Goal: Task Accomplishment & Management: Use online tool/utility

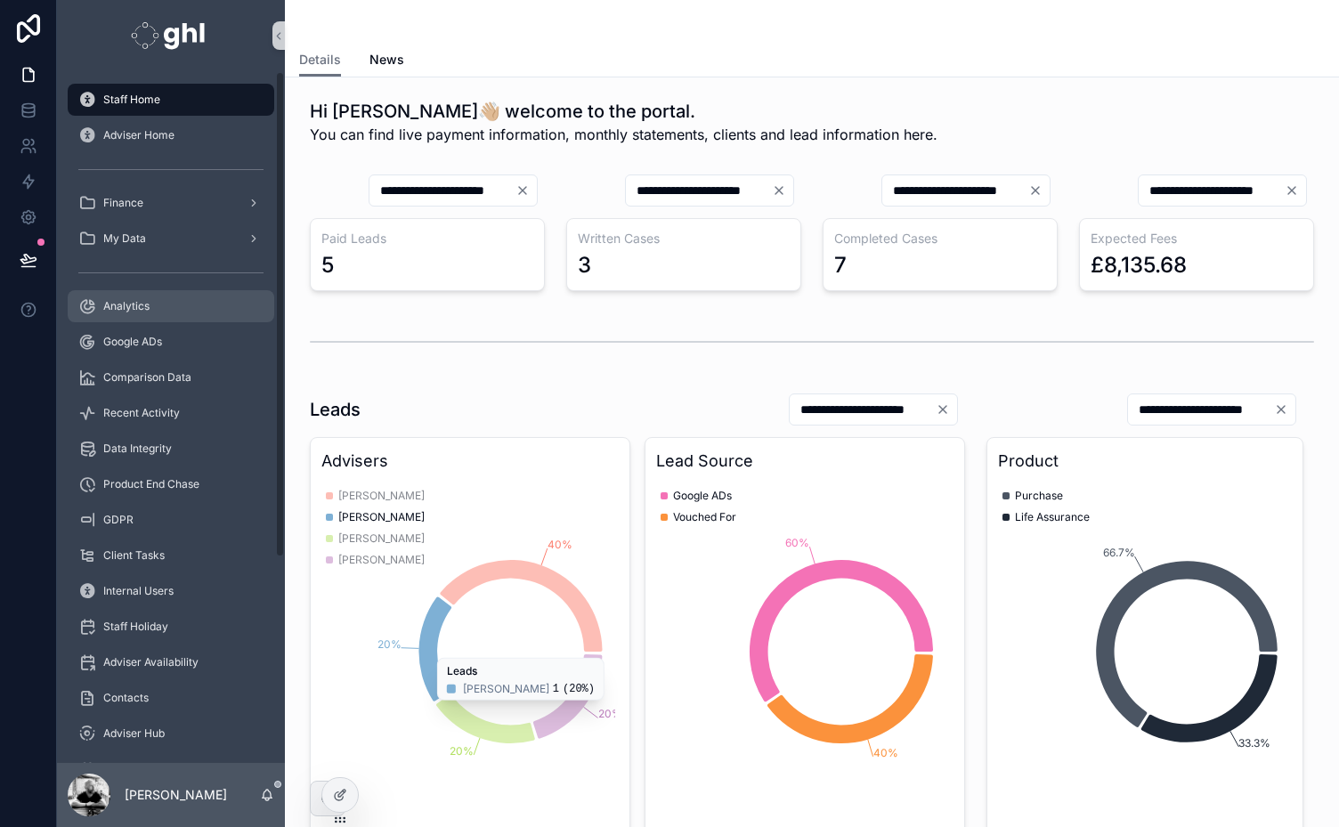
click at [100, 303] on div "Analytics" at bounding box center [170, 306] width 185 height 28
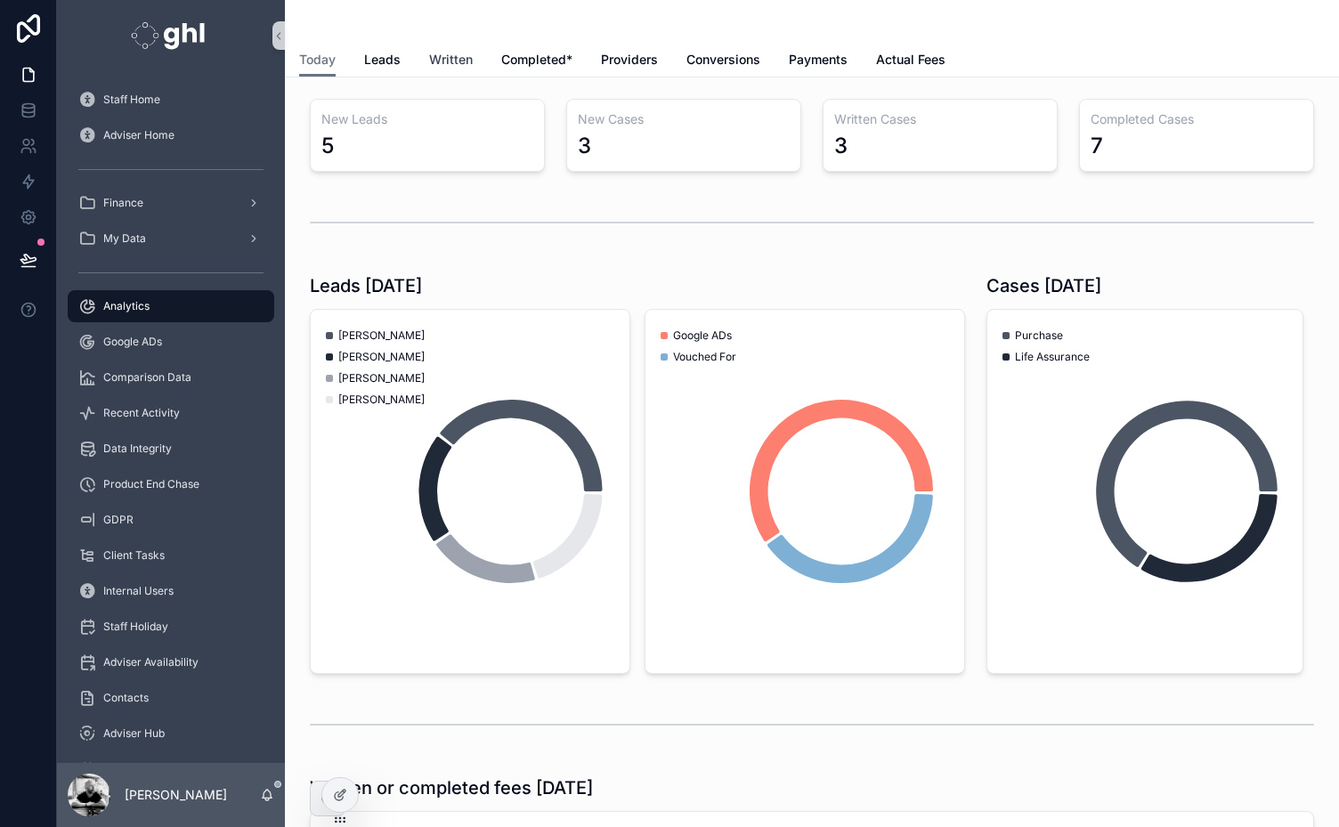
click at [454, 61] on span "Written" at bounding box center [451, 60] width 44 height 18
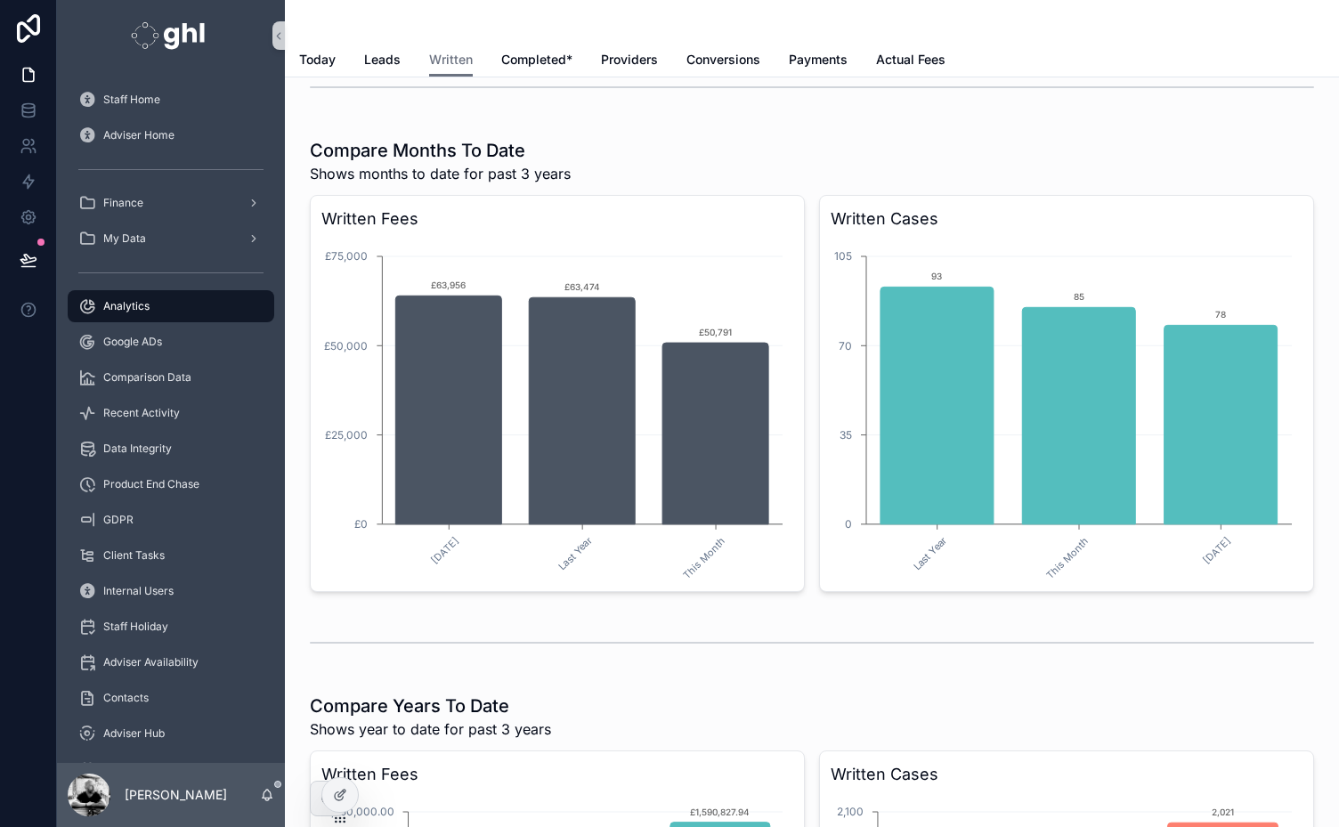
scroll to position [2657, 0]
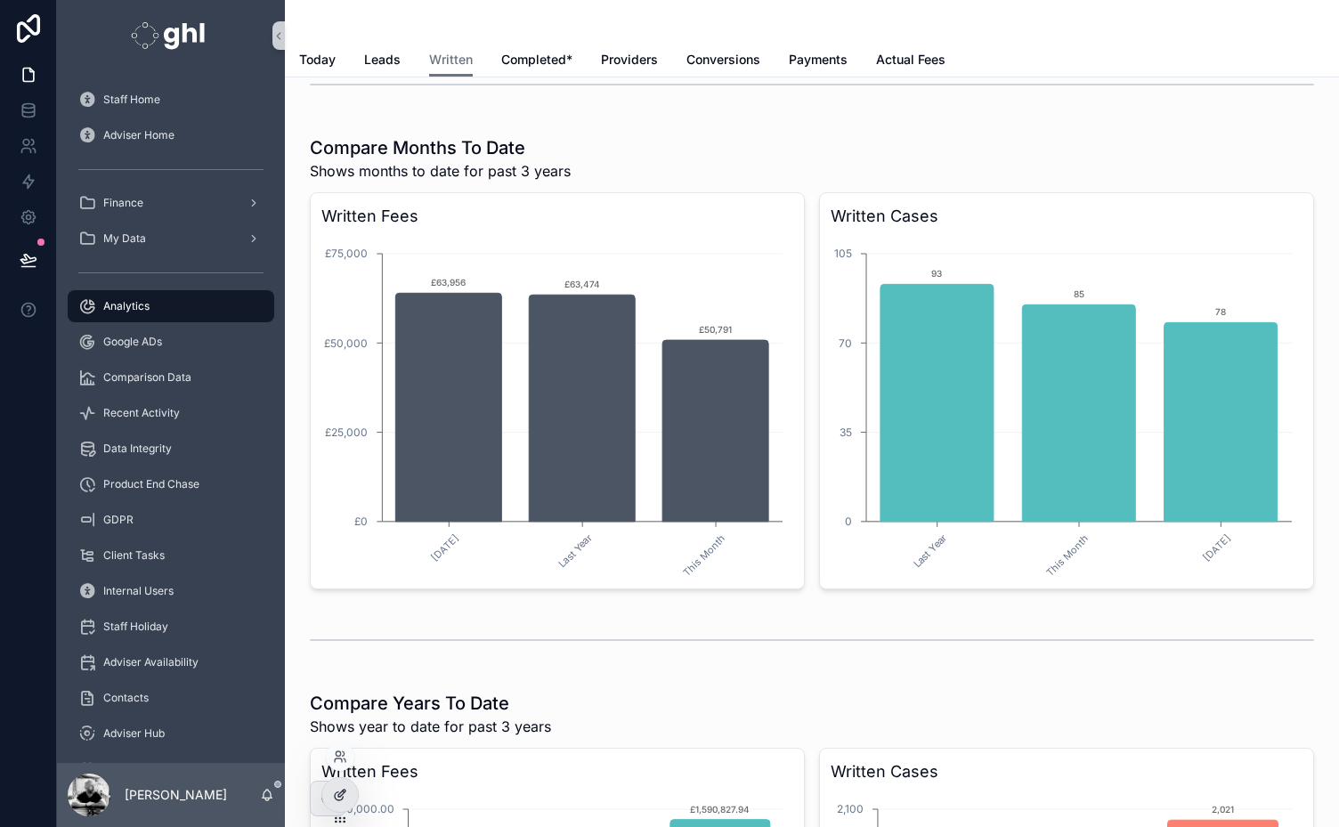
click at [336, 793] on icon at bounding box center [339, 796] width 8 height 8
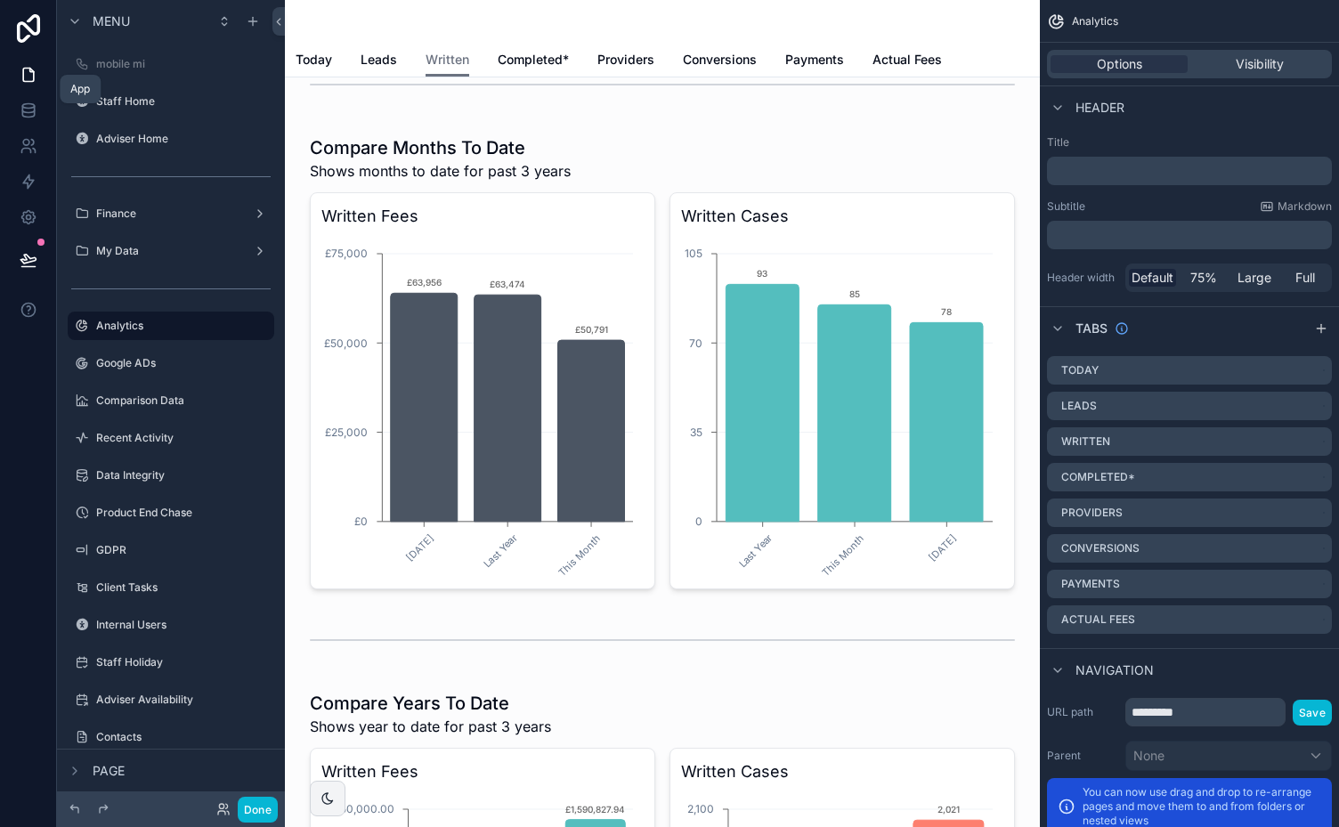
click at [26, 78] on icon at bounding box center [29, 75] width 18 height 18
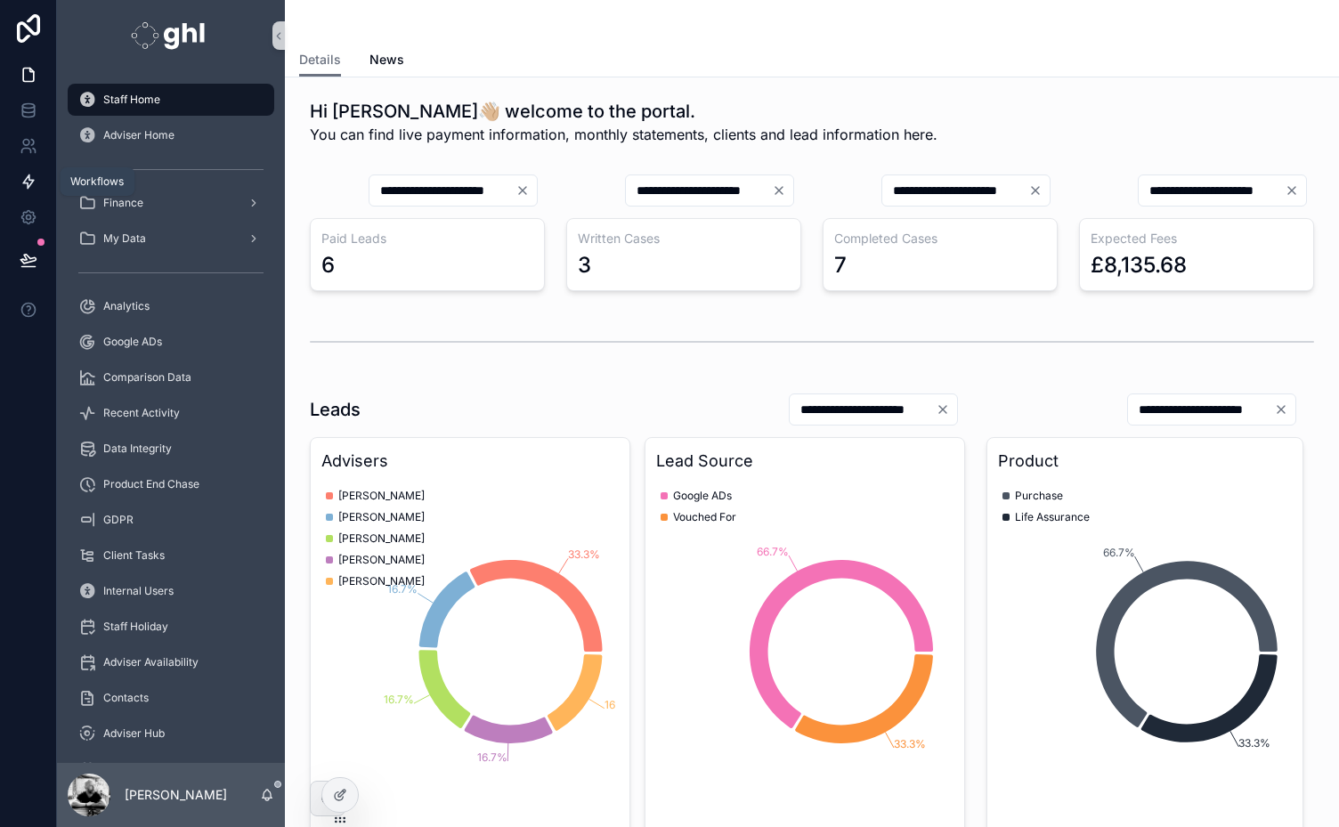
click at [23, 180] on icon at bounding box center [29, 182] width 18 height 18
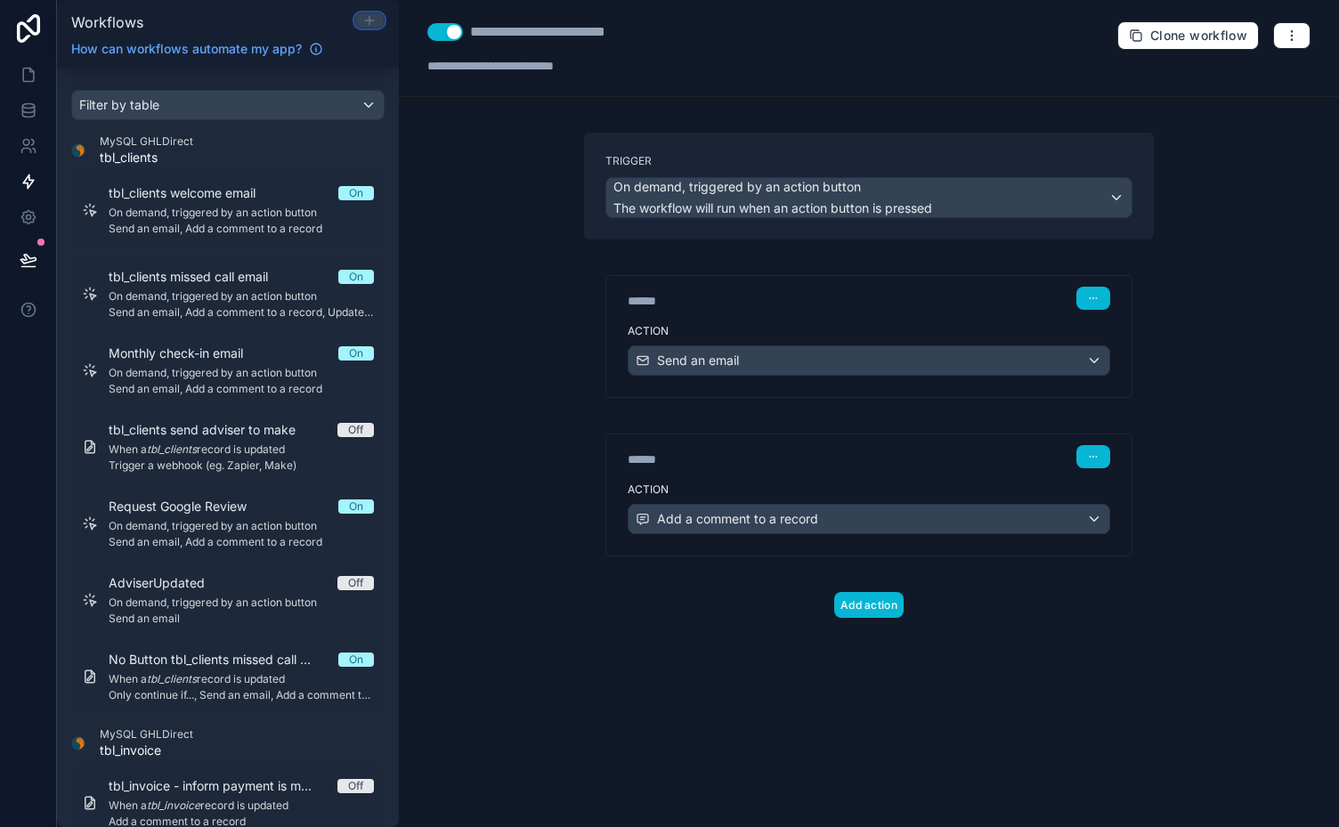
click at [368, 20] on icon at bounding box center [369, 20] width 14 height 14
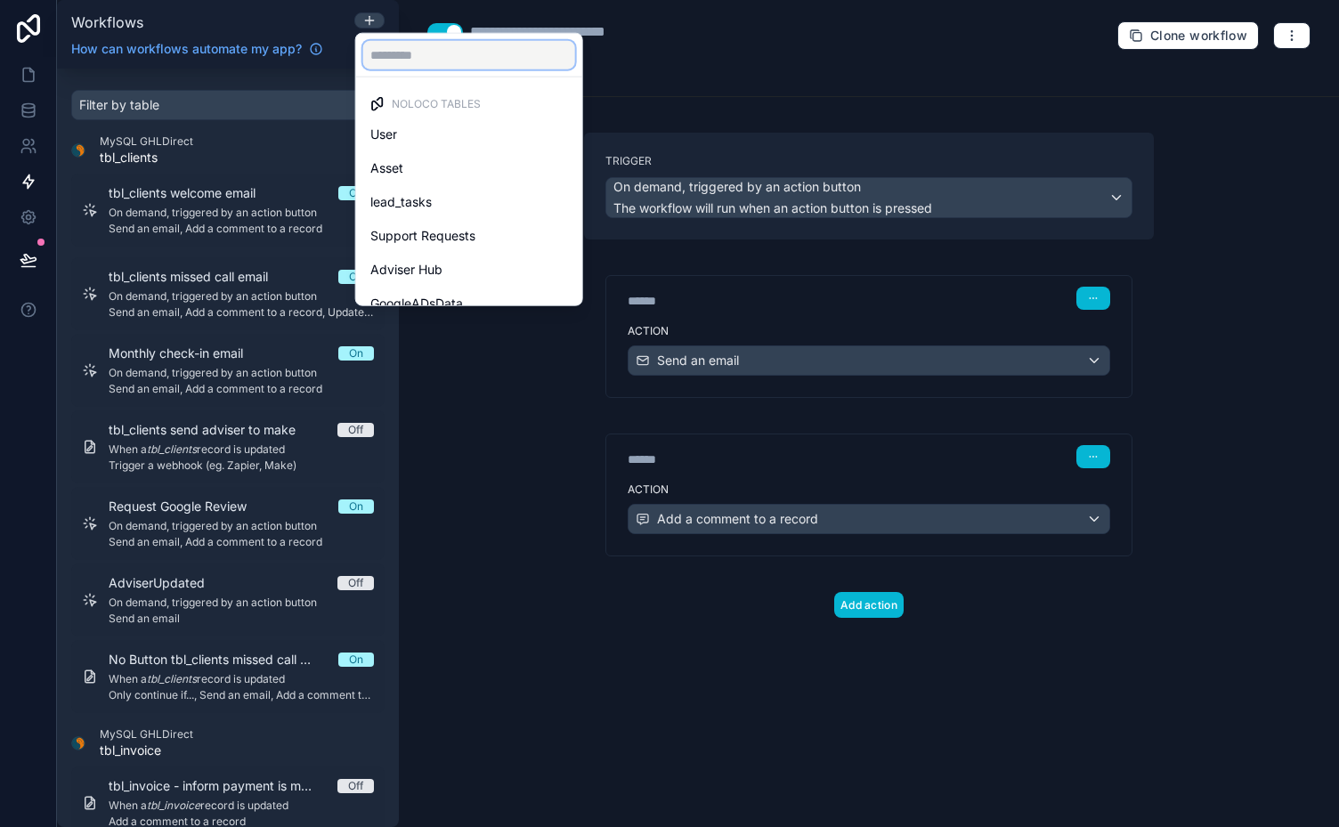
click at [459, 55] on input "text" at bounding box center [469, 55] width 212 height 28
type input "*"
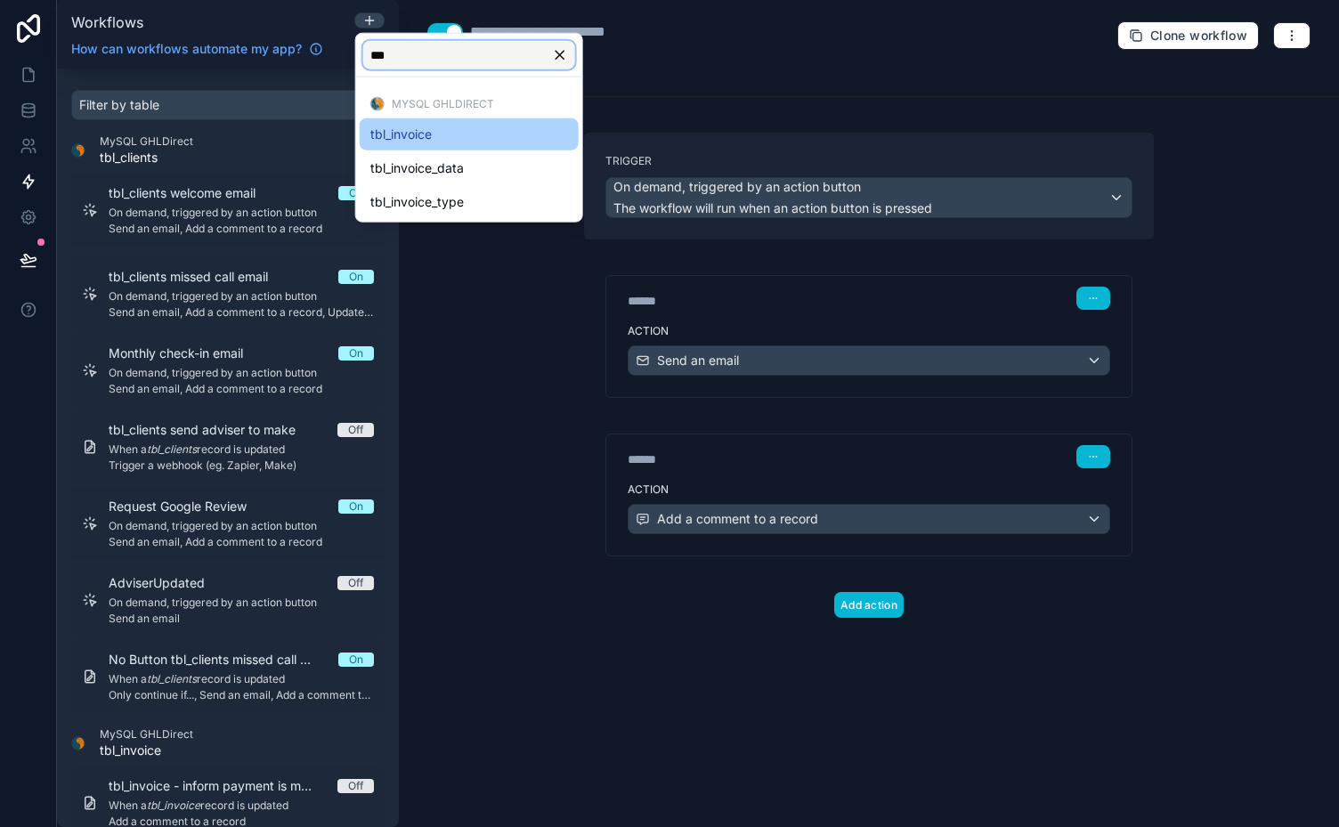
type input "***"
click at [417, 132] on span "tbl_invoice" at bounding box center [400, 134] width 61 height 21
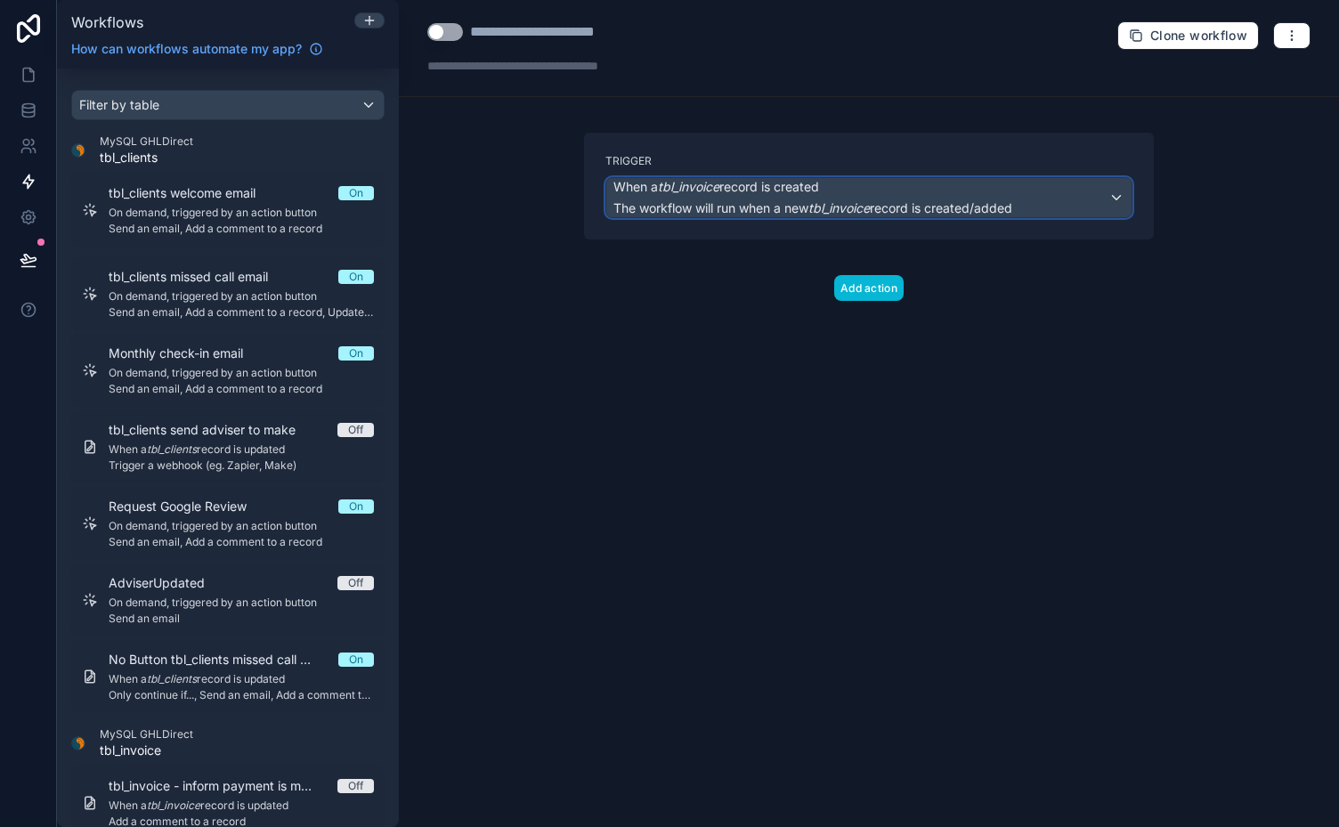
click at [1092, 198] on div "When a tbl_invoice record is created The workflow will run when a new tbl_invoi…" at bounding box center [868, 197] width 525 height 39
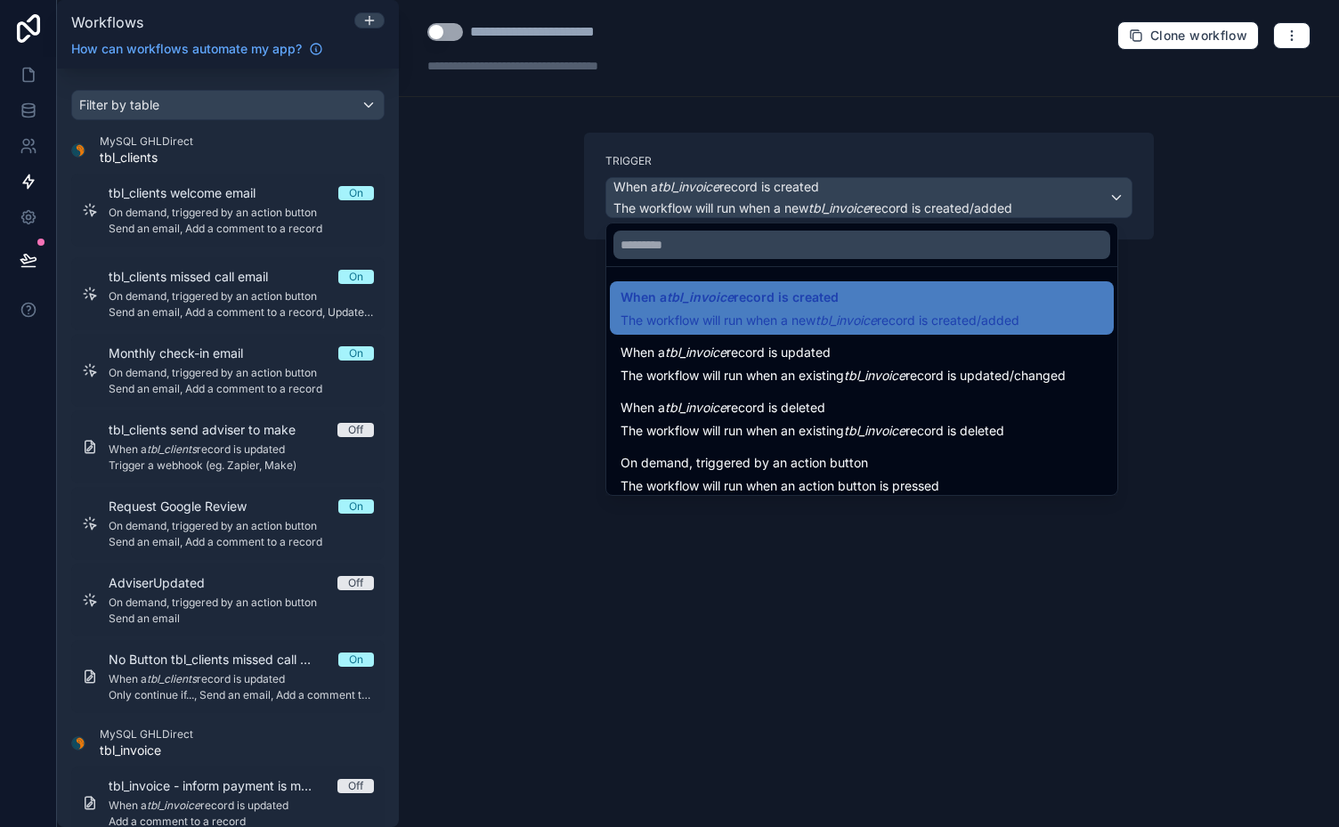
scroll to position [64, 0]
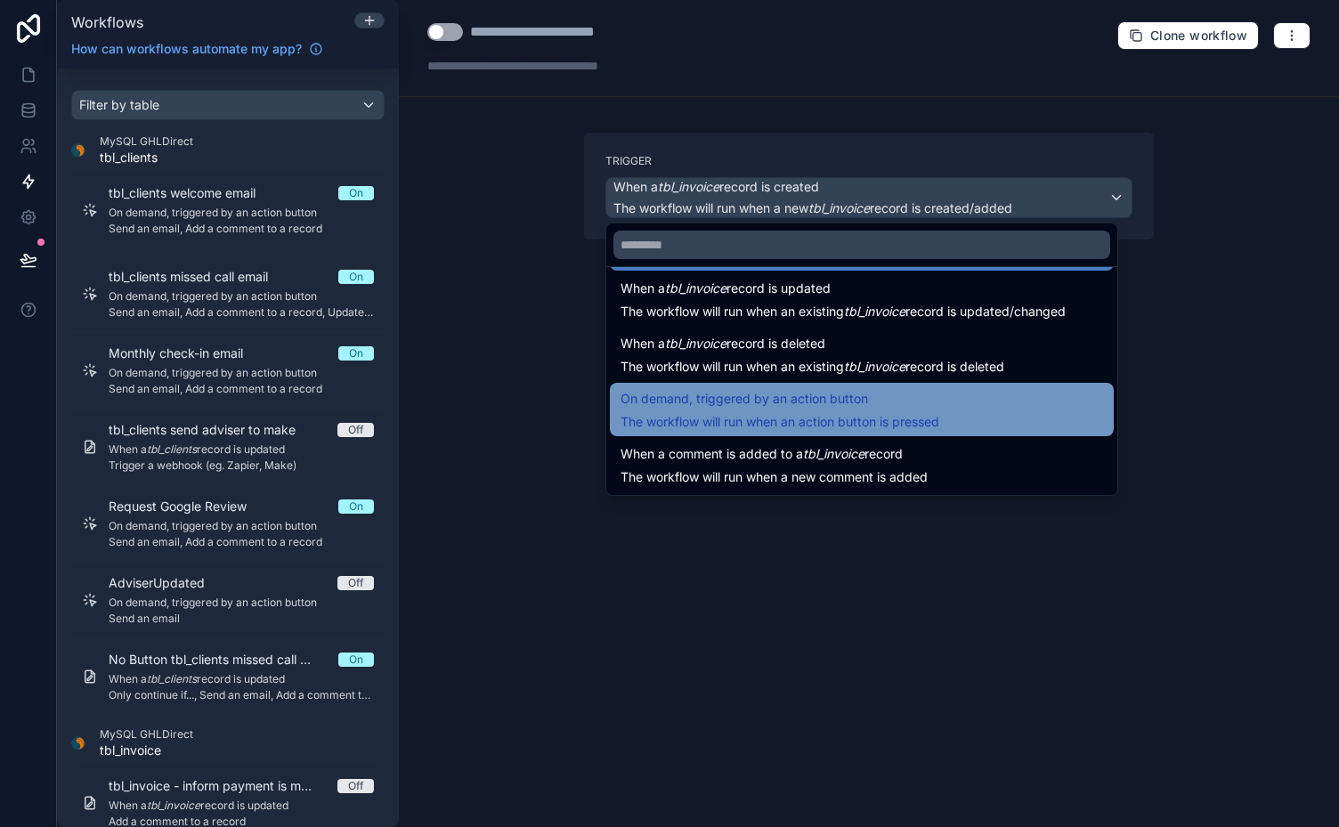
click at [854, 404] on span "On demand, triggered by an action button" at bounding box center [743, 398] width 247 height 21
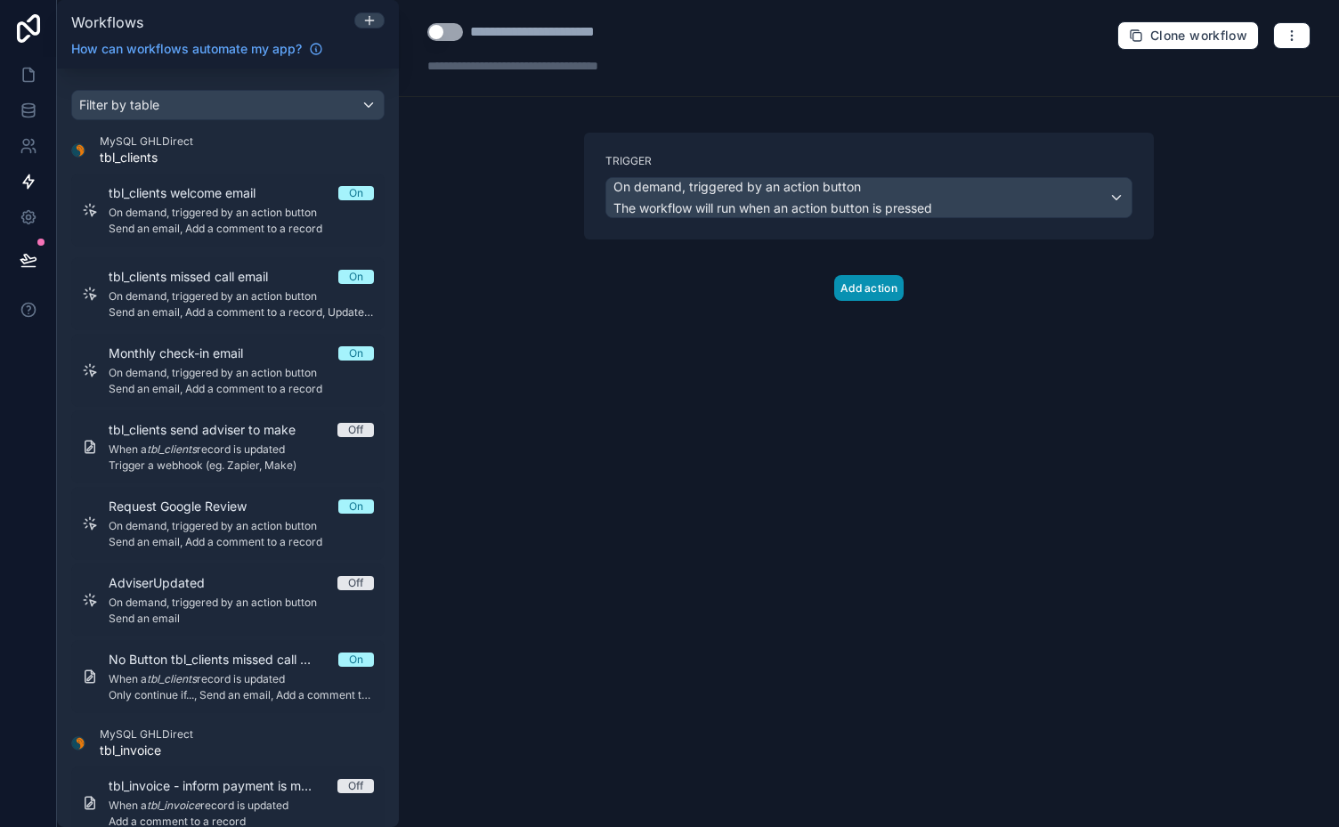
click at [875, 282] on button "Add action" at bounding box center [868, 288] width 69 height 26
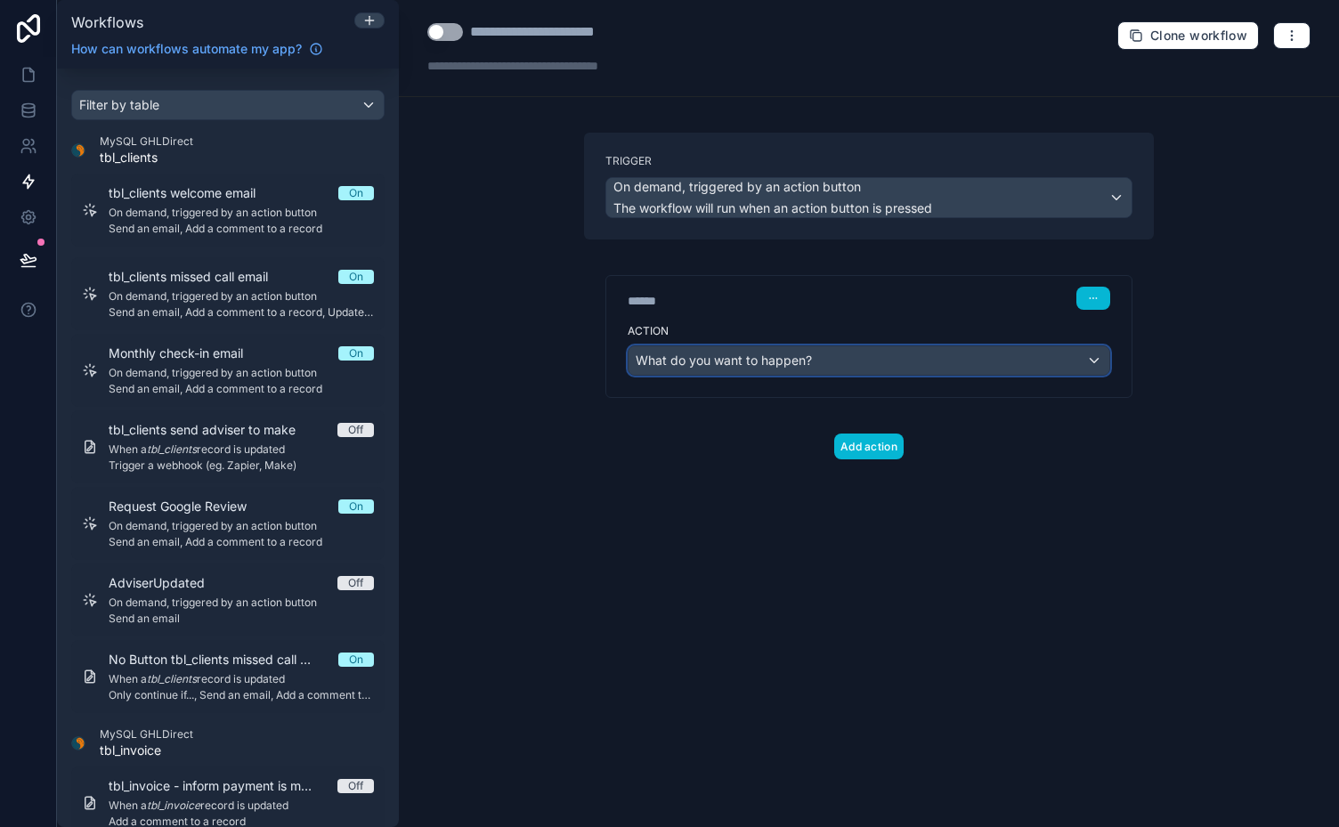
click at [1087, 351] on div "What do you want to happen?" at bounding box center [868, 360] width 481 height 28
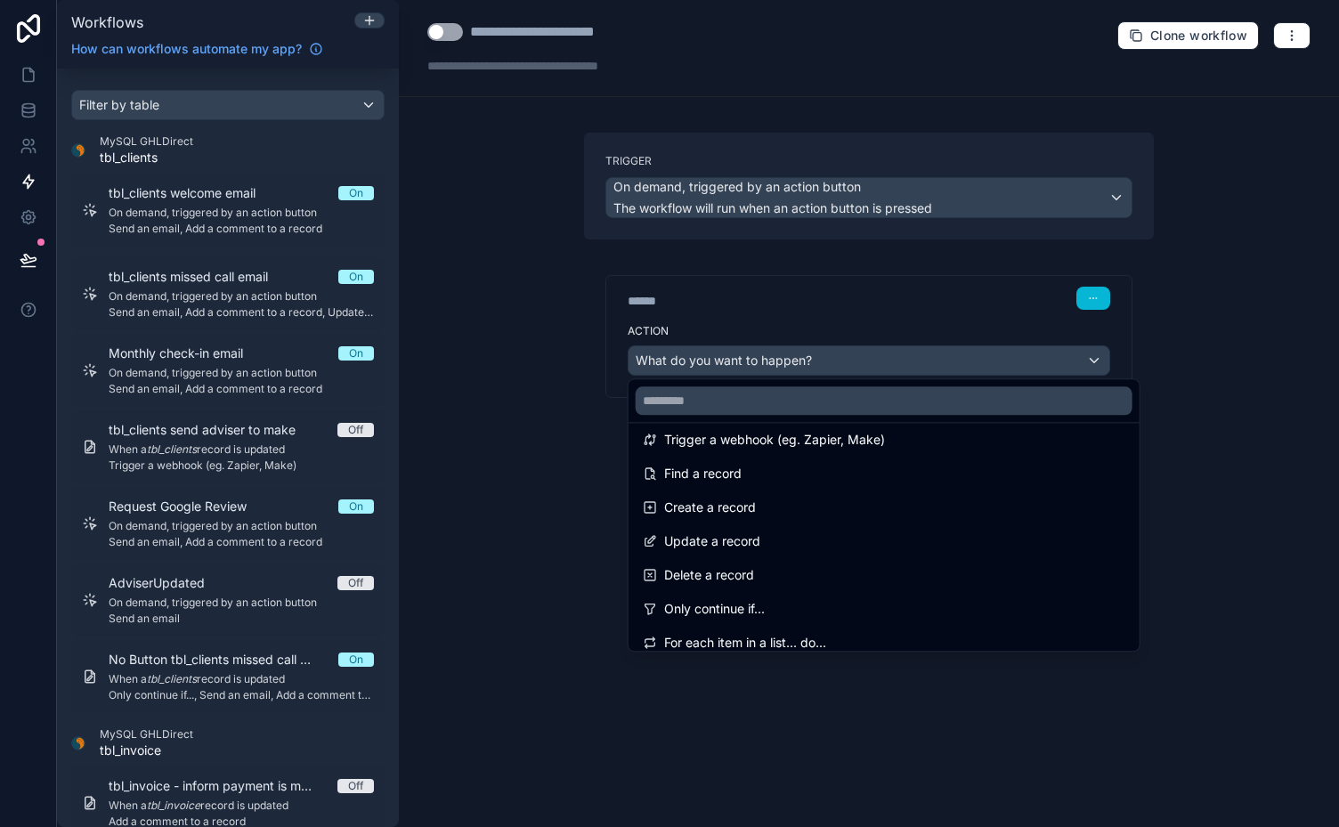
scroll to position [72, 0]
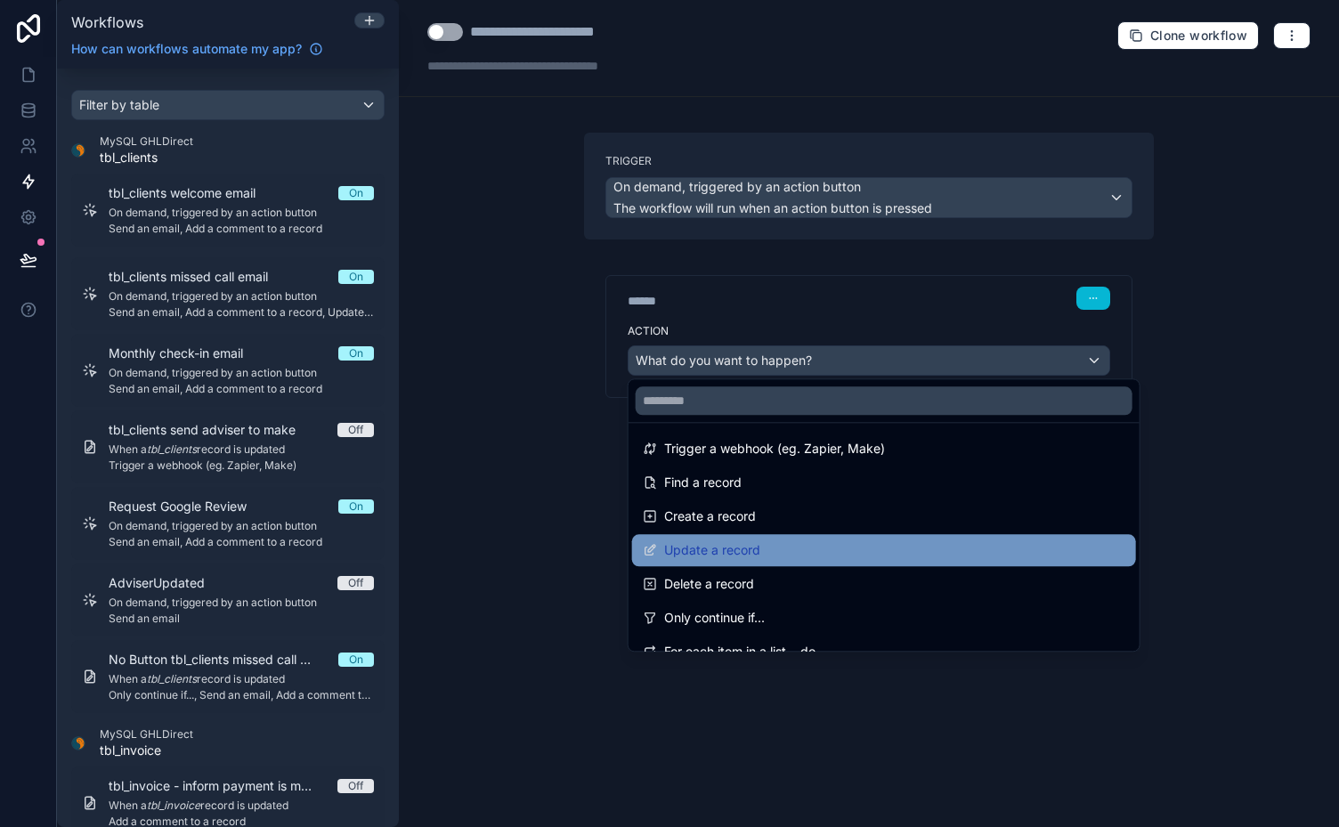
click at [1006, 540] on div "Update a record" at bounding box center [884, 549] width 482 height 21
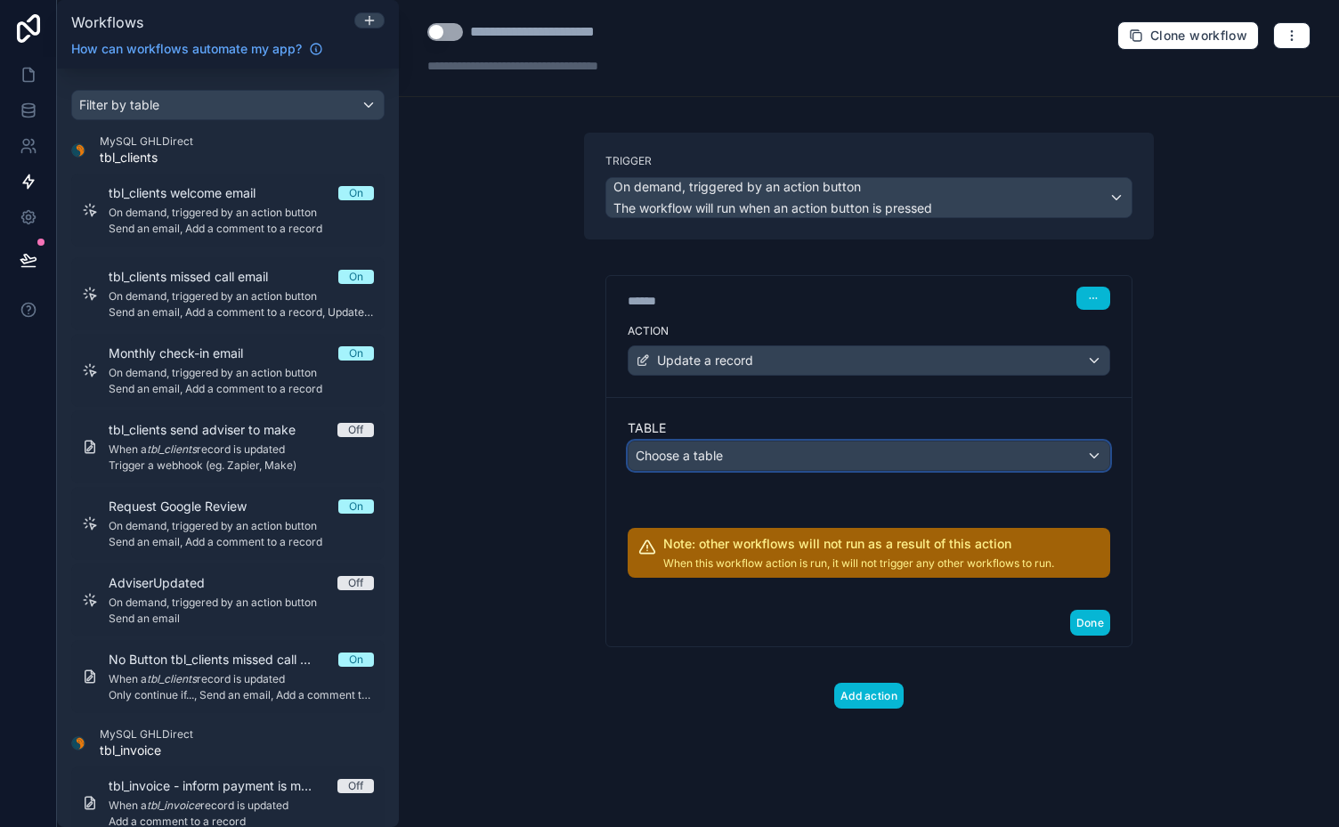
click at [1007, 454] on div "Choose a table" at bounding box center [868, 455] width 481 height 28
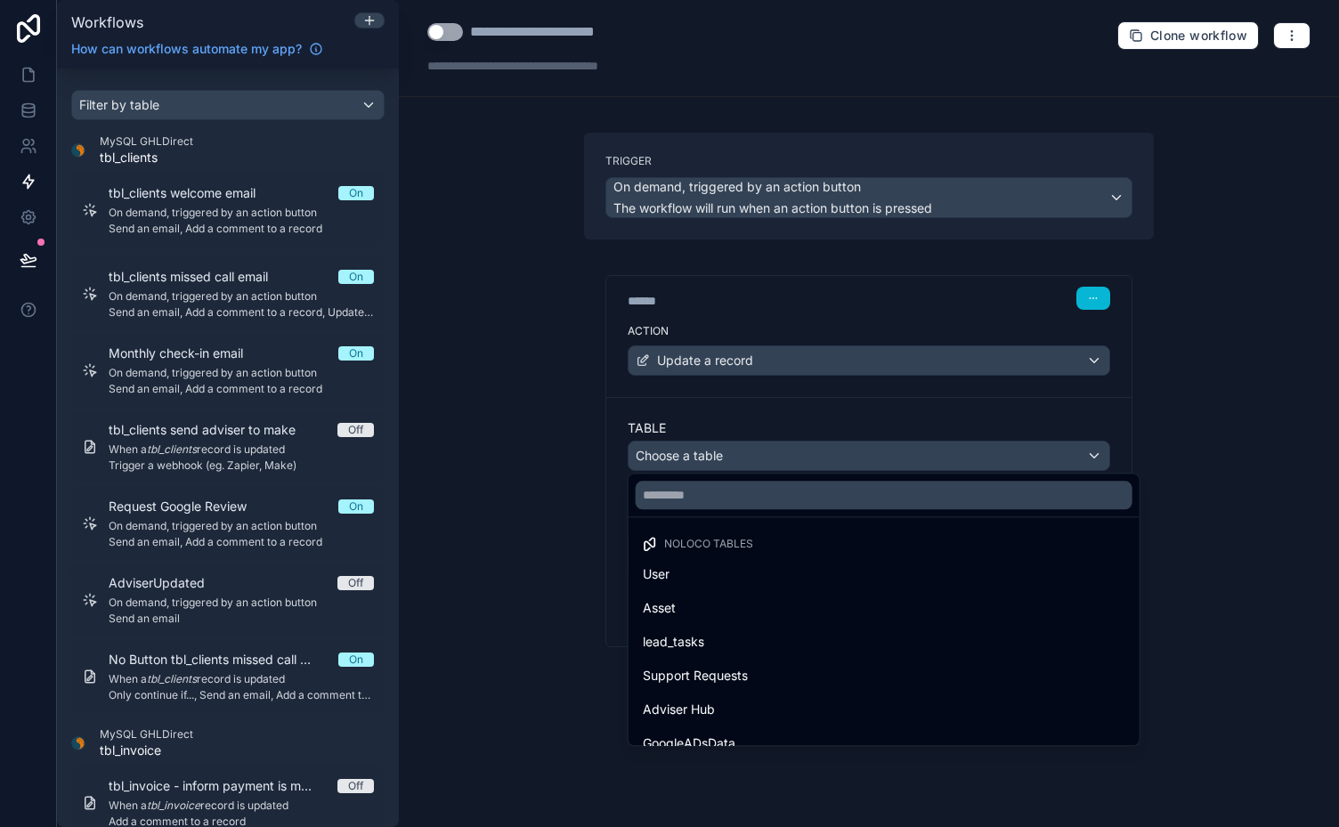
click at [1007, 454] on div at bounding box center [669, 413] width 1339 height 827
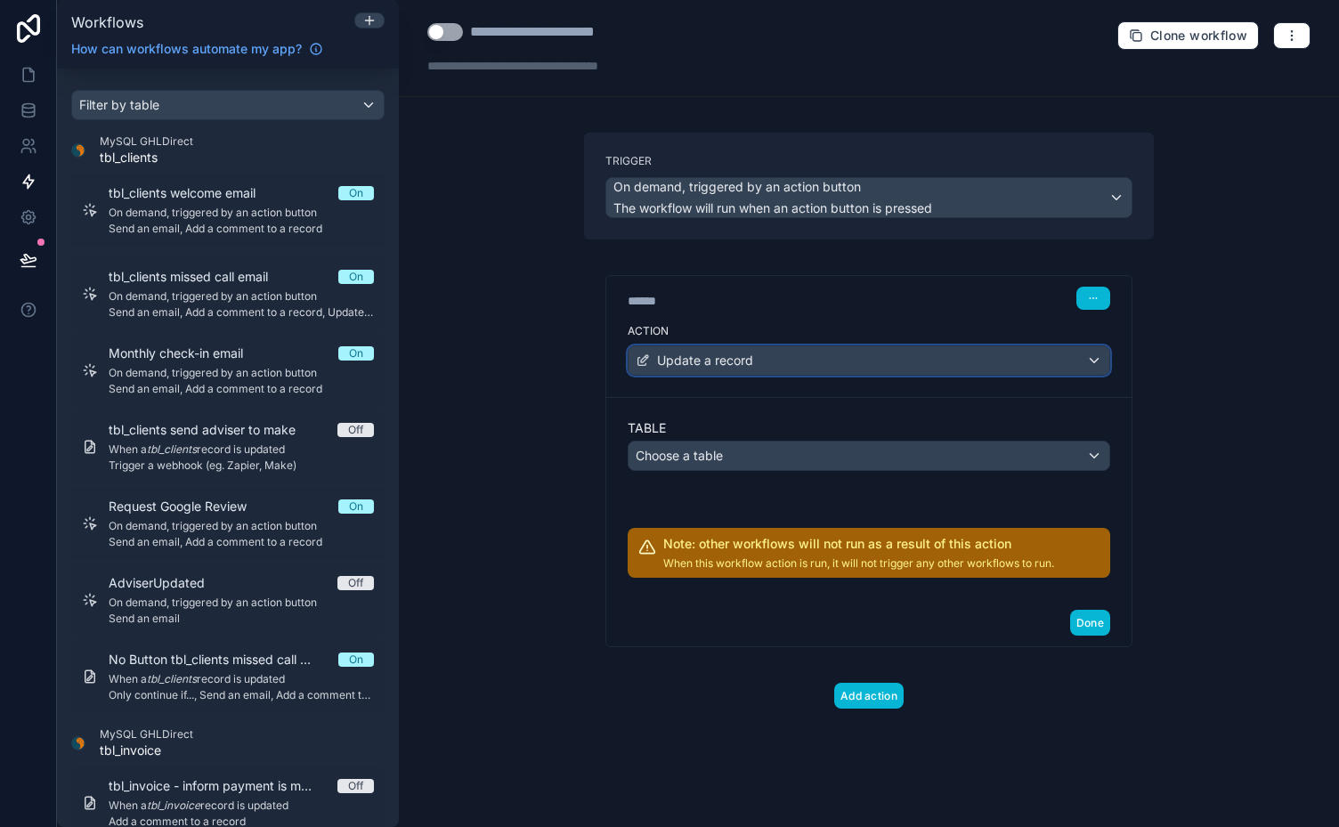
click at [1088, 359] on div "Update a record" at bounding box center [868, 360] width 481 height 28
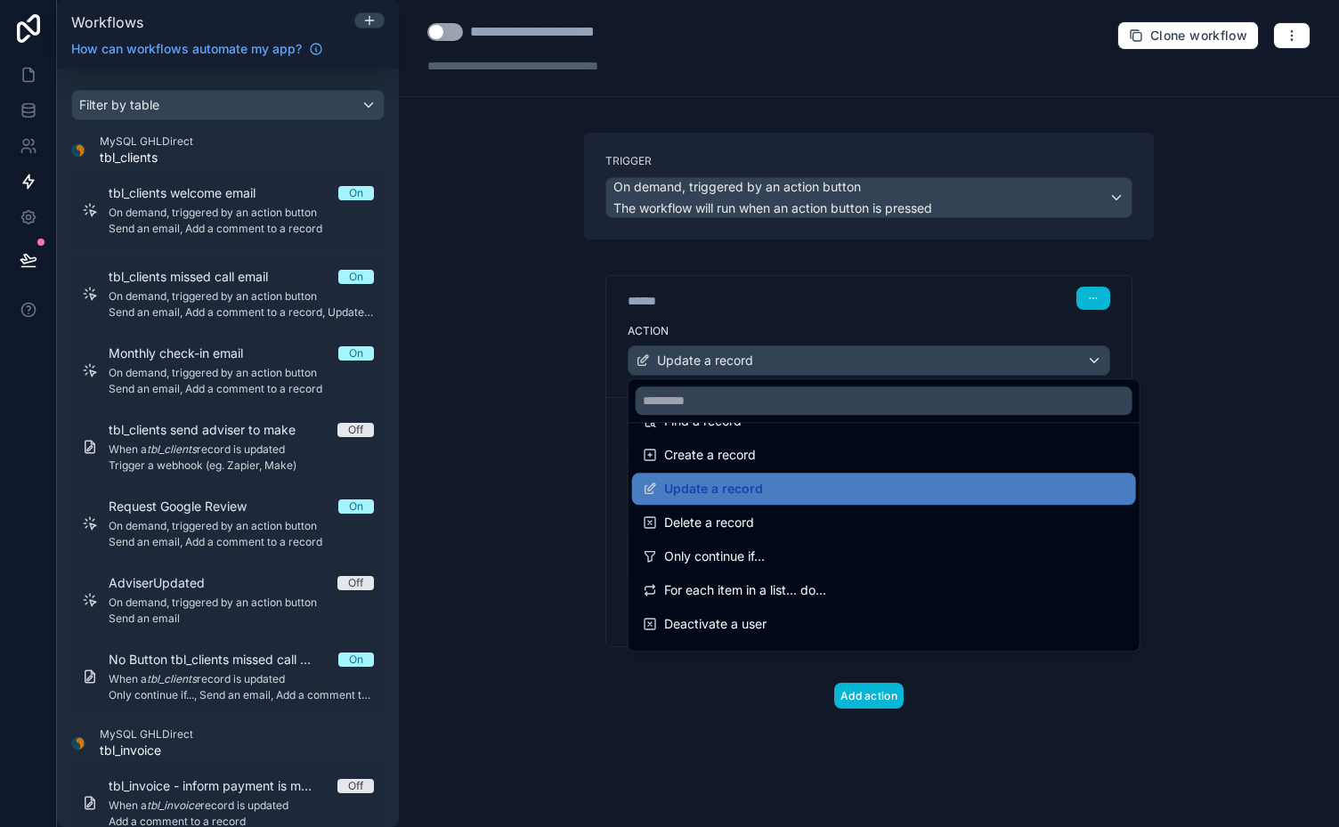
scroll to position [135, 0]
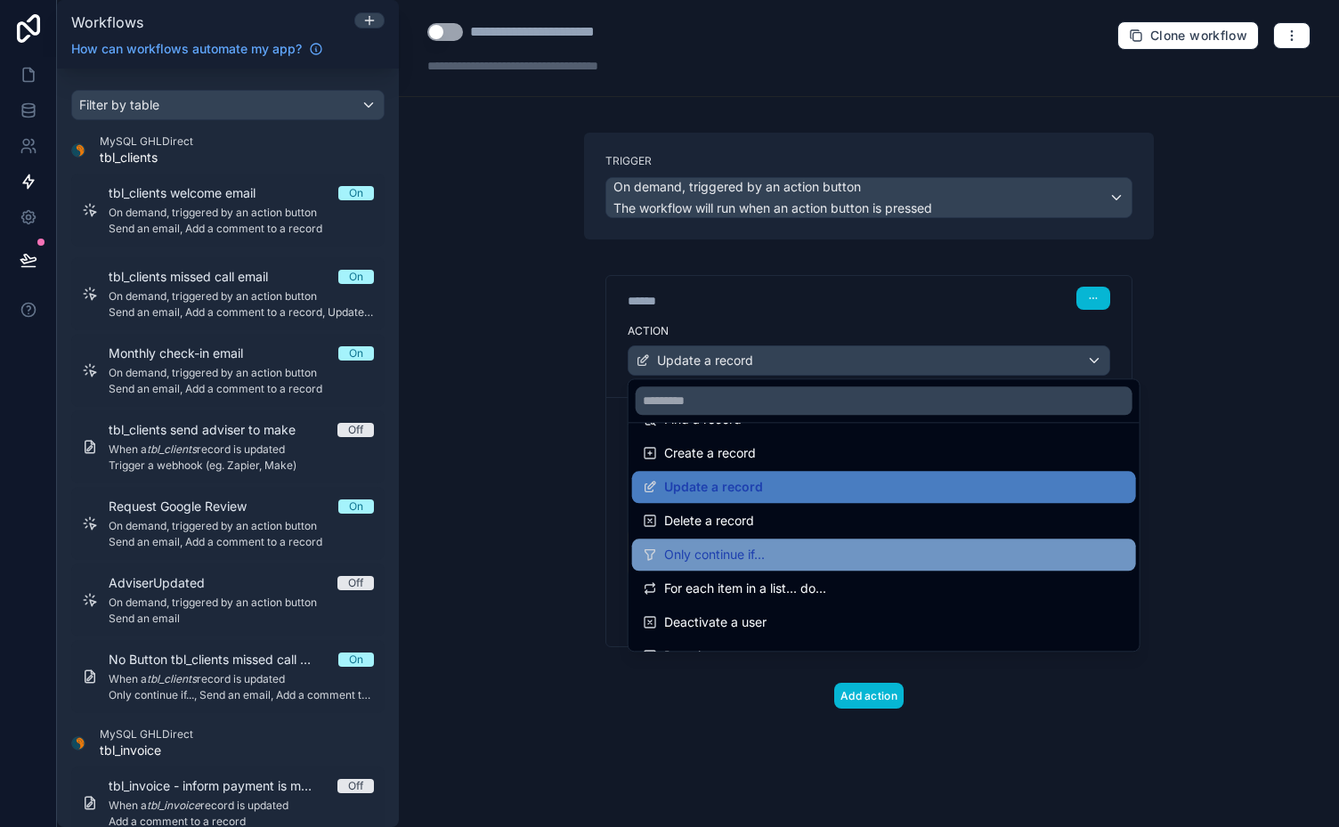
click at [1009, 550] on div "Only continue if..." at bounding box center [884, 554] width 482 height 21
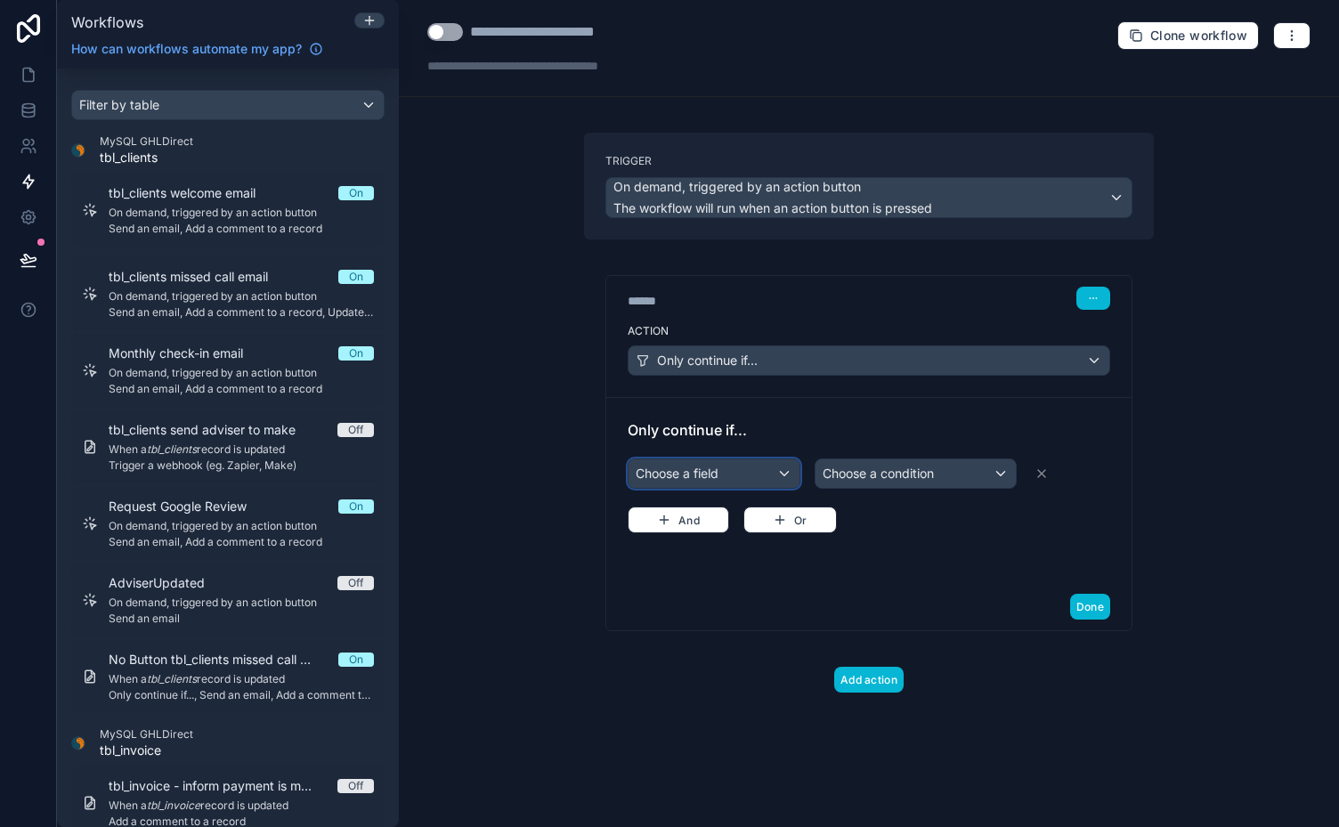
click at [780, 465] on div "Choose a field" at bounding box center [713, 473] width 171 height 28
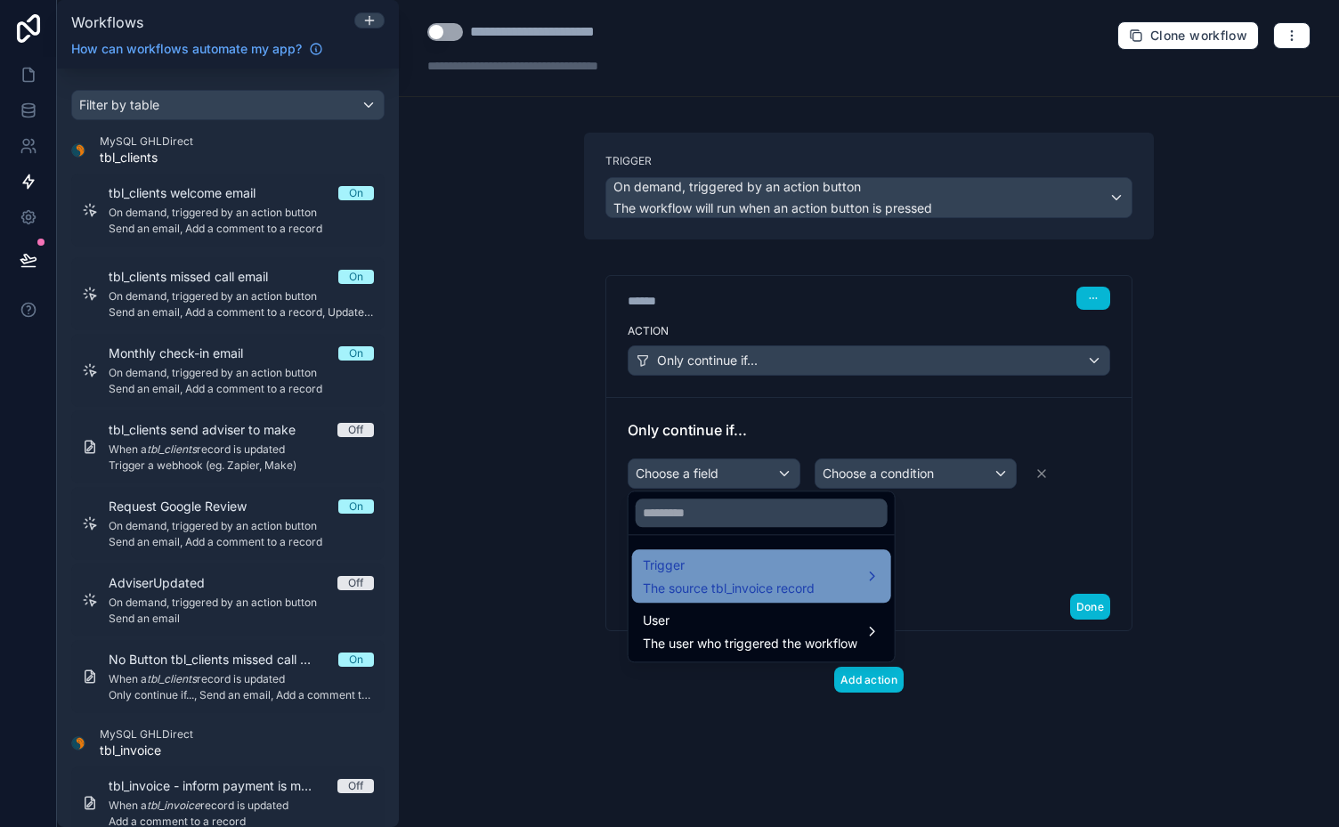
click at [797, 579] on span "The source tbl_invoice record" at bounding box center [729, 588] width 172 height 18
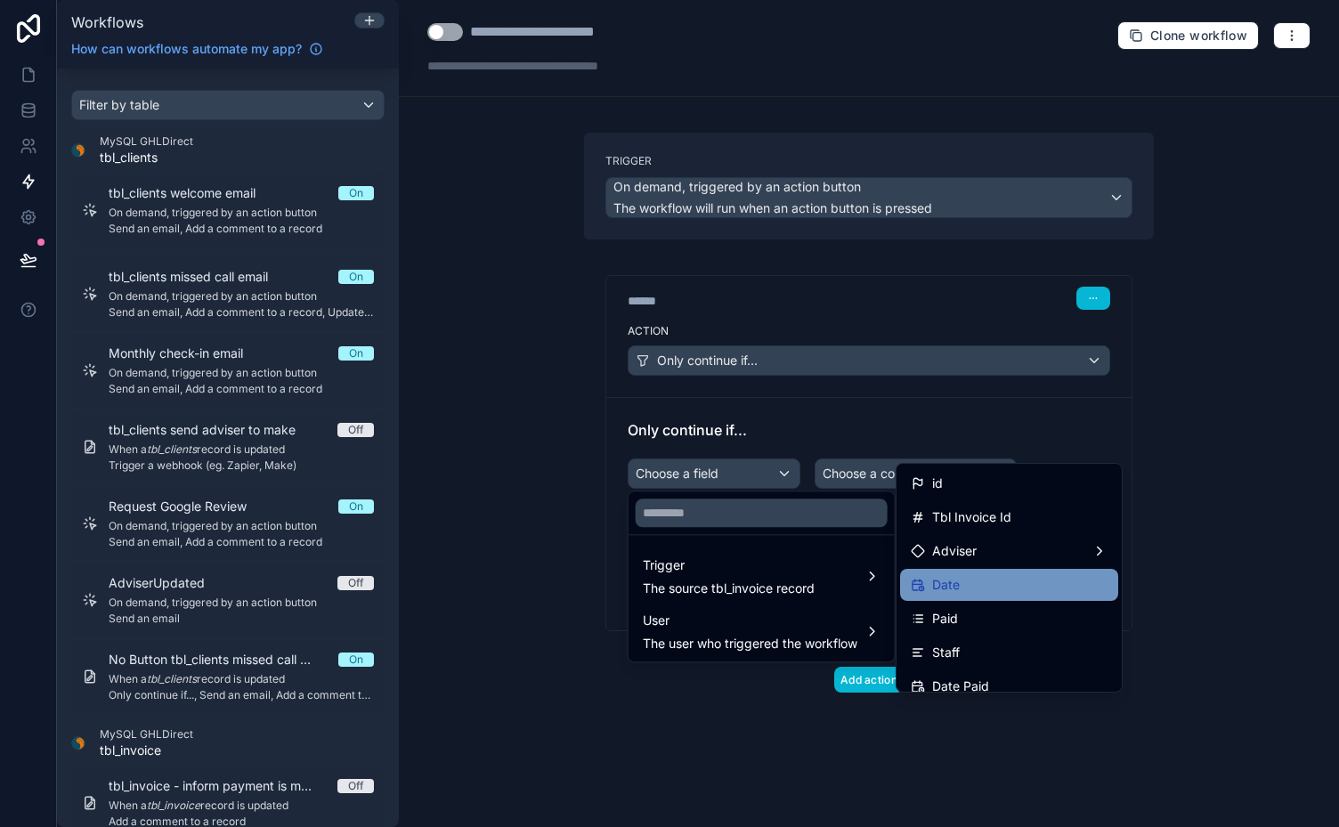
click at [954, 578] on span "Date" at bounding box center [946, 584] width 28 height 21
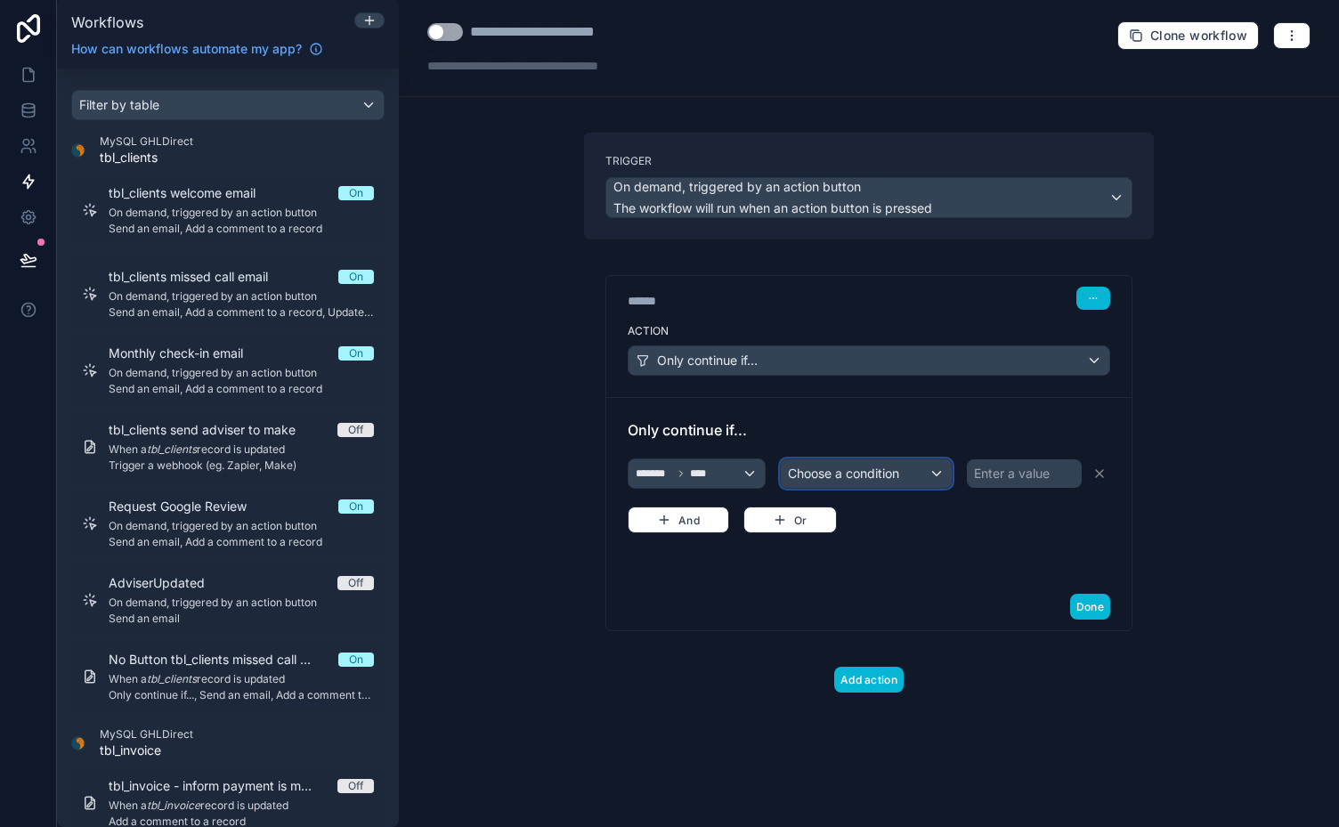
click at [926, 470] on div "Choose a condition" at bounding box center [865, 473] width 170 height 28
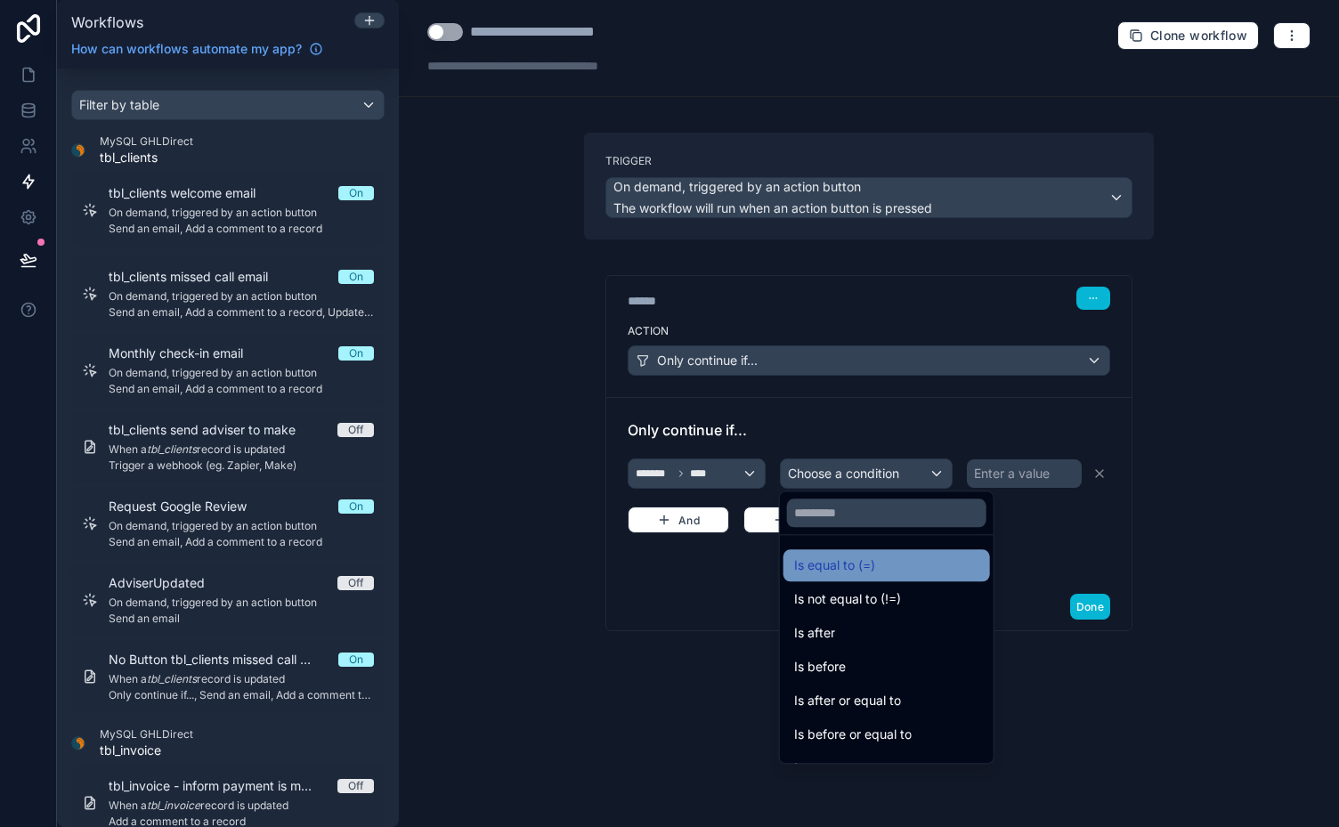
click at [881, 562] on div "Is equal to (=)" at bounding box center [886, 564] width 185 height 21
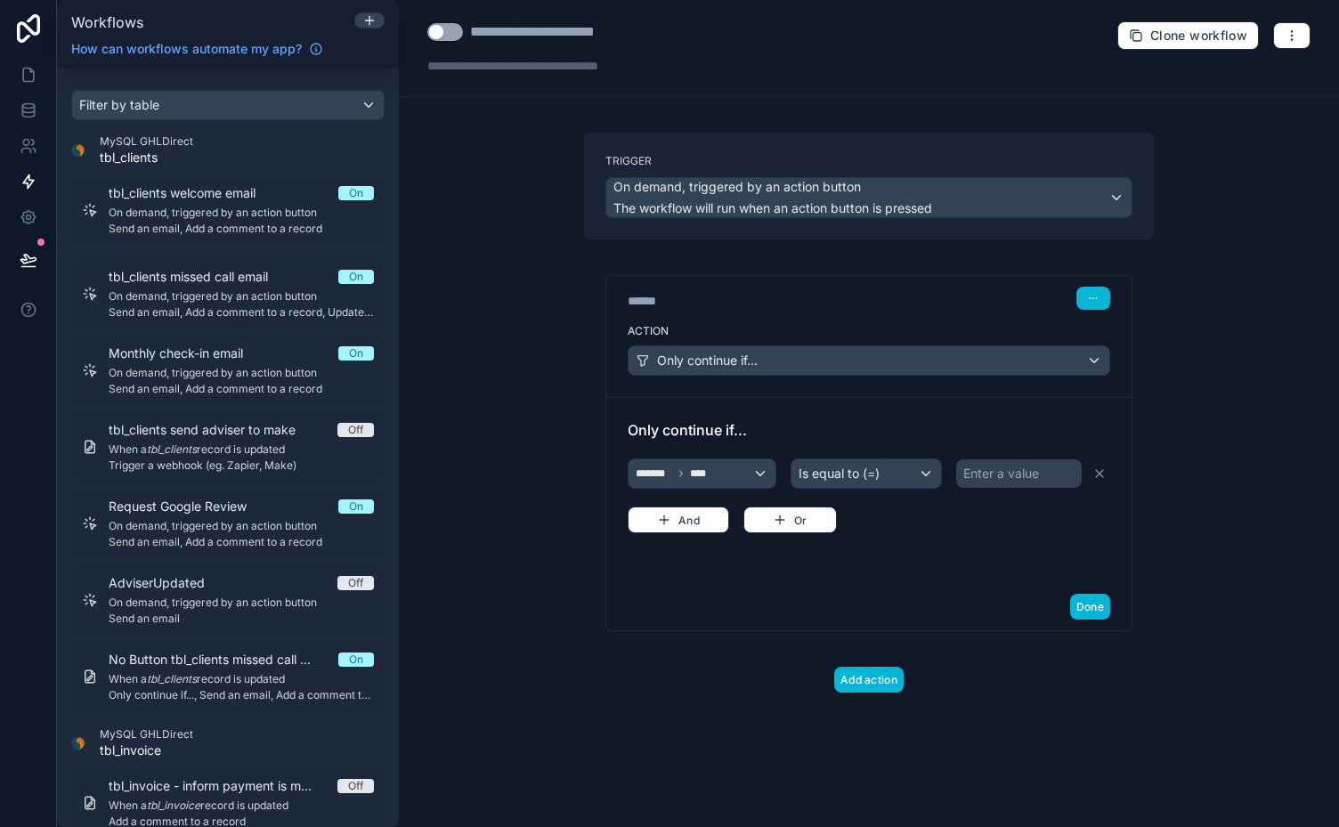
click at [1006, 469] on div "Enter a value" at bounding box center [1001, 474] width 76 height 18
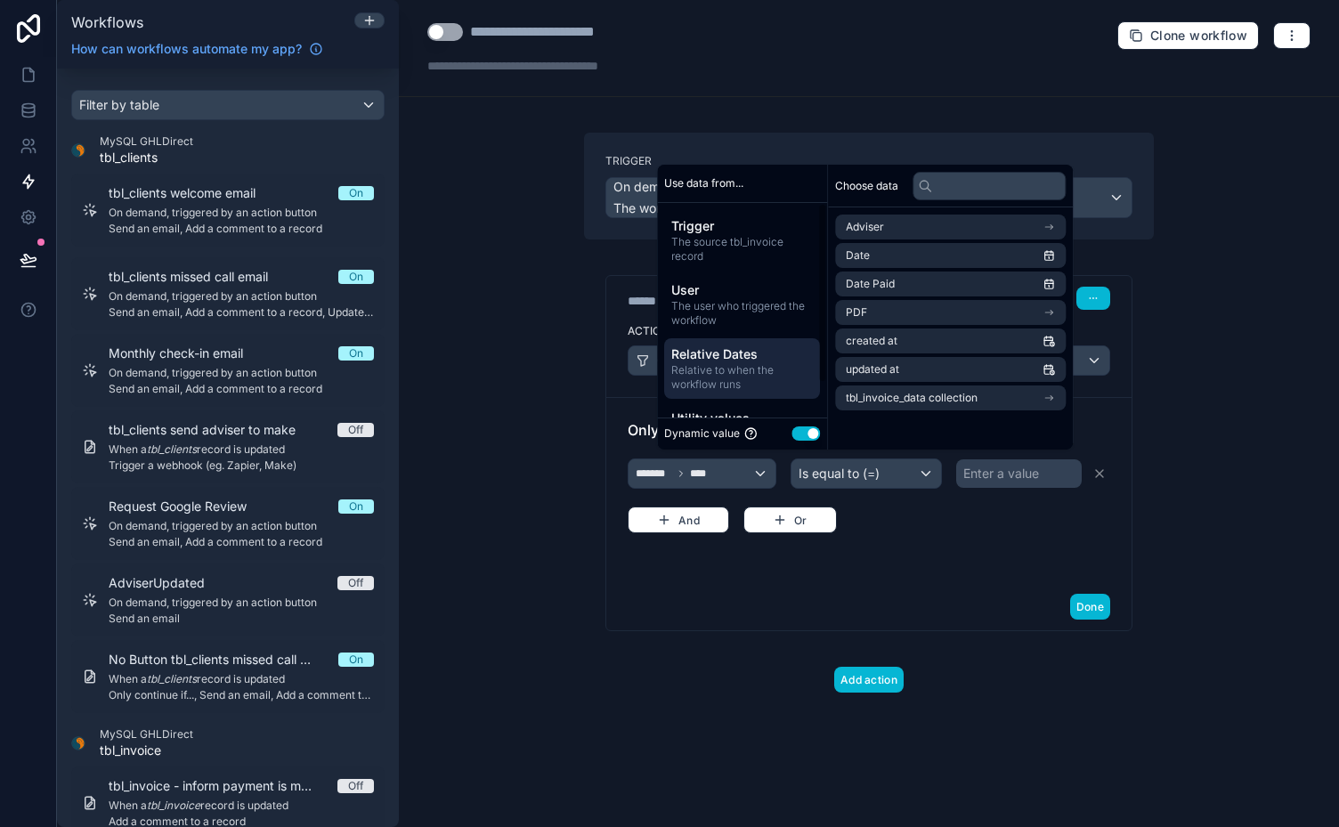
click at [716, 354] on span "Relative Dates" at bounding box center [742, 354] width 142 height 18
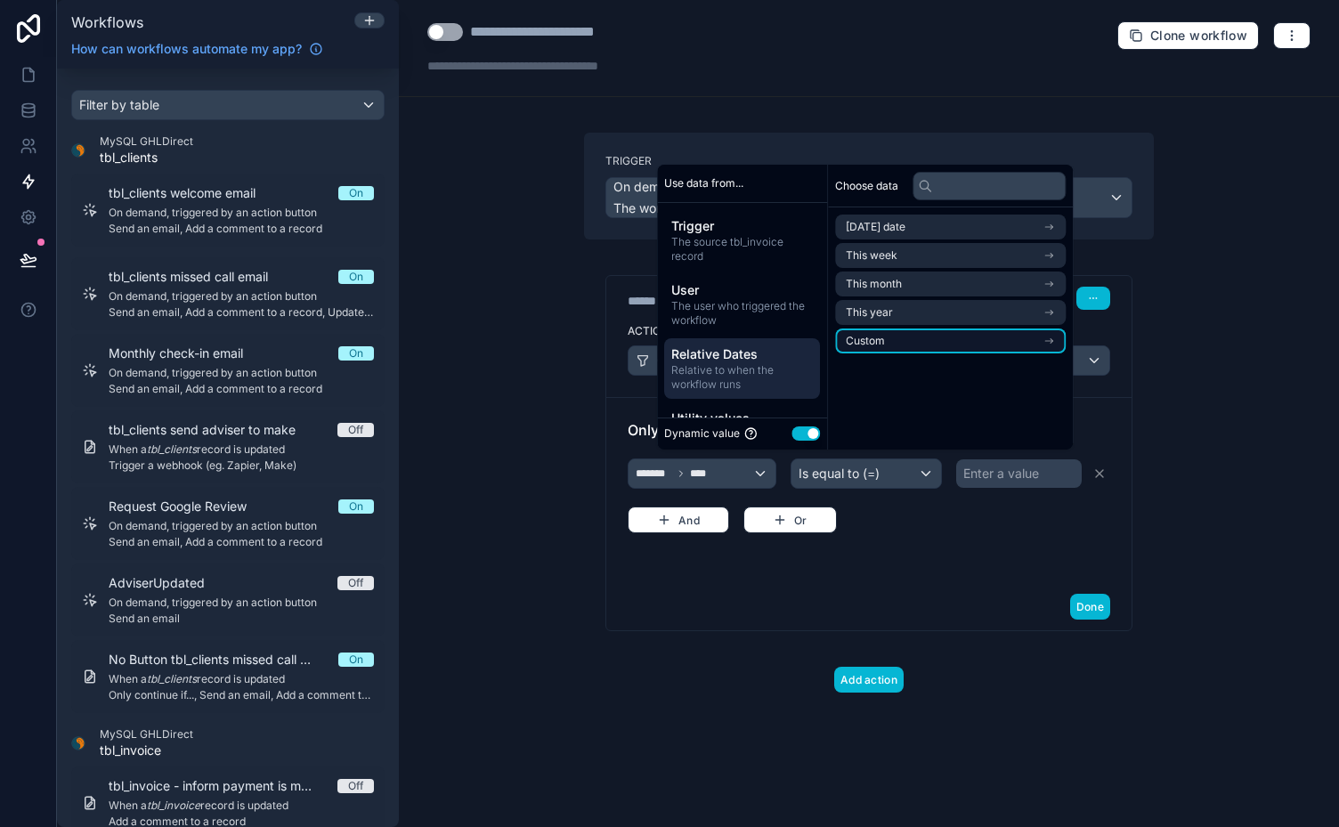
click at [991, 336] on li "Custom" at bounding box center [950, 340] width 231 height 25
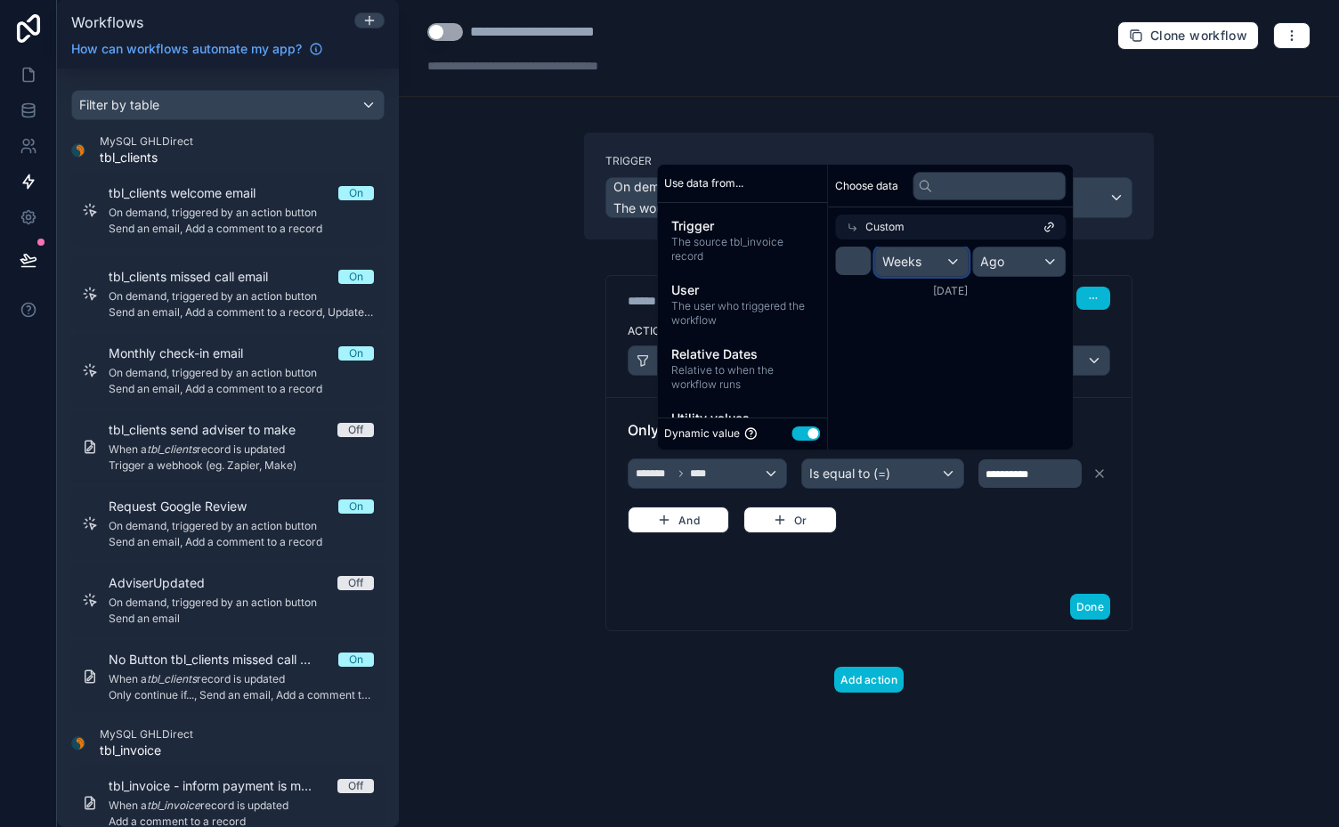
click at [926, 263] on div "Weeks" at bounding box center [921, 261] width 93 height 28
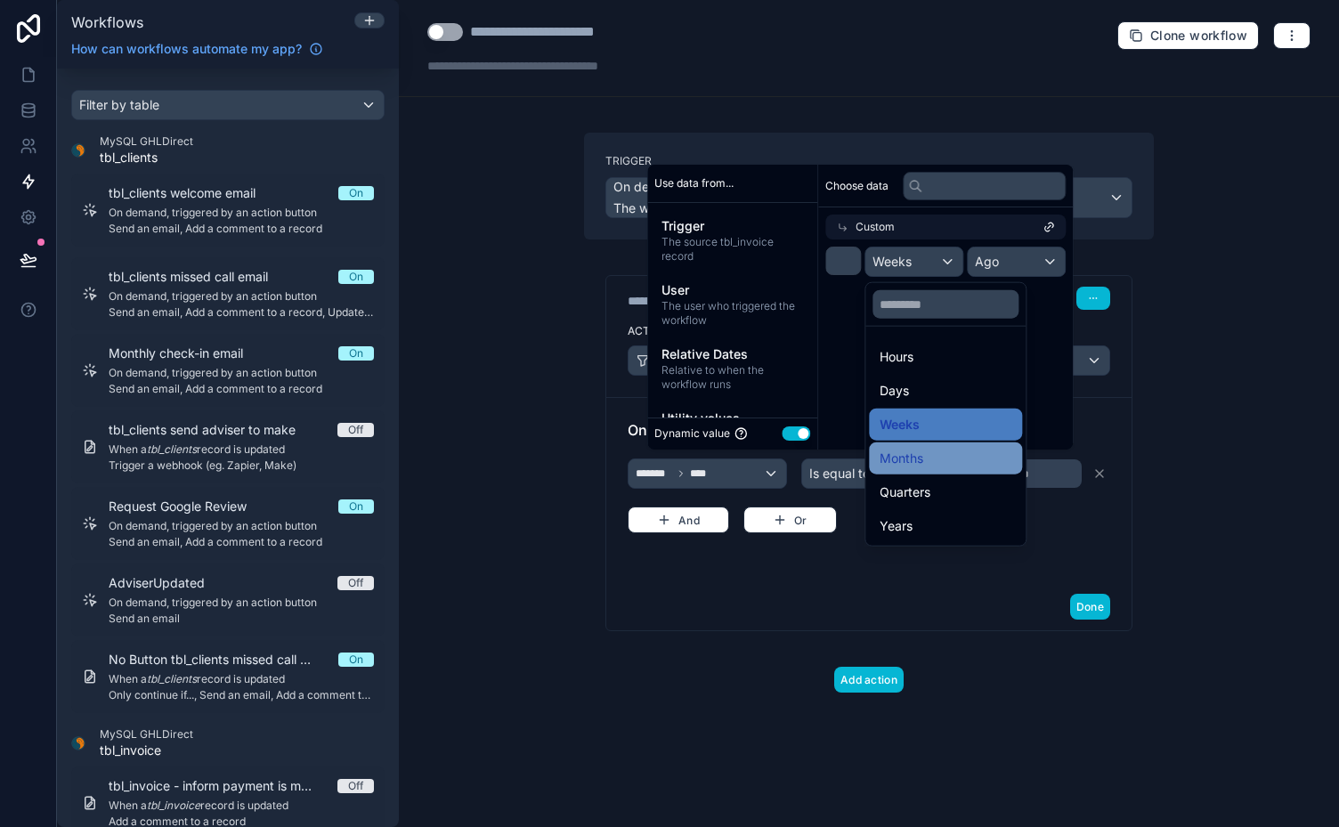
click at [938, 454] on div "Months" at bounding box center [945, 458] width 132 height 21
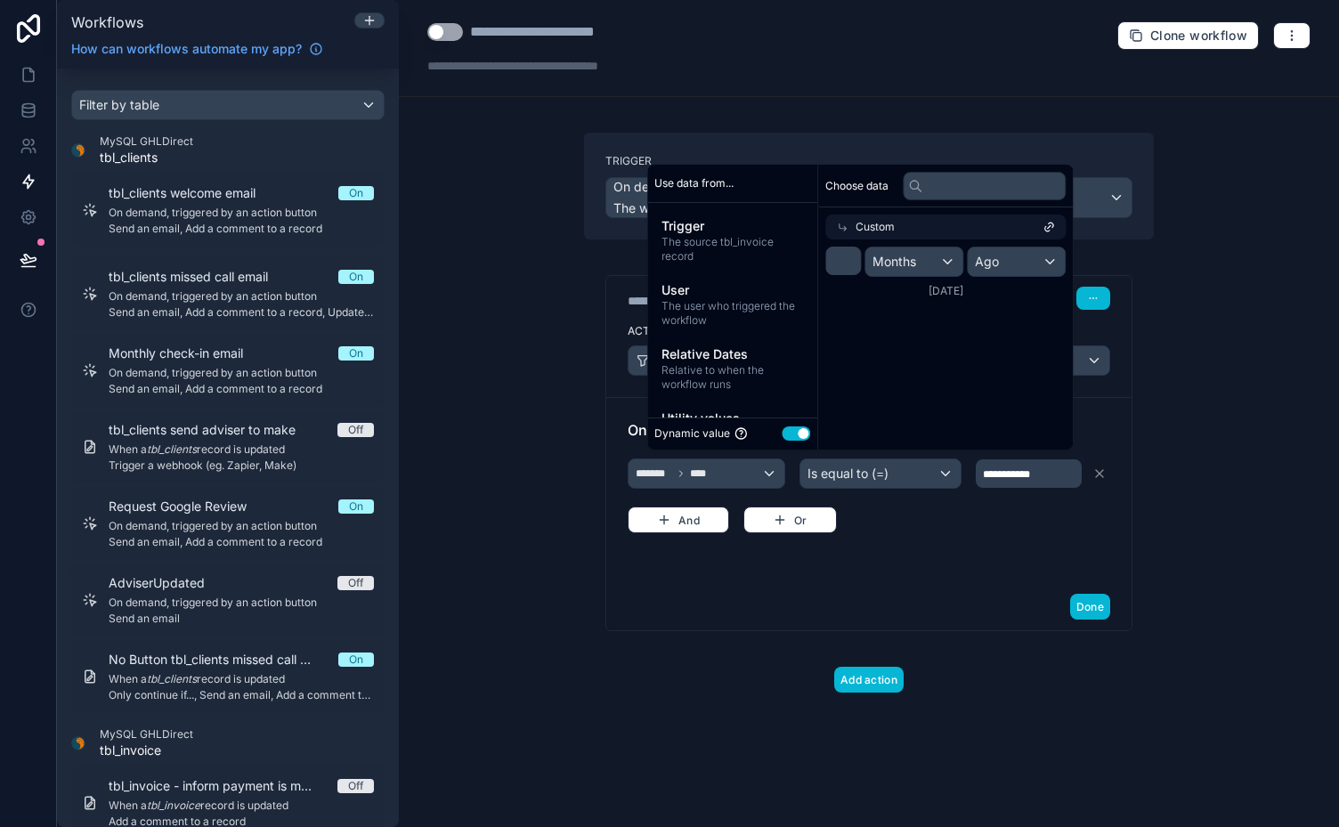
click at [1217, 237] on div "**********" at bounding box center [869, 413] width 940 height 827
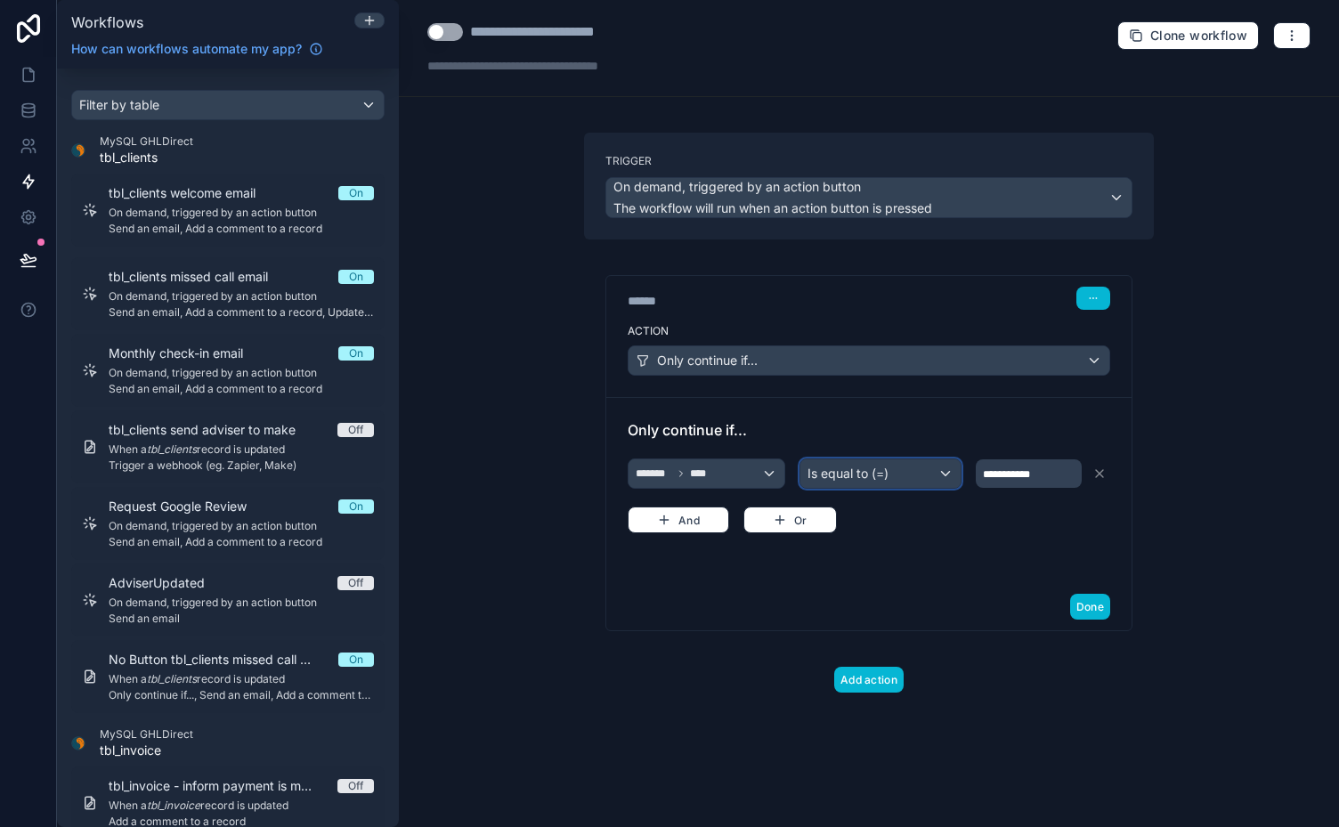
click at [920, 461] on div "Is equal to (=)" at bounding box center [879, 473] width 159 height 28
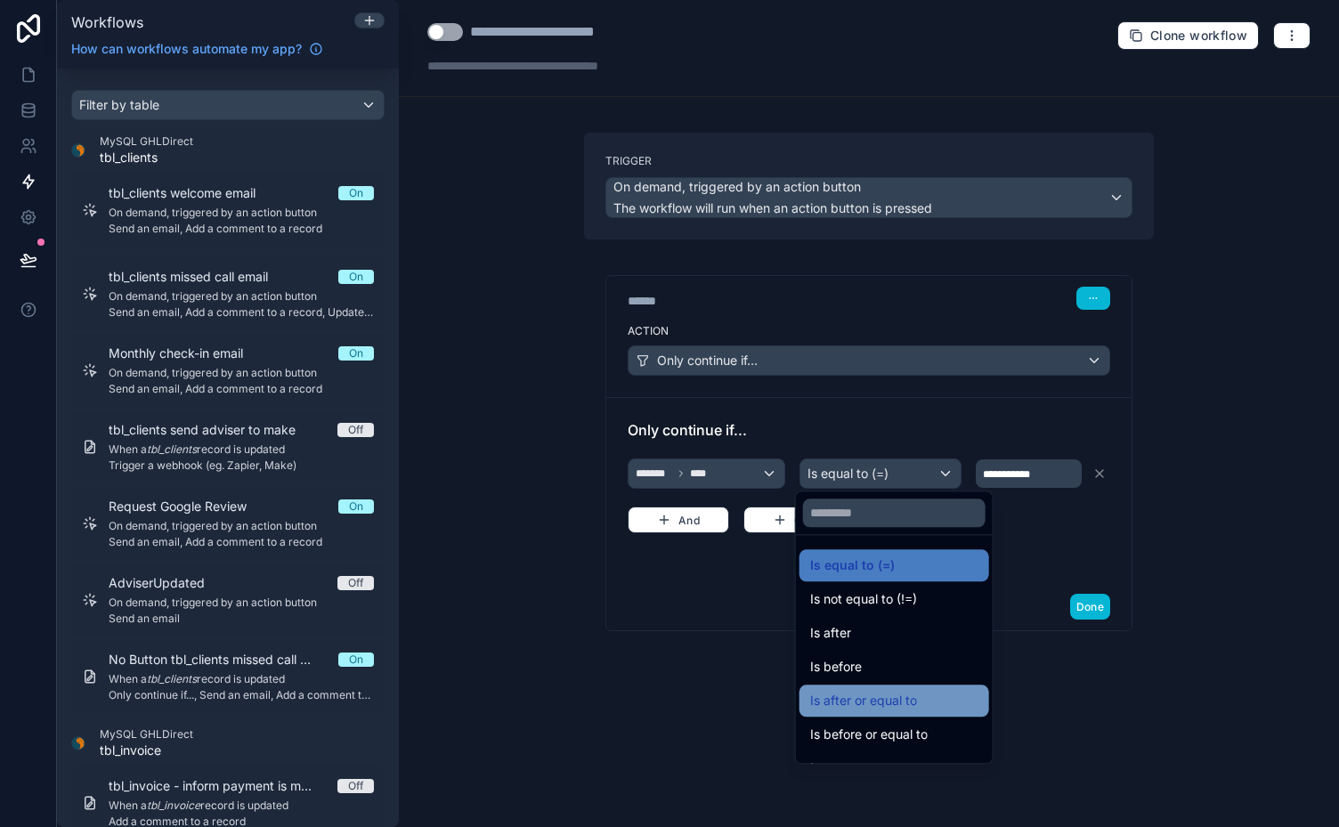
click at [894, 698] on span "Is after or equal to" at bounding box center [863, 700] width 107 height 21
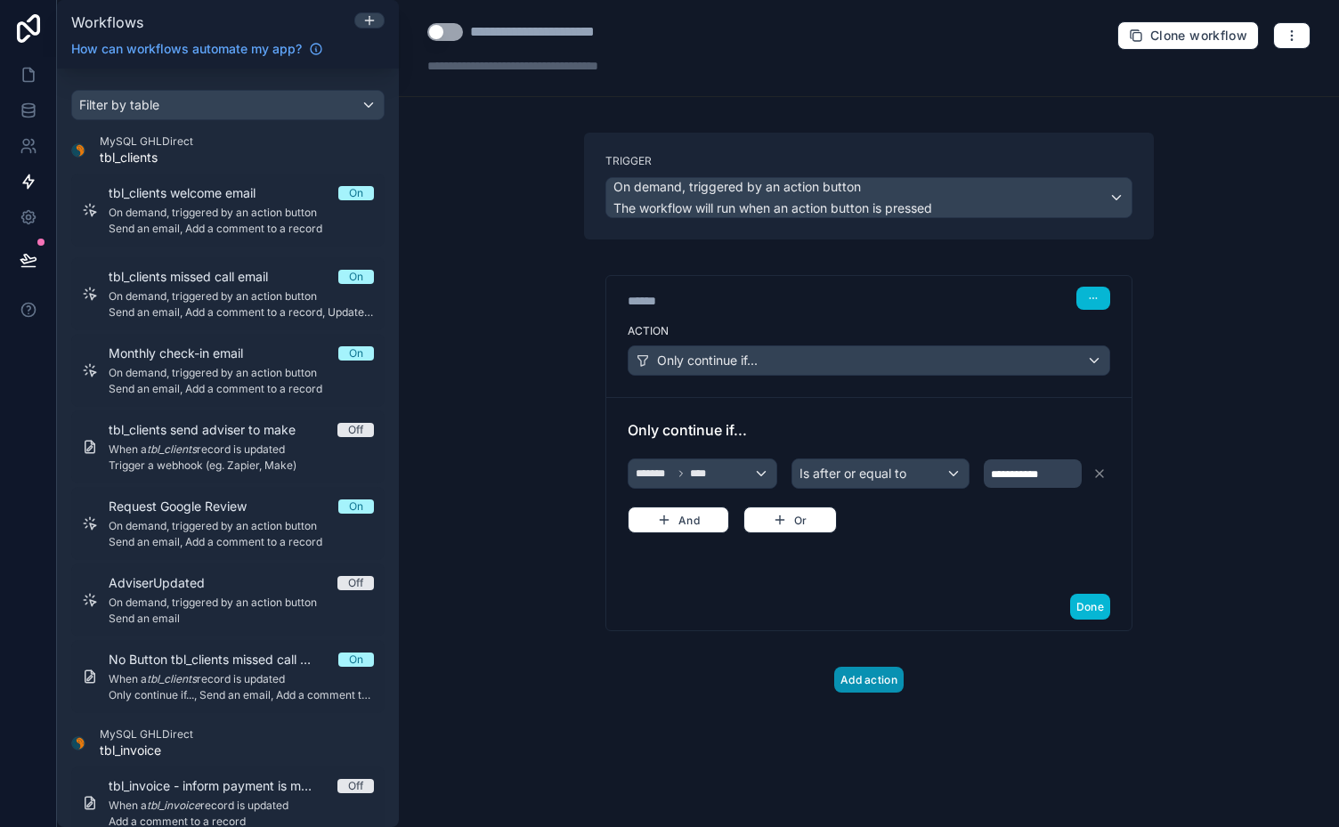
click at [870, 683] on button "Add action" at bounding box center [868, 680] width 69 height 26
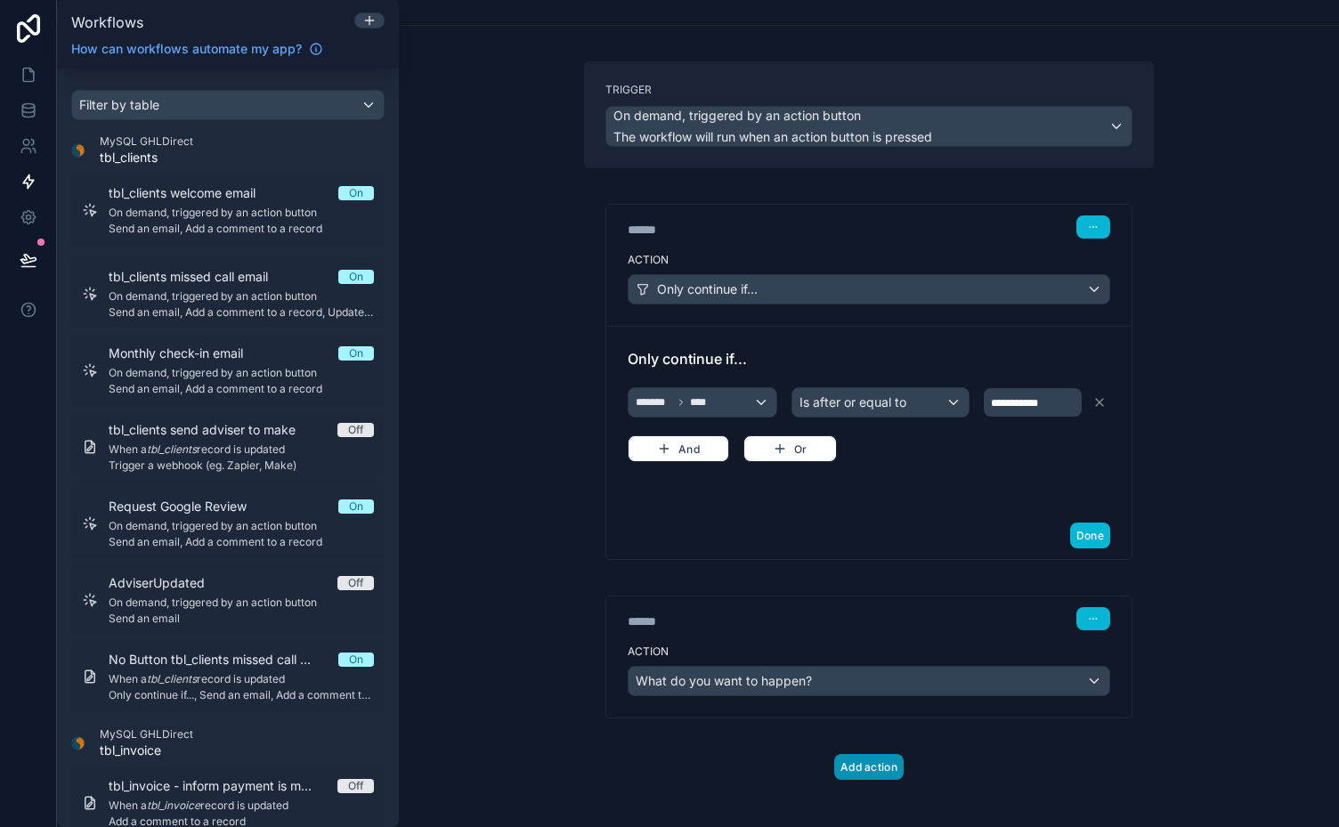
scroll to position [73, 0]
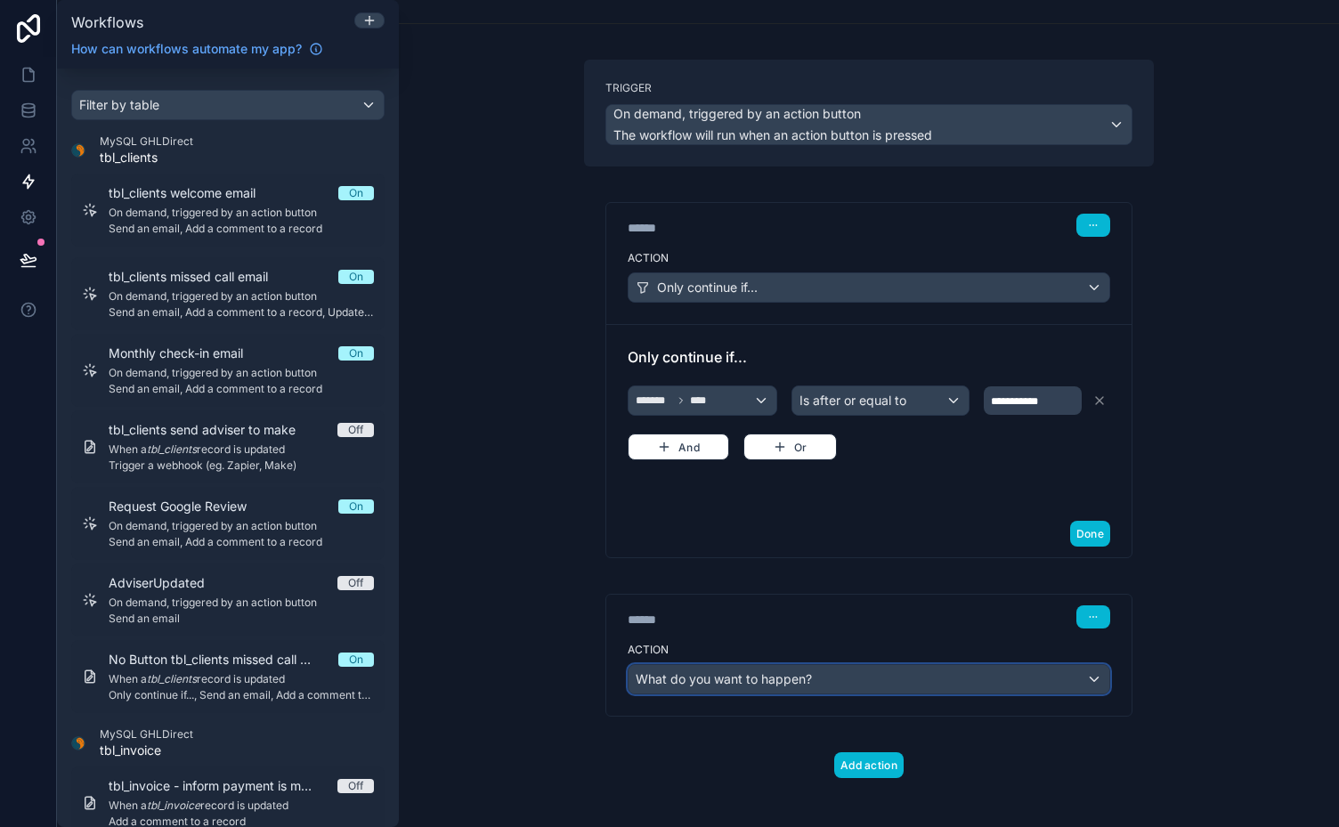
click at [1074, 667] on div "What do you want to happen?" at bounding box center [868, 679] width 481 height 28
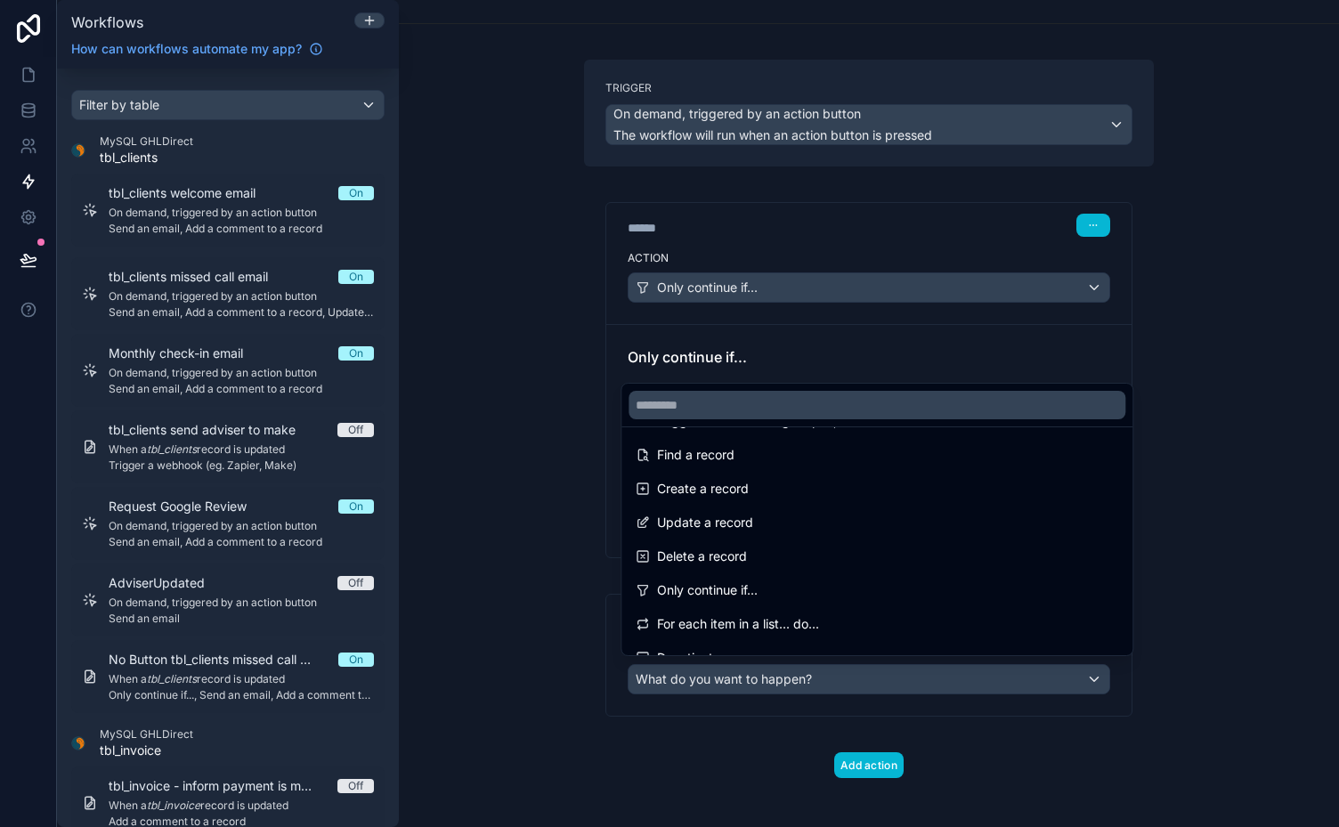
scroll to position [100, 0]
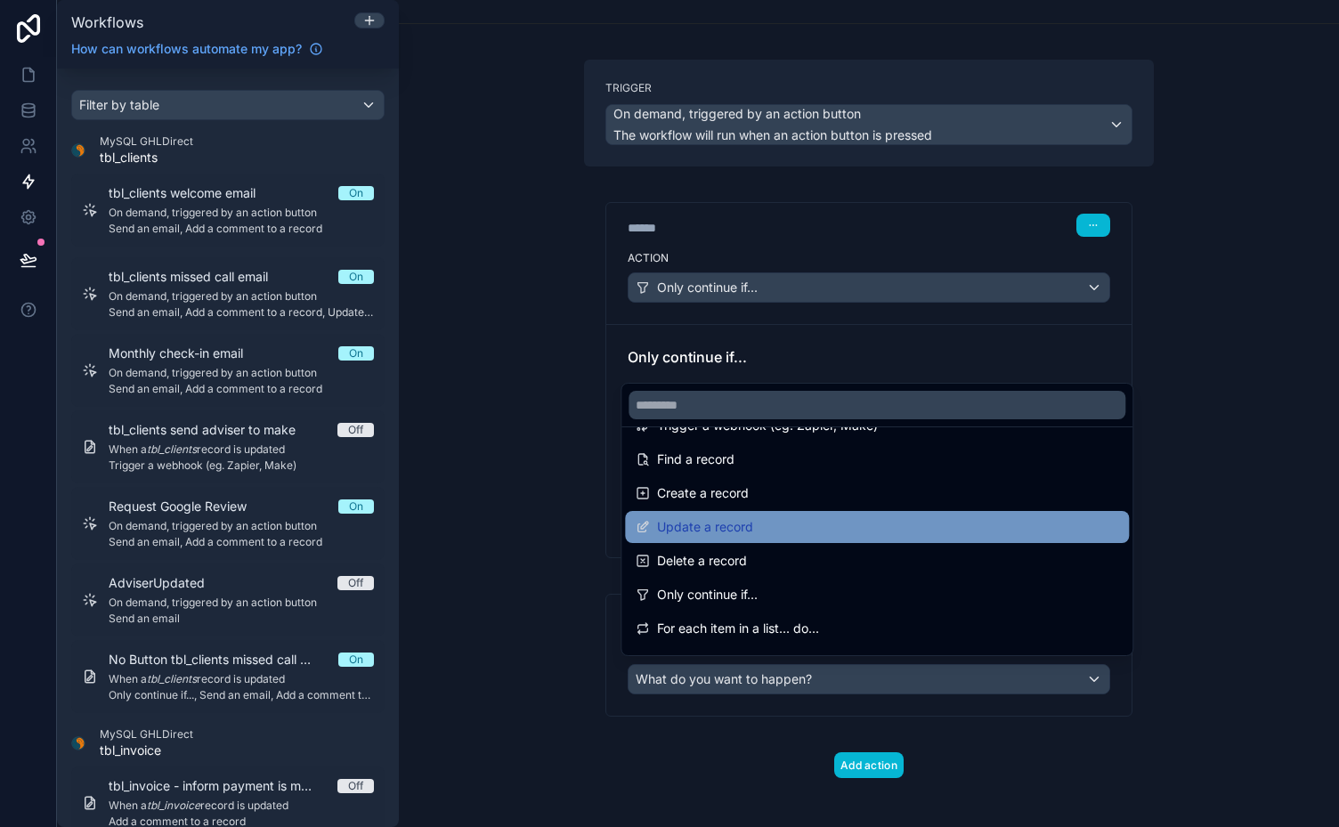
click at [1002, 522] on div "Update a record" at bounding box center [876, 526] width 482 height 21
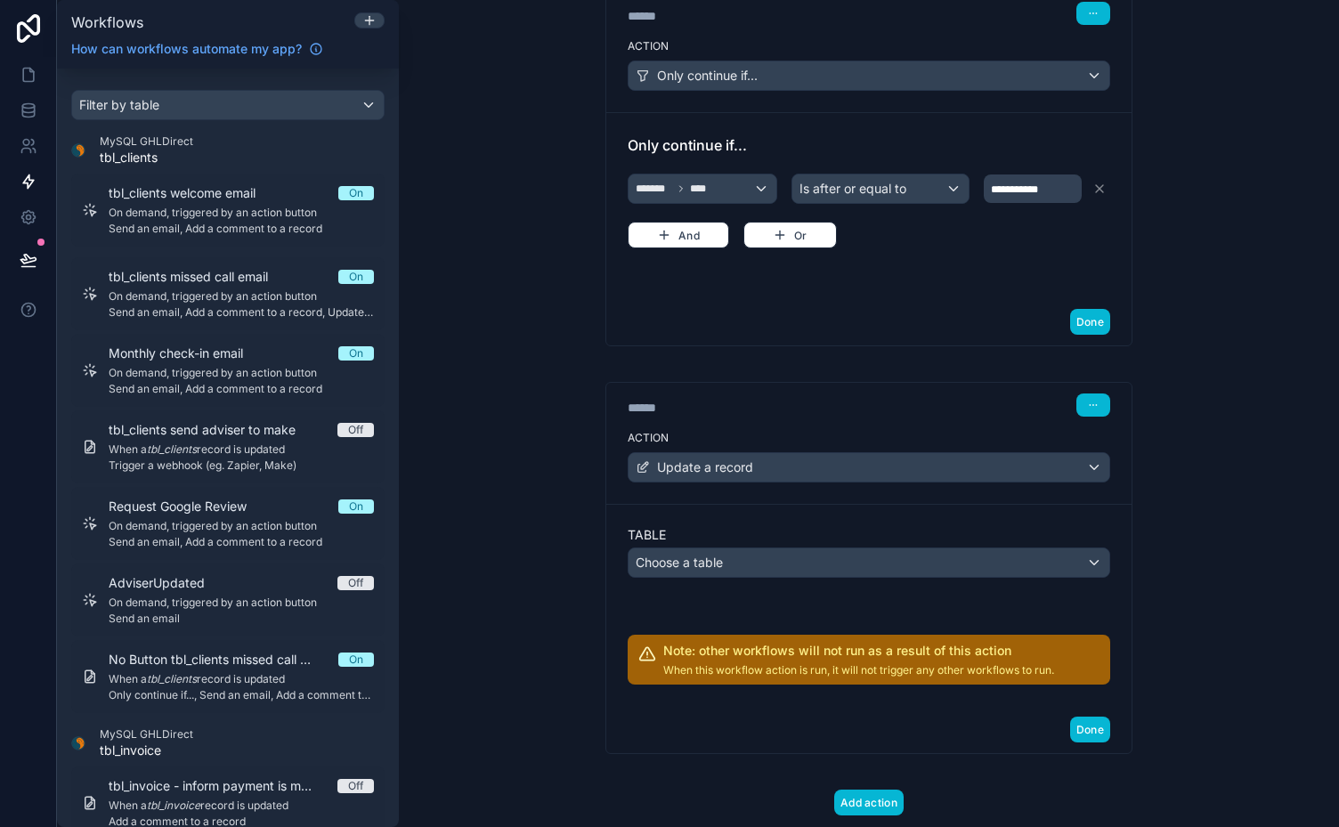
scroll to position [285, 0]
click at [1088, 552] on div "Choose a table" at bounding box center [868, 562] width 481 height 28
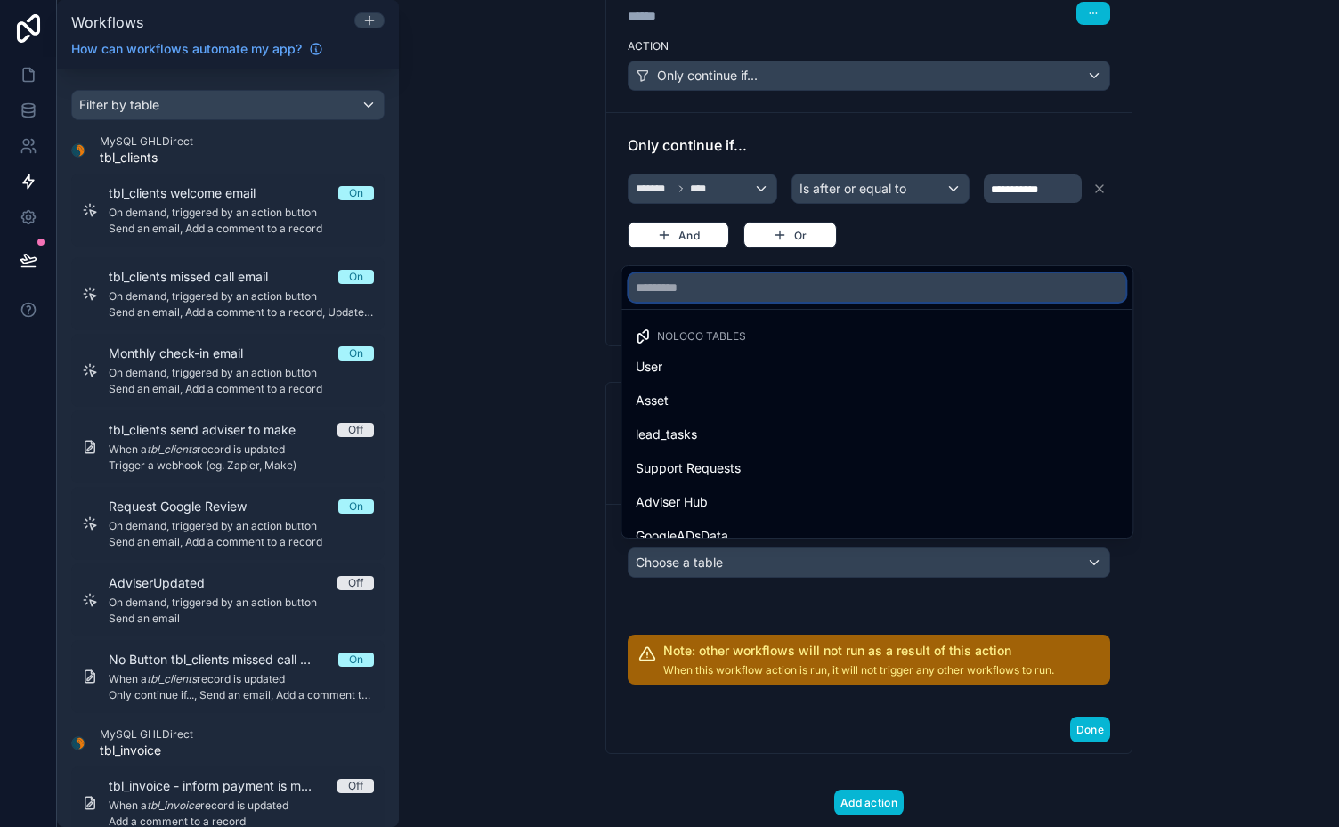
click at [870, 275] on input "text" at bounding box center [876, 287] width 497 height 28
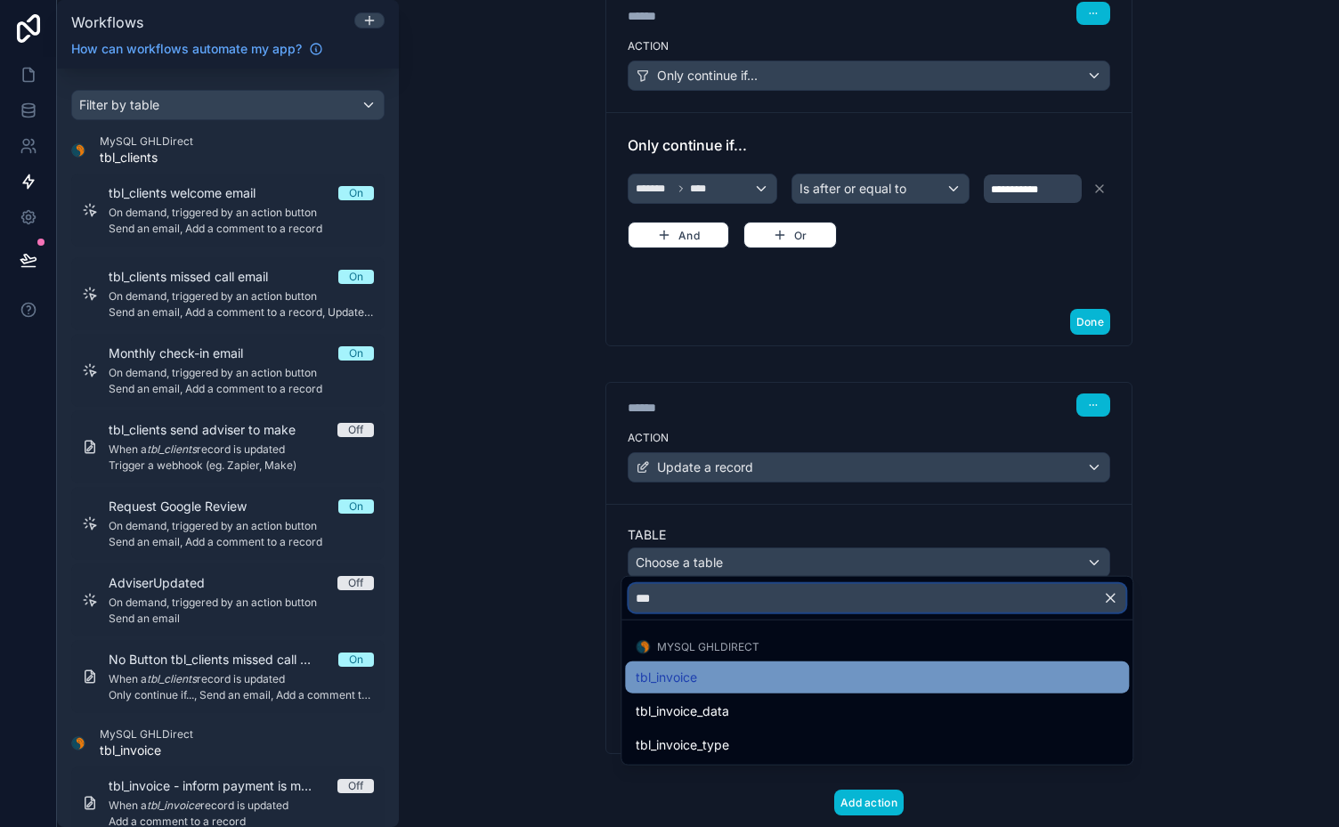
type input "***"
click at [677, 671] on span "tbl_invoice" at bounding box center [665, 677] width 61 height 21
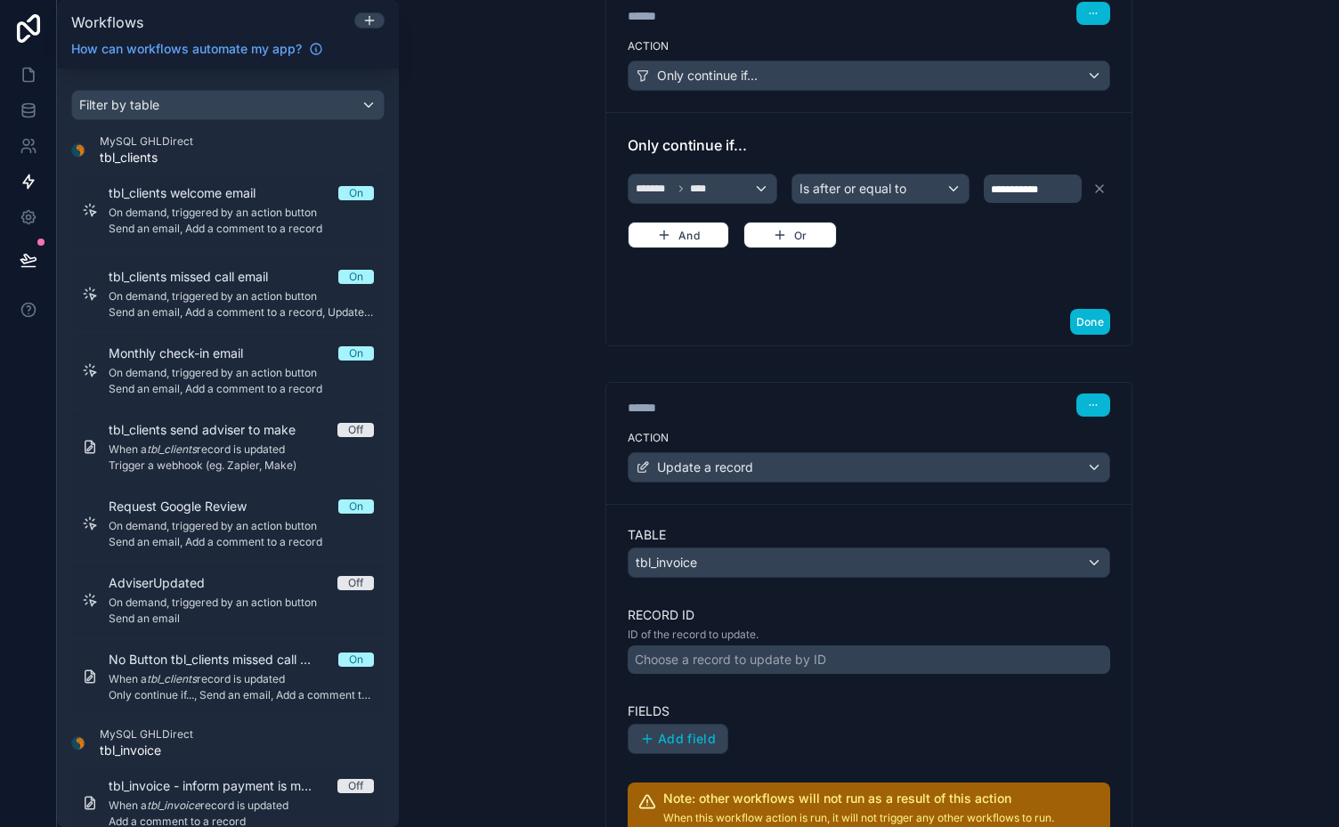
scroll to position [467, 0]
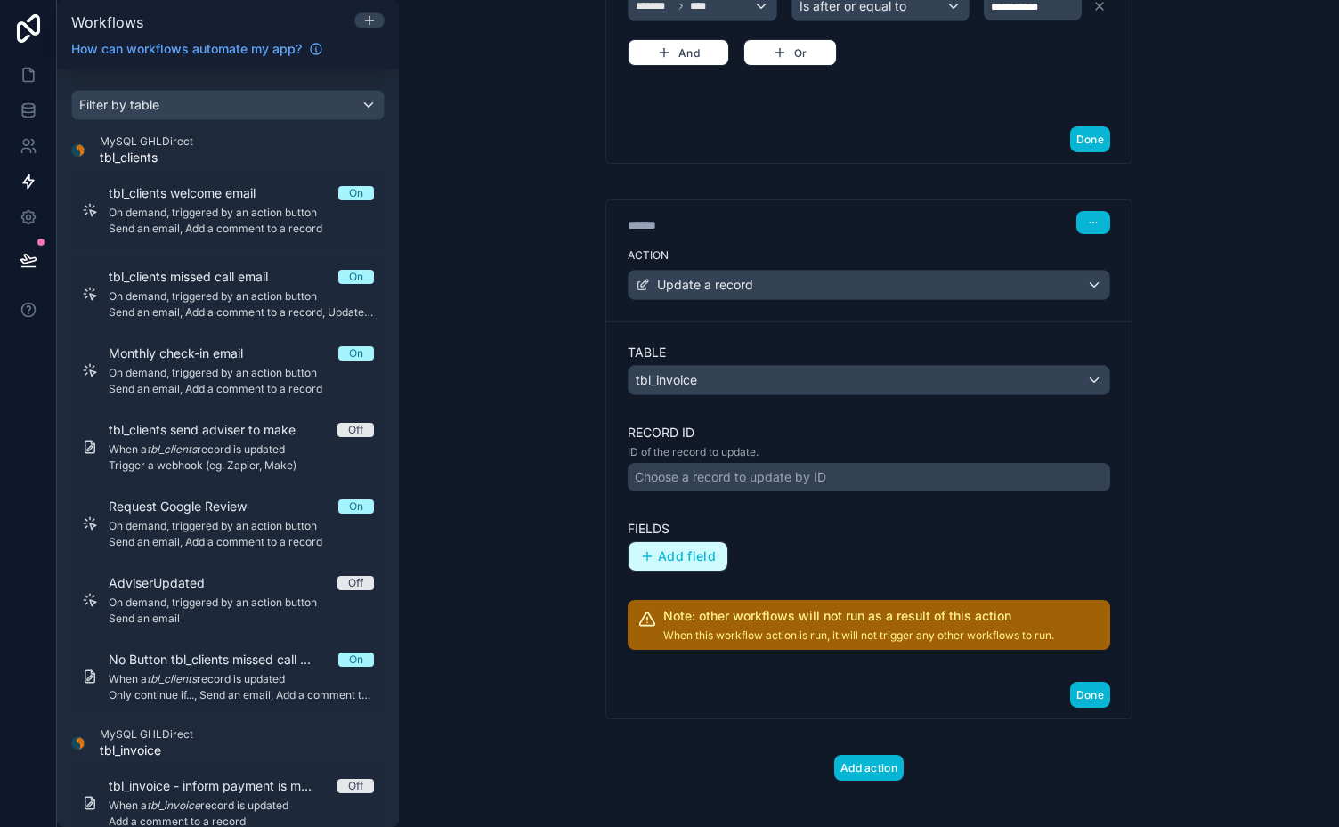
click at [681, 550] on span "Add field" at bounding box center [687, 556] width 58 height 16
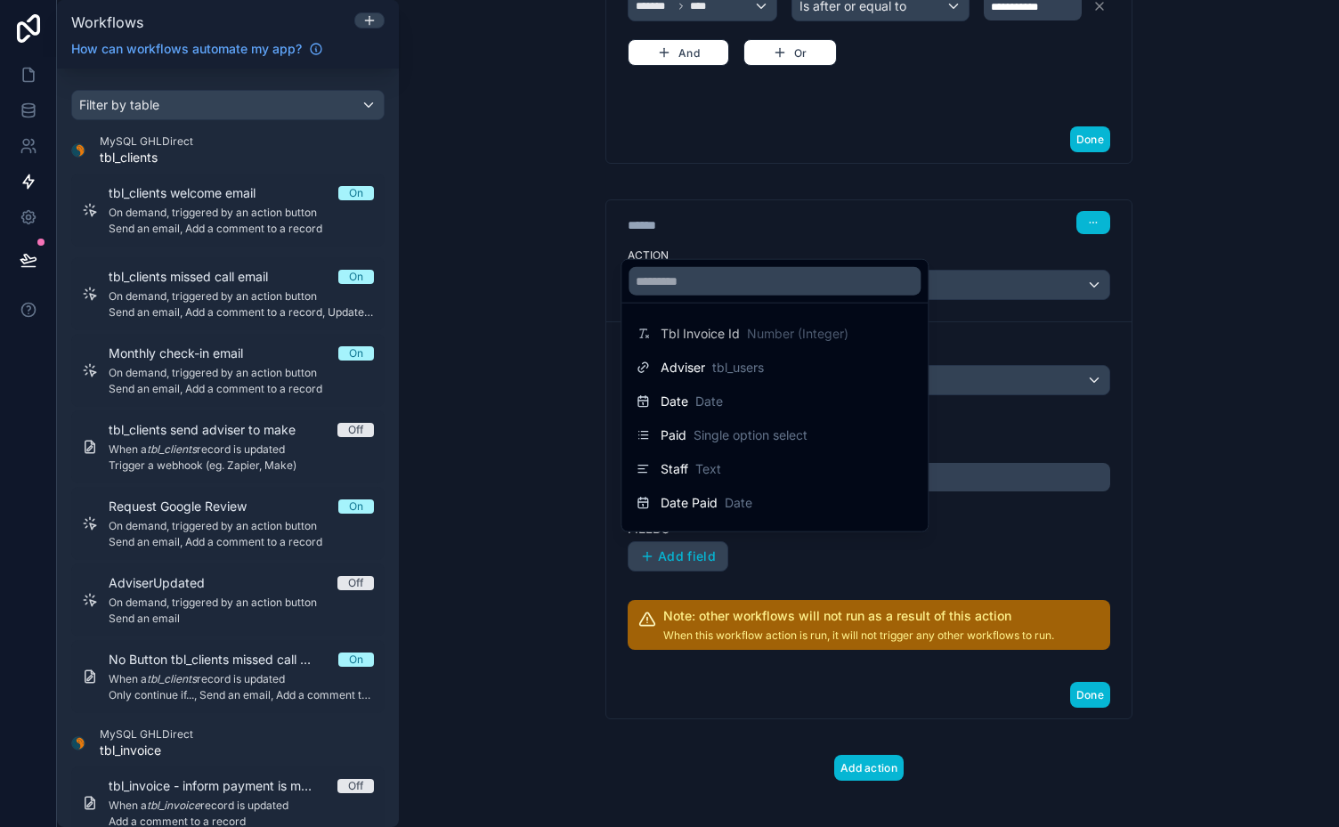
scroll to position [5, 0]
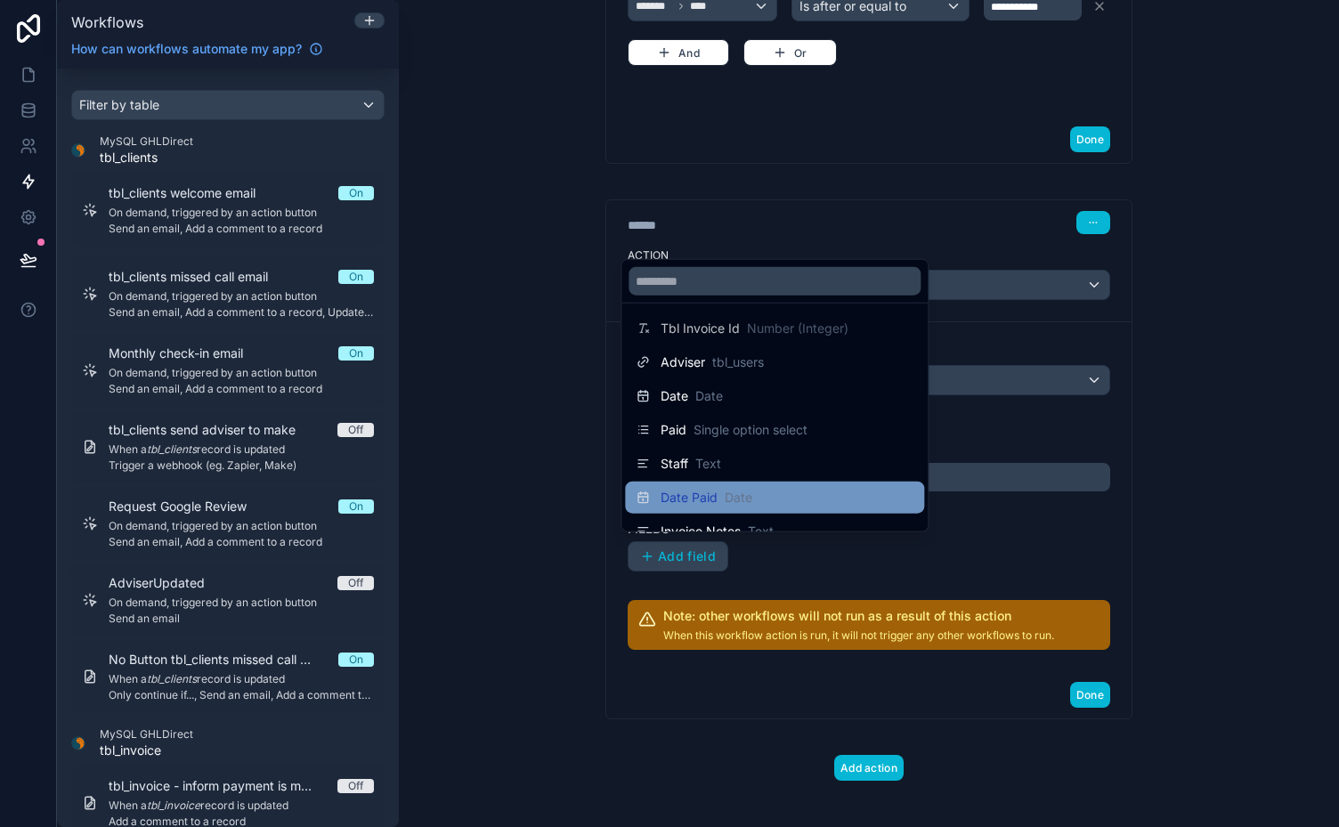
click at [780, 491] on div "Date Paid Date" at bounding box center [774, 497] width 278 height 21
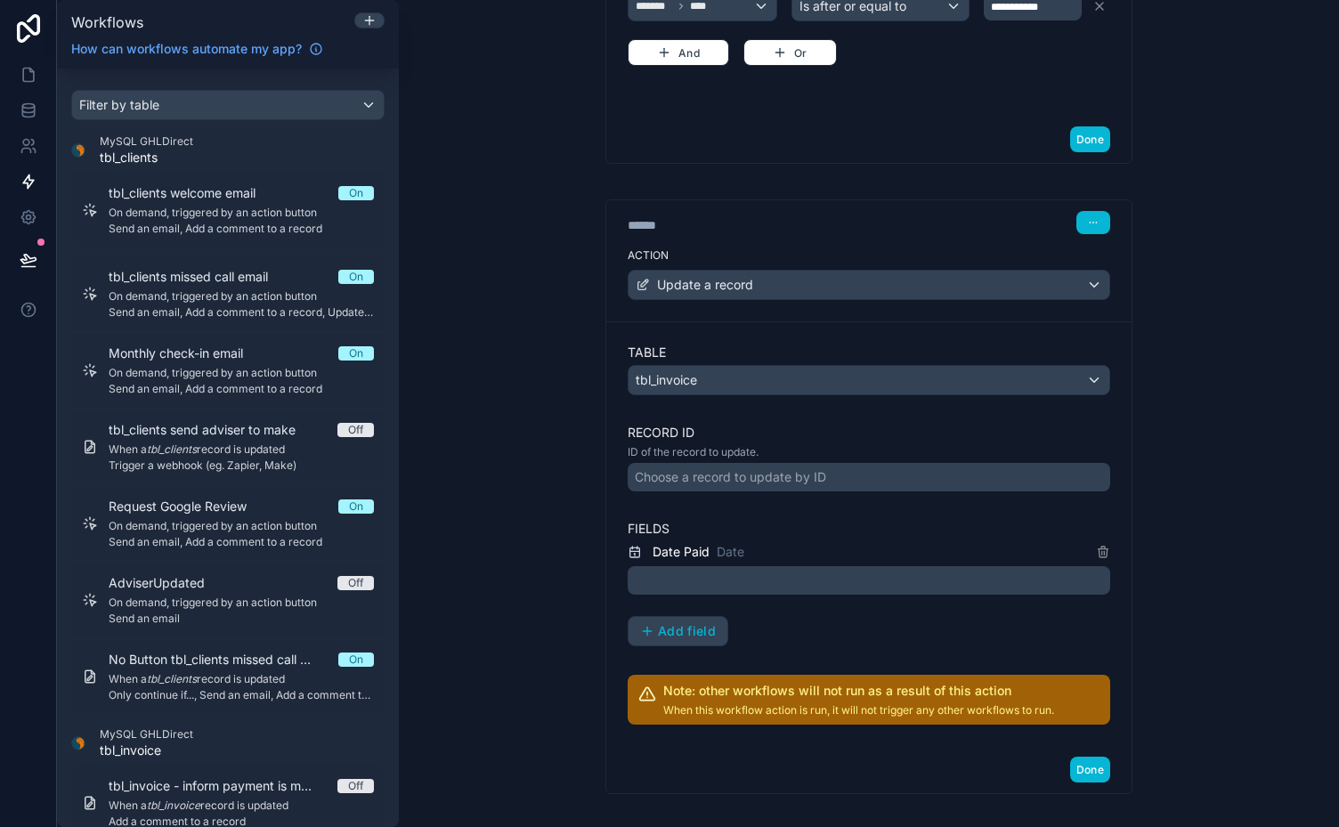
click at [706, 570] on div at bounding box center [868, 580] width 482 height 28
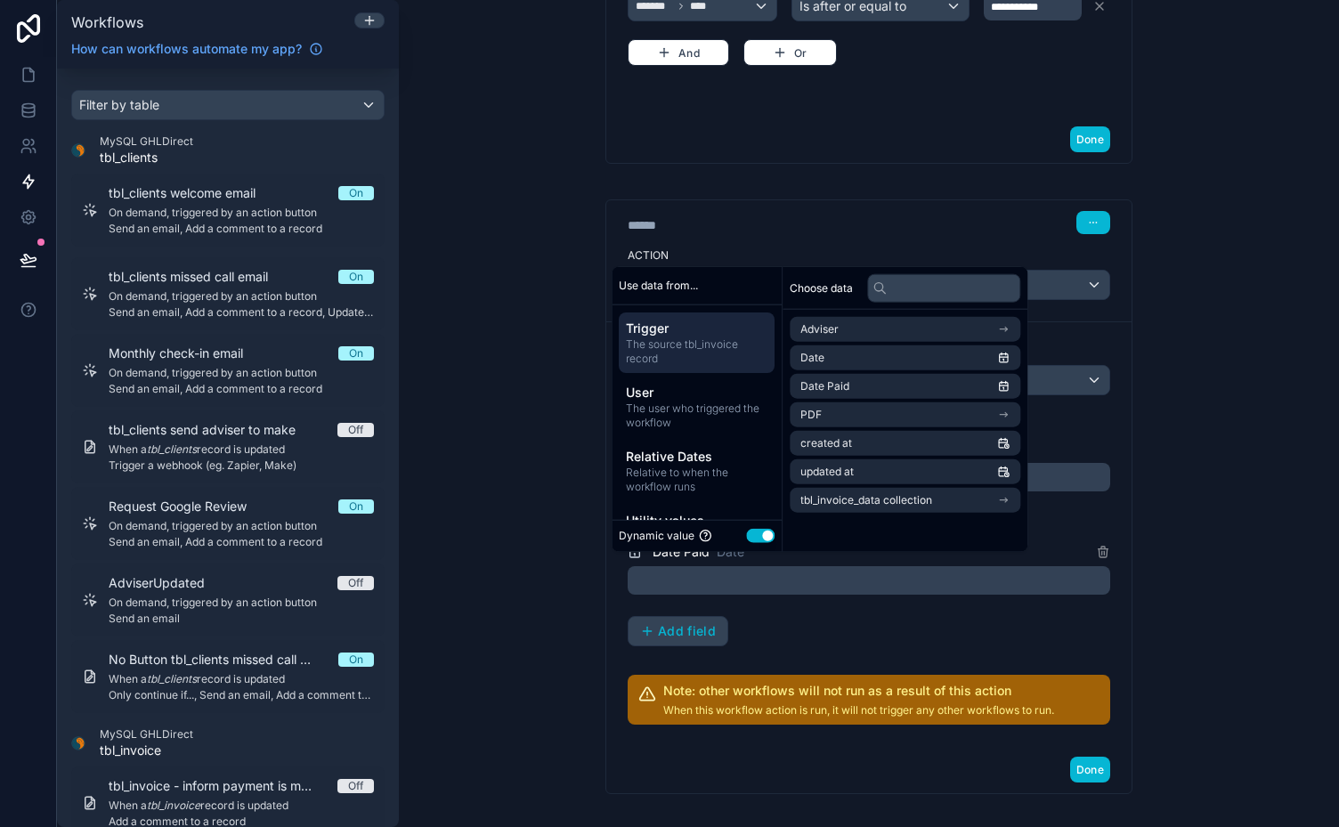
click at [821, 619] on div "Date Paid Date Add field" at bounding box center [868, 593] width 482 height 105
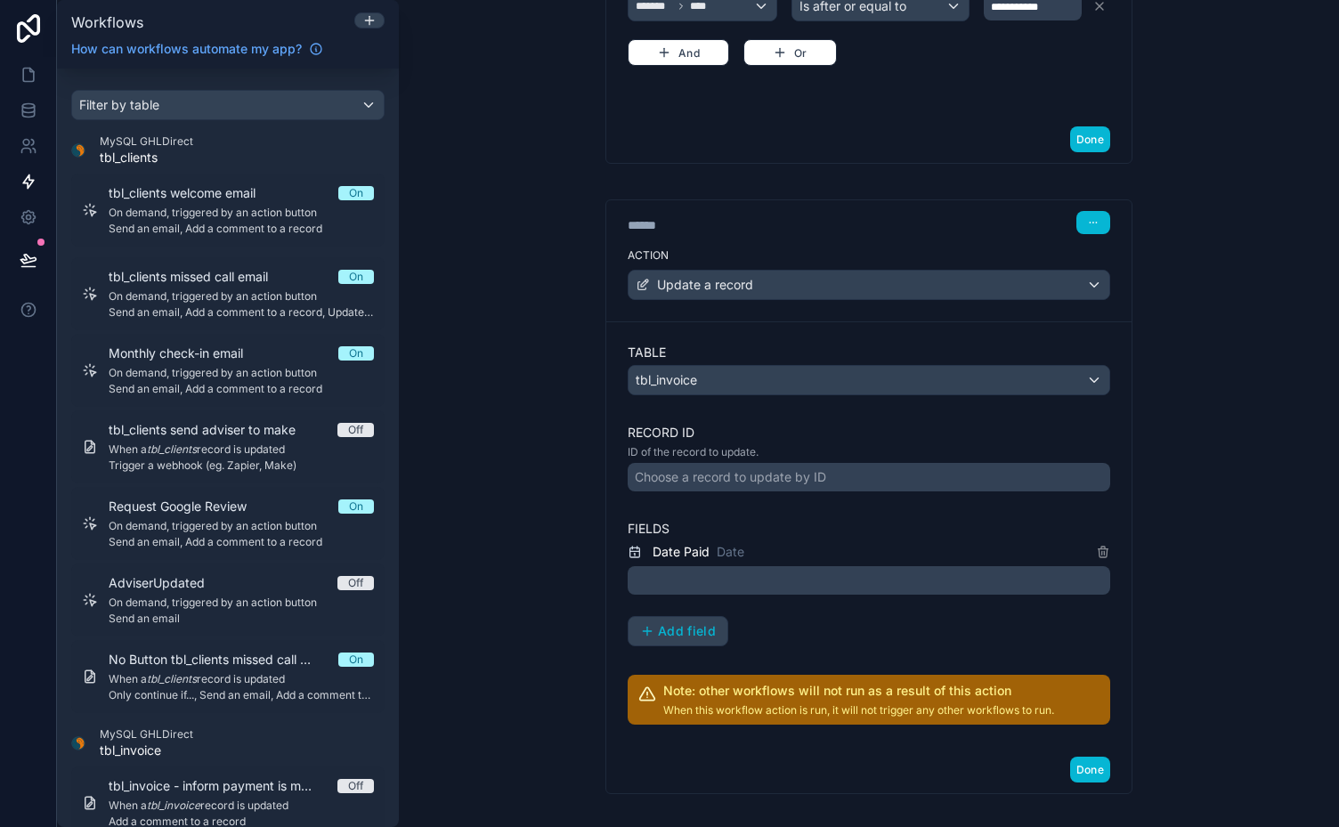
click at [815, 570] on div at bounding box center [868, 580] width 482 height 28
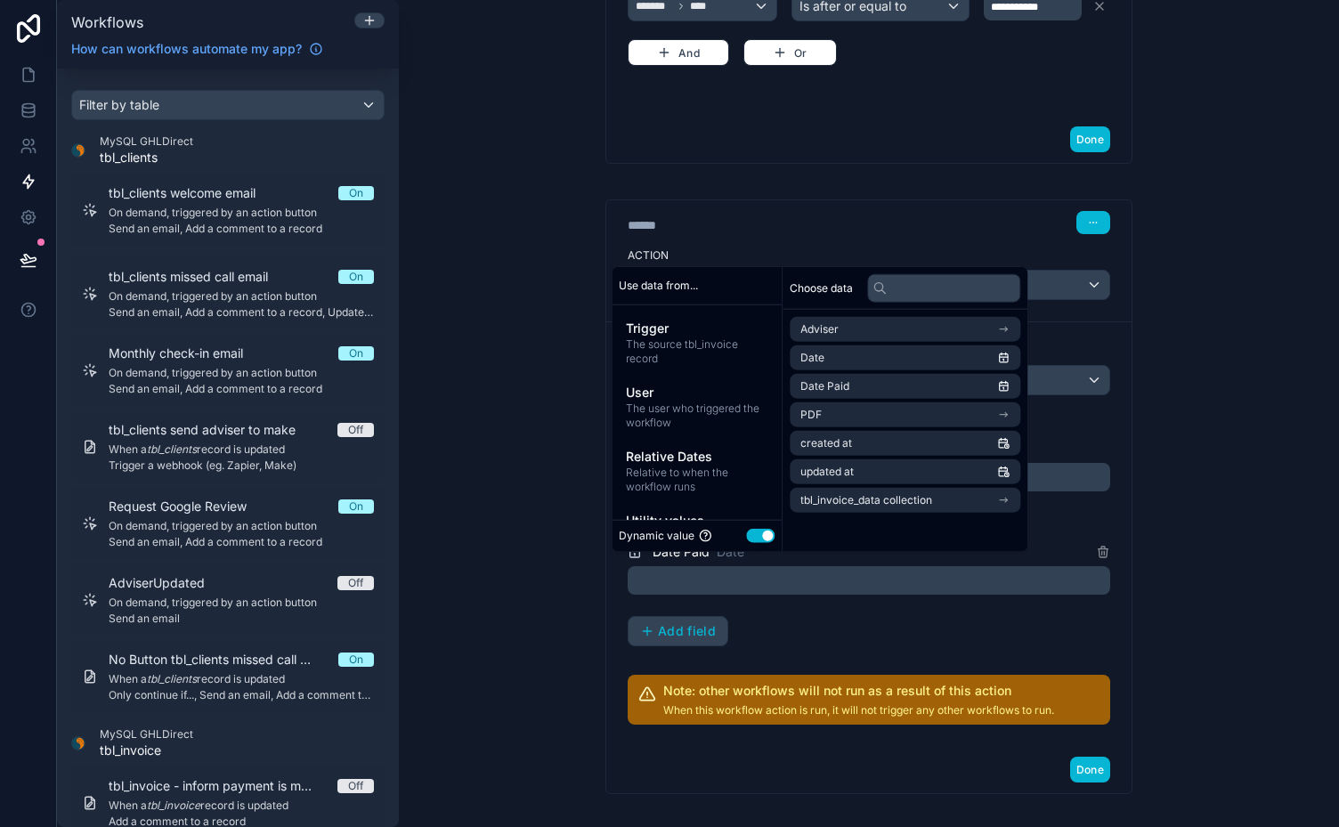
click at [974, 630] on div "Date Paid Date Add field" at bounding box center [868, 593] width 482 height 105
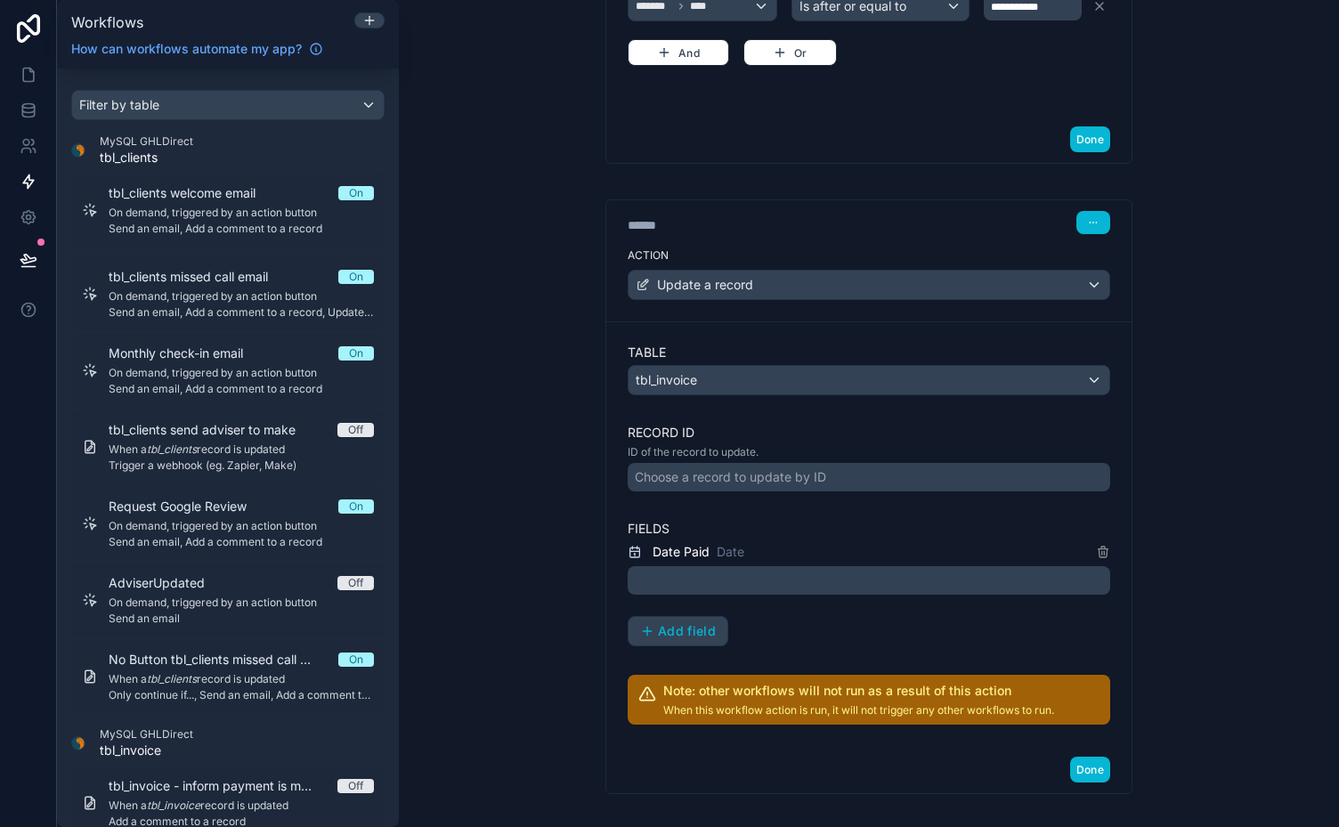
click at [733, 569] on div at bounding box center [868, 580] width 482 height 28
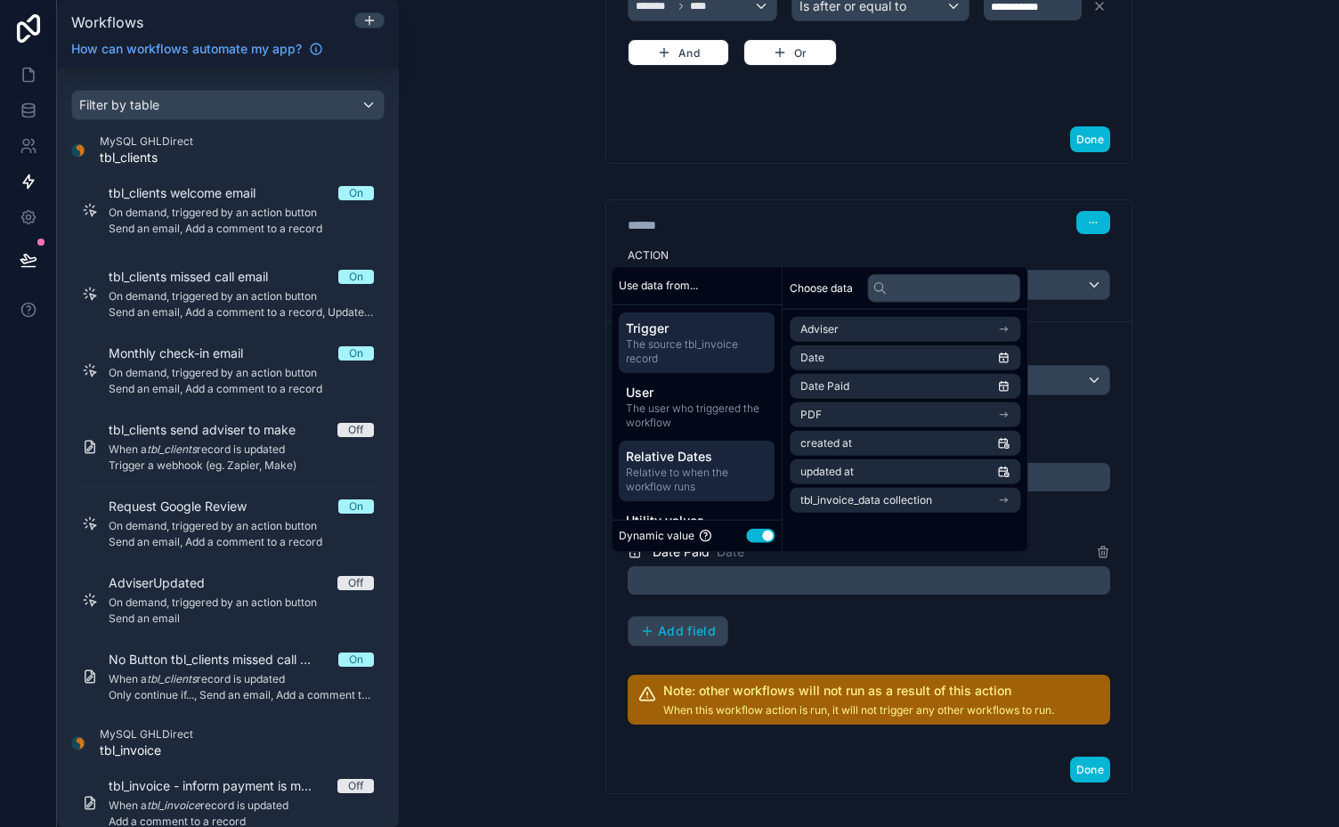
click at [692, 459] on span "Relative Dates" at bounding box center [697, 457] width 142 height 18
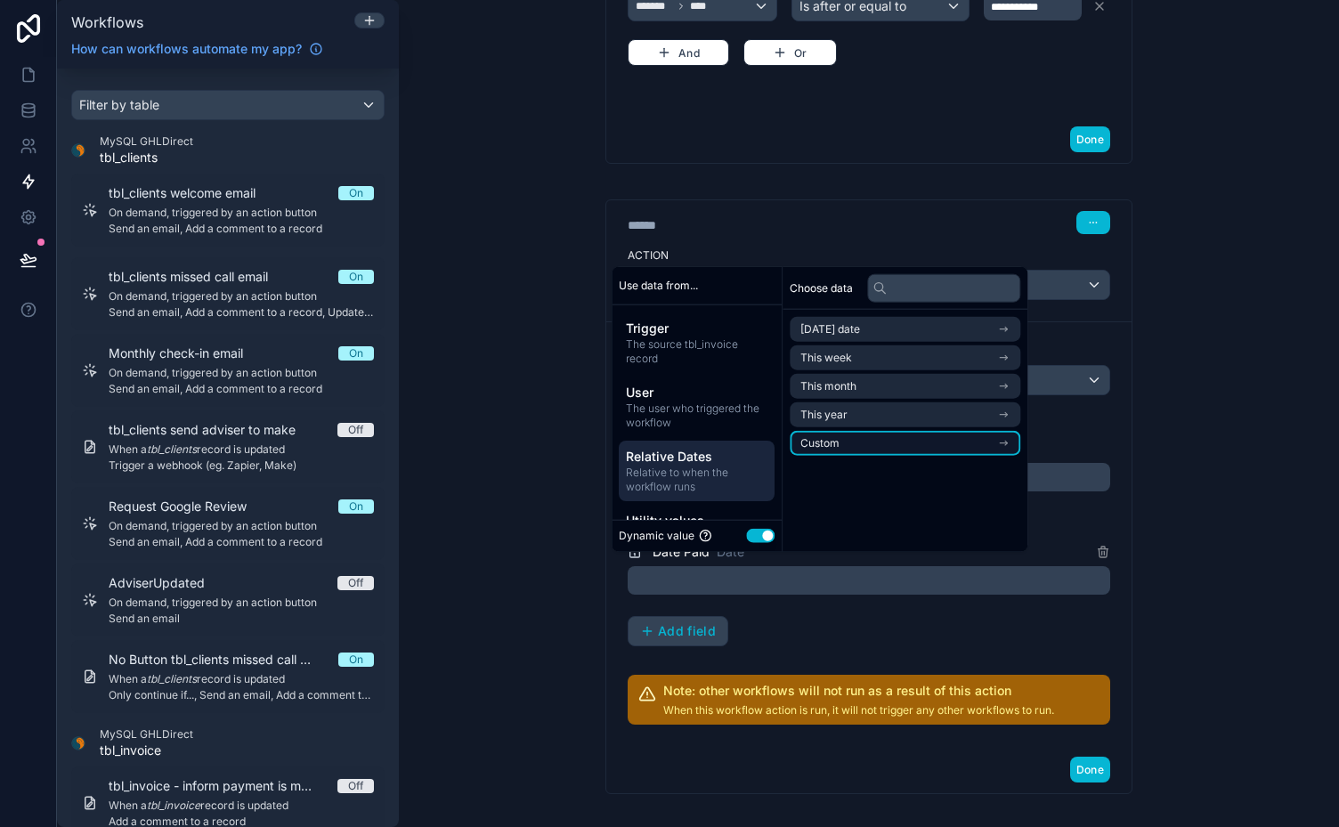
click at [968, 437] on li "Custom" at bounding box center [904, 443] width 231 height 25
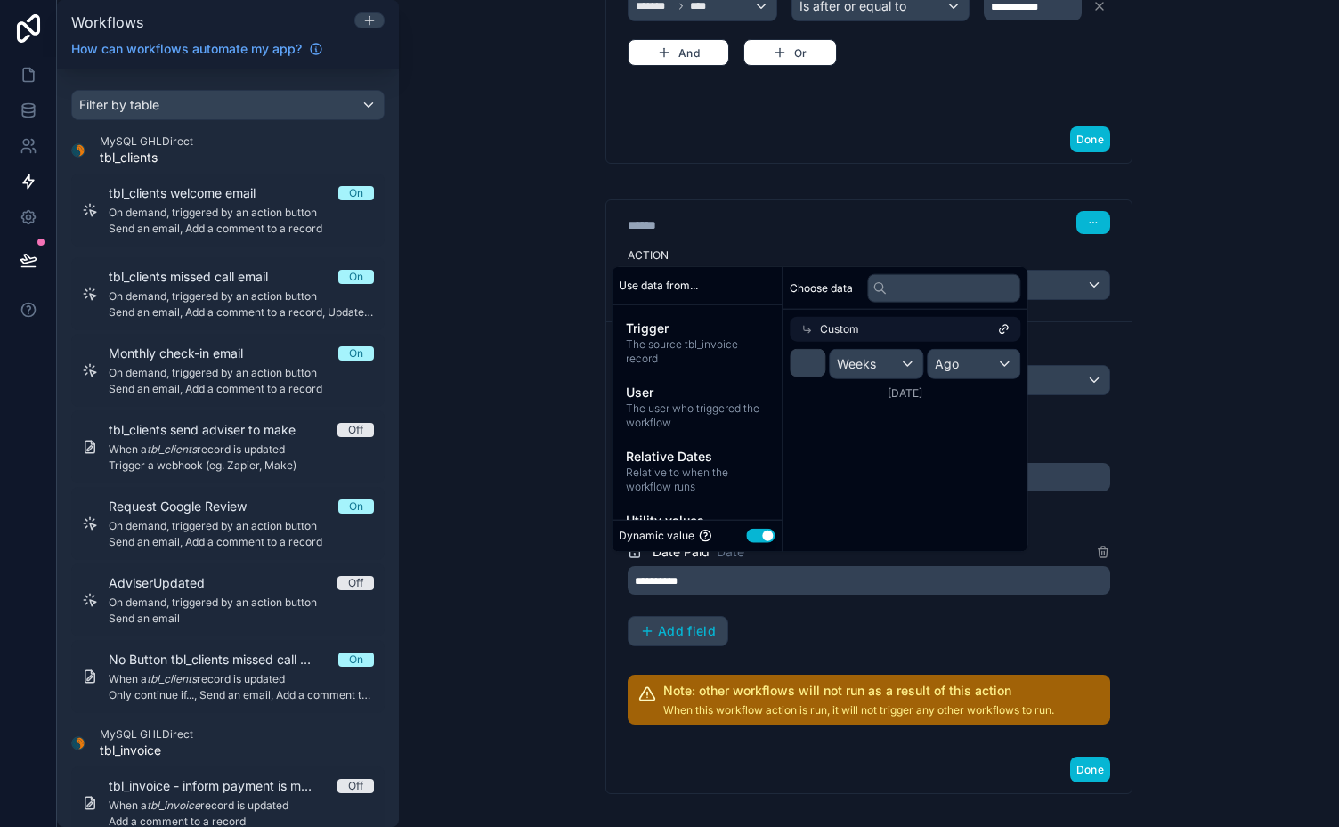
click at [1256, 215] on div "**********" at bounding box center [869, 413] width 940 height 827
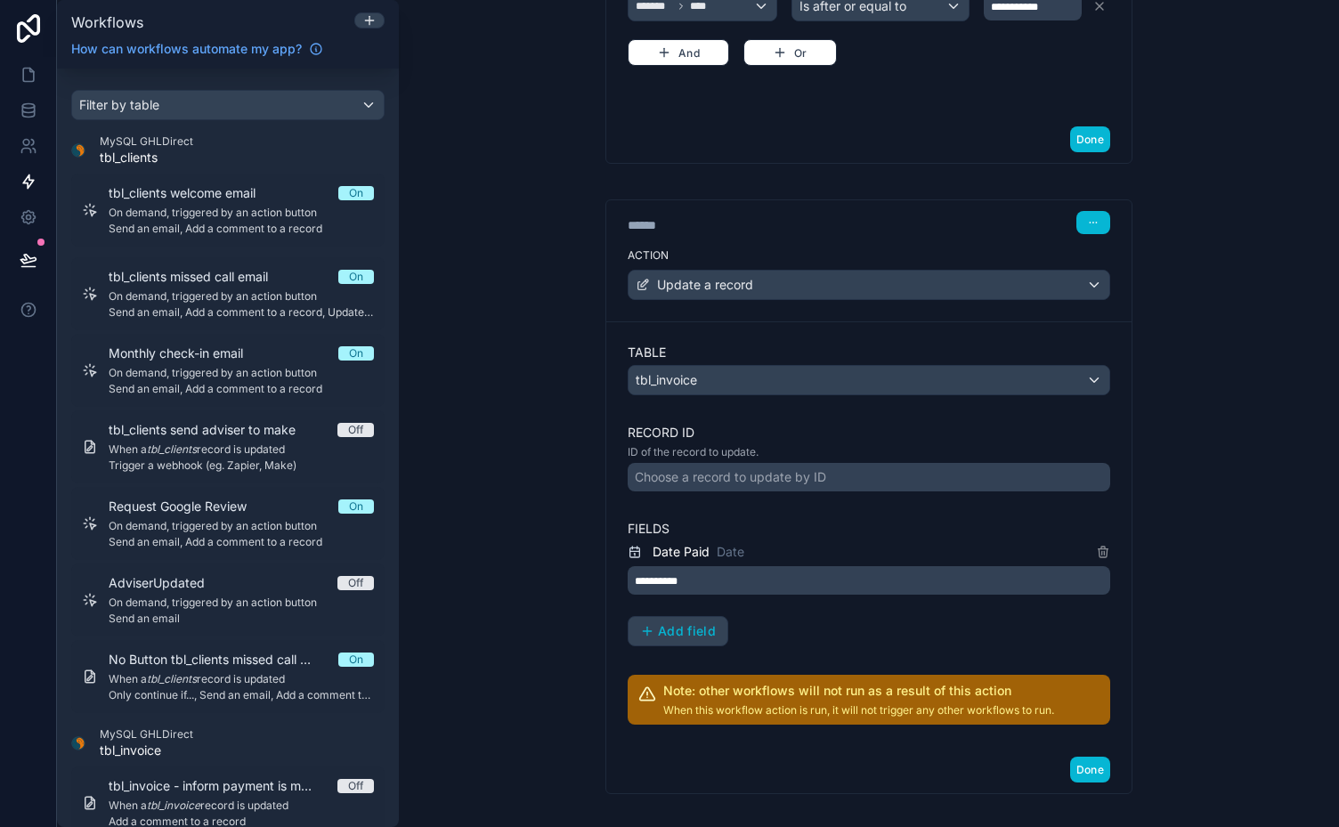
scroll to position [0, 0]
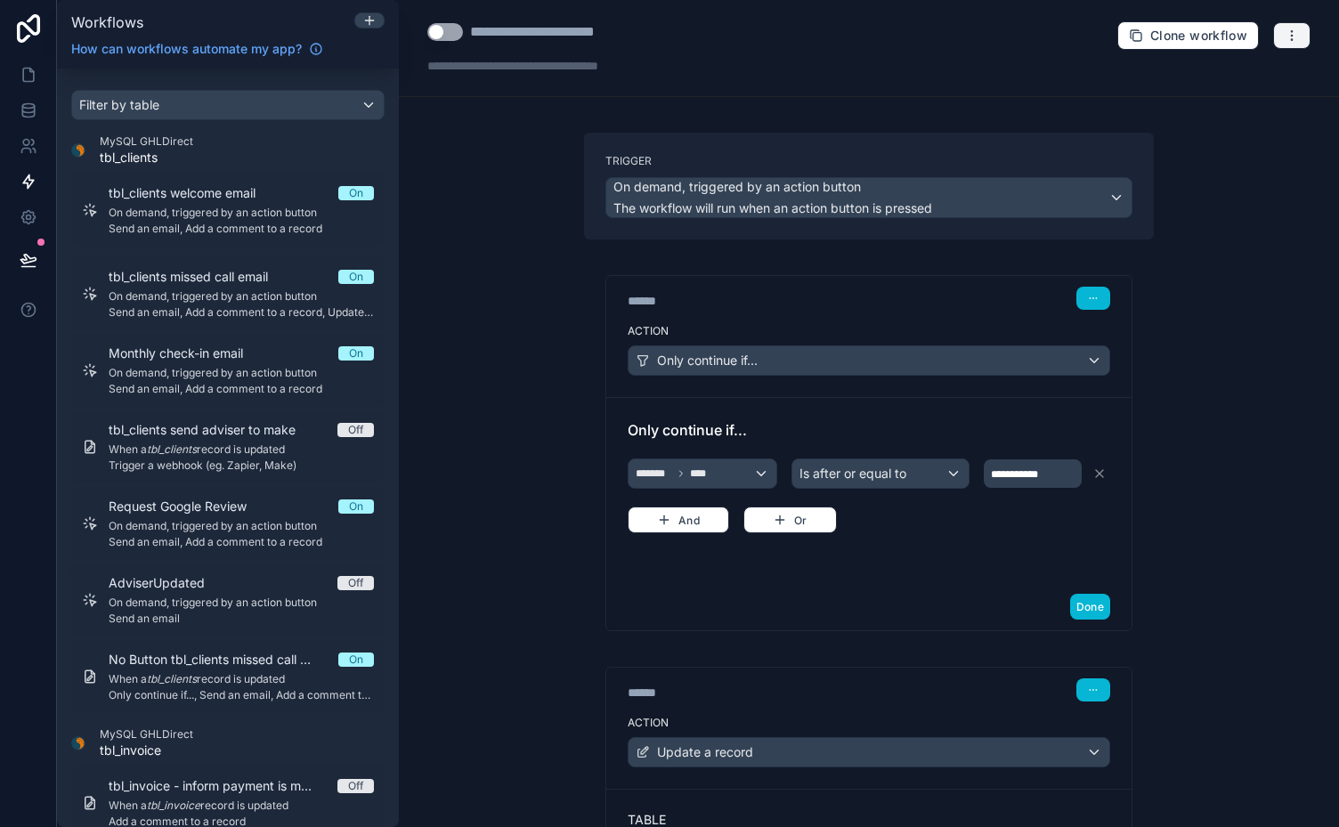
click at [1284, 34] on icon "button" at bounding box center [1291, 35] width 14 height 14
click at [1201, 132] on span "Delete workflow" at bounding box center [1230, 133] width 85 height 14
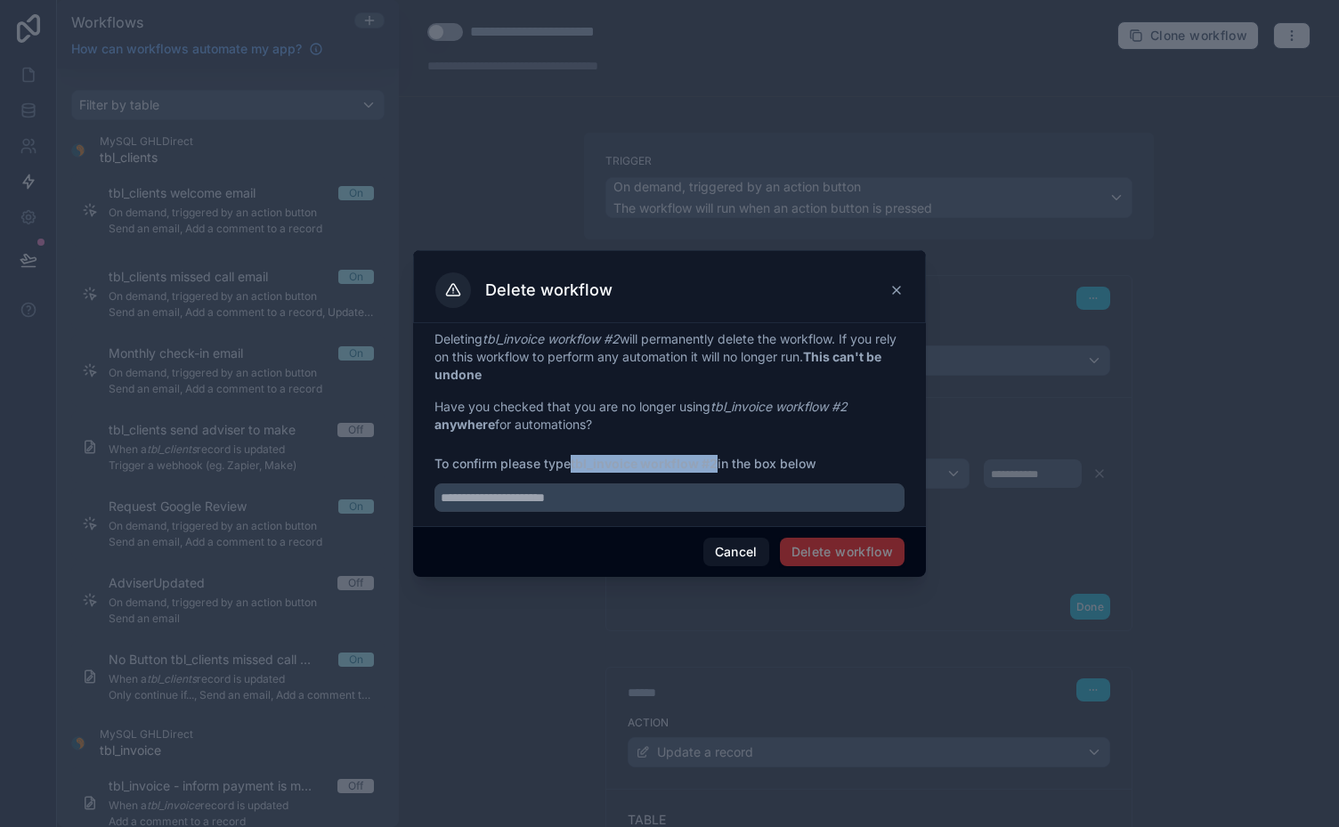
drag, startPoint x: 718, startPoint y: 461, endPoint x: 573, endPoint y: 466, distance: 145.2
click at [573, 466] on span "To confirm please type tbl_invoice workflow #2 in the box below" at bounding box center [669, 464] width 470 height 18
copy strong "tbl_invoice workflow #2"
click at [548, 497] on input "text" at bounding box center [669, 497] width 470 height 28
paste input "**********"
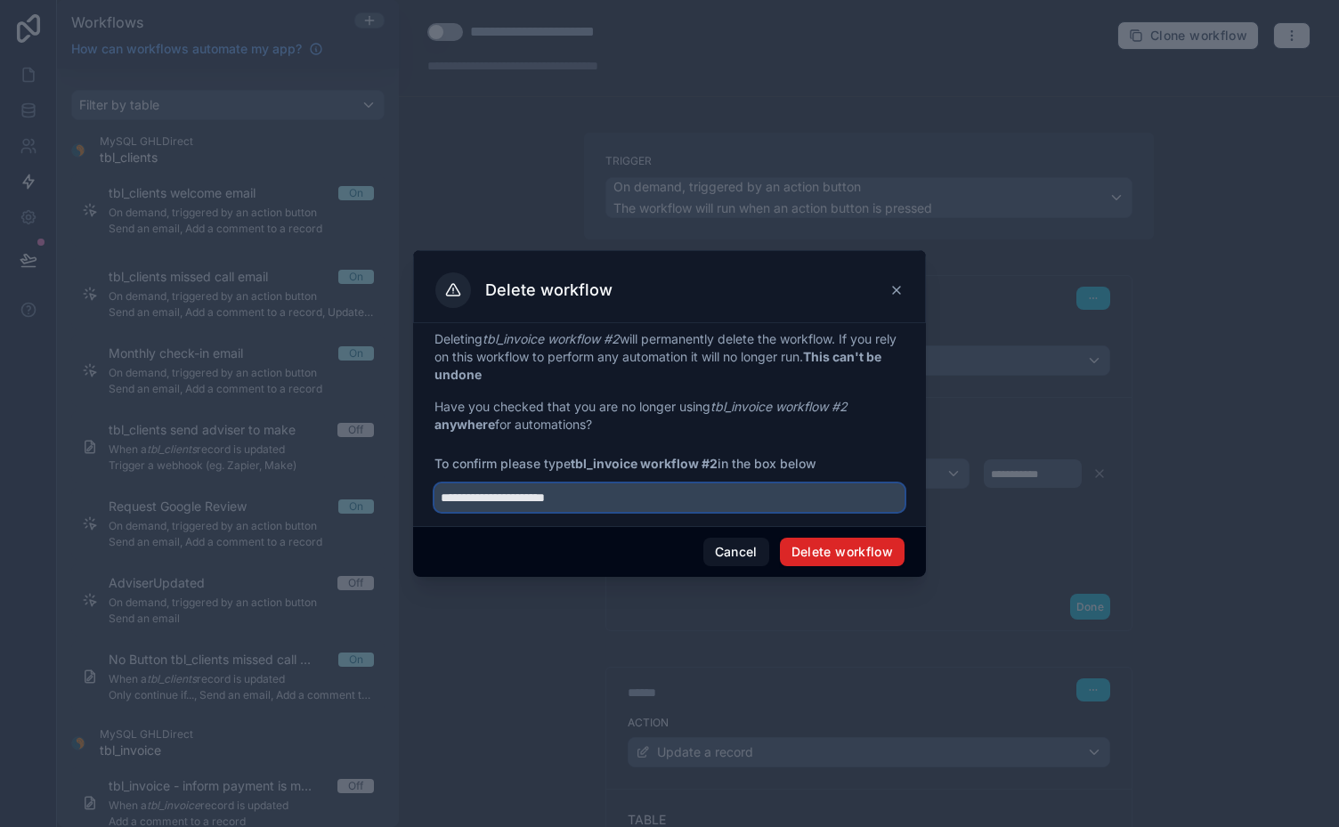
type input "**********"
click at [837, 555] on button "Delete workflow" at bounding box center [842, 552] width 125 height 28
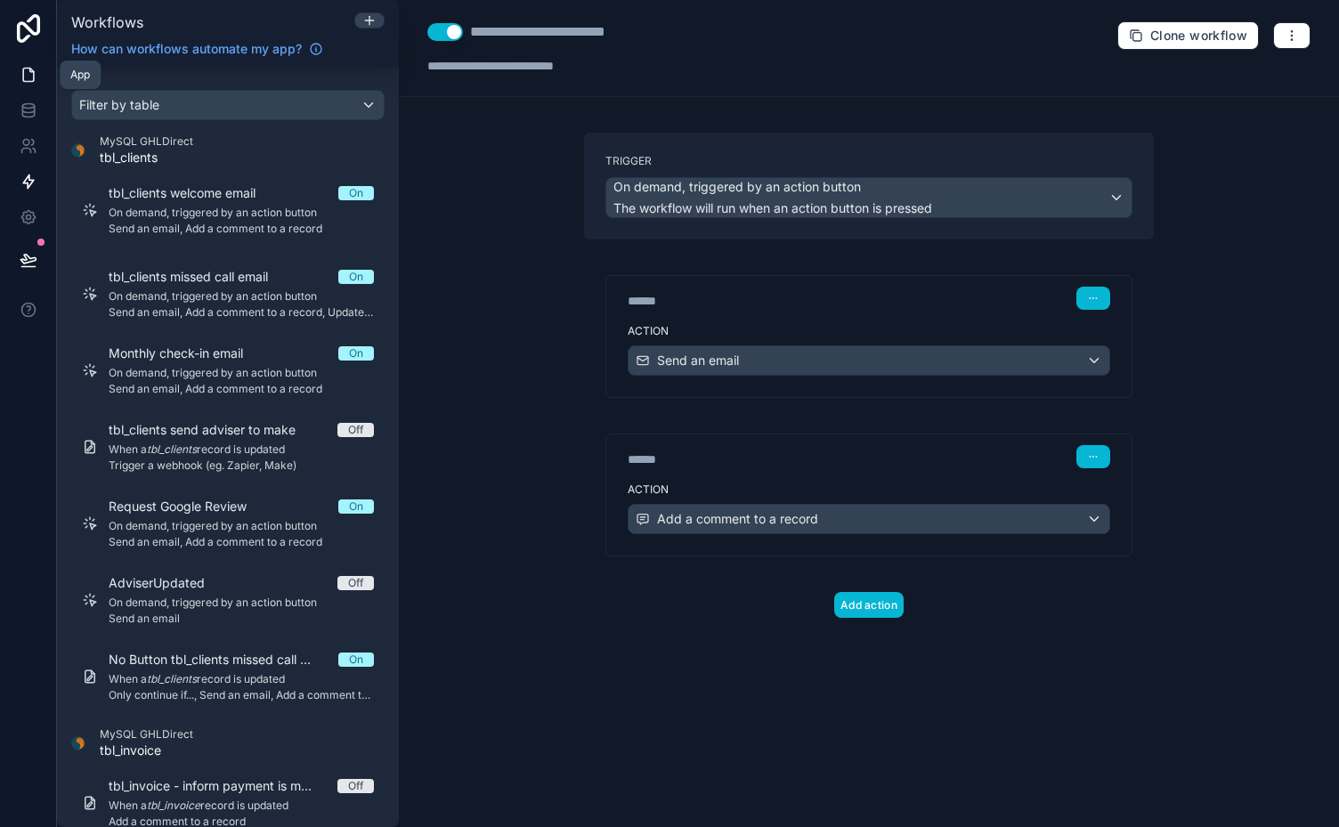
click at [27, 69] on icon at bounding box center [29, 75] width 18 height 18
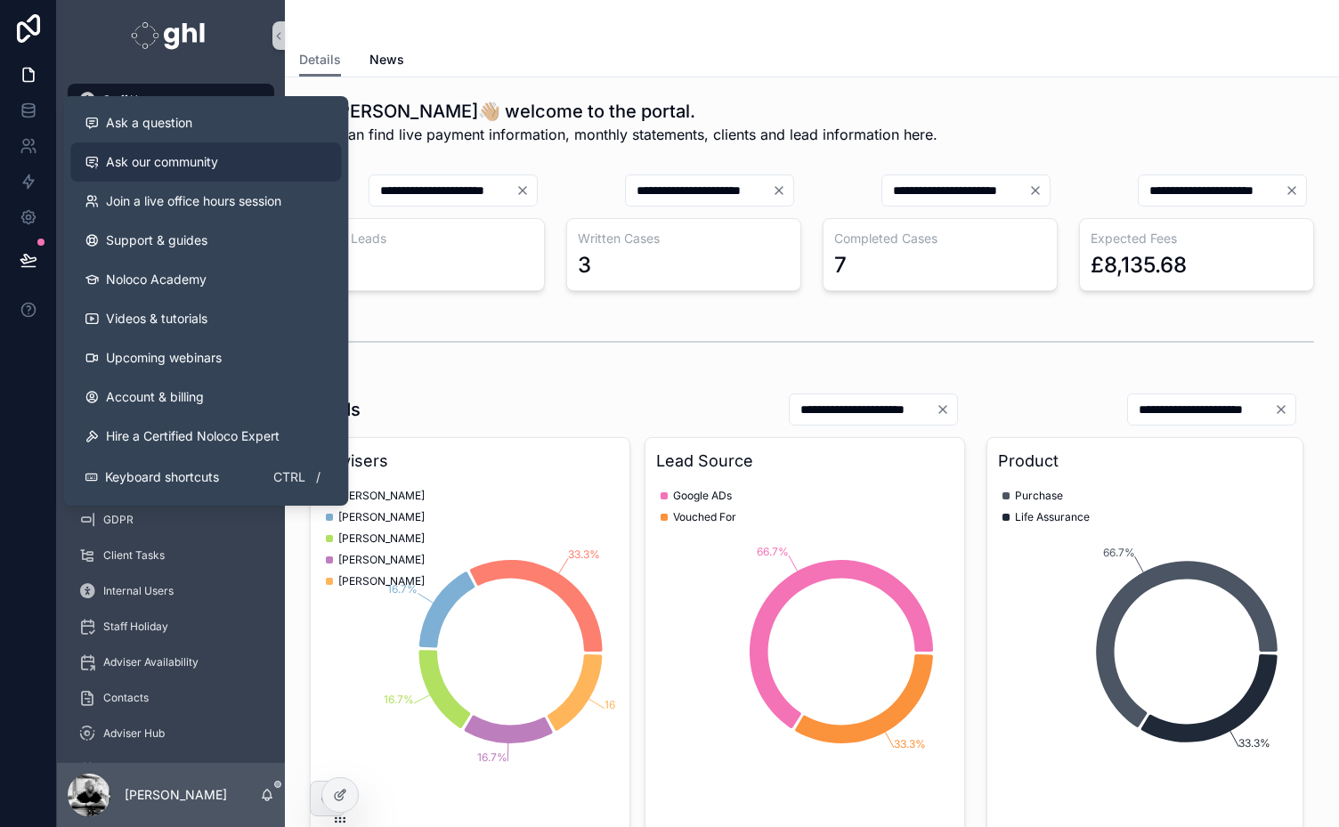
click at [167, 163] on span "Ask our community" at bounding box center [162, 162] width 112 height 18
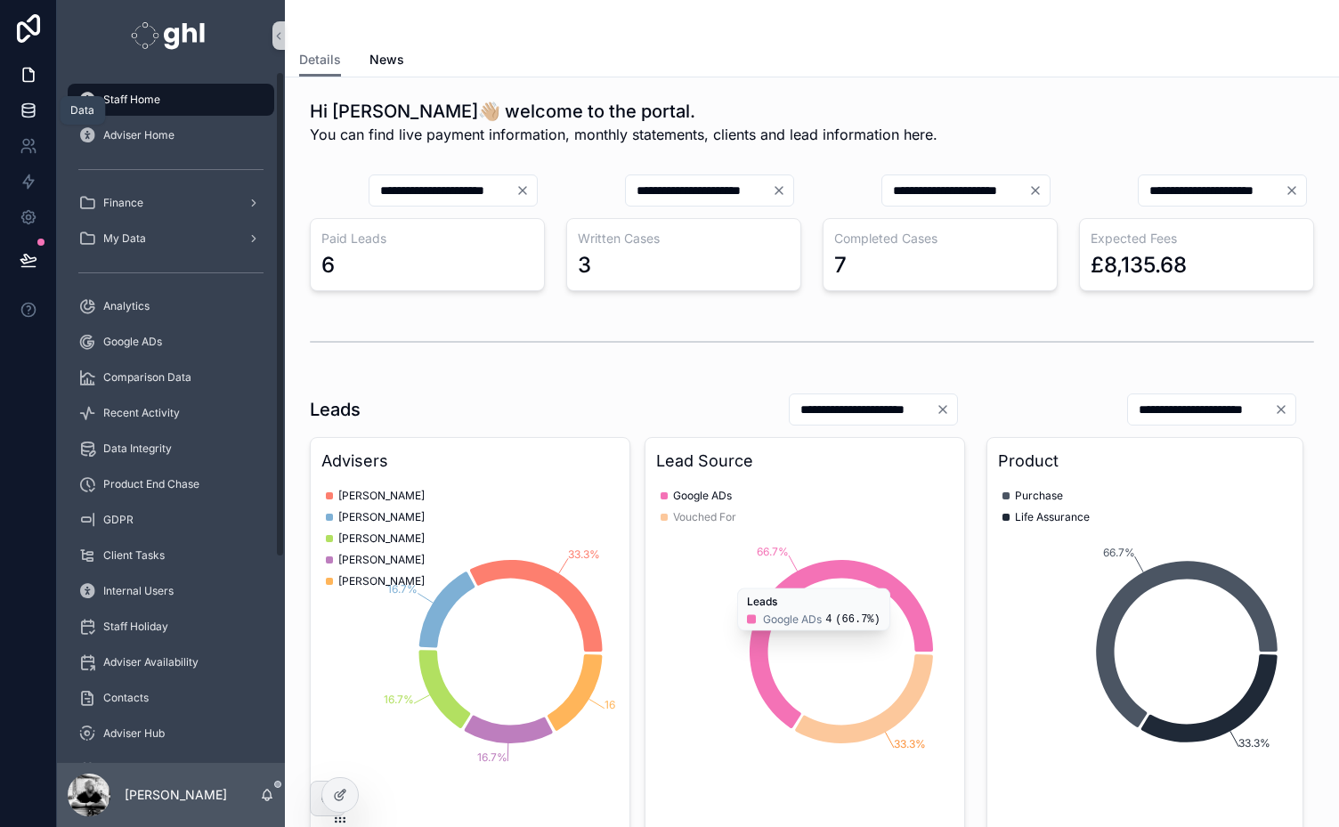
click at [24, 108] on icon at bounding box center [28, 106] width 12 height 4
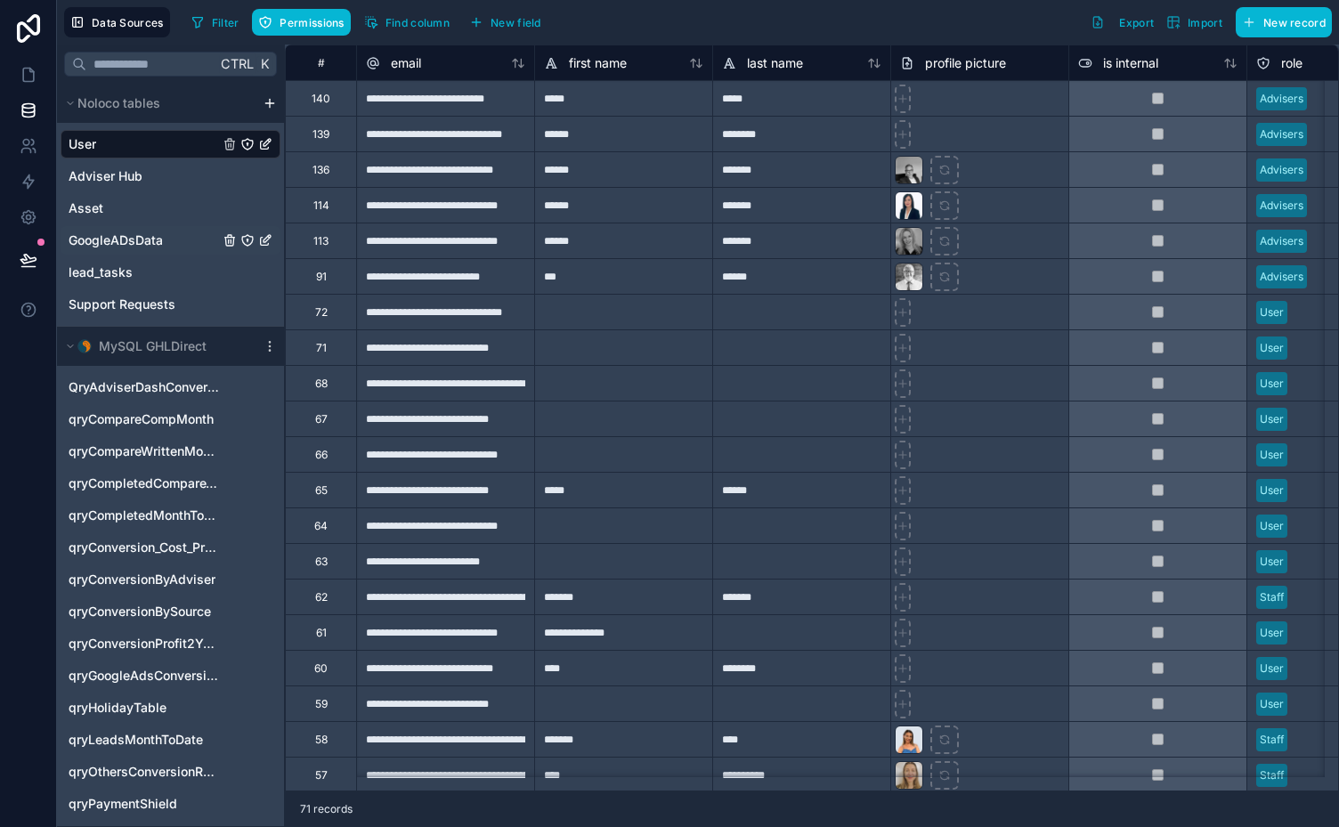
click at [119, 234] on span "GoogleADsData" at bounding box center [116, 240] width 94 height 18
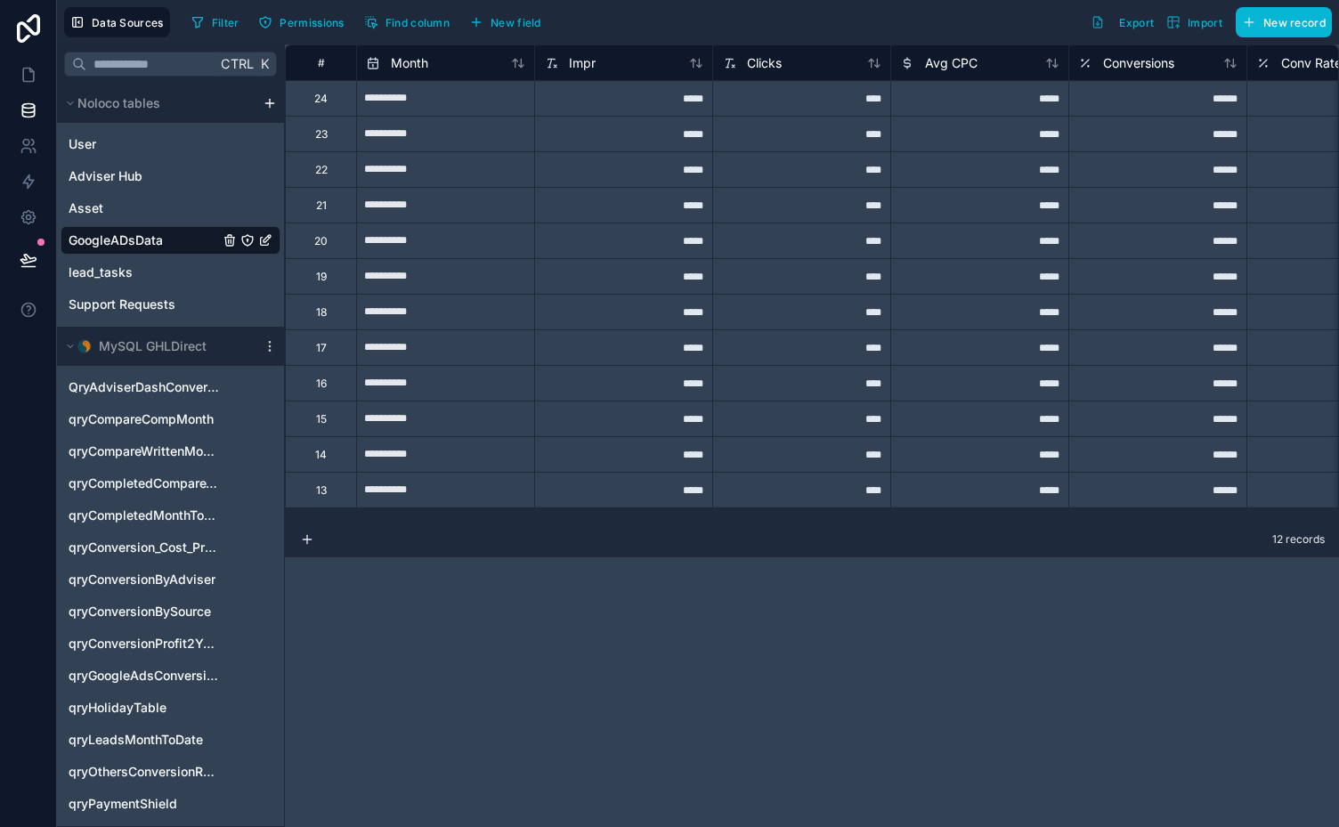
click at [269, 100] on html "Data Sources Filter Permissions Find column New field Export Import New record …" at bounding box center [669, 413] width 1339 height 827
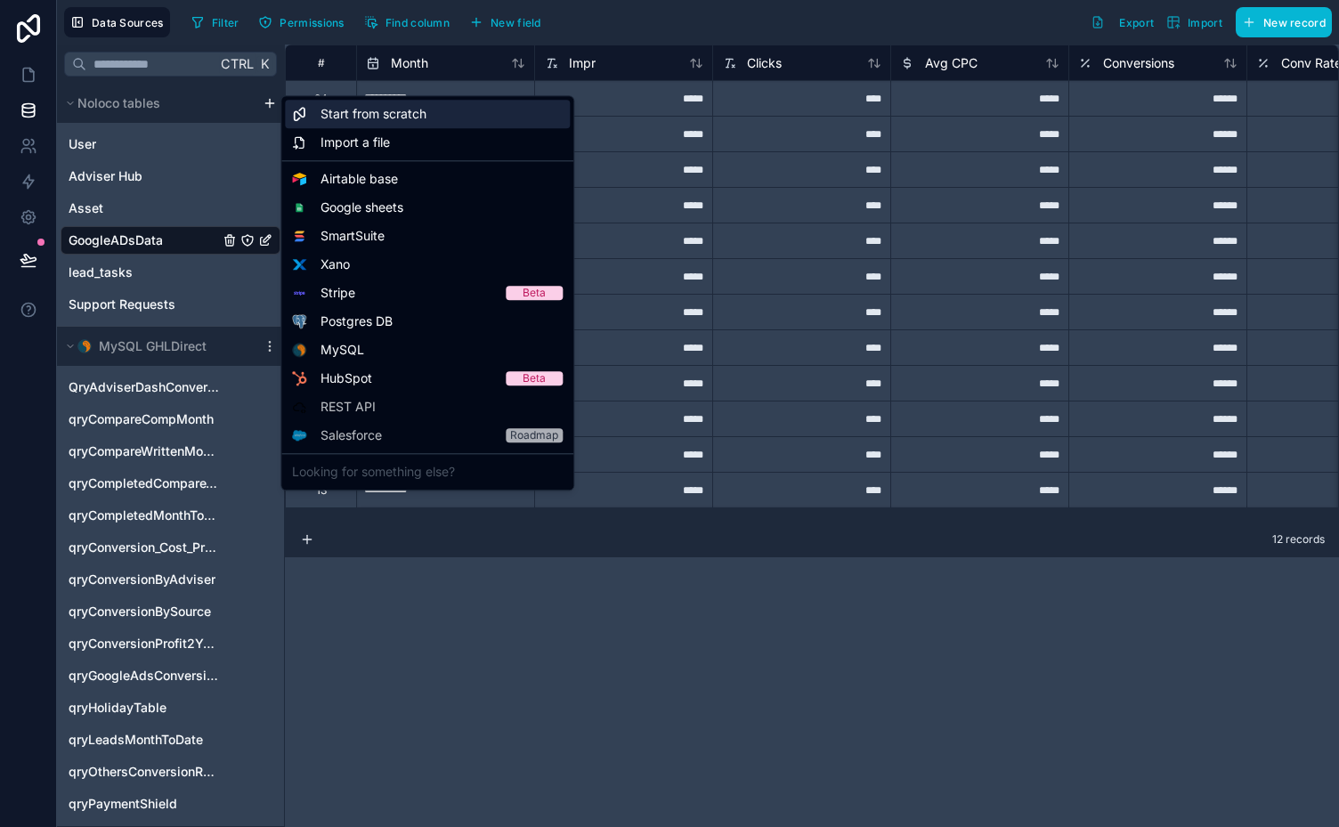
click at [342, 114] on span "Start from scratch" at bounding box center [373, 114] width 106 height 18
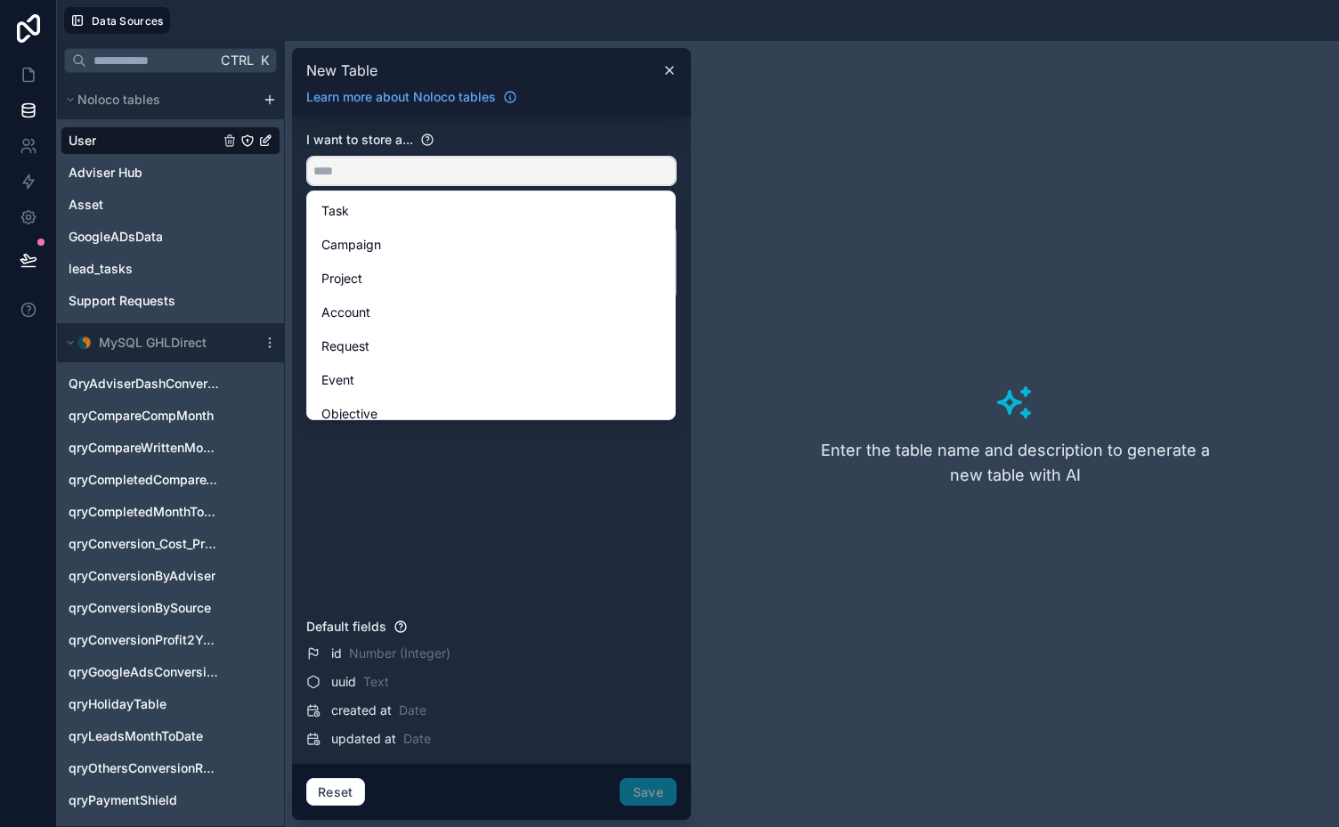
click at [353, 171] on input "text" at bounding box center [491, 171] width 368 height 28
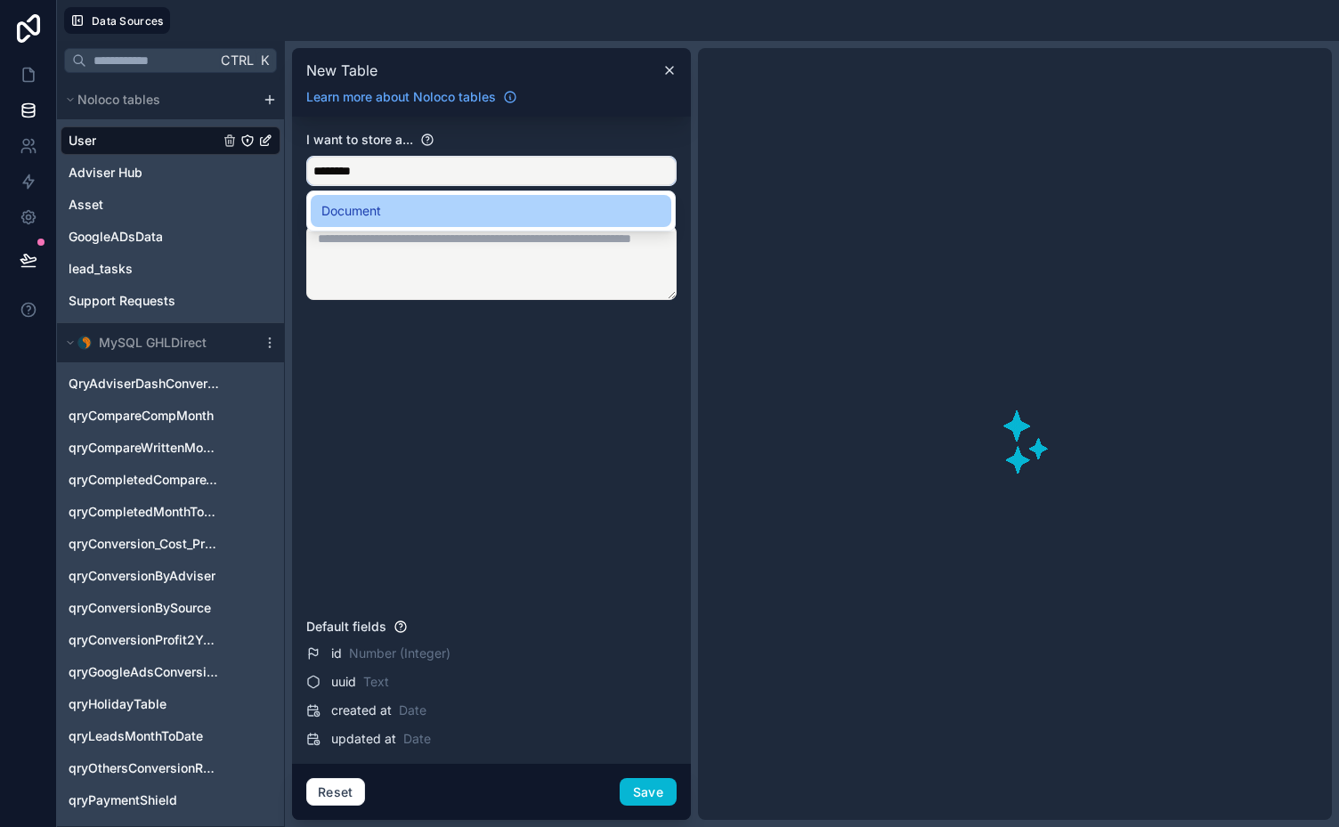
type input "********"
click at [384, 205] on div "Document" at bounding box center [490, 210] width 339 height 21
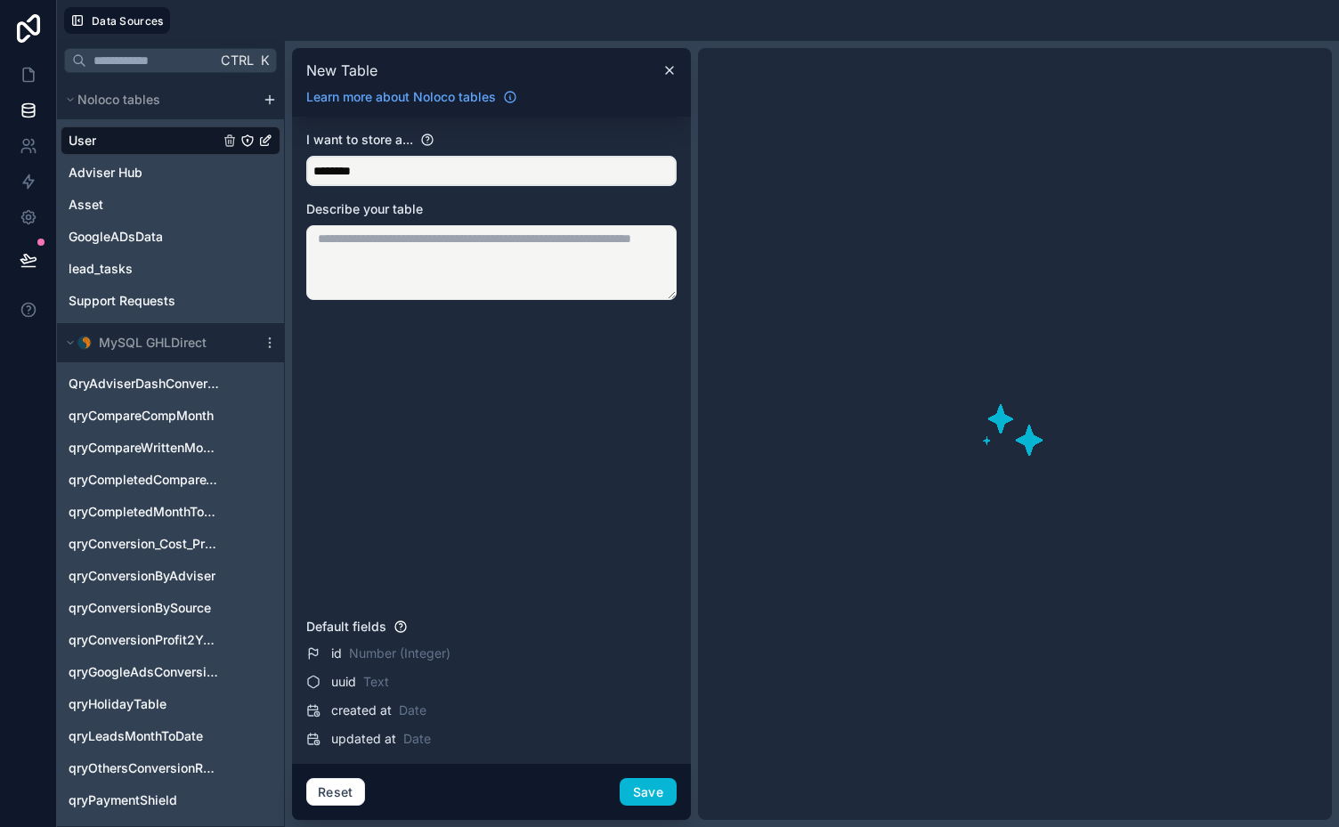
click at [419, 270] on textarea at bounding box center [491, 262] width 370 height 75
type textarea "**********"
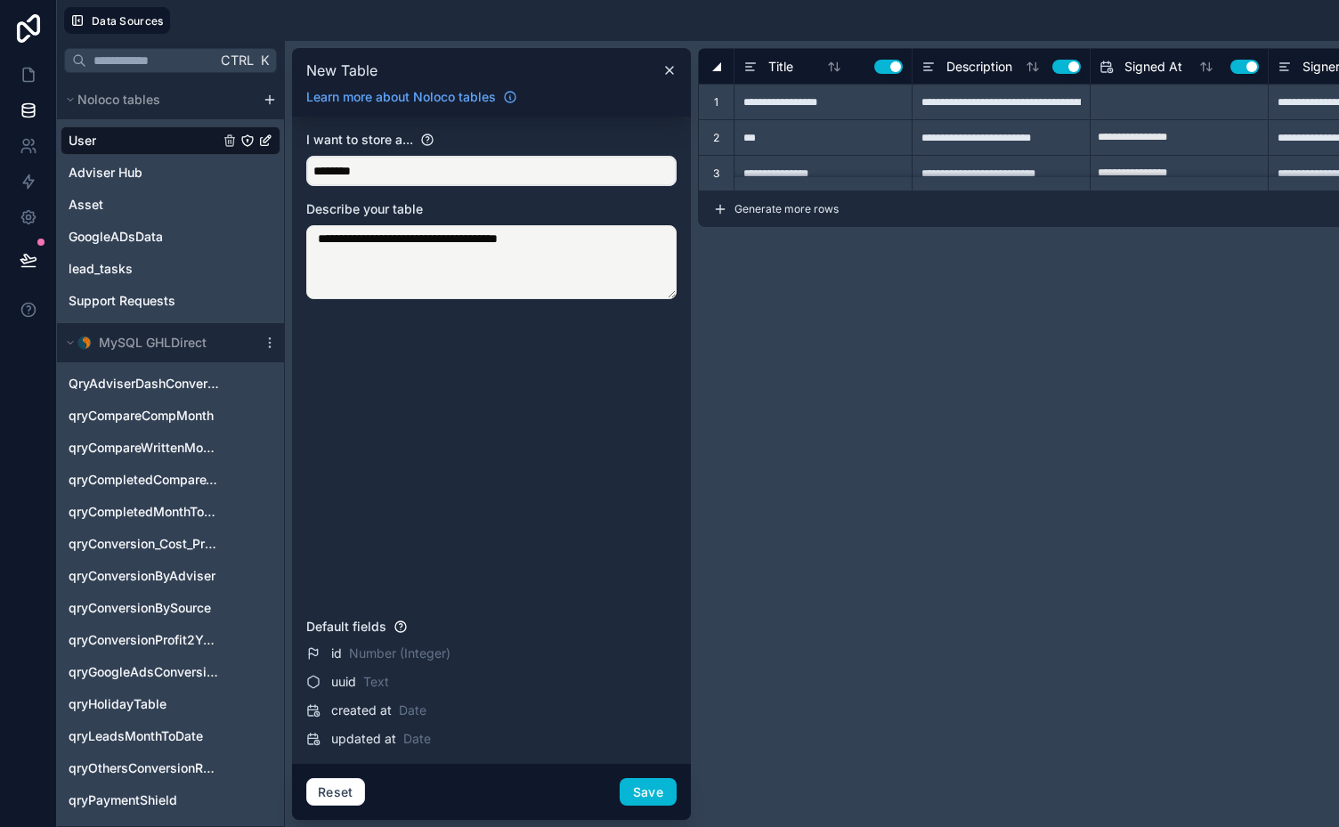
type input "**********"
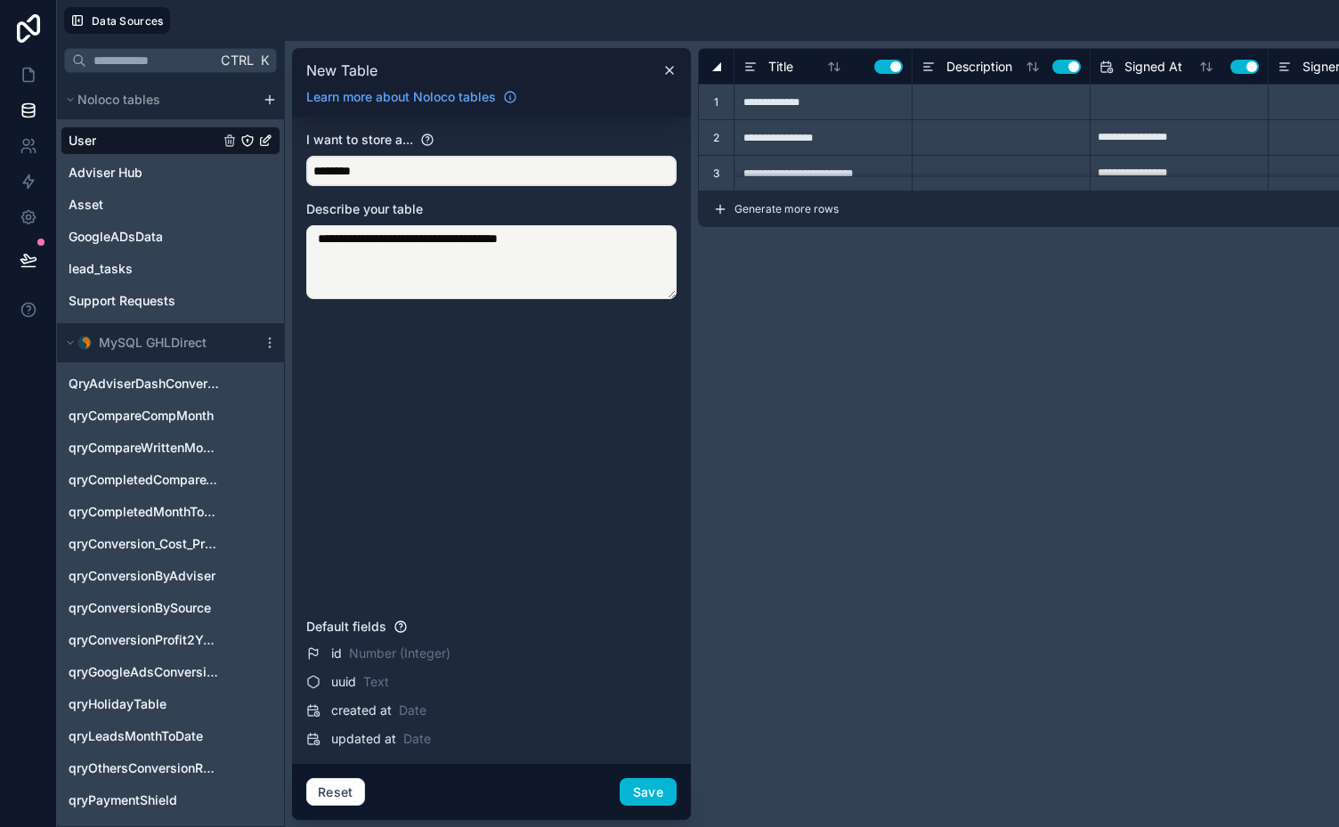
type input "**********"
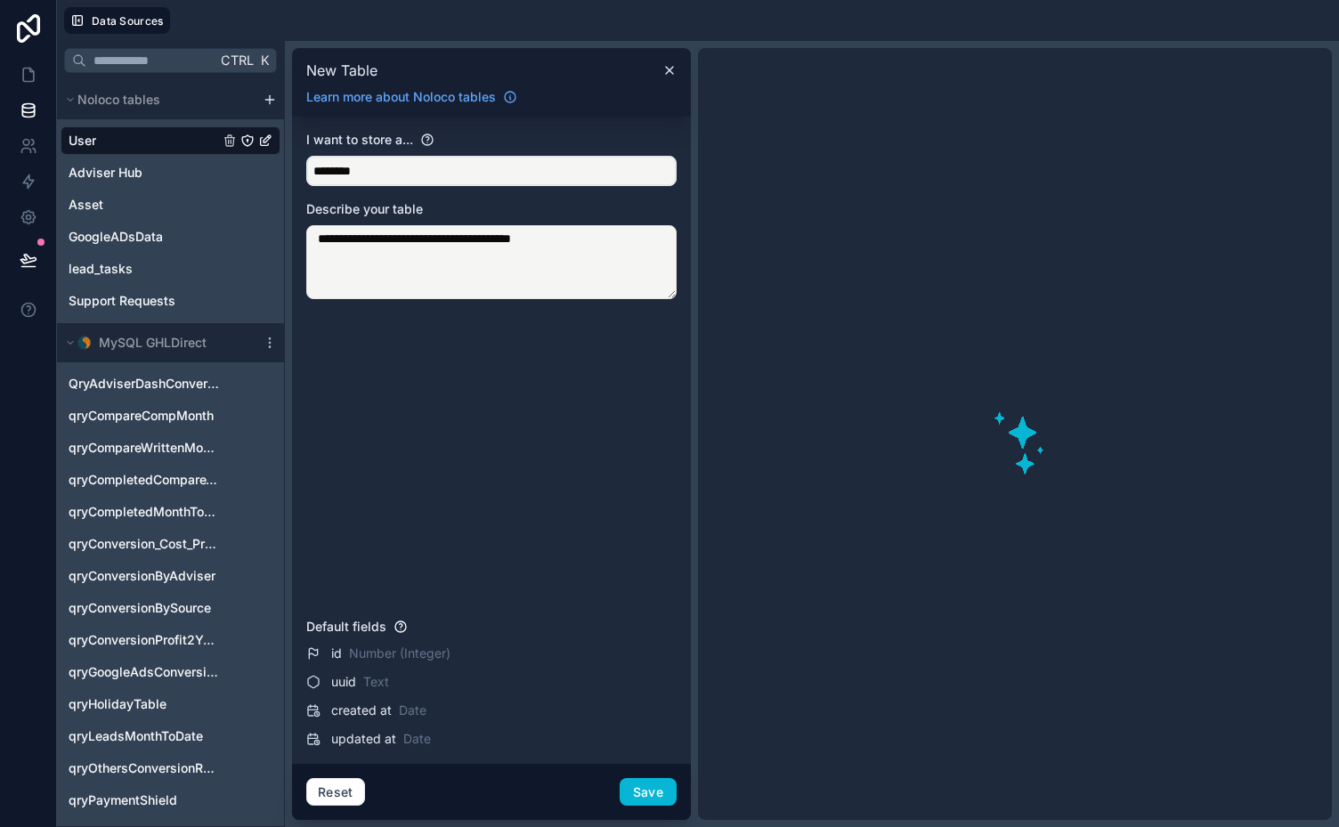
type textarea "**********"
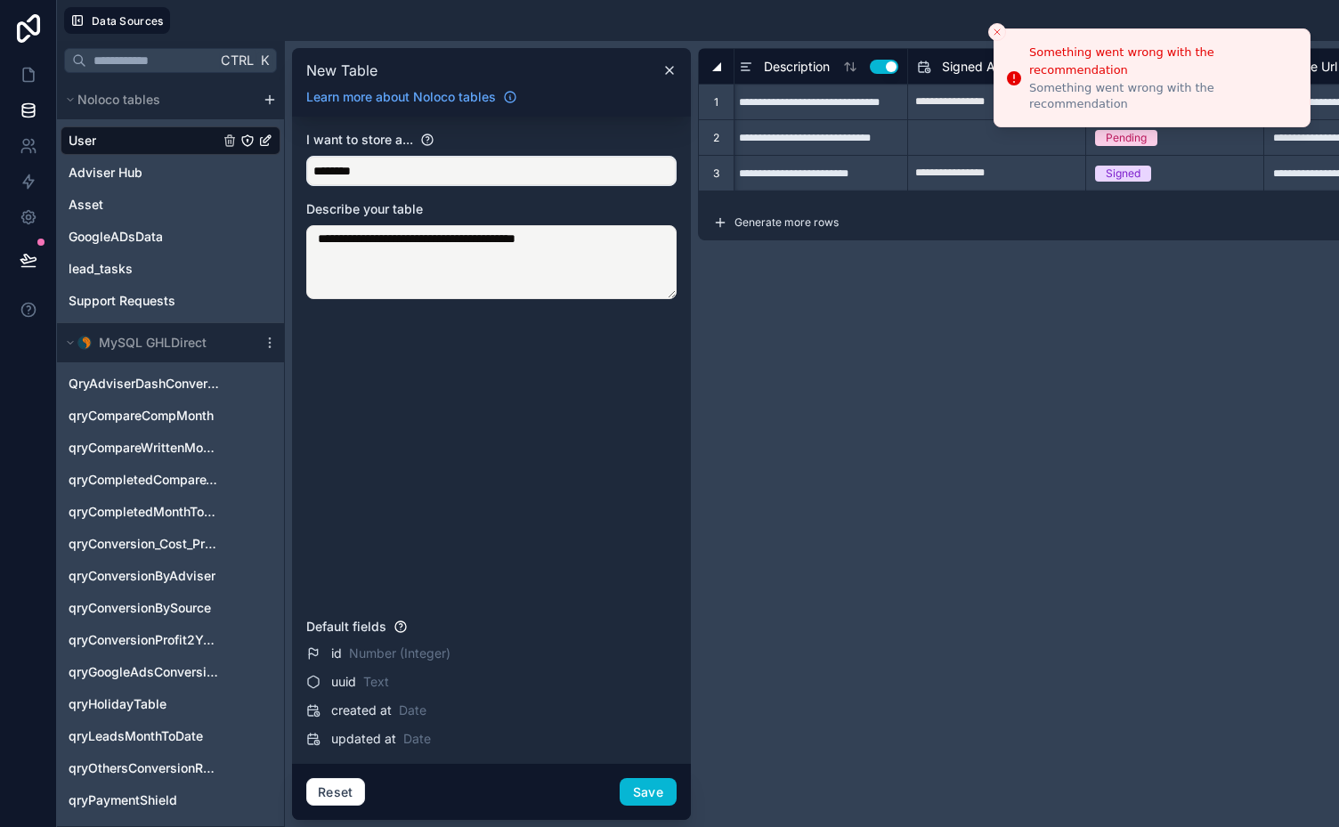
scroll to position [0, 183]
type input "**********"
type input "***"
type input "**********"
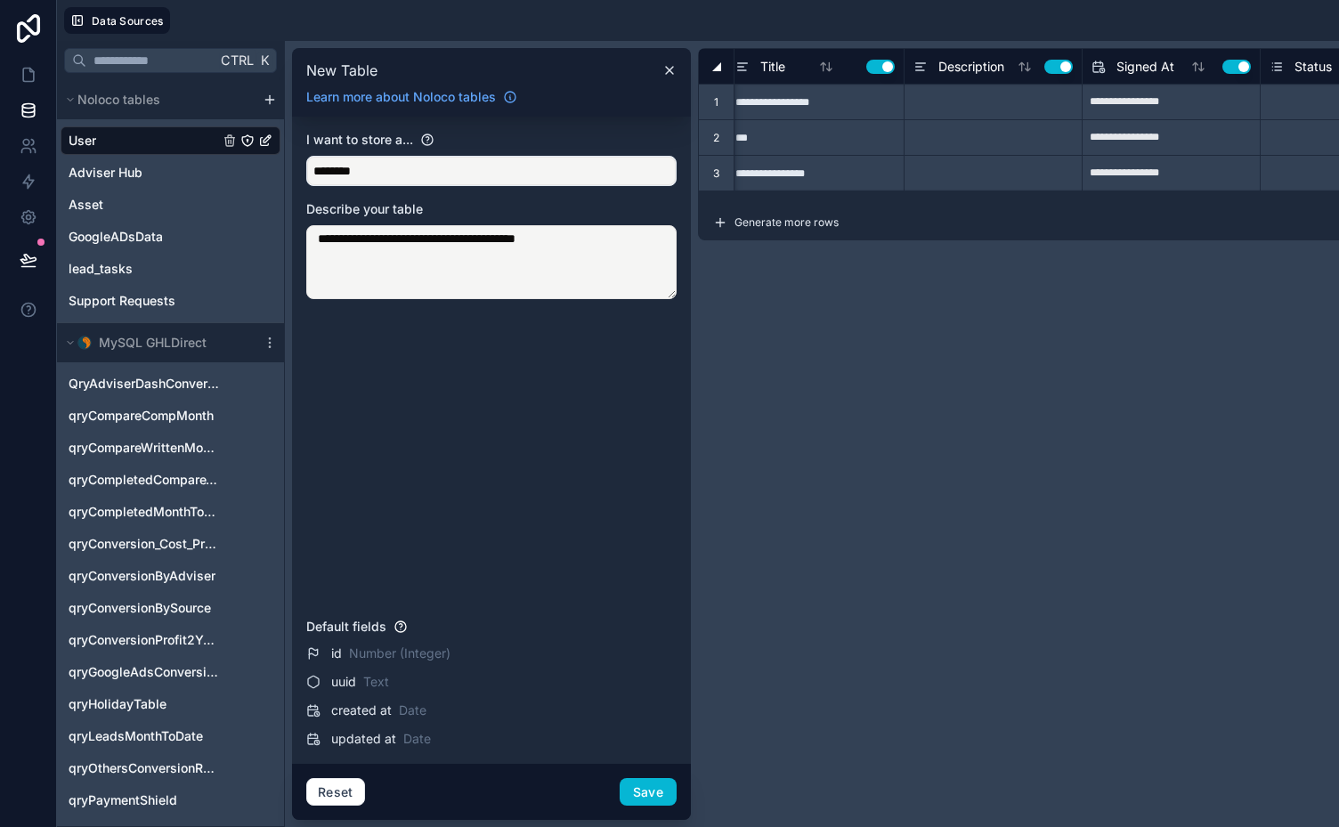
scroll to position [0, 6]
type textarea "**********"
click at [644, 793] on button "Save" at bounding box center [647, 792] width 57 height 28
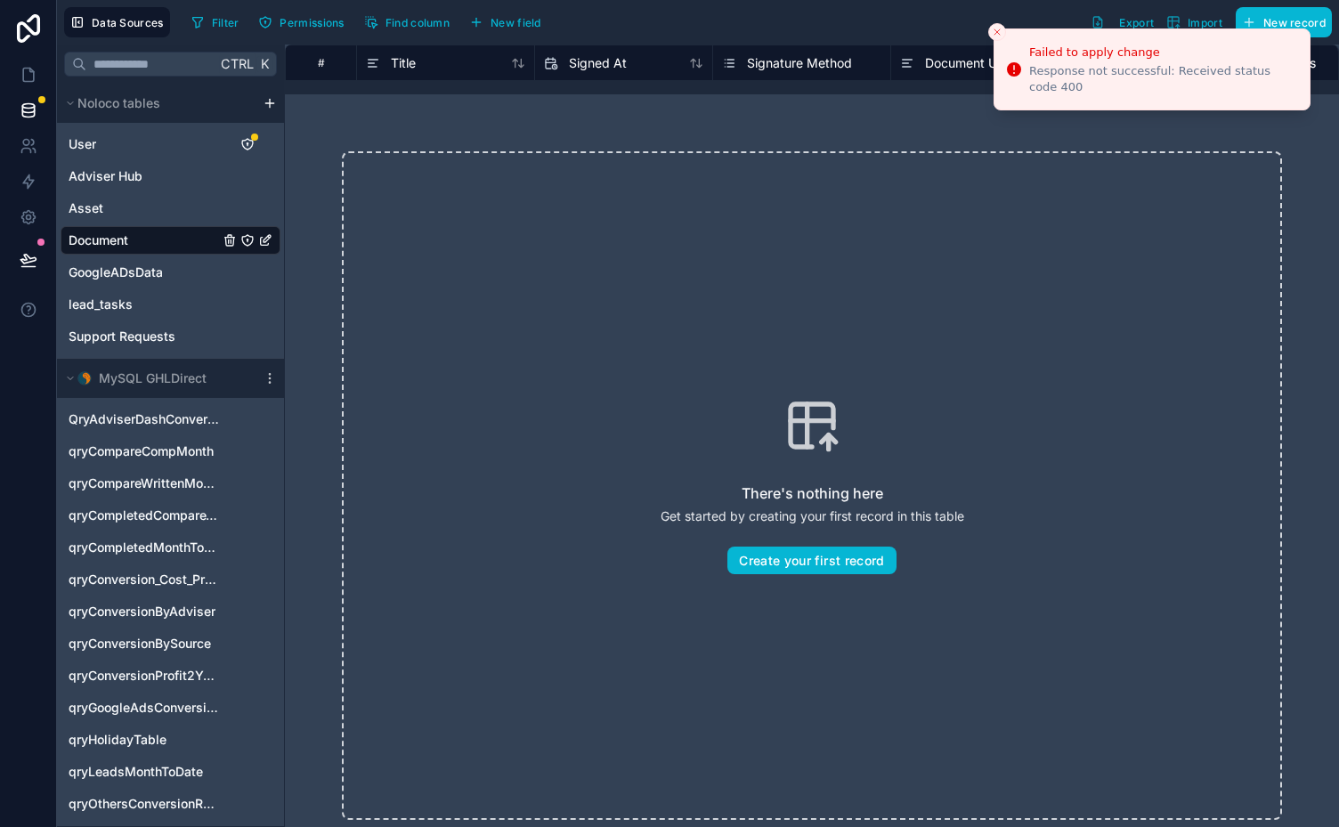
click at [133, 237] on div "Document" at bounding box center [171, 240] width 220 height 28
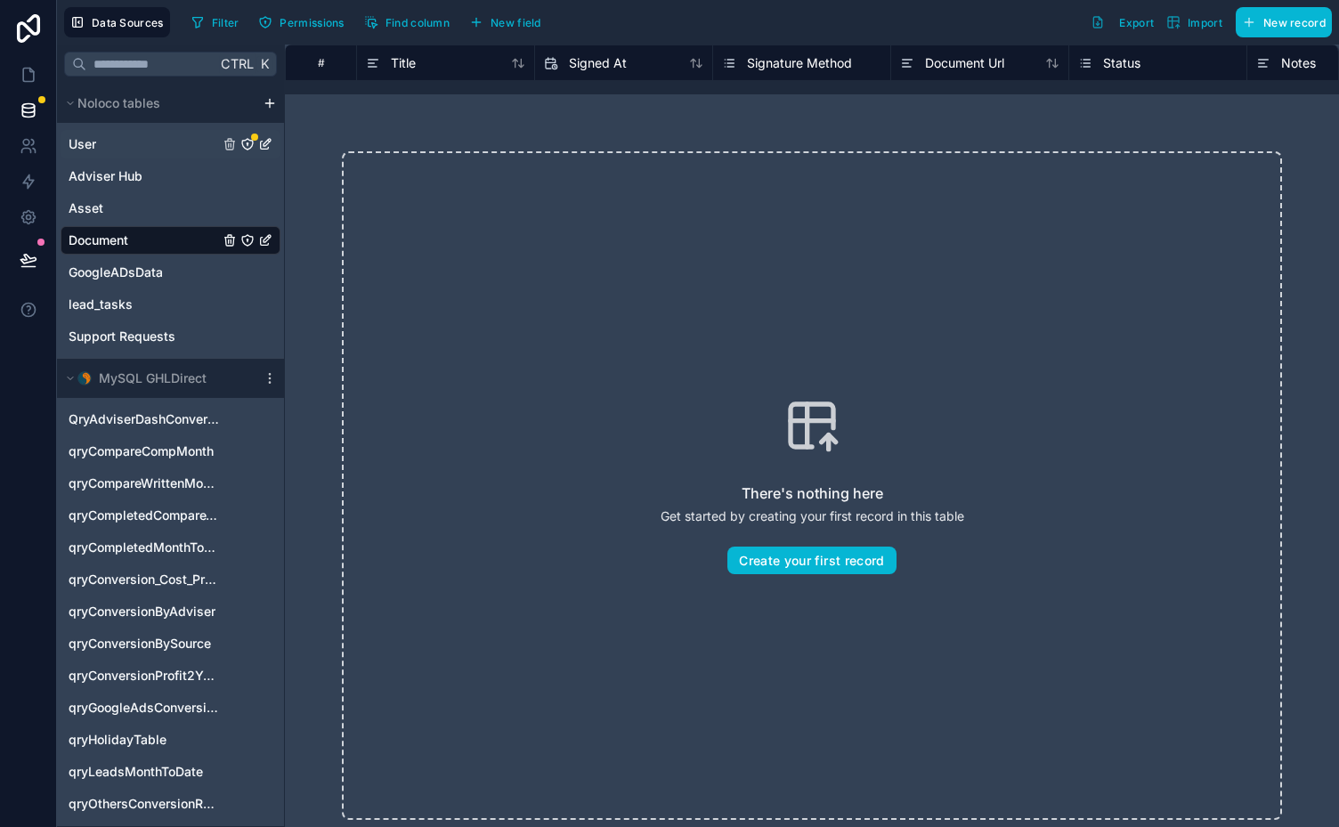
click at [249, 135] on div "User" at bounding box center [171, 144] width 220 height 28
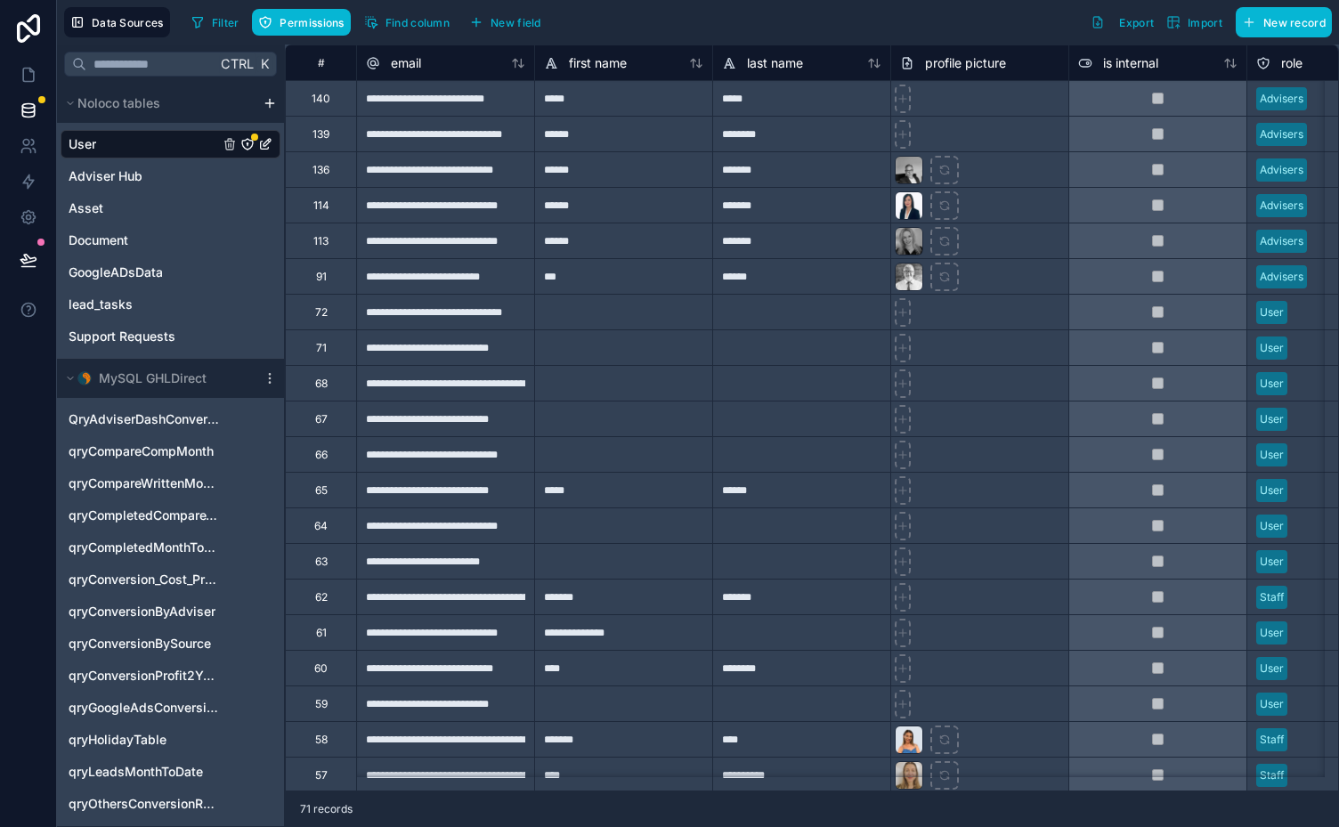
click at [254, 138] on div "User" at bounding box center [254, 136] width 7 height 7
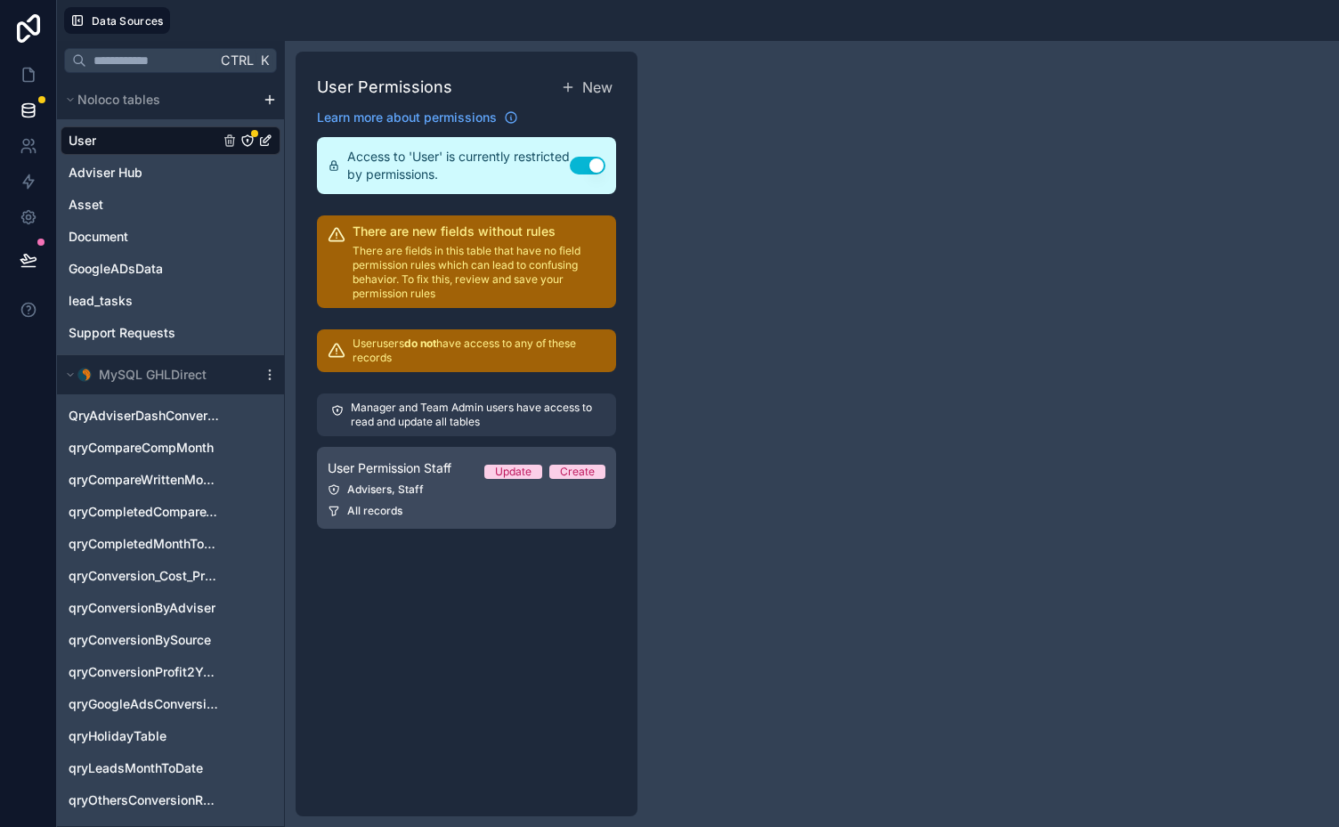
click at [438, 466] on span "User Permission Staff" at bounding box center [390, 468] width 124 height 18
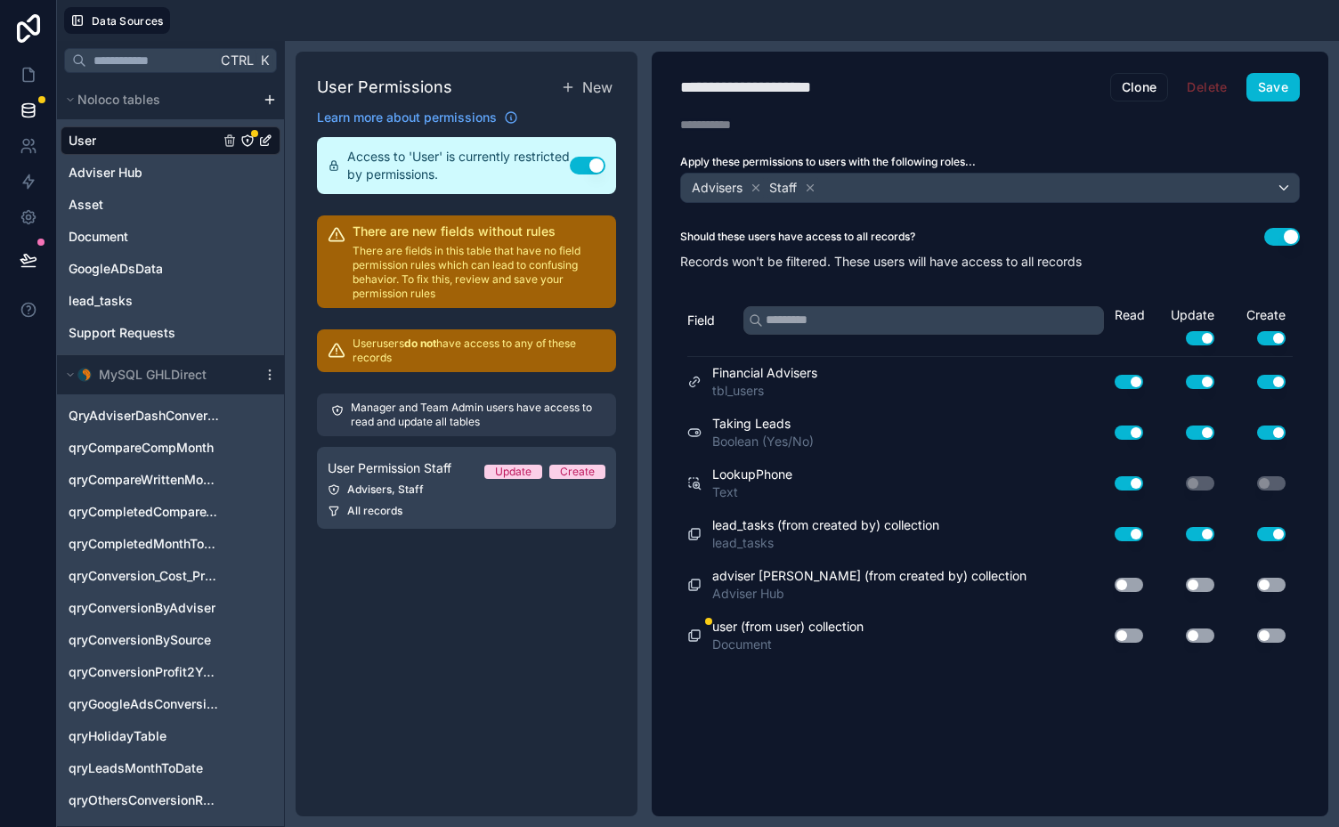
click at [1133, 630] on button "Use setting" at bounding box center [1128, 635] width 28 height 14
click at [1274, 88] on button "Save" at bounding box center [1272, 87] width 53 height 28
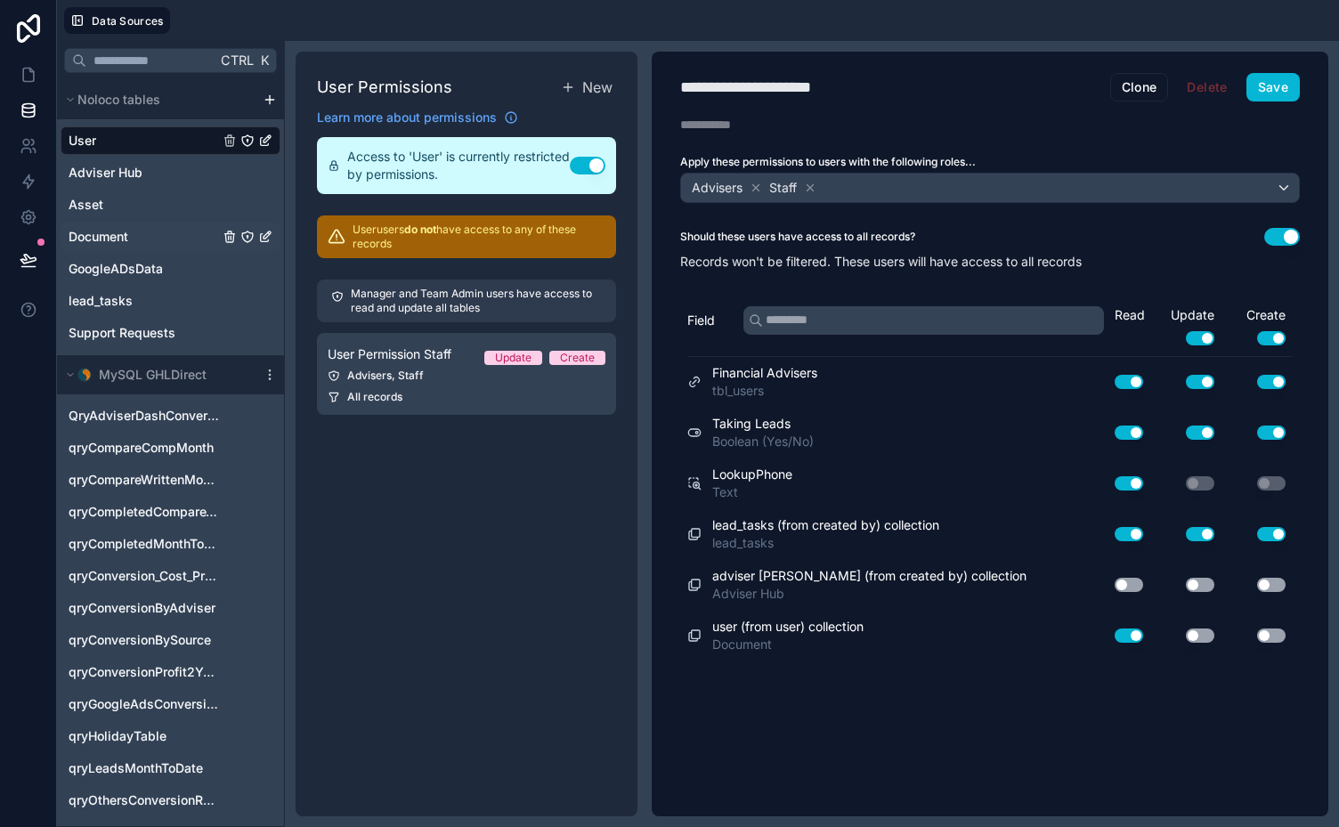
click at [86, 231] on span "Document" at bounding box center [99, 237] width 60 height 18
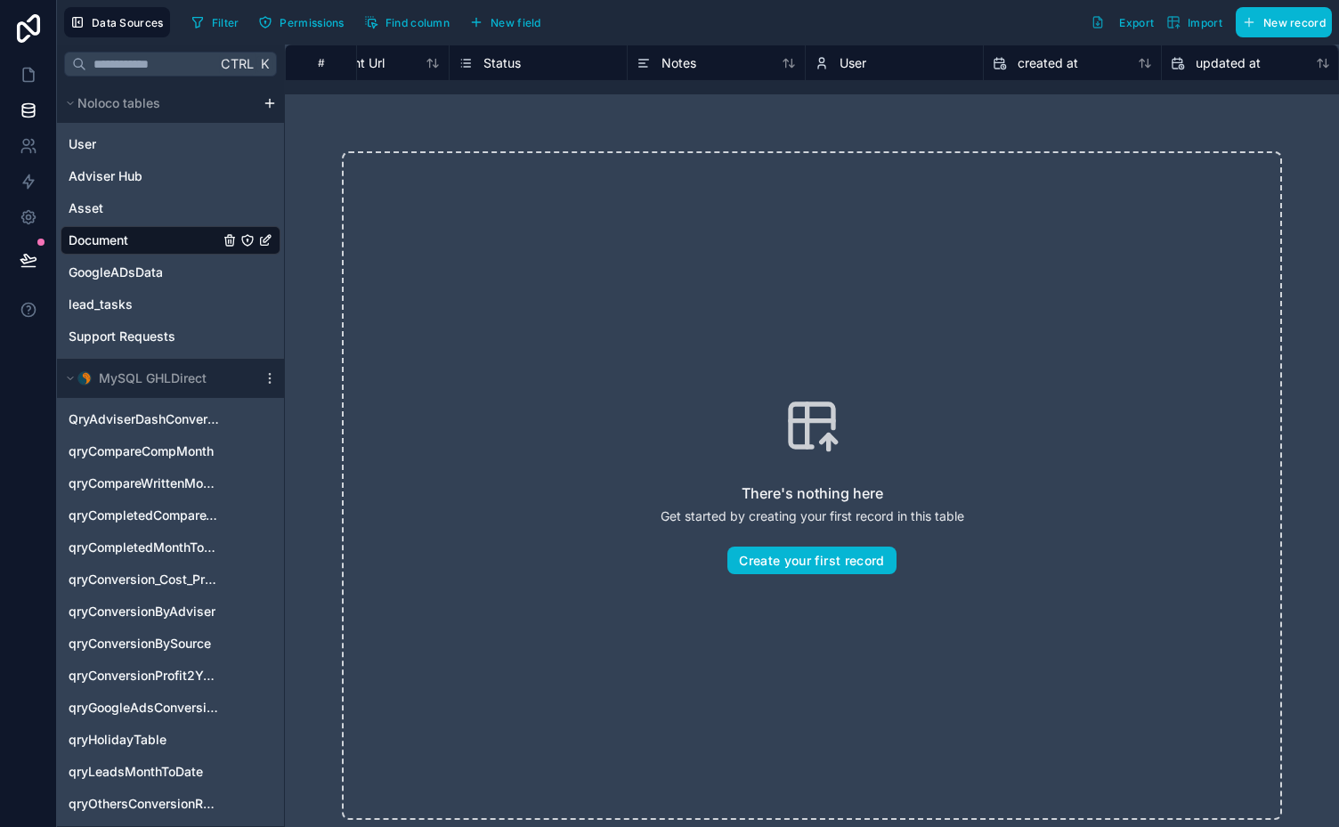
scroll to position [0, 617]
click at [853, 60] on span "User" at bounding box center [855, 63] width 27 height 18
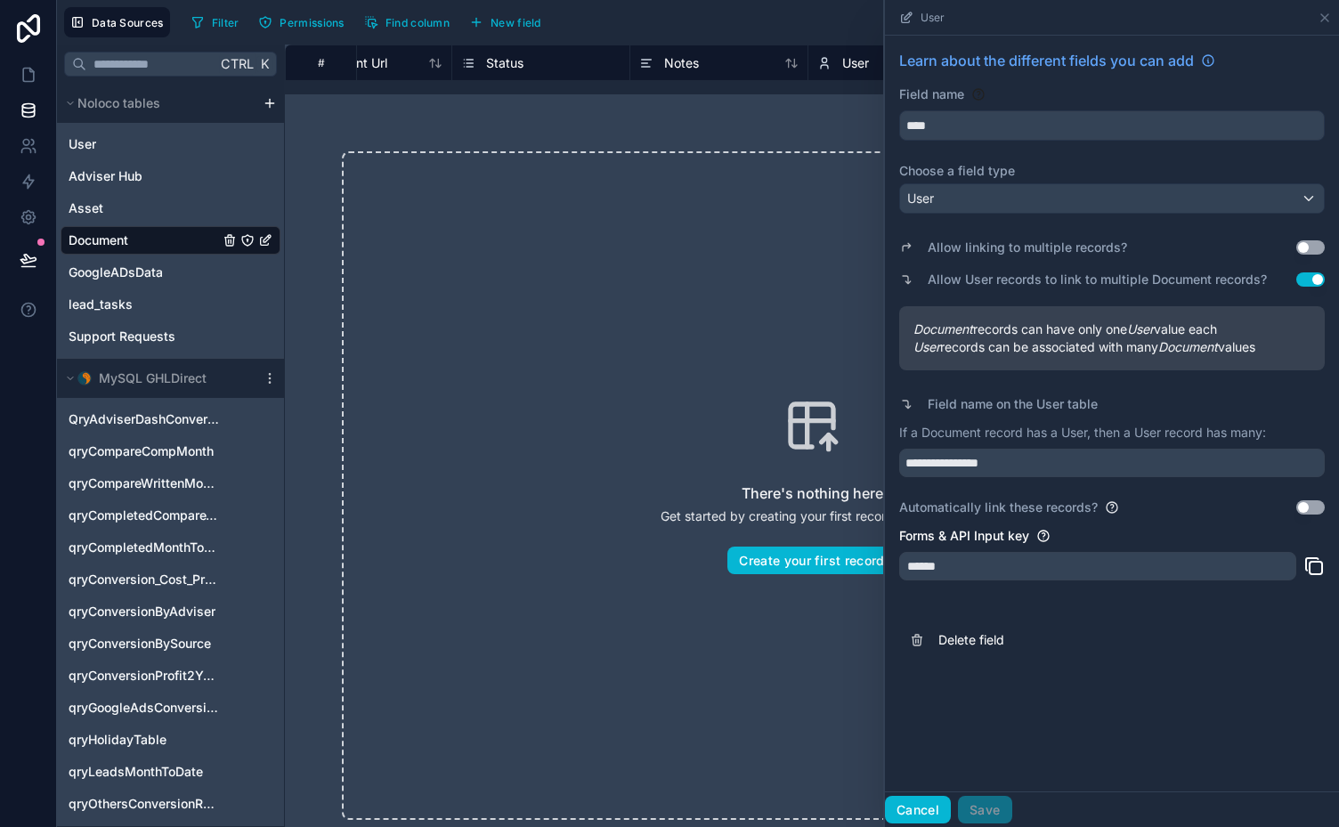
click at [924, 811] on button "Cancel" at bounding box center [918, 810] width 66 height 28
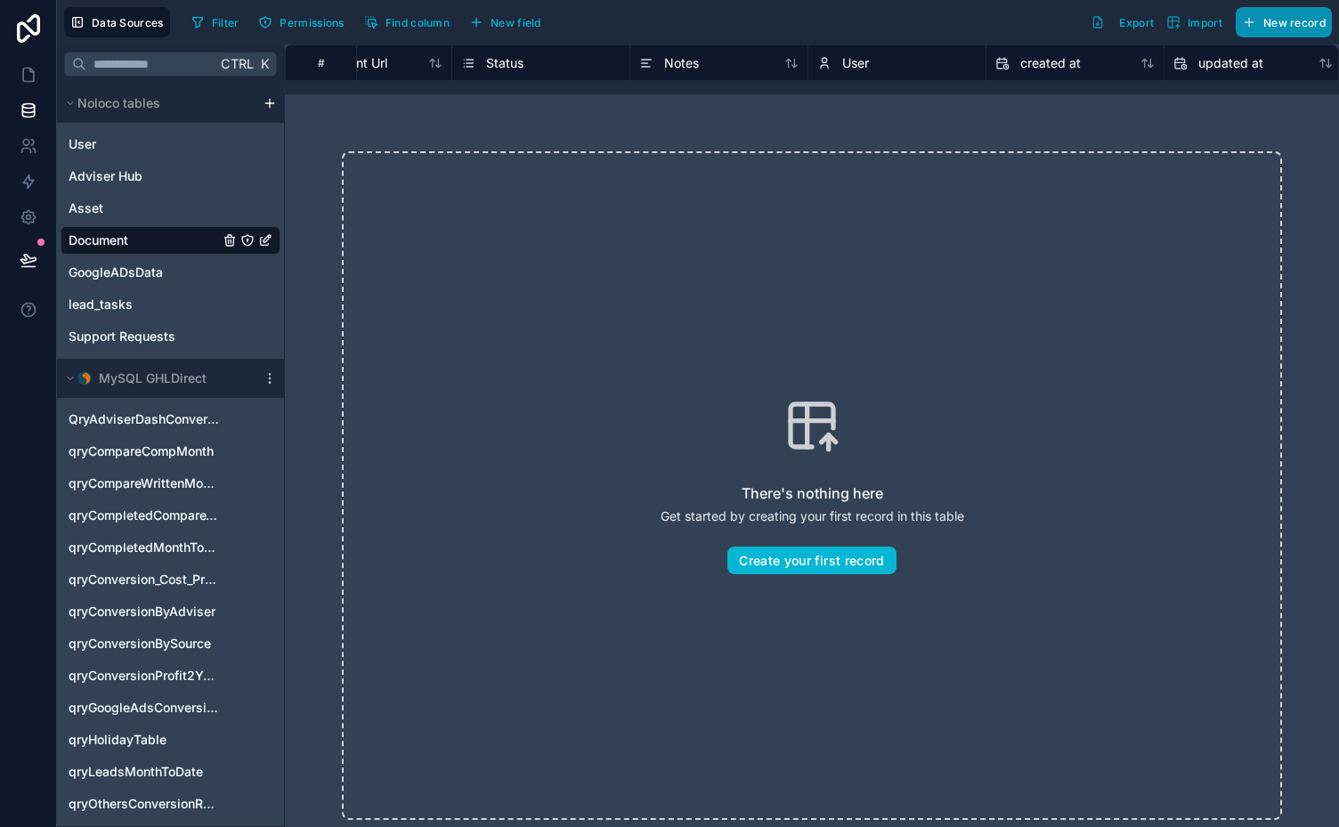
click at [1274, 21] on span "New record" at bounding box center [1294, 22] width 62 height 13
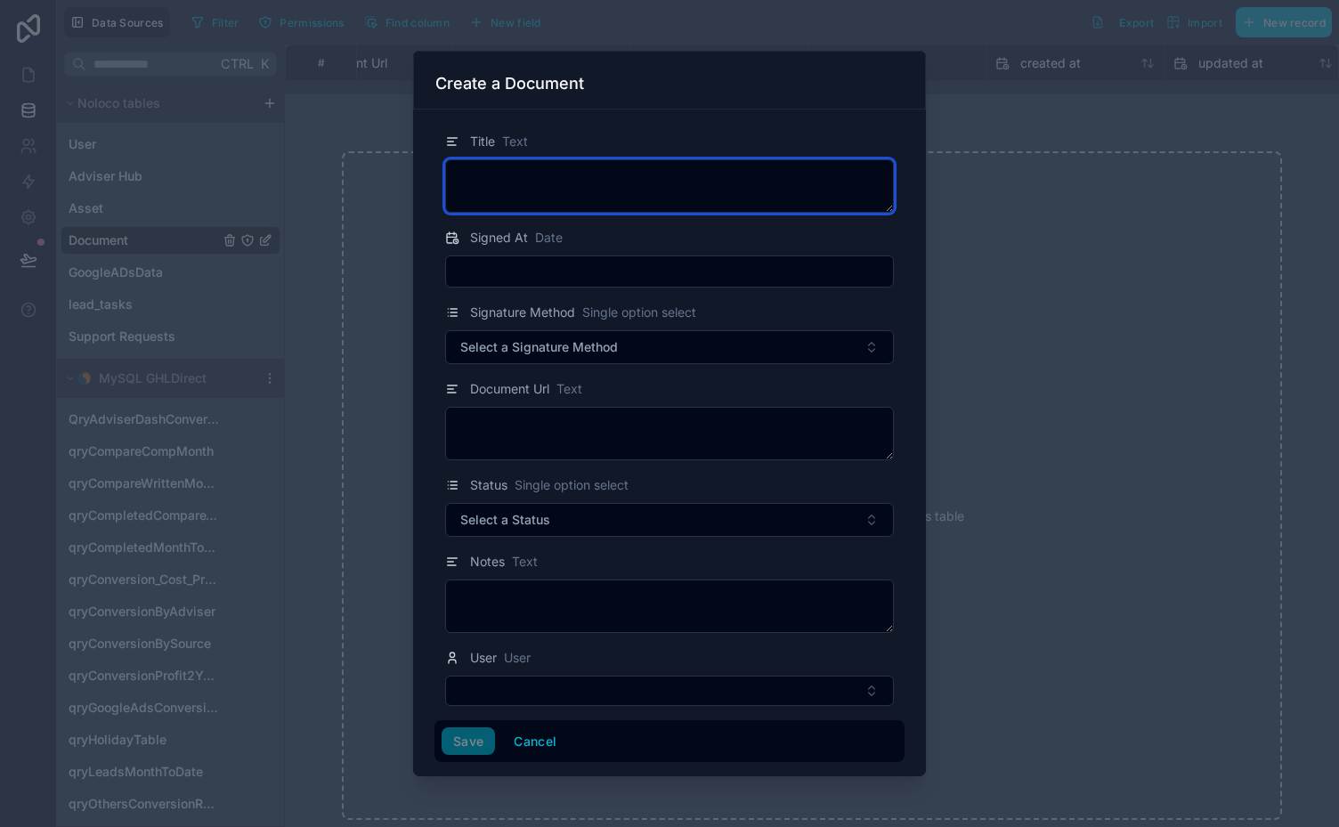
click at [595, 180] on textarea at bounding box center [669, 185] width 449 height 53
type textarea "**********"
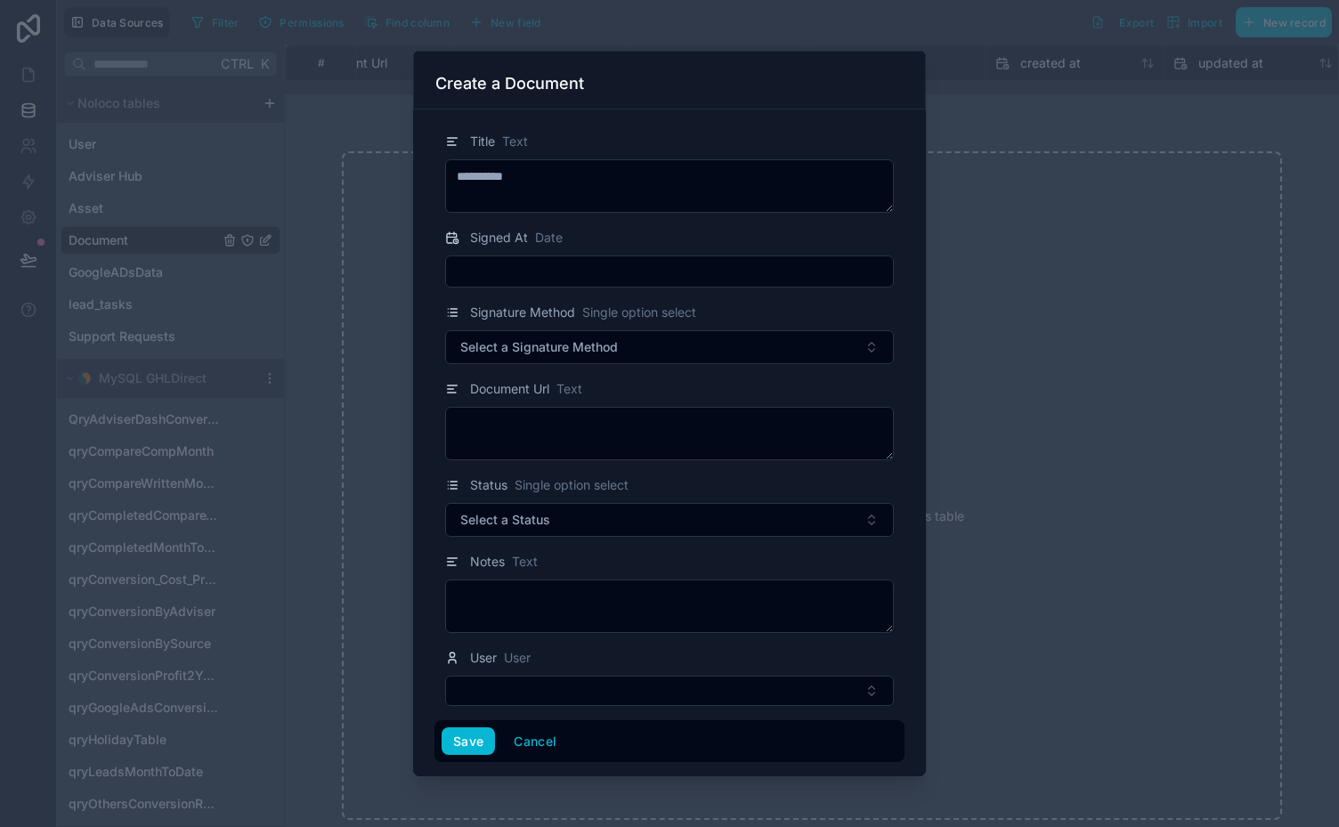
click at [579, 276] on input "text" at bounding box center [669, 271] width 447 height 25
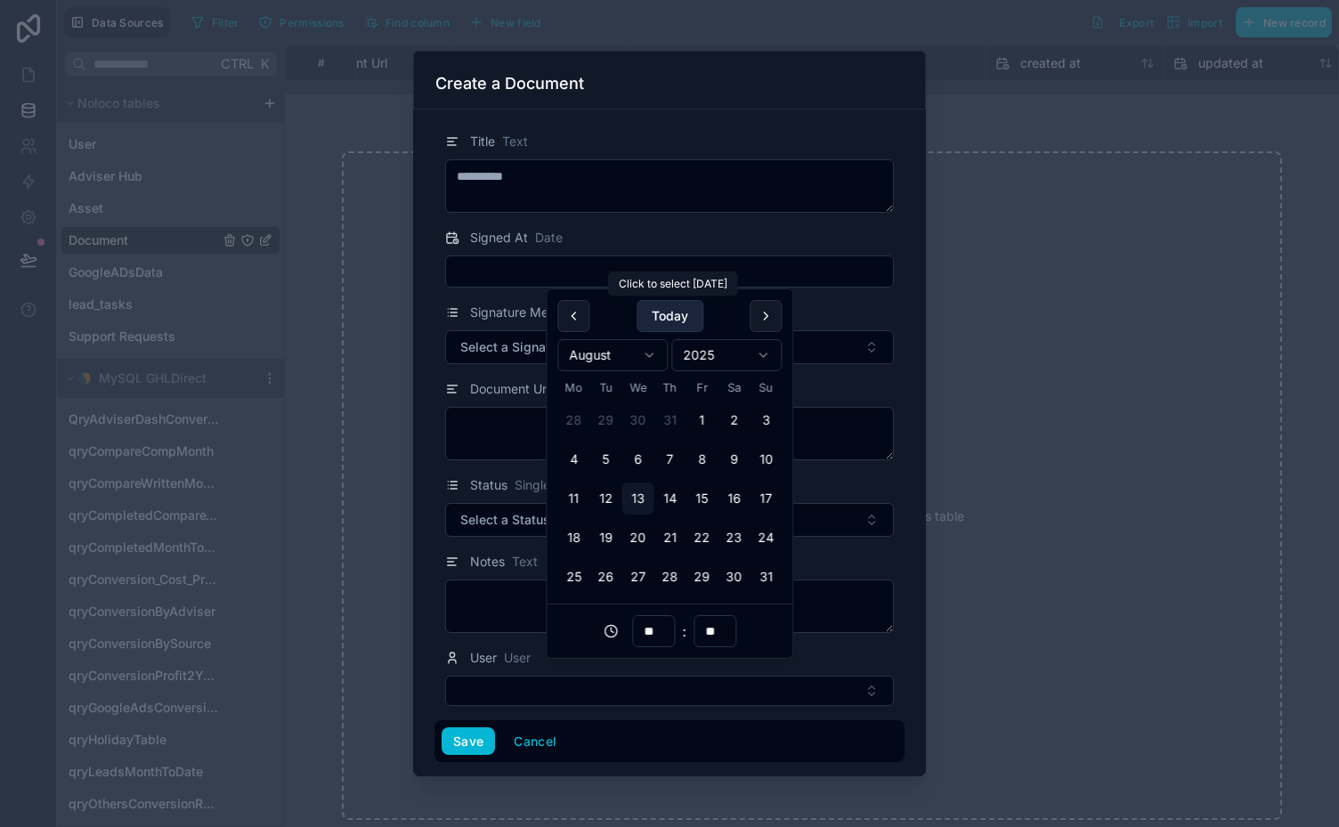
click at [667, 314] on button "Today" at bounding box center [669, 316] width 67 height 32
type input "**********"
click at [872, 310] on div "Signature Method Single option select" at bounding box center [669, 312] width 449 height 21
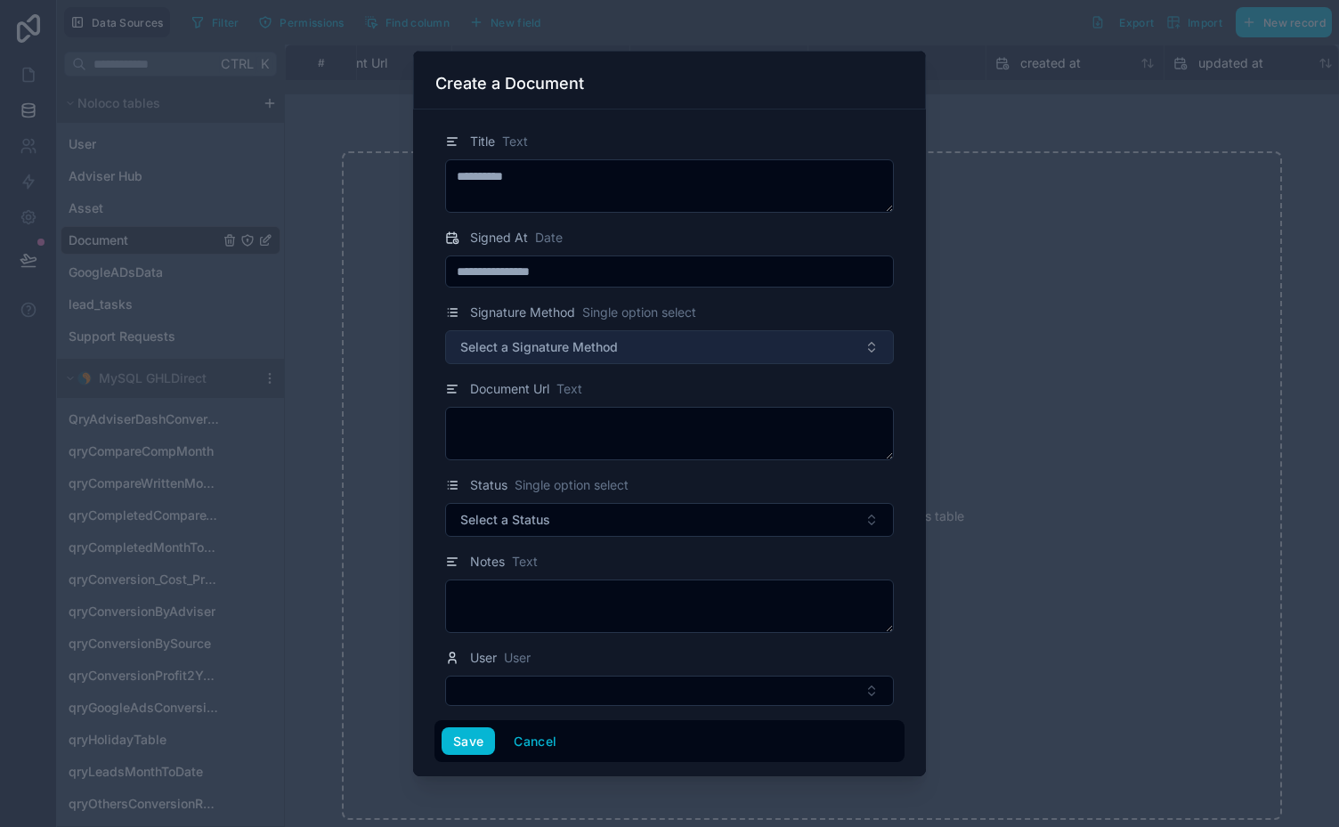
click at [652, 345] on button "Select a Signature Method" at bounding box center [669, 347] width 449 height 34
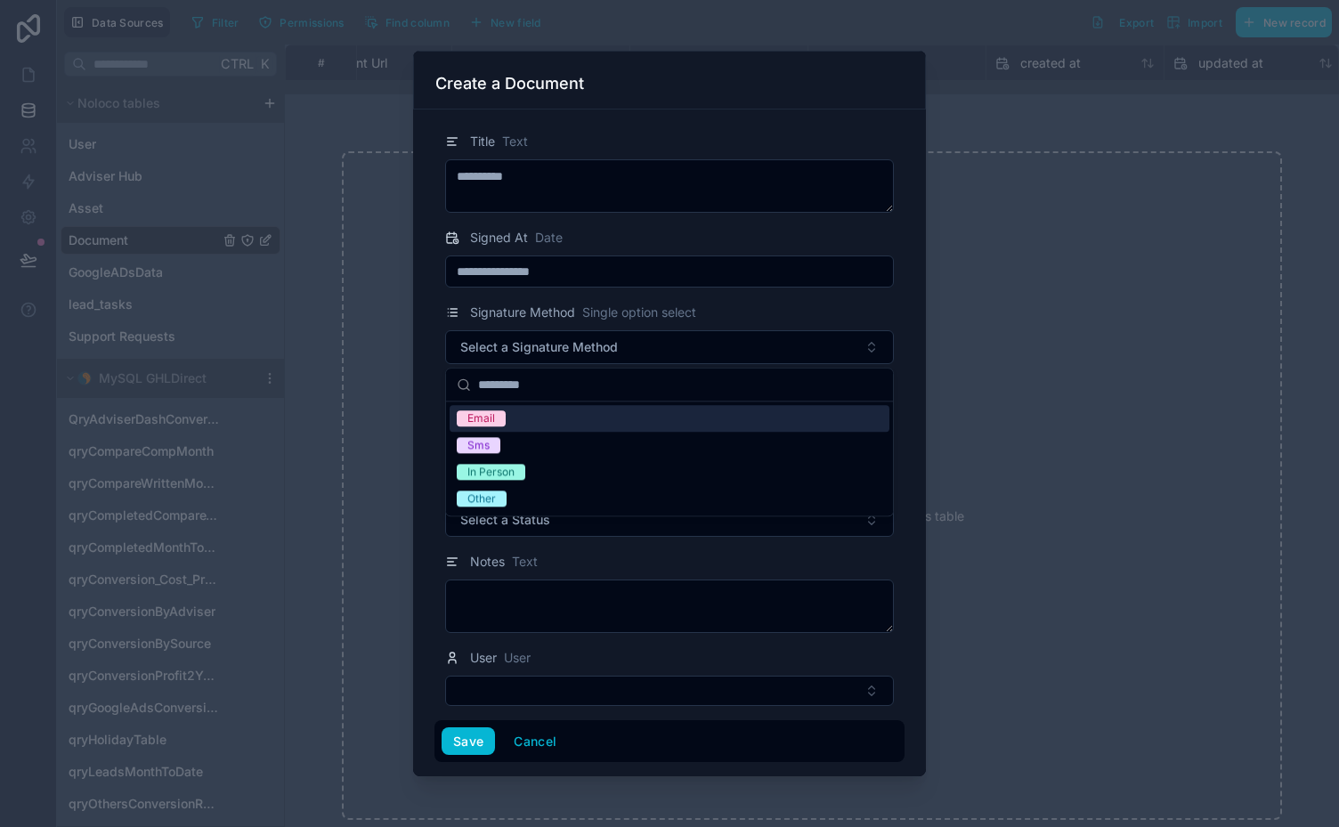
click at [763, 231] on div "Signed At Date" at bounding box center [669, 237] width 449 height 21
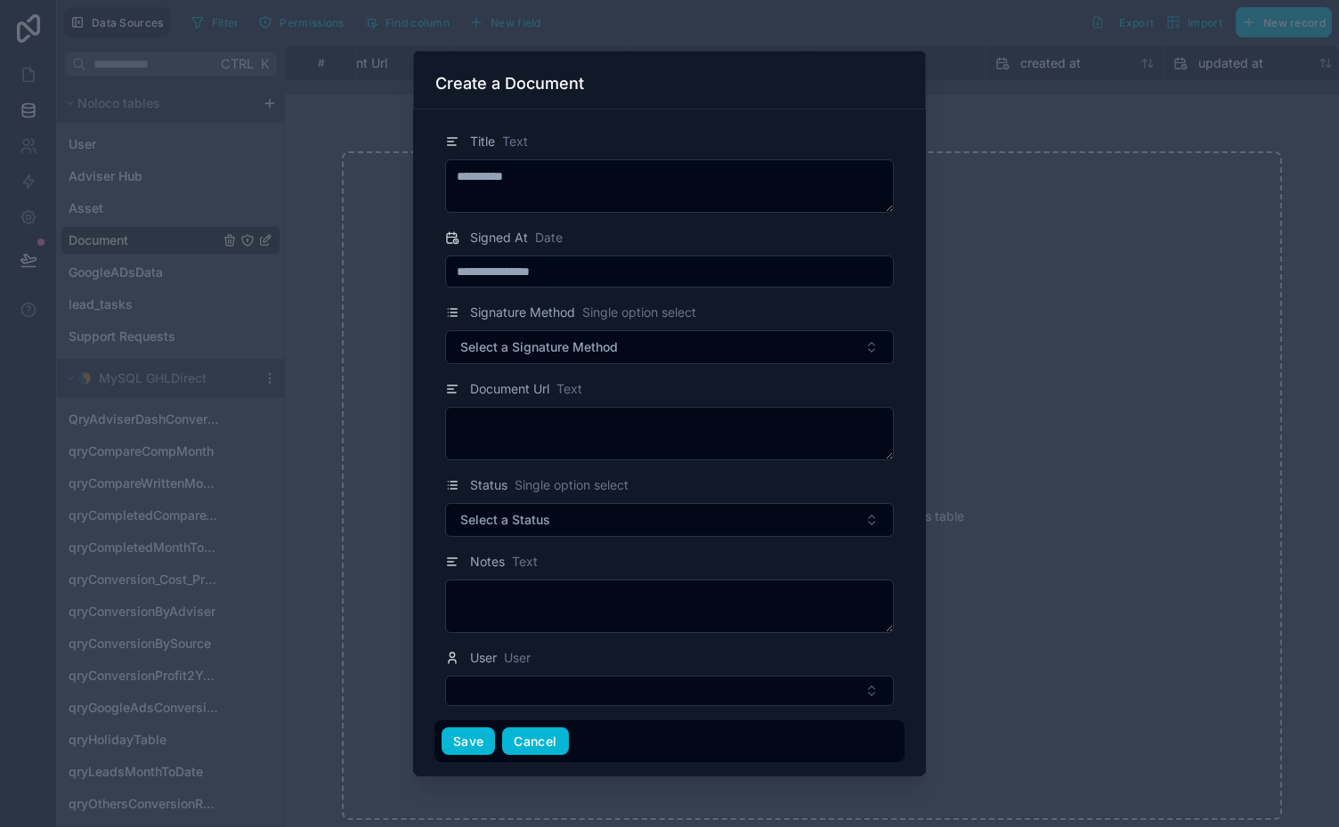
click at [530, 739] on button "Cancel" at bounding box center [535, 741] width 66 height 28
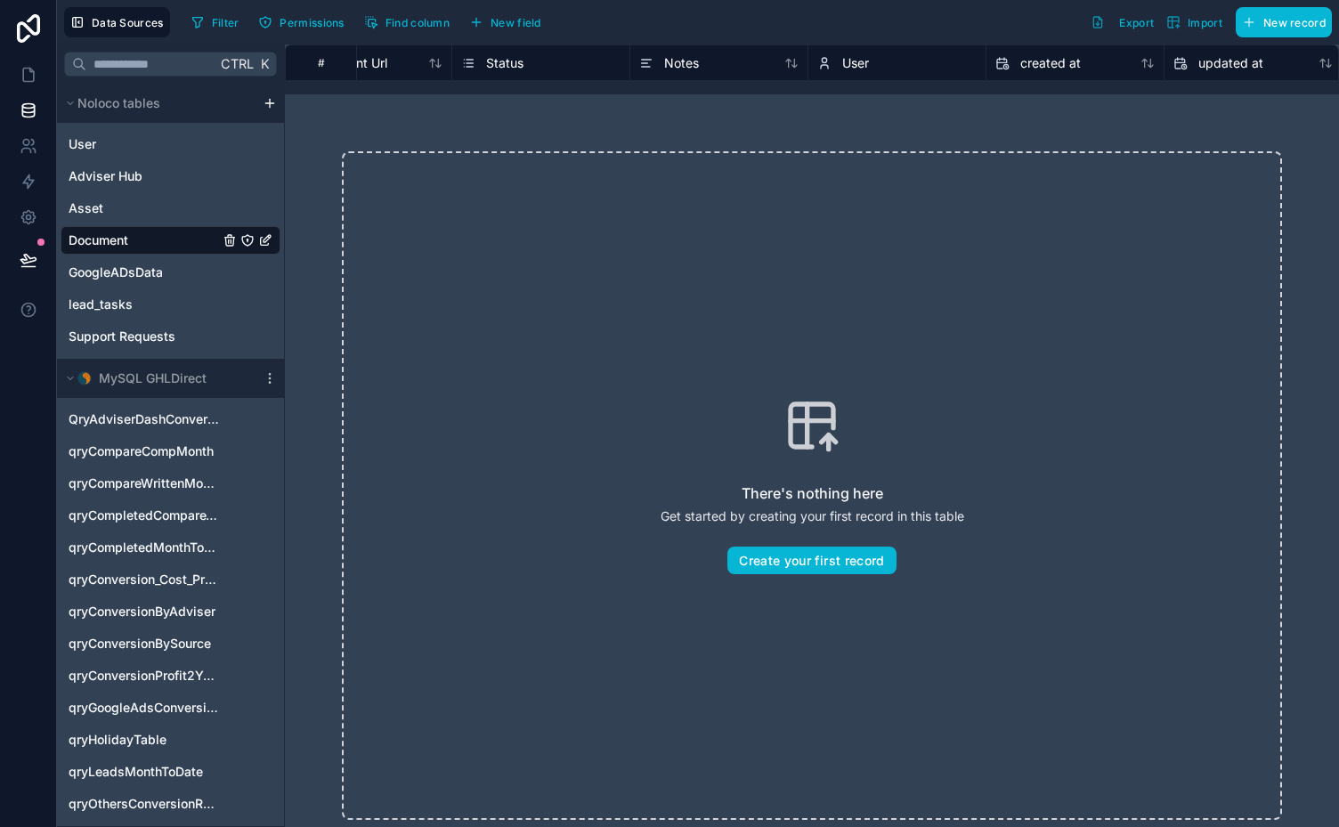
click at [265, 235] on icon "Document" at bounding box center [265, 240] width 14 height 14
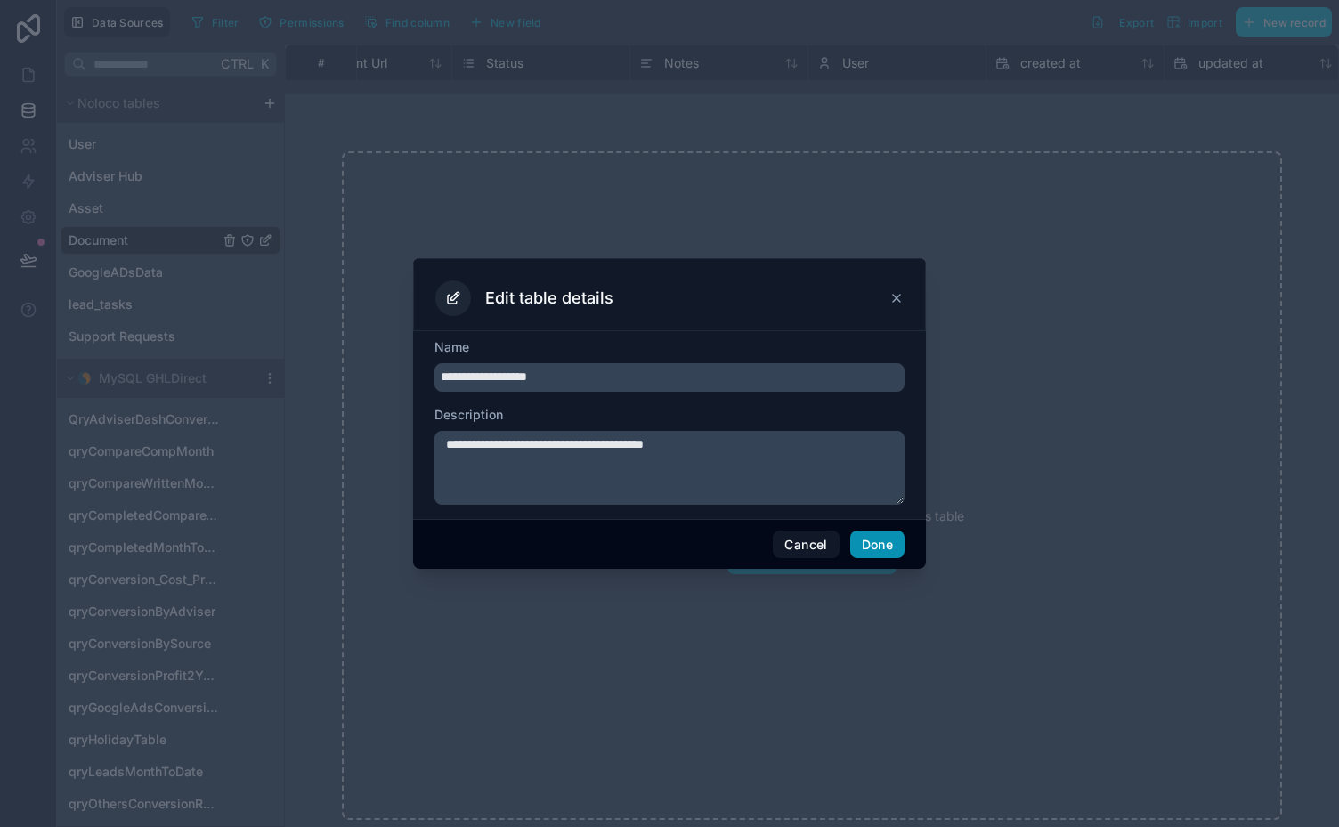
type input "**********"
click at [884, 545] on button "Done" at bounding box center [877, 544] width 54 height 28
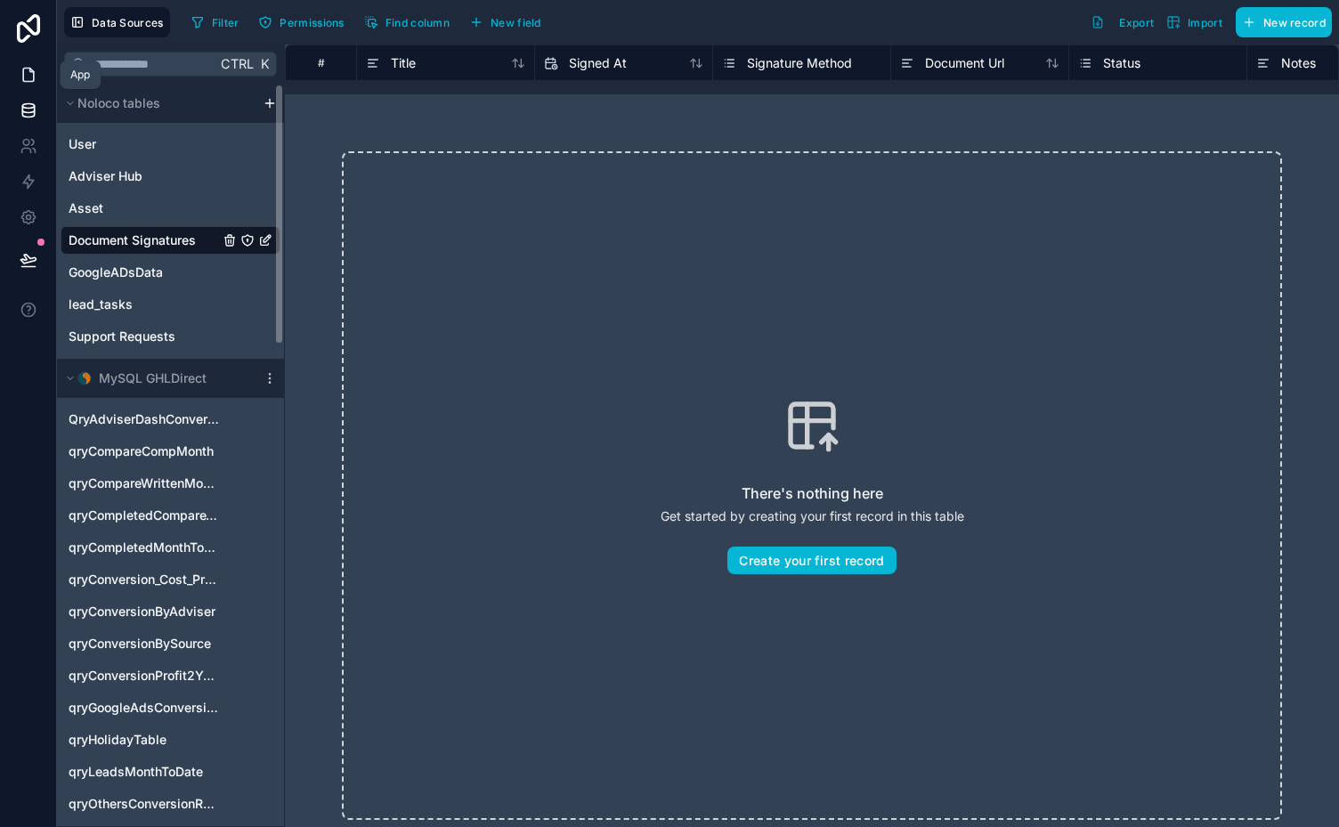
click at [37, 77] on link at bounding box center [28, 75] width 56 height 36
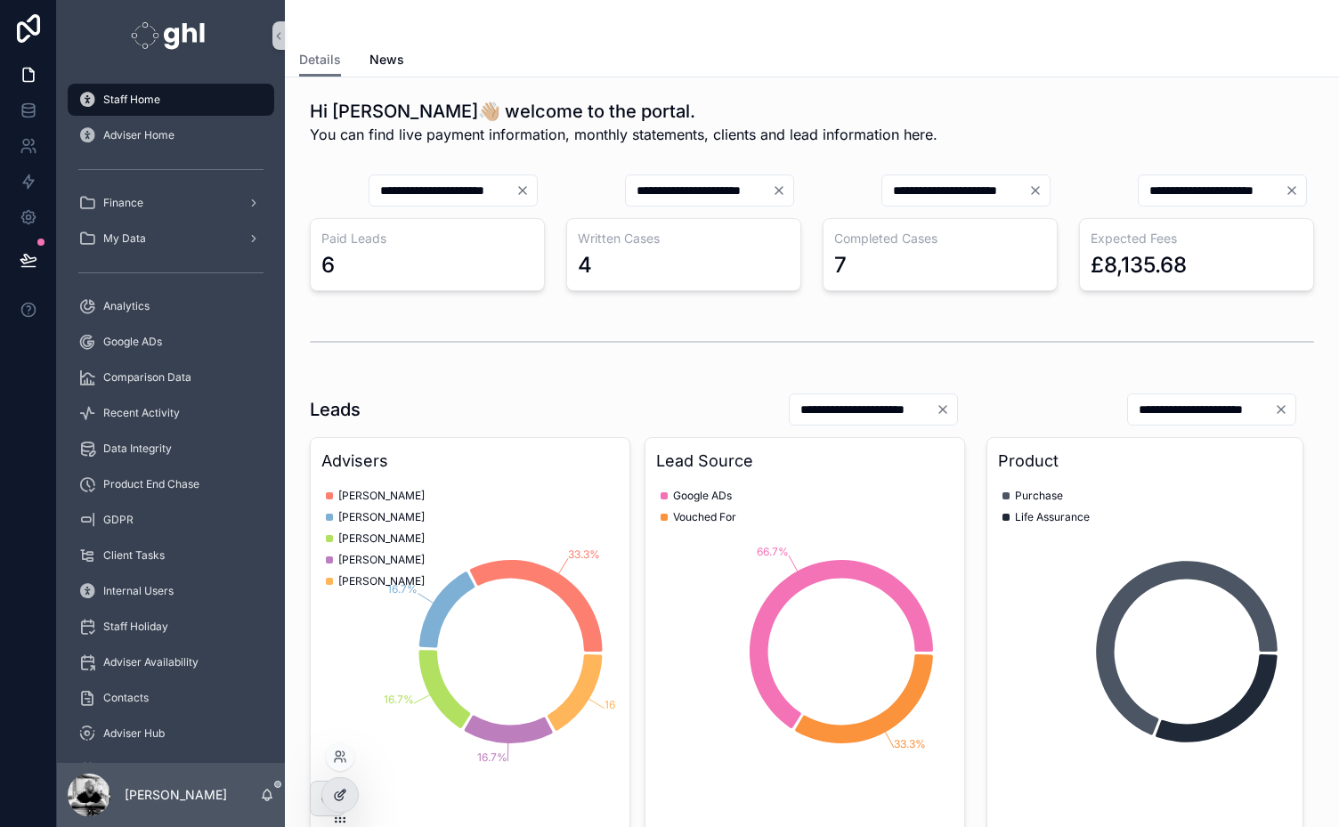
click at [338, 797] on icon at bounding box center [340, 795] width 14 height 14
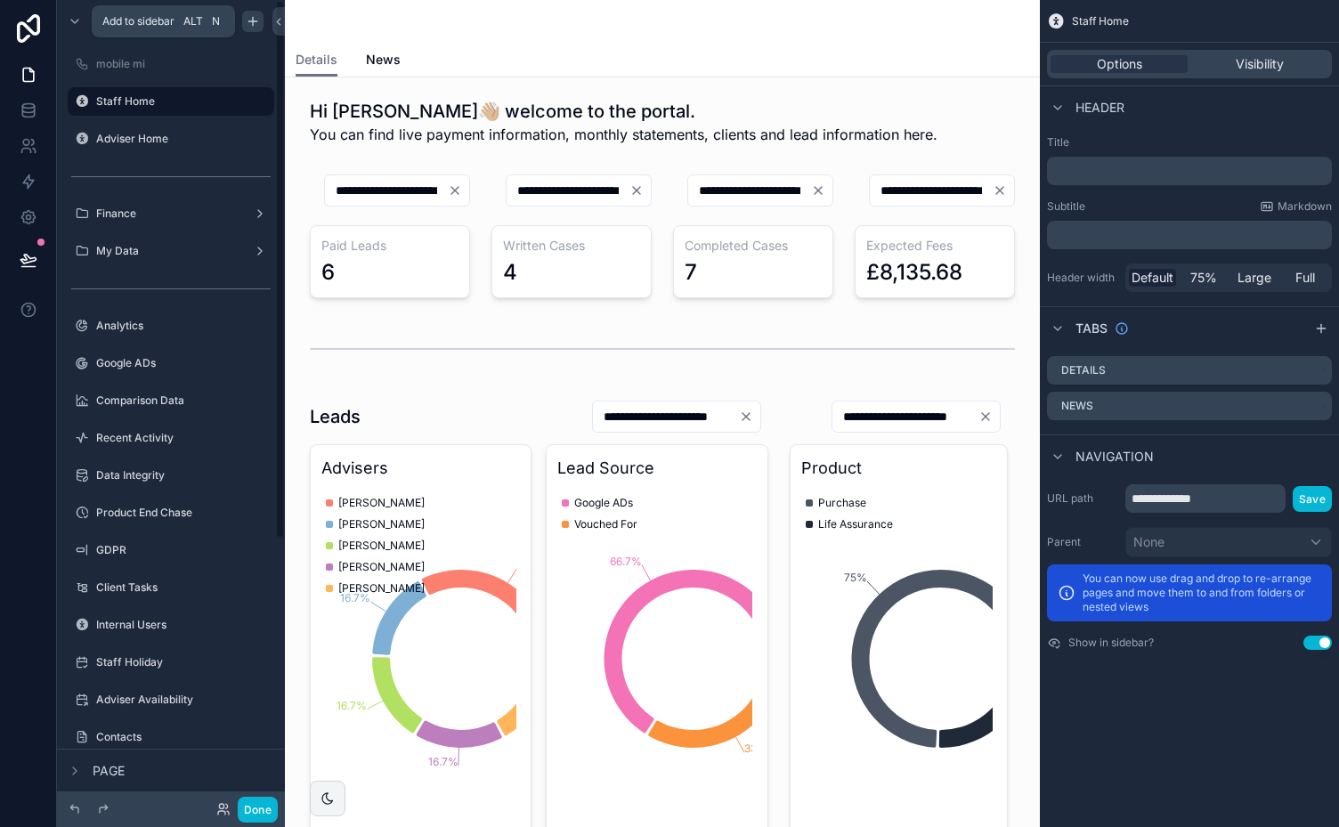
click at [255, 18] on icon "scrollable content" at bounding box center [253, 21] width 14 height 14
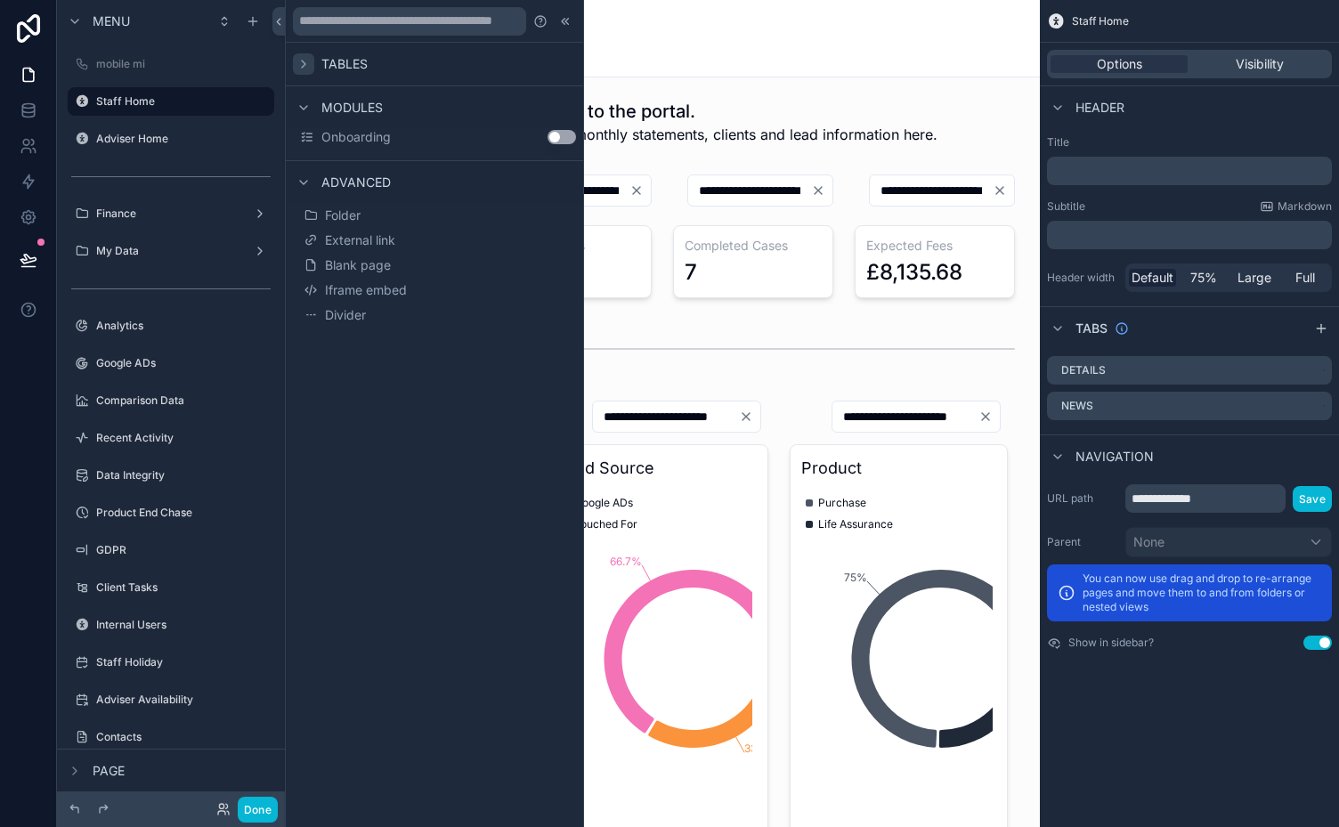
click at [310, 59] on icon at bounding box center [303, 64] width 14 height 14
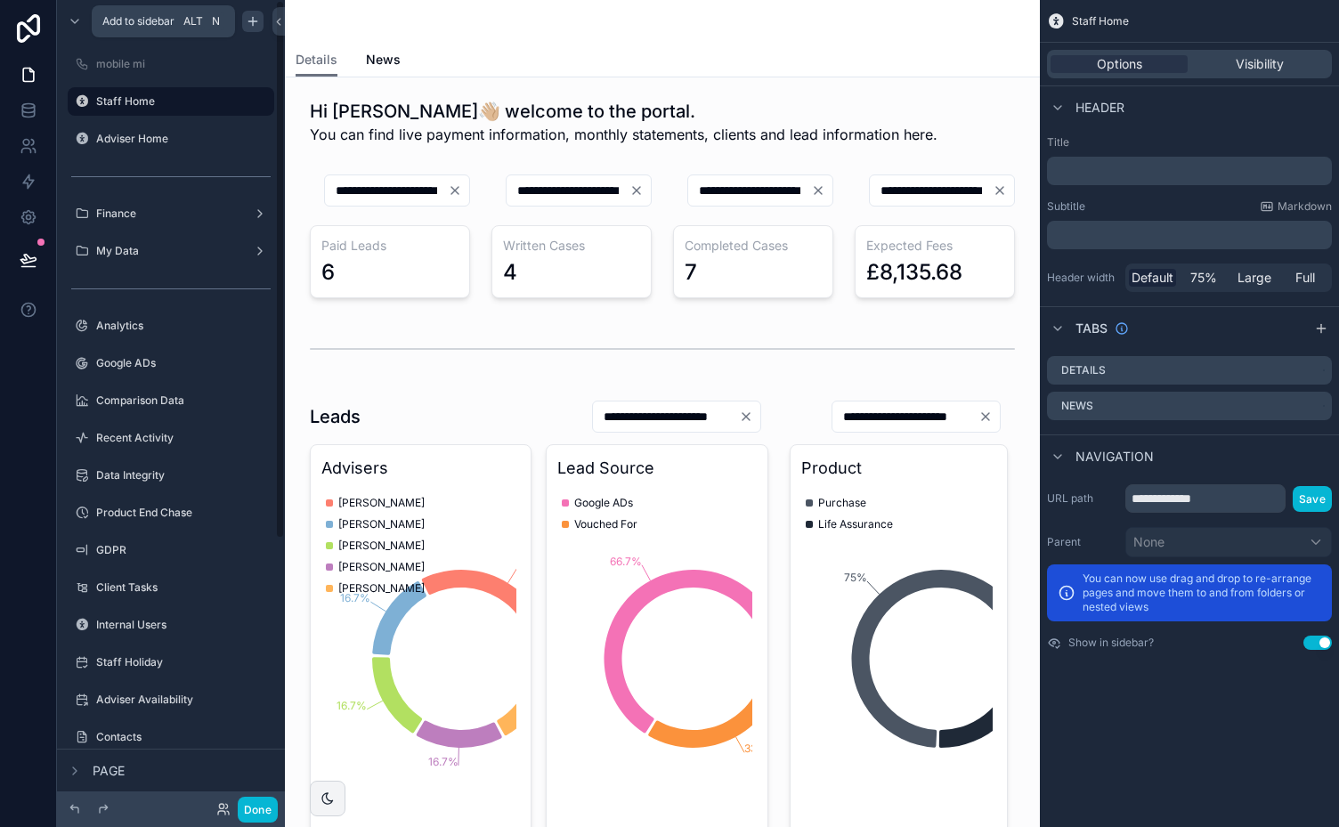
click at [253, 20] on icon "scrollable content" at bounding box center [253, 21] width 0 height 8
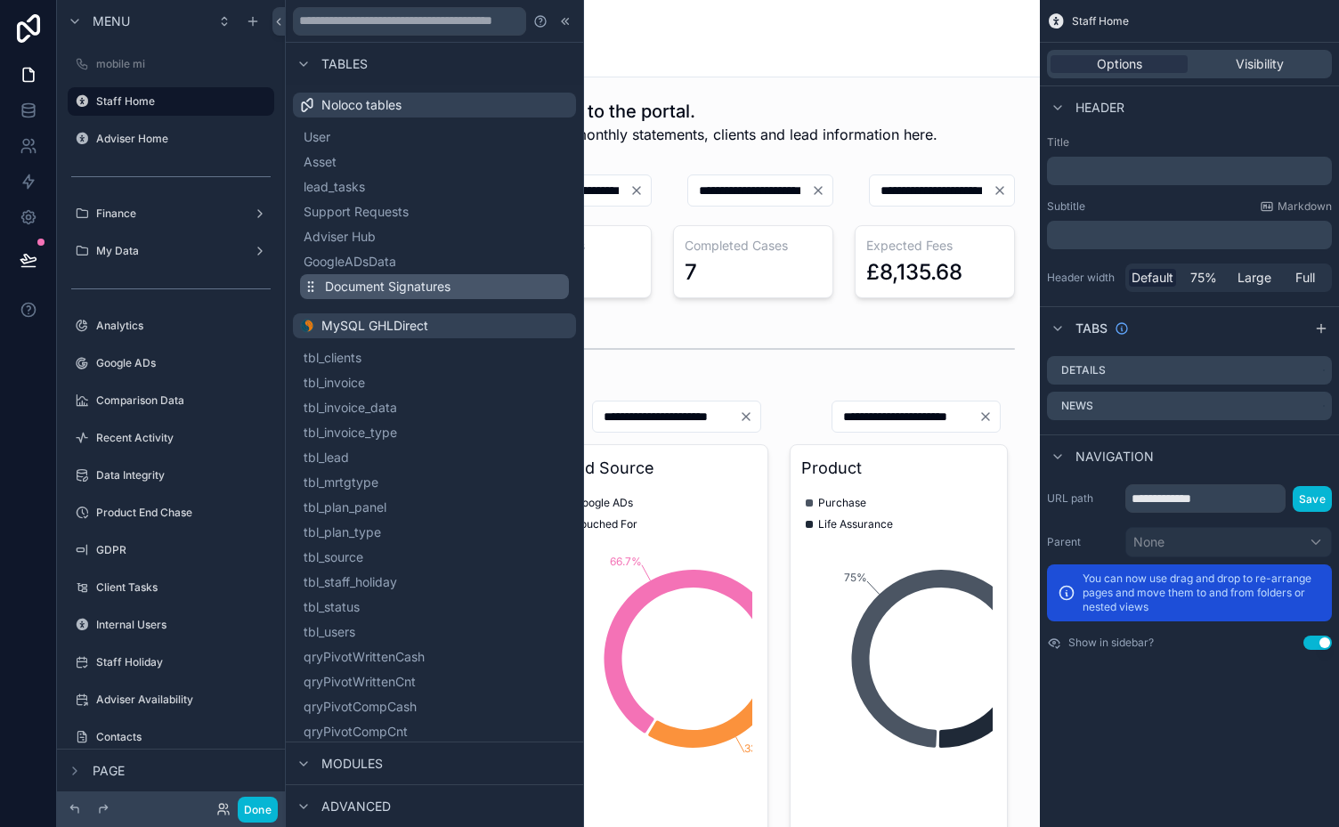
click at [375, 290] on span "Document Signatures" at bounding box center [387, 287] width 125 height 18
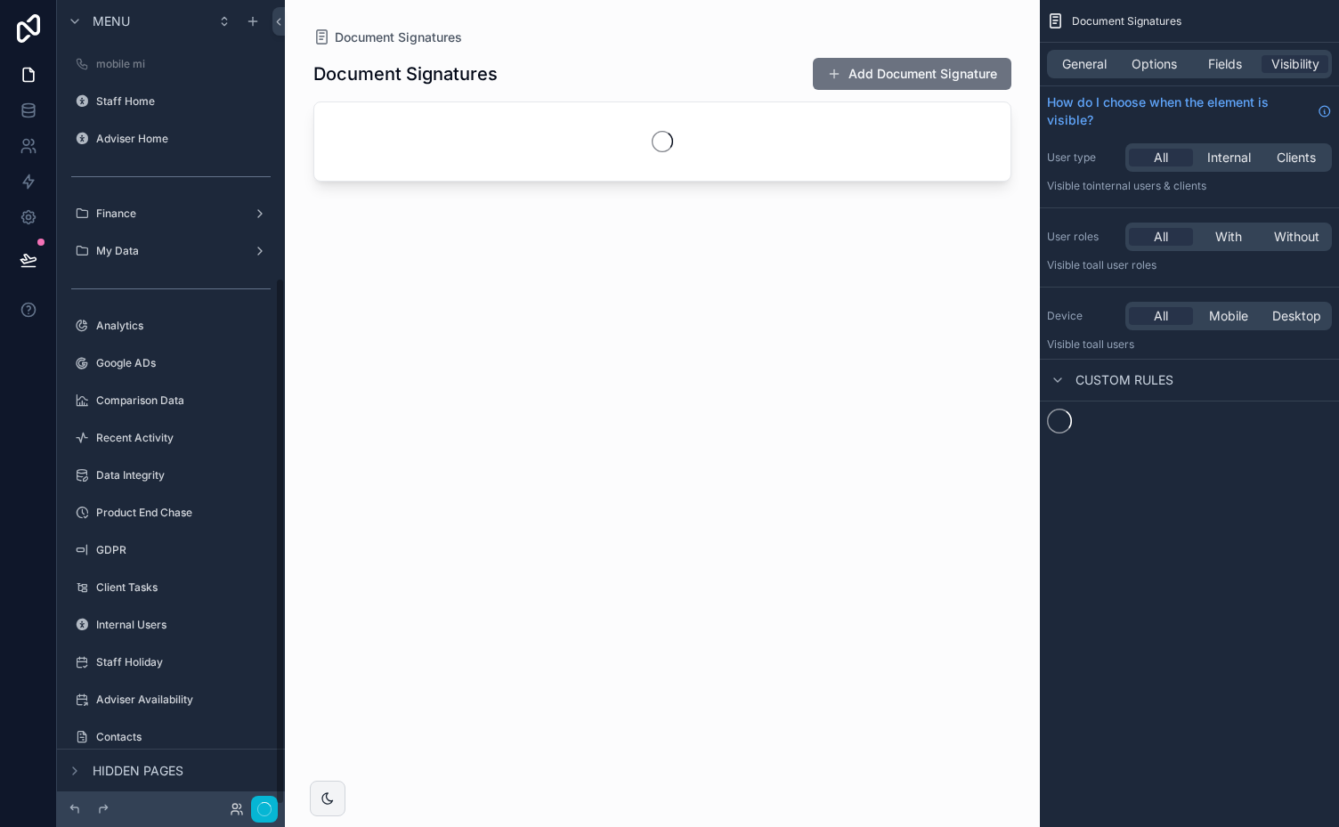
scroll to position [424, 0]
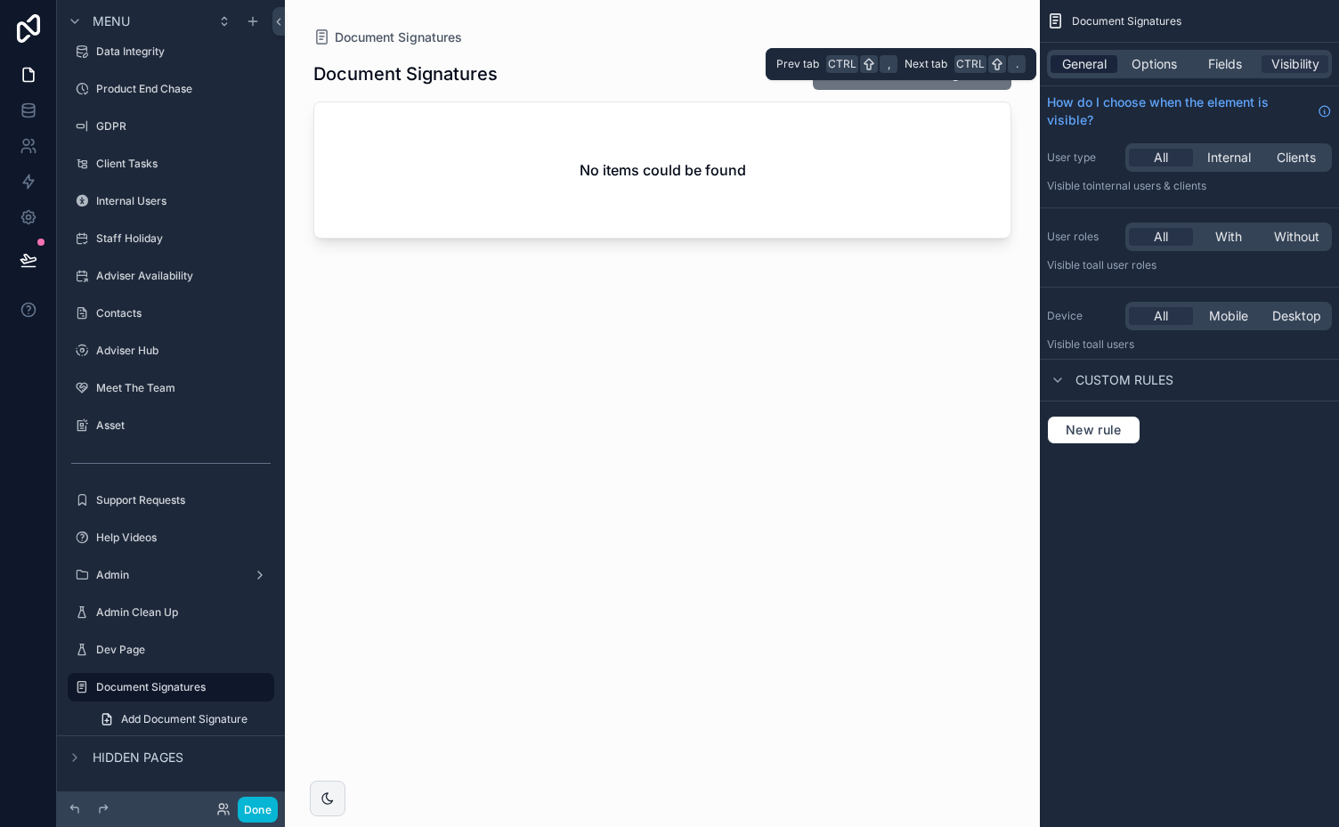
click at [1084, 69] on span "General" at bounding box center [1084, 64] width 44 height 18
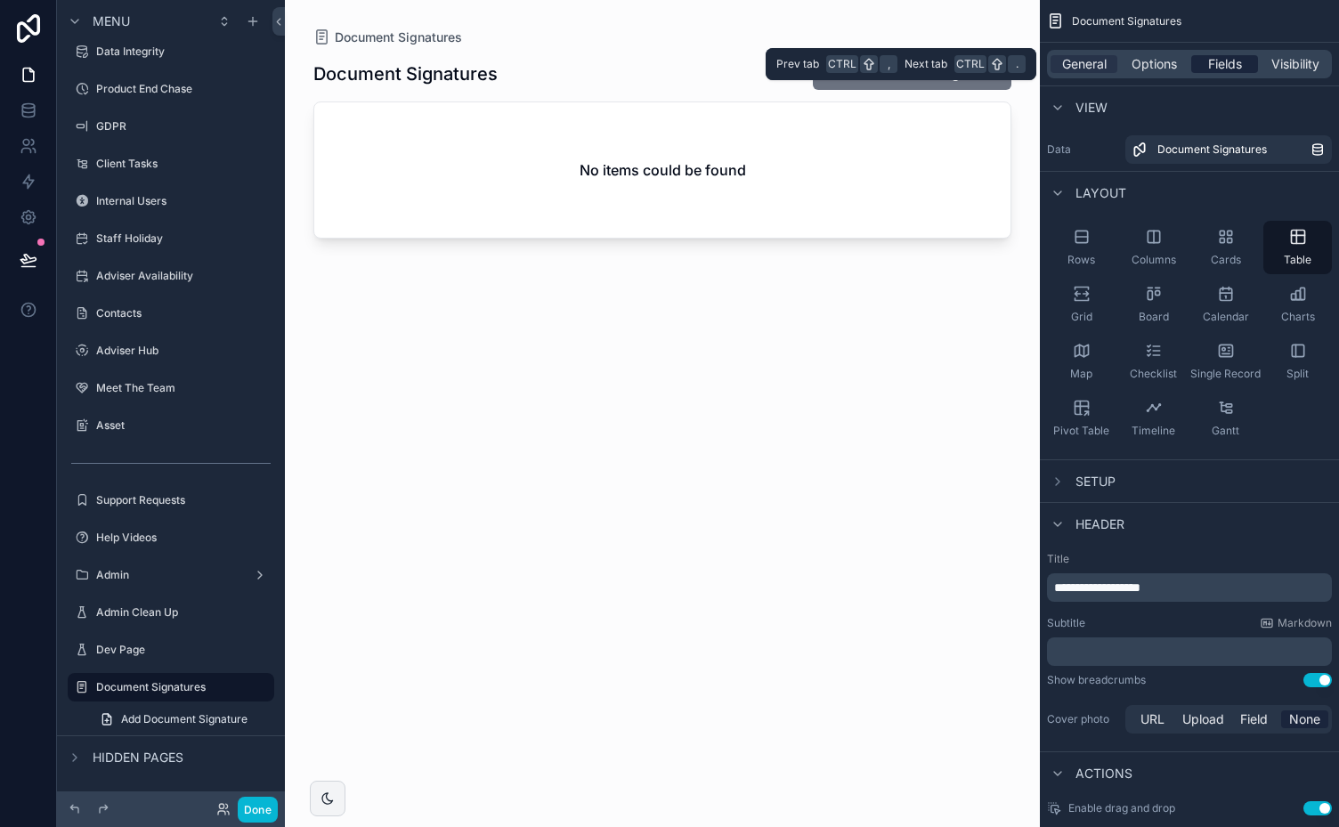
click at [1217, 61] on span "Fields" at bounding box center [1225, 64] width 34 height 18
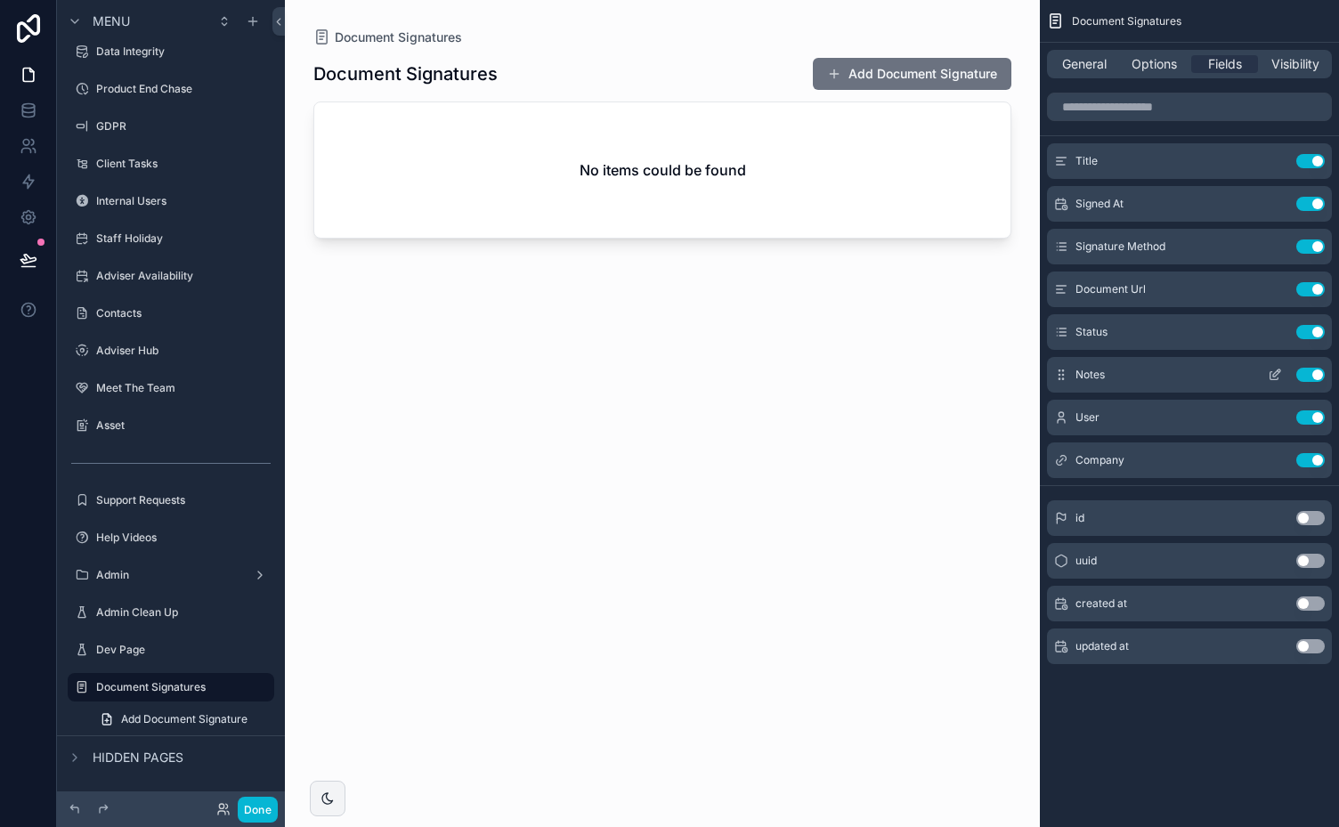
click at [1273, 374] on icon "scrollable content" at bounding box center [1276, 372] width 7 height 7
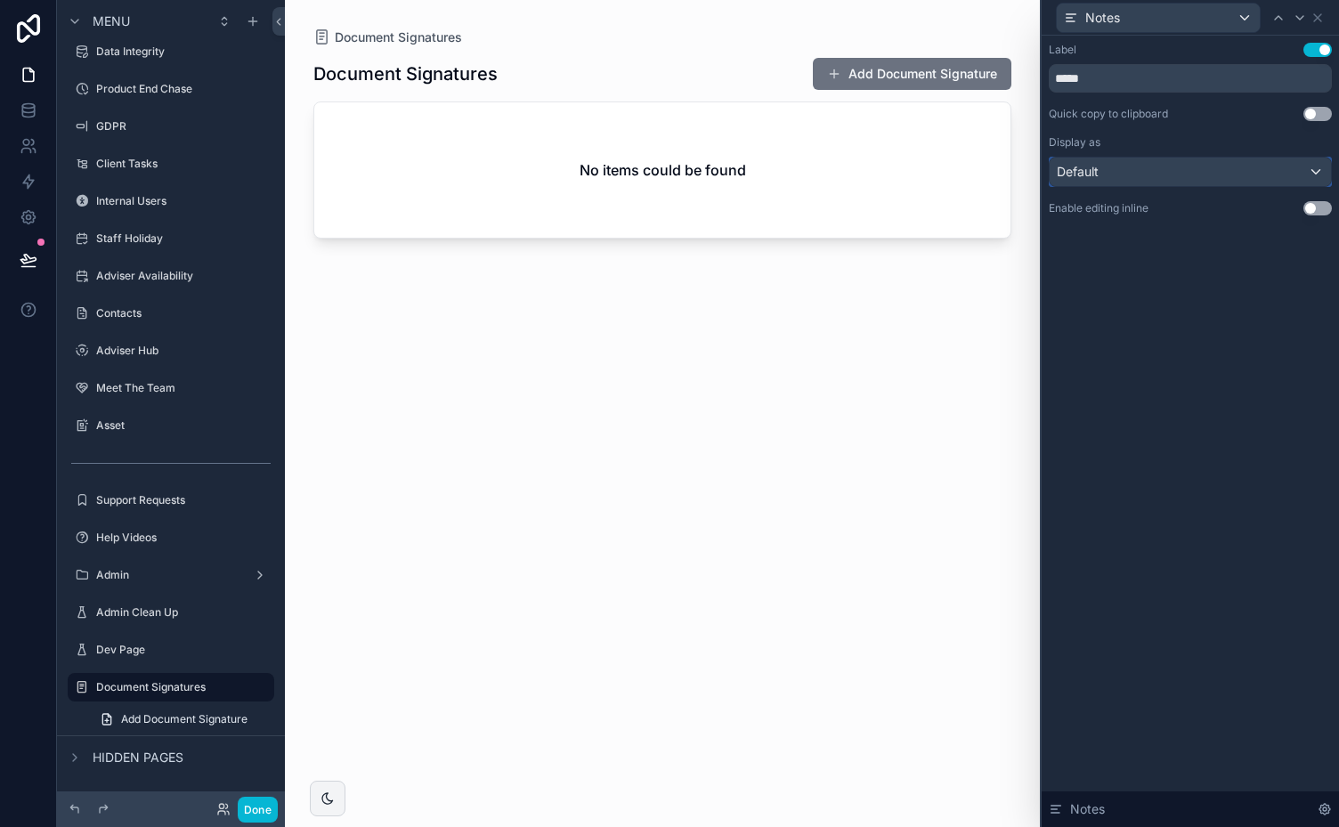
click at [1314, 170] on div "Default" at bounding box center [1189, 172] width 281 height 28
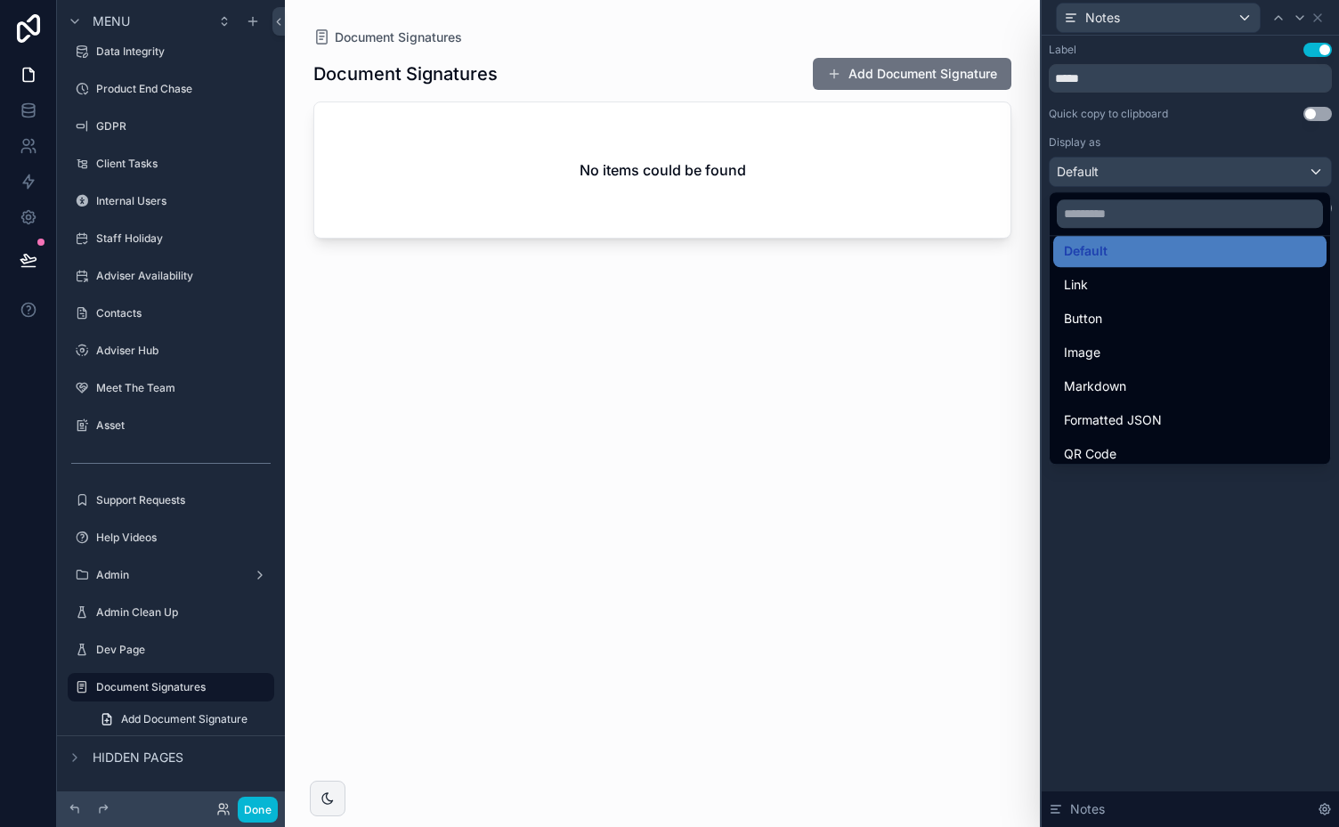
scroll to position [0, 0]
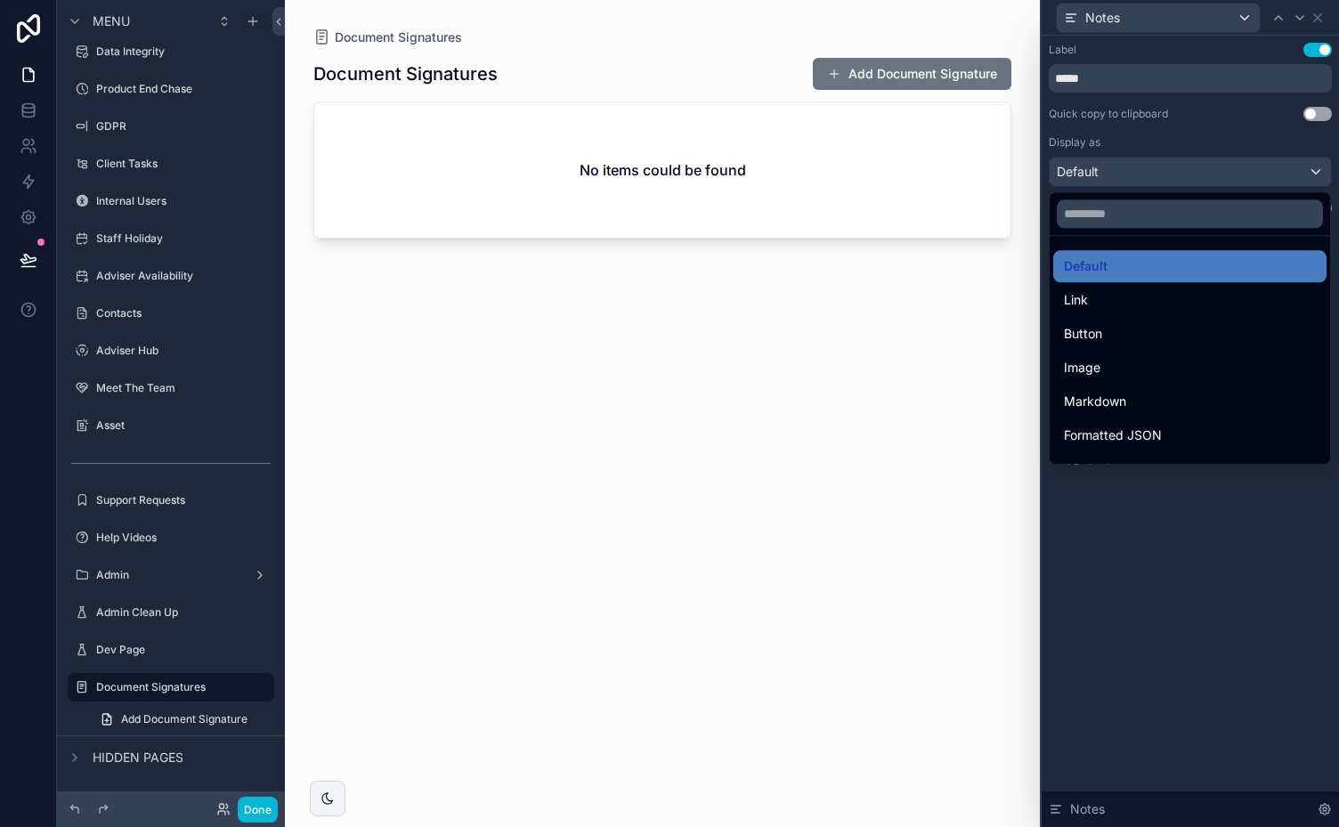
click at [1232, 554] on div at bounding box center [1189, 413] width 297 height 827
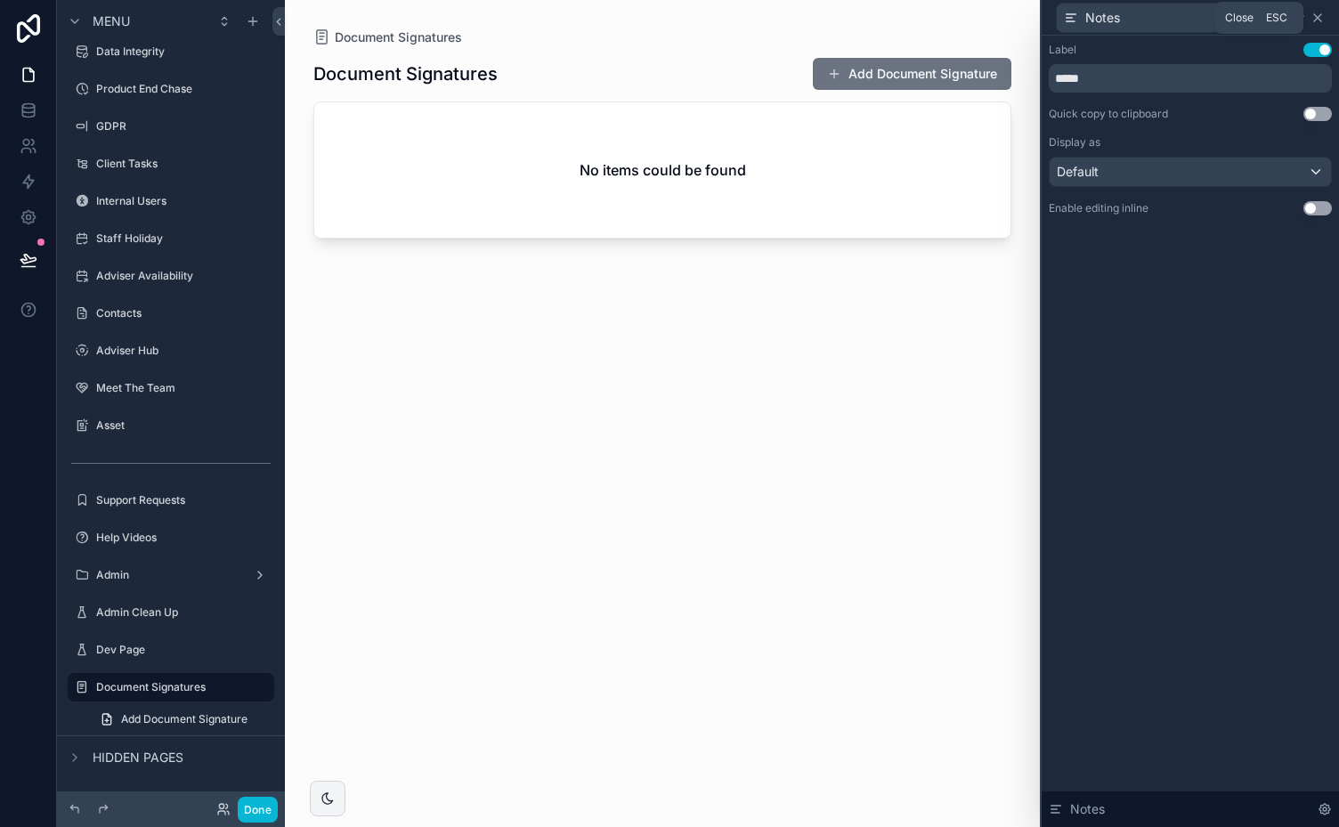
click at [1315, 16] on icon at bounding box center [1317, 18] width 14 height 14
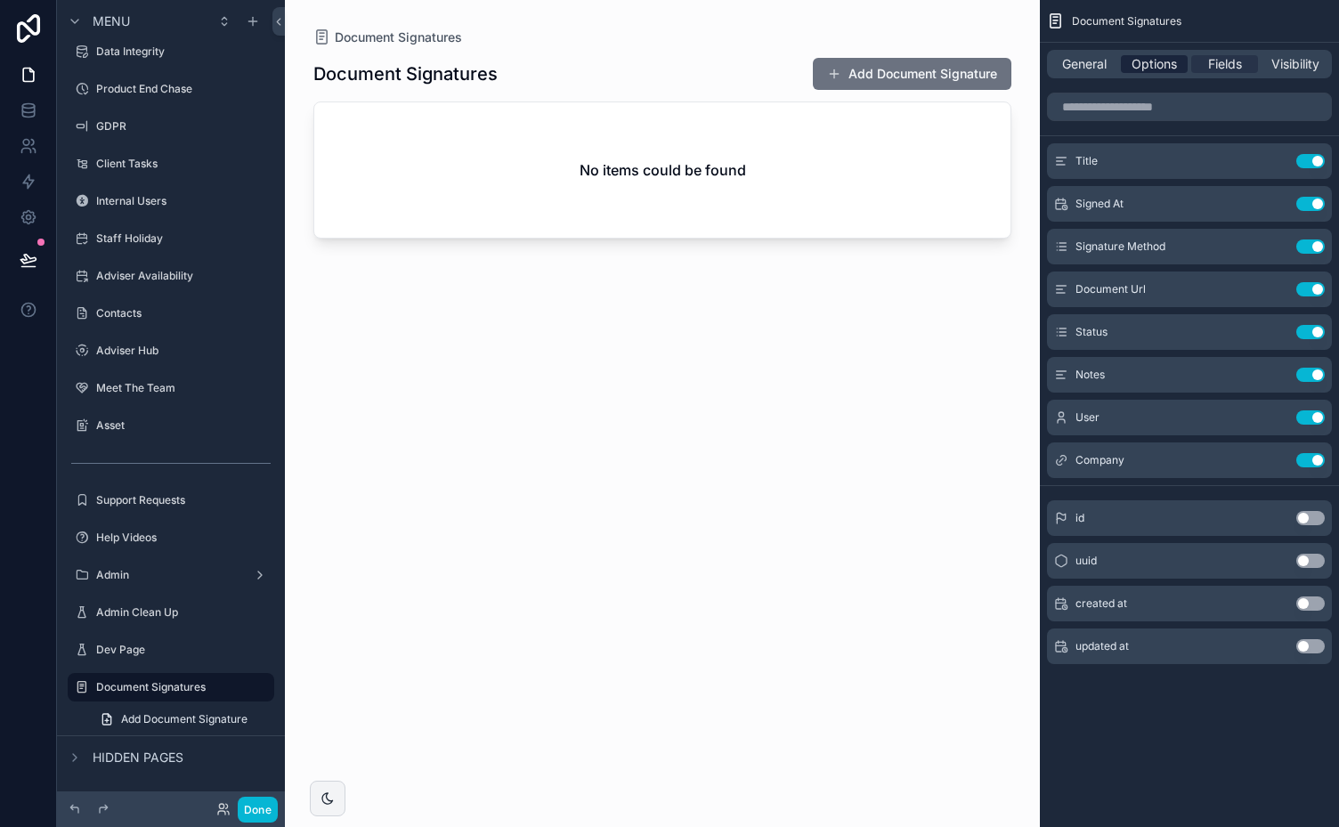
click at [1149, 58] on span "Options" at bounding box center [1153, 64] width 45 height 18
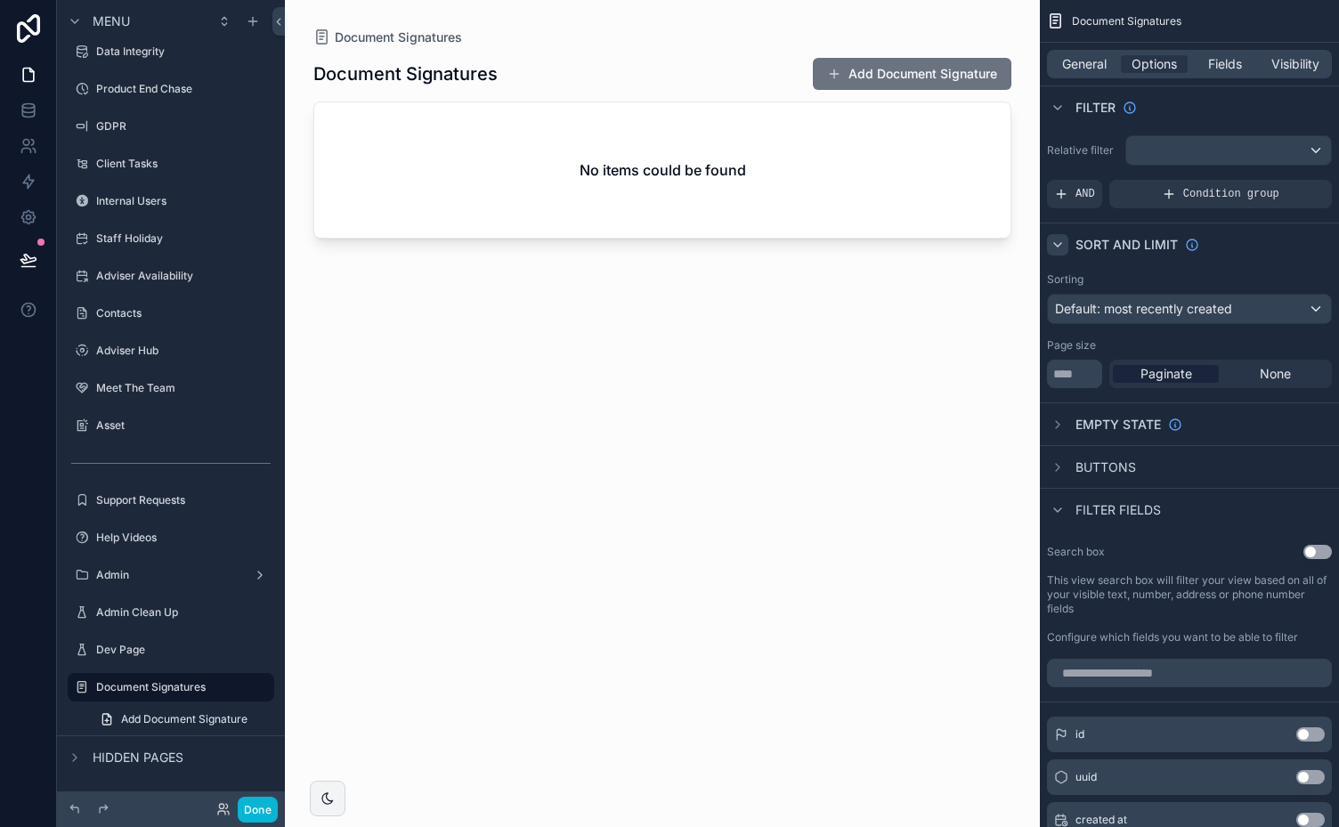
click at [1054, 240] on icon "scrollable content" at bounding box center [1057, 245] width 14 height 14
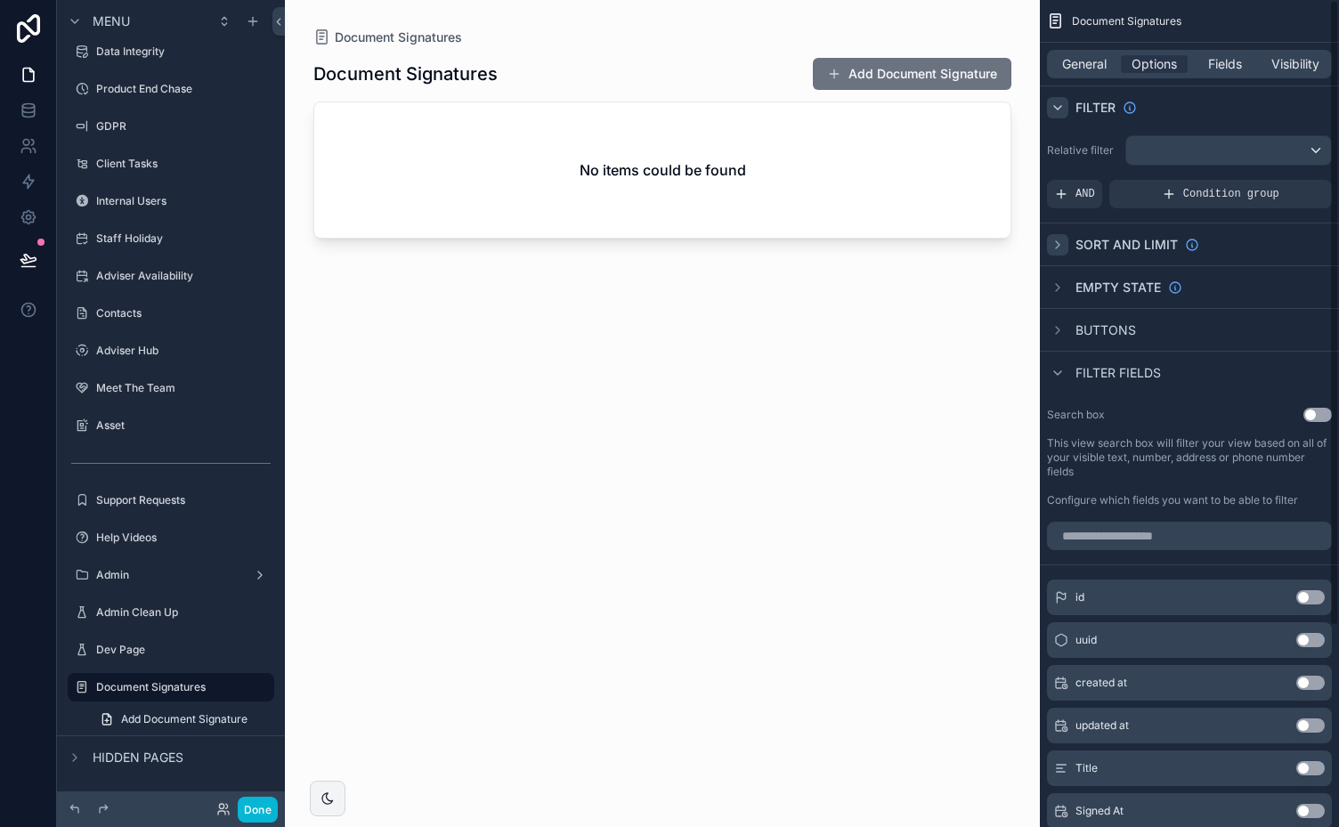
click at [1056, 103] on icon "scrollable content" at bounding box center [1057, 108] width 14 height 14
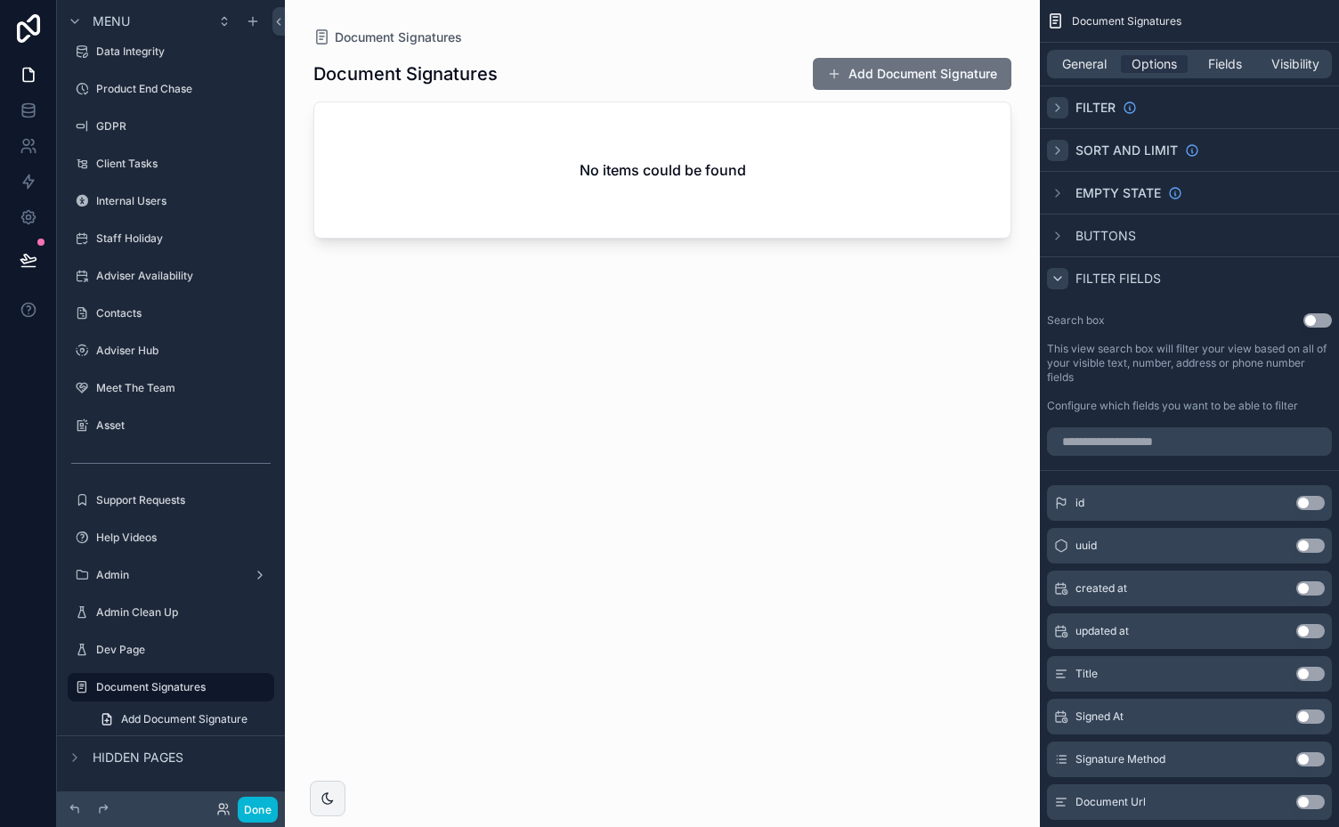
click at [1055, 271] on icon "scrollable content" at bounding box center [1057, 278] width 14 height 14
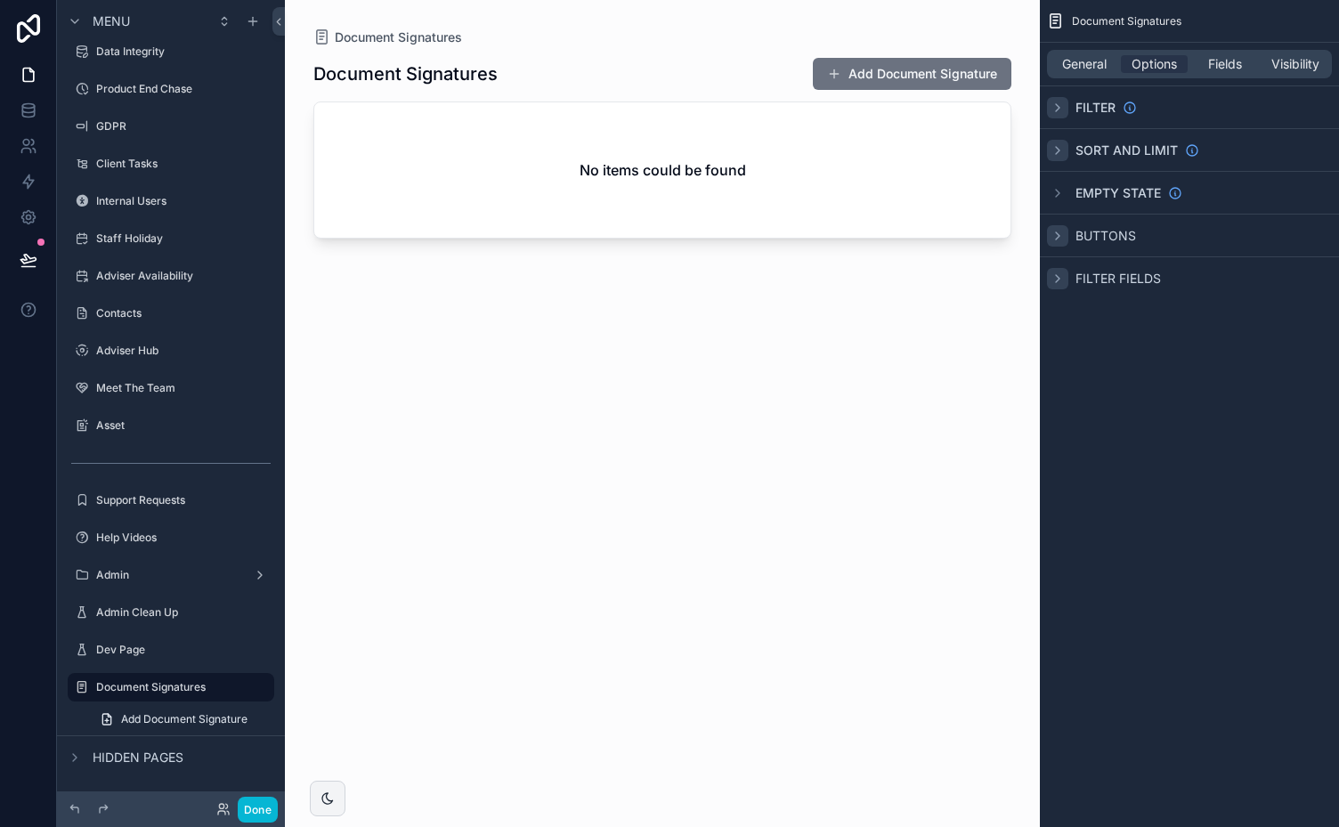
click at [1059, 229] on icon "scrollable content" at bounding box center [1057, 236] width 14 height 14
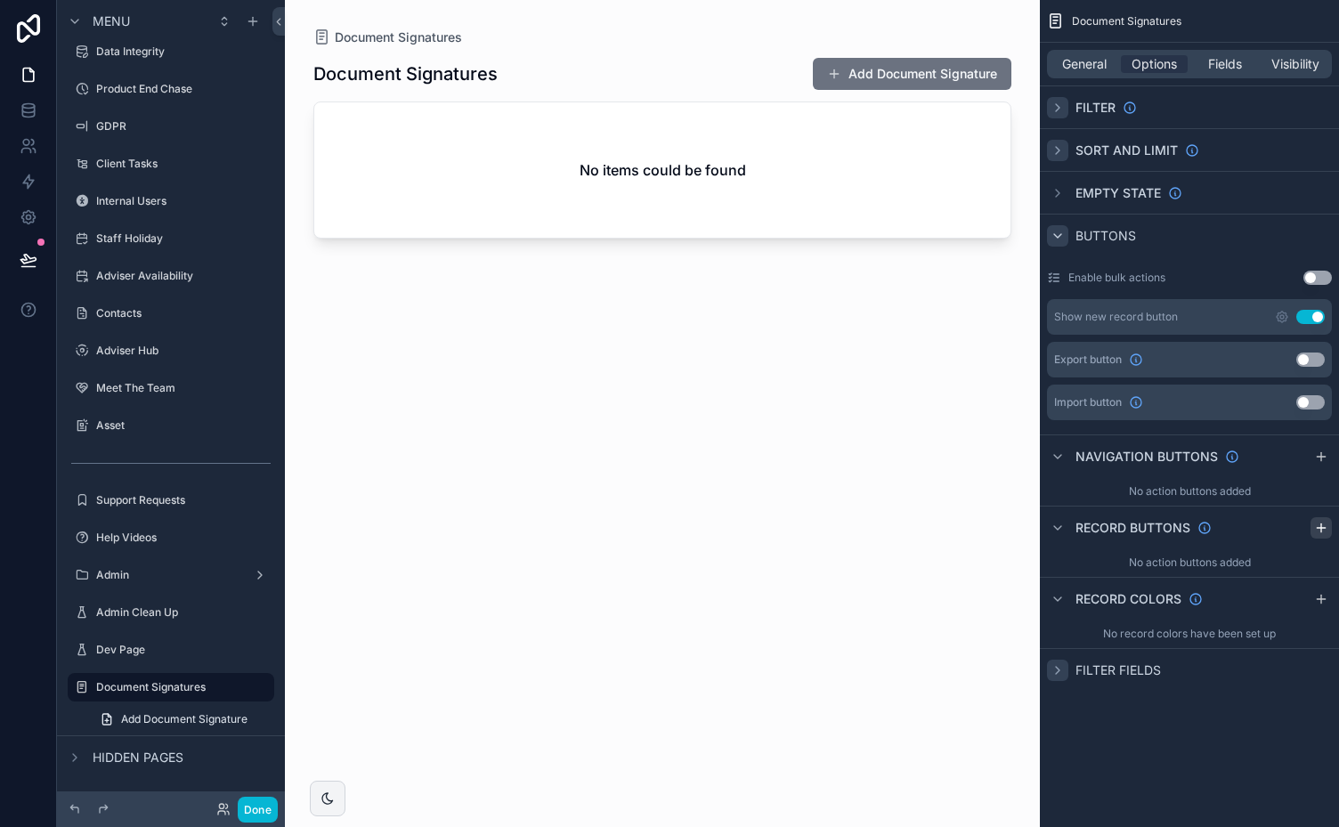
click at [1318, 522] on icon "scrollable content" at bounding box center [1321, 528] width 14 height 14
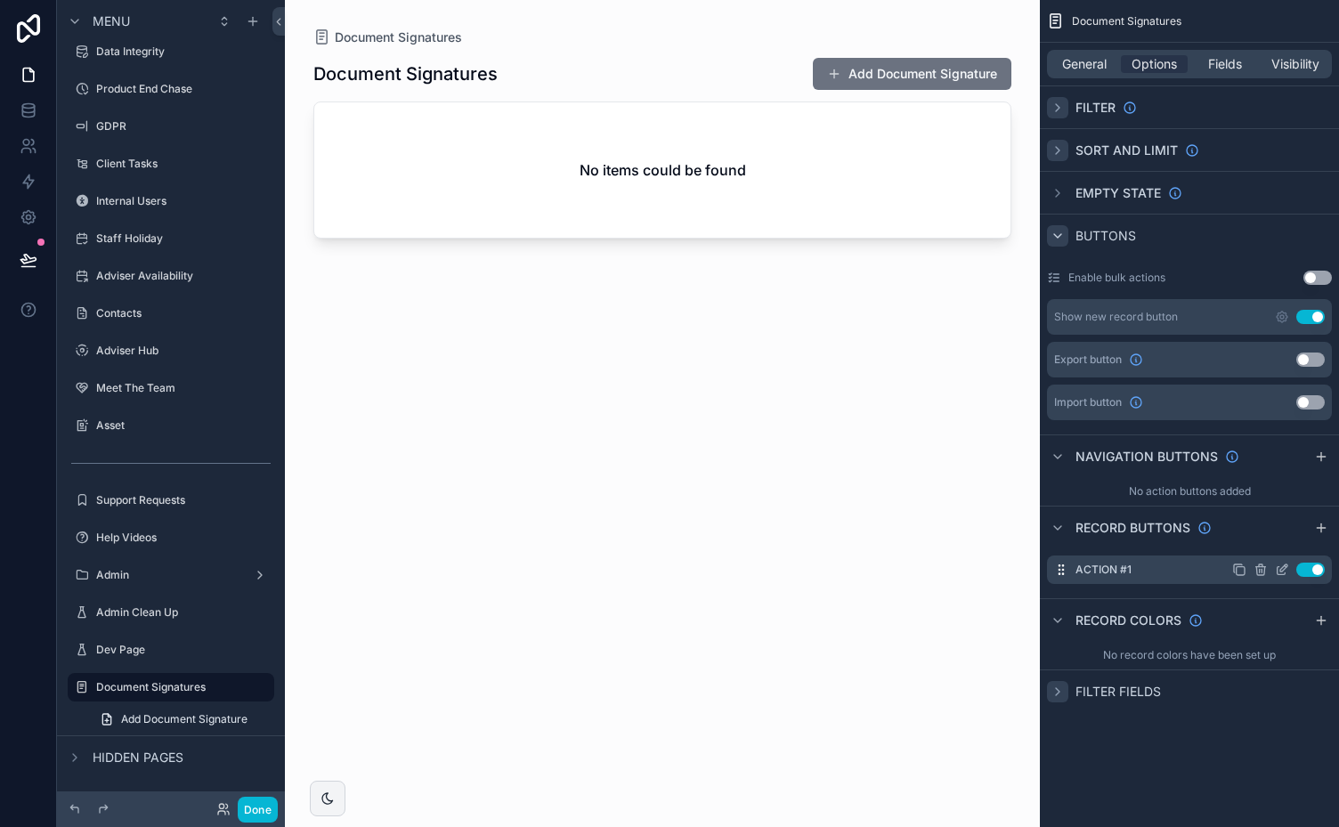
click at [1280, 566] on icon "scrollable content" at bounding box center [1281, 569] width 14 height 14
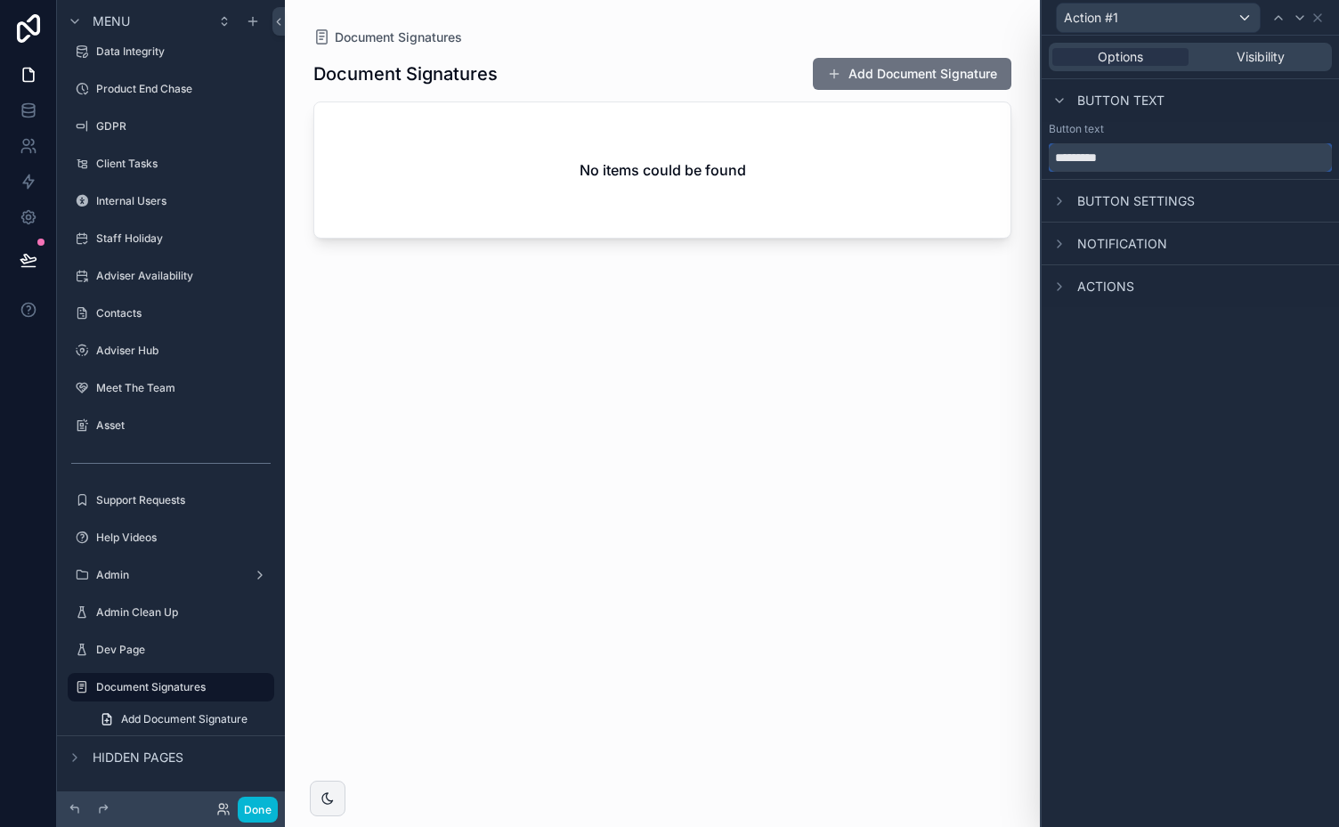
drag, startPoint x: 1122, startPoint y: 158, endPoint x: 1015, endPoint y: 159, distance: 106.8
click at [1015, 159] on div "Action #1 Options Visibility Button text Button text ********* Button settings …" at bounding box center [669, 413] width 1339 height 827
type input "*"
type input "**********"
click at [1059, 201] on icon at bounding box center [1059, 201] width 14 height 14
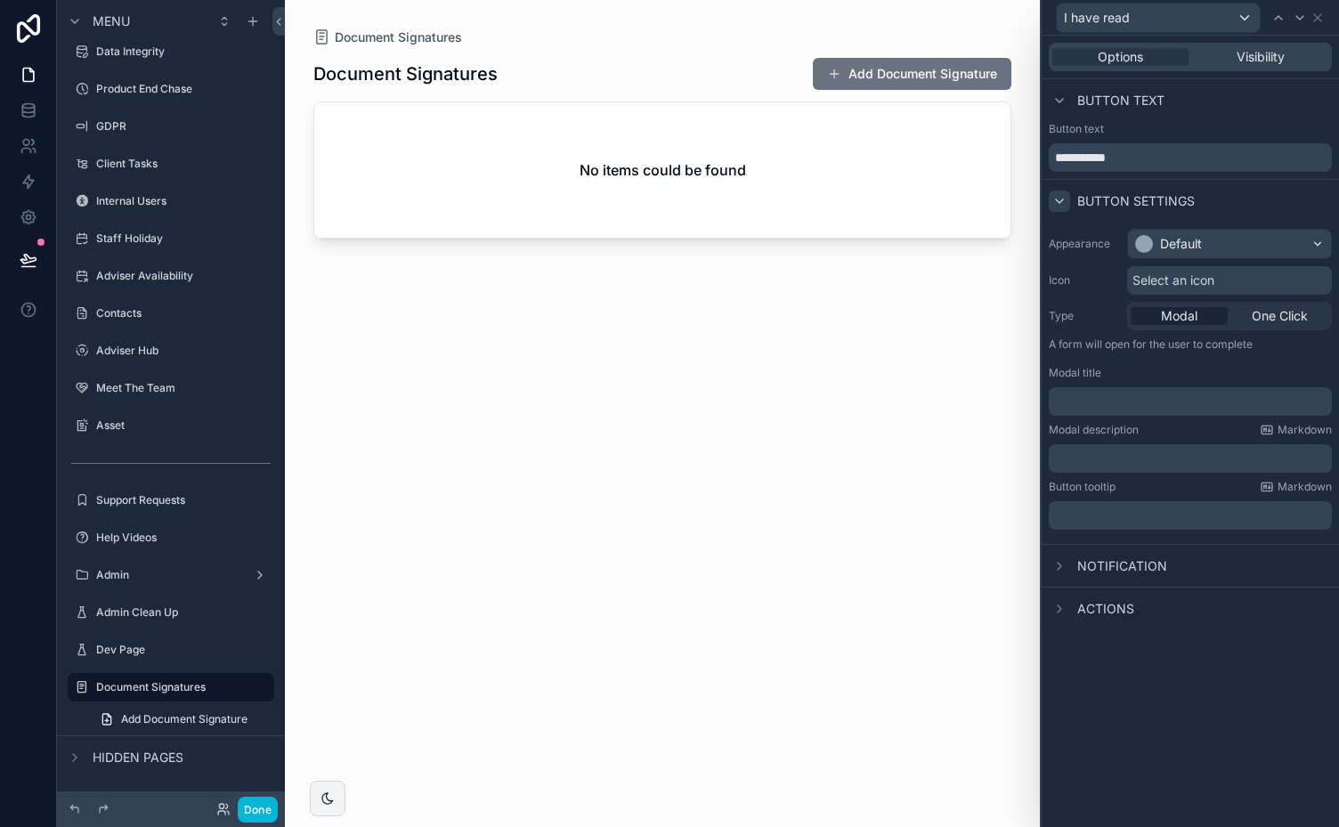
click at [1059, 201] on icon at bounding box center [1059, 201] width 14 height 14
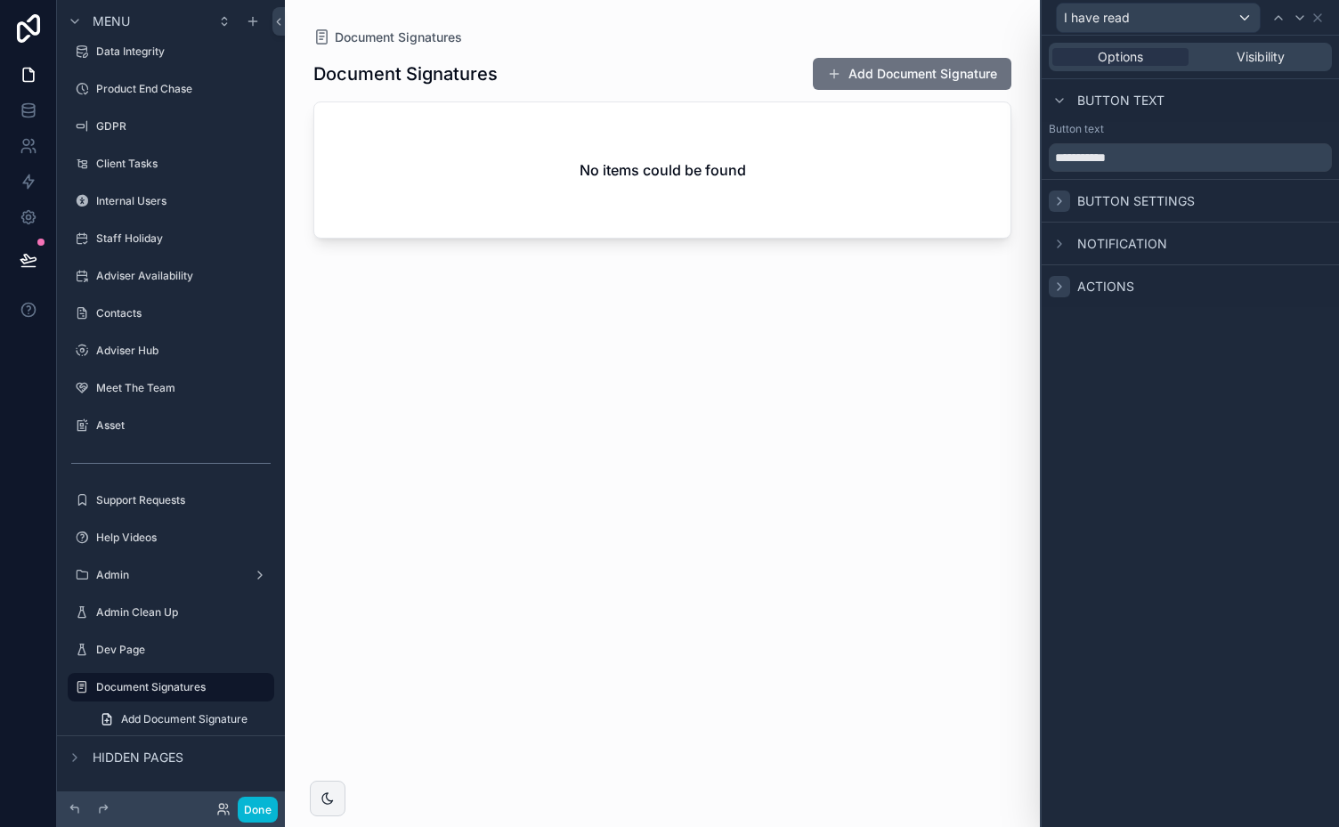
click at [1059, 281] on icon at bounding box center [1059, 286] width 14 height 14
click at [1317, 284] on icon at bounding box center [1321, 286] width 14 height 14
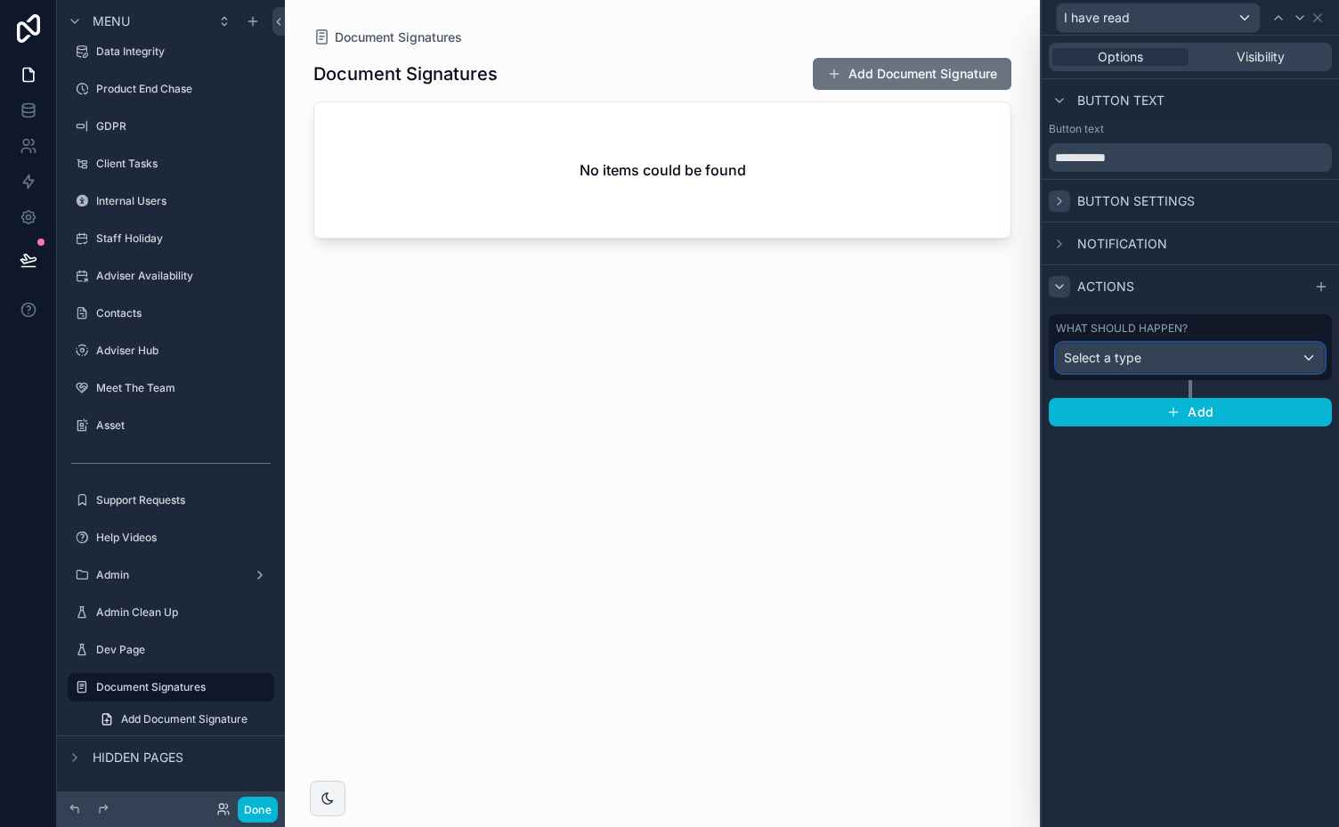
click at [1269, 352] on div "Select a type" at bounding box center [1189, 358] width 267 height 28
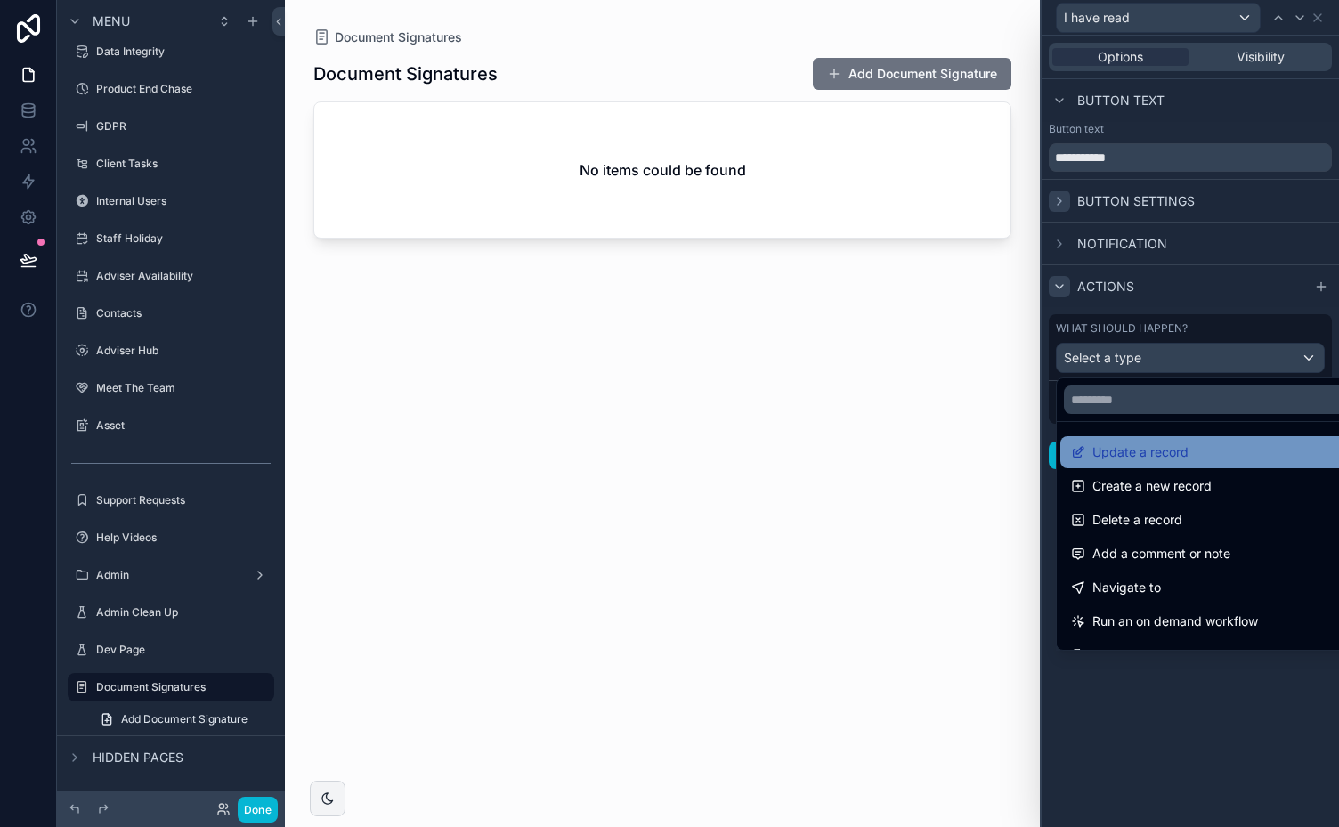
click at [1170, 457] on span "Update a record" at bounding box center [1140, 451] width 96 height 21
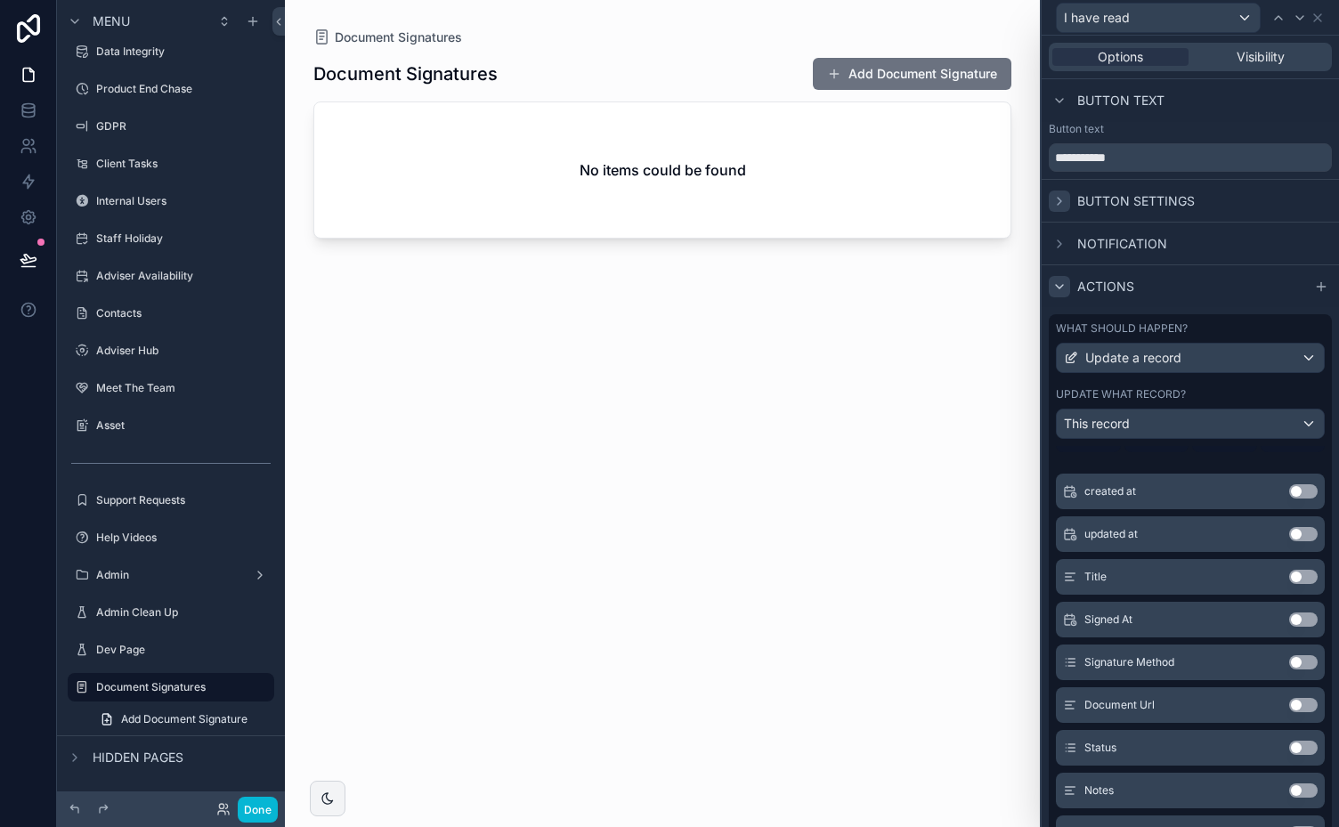
scroll to position [174, 0]
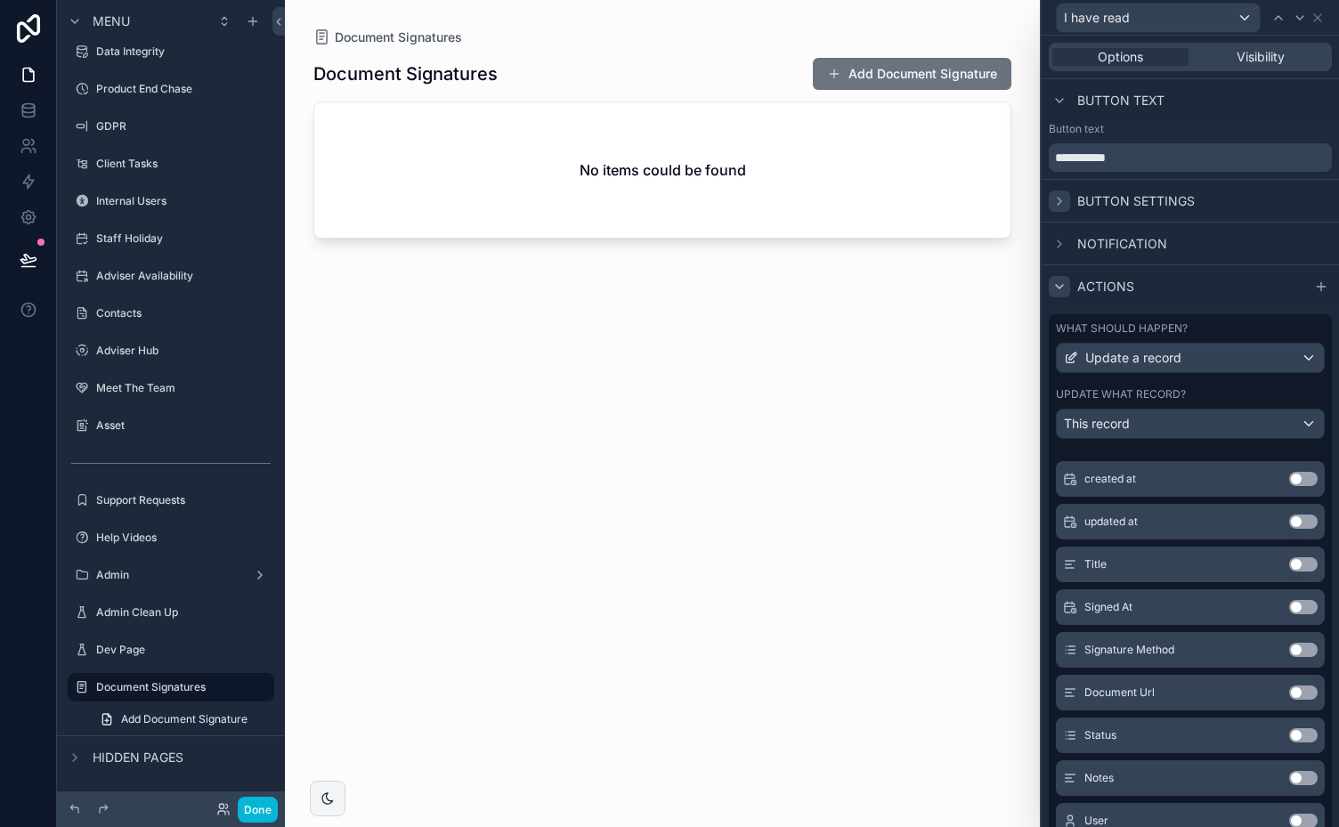
click at [1289, 772] on button "Use setting" at bounding box center [1303, 778] width 28 height 14
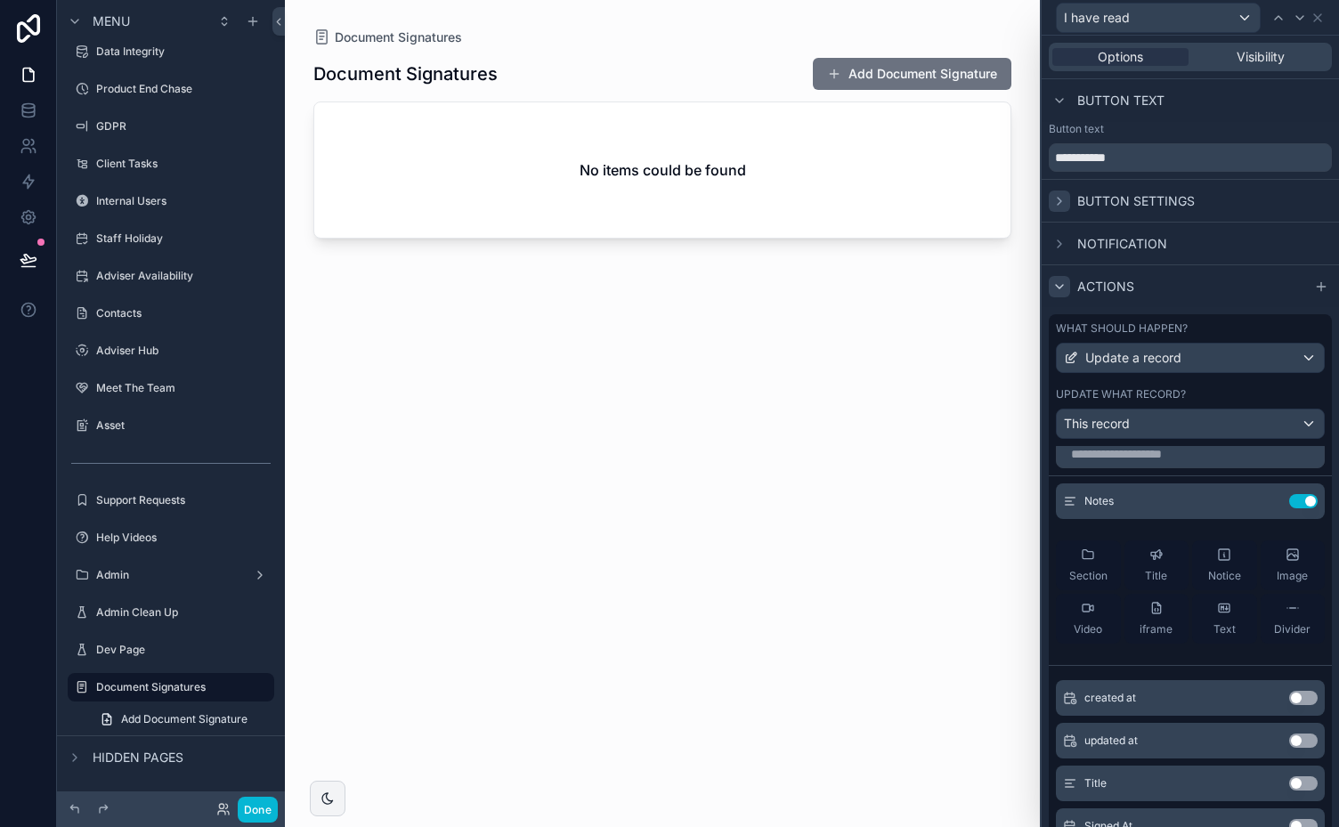
scroll to position [6, 0]
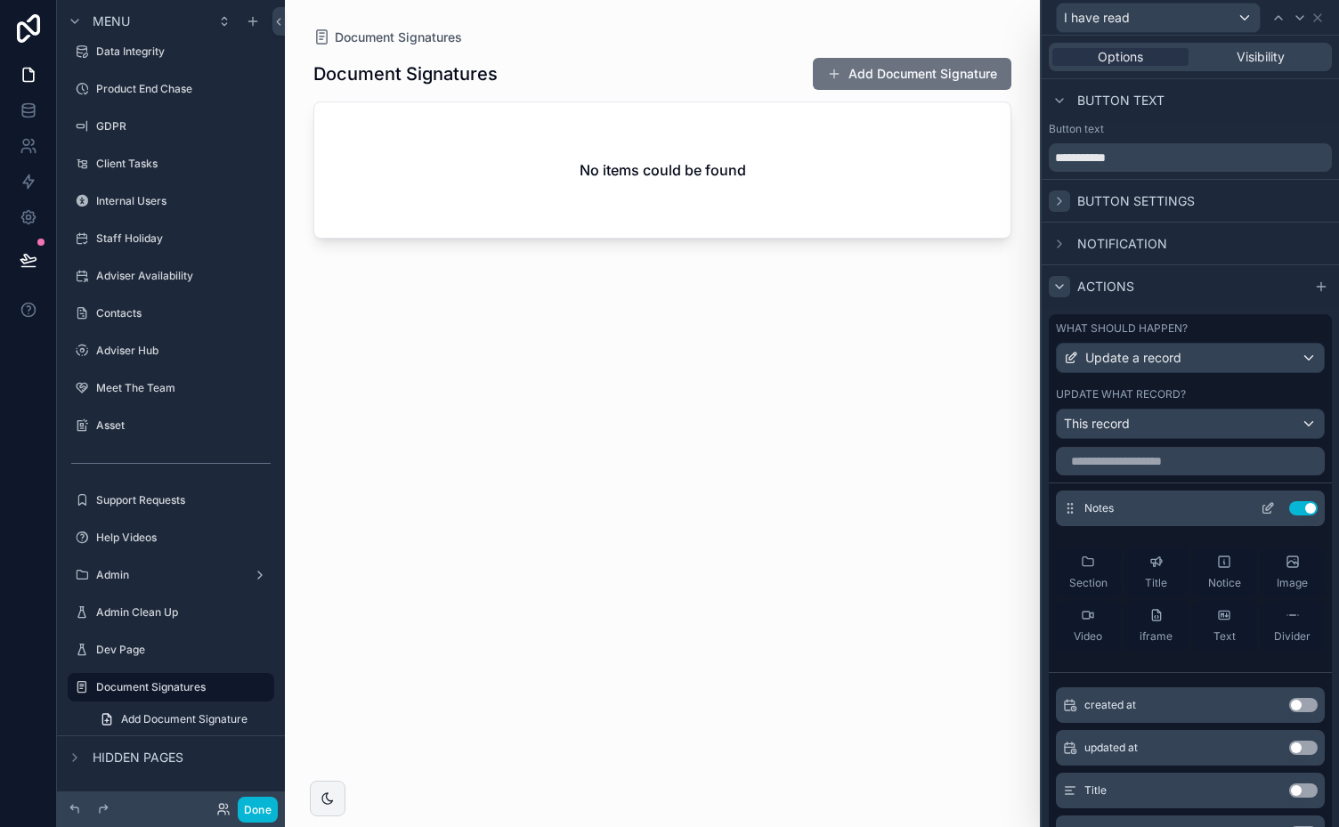
click at [1266, 503] on icon at bounding box center [1269, 506] width 7 height 7
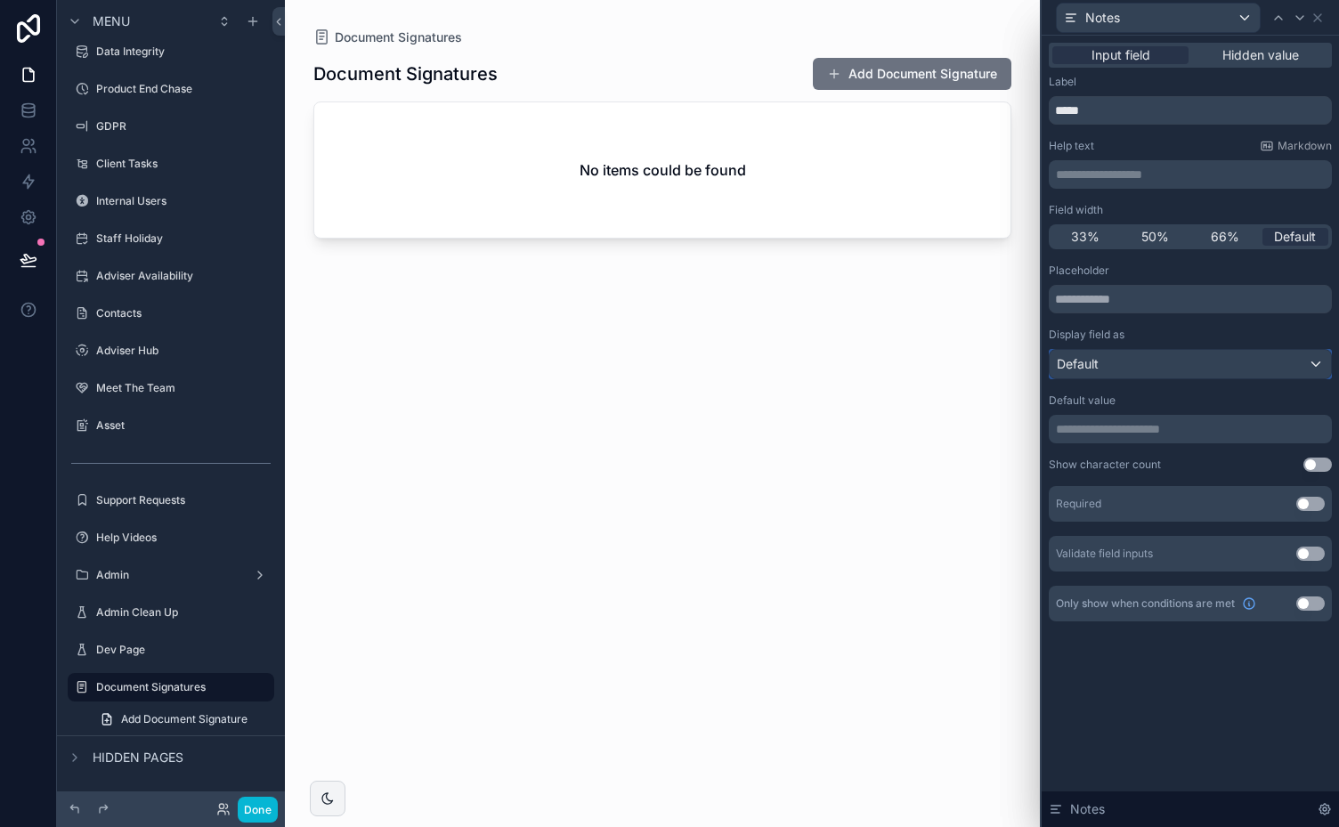
click at [1257, 361] on div "Default" at bounding box center [1189, 364] width 281 height 28
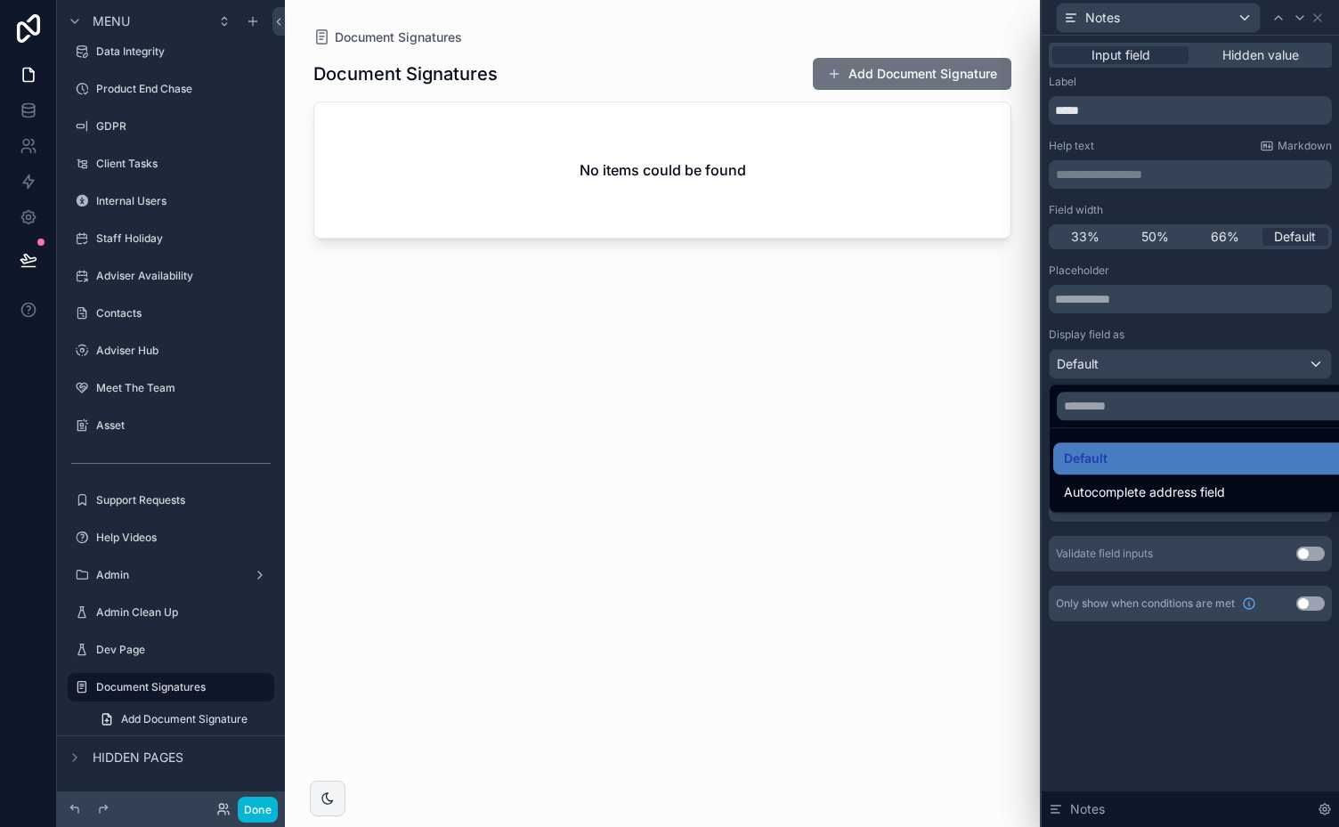
click at [1233, 324] on div at bounding box center [1189, 413] width 297 height 827
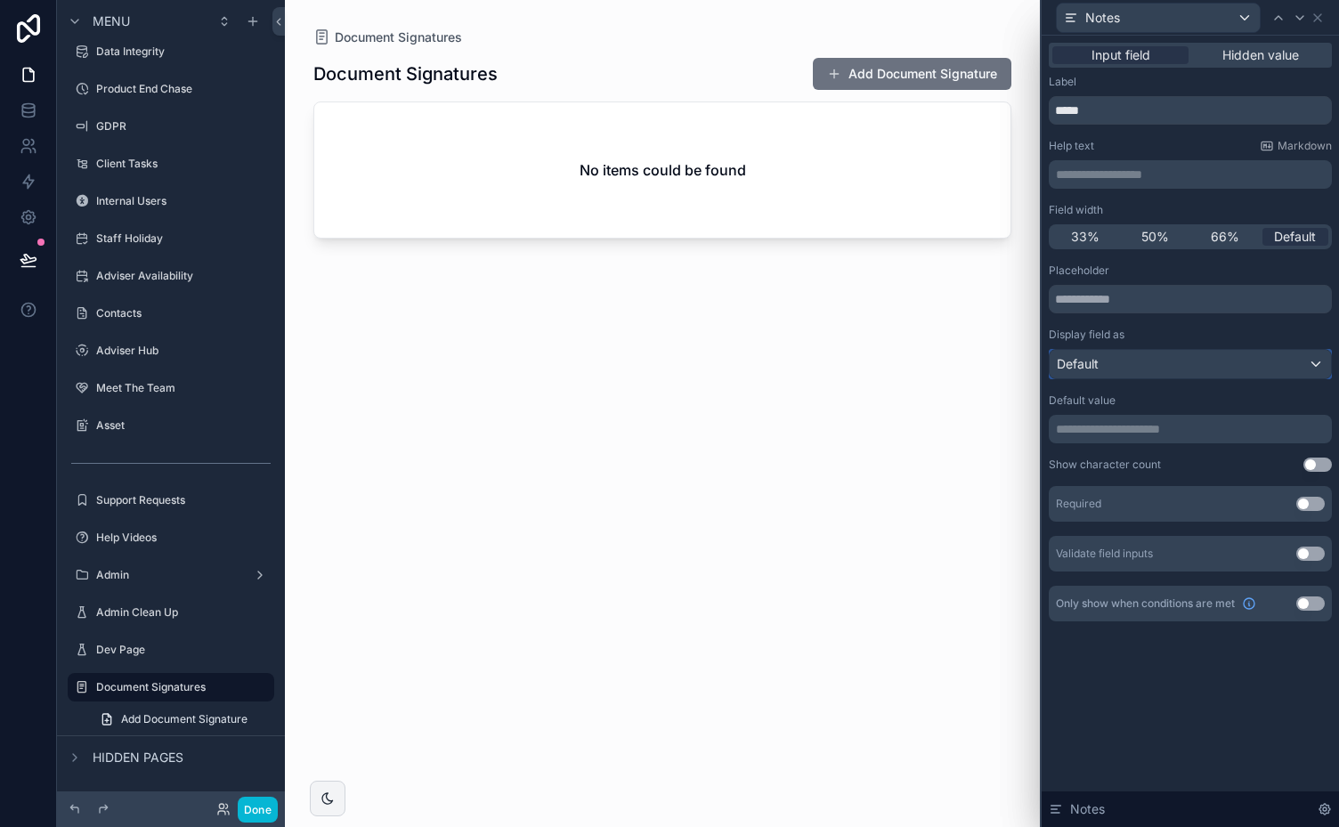
click at [1269, 372] on div "Default" at bounding box center [1189, 364] width 281 height 28
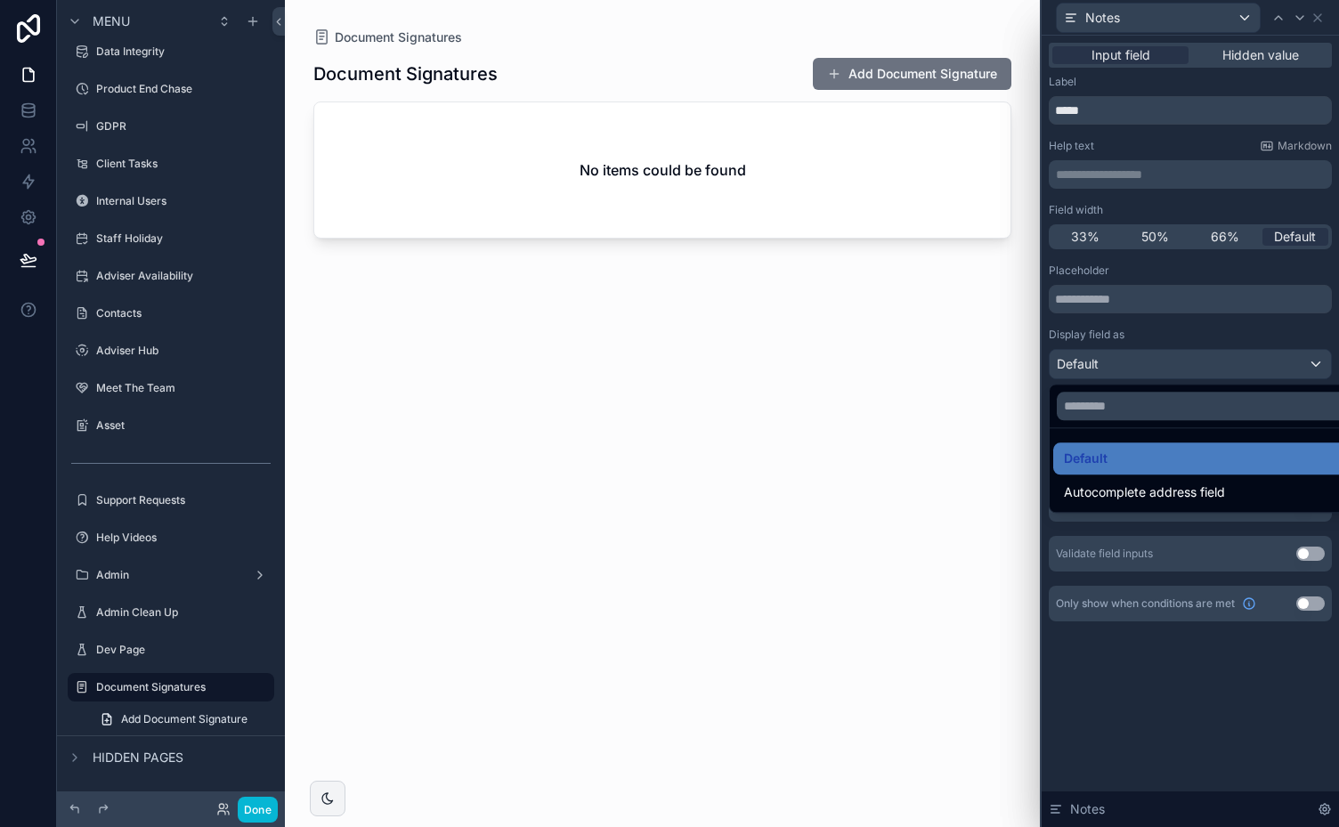
click at [1240, 327] on div at bounding box center [1189, 413] width 297 height 827
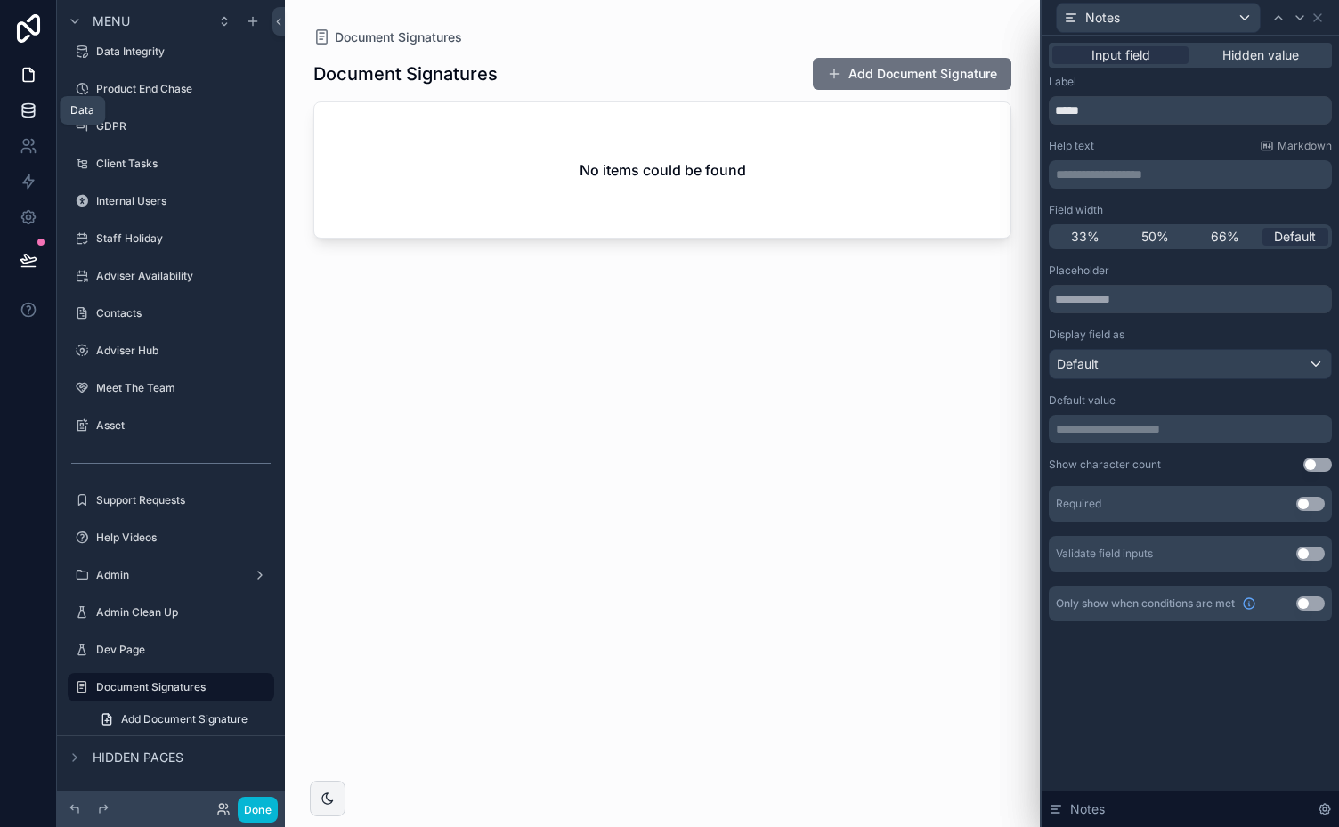
click at [28, 104] on icon at bounding box center [28, 106] width 12 height 4
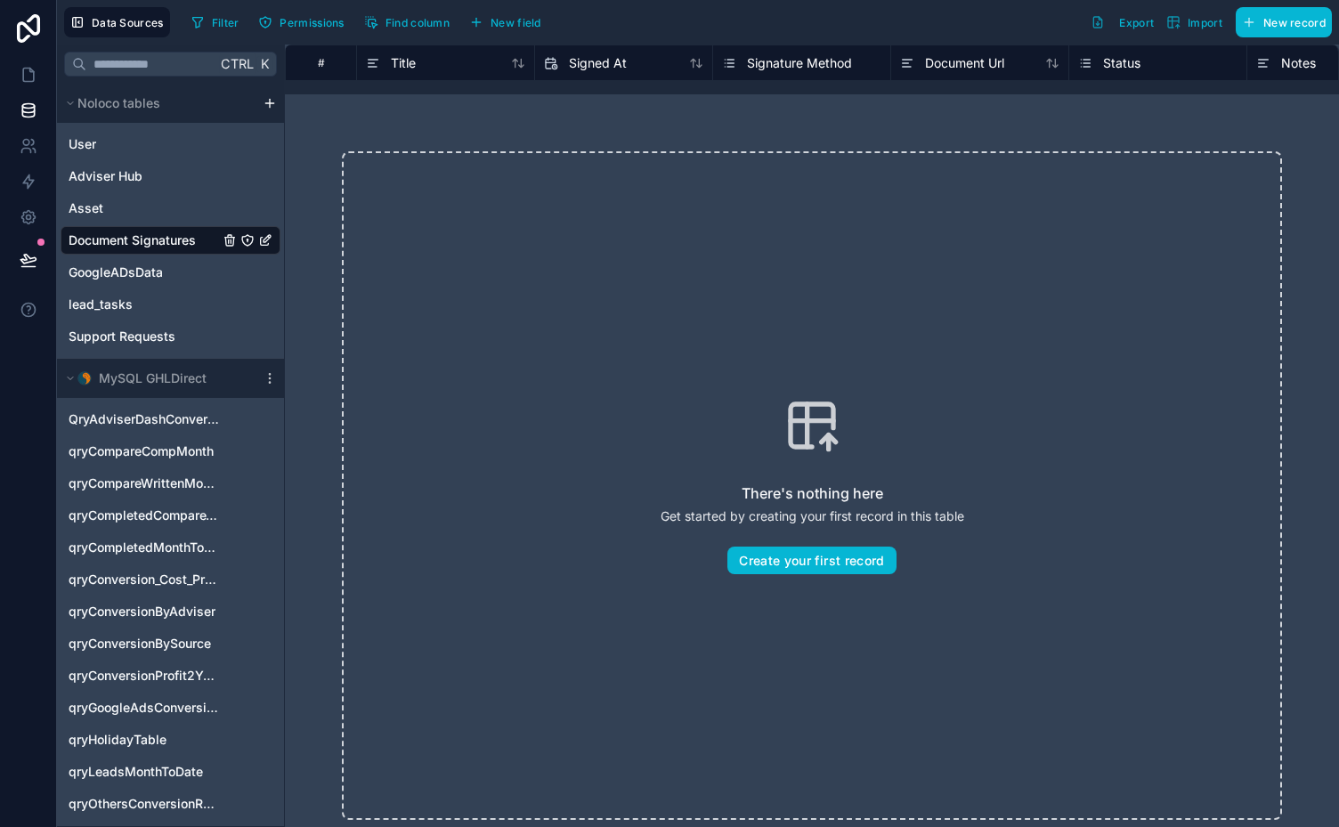
click at [266, 235] on icon "Document Signatures" at bounding box center [265, 240] width 14 height 14
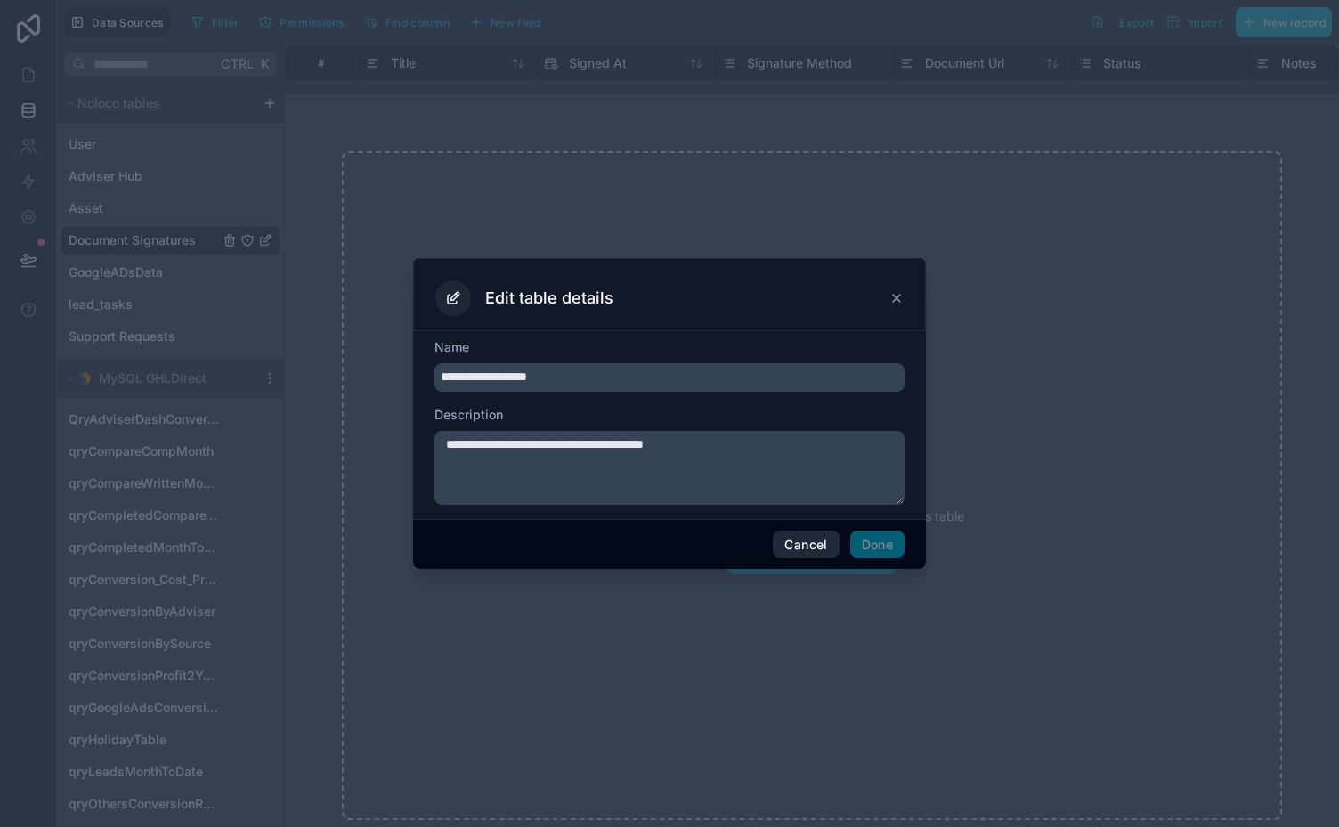
click at [797, 546] on button "Cancel" at bounding box center [805, 544] width 66 height 28
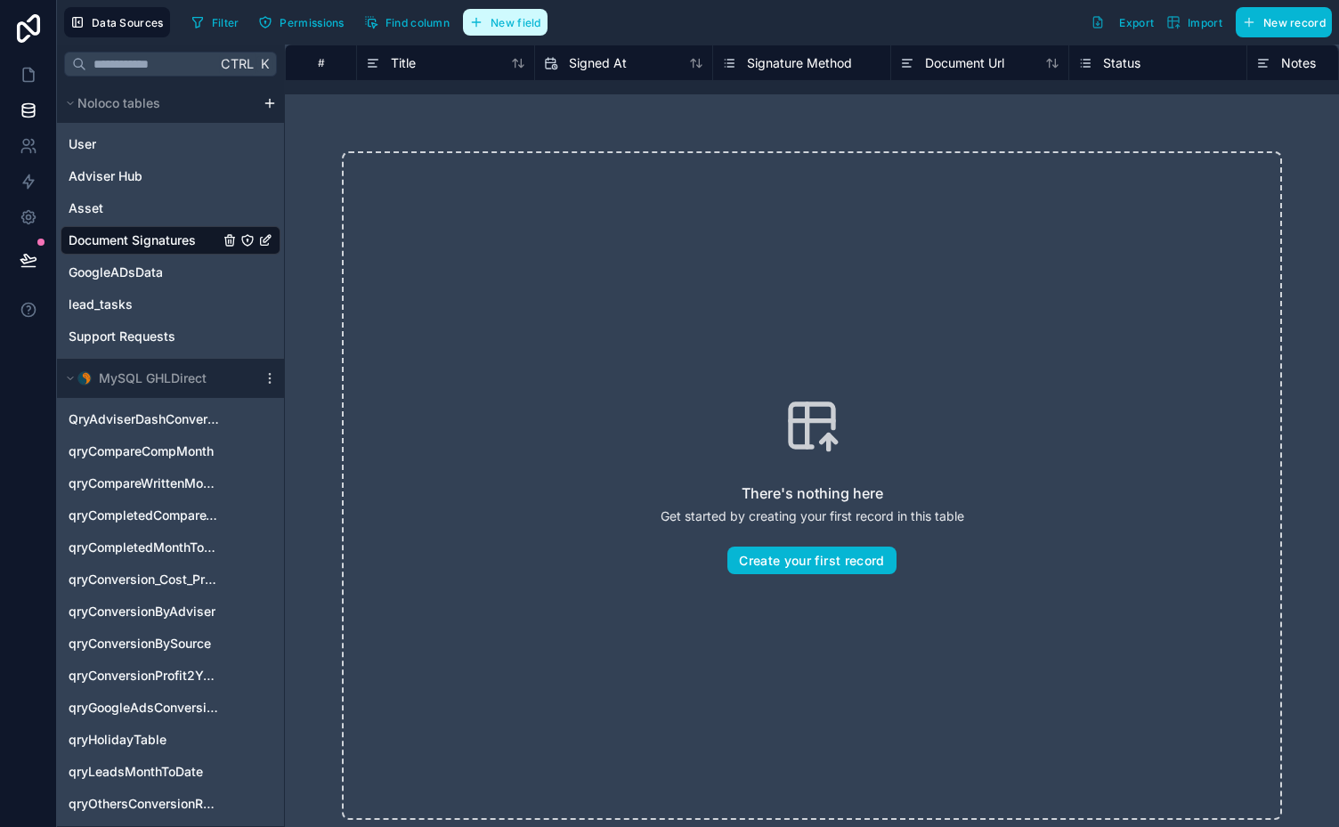
click at [516, 18] on span "New field" at bounding box center [515, 22] width 51 height 13
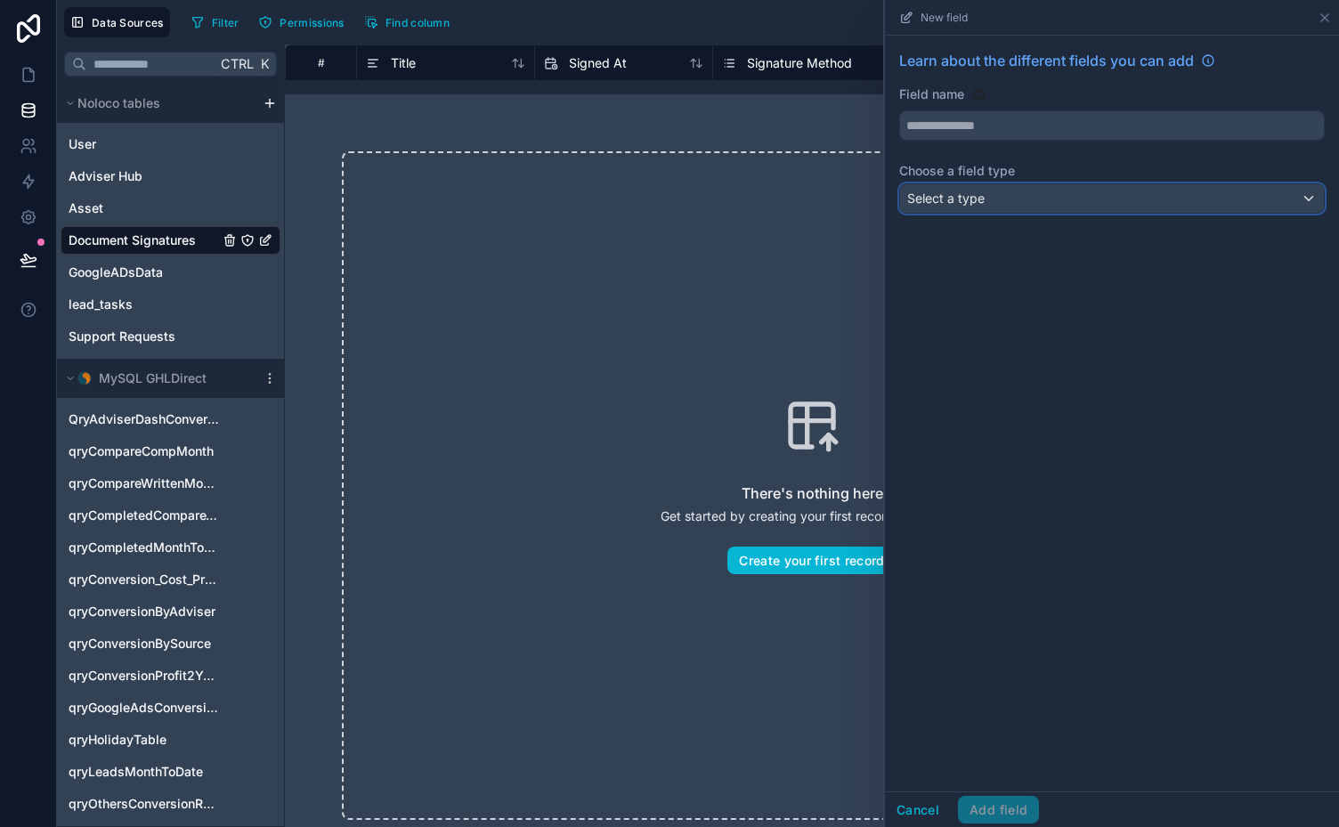
click at [1200, 207] on div "Select a type" at bounding box center [1112, 198] width 424 height 28
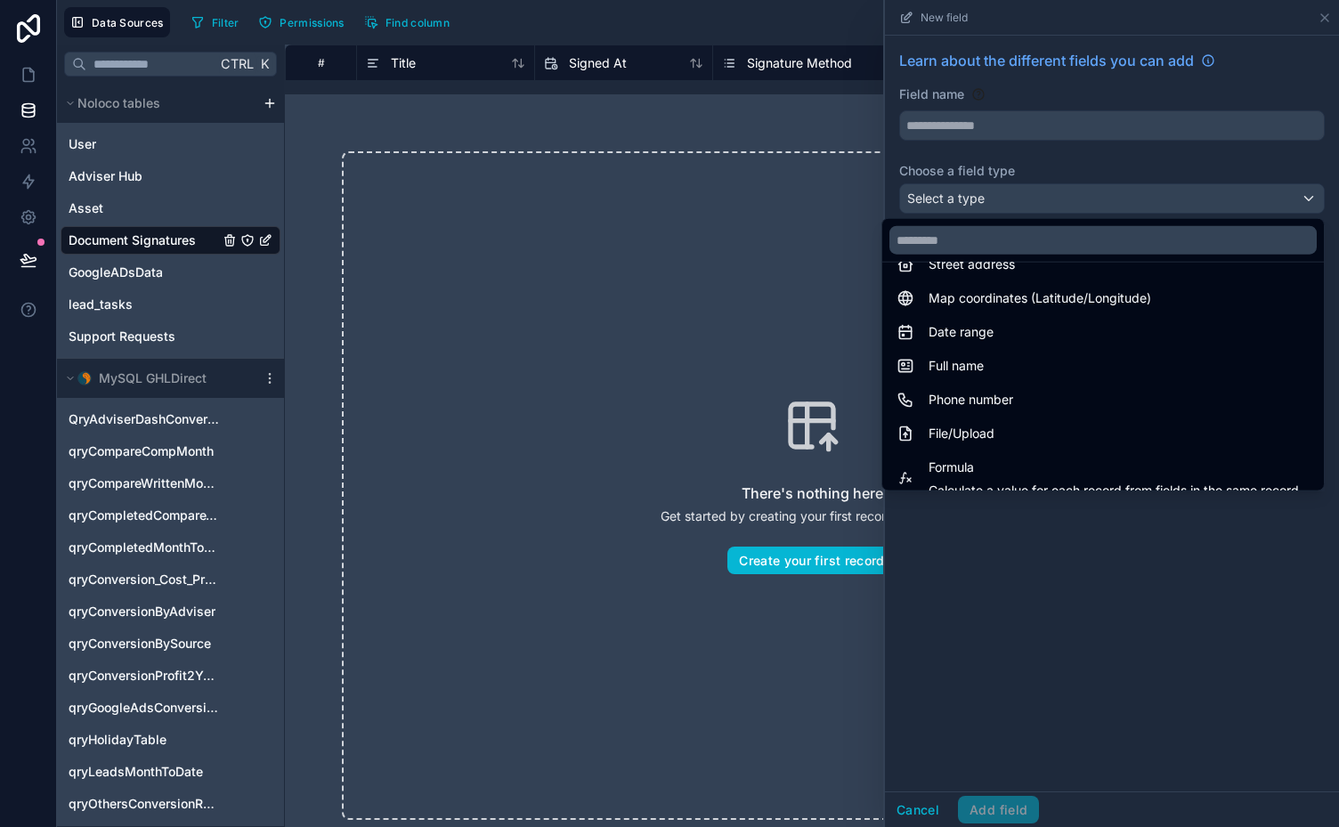
scroll to position [297, 0]
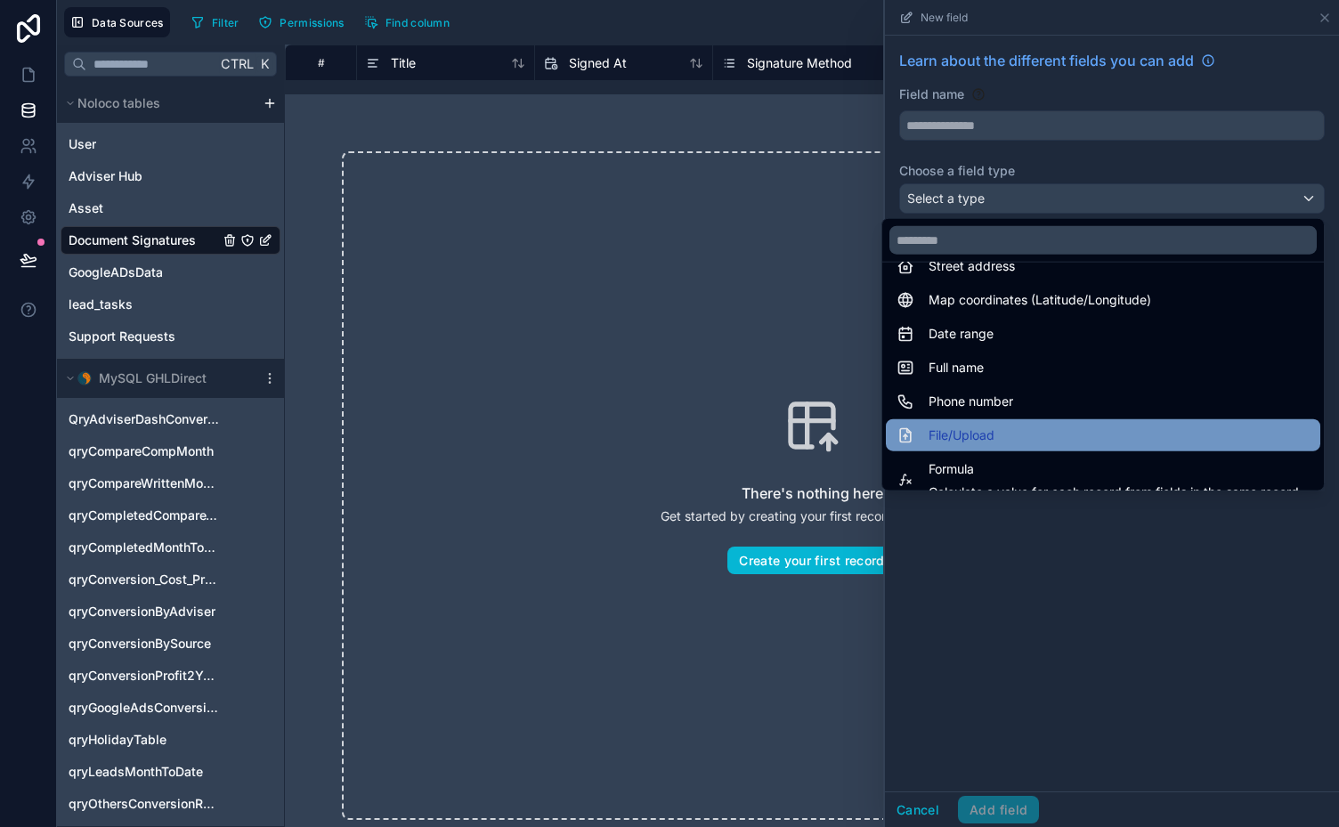
click at [1175, 434] on div "File/Upload" at bounding box center [1102, 435] width 413 height 21
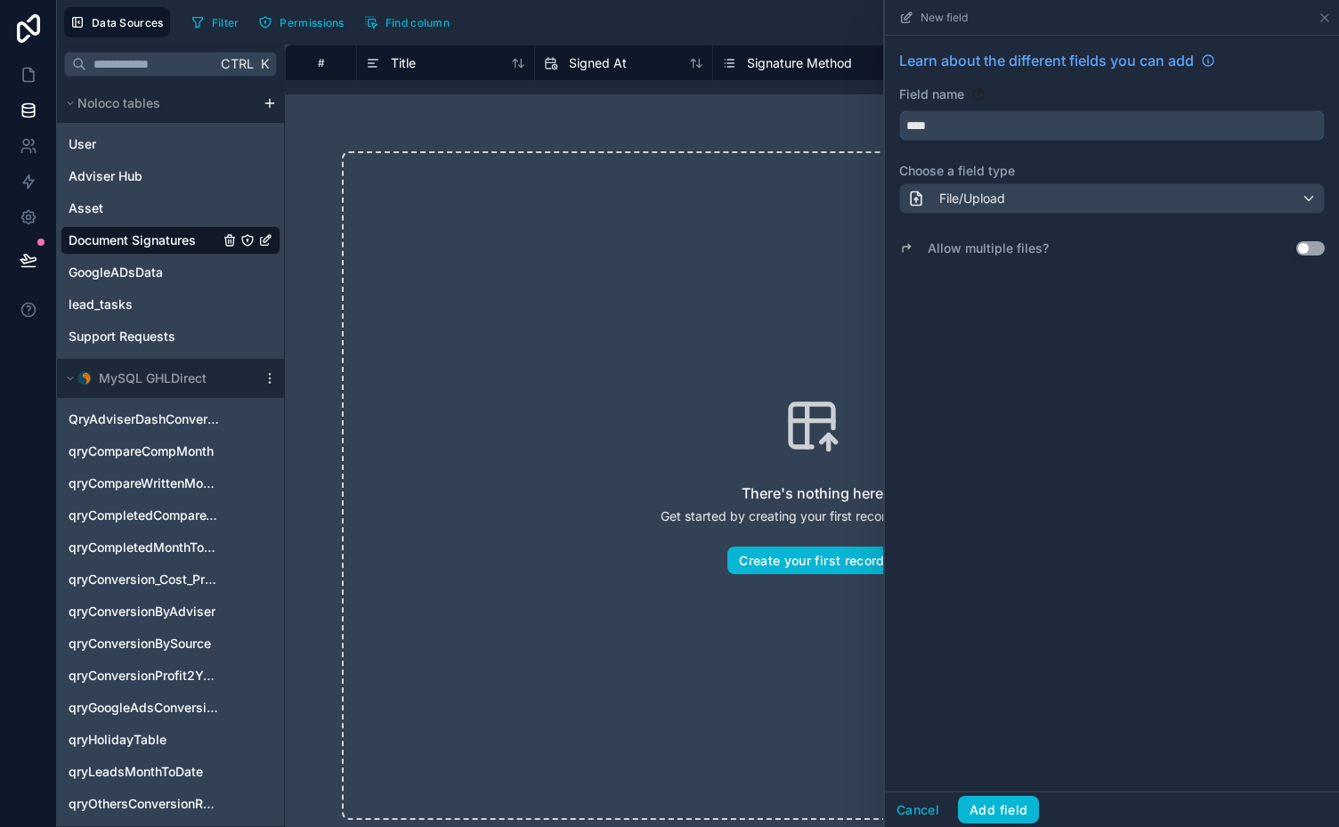
drag, startPoint x: 932, startPoint y: 123, endPoint x: 890, endPoint y: 124, distance: 41.8
click at [890, 124] on div "Learn about the different fields you can add Field name **** Choose a field typ…" at bounding box center [1112, 155] width 454 height 239
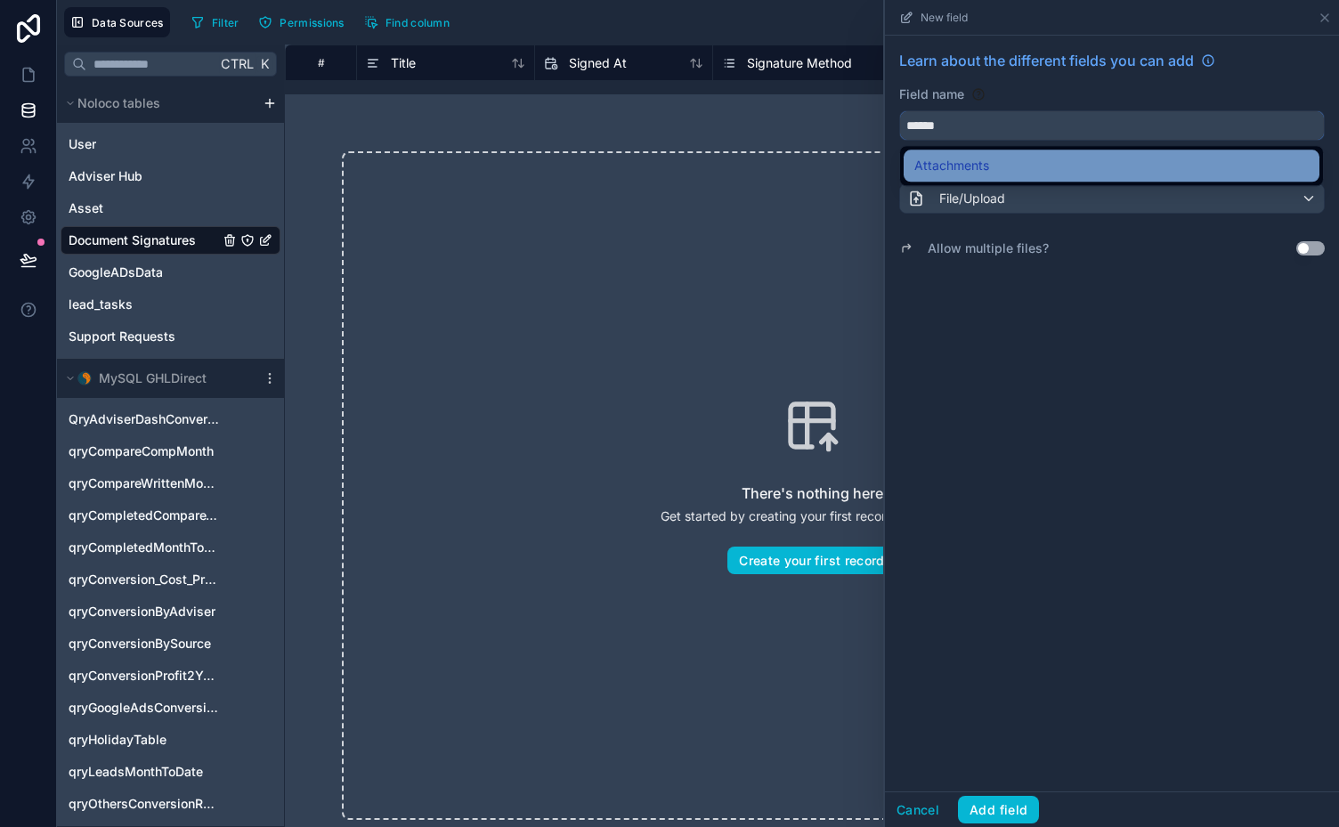
type input "******"
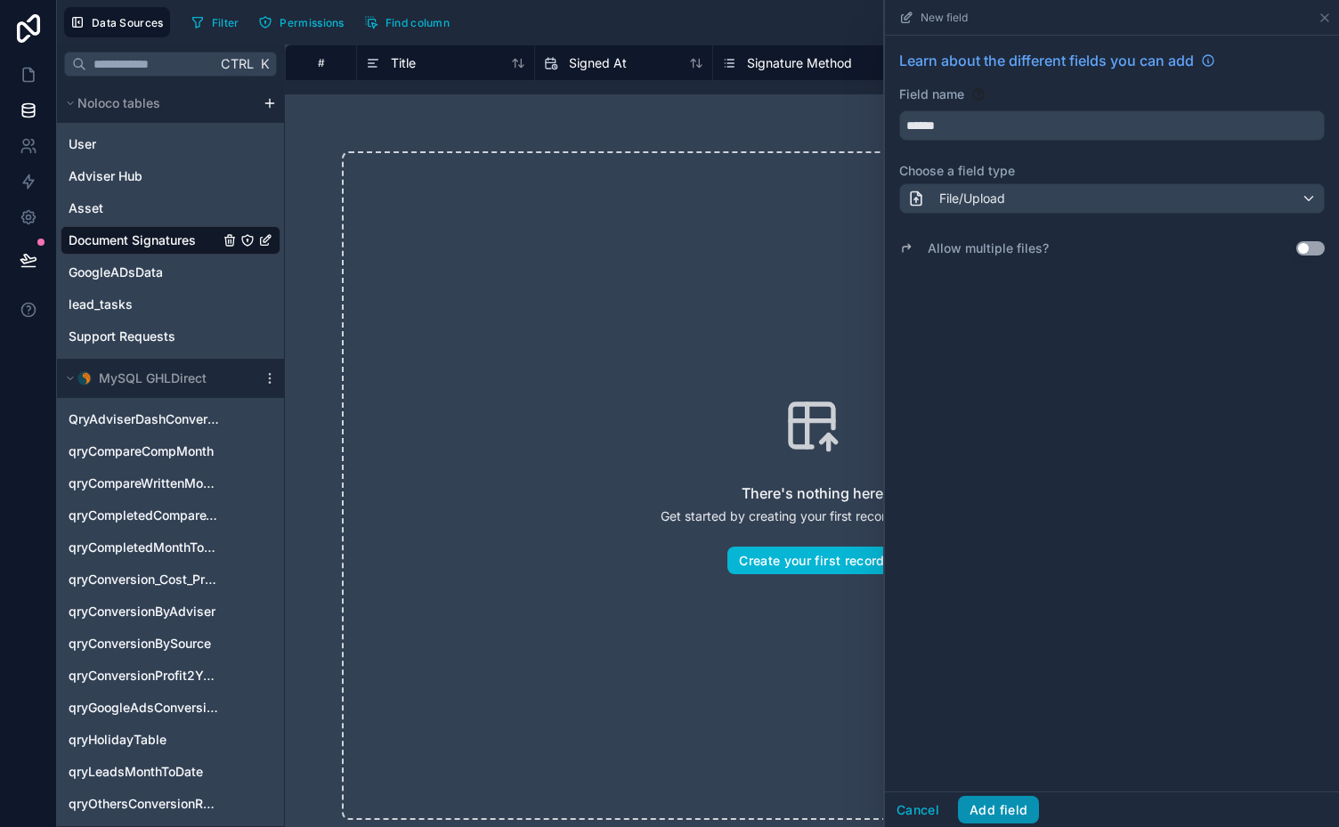
click at [997, 805] on button "Add field" at bounding box center [998, 810] width 81 height 28
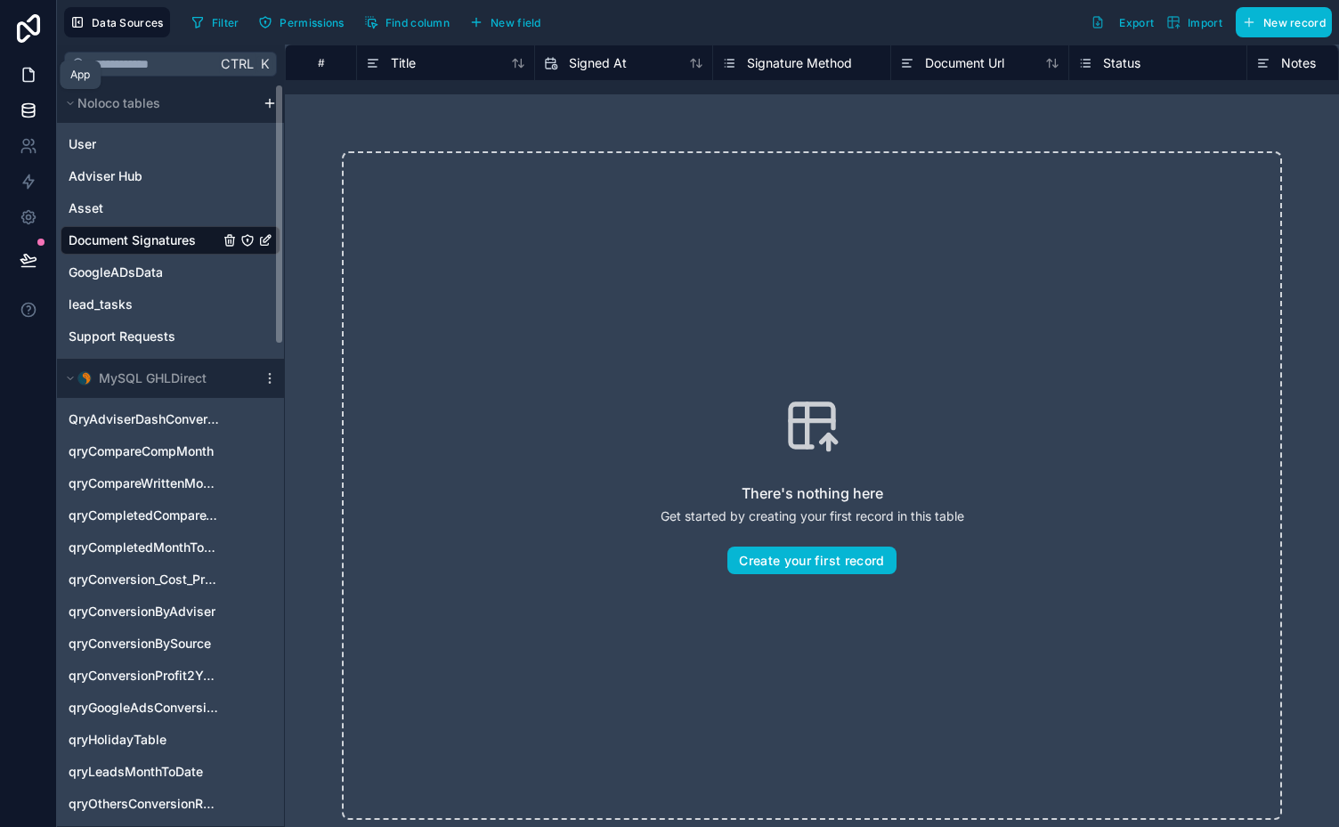
click at [32, 69] on icon at bounding box center [28, 75] width 11 height 13
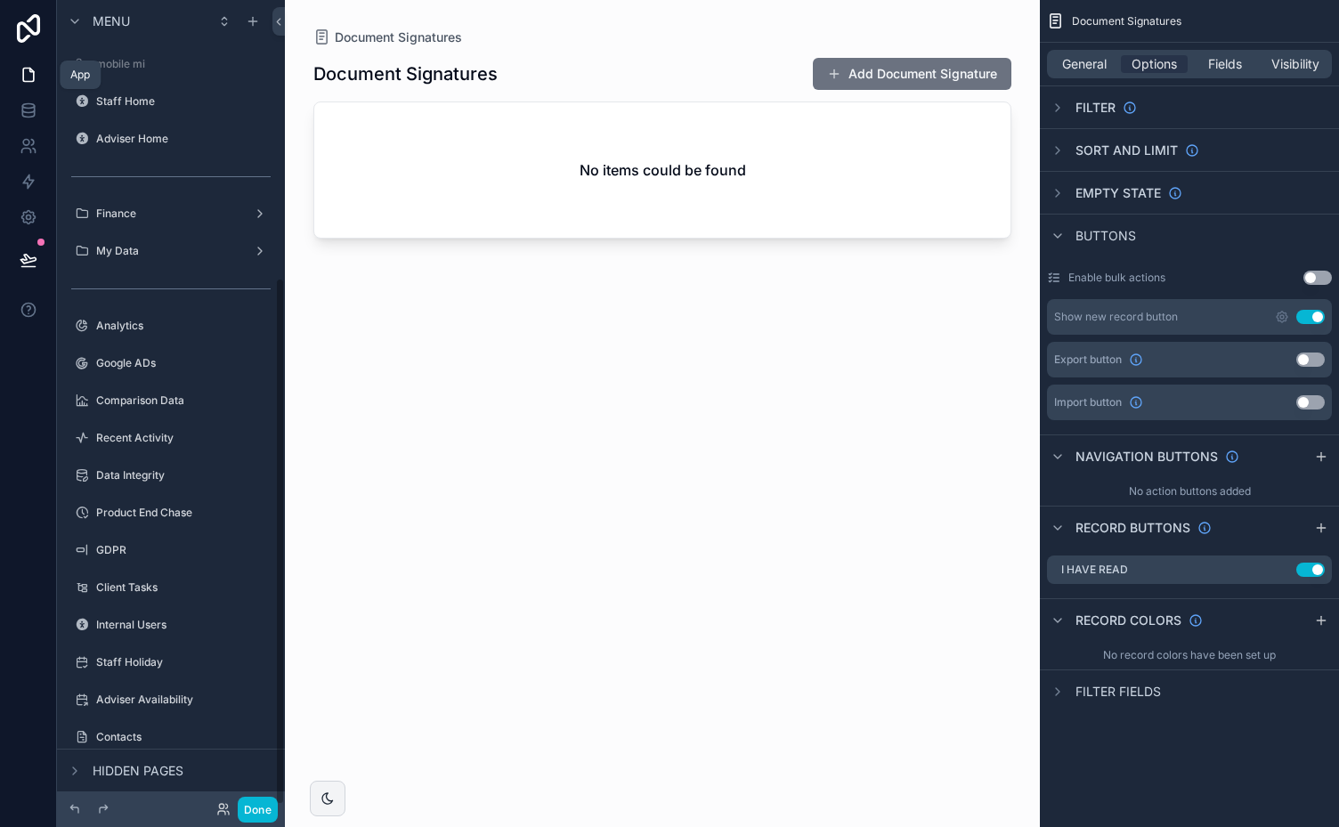
scroll to position [424, 0]
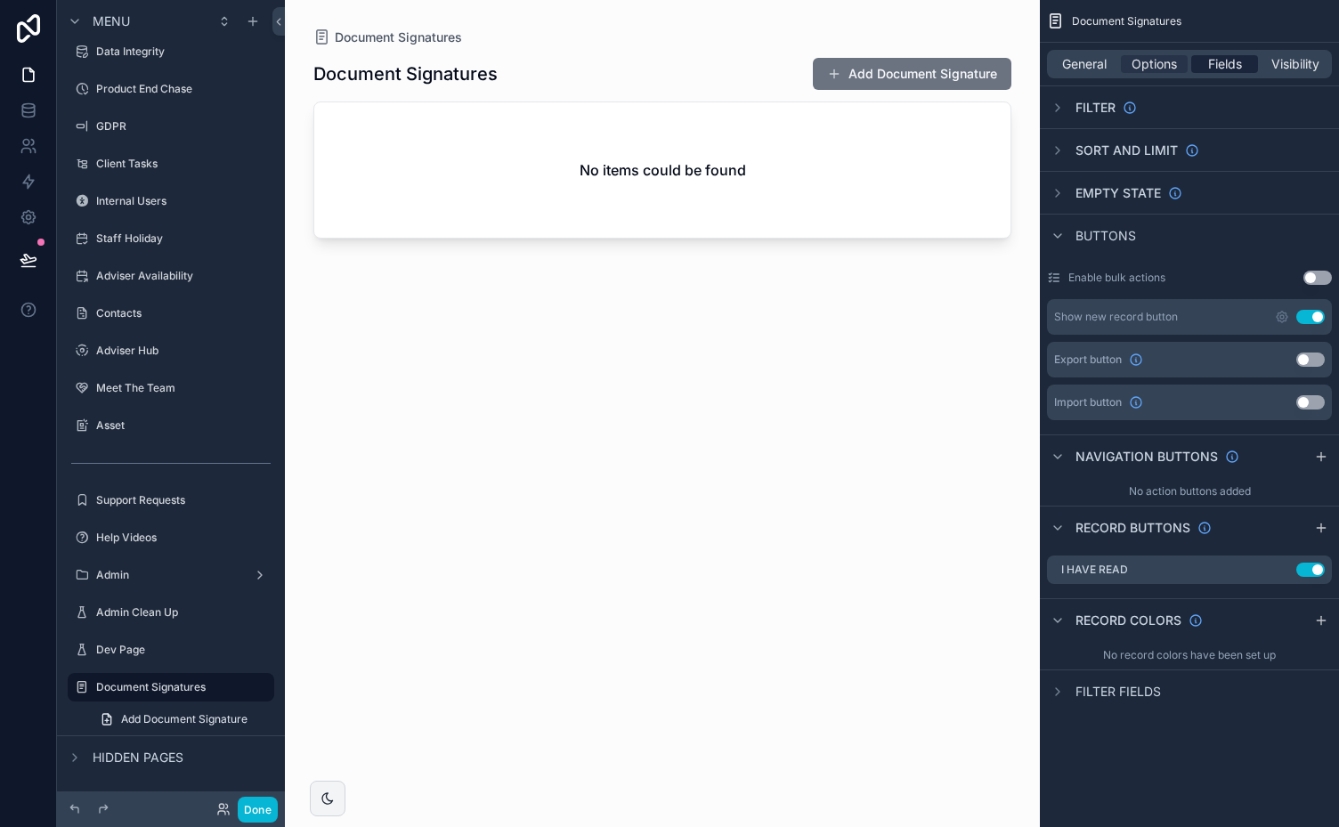
click at [1233, 66] on span "Fields" at bounding box center [1225, 64] width 34 height 18
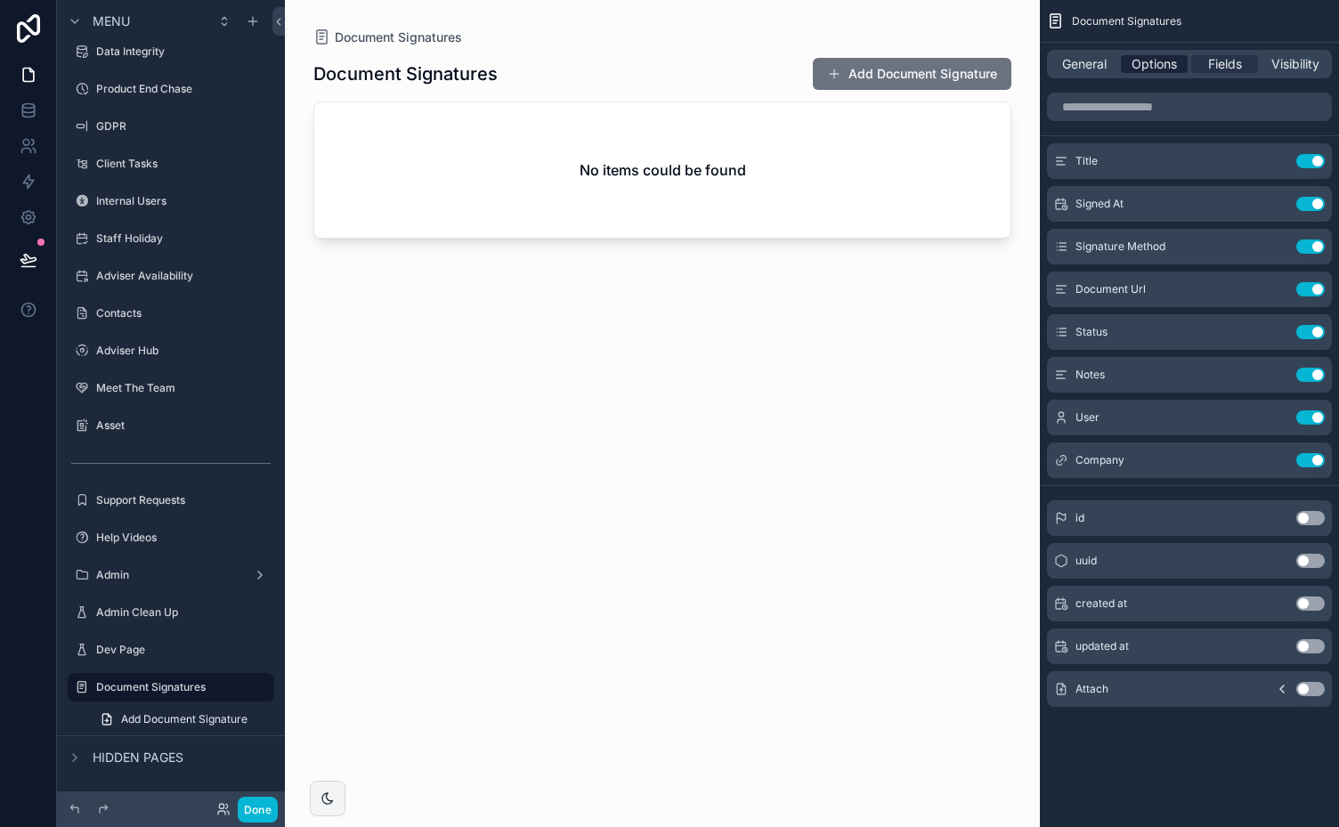
click at [1144, 67] on span "Options" at bounding box center [1153, 64] width 45 height 18
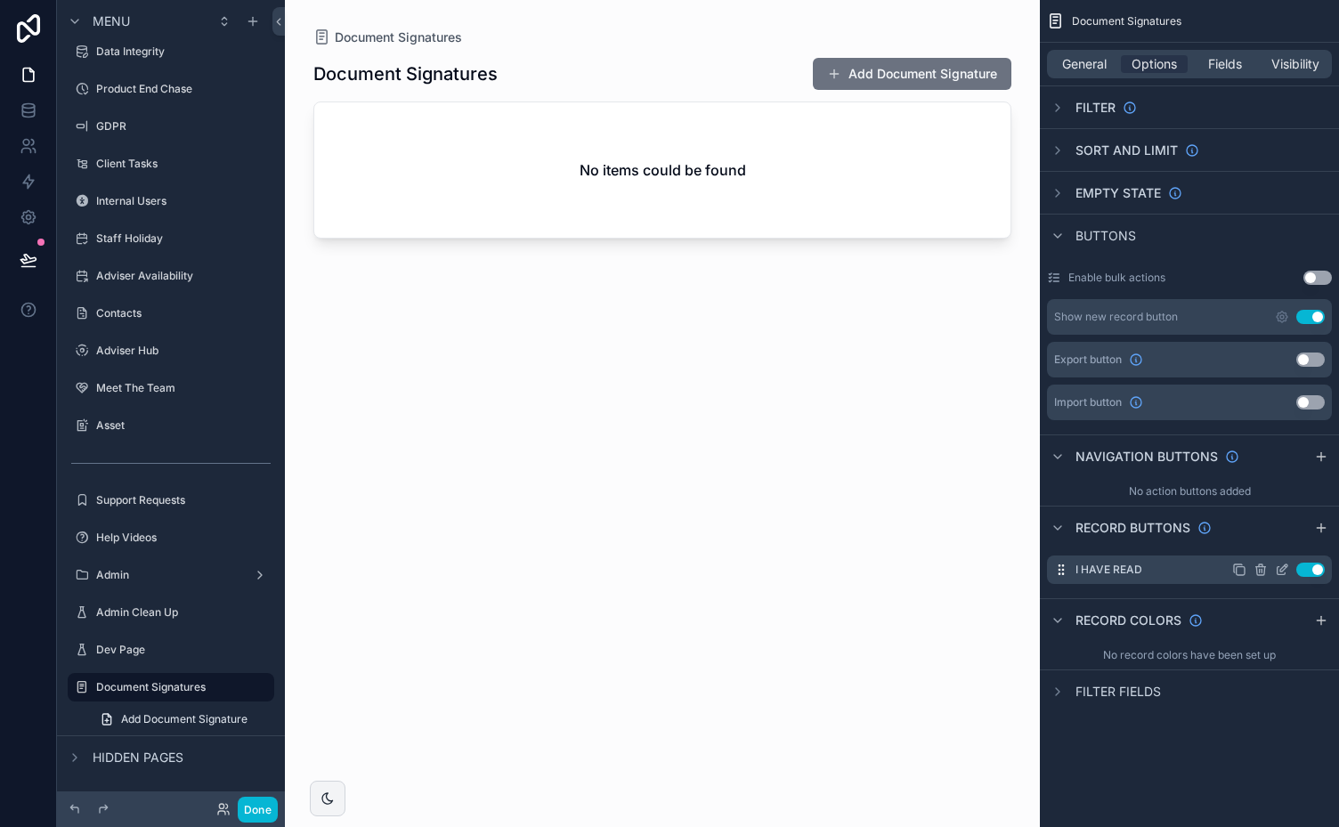
click at [1282, 568] on icon "scrollable content" at bounding box center [1281, 569] width 14 height 14
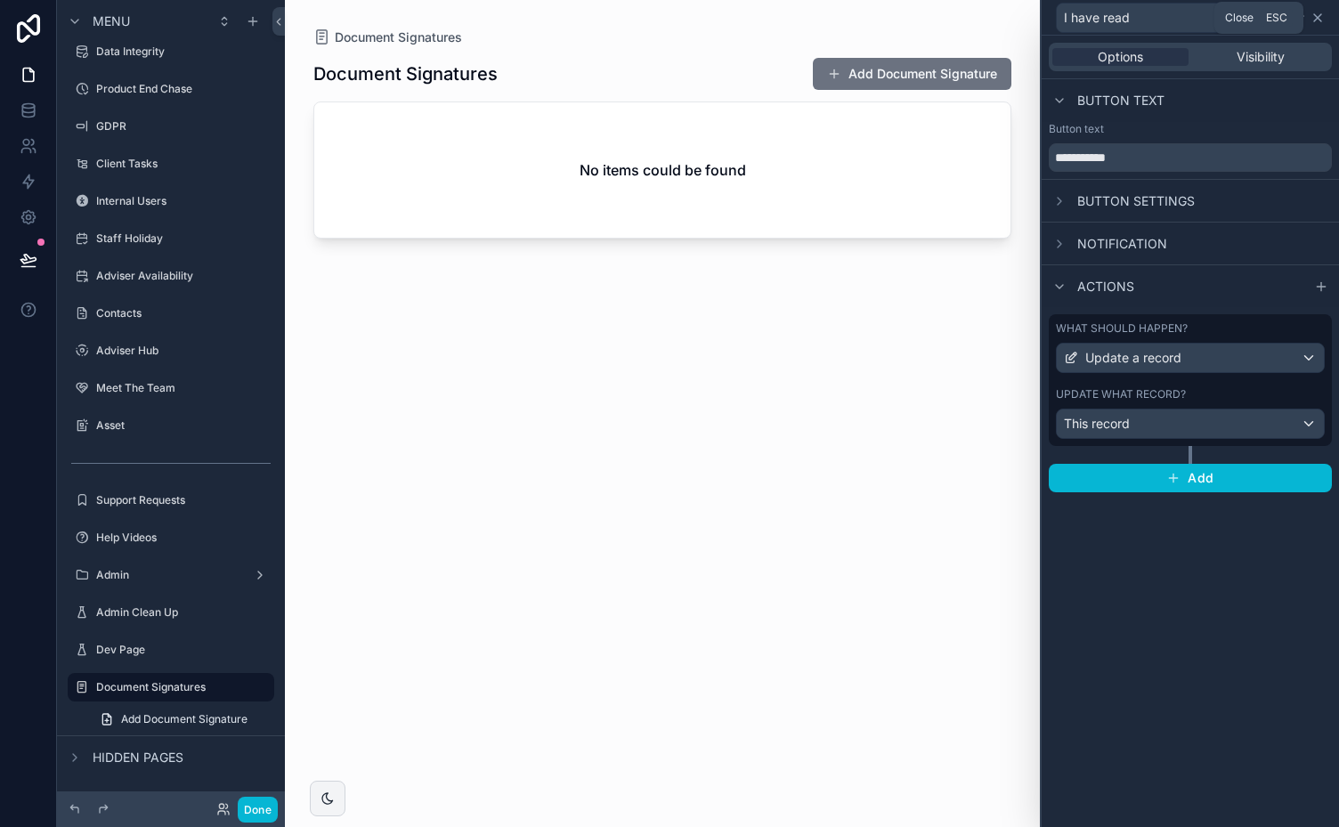
click at [1319, 18] on icon at bounding box center [1317, 18] width 14 height 14
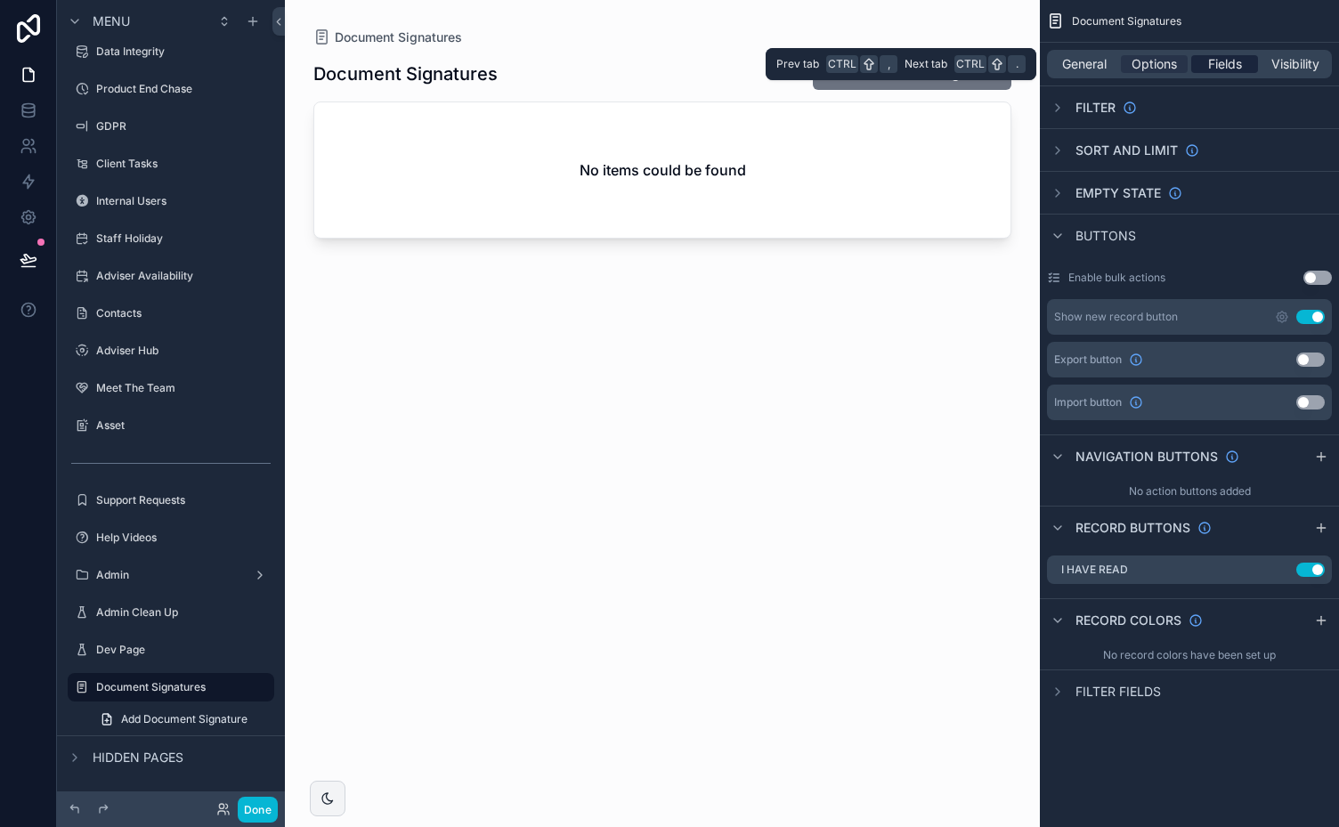
click at [1219, 61] on span "Fields" at bounding box center [1225, 64] width 34 height 18
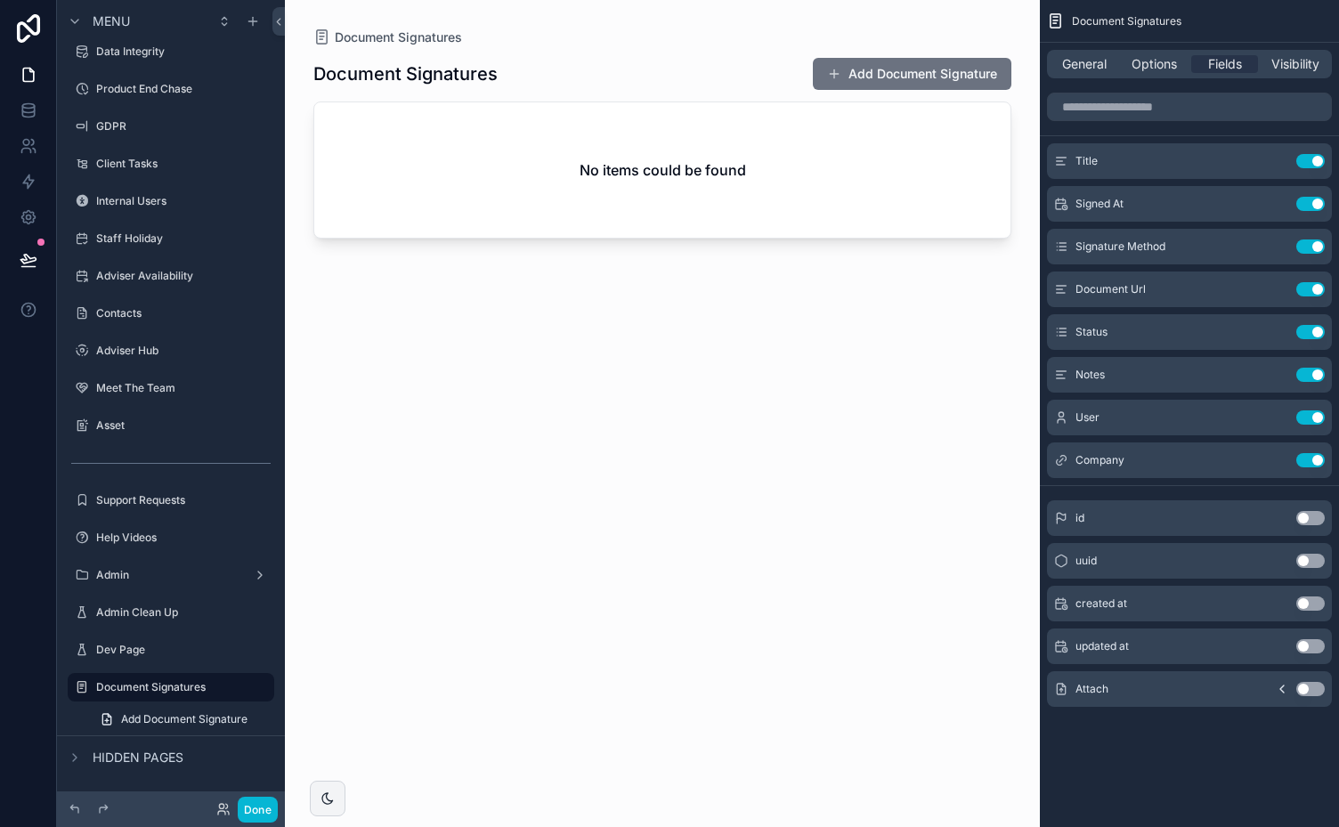
click at [1308, 685] on button "Use setting" at bounding box center [1310, 689] width 28 height 14
click at [1279, 504] on icon "scrollable content" at bounding box center [1274, 503] width 14 height 14
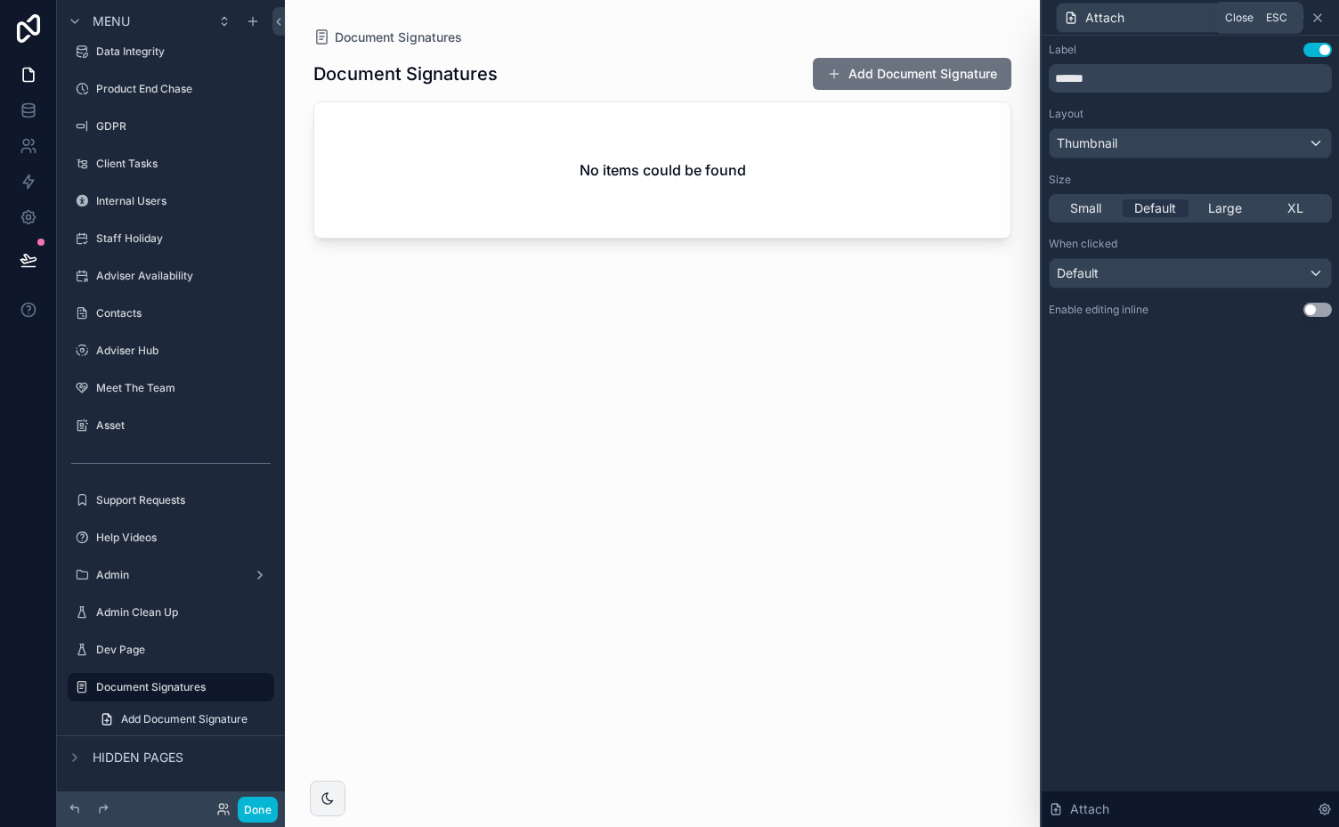
click at [1318, 13] on icon at bounding box center [1317, 18] width 14 height 14
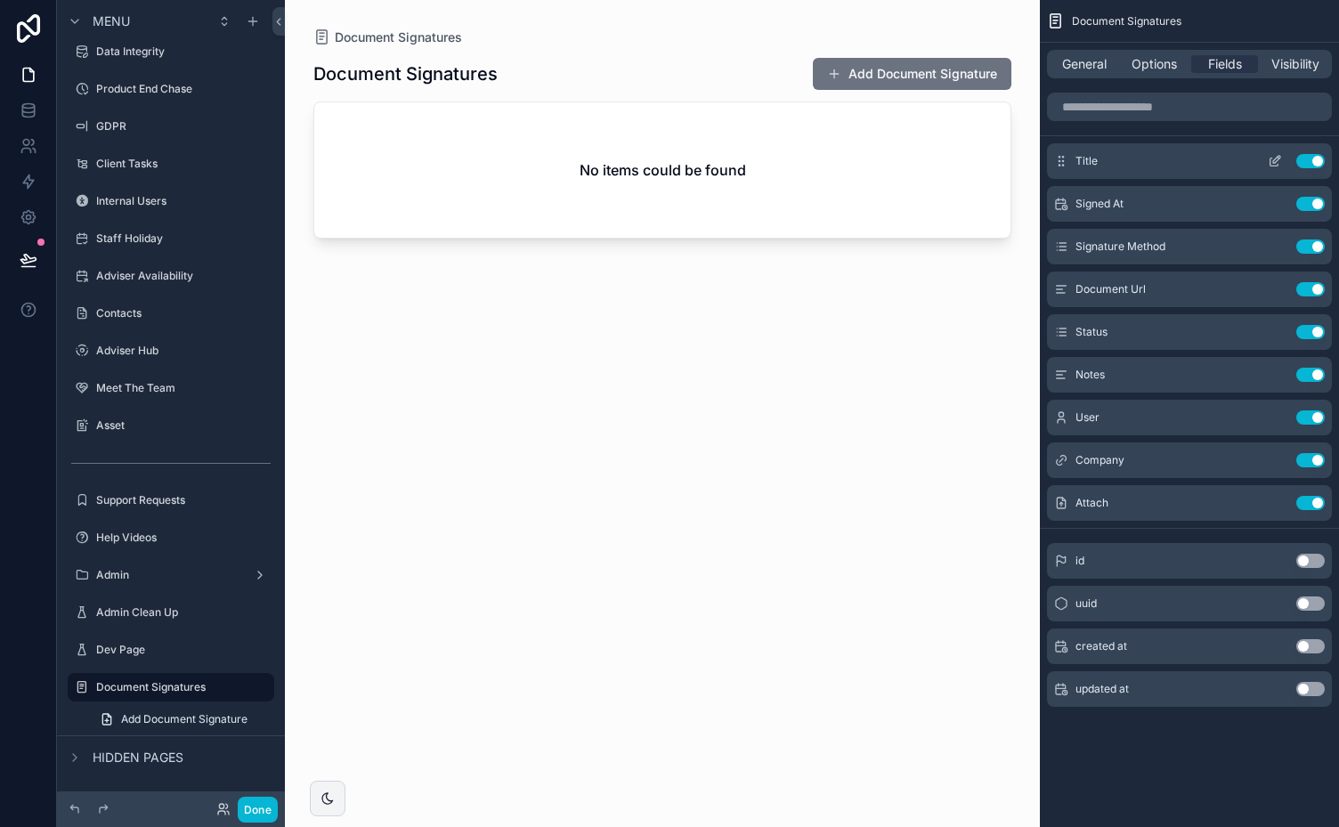
click at [1278, 164] on icon "scrollable content" at bounding box center [1274, 161] width 14 height 14
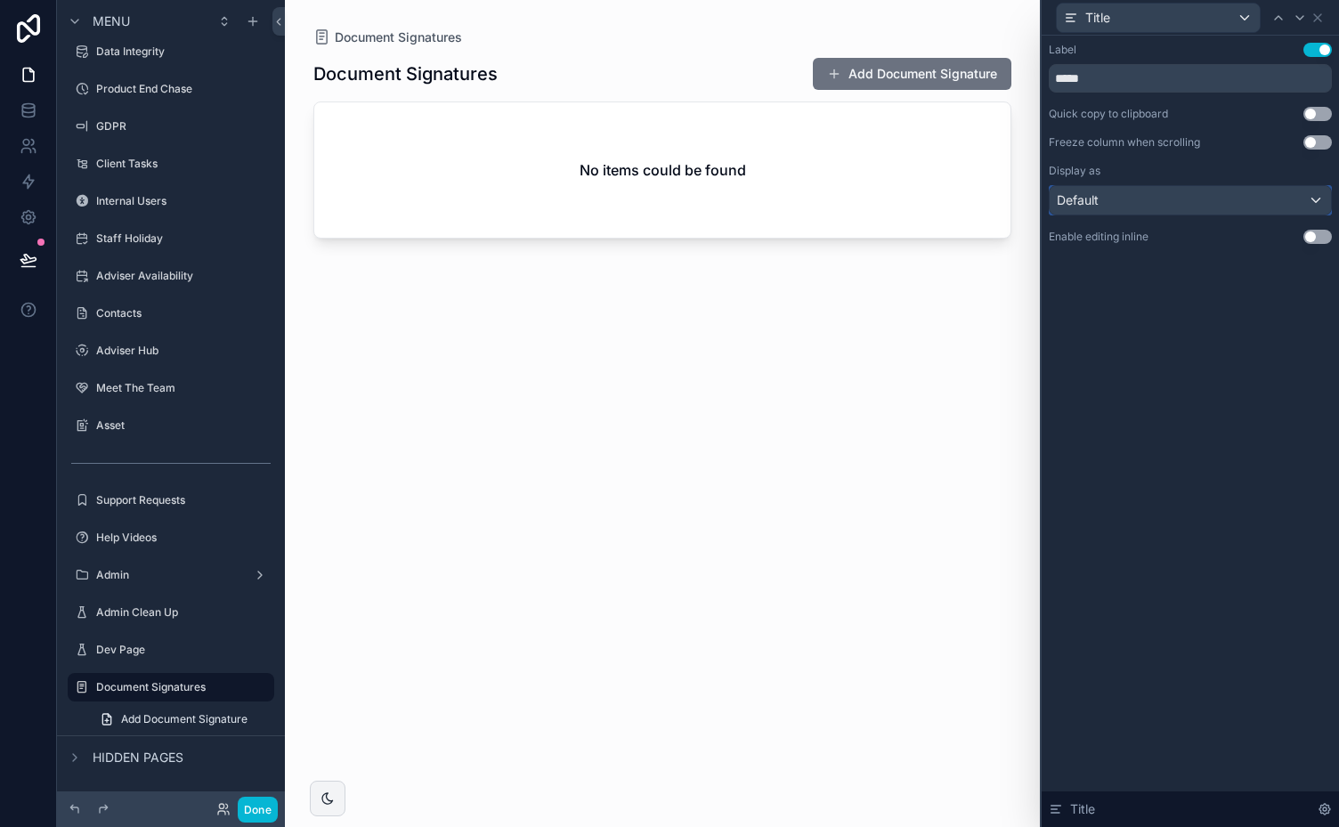
click at [1321, 198] on div "Default" at bounding box center [1189, 200] width 281 height 28
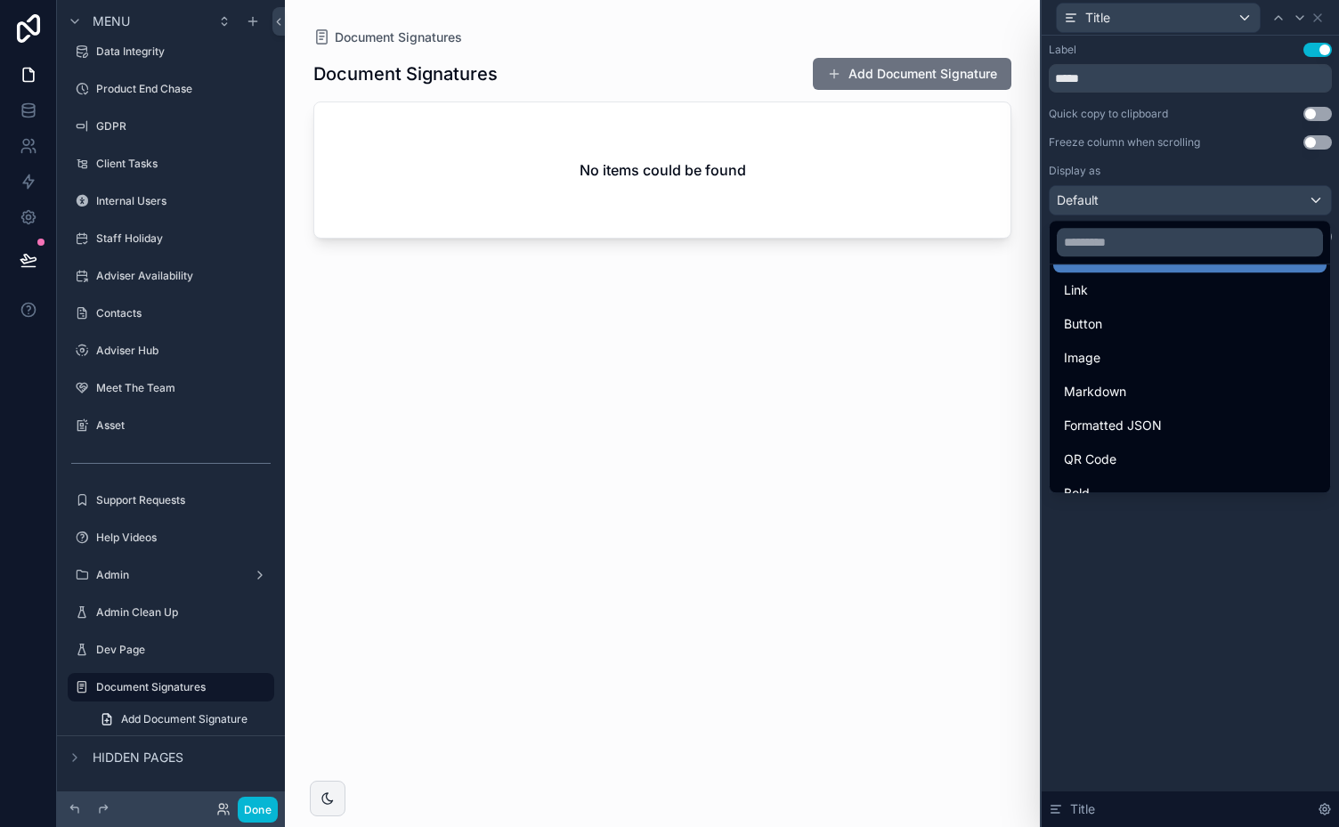
scroll to position [0, 0]
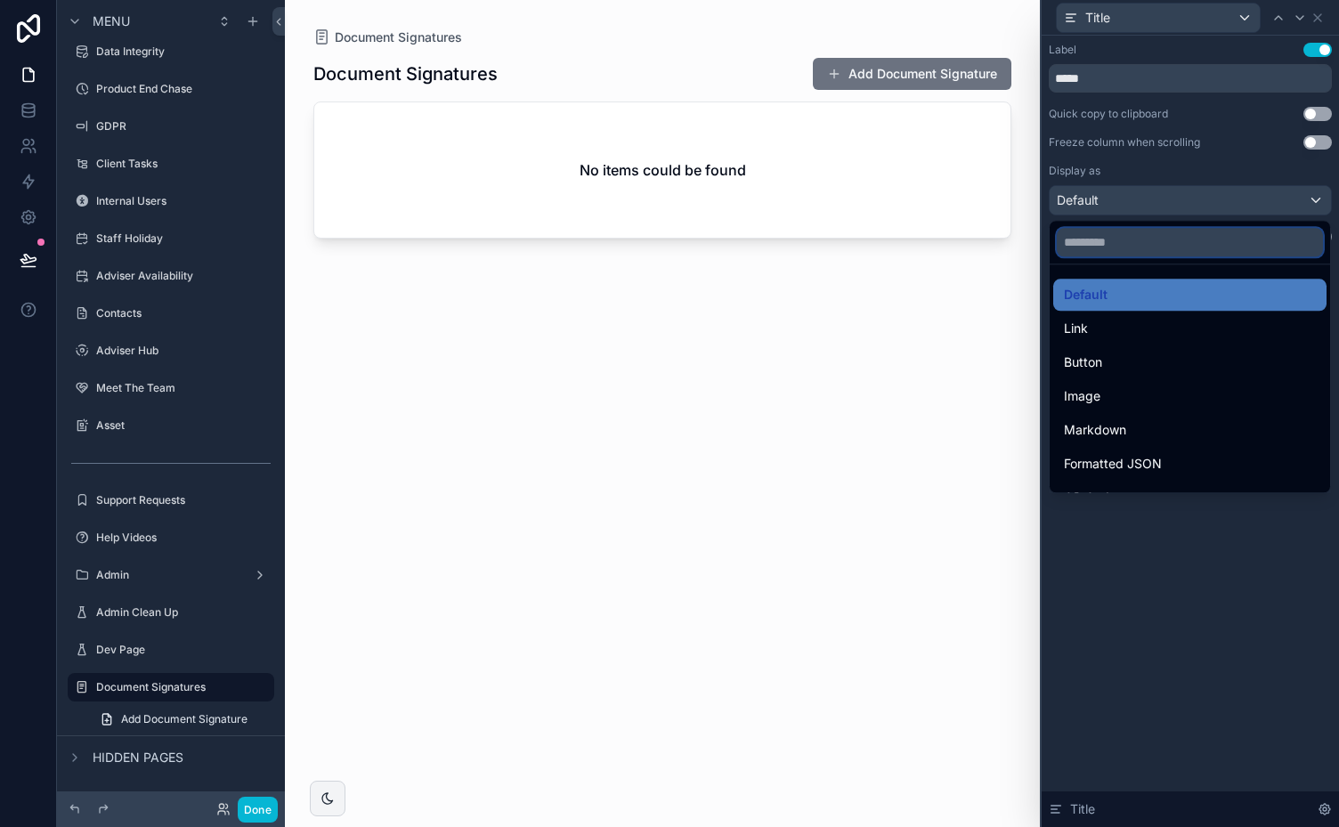
click at [1129, 233] on input "text" at bounding box center [1189, 242] width 266 height 28
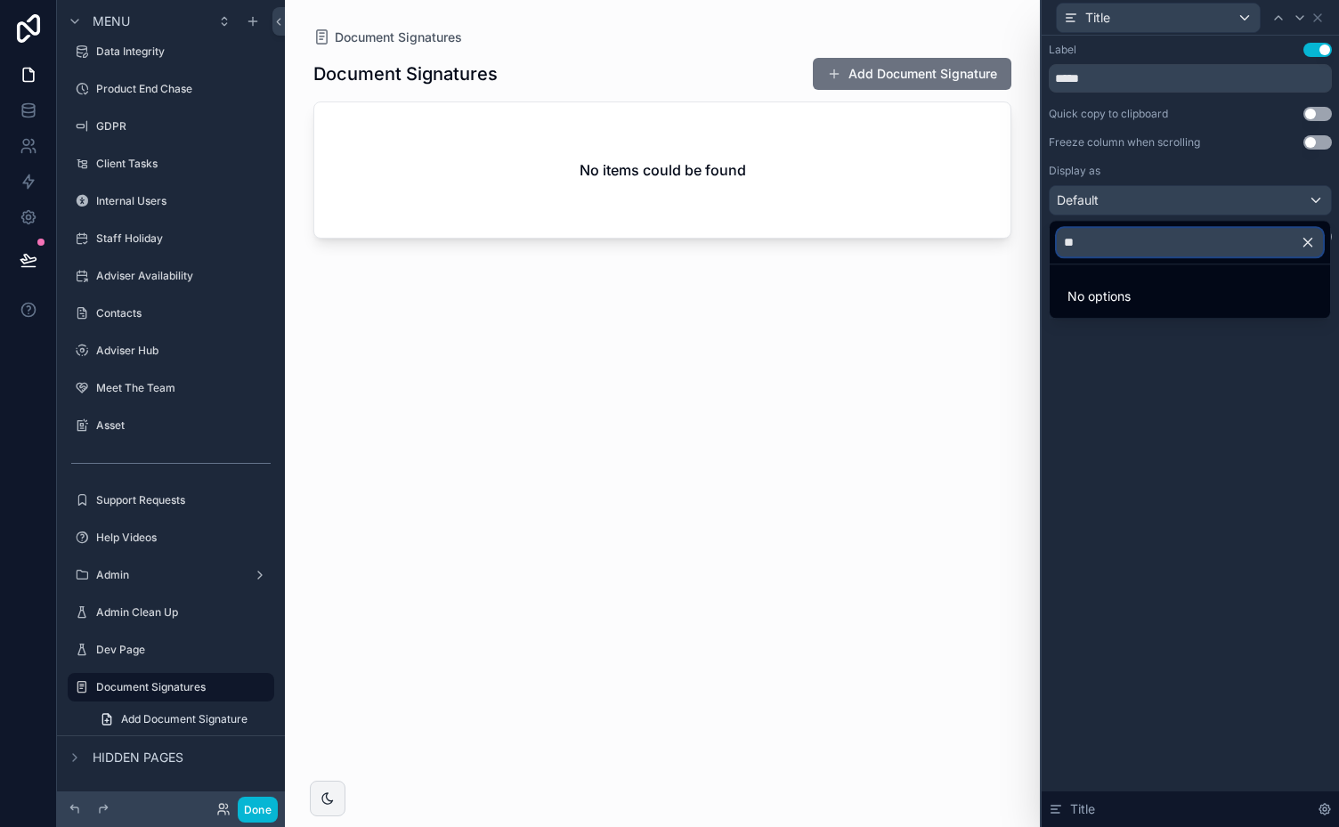
type input "*"
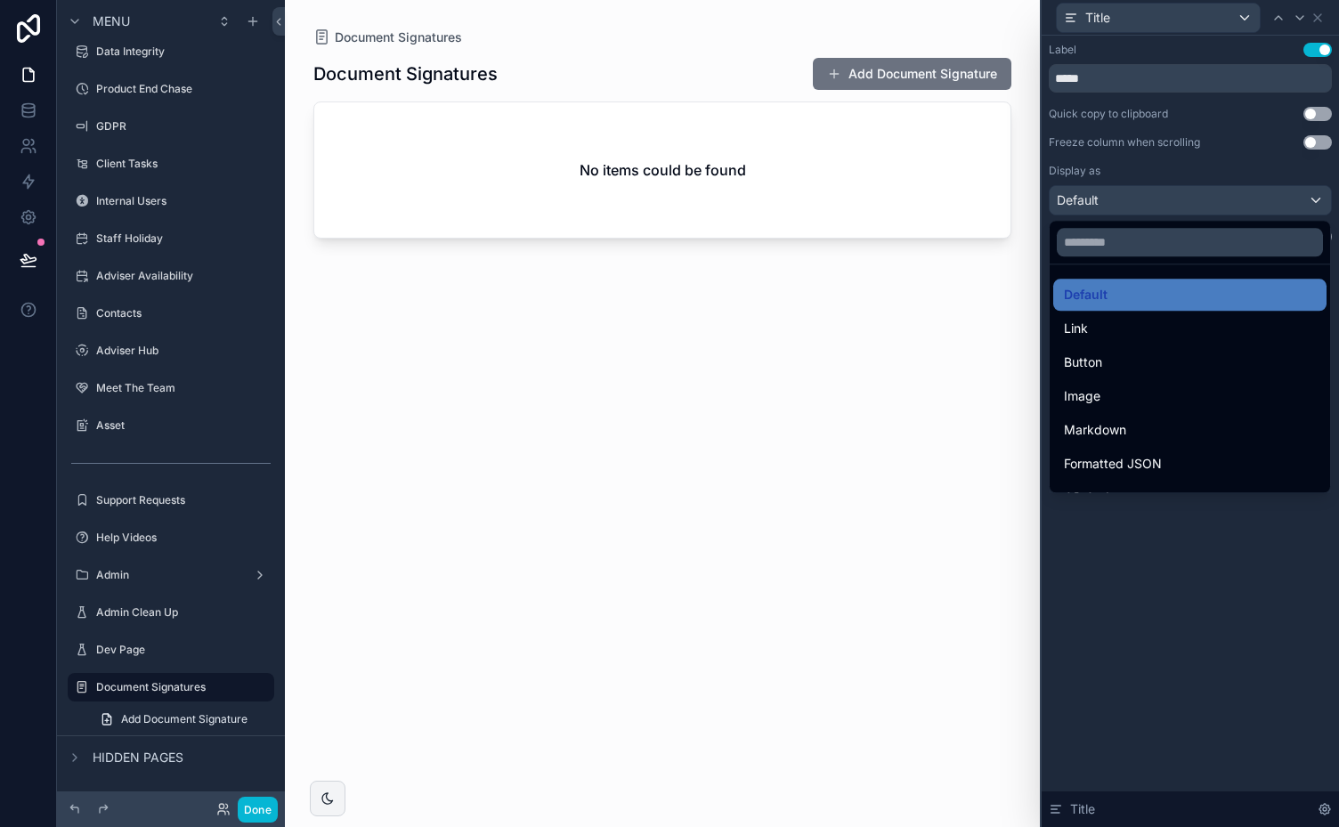
click at [1316, 169] on div at bounding box center [1189, 413] width 297 height 827
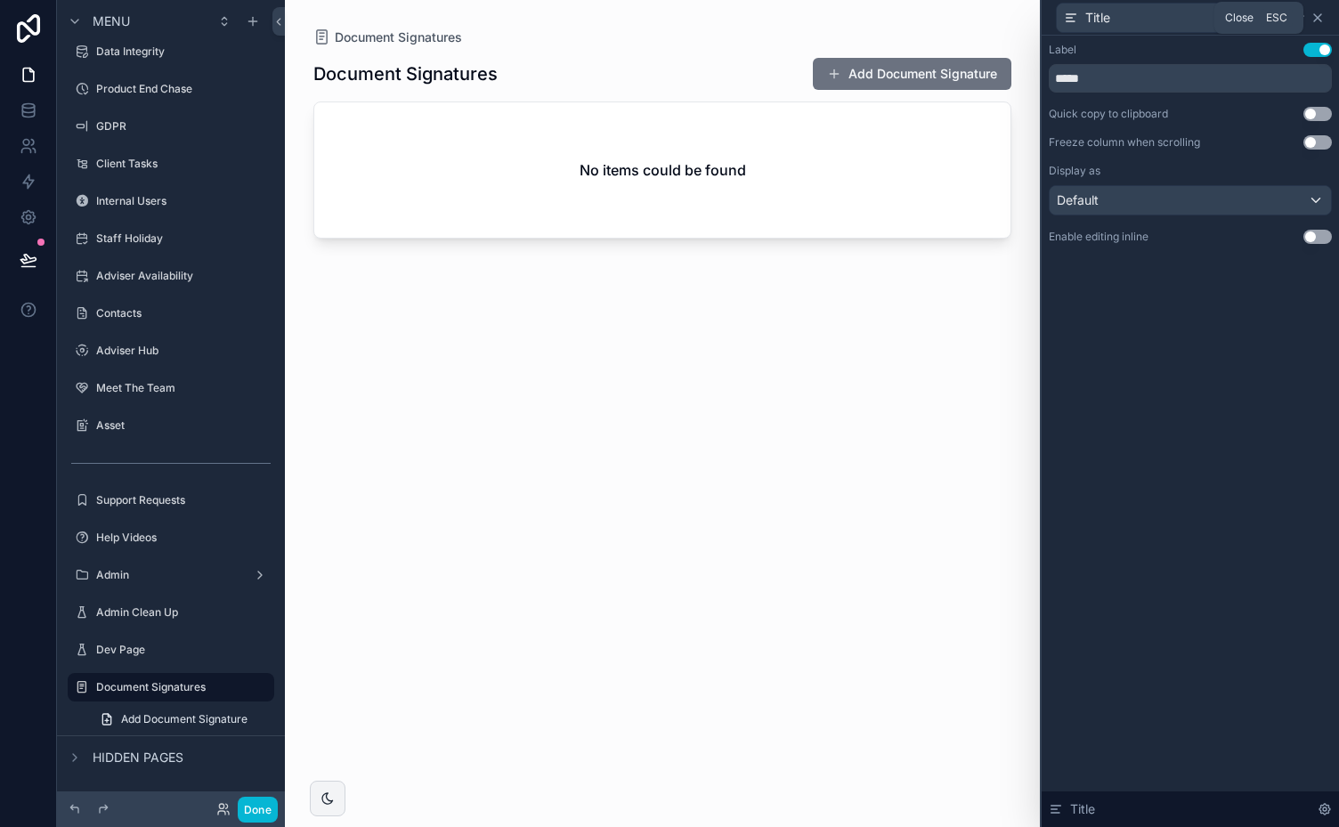
click at [1321, 15] on icon at bounding box center [1317, 18] width 14 height 14
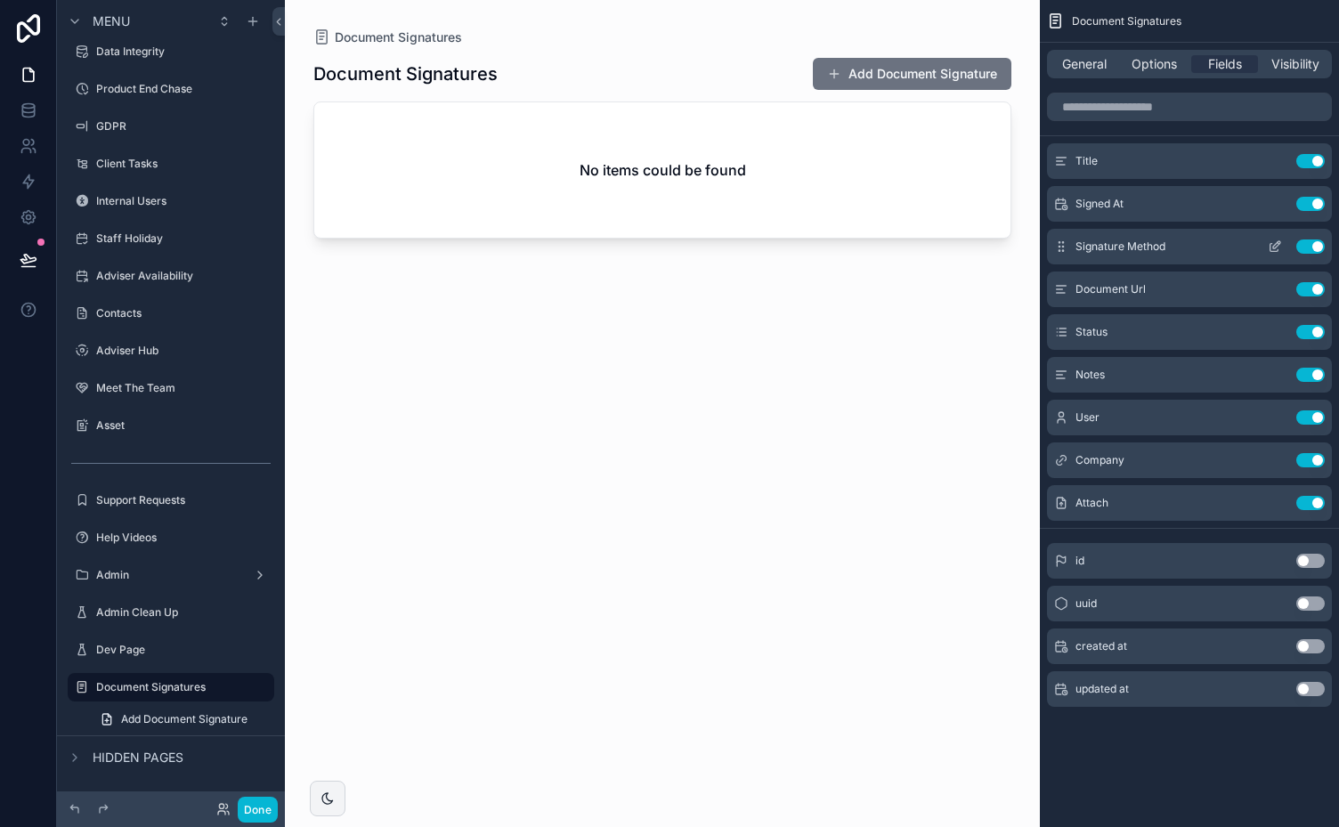
click at [1273, 241] on icon "scrollable content" at bounding box center [1274, 246] width 14 height 14
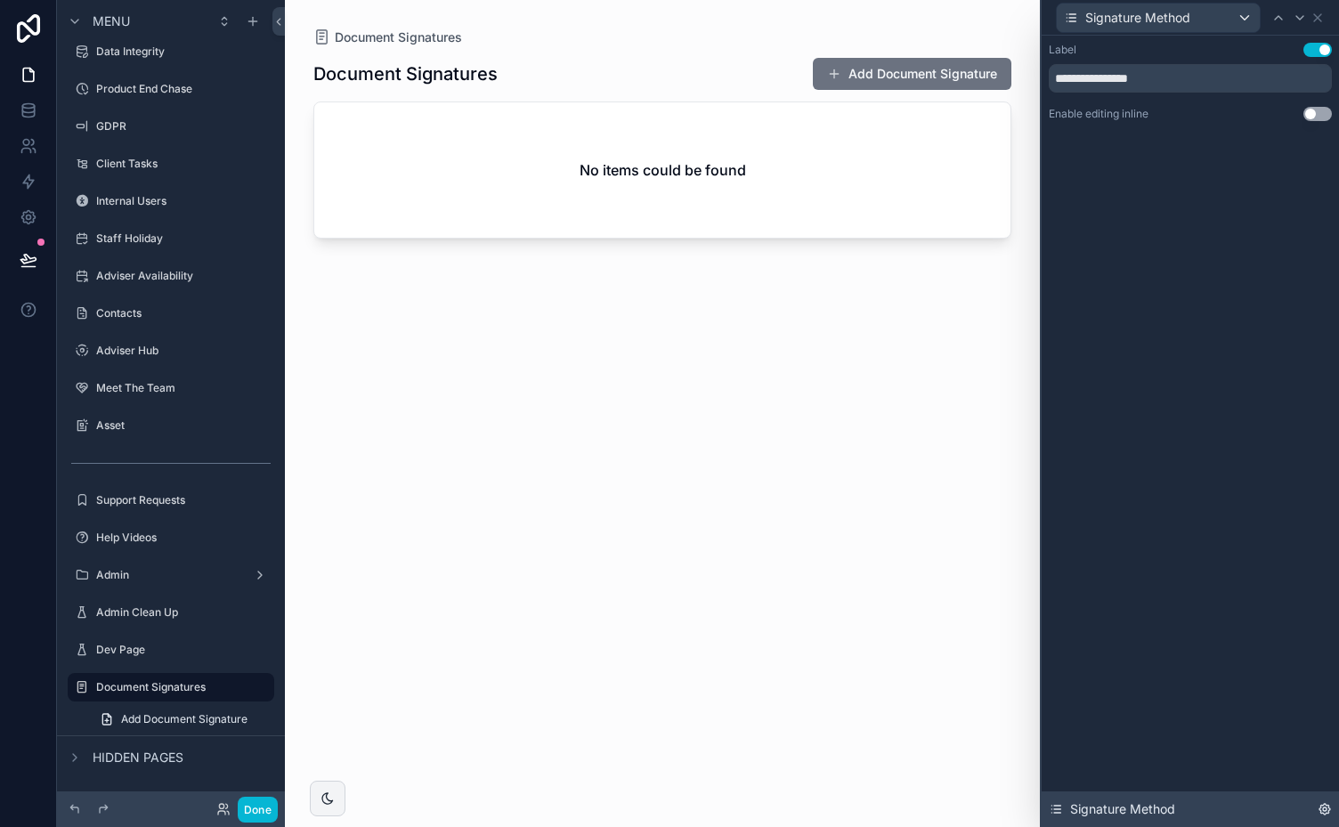
click at [1323, 812] on icon at bounding box center [1324, 809] width 14 height 14
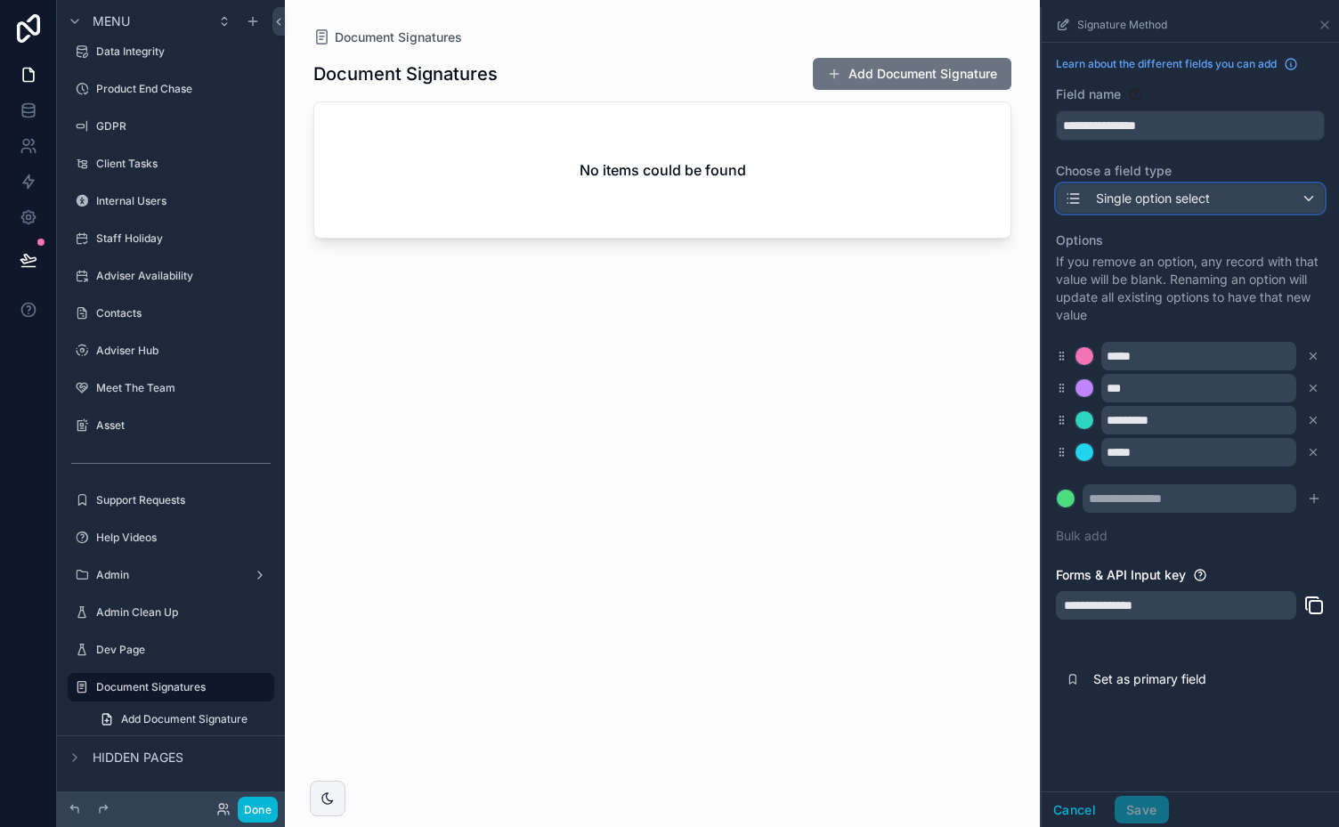
click at [1308, 198] on div "Single option select" at bounding box center [1189, 198] width 267 height 28
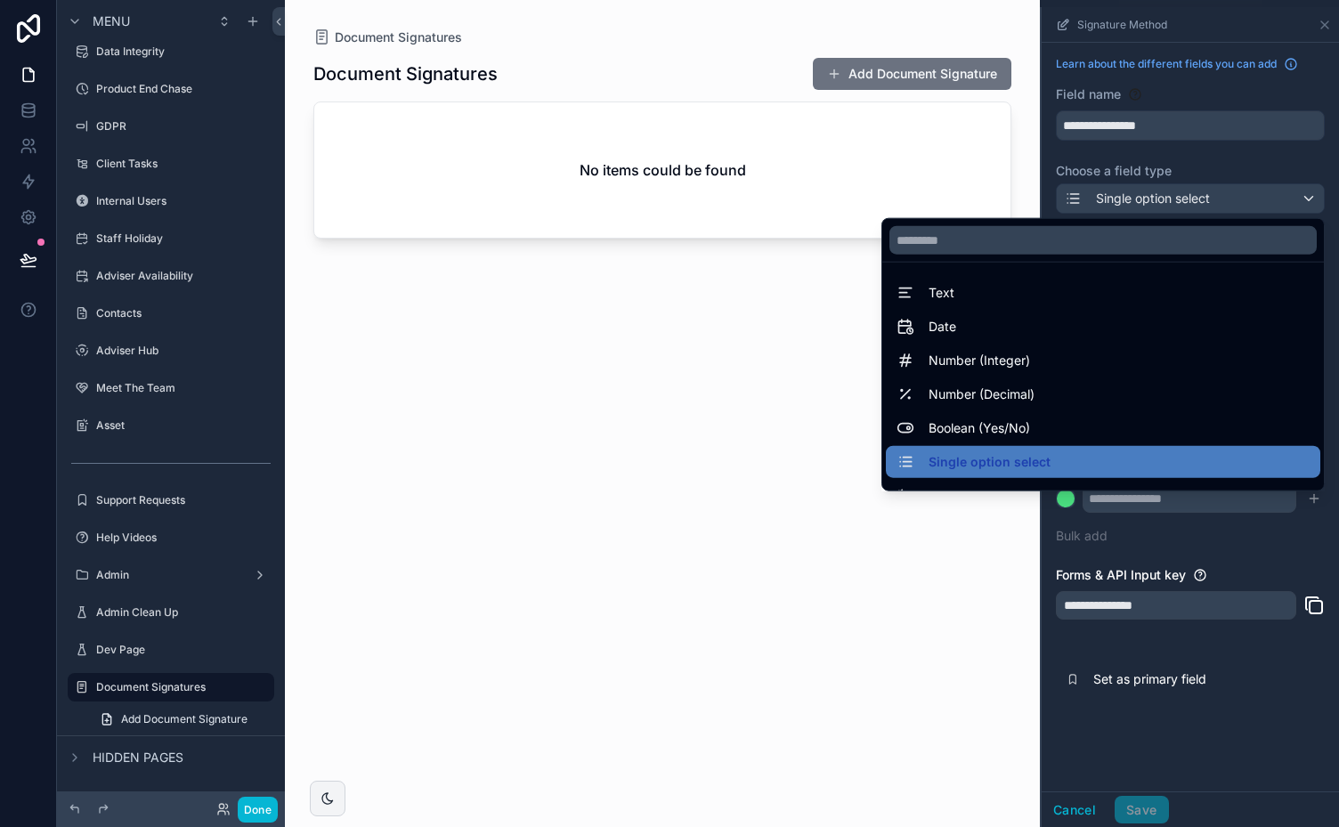
click at [1286, 163] on div "scrollable content" at bounding box center [1189, 417] width 297 height 820
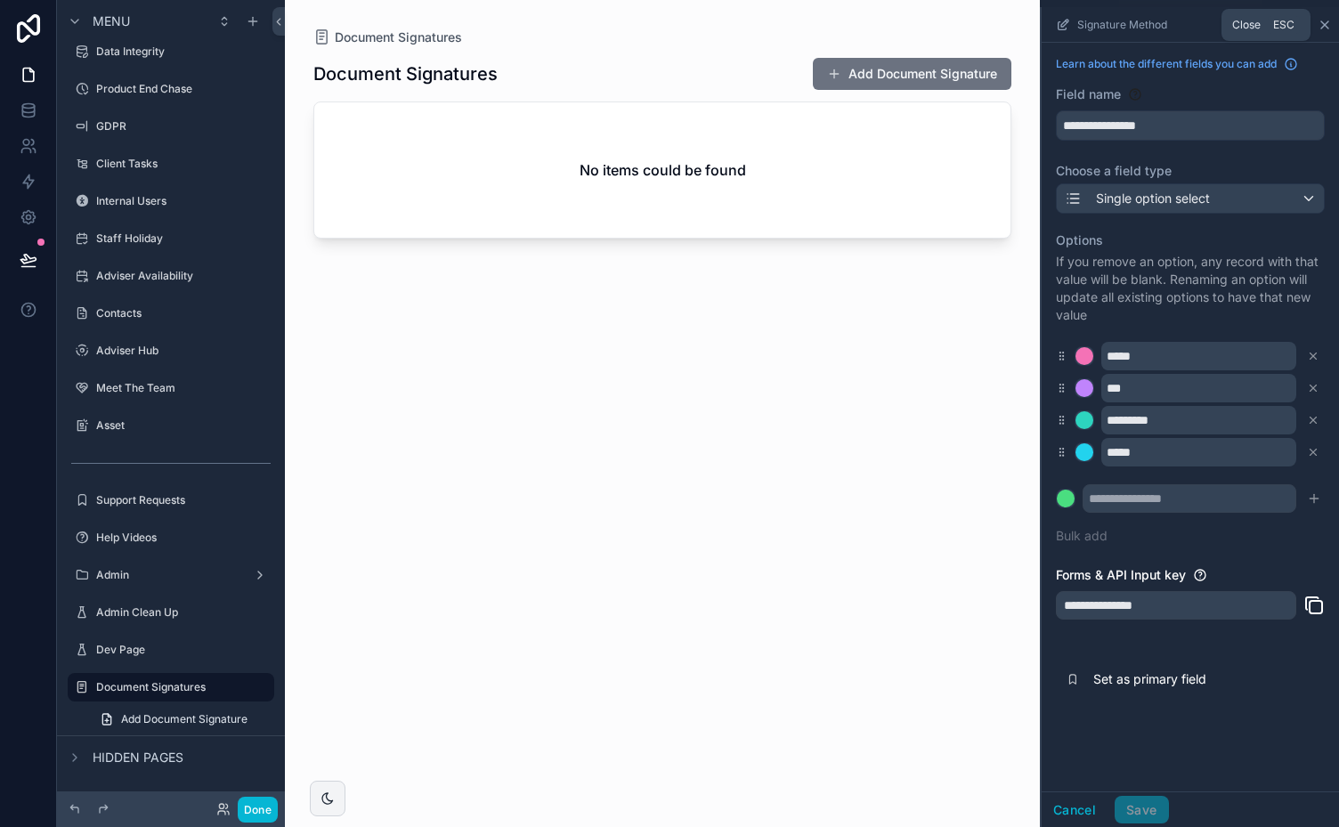
click at [1326, 25] on icon "scrollable content" at bounding box center [1324, 25] width 14 height 14
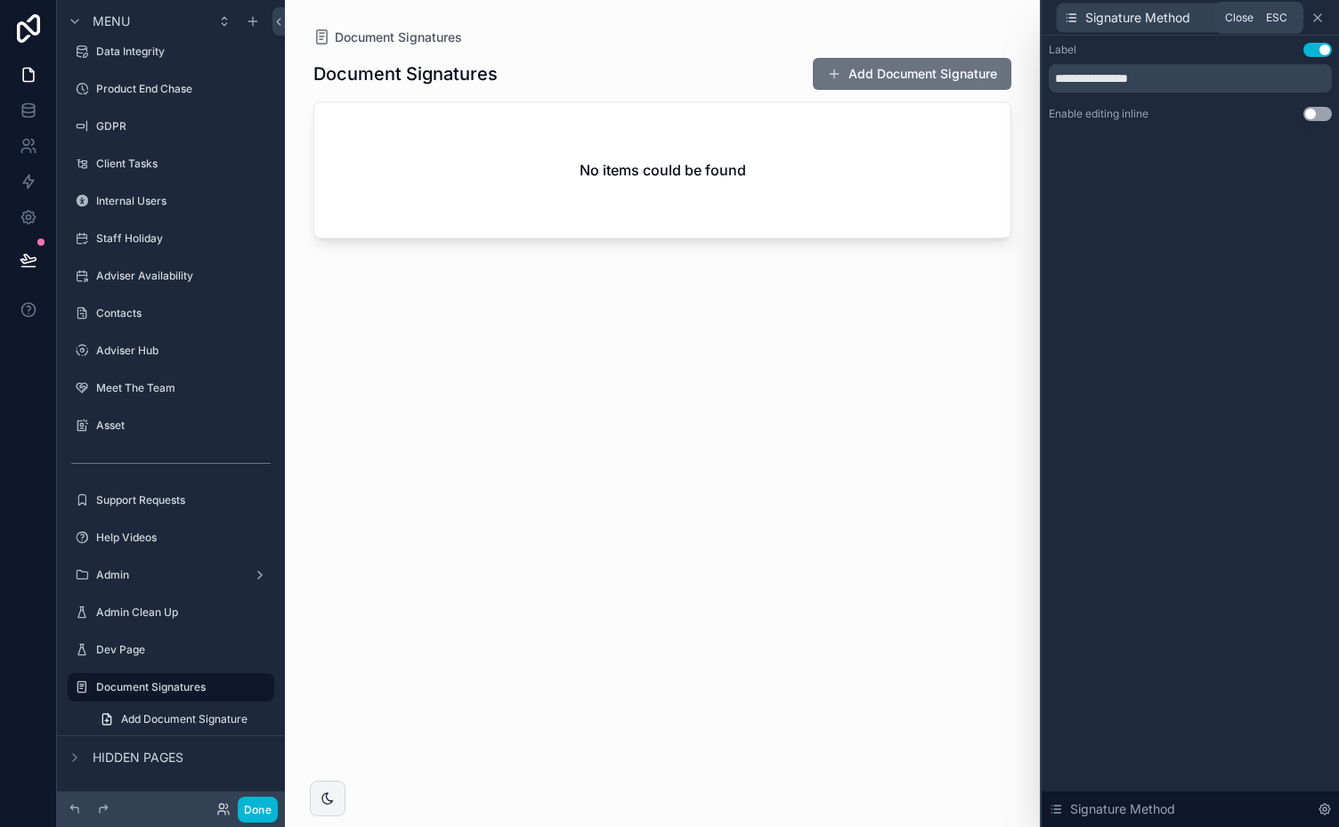
click at [1321, 15] on icon at bounding box center [1317, 18] width 14 height 14
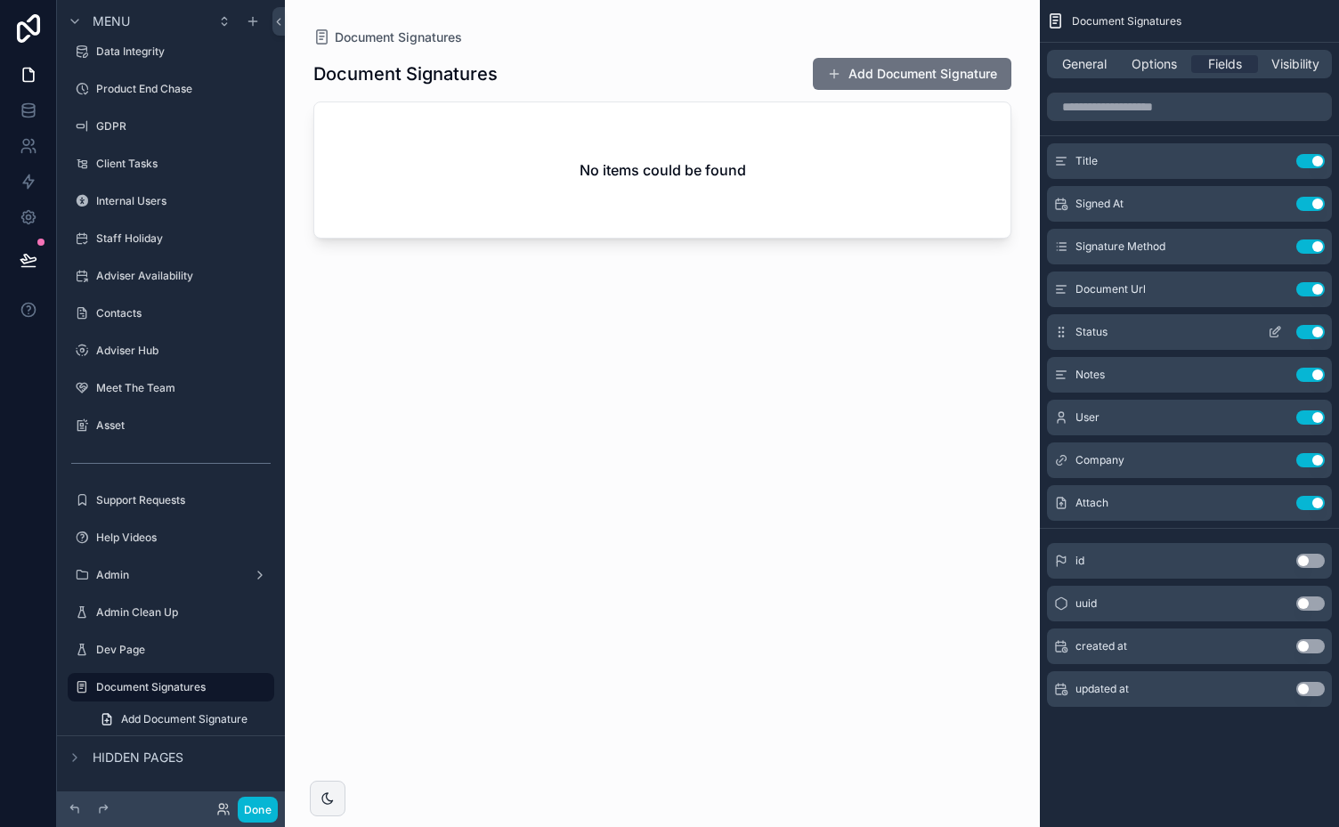
click at [1274, 329] on icon "scrollable content" at bounding box center [1276, 330] width 7 height 7
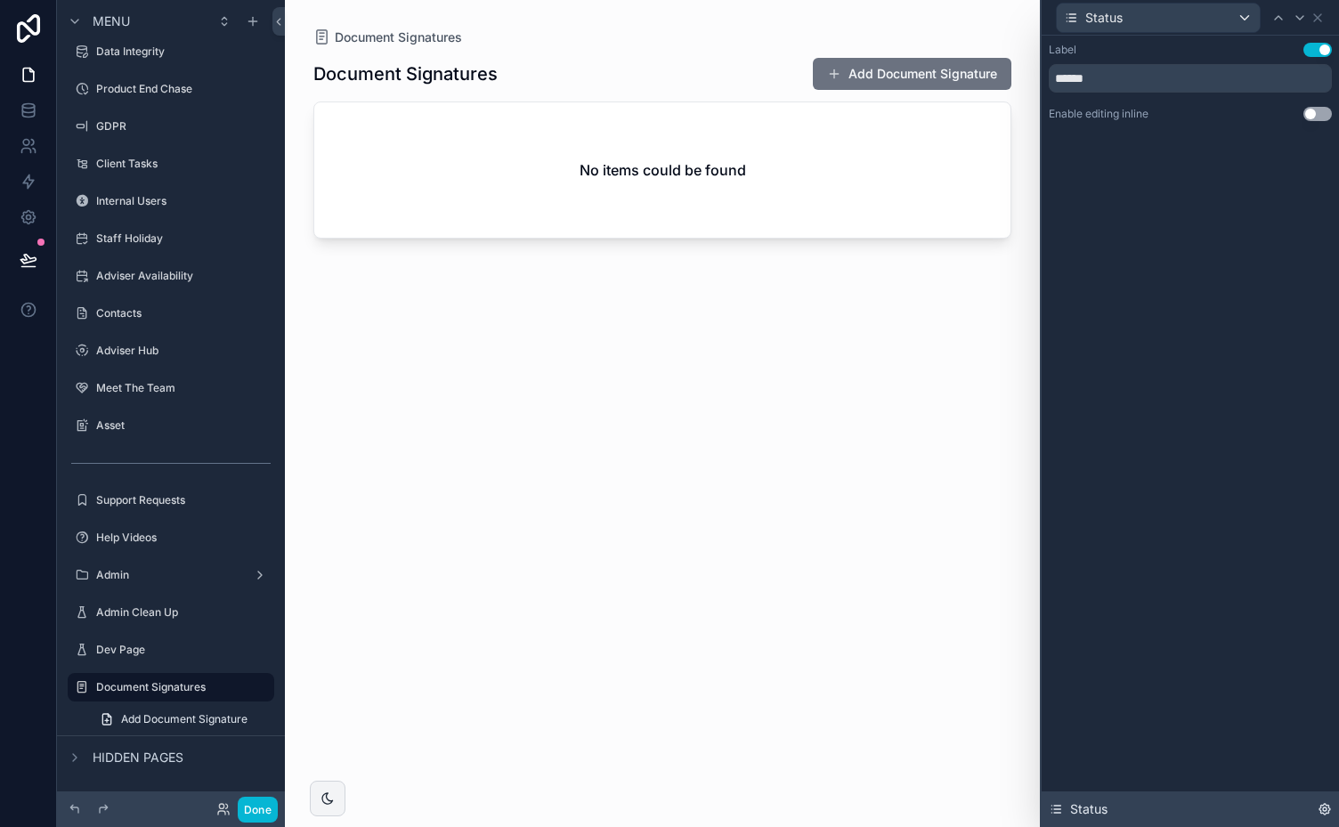
click at [1321, 808] on icon at bounding box center [1324, 809] width 14 height 14
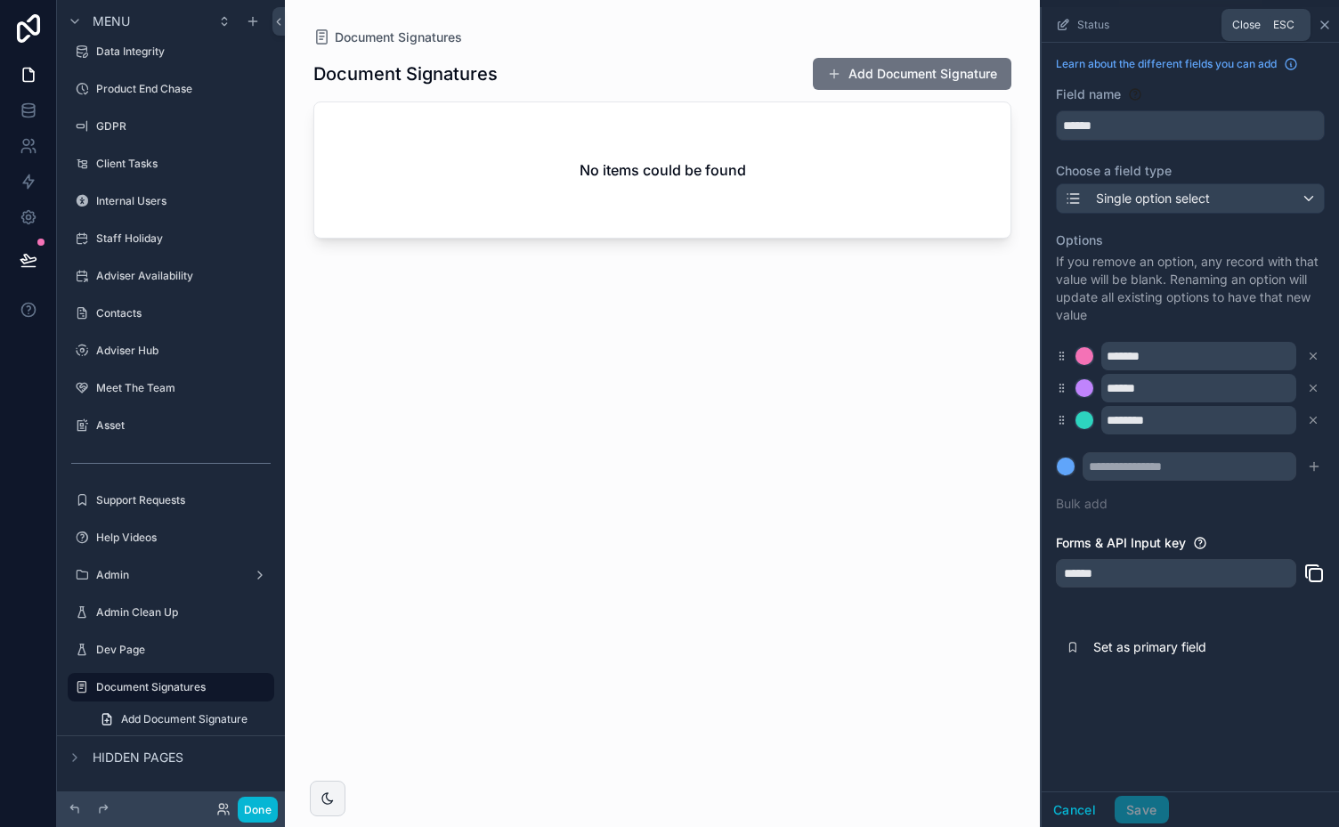
click at [1326, 26] on icon "scrollable content" at bounding box center [1324, 25] width 14 height 14
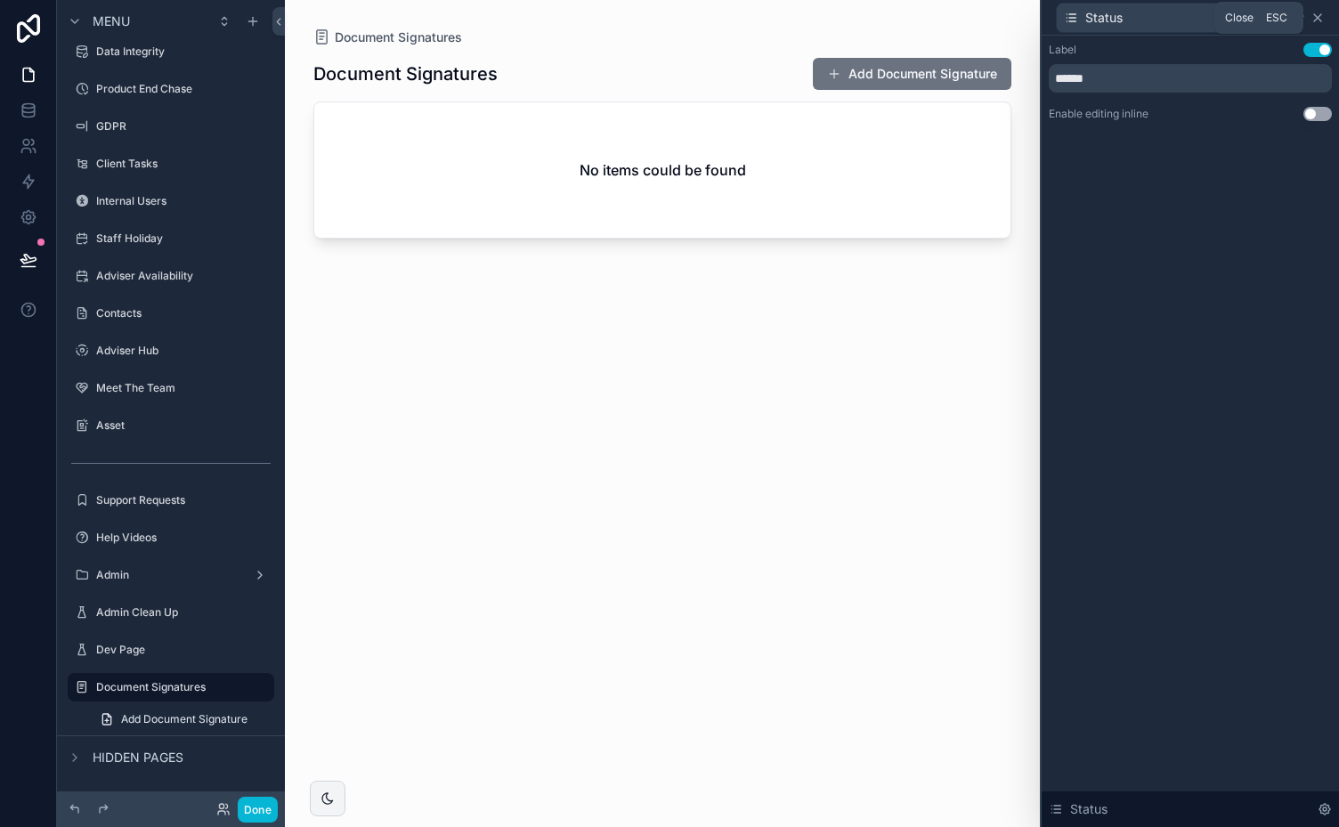
click at [1321, 15] on icon at bounding box center [1317, 18] width 14 height 14
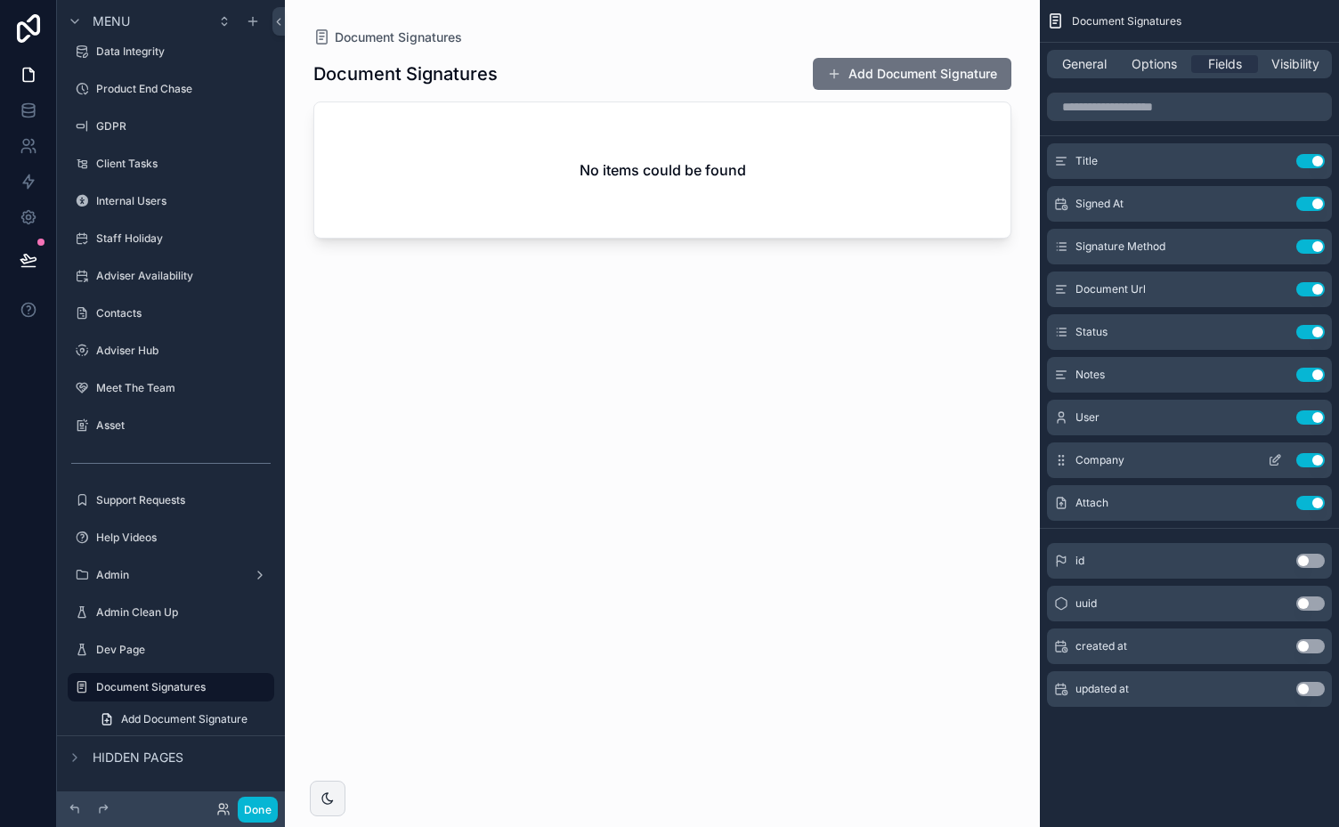
click at [1273, 456] on icon "scrollable content" at bounding box center [1274, 460] width 14 height 14
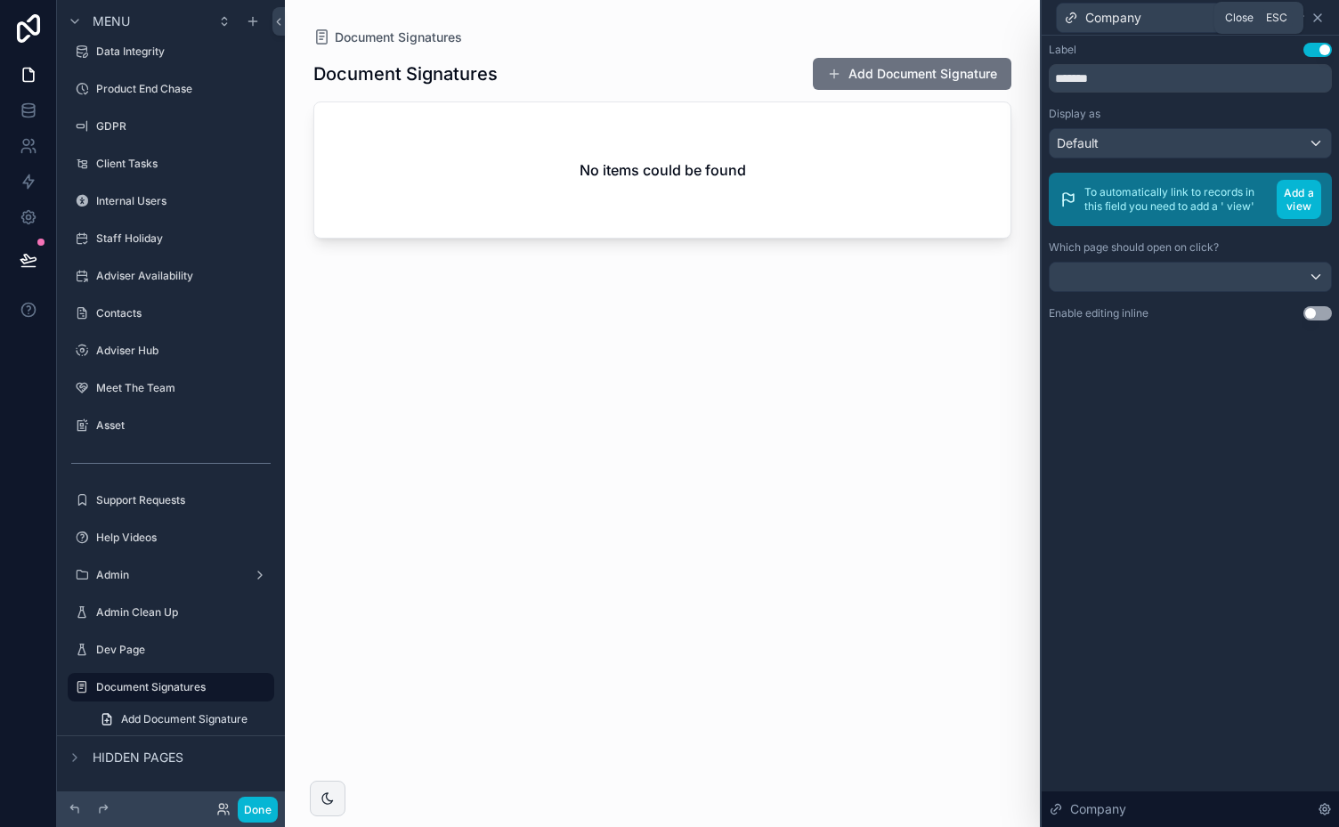
click at [1322, 16] on icon at bounding box center [1317, 18] width 14 height 14
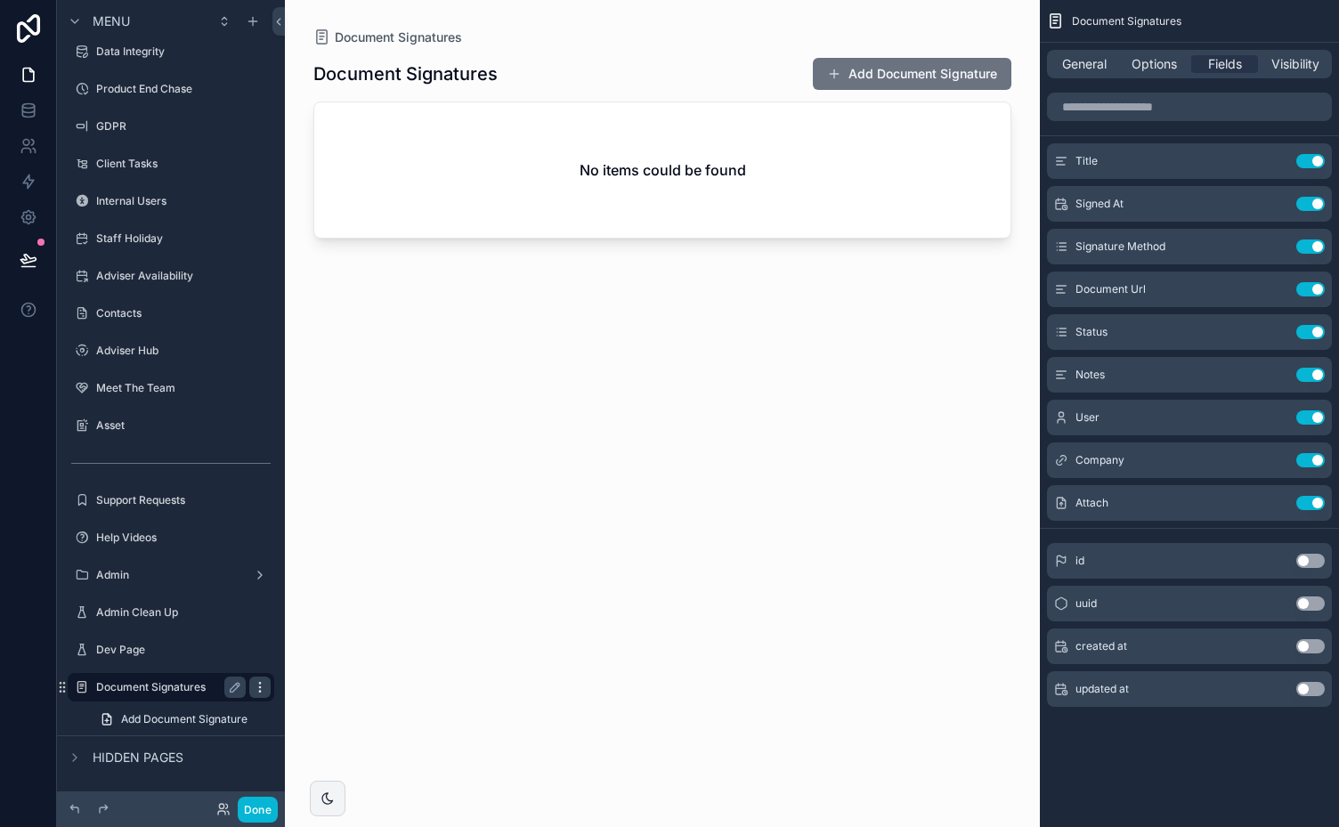
click at [260, 683] on icon "scrollable content" at bounding box center [259, 683] width 1 height 1
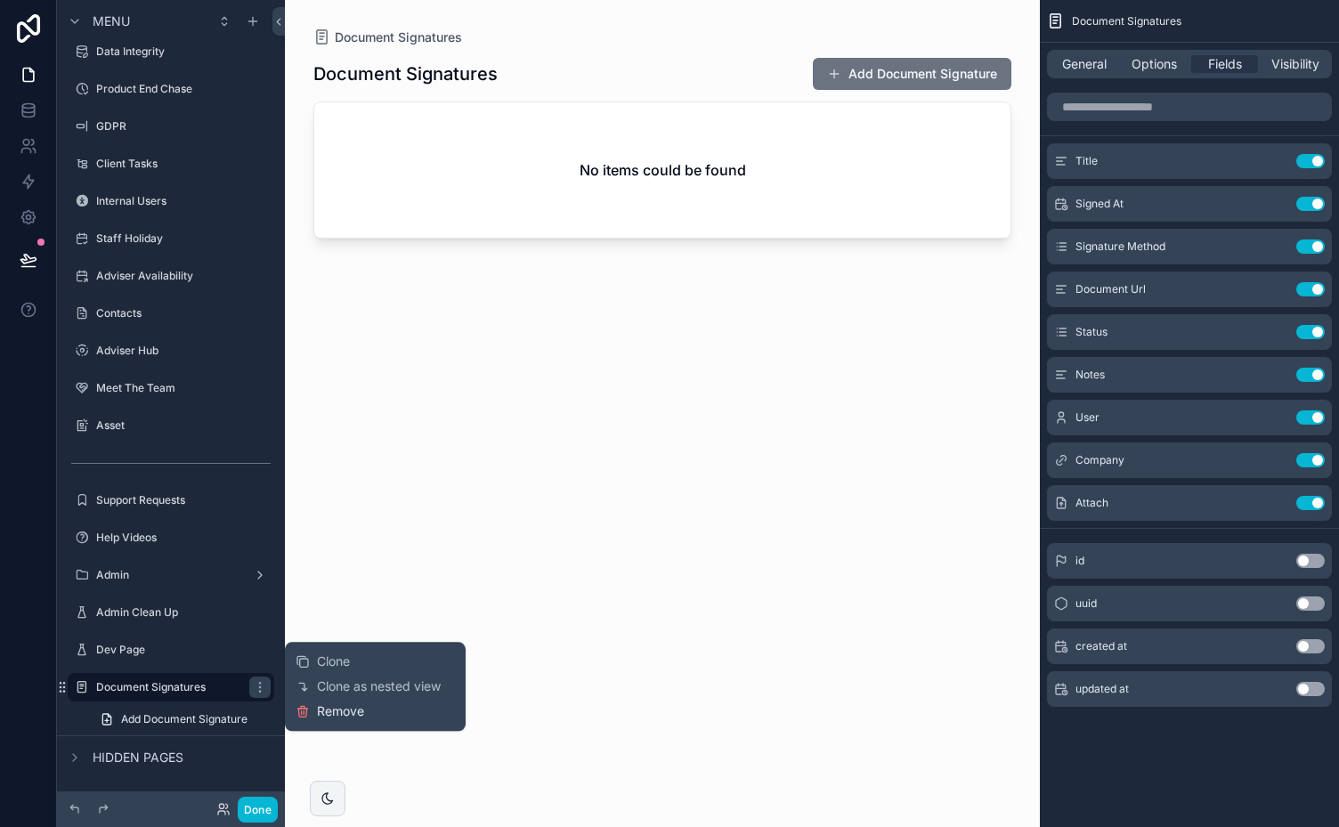
click at [344, 708] on span "Remove" at bounding box center [340, 711] width 47 height 18
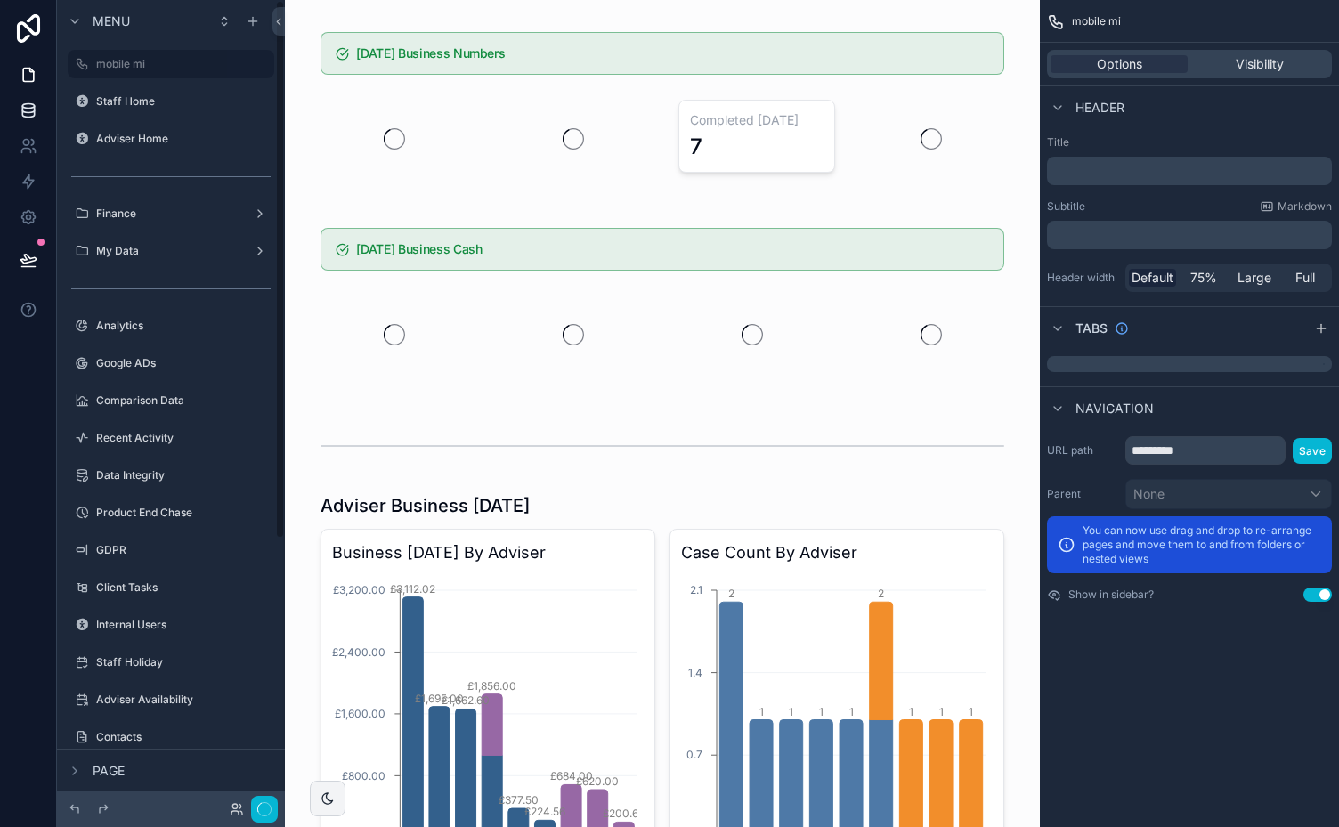
click at [36, 107] on icon at bounding box center [29, 110] width 18 height 18
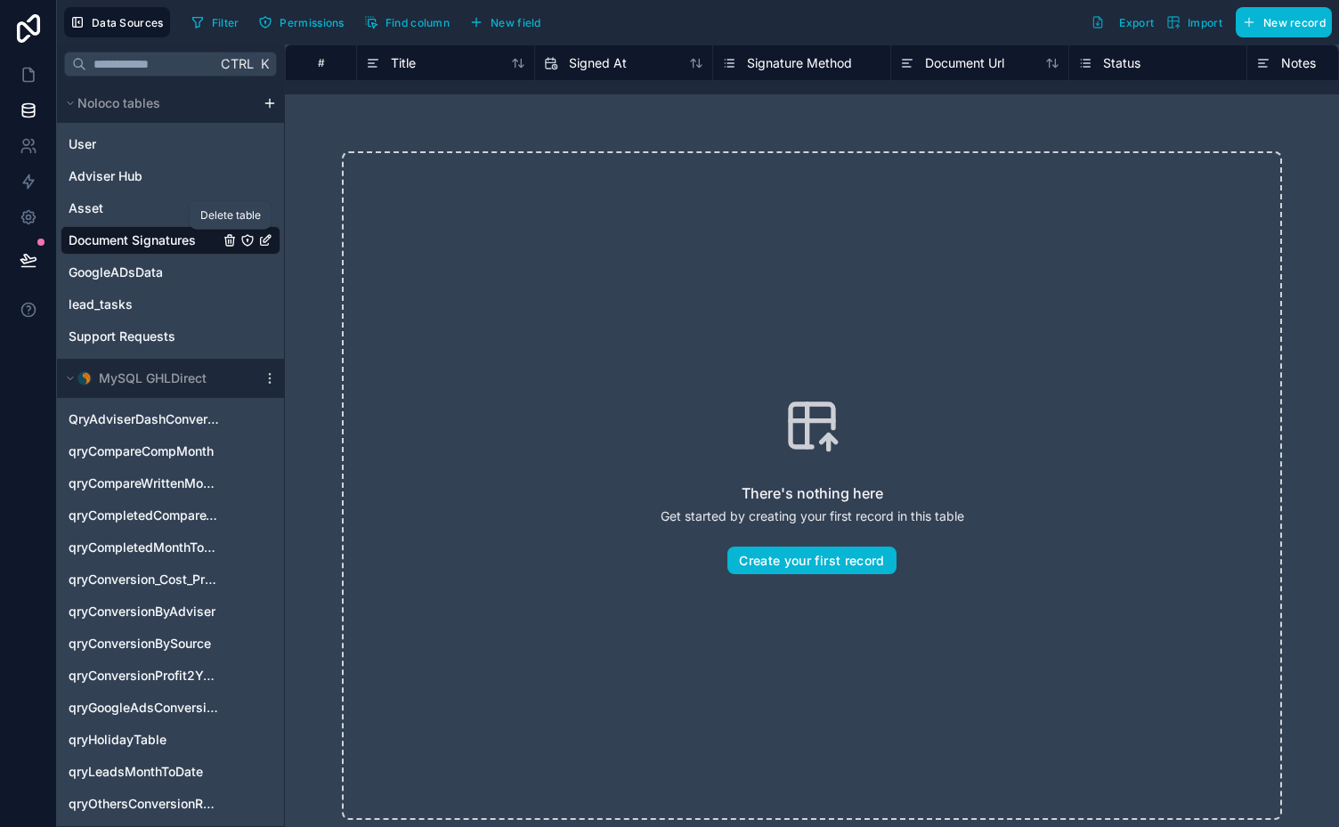
click at [231, 238] on icon "Document Signatures" at bounding box center [230, 238] width 10 height 0
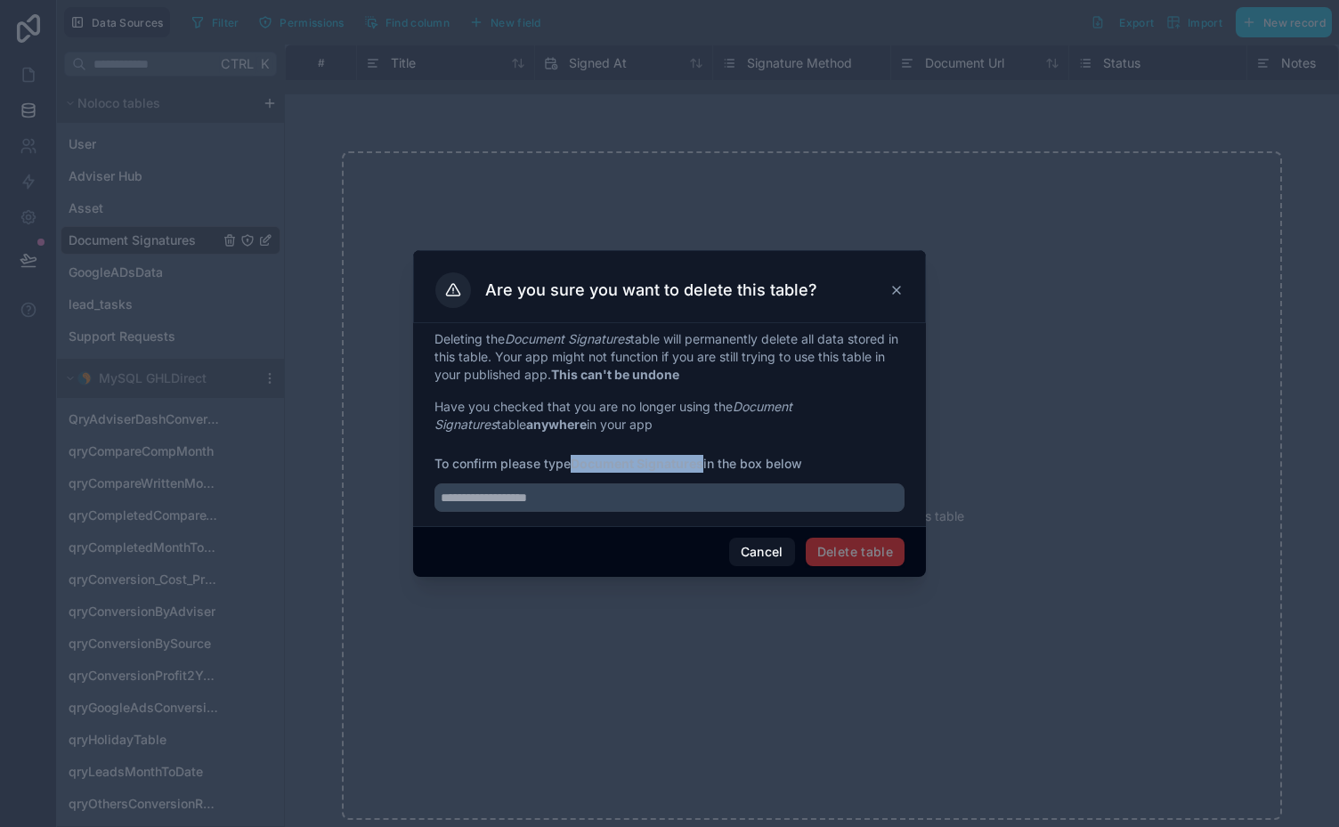
drag, startPoint x: 705, startPoint y: 463, endPoint x: 575, endPoint y: 459, distance: 130.0
click at [575, 459] on strong "Document Signatures" at bounding box center [636, 463] width 133 height 15
copy strong "Document Signatures"
click at [554, 491] on input "text" at bounding box center [669, 497] width 470 height 28
paste input "**********"
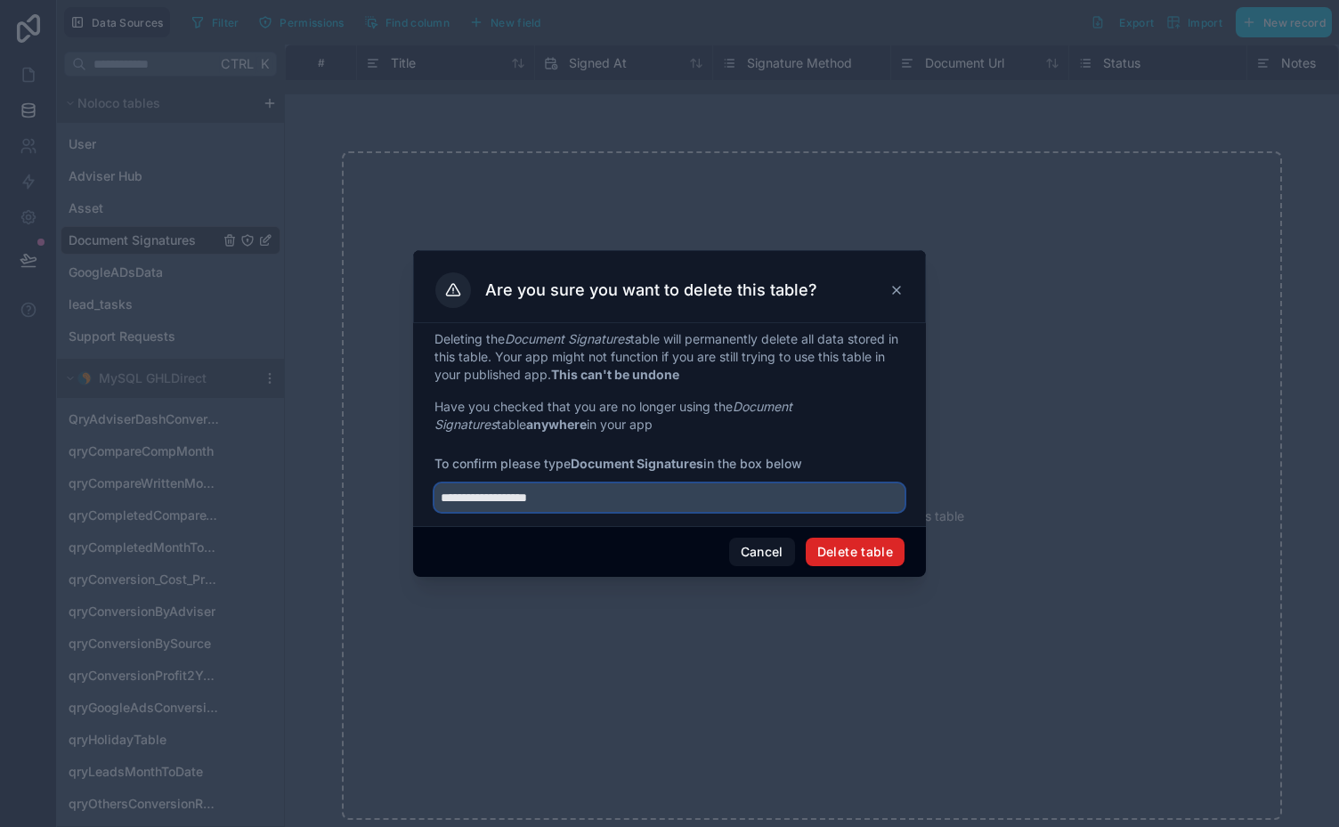
type input "**********"
click at [840, 548] on button "Delete table" at bounding box center [854, 552] width 99 height 28
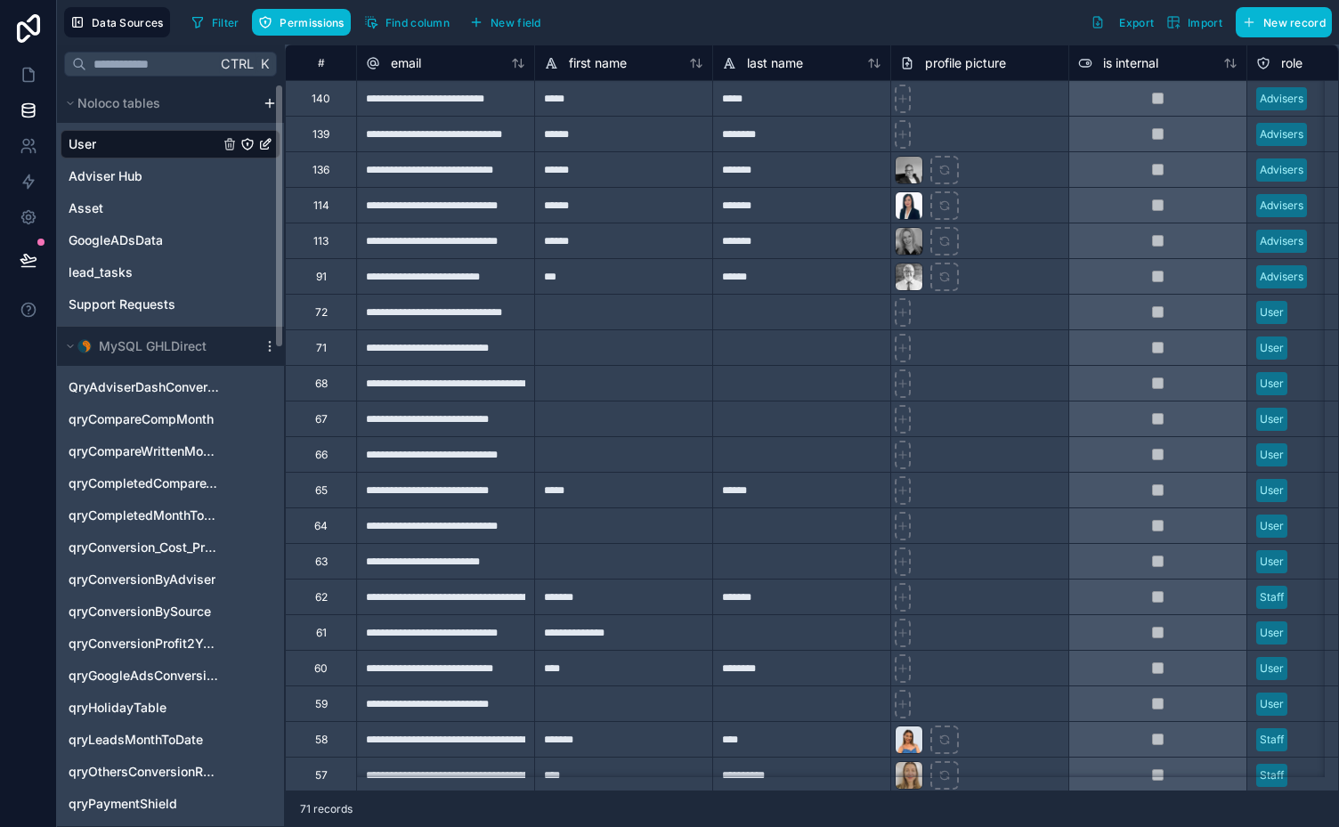
click at [263, 100] on html "Data Sources Filter Permissions Find column New field Export Import New record …" at bounding box center [669, 413] width 1339 height 827
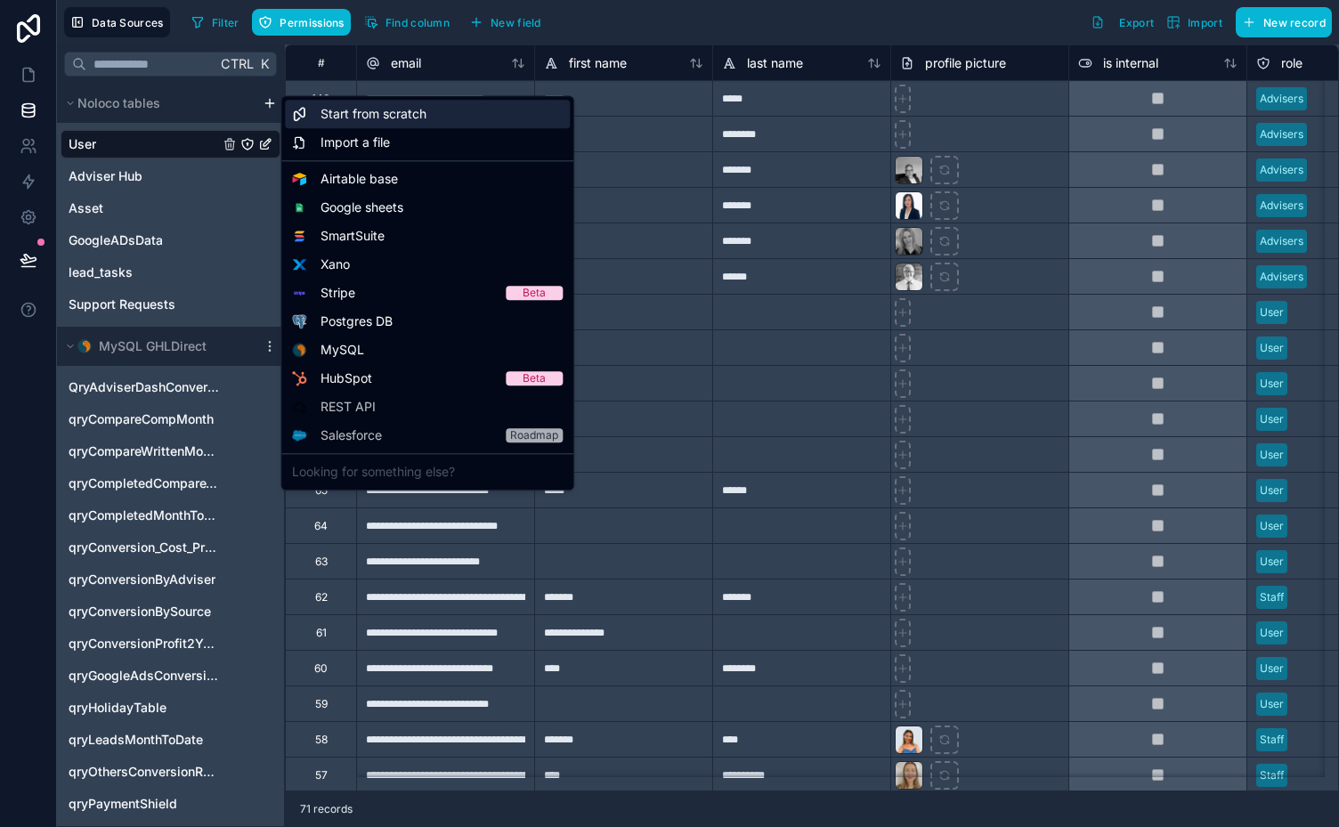
click at [339, 111] on span "Start from scratch" at bounding box center [373, 114] width 106 height 18
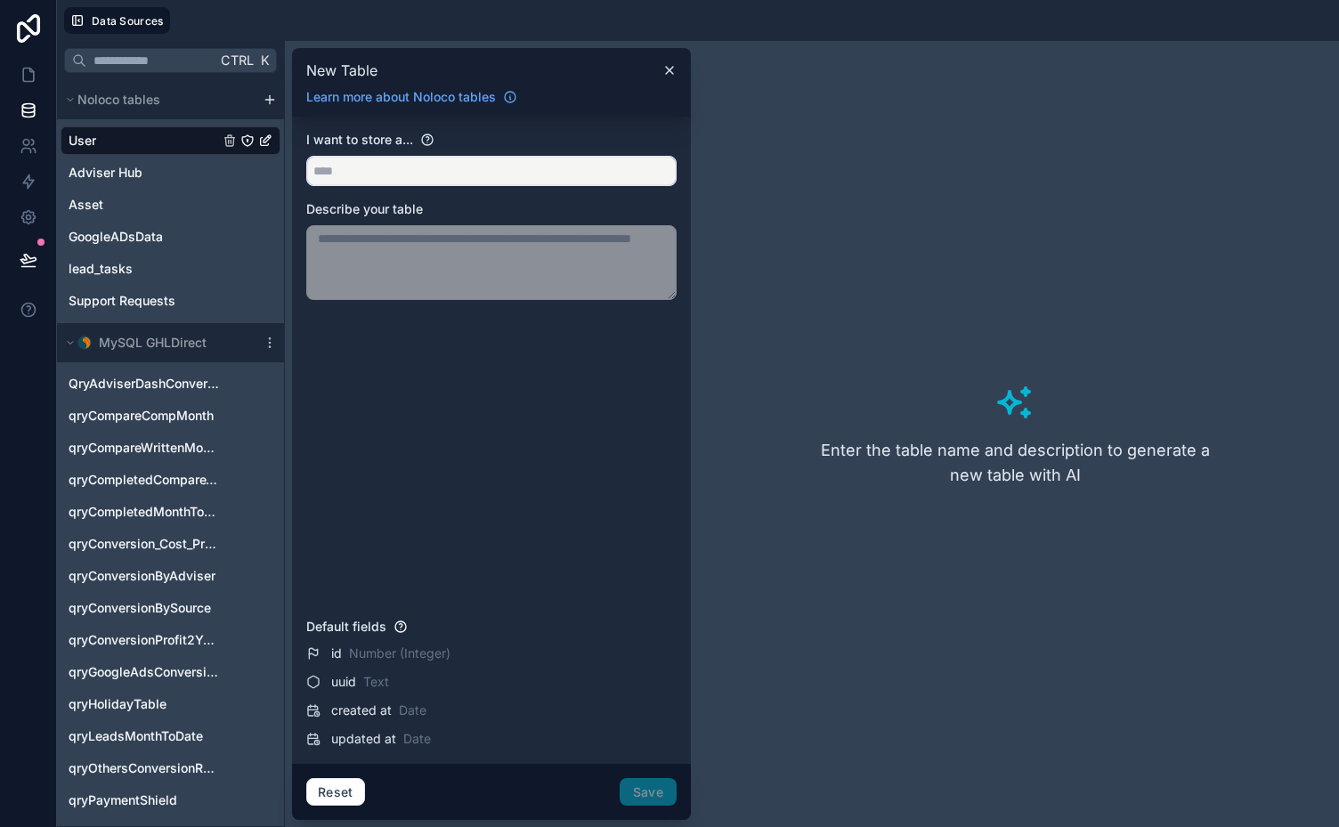
click at [365, 167] on input "text" at bounding box center [491, 171] width 368 height 28
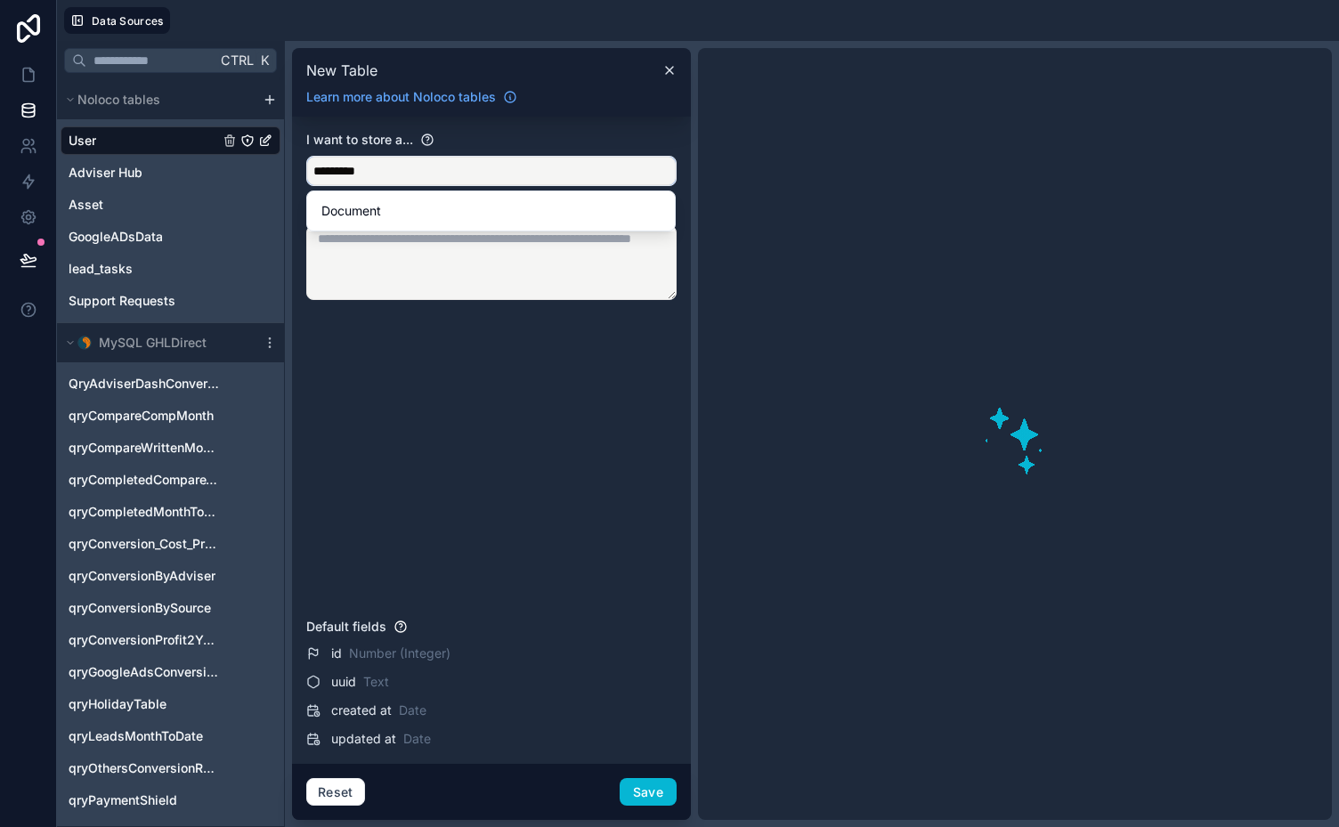
click at [306, 156] on button "********" at bounding box center [491, 171] width 370 height 30
click at [306, 156] on button "**********" at bounding box center [491, 171] width 370 height 30
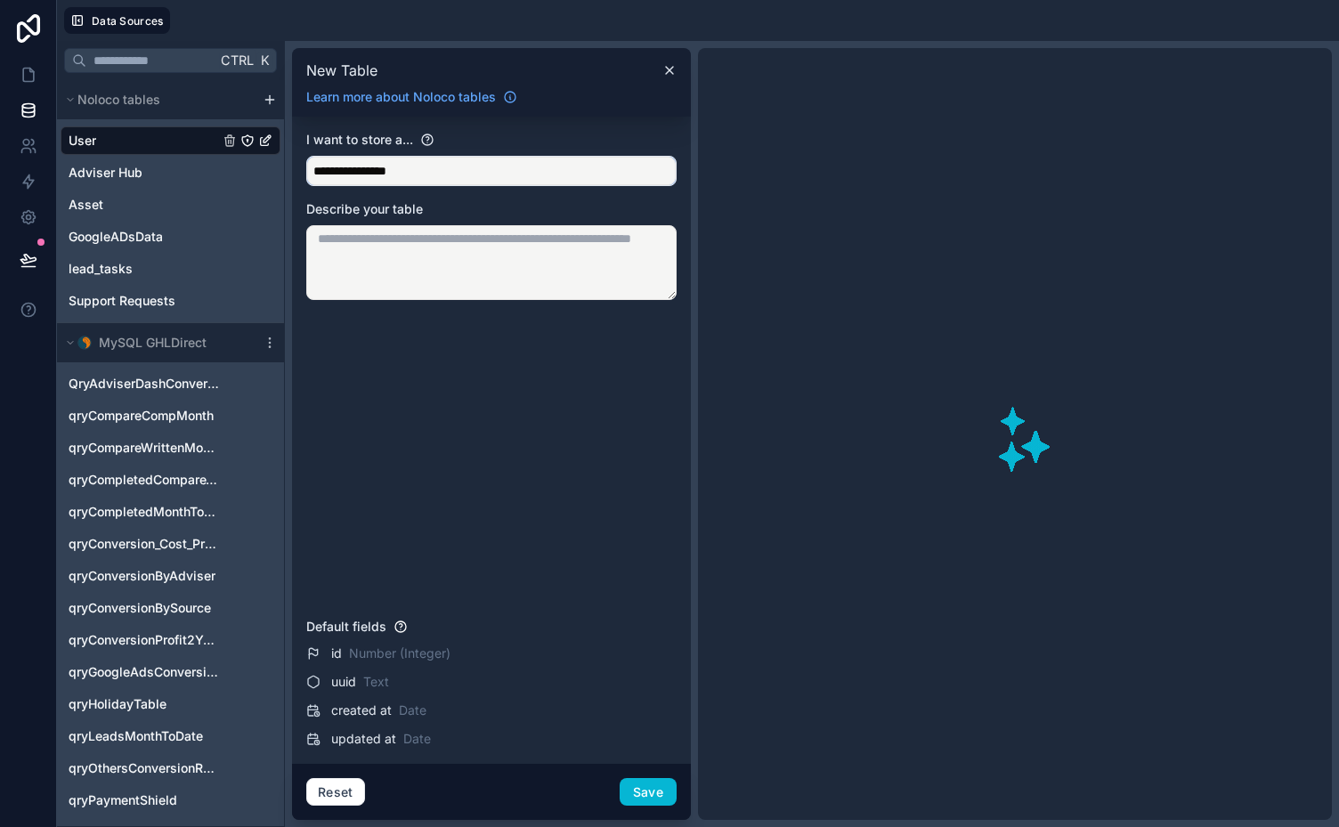
type input "**********"
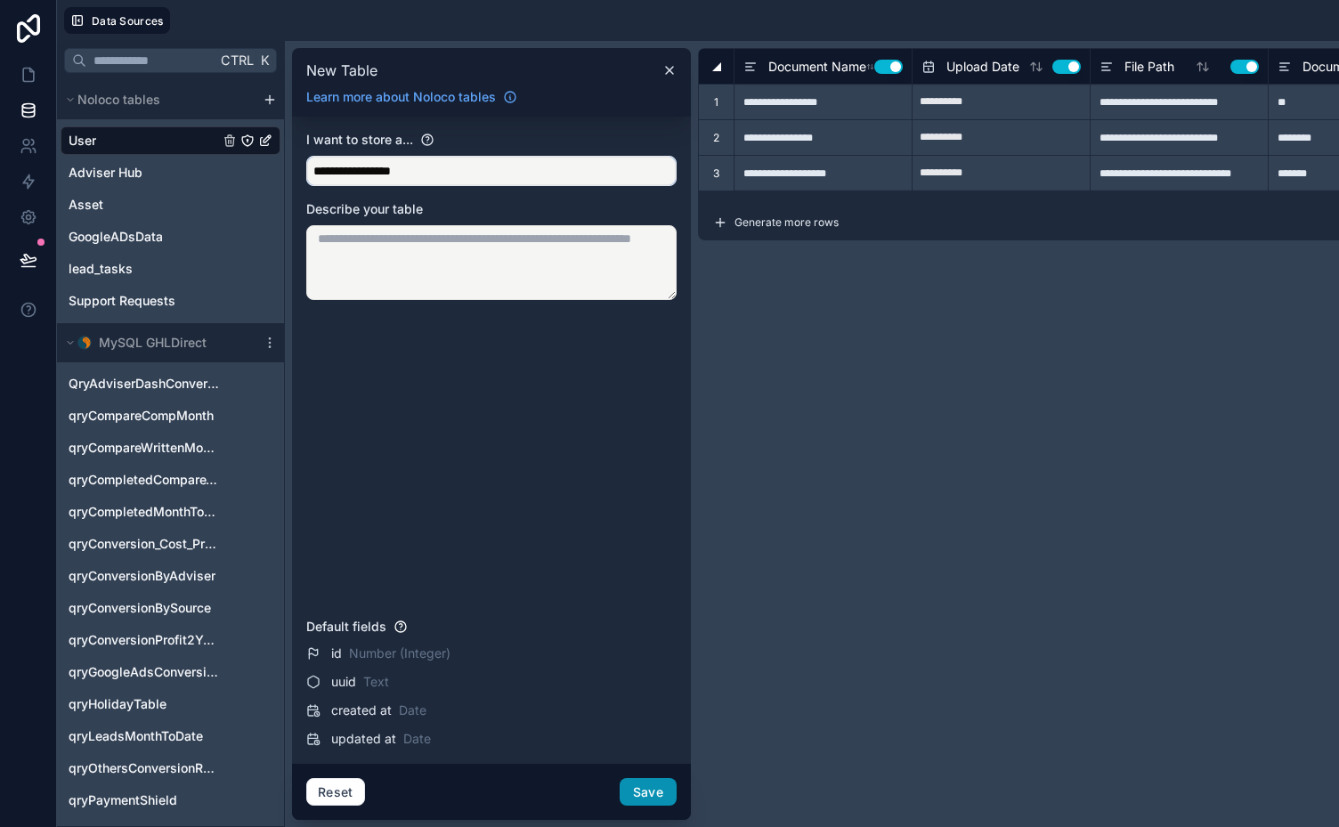
type input "**********"
type input "***"
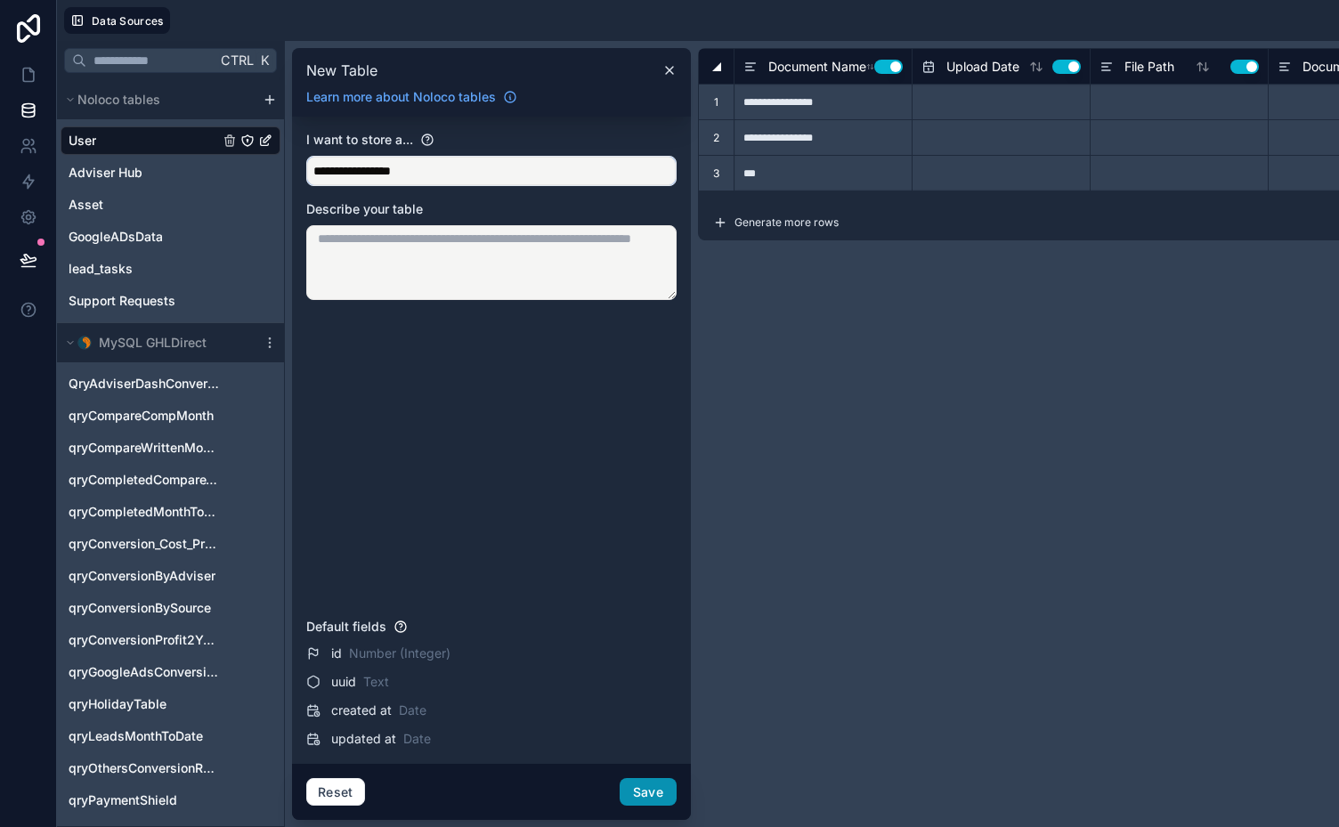
type input "**********"
click at [648, 785] on button "Save" at bounding box center [647, 792] width 57 height 28
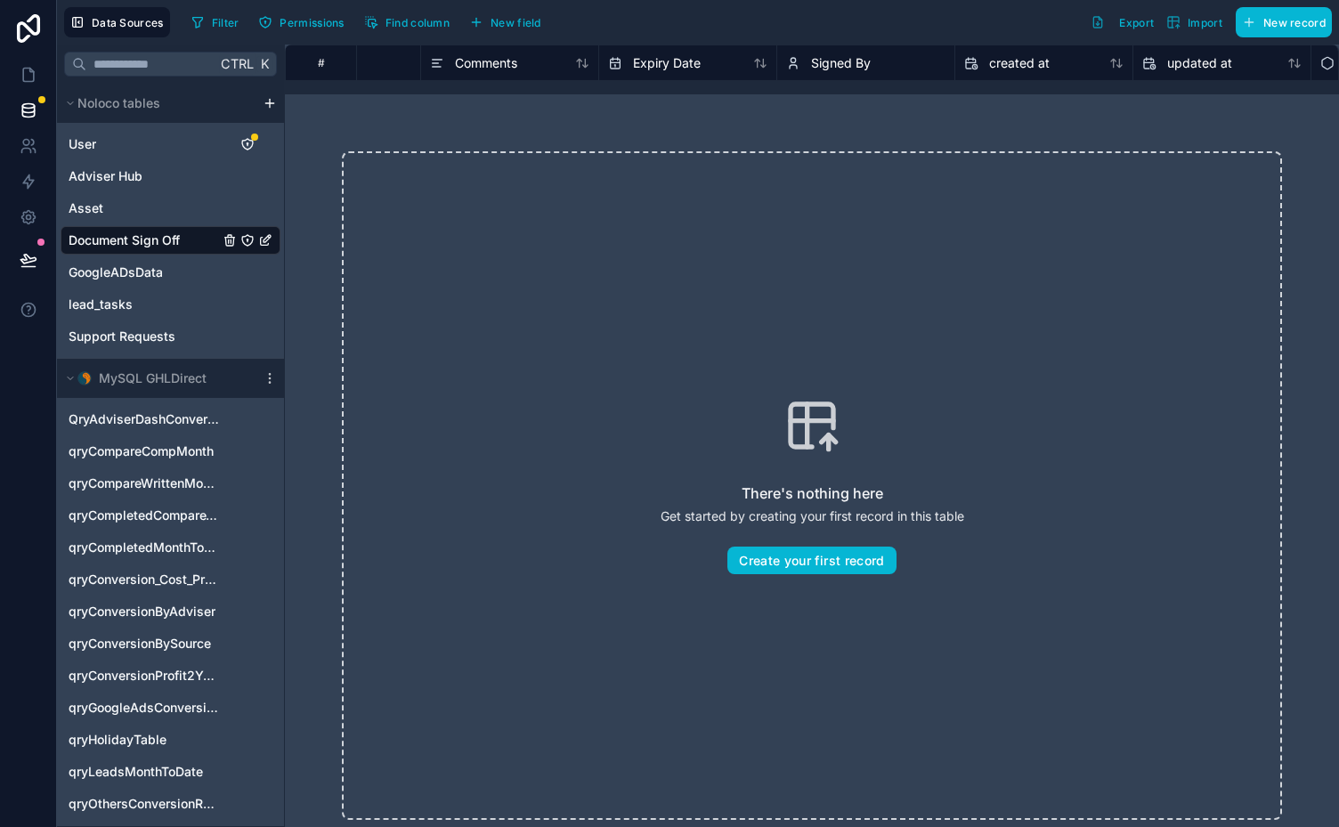
scroll to position [0, 644]
click at [847, 63] on span "Signed By" at bounding box center [844, 63] width 60 height 18
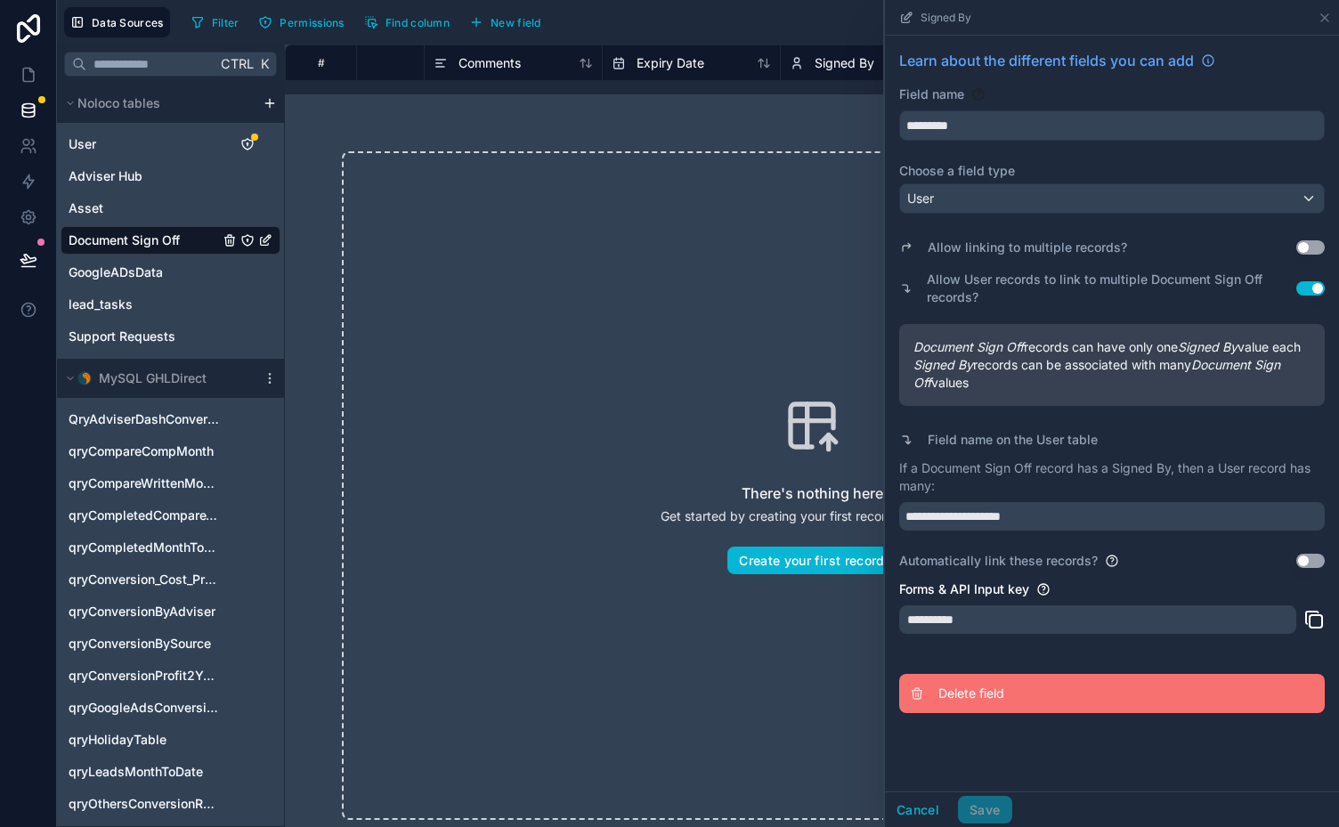
click at [989, 702] on span "Delete field" at bounding box center [1066, 693] width 256 height 18
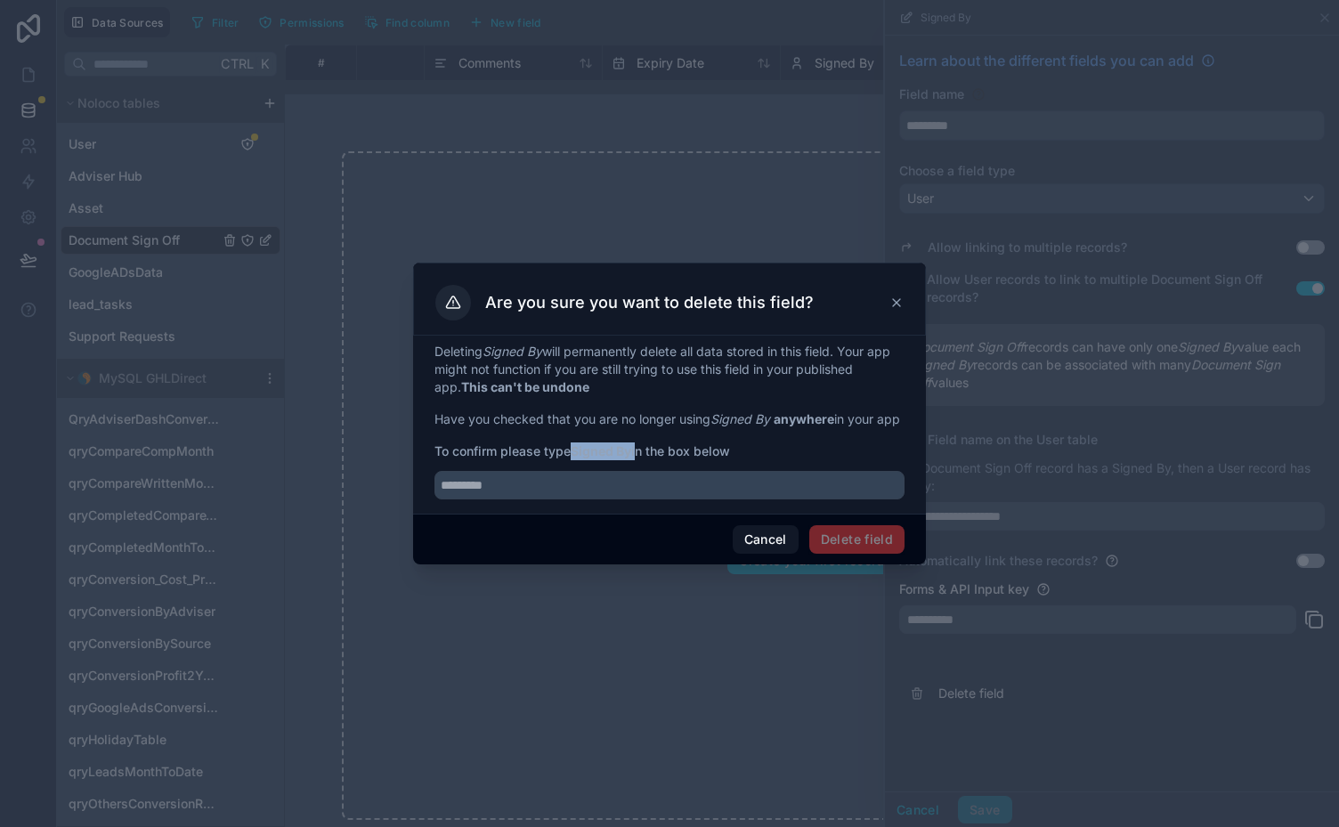
drag, startPoint x: 637, startPoint y: 458, endPoint x: 573, endPoint y: 458, distance: 64.1
click at [573, 458] on span "To confirm please type Signed By in the box below" at bounding box center [669, 451] width 470 height 18
copy span "Signed By"
click at [521, 490] on input "text" at bounding box center [669, 485] width 470 height 28
paste input "*********"
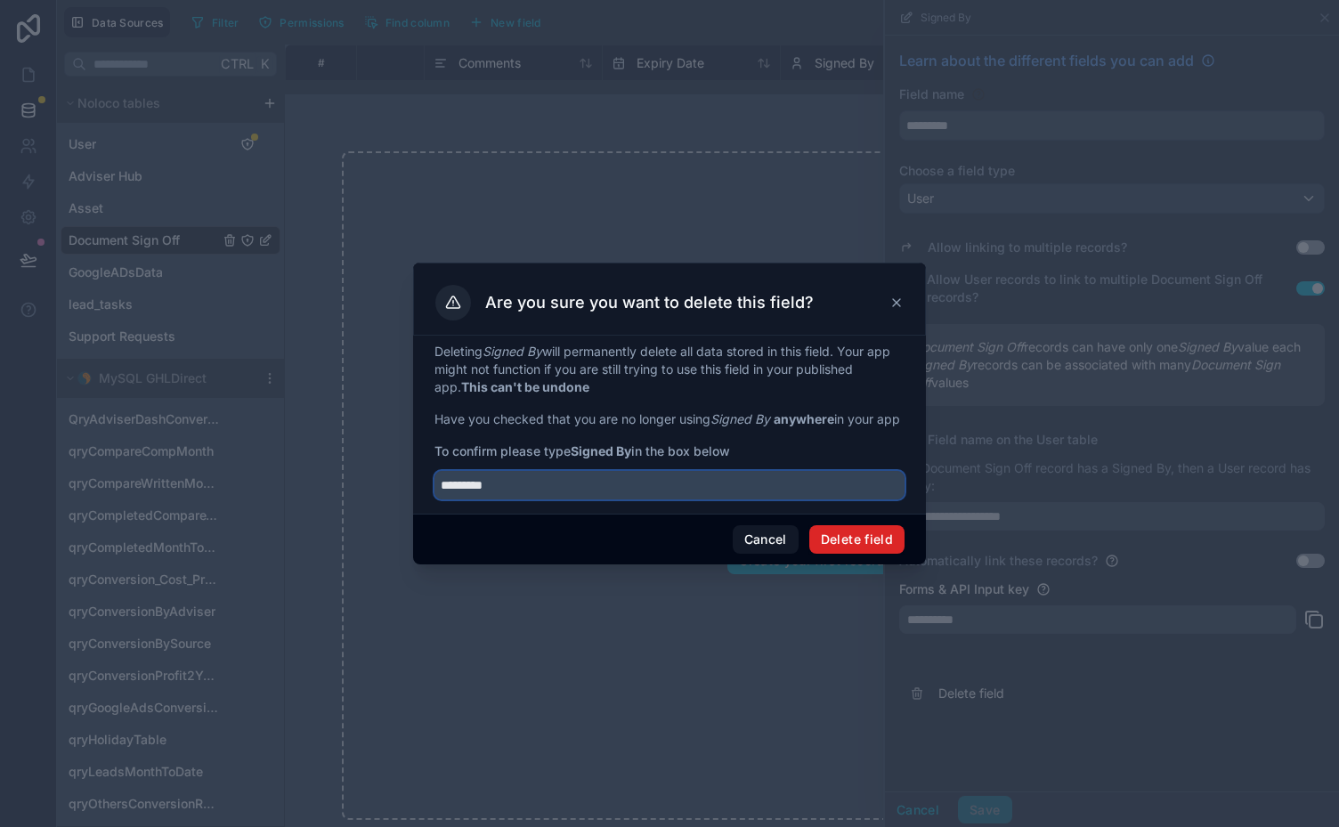
type input "*********"
click at [837, 546] on button "Delete field" at bounding box center [856, 539] width 95 height 28
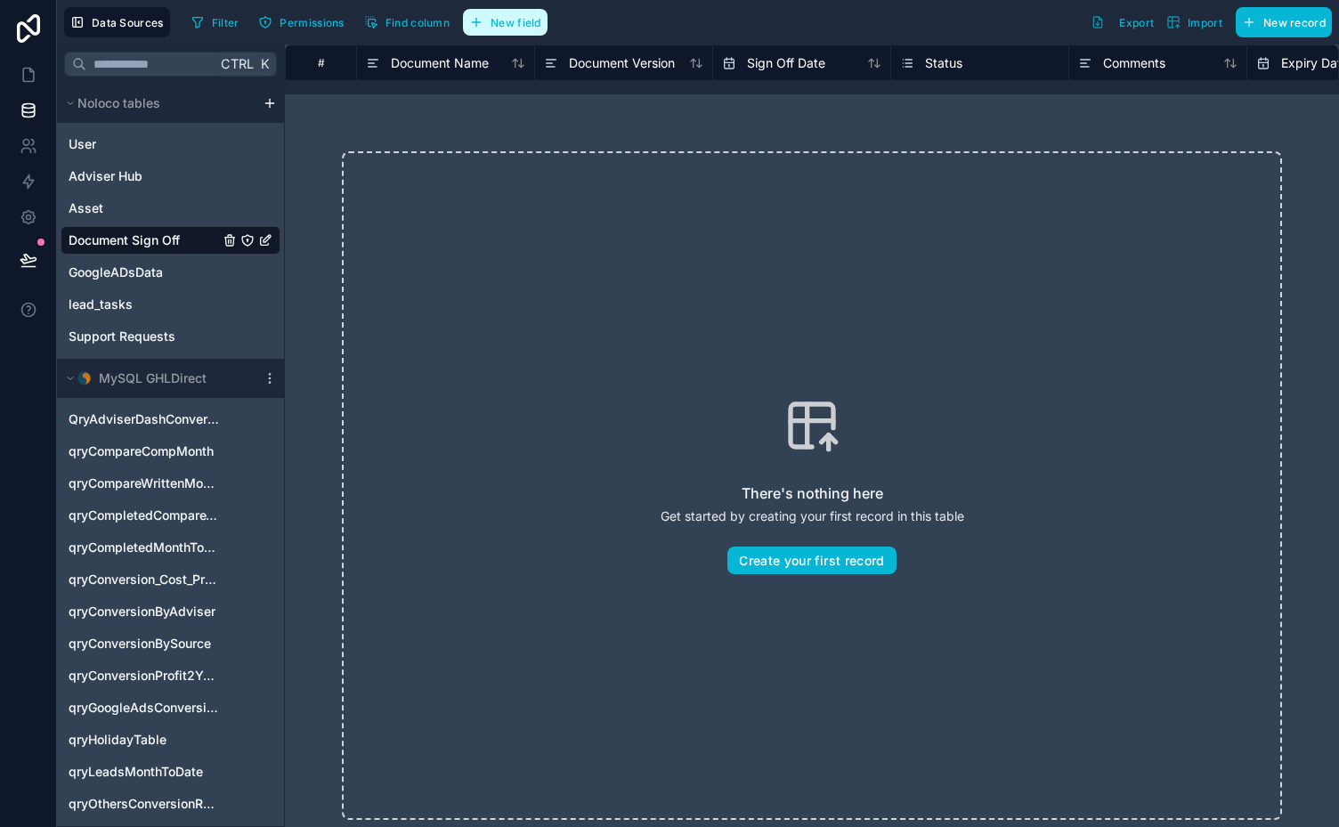
click at [497, 20] on span "New field" at bounding box center [515, 22] width 51 height 13
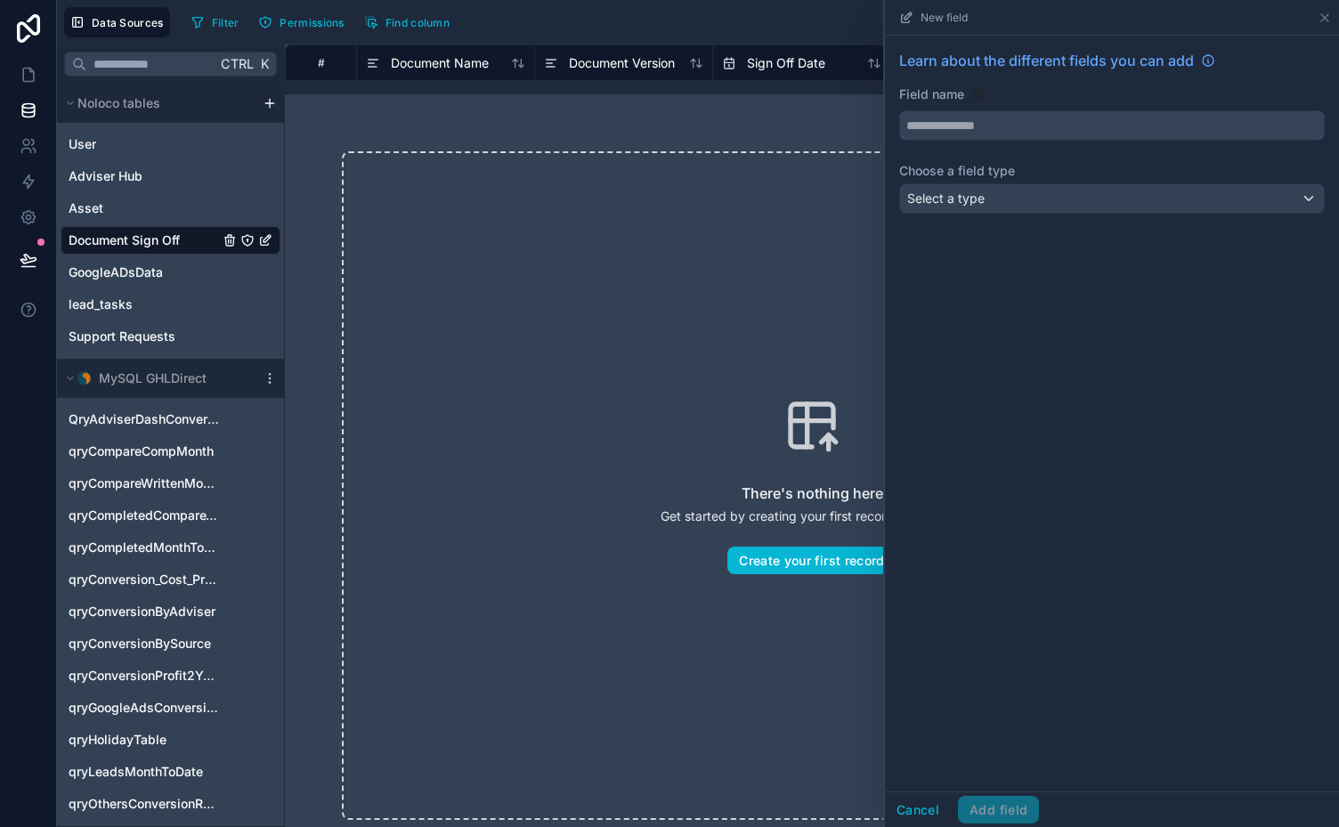
click at [956, 127] on input "text" at bounding box center [1112, 125] width 424 height 28
click at [934, 125] on input "******" at bounding box center [1112, 125] width 424 height 28
type input "********"
click at [1018, 190] on div "Select a type" at bounding box center [1112, 198] width 424 height 28
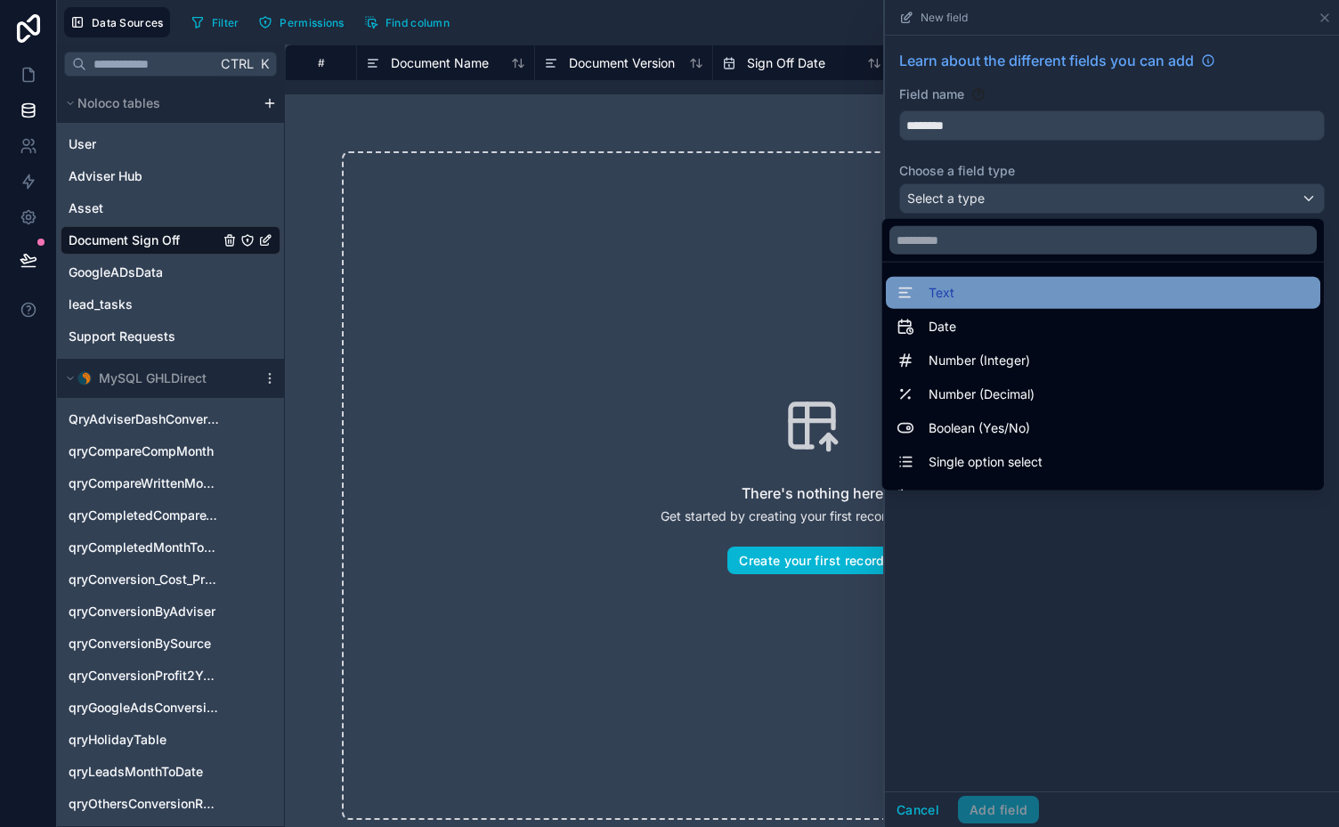
click at [966, 295] on div "Text" at bounding box center [1102, 292] width 413 height 21
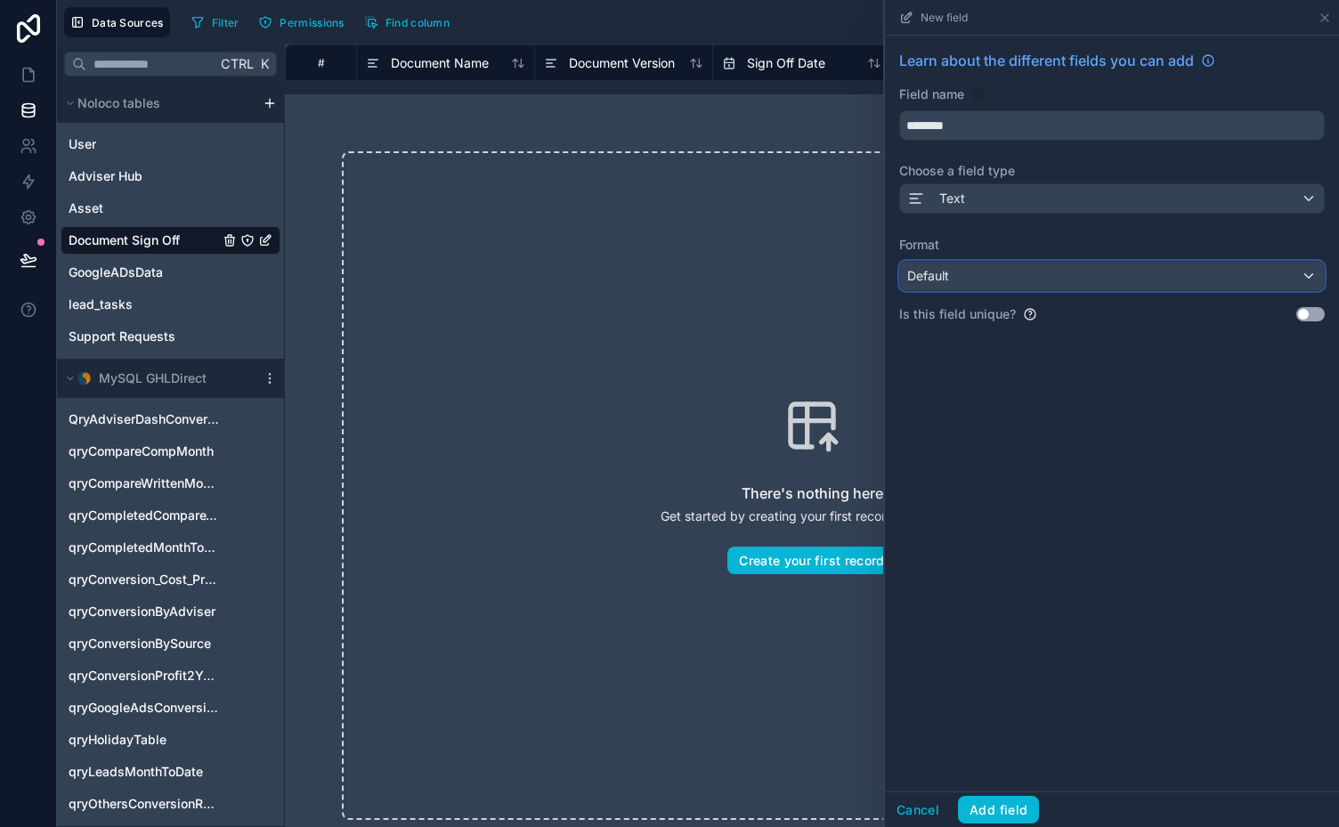
click at [1070, 283] on div "Default" at bounding box center [1112, 276] width 424 height 28
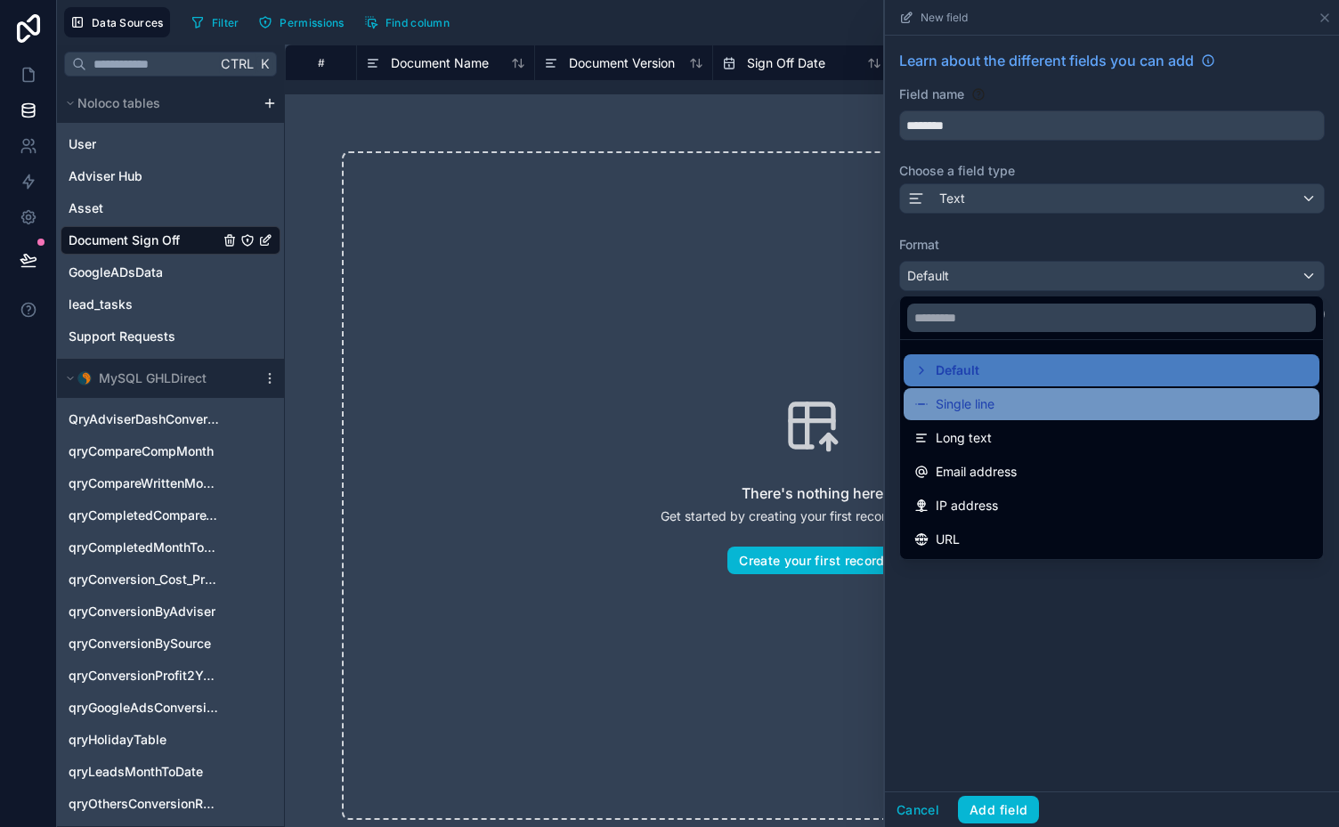
click at [975, 400] on span "Single line" at bounding box center [964, 403] width 59 height 21
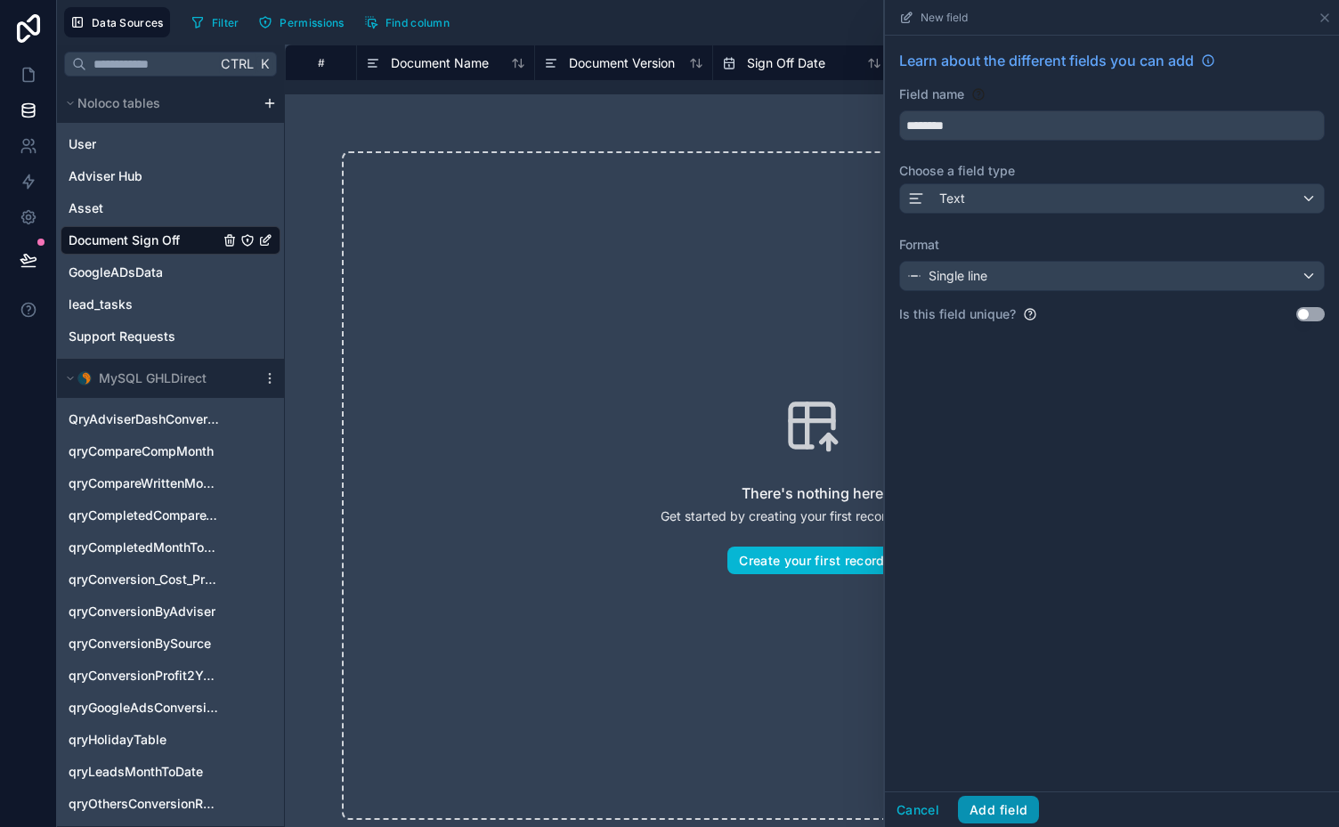
click at [999, 808] on button "Add field" at bounding box center [998, 810] width 81 height 28
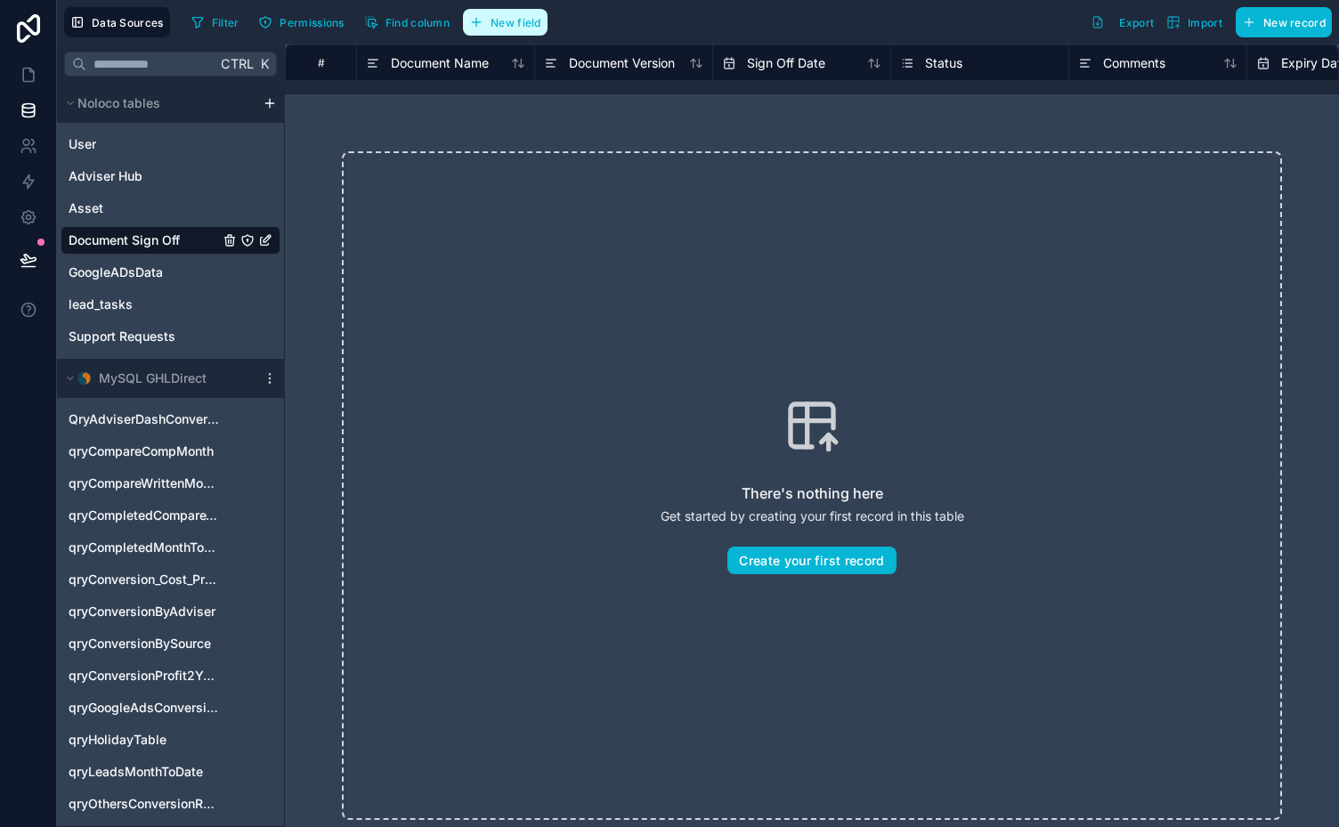
click at [493, 21] on span "New field" at bounding box center [515, 22] width 51 height 13
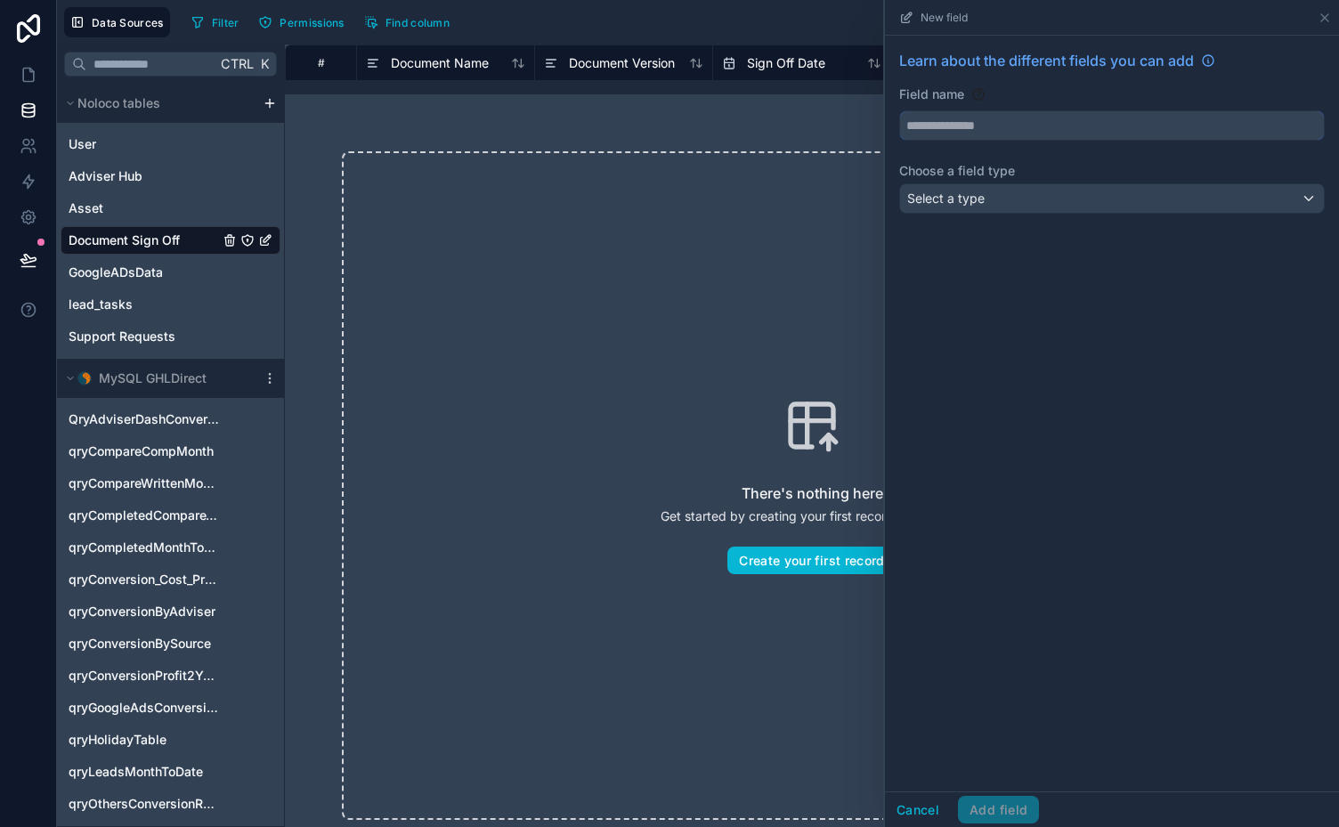
click at [1041, 130] on input "text" at bounding box center [1112, 125] width 424 height 28
type input "*********"
click at [1108, 201] on div "Select a type" at bounding box center [1112, 198] width 424 height 28
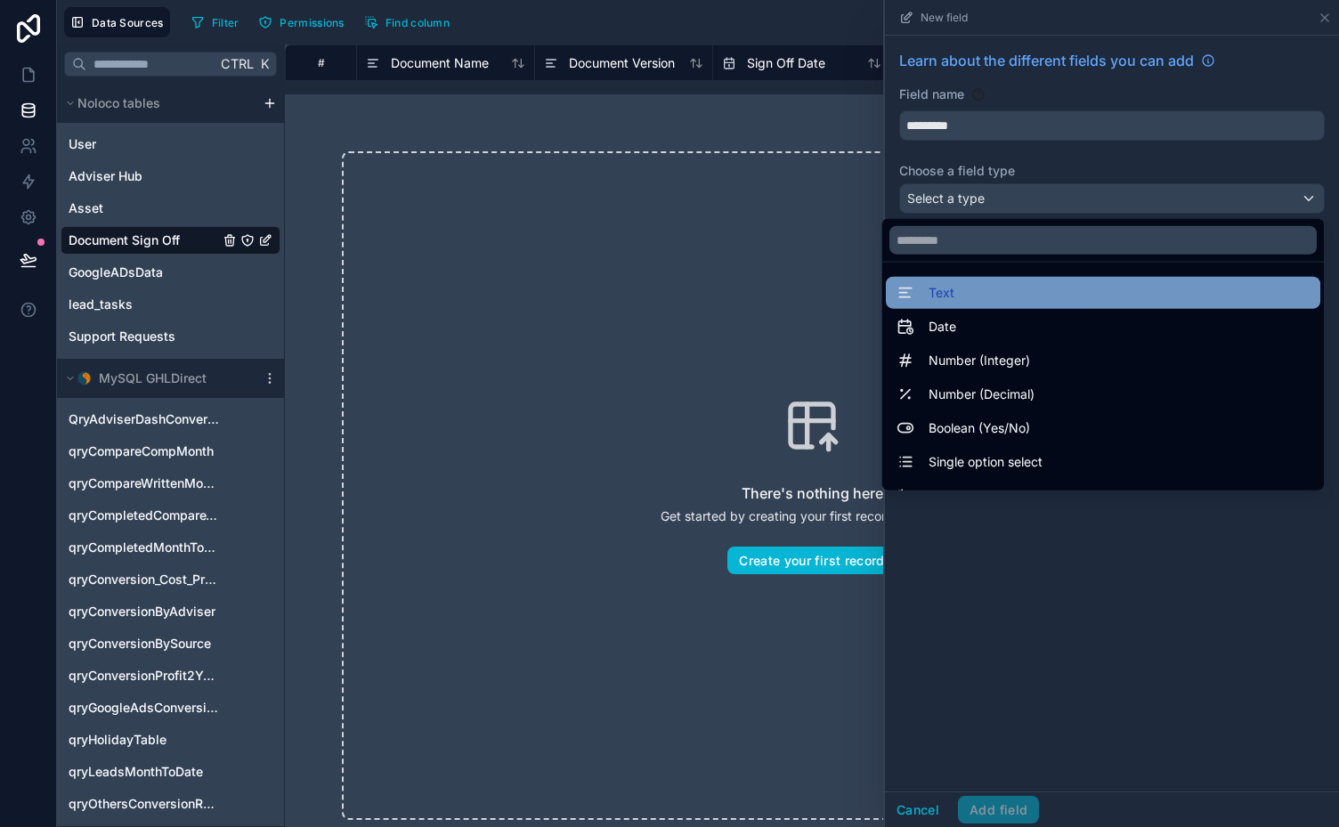
click at [999, 293] on div "Text" at bounding box center [1102, 292] width 413 height 21
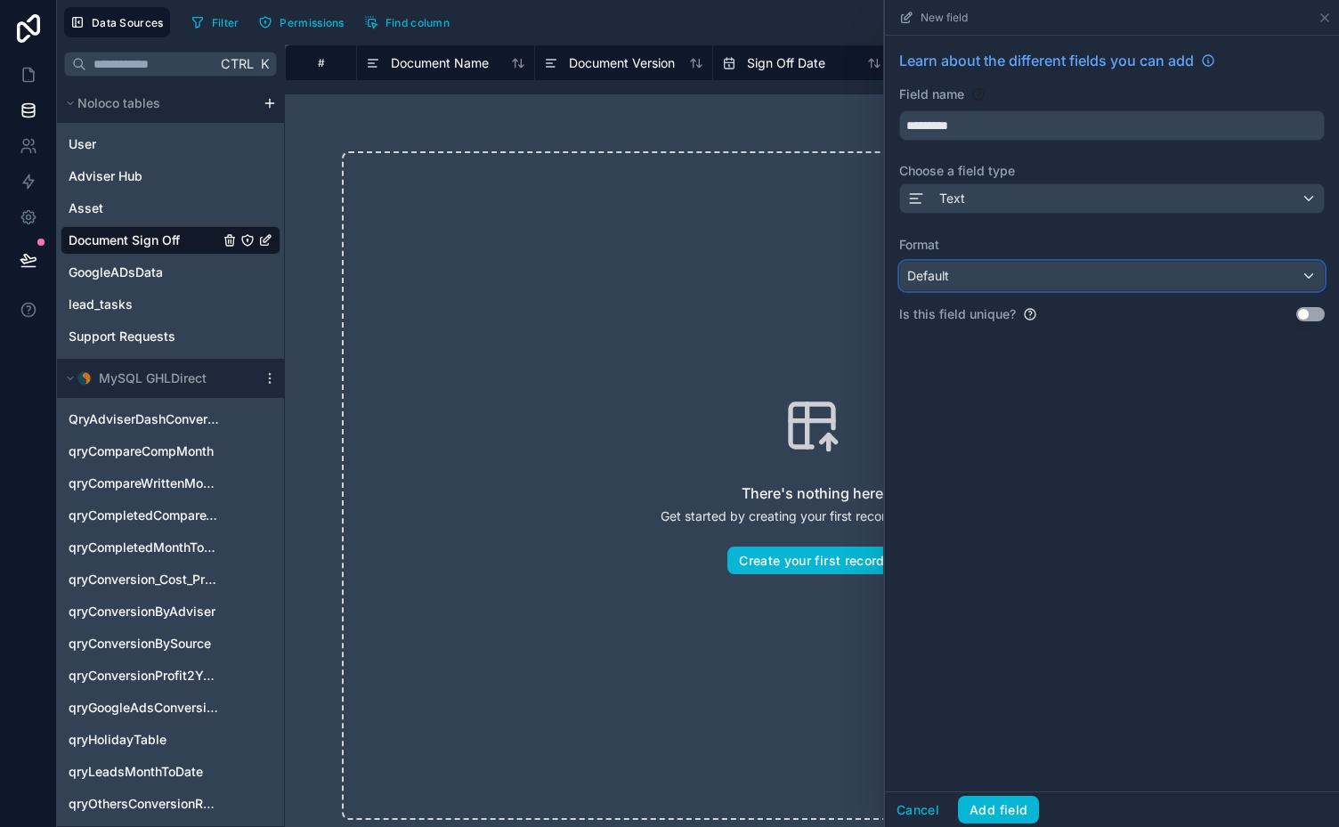
click at [1305, 285] on div "Default" at bounding box center [1112, 276] width 424 height 28
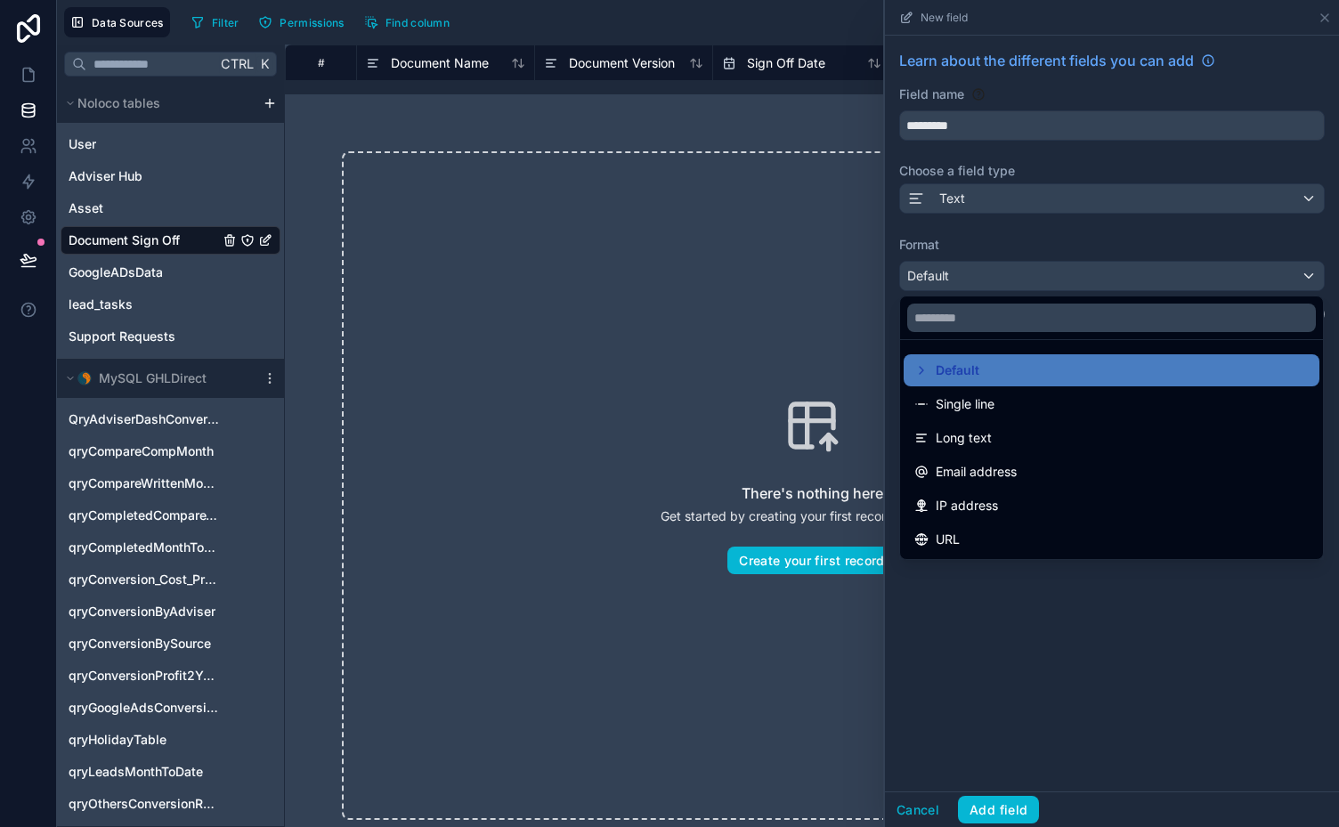
click at [1110, 632] on div at bounding box center [1112, 413] width 454 height 827
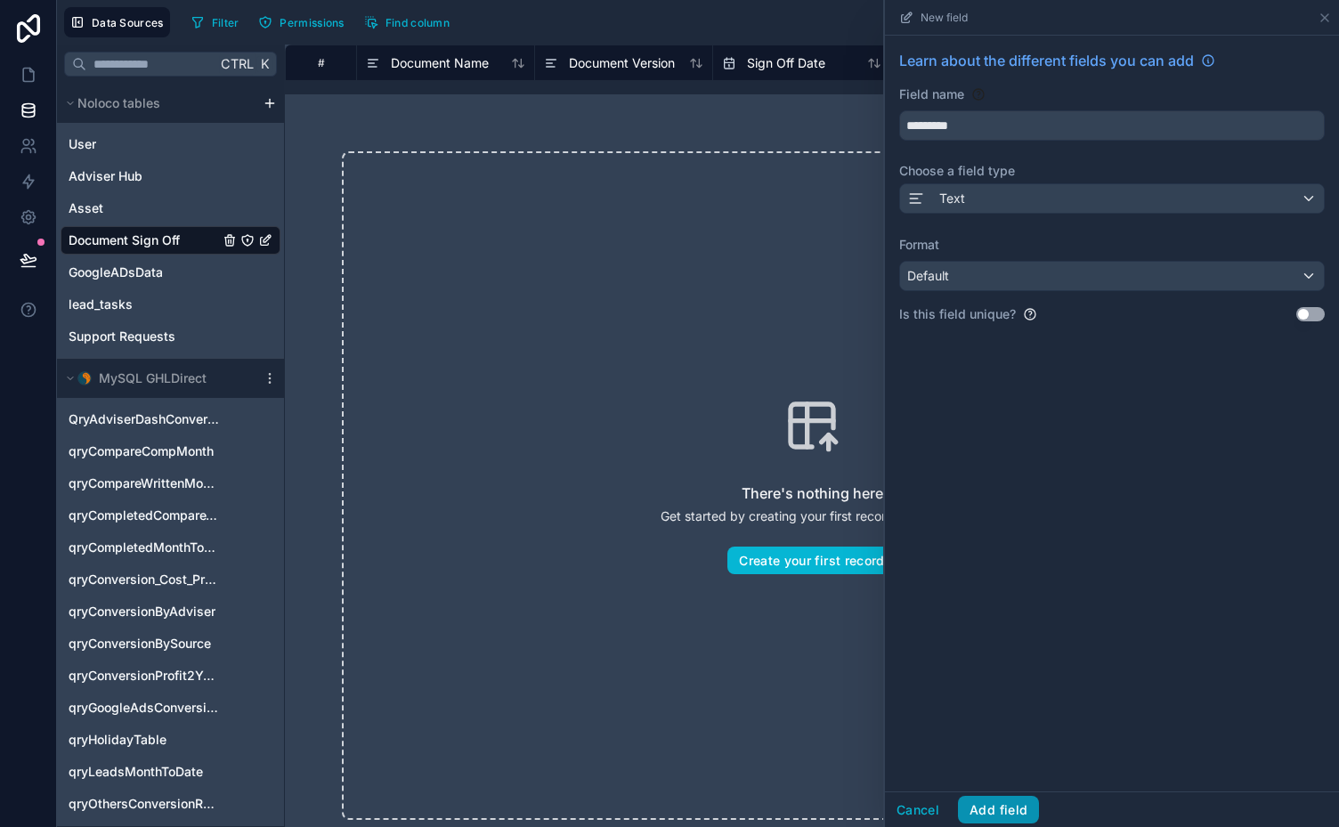
click at [999, 807] on button "Add field" at bounding box center [998, 810] width 81 height 28
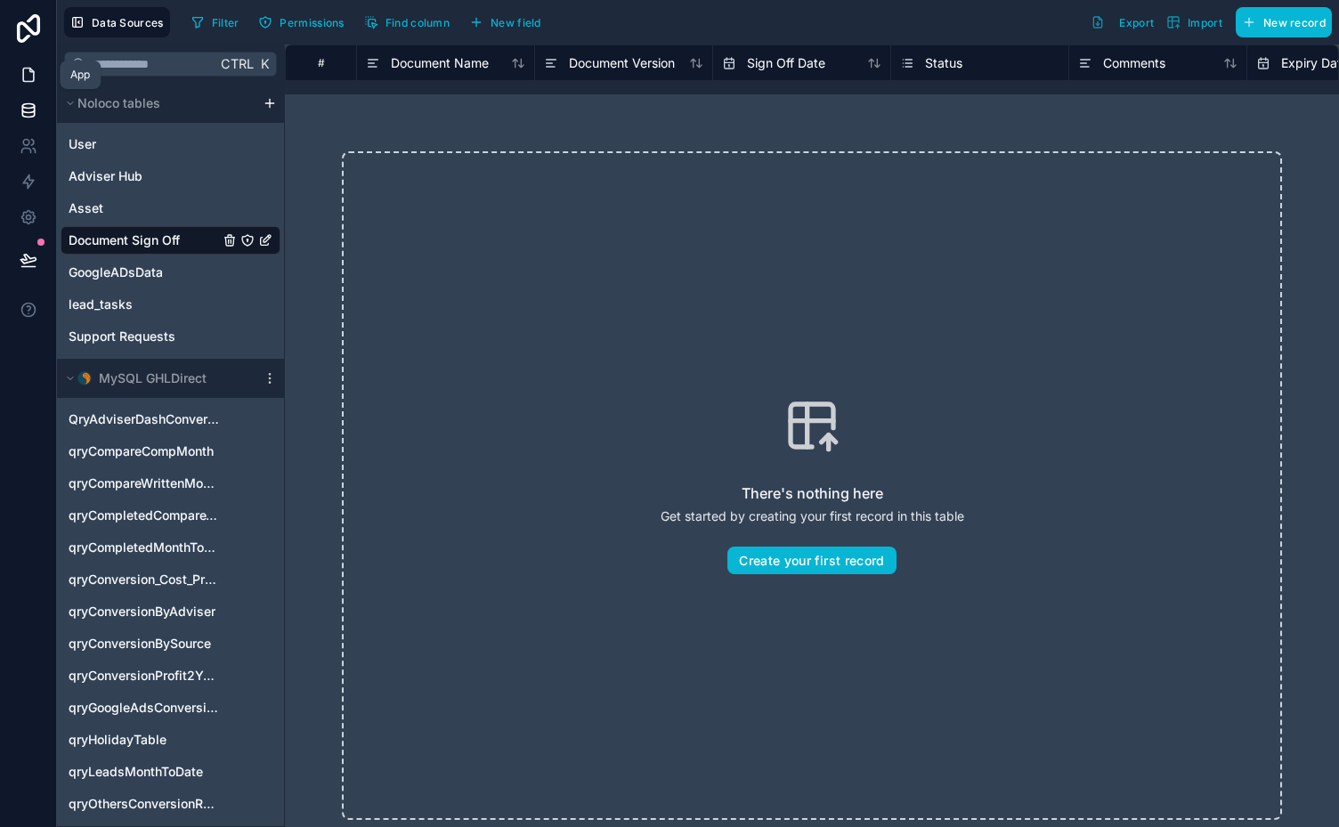
click at [28, 74] on icon at bounding box center [29, 75] width 18 height 18
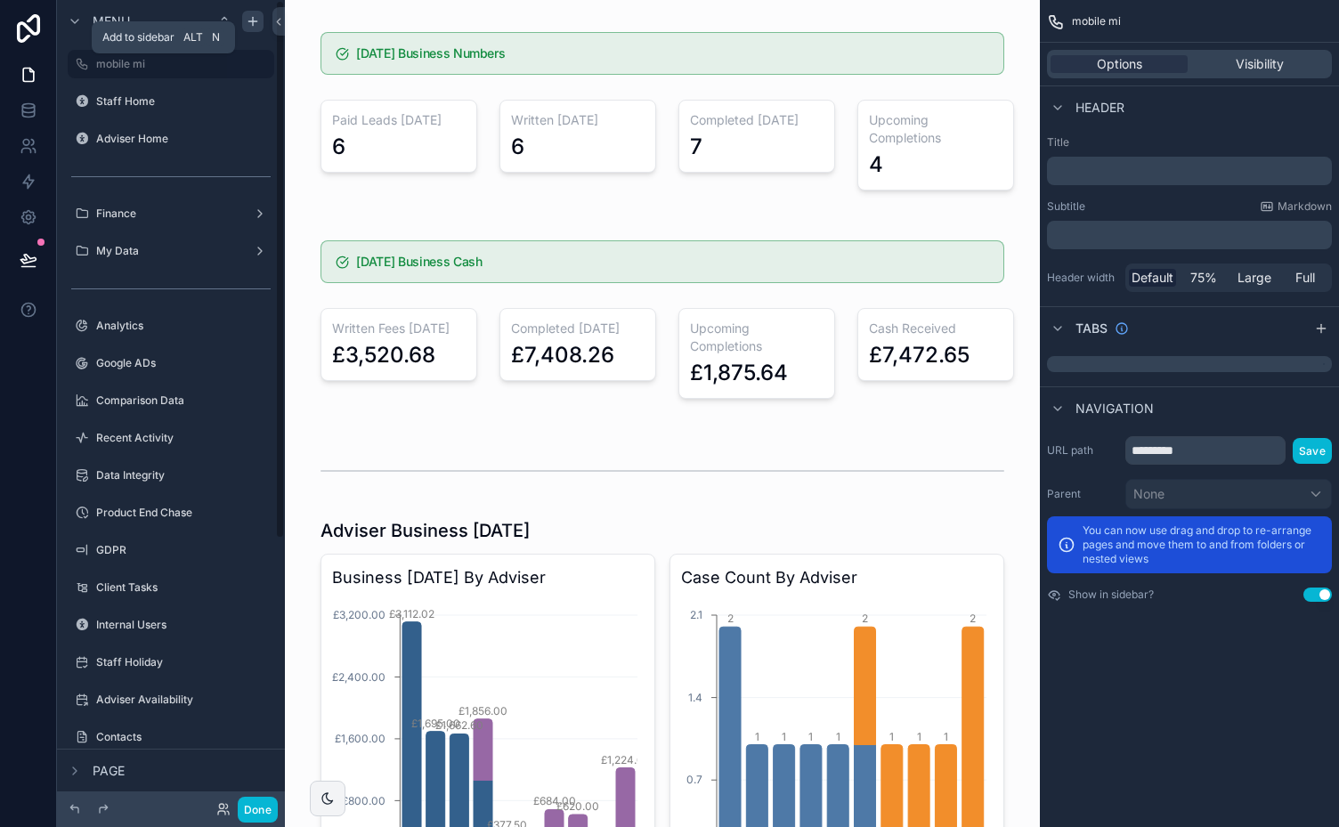
click at [254, 18] on icon "scrollable content" at bounding box center [253, 21] width 14 height 14
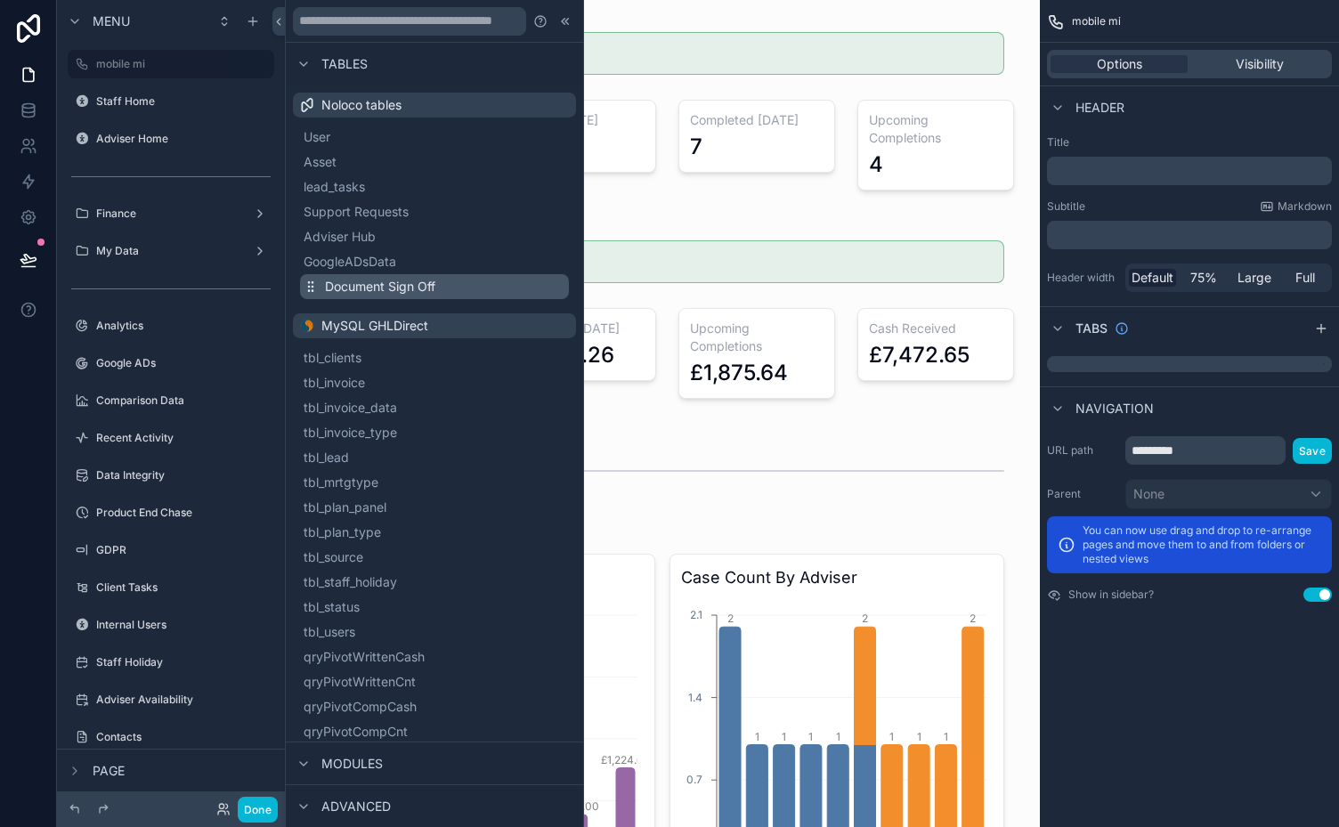
click at [368, 283] on span "Document Sign Off" at bounding box center [380, 287] width 110 height 18
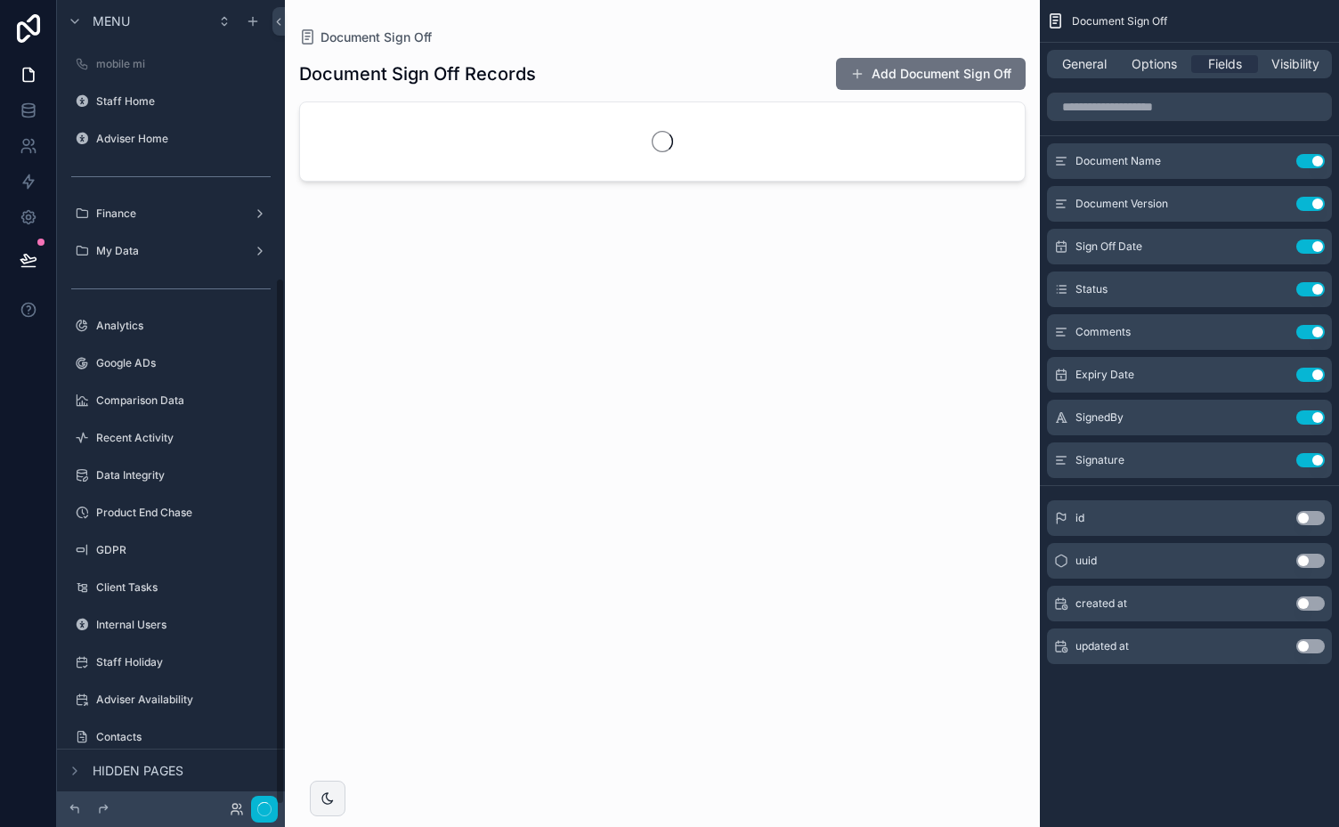
scroll to position [424, 0]
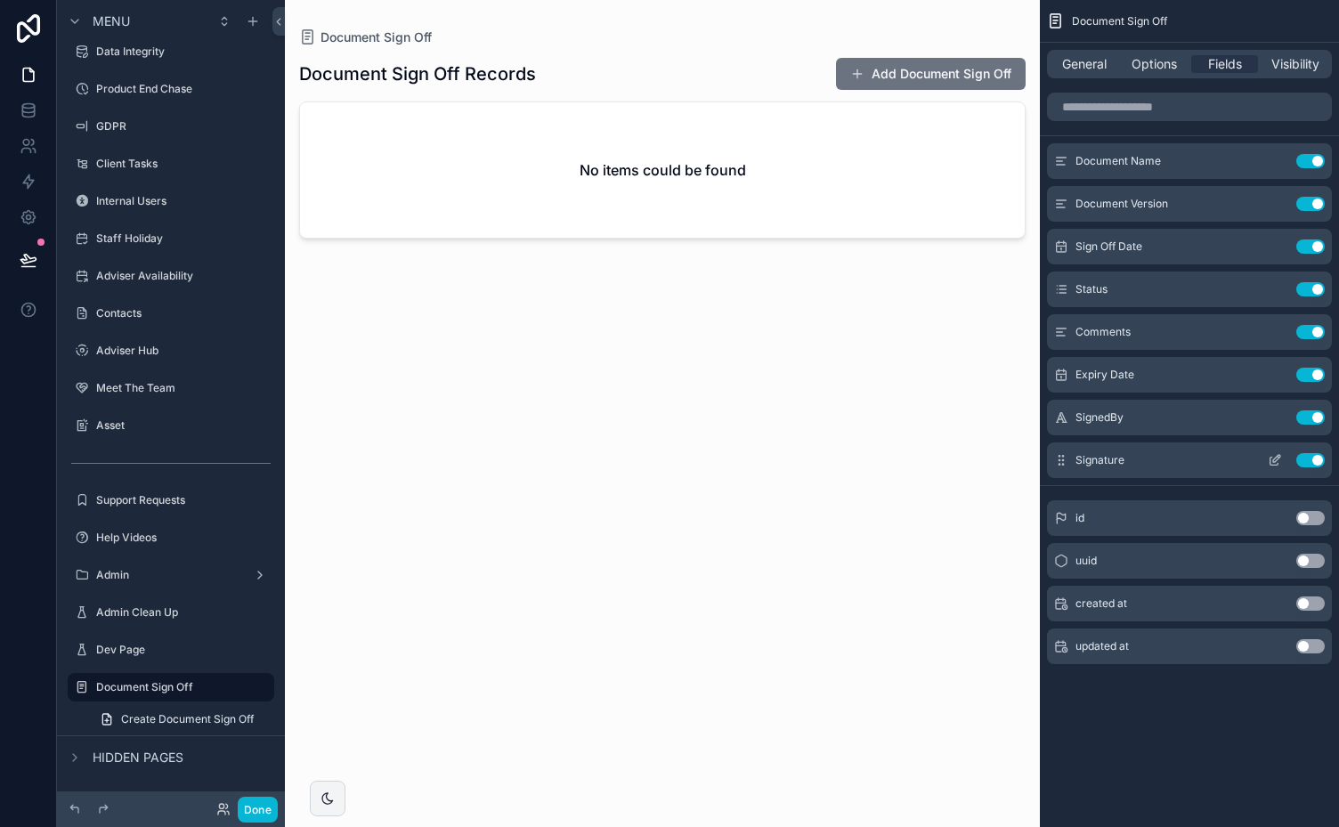
click at [1276, 457] on icon "scrollable content" at bounding box center [1274, 460] width 14 height 14
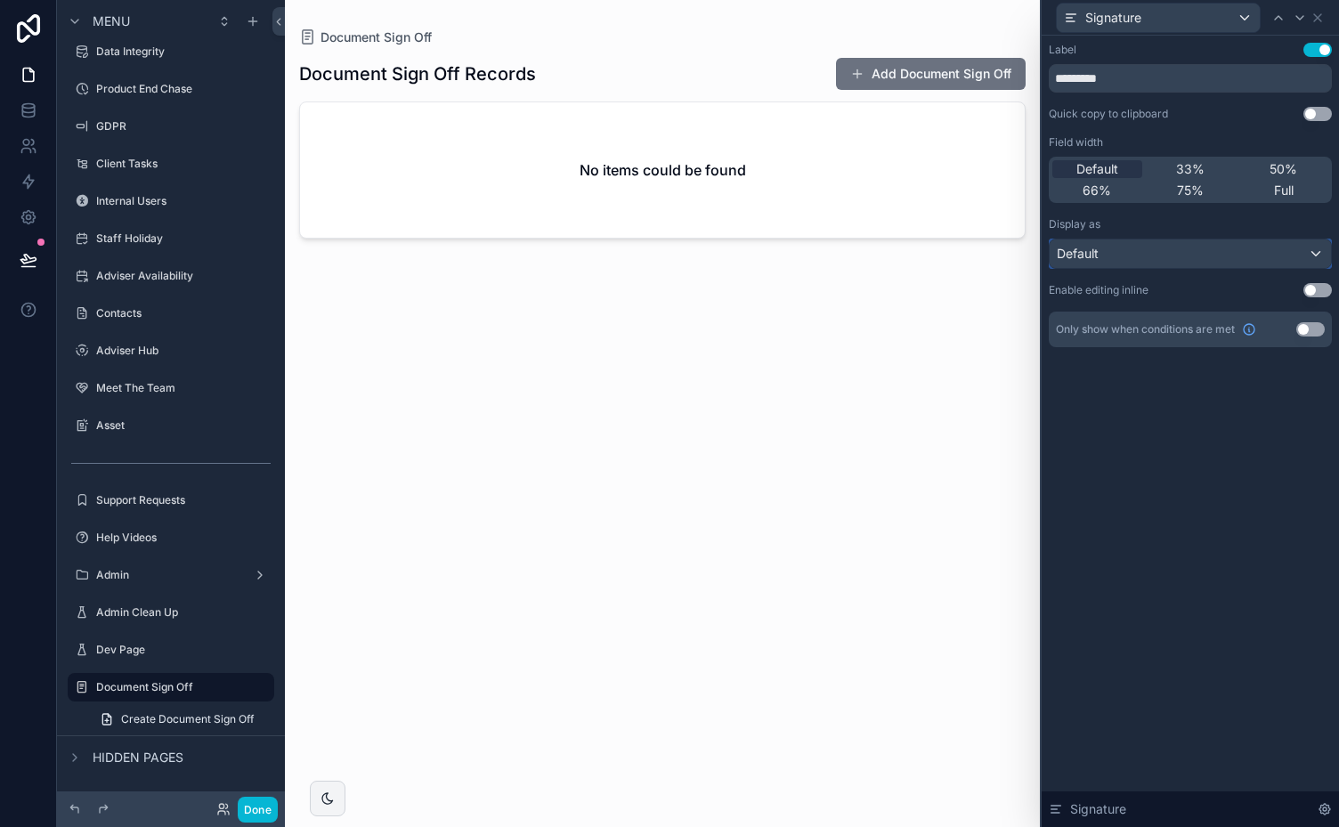
click at [1297, 254] on div "Default" at bounding box center [1189, 253] width 281 height 28
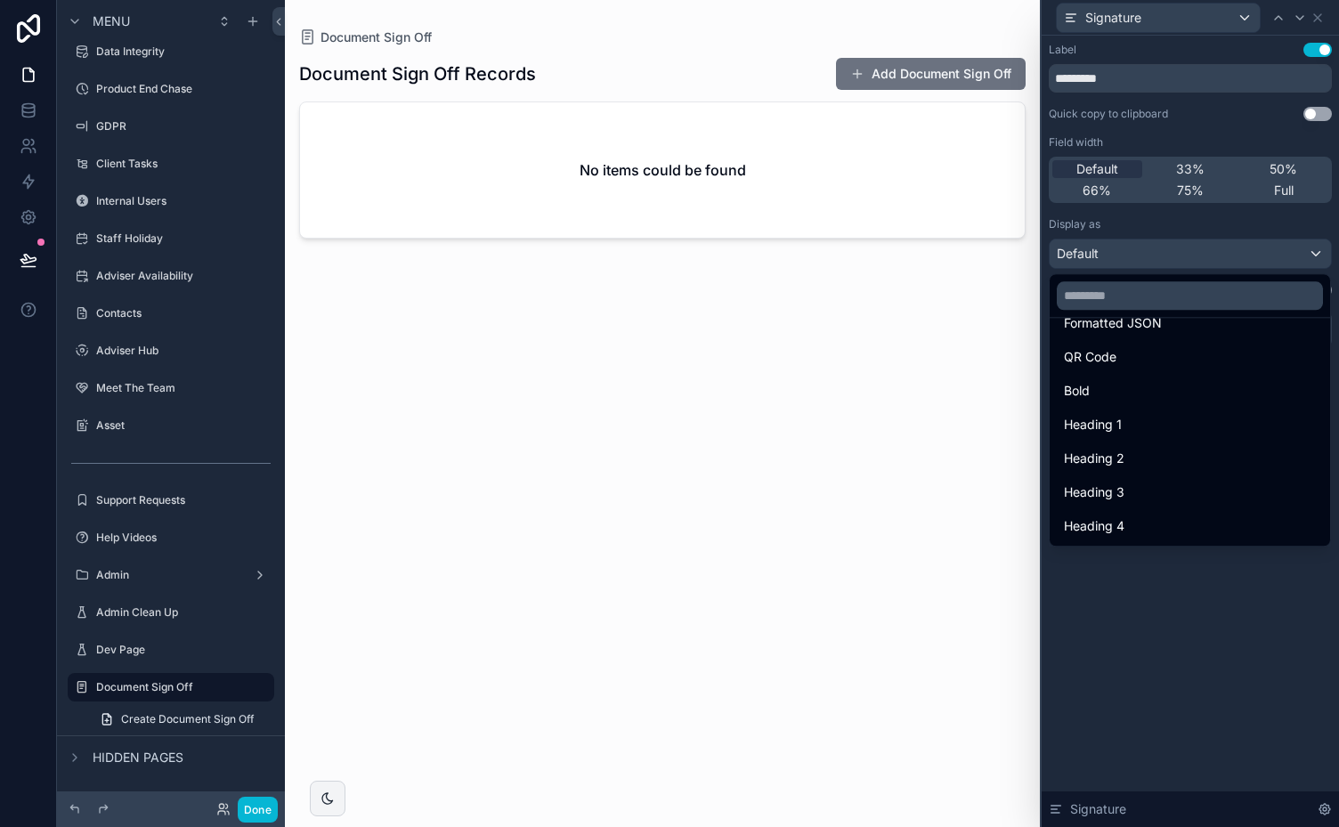
scroll to position [0, 0]
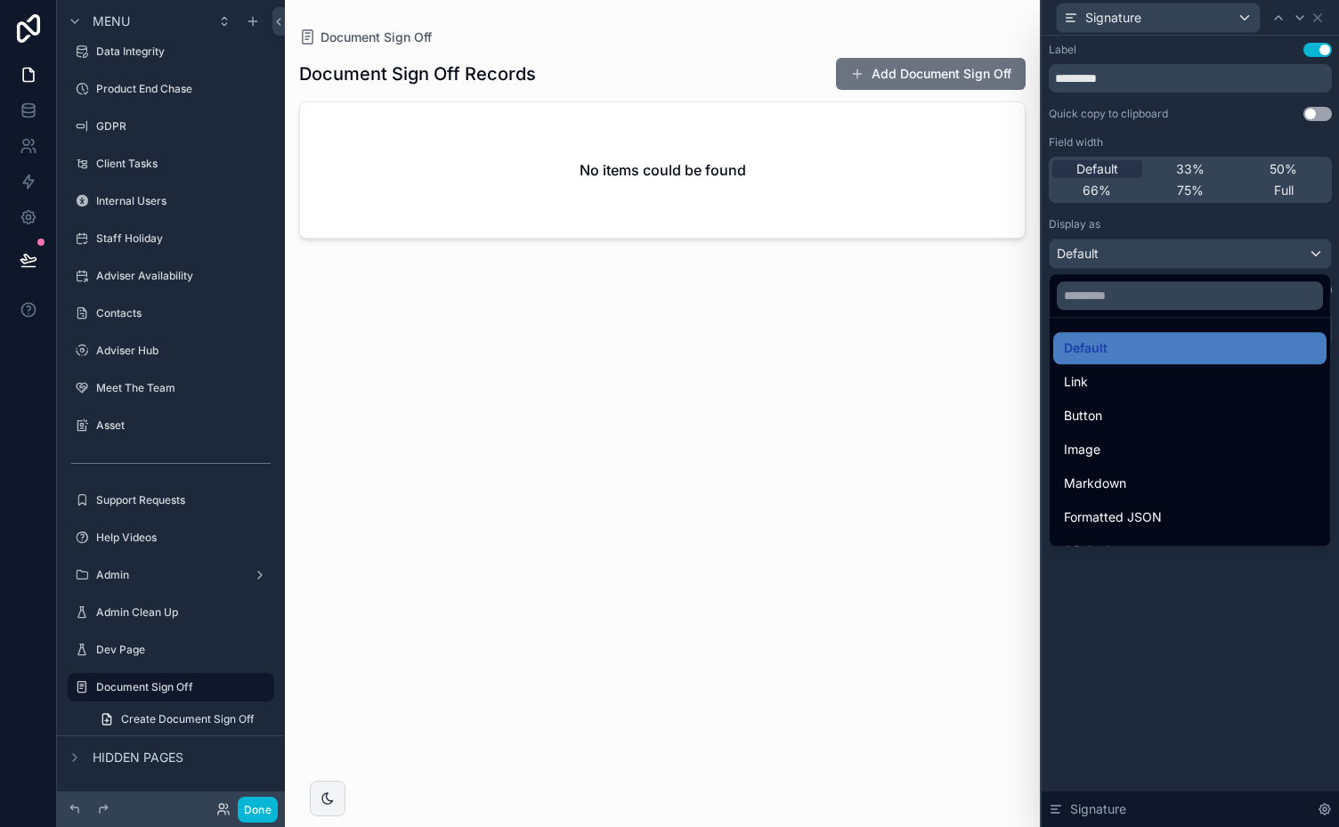
click at [1226, 602] on div at bounding box center [1189, 413] width 297 height 827
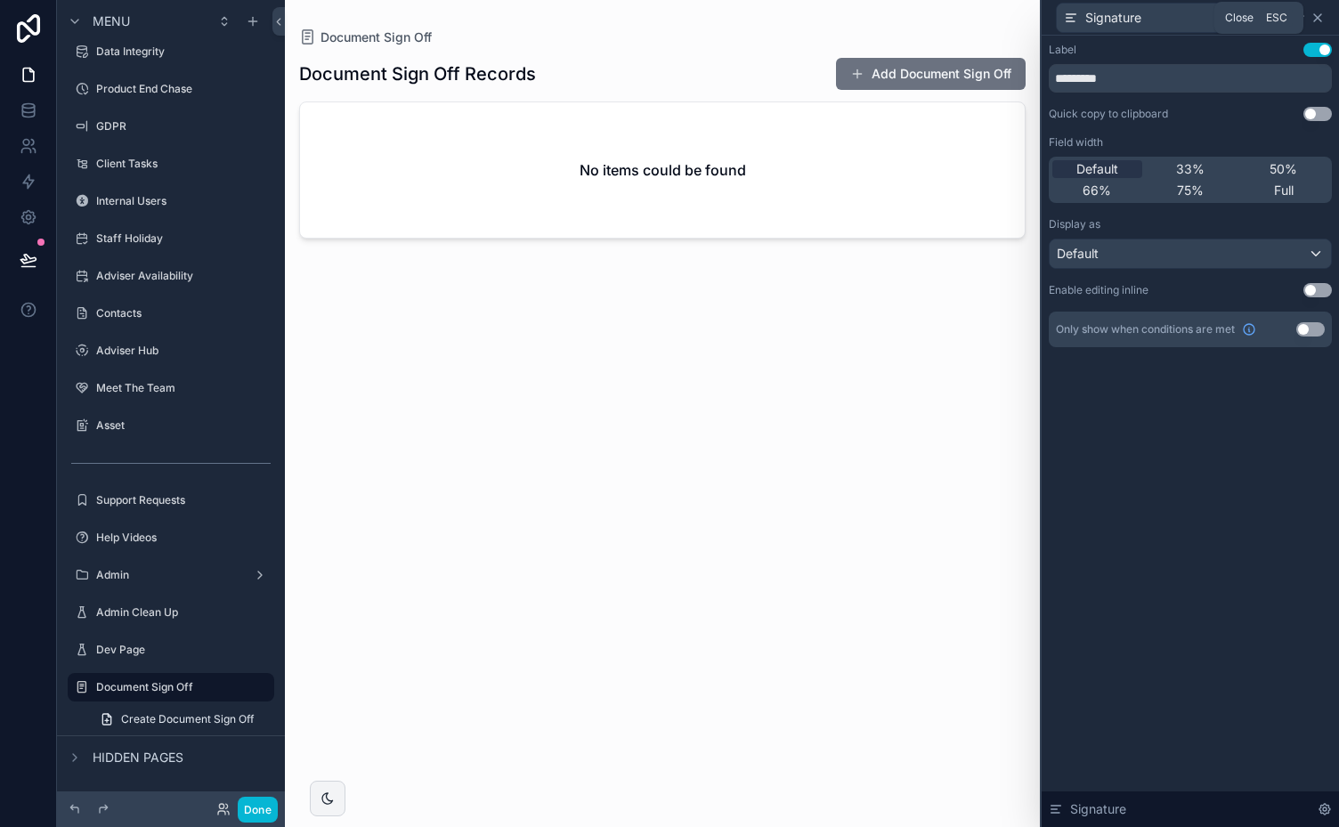
click at [1318, 16] on icon at bounding box center [1317, 17] width 7 height 7
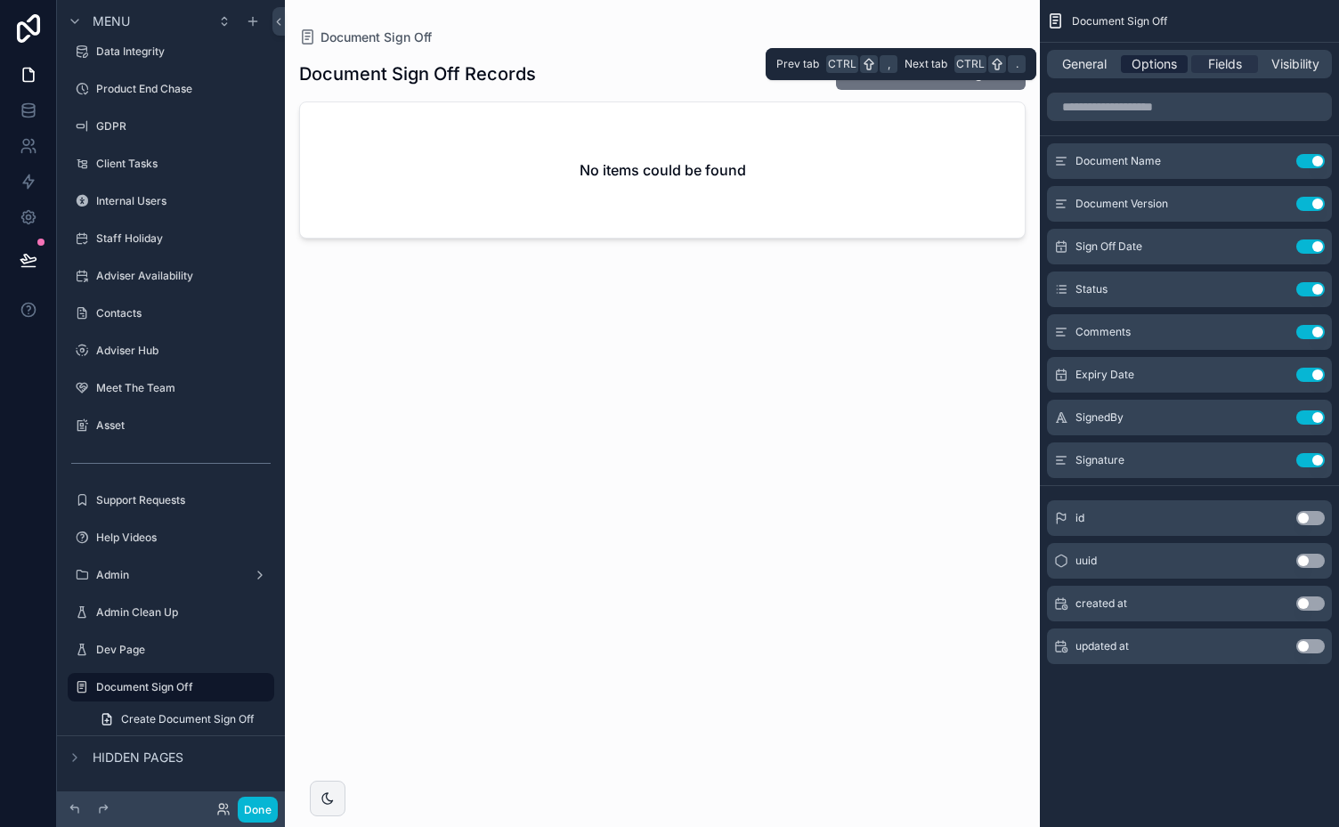
click at [1144, 62] on span "Options" at bounding box center [1153, 64] width 45 height 18
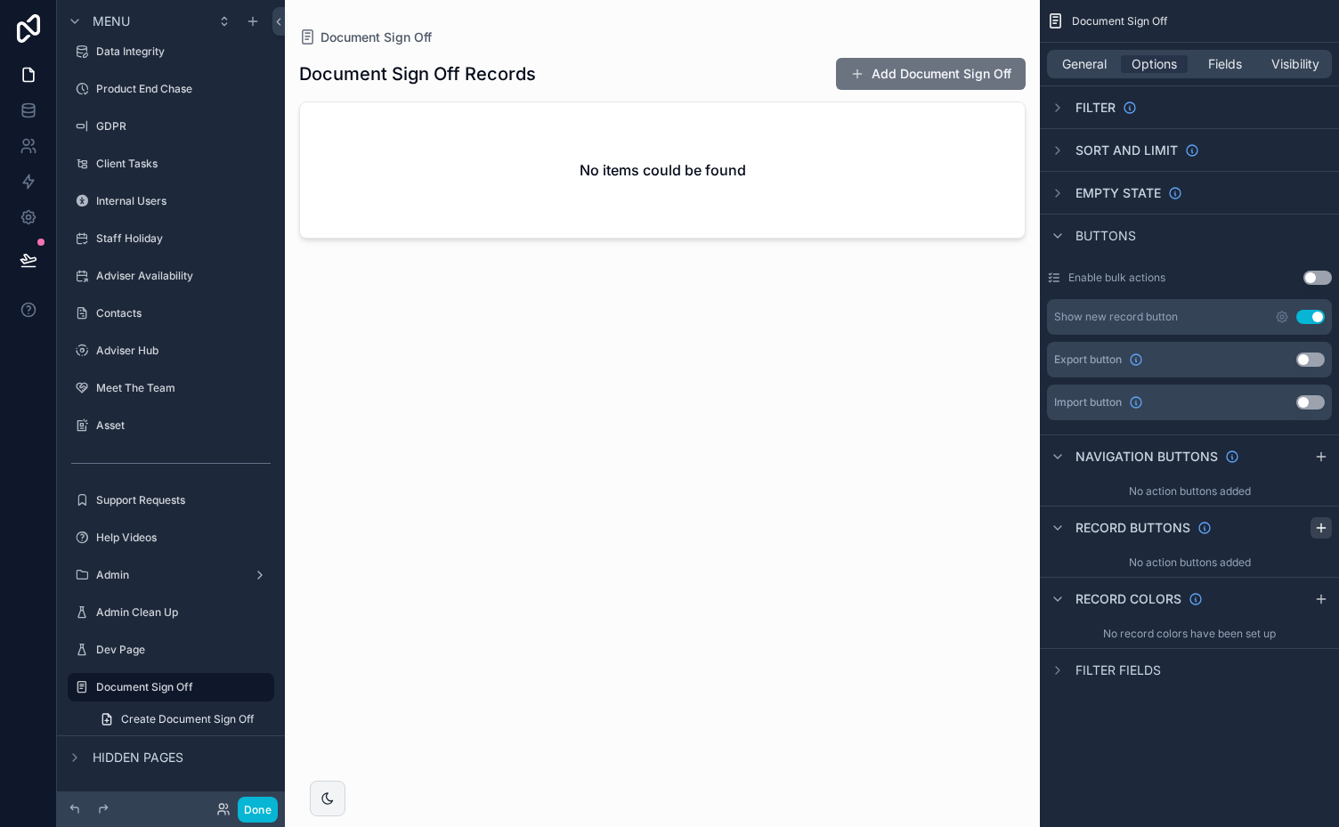
click at [1326, 525] on icon "scrollable content" at bounding box center [1321, 528] width 14 height 14
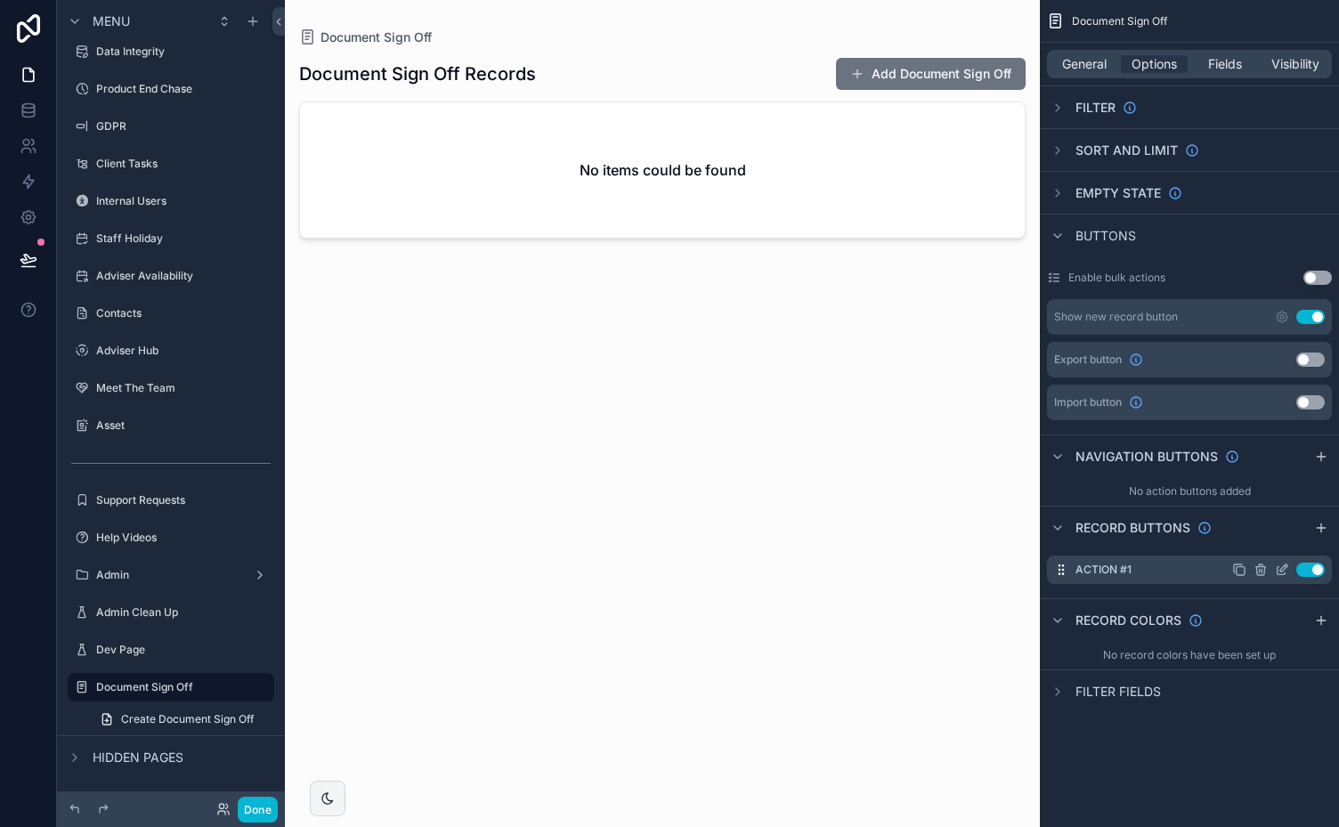
click at [1280, 568] on icon "scrollable content" at bounding box center [1281, 569] width 14 height 14
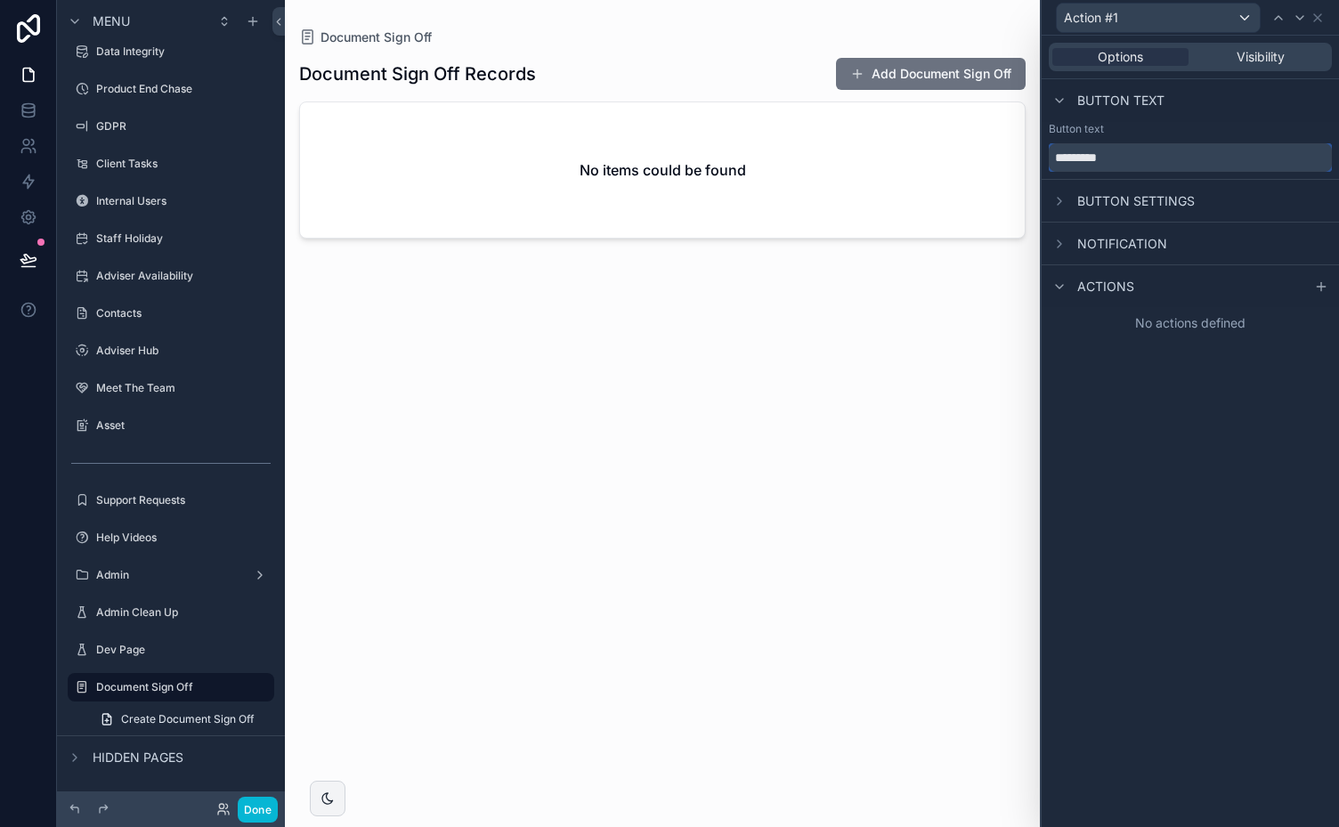
drag, startPoint x: 1075, startPoint y: 156, endPoint x: 1020, endPoint y: 162, distance: 55.5
click at [1020, 162] on div "Action #1 Options Visibility Button text Button text ********* Button settings …" at bounding box center [669, 413] width 1339 height 827
type input "**********"
click at [1328, 281] on div at bounding box center [1320, 286] width 21 height 21
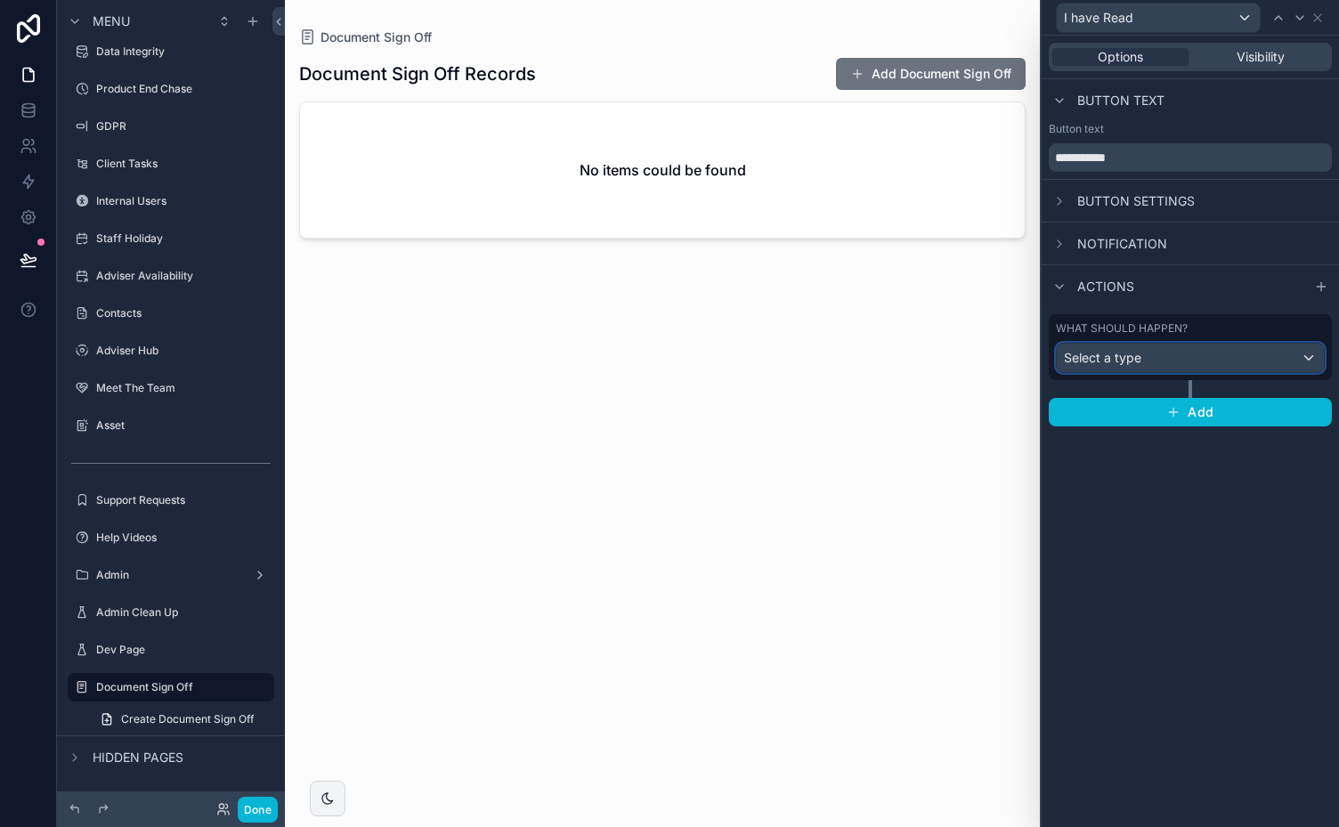
click at [1256, 351] on div "Select a type" at bounding box center [1189, 358] width 267 height 28
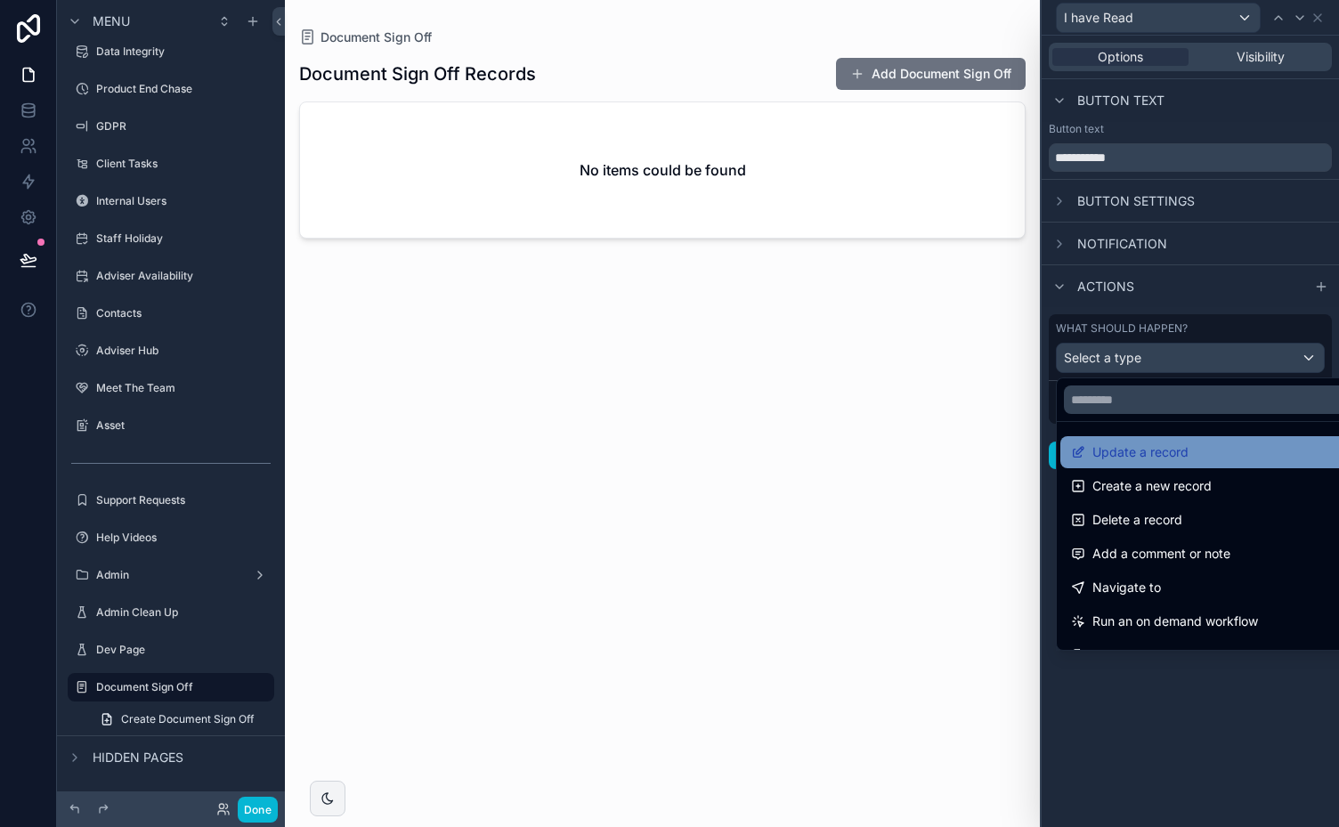
click at [1137, 447] on span "Update a record" at bounding box center [1140, 451] width 96 height 21
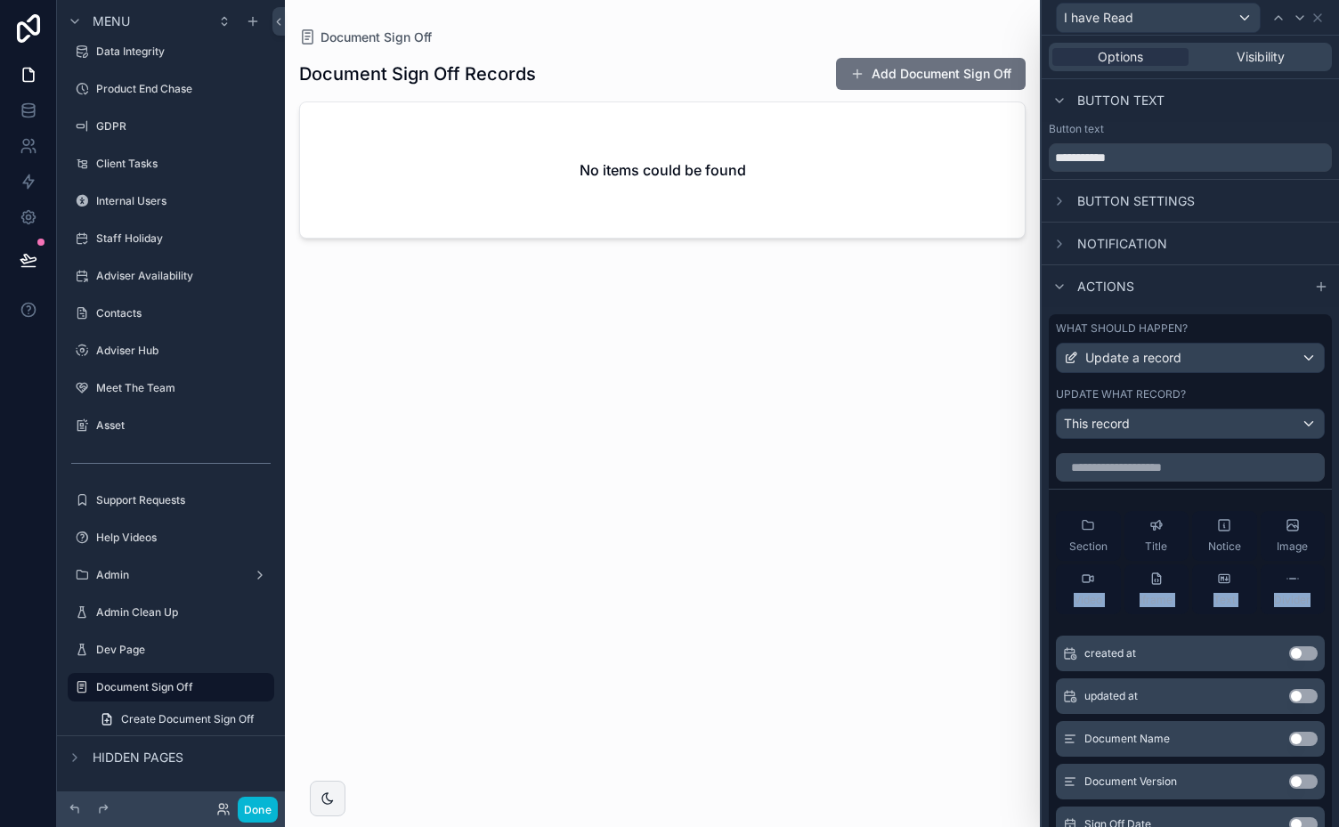
drag, startPoint x: 1301, startPoint y: 545, endPoint x: 1306, endPoint y: 580, distance: 36.0
click at [1306, 580] on div "Section Title Notice Image Video iframe Text Divider created at Use setting upd…" at bounding box center [1189, 653] width 283 height 414
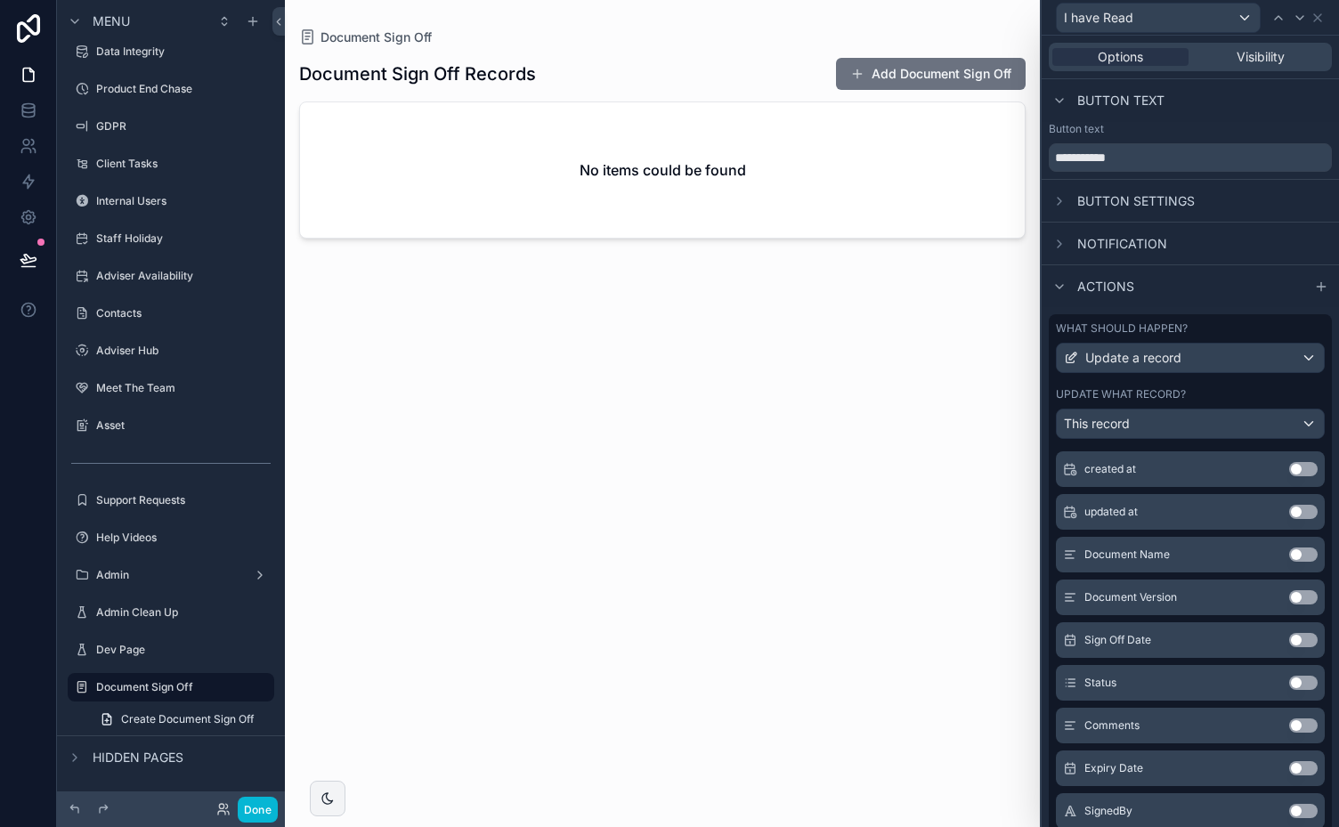
scroll to position [217, 0]
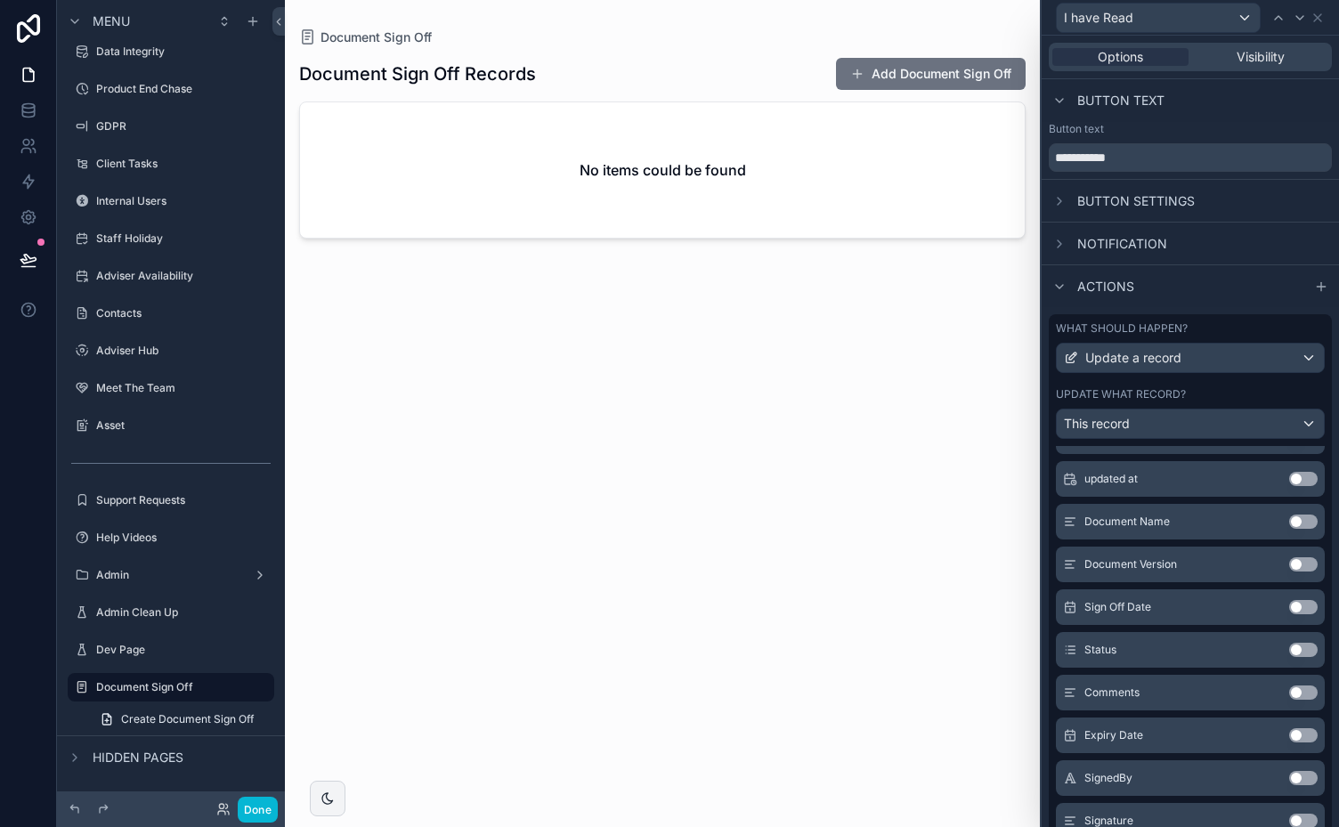
click at [1289, 815] on button "Use setting" at bounding box center [1303, 820] width 28 height 14
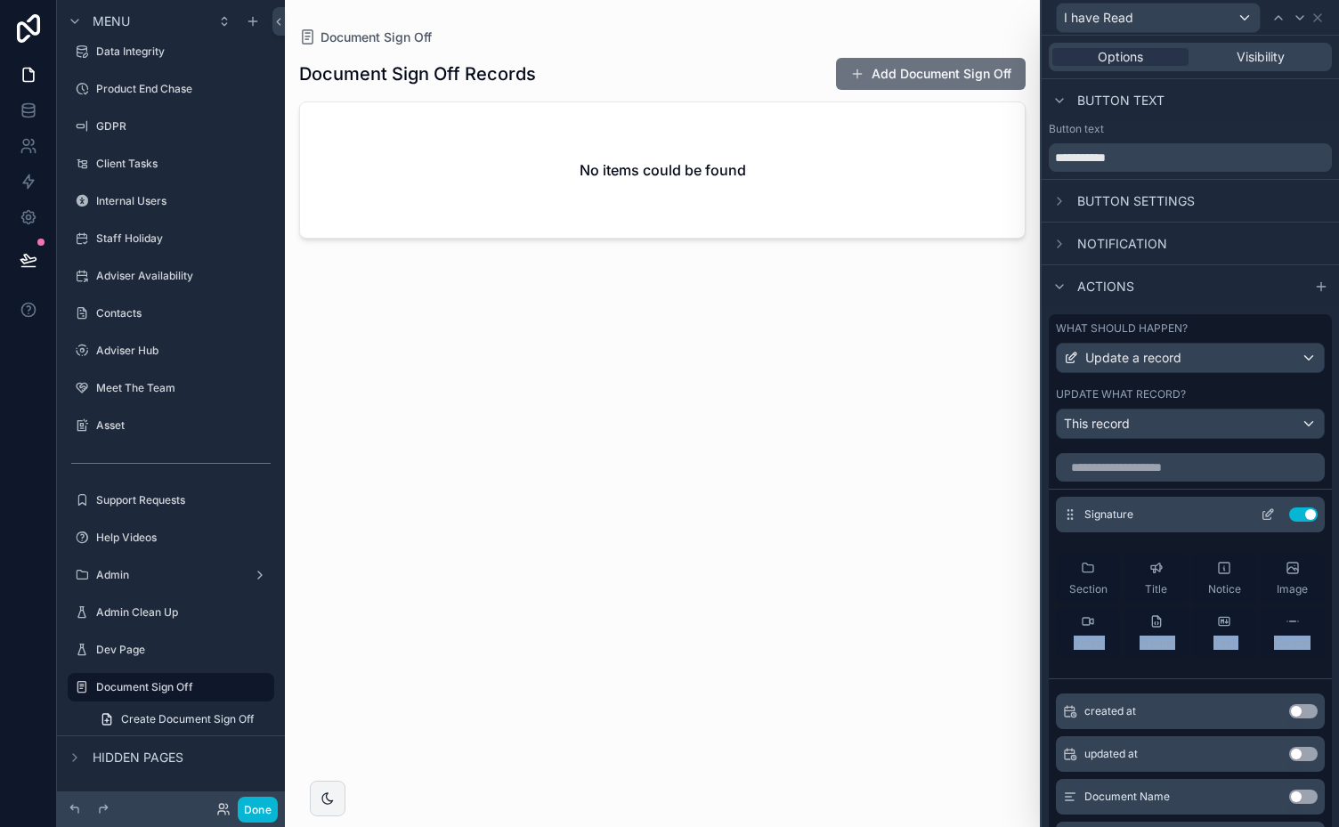
click at [1260, 509] on icon at bounding box center [1267, 514] width 14 height 14
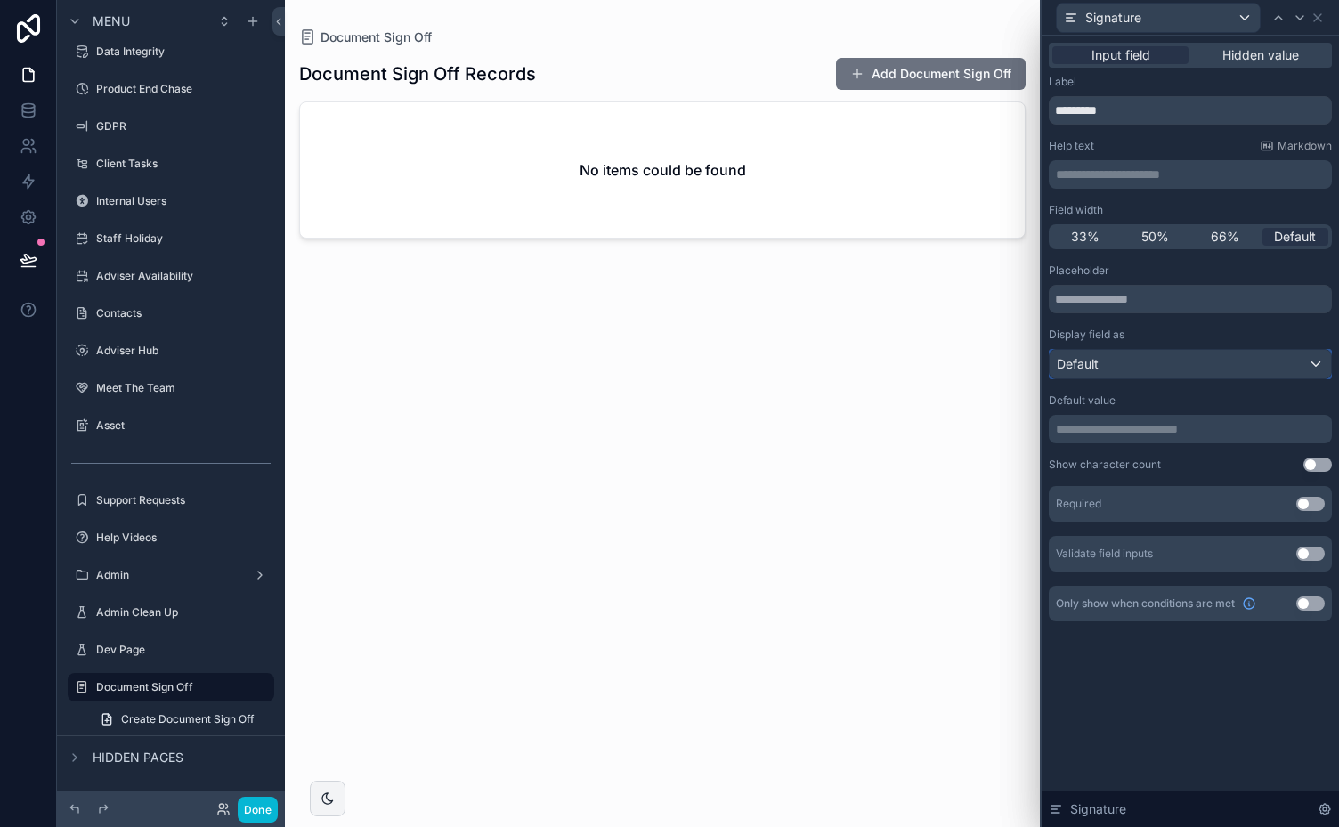
click at [1278, 370] on div "Default" at bounding box center [1189, 364] width 281 height 28
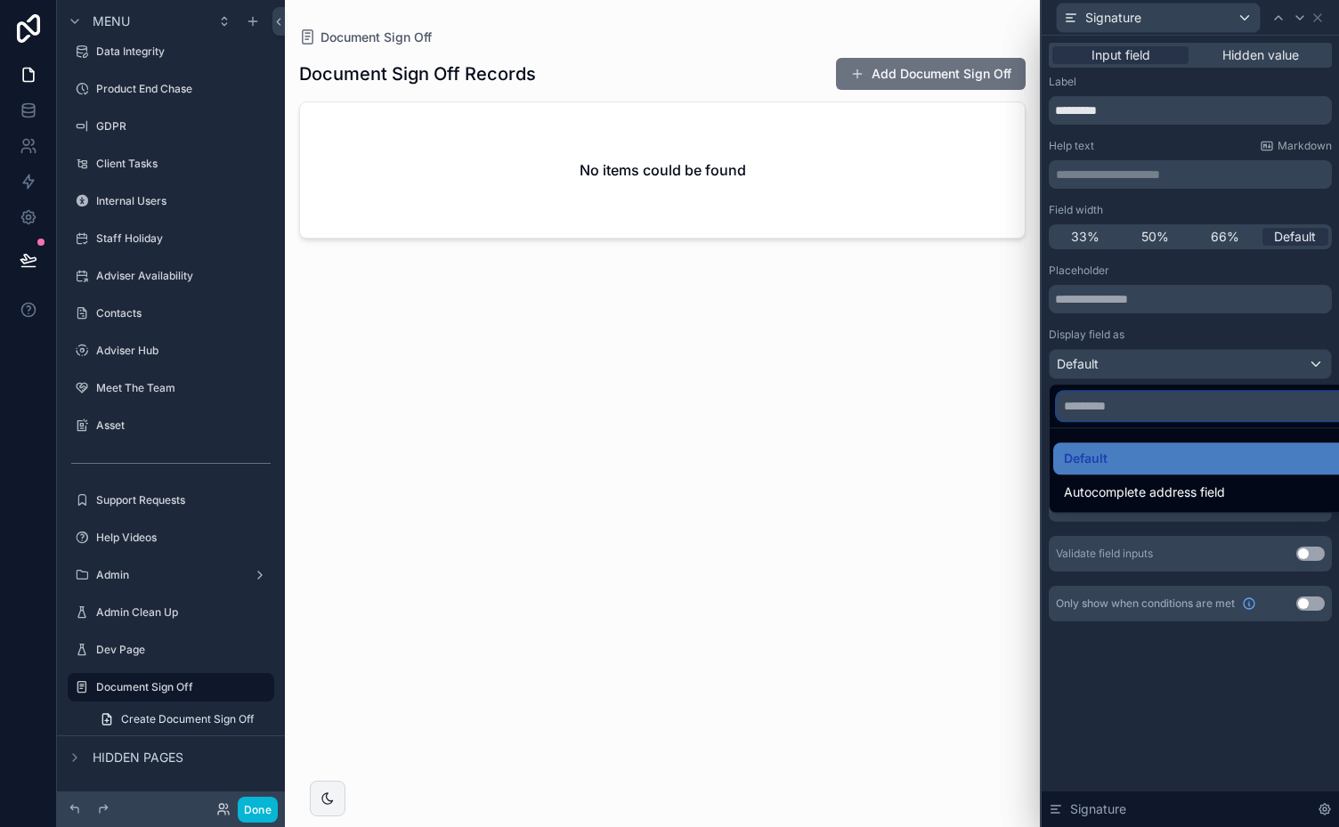
click at [1166, 409] on input "text" at bounding box center [1210, 406] width 309 height 28
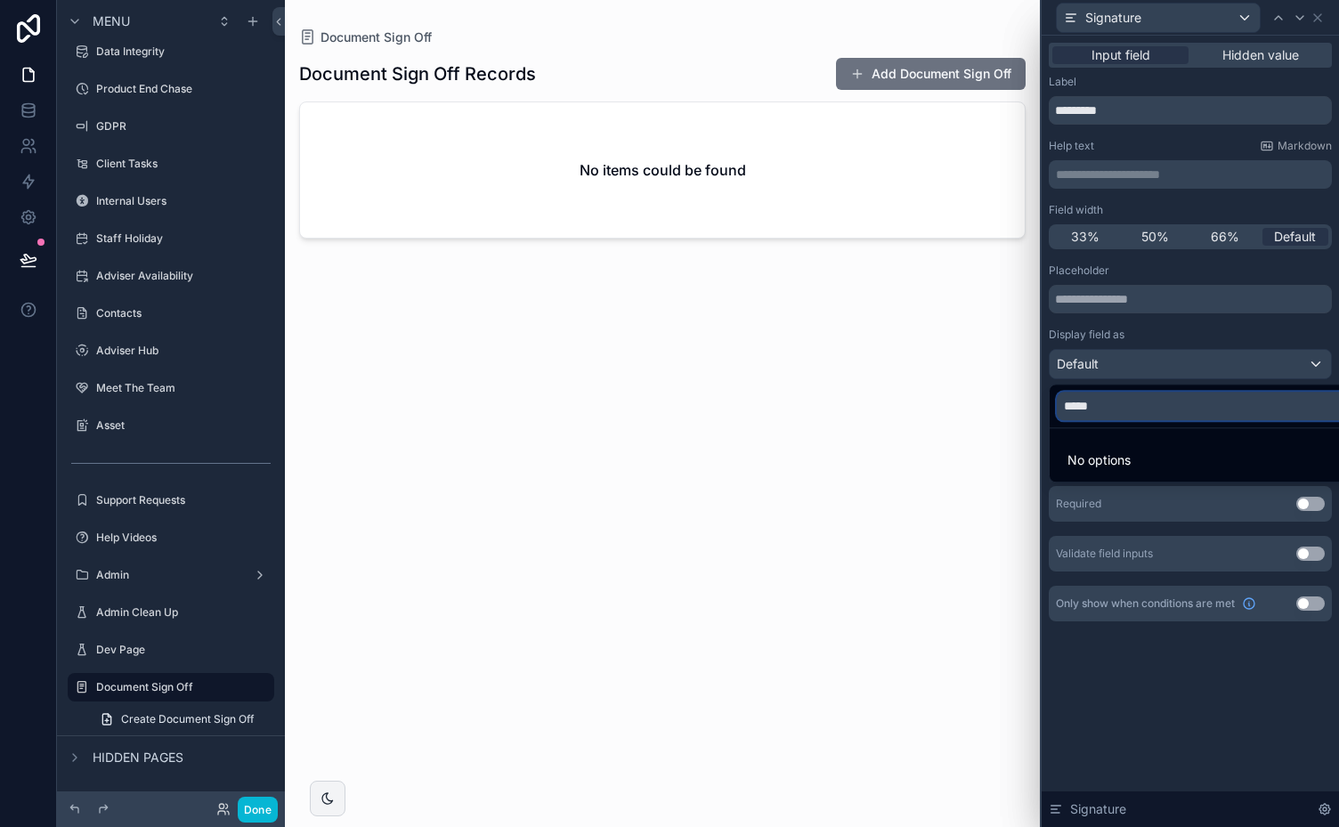
drag, startPoint x: 1166, startPoint y: 409, endPoint x: 955, endPoint y: 407, distance: 210.9
click at [955, 407] on div "**********" at bounding box center [669, 413] width 1339 height 827
type input "*"
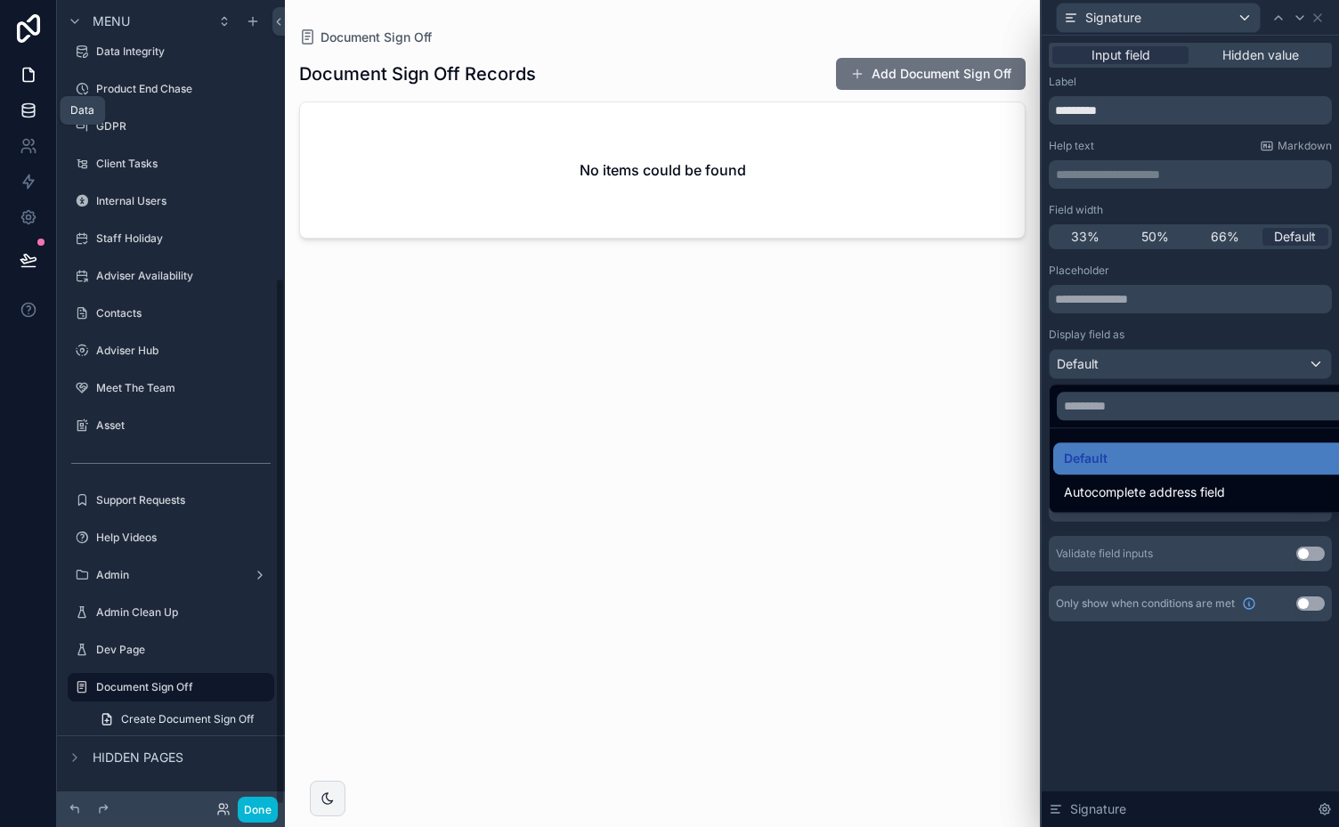
click at [36, 109] on icon at bounding box center [29, 110] width 18 height 18
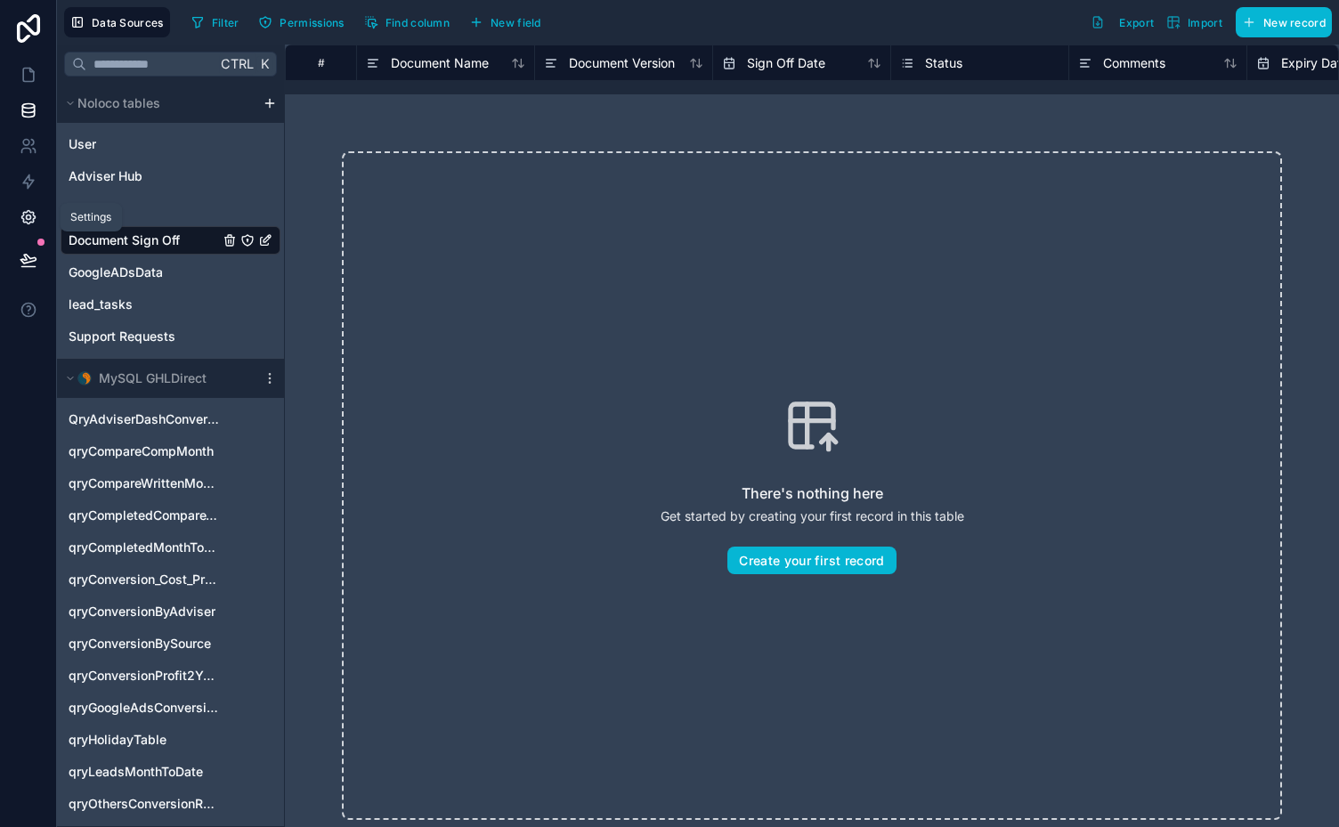
click at [30, 221] on icon at bounding box center [29, 217] width 18 height 18
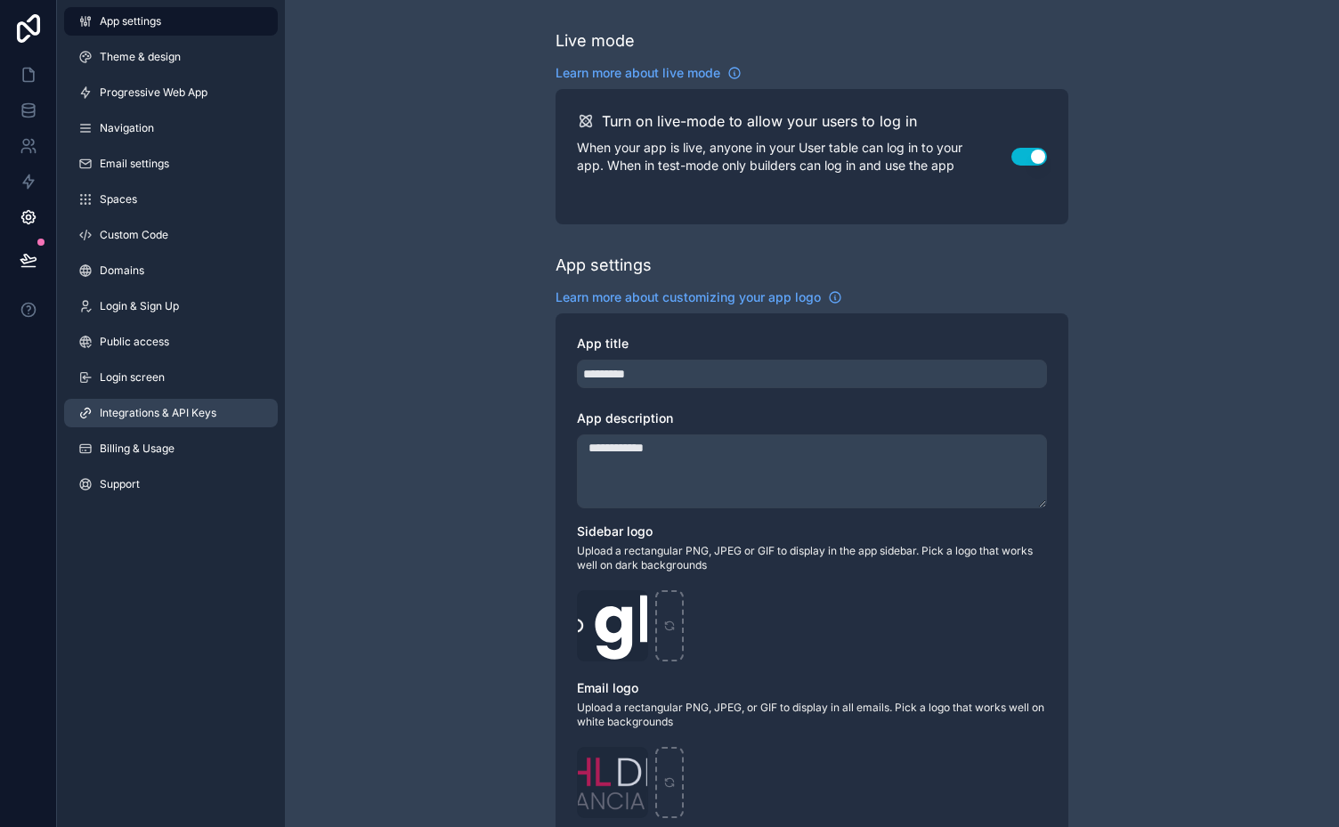
click at [151, 404] on link "Integrations & API Keys" at bounding box center [171, 413] width 214 height 28
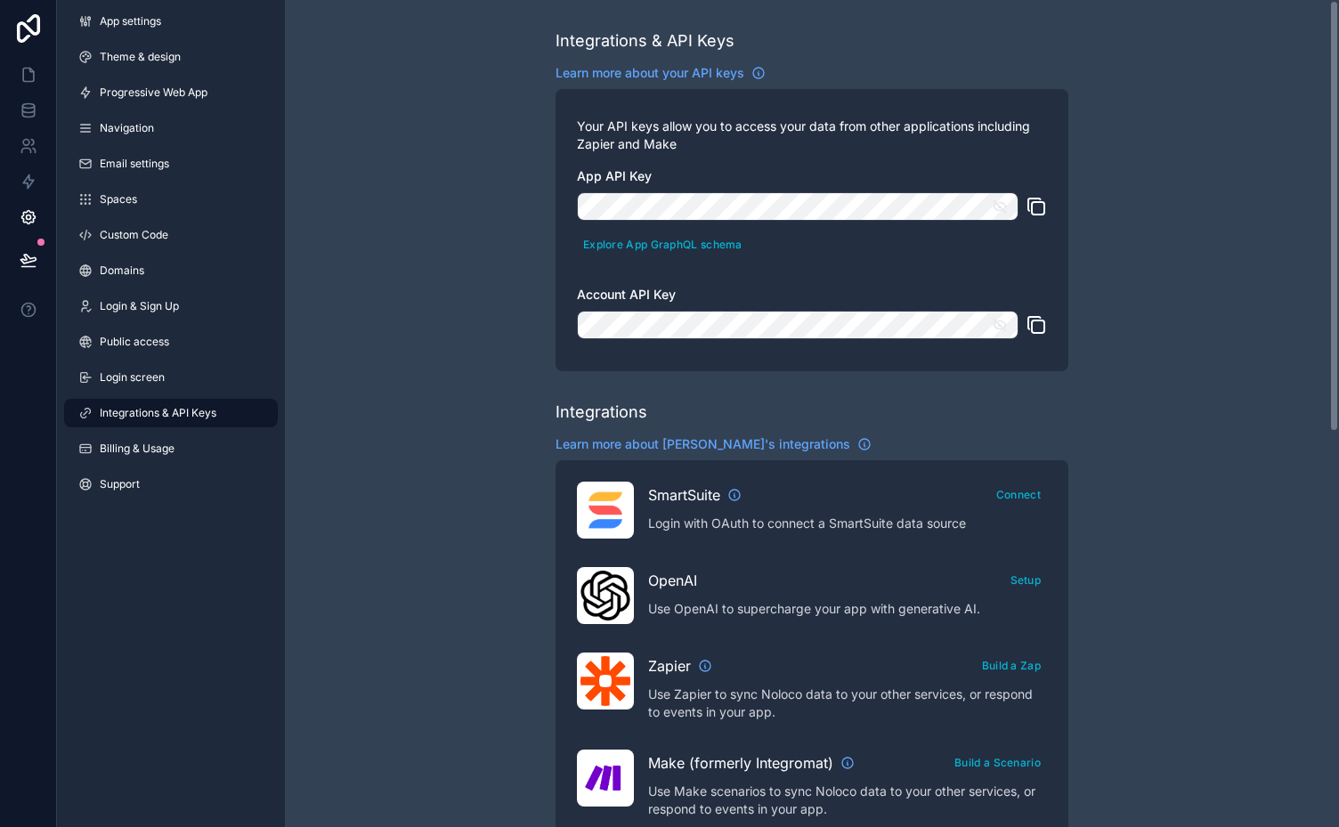
drag, startPoint x: 1330, startPoint y: 232, endPoint x: 1337, endPoint y: 141, distance: 91.9
click at [1337, 141] on div "Integrations & API Keys Learn more about your API keys Your API keys allow you …" at bounding box center [812, 413] width 1054 height 827
click at [25, 63] on link at bounding box center [28, 75] width 56 height 36
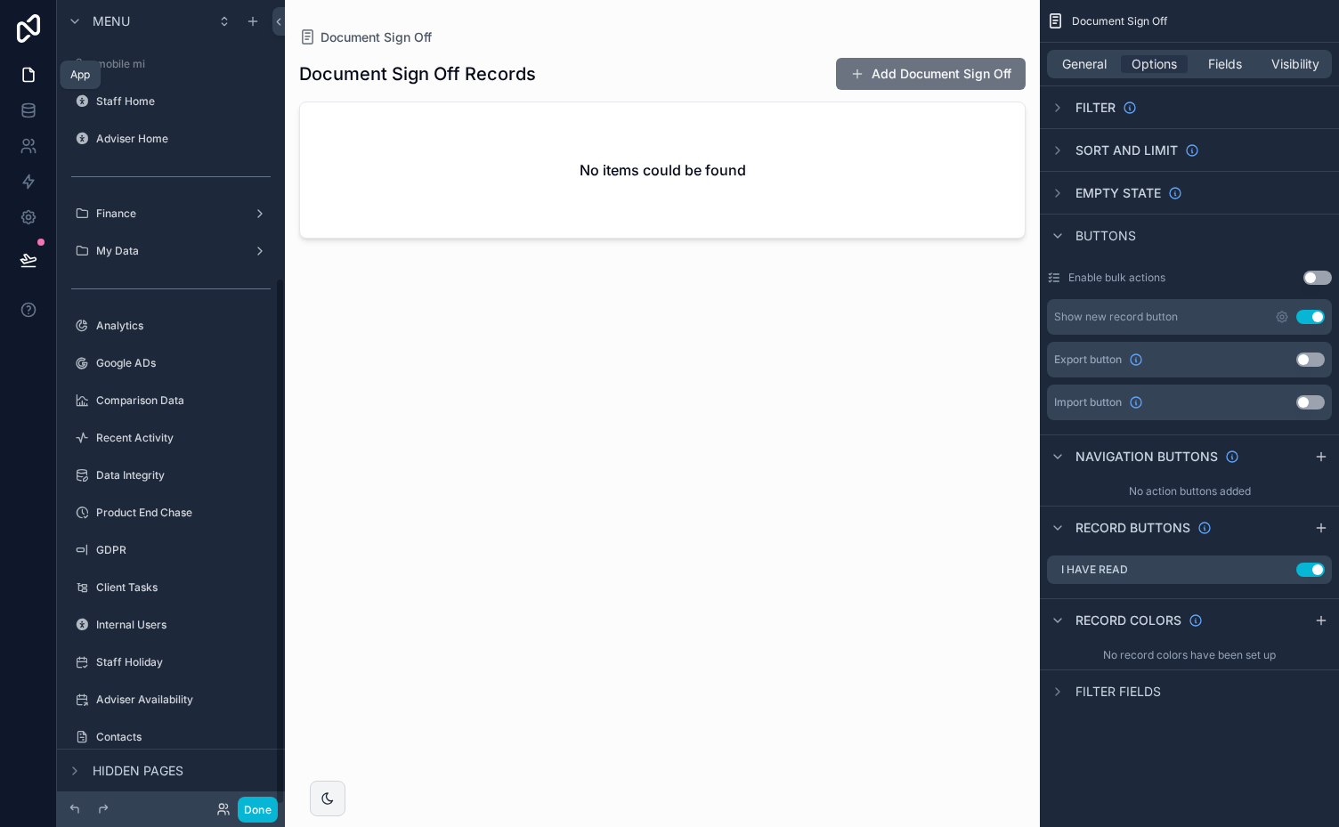
scroll to position [424, 0]
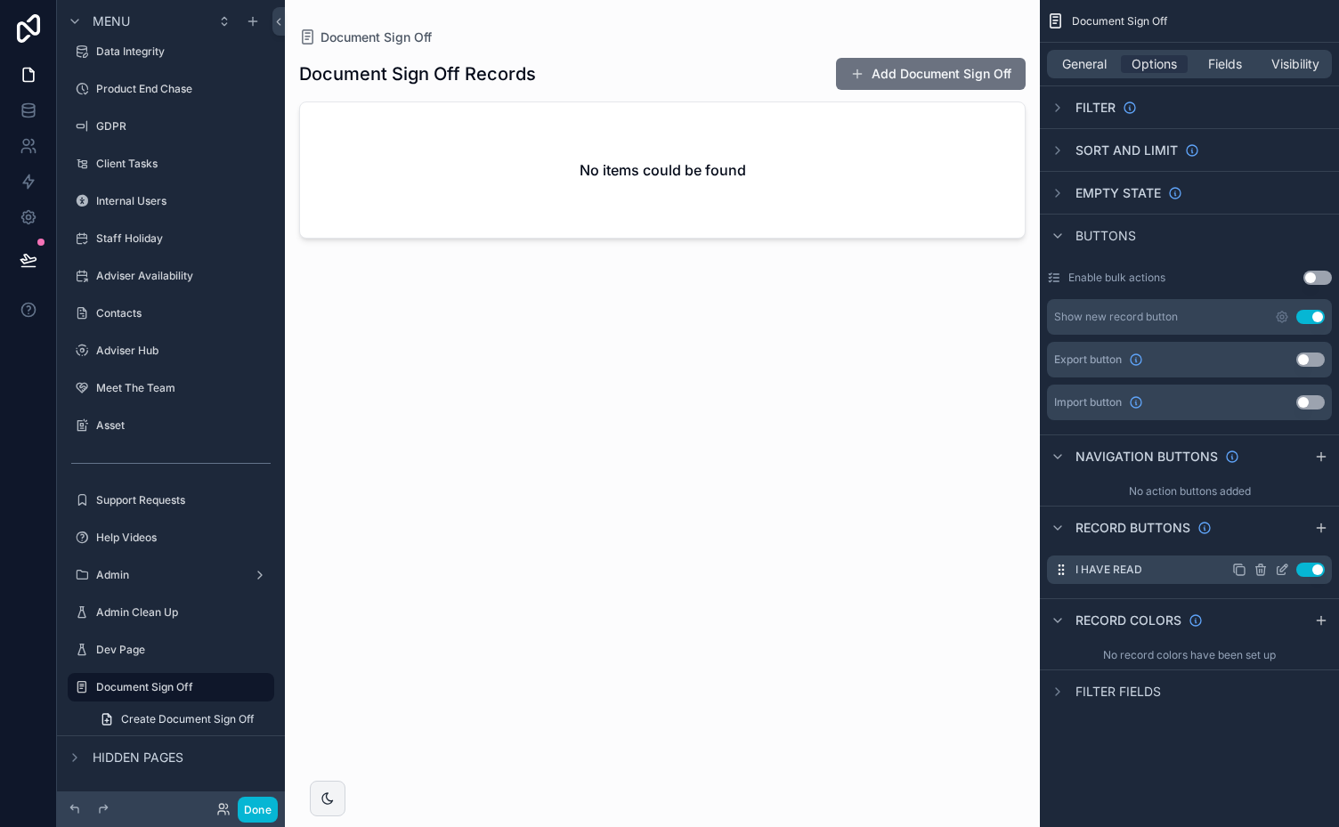
click at [1281, 568] on icon "scrollable content" at bounding box center [1283, 567] width 7 height 7
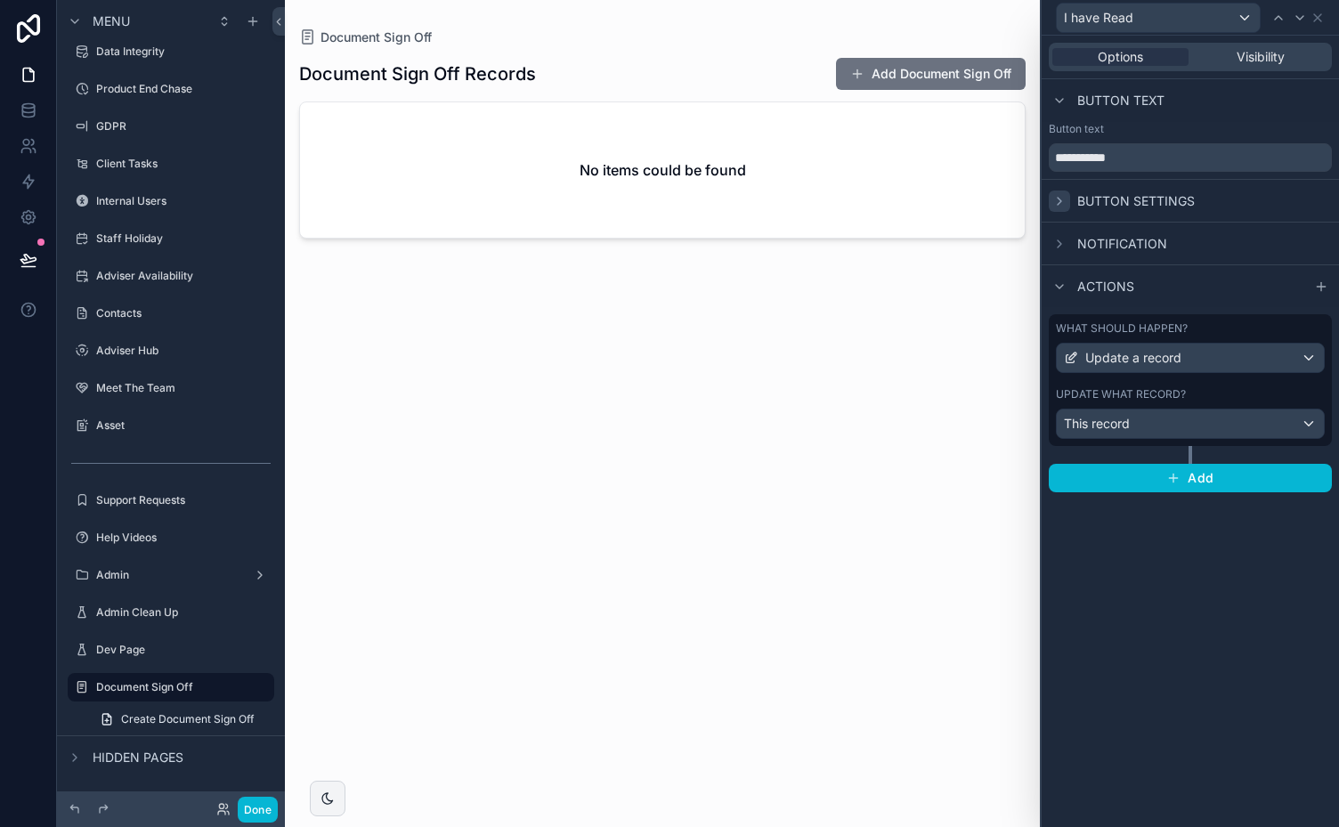
click at [1060, 198] on icon at bounding box center [1059, 201] width 14 height 14
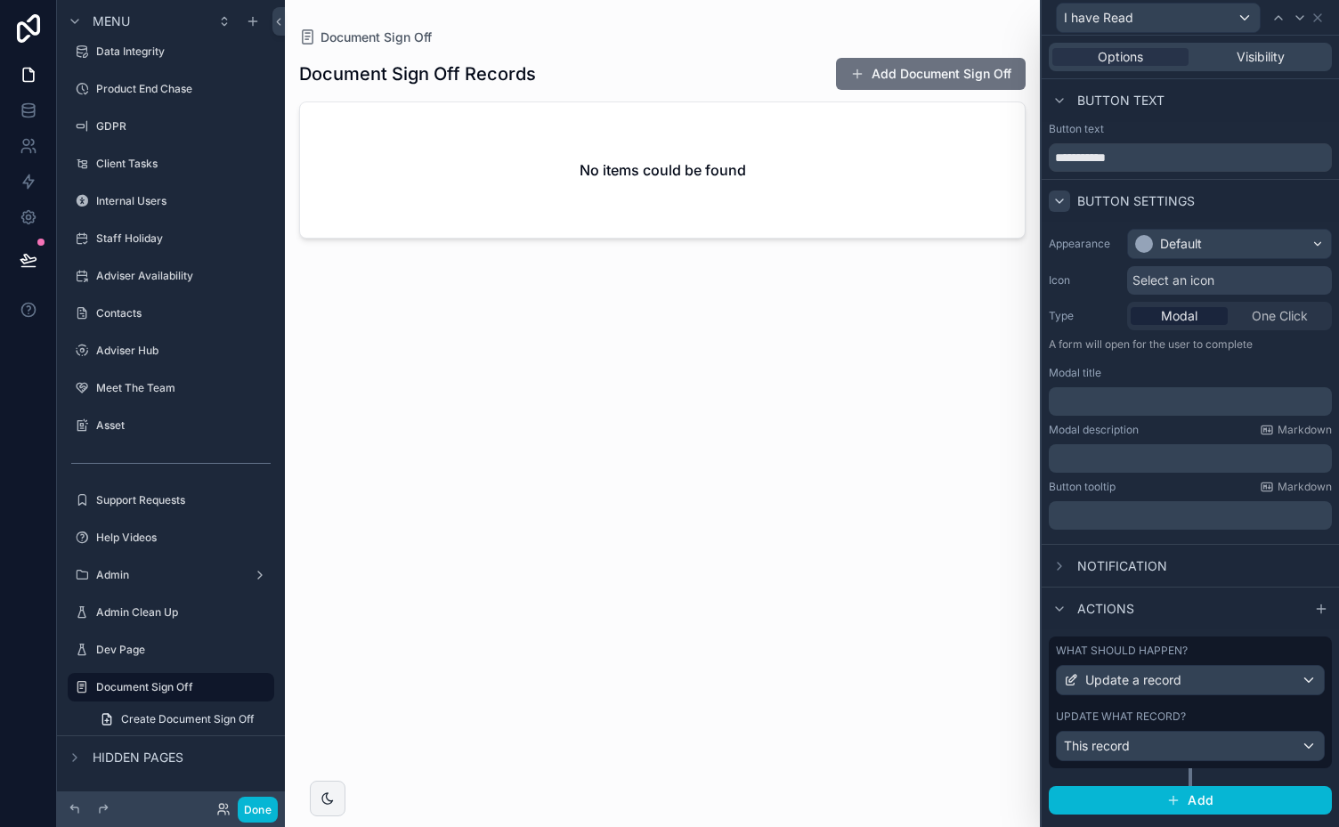
click at [1175, 310] on span "Modal" at bounding box center [1179, 316] width 36 height 18
click at [1267, 716] on div "Update what record?" at bounding box center [1189, 716] width 269 height 14
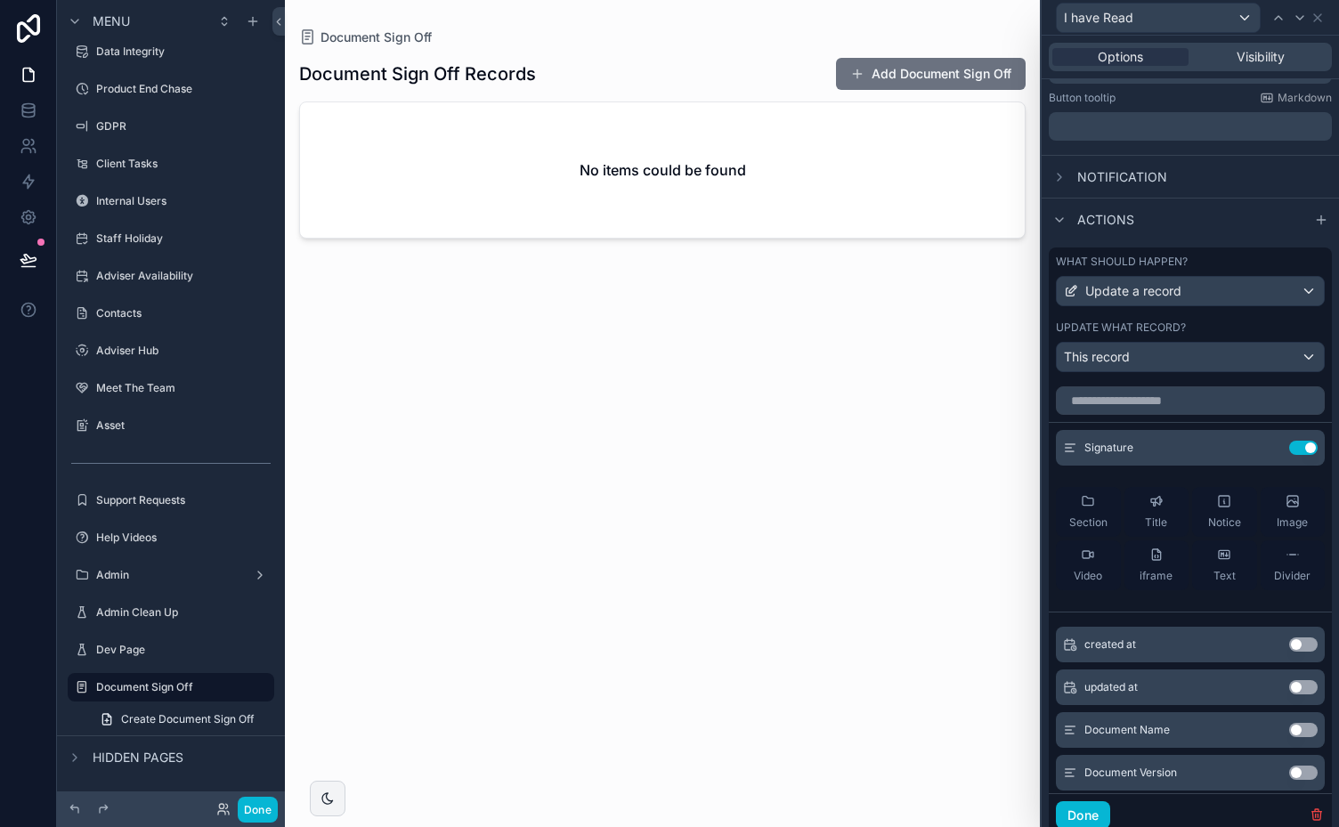
scroll to position [447, 0]
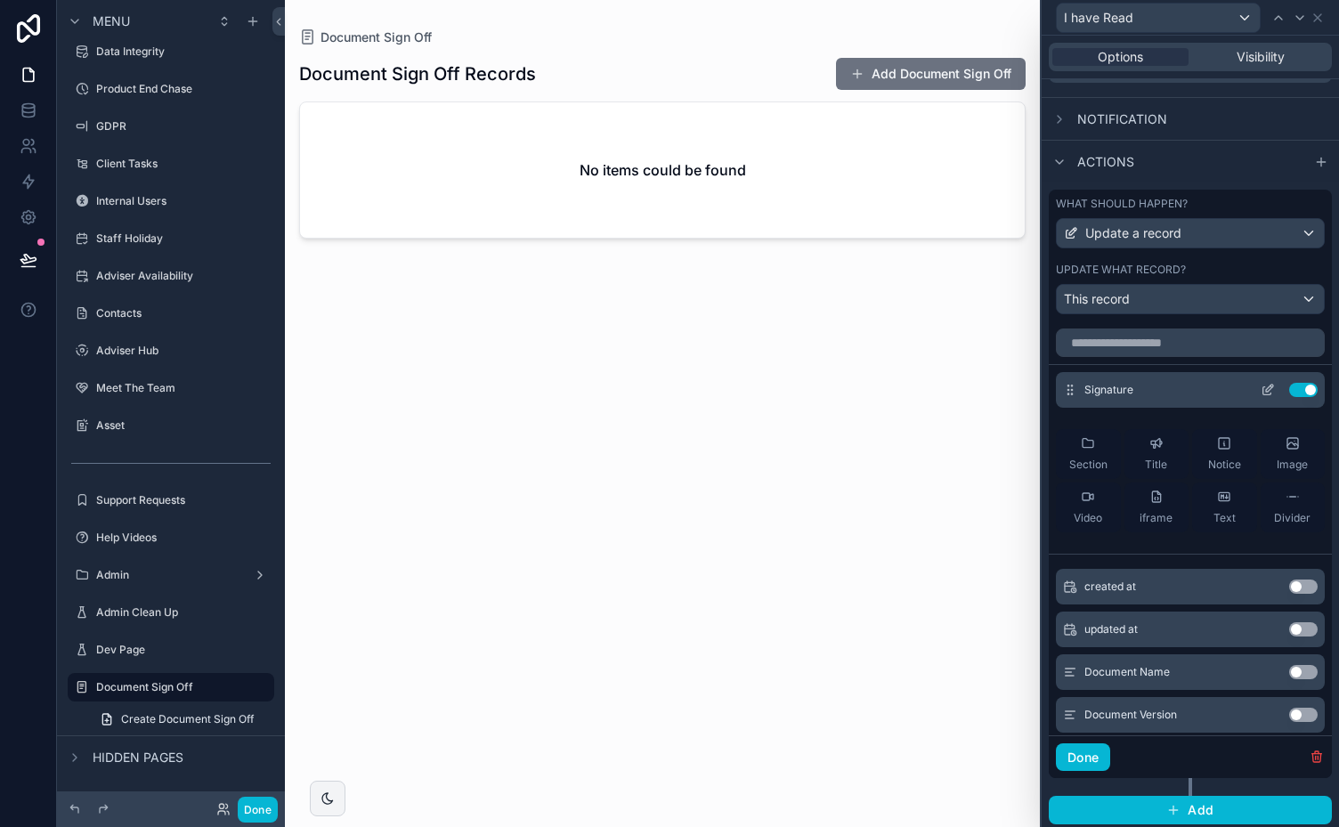
click at [1260, 386] on icon at bounding box center [1267, 390] width 14 height 14
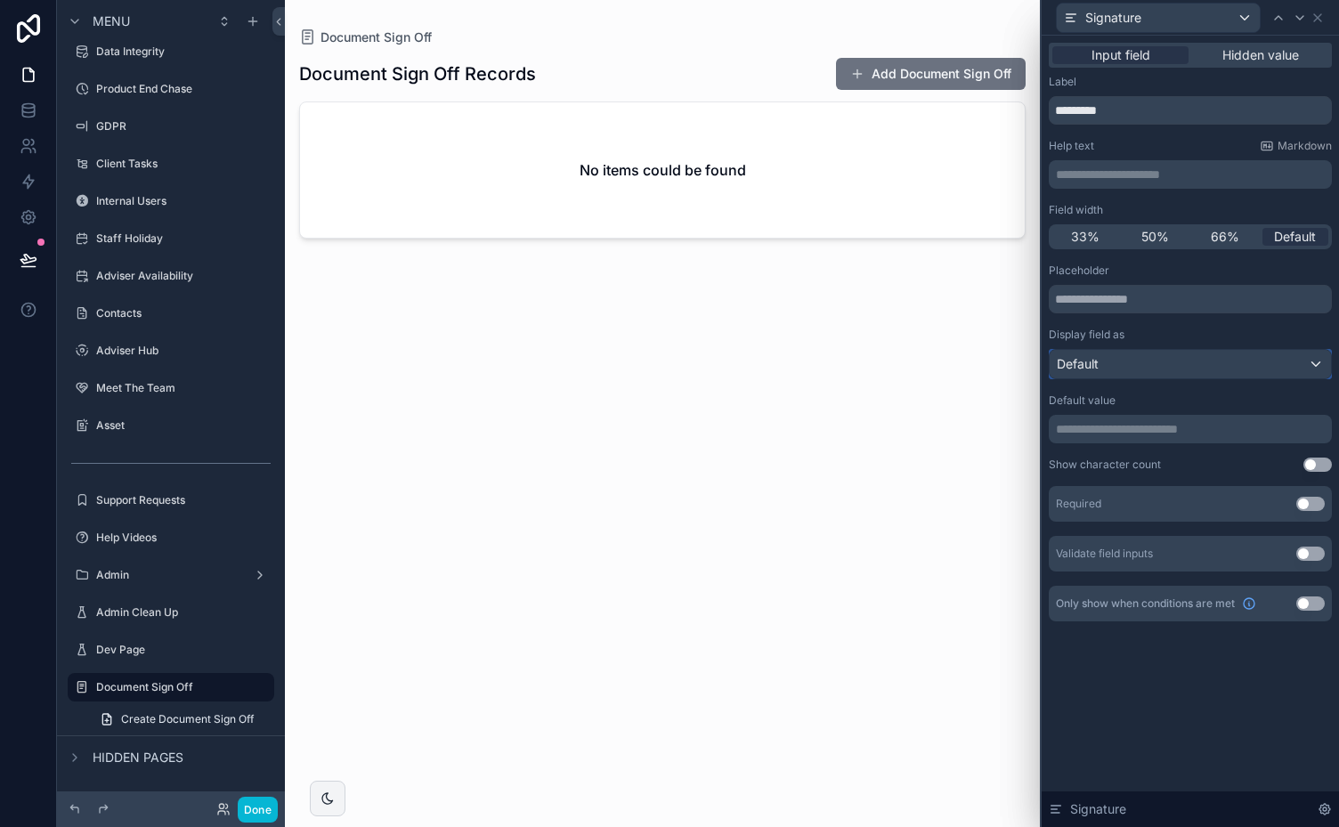
click at [1193, 358] on div "Default" at bounding box center [1189, 364] width 281 height 28
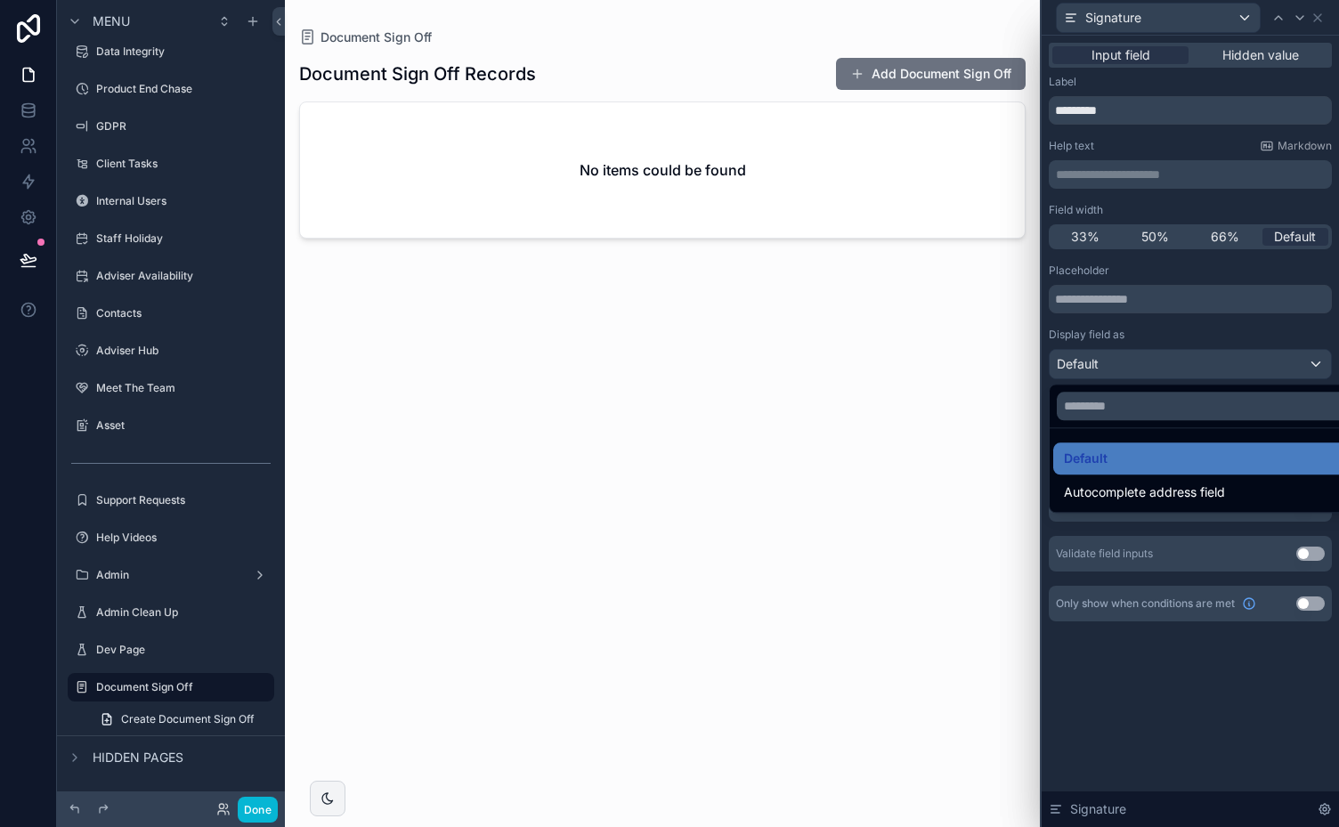
click at [1326, 805] on div at bounding box center [1189, 413] width 297 height 827
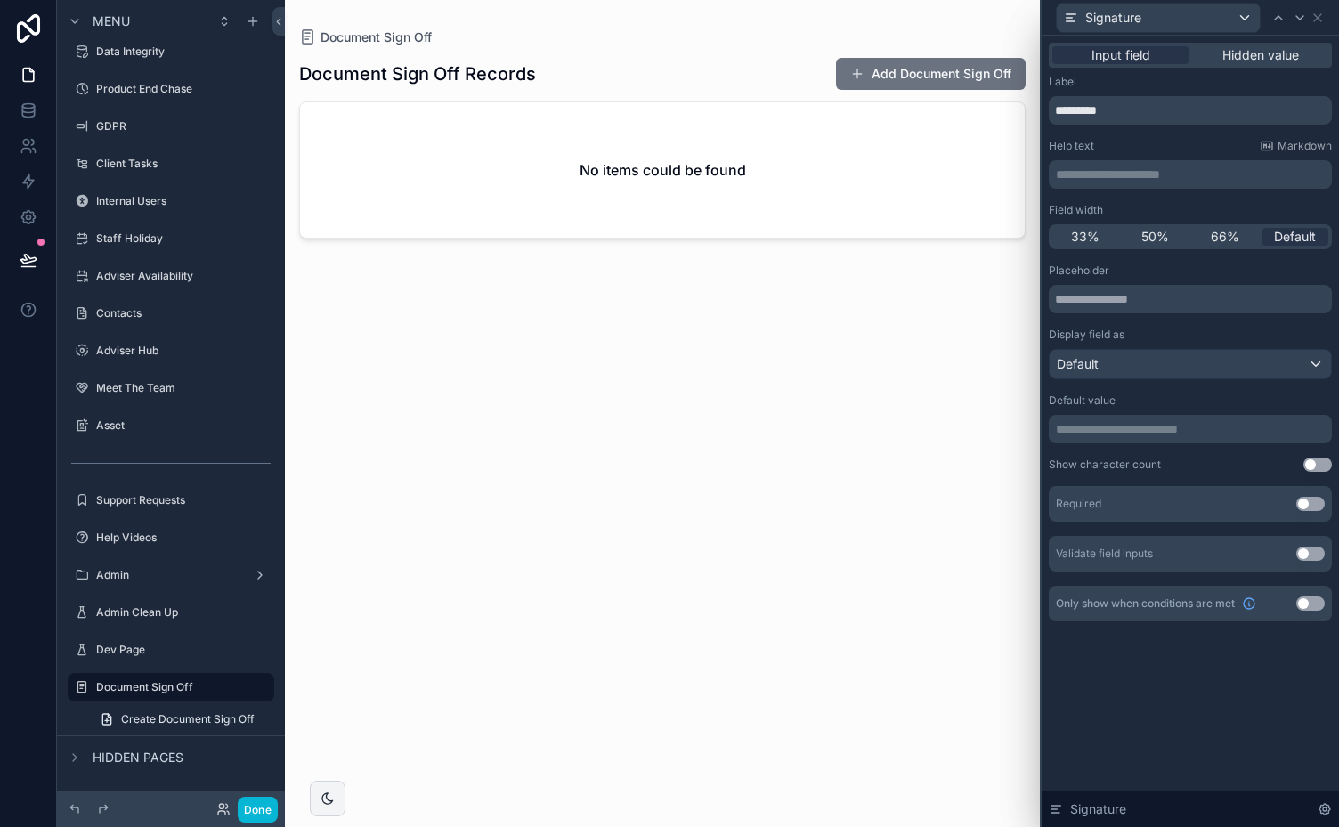
click at [1326, 805] on icon at bounding box center [1324, 809] width 11 height 11
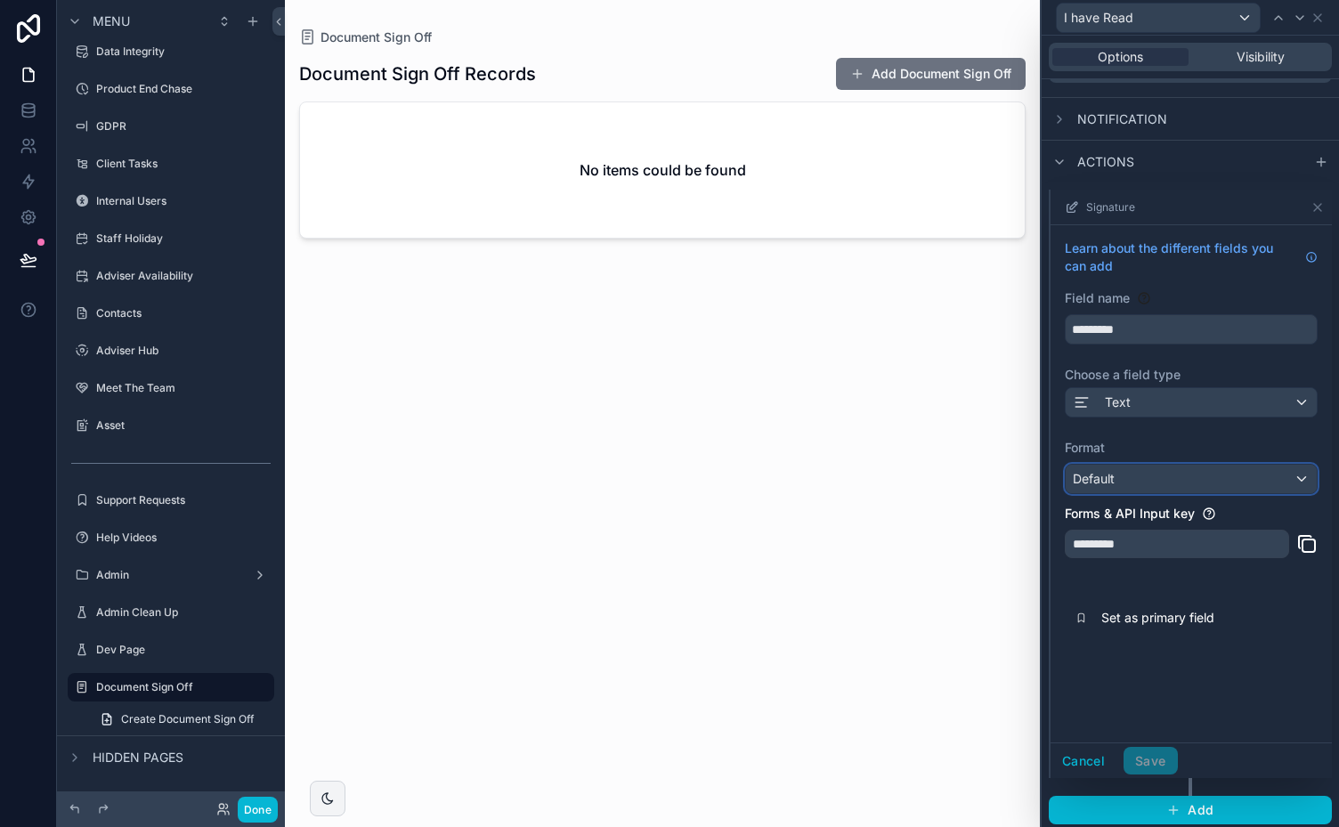
click at [1285, 473] on div "Default" at bounding box center [1190, 479] width 251 height 28
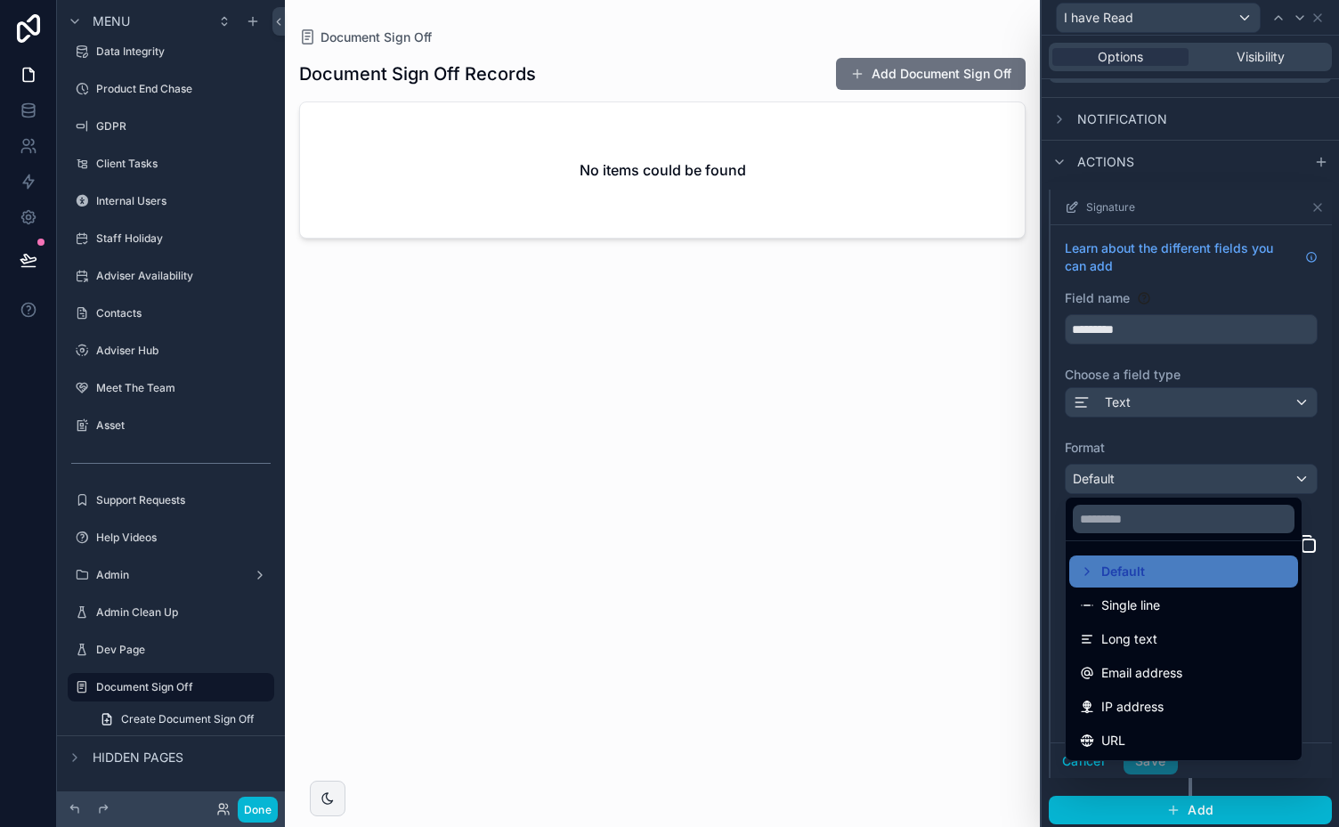
click at [1285, 473] on div at bounding box center [1190, 484] width 281 height 588
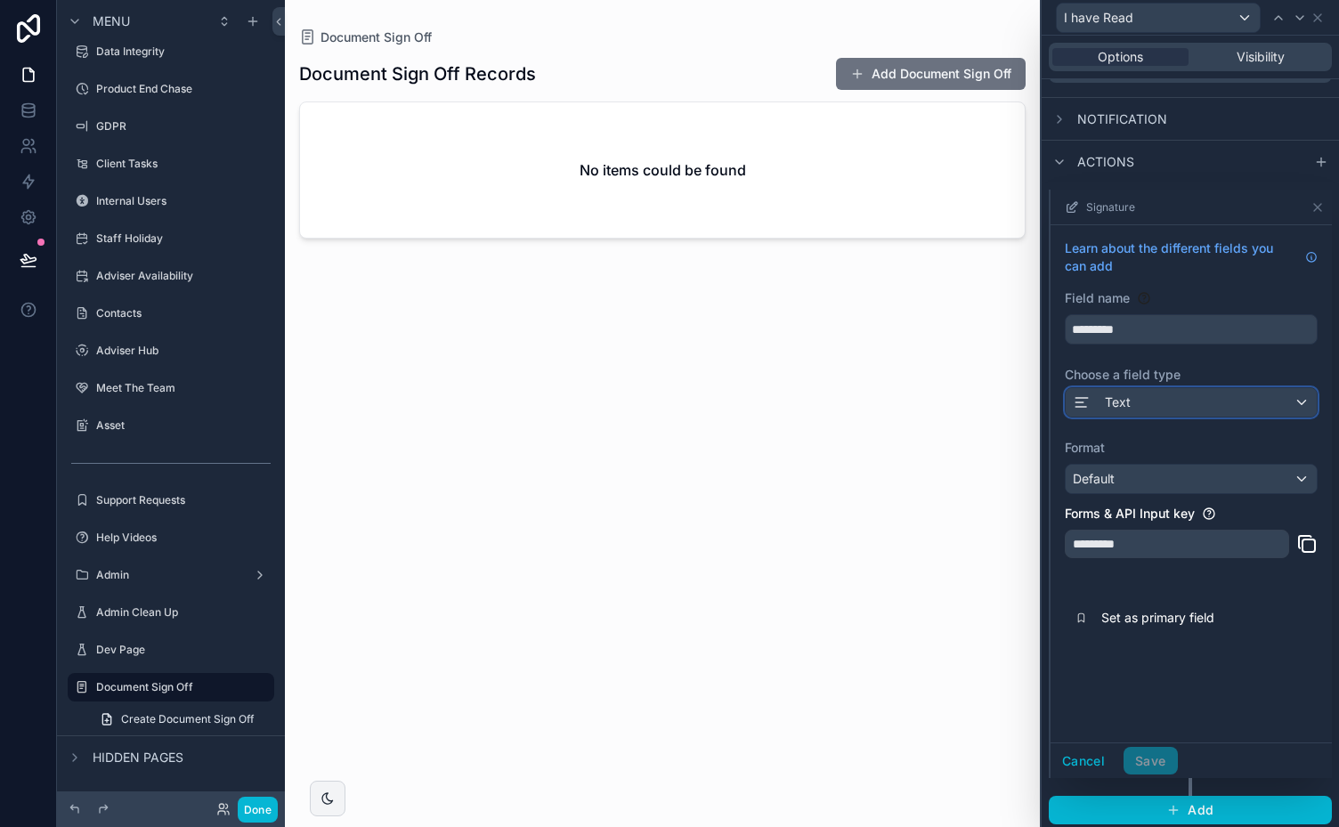
click at [1278, 390] on div "Text" at bounding box center [1190, 402] width 251 height 28
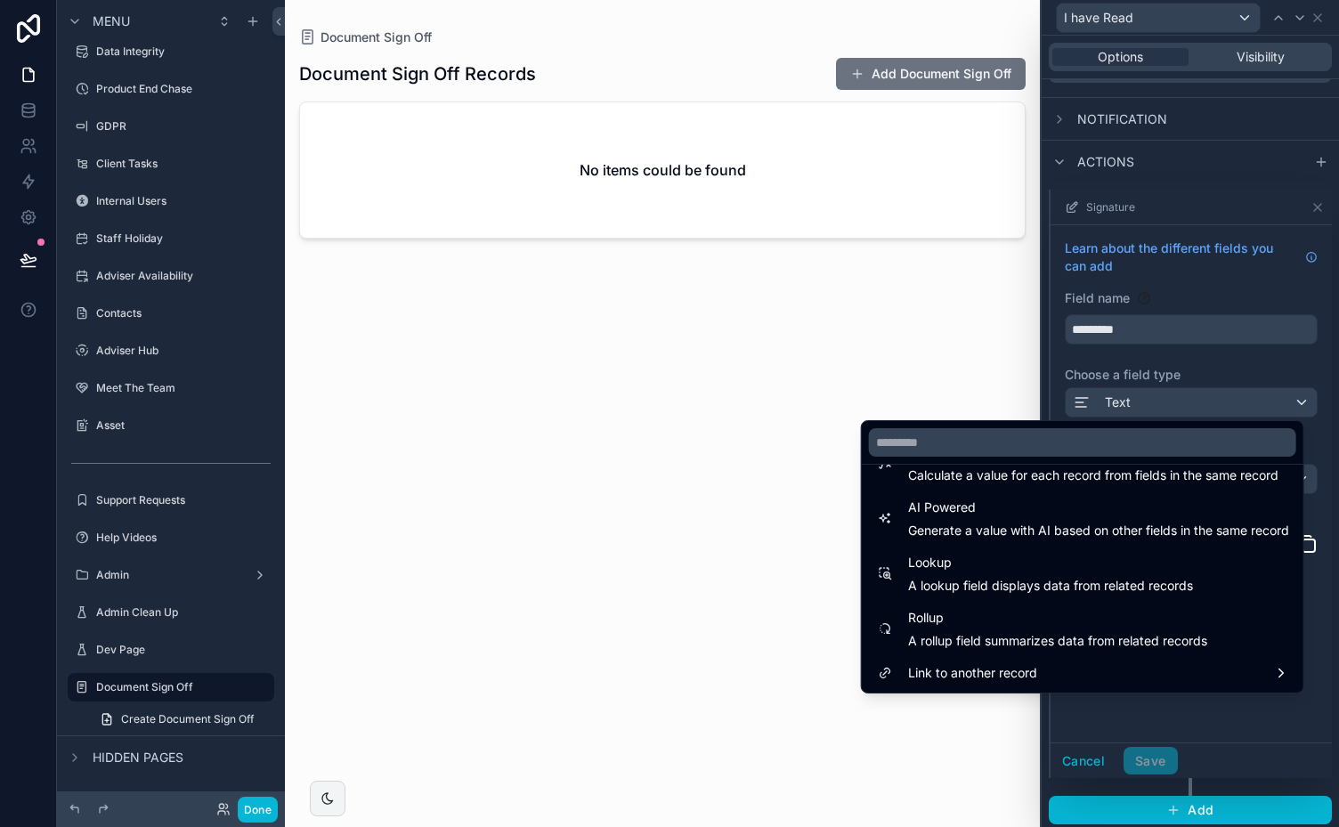
scroll to position [0, 0]
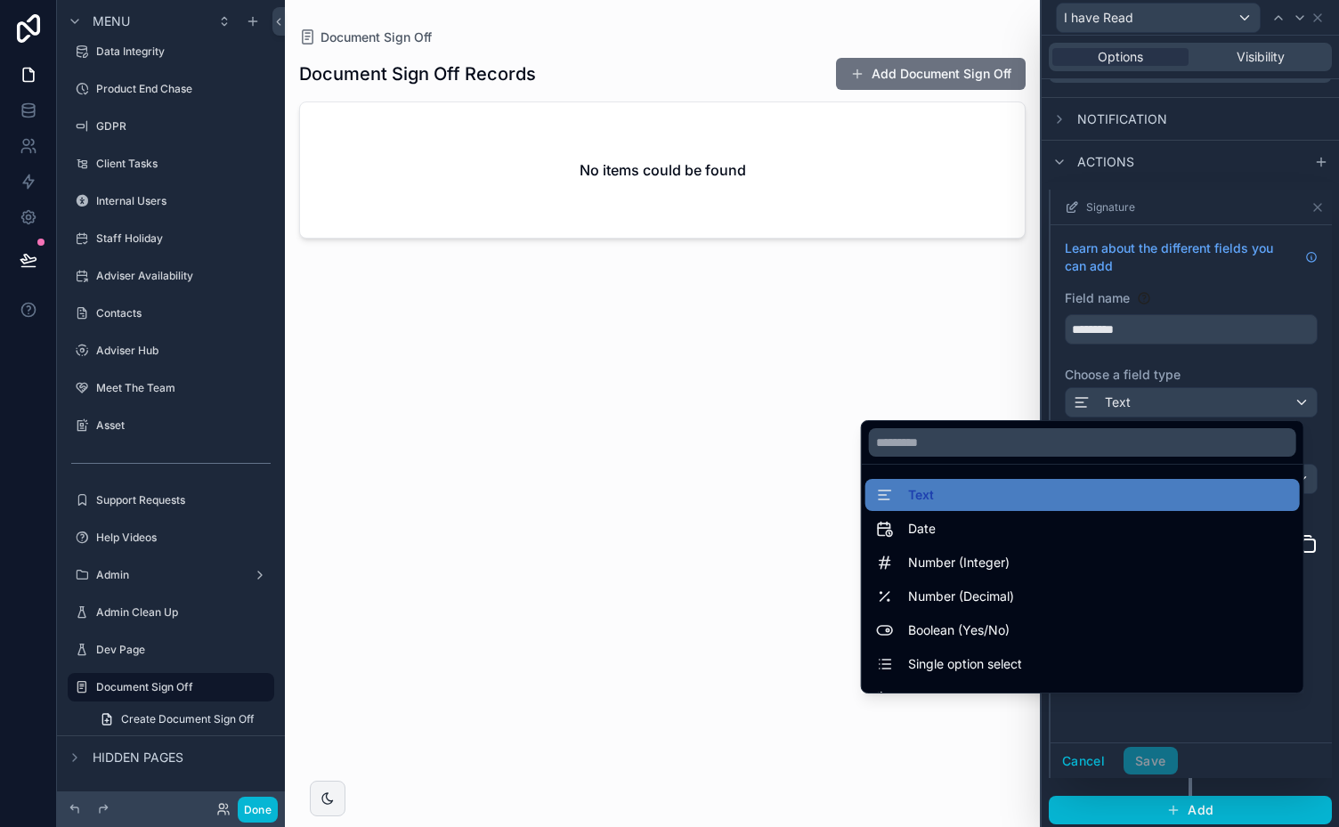
click at [1287, 361] on div at bounding box center [1190, 484] width 281 height 588
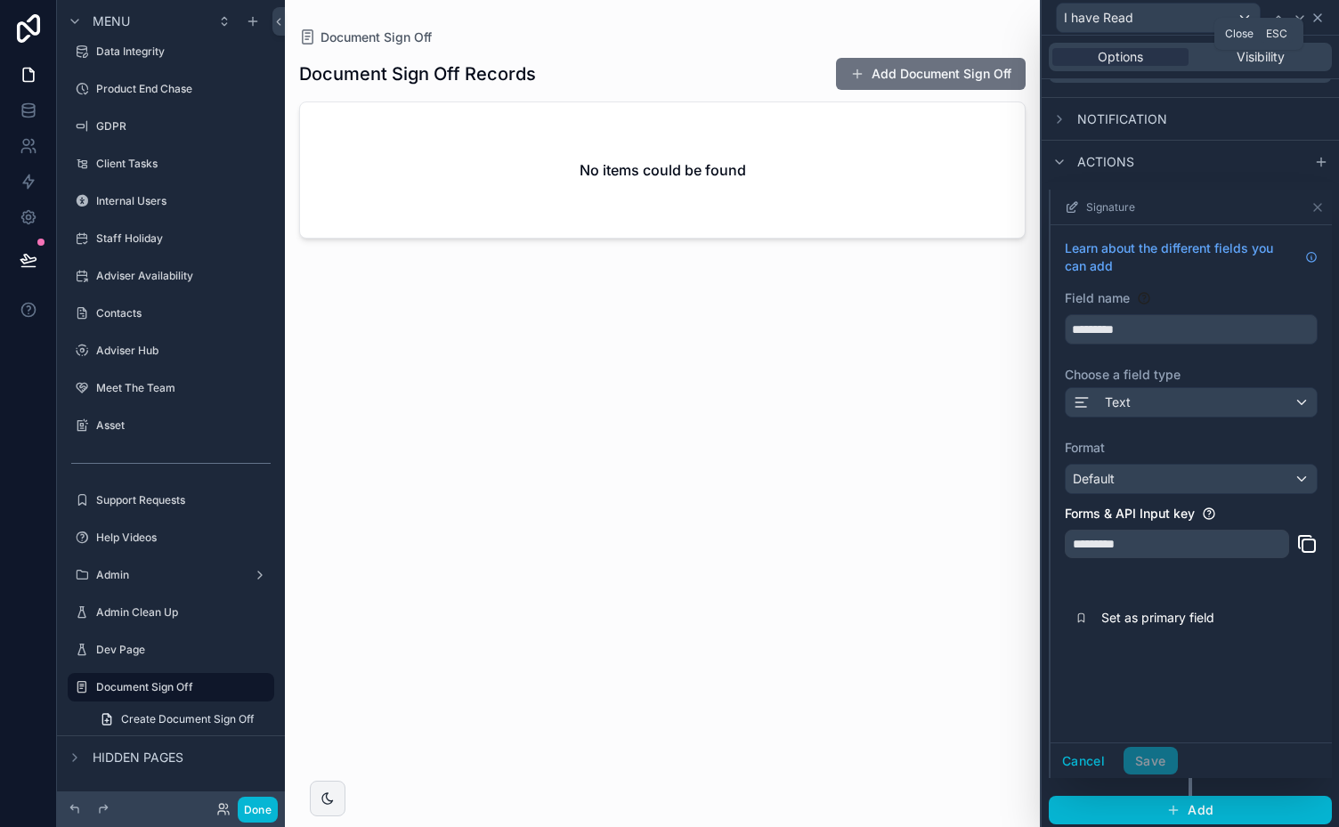
click at [1315, 12] on icon at bounding box center [1317, 18] width 14 height 14
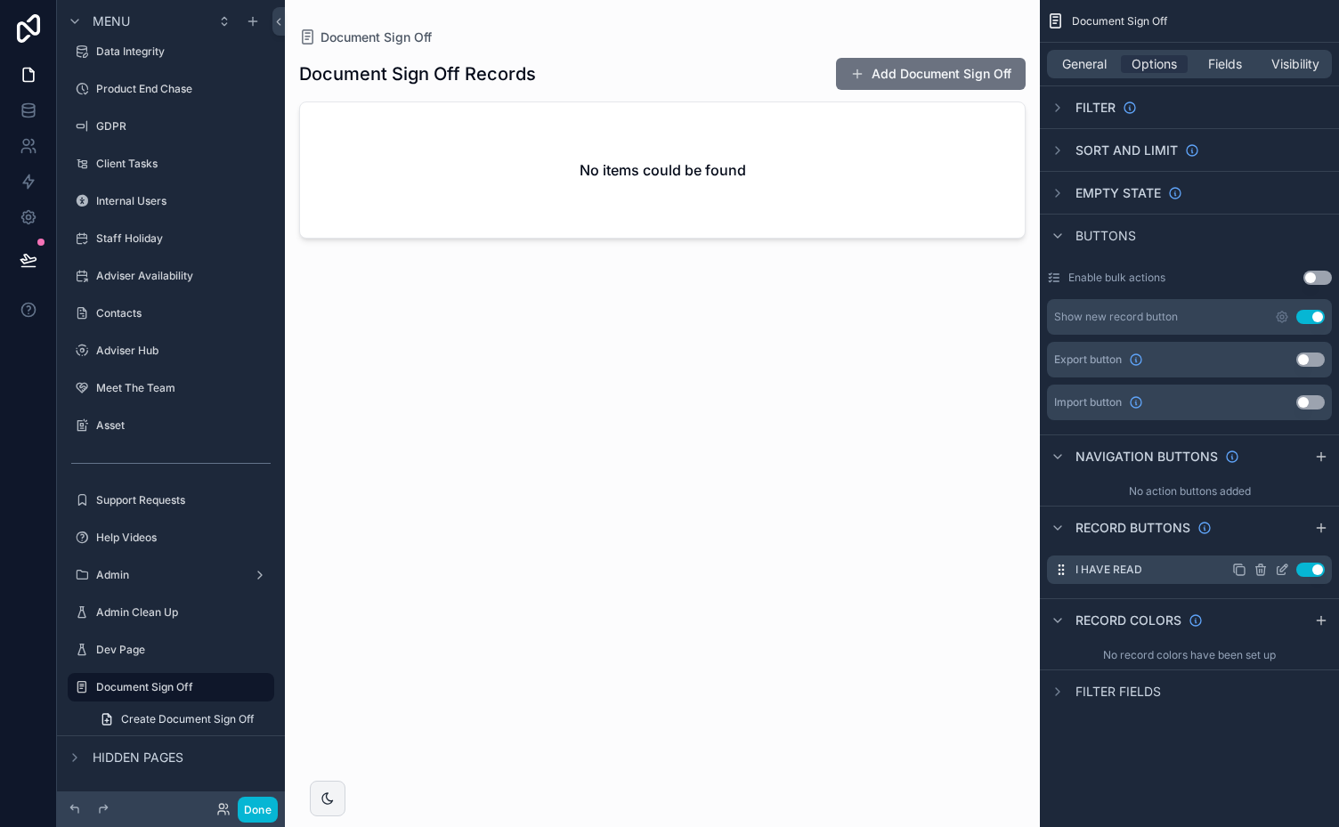
click at [1282, 567] on icon "scrollable content" at bounding box center [1283, 567] width 7 height 7
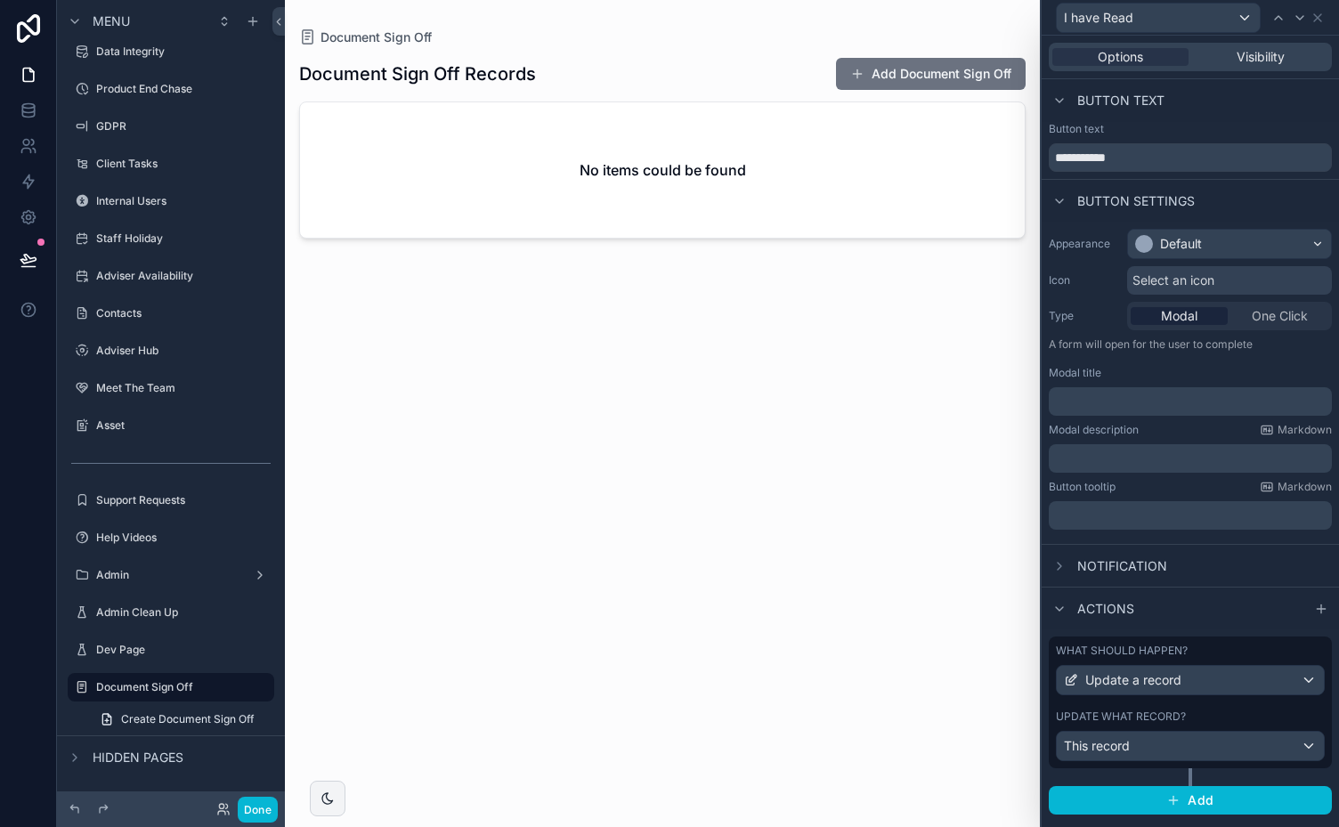
click at [1256, 637] on div "What should happen? Update a record Update what record? This record" at bounding box center [1189, 702] width 283 height 132
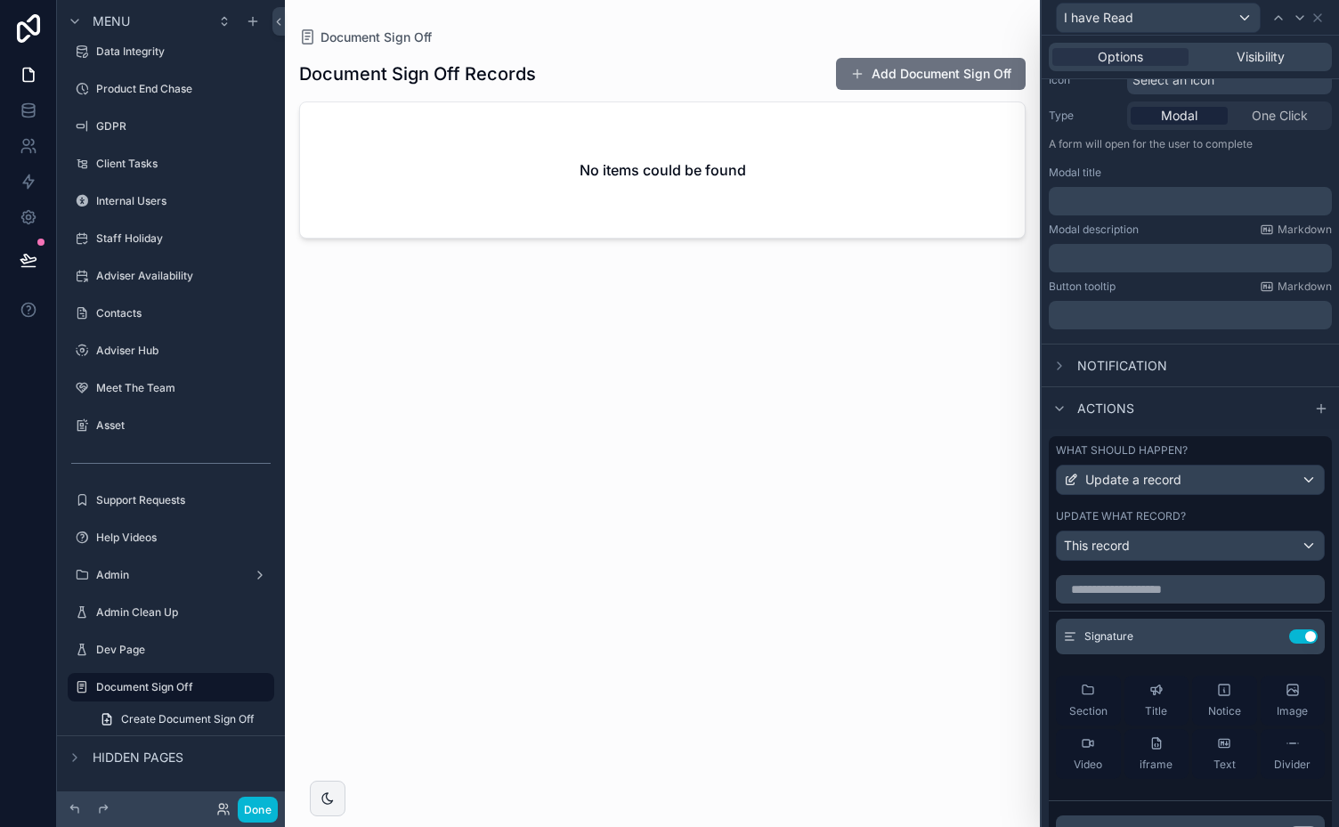
scroll to position [208, 0]
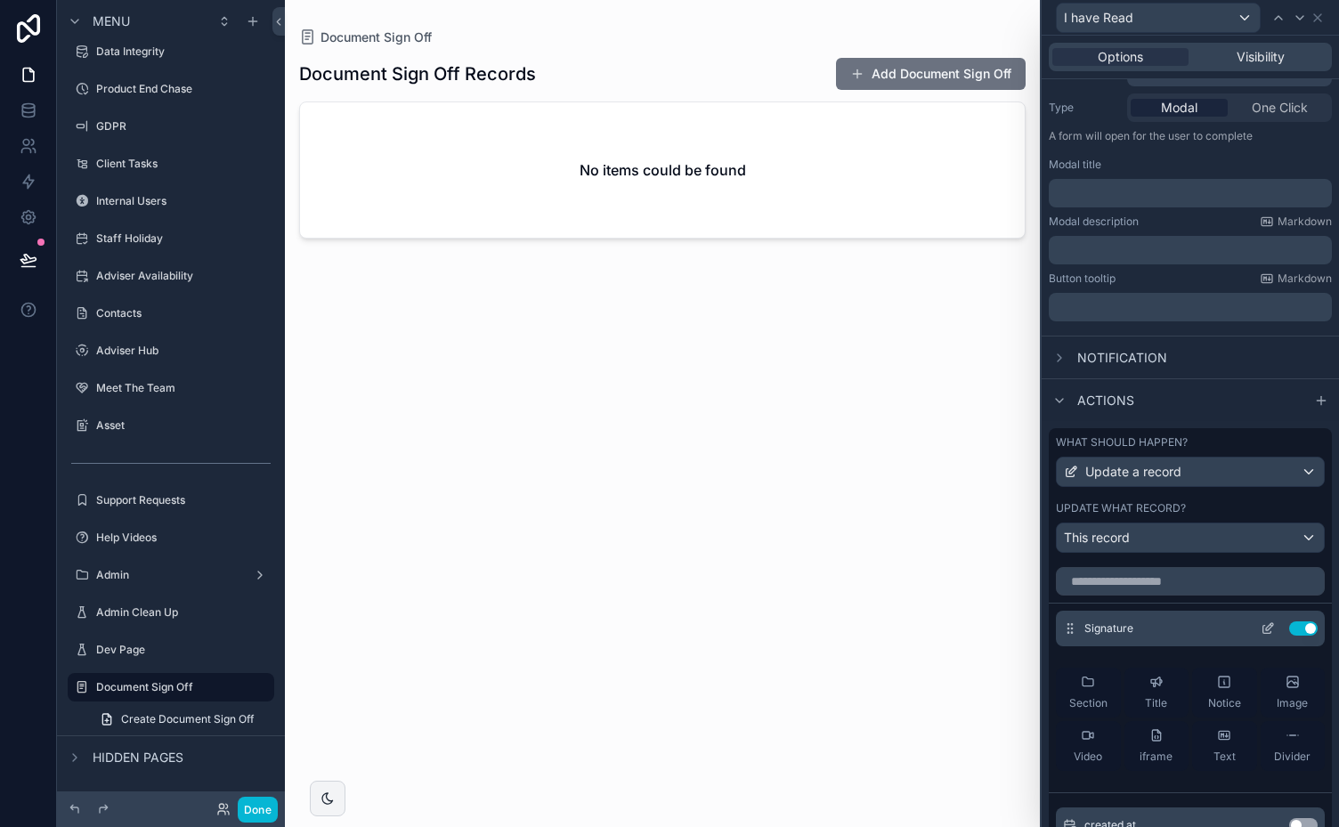
click at [1270, 624] on icon at bounding box center [1271, 625] width 2 height 2
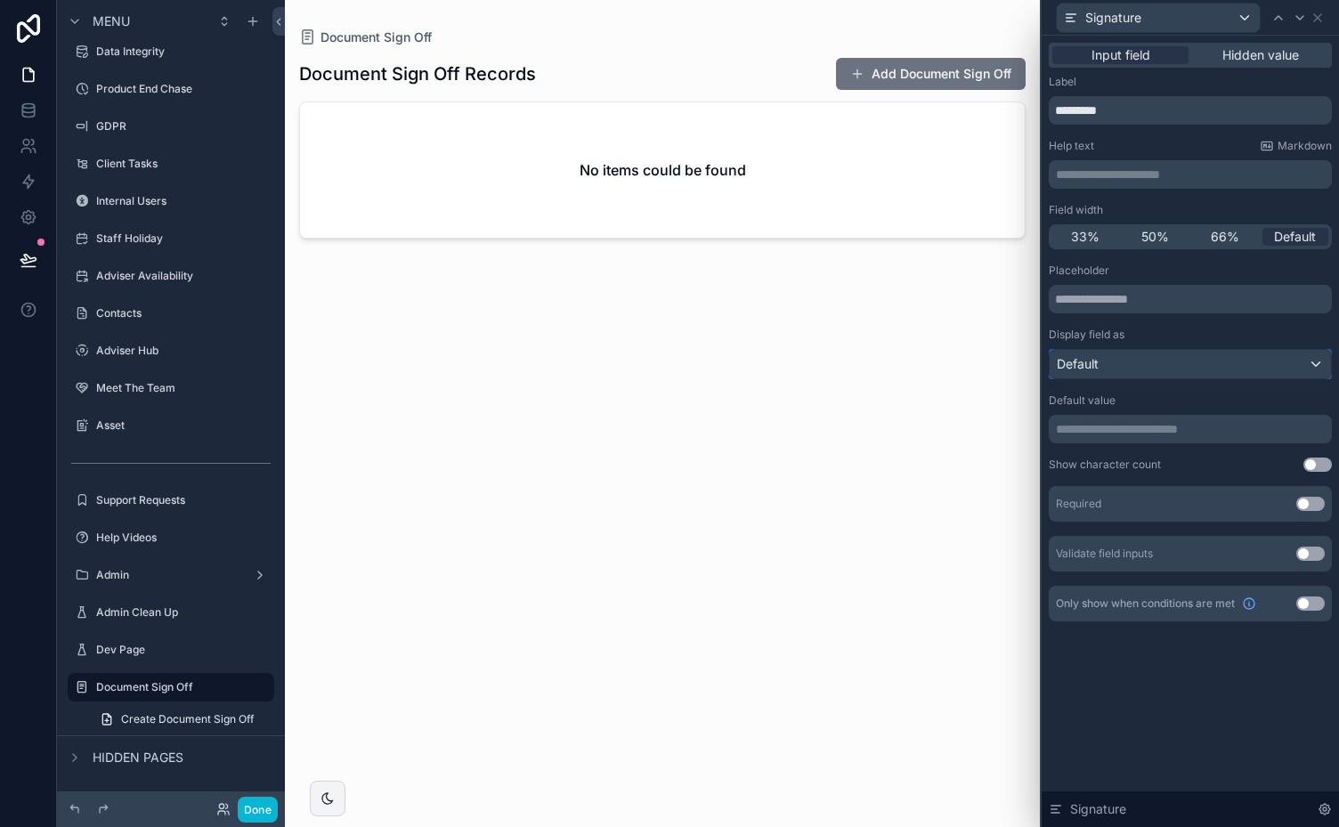
click at [1294, 367] on div "Default" at bounding box center [1189, 364] width 281 height 28
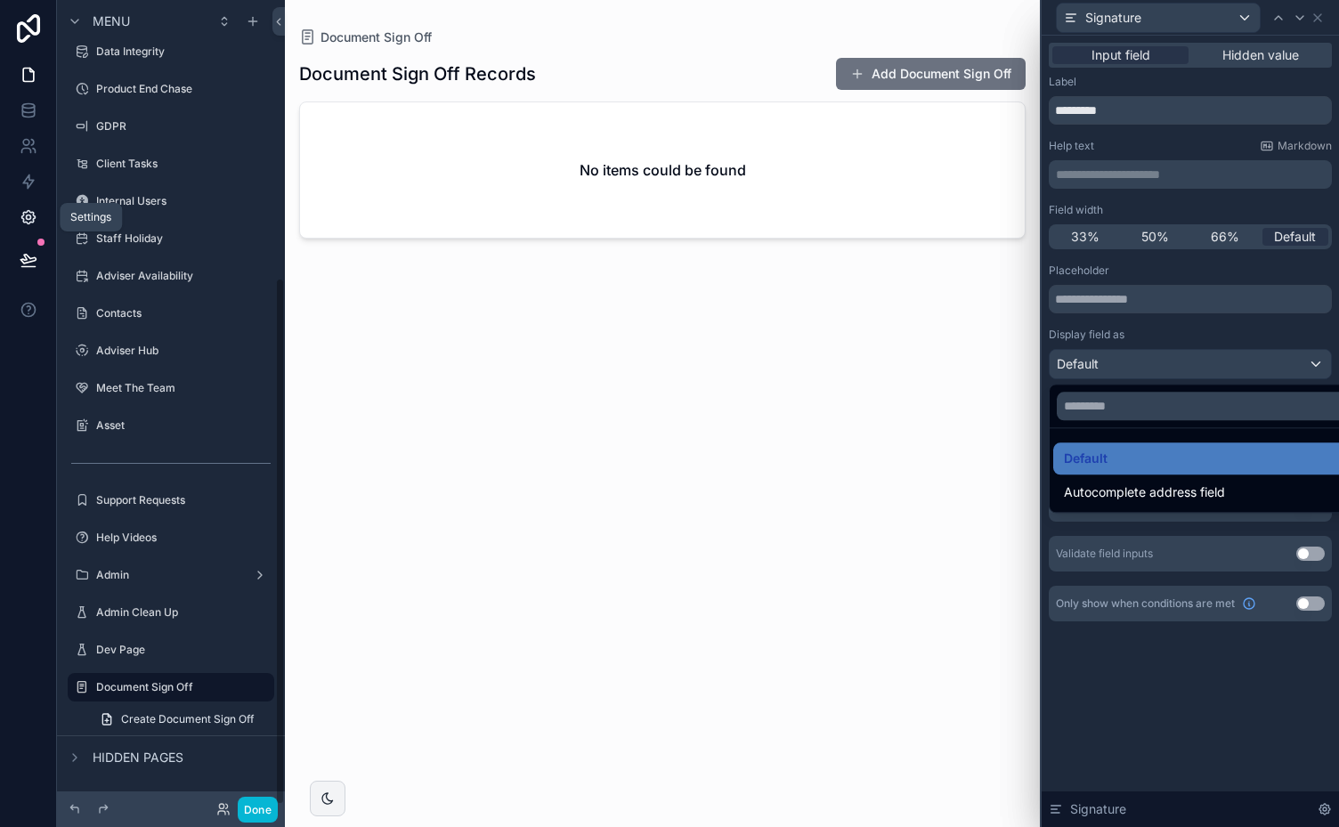
click at [33, 226] on link at bounding box center [28, 217] width 56 height 36
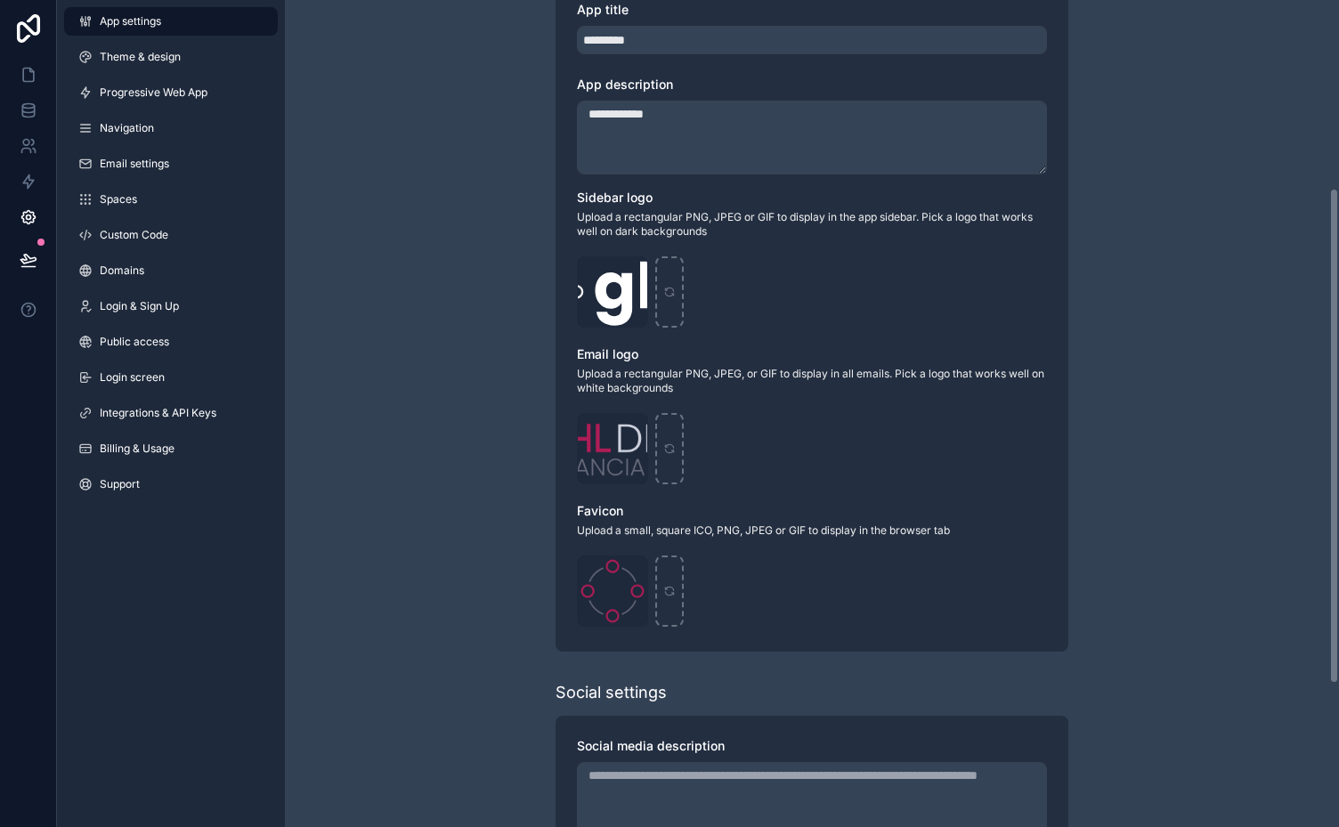
scroll to position [313, 0]
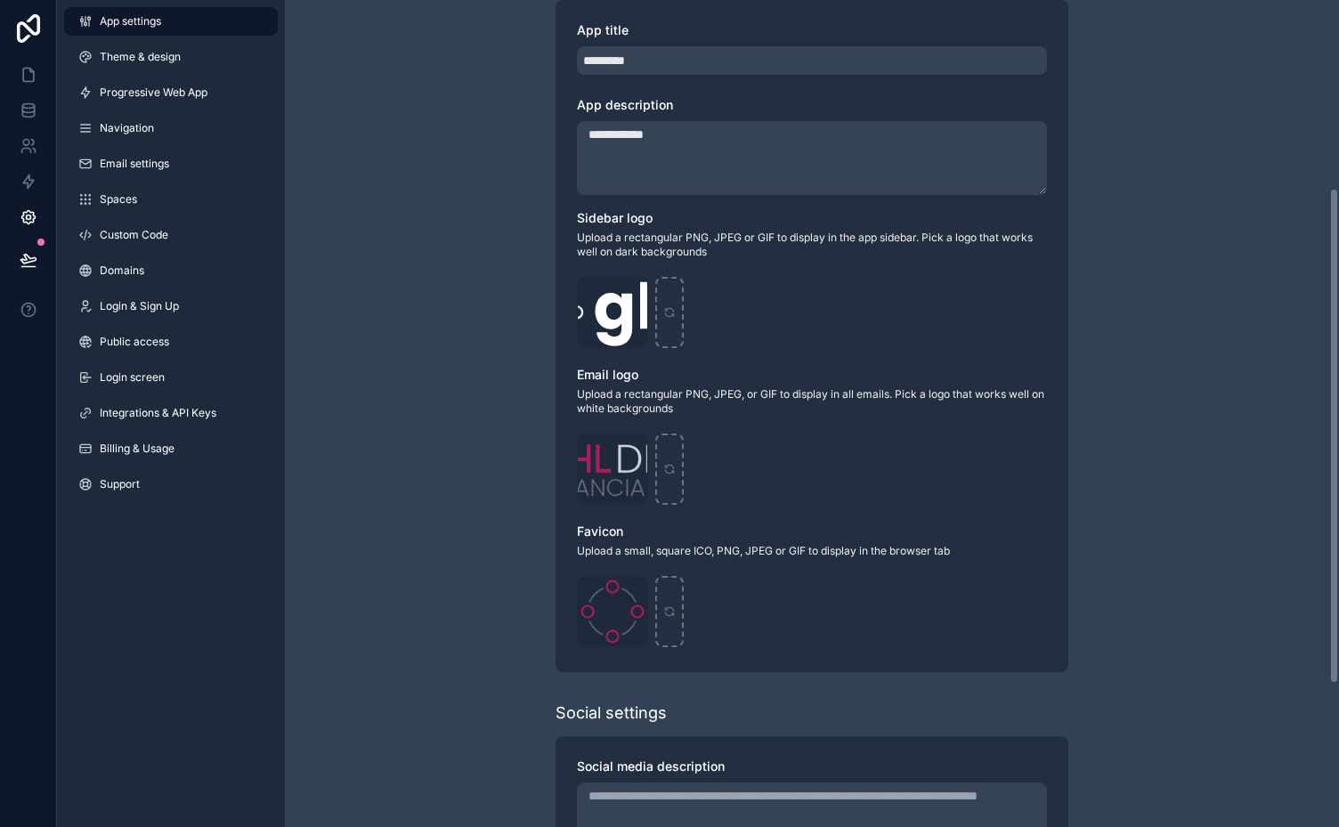
drag, startPoint x: 1333, startPoint y: 247, endPoint x: 1338, endPoint y: 436, distance: 188.7
click at [1338, 436] on div "**********" at bounding box center [812, 413] width 1054 height 827
click at [146, 410] on span "Integrations & API Keys" at bounding box center [158, 413] width 117 height 14
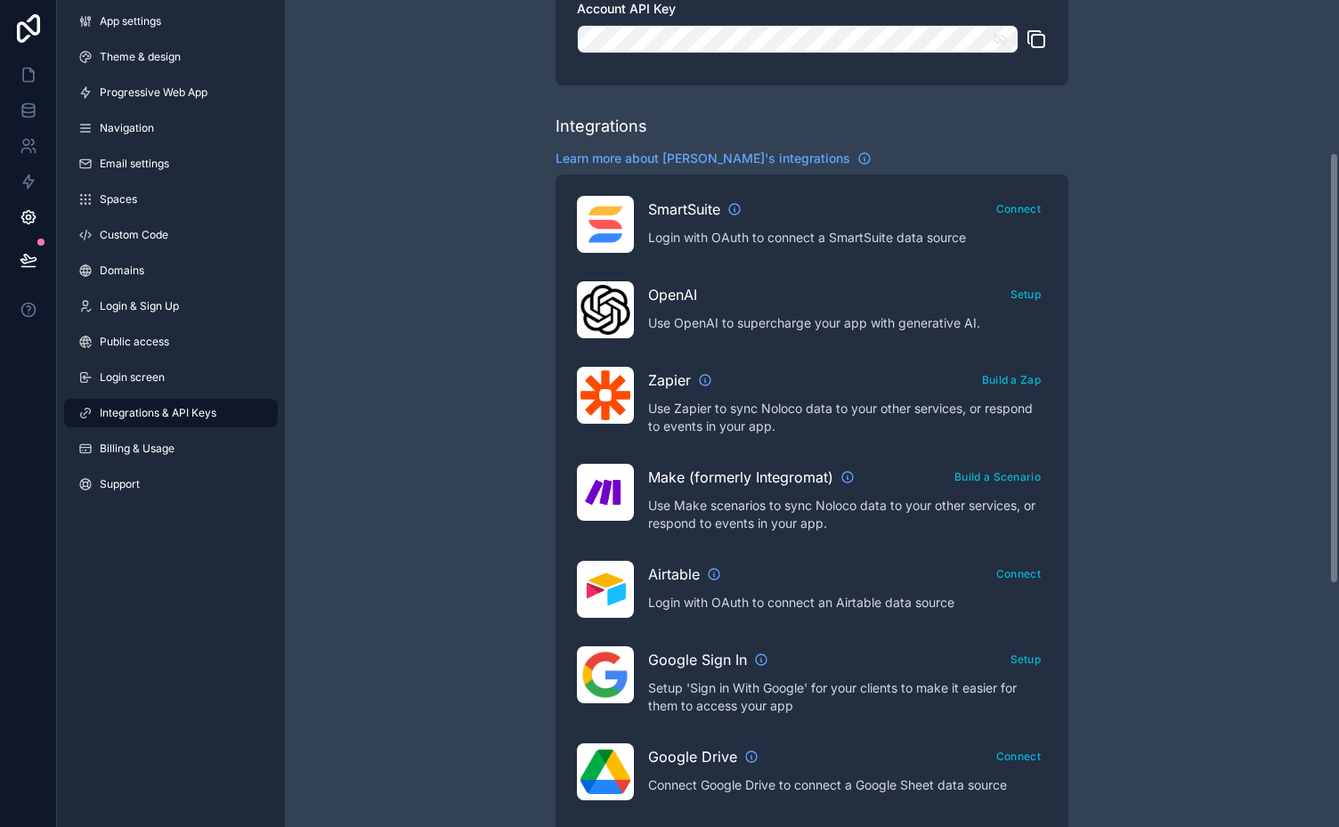
scroll to position [279, 0]
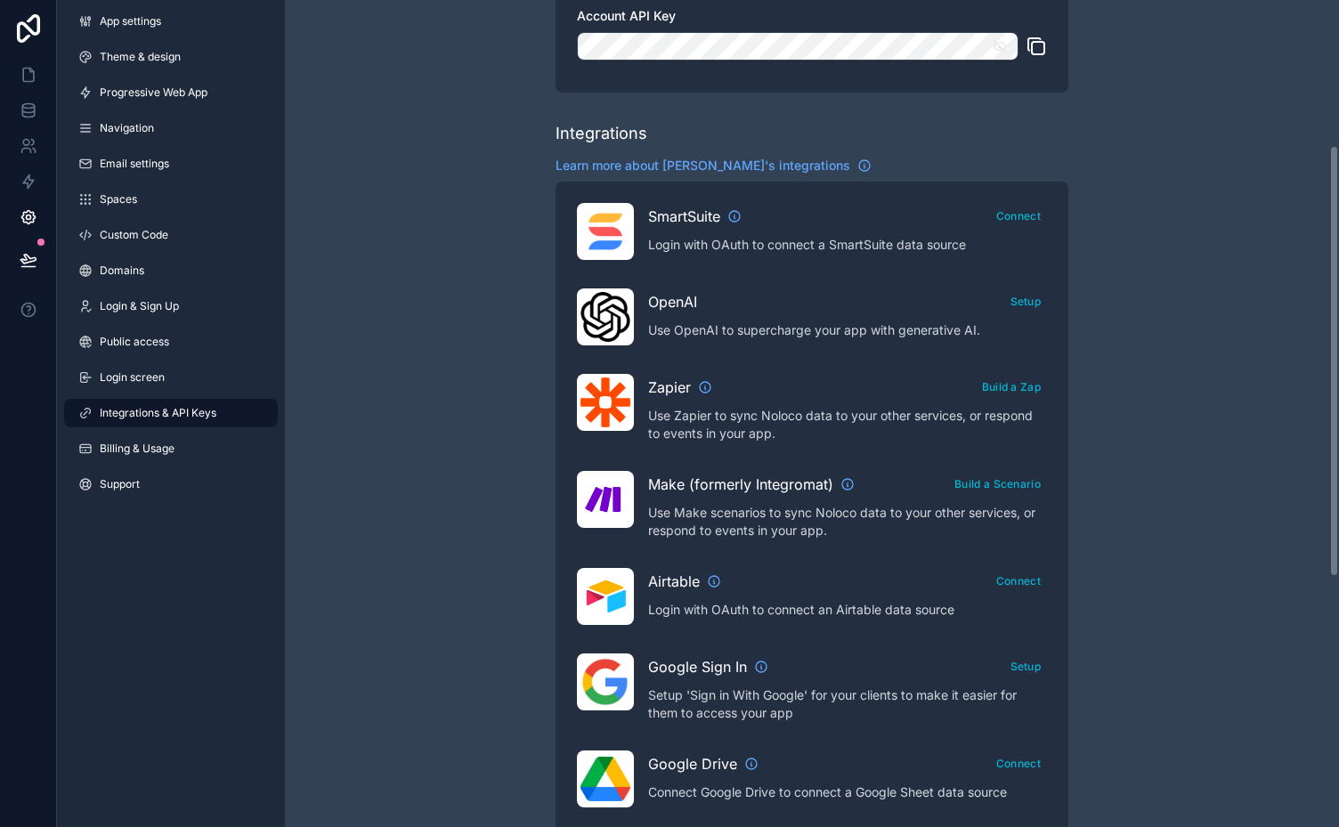
drag, startPoint x: 1335, startPoint y: 205, endPoint x: 1333, endPoint y: 187, distance: 17.9
click at [1333, 187] on div "Integrations & API Keys Learn more about your API keys Your API keys allow you …" at bounding box center [812, 413] width 1054 height 827
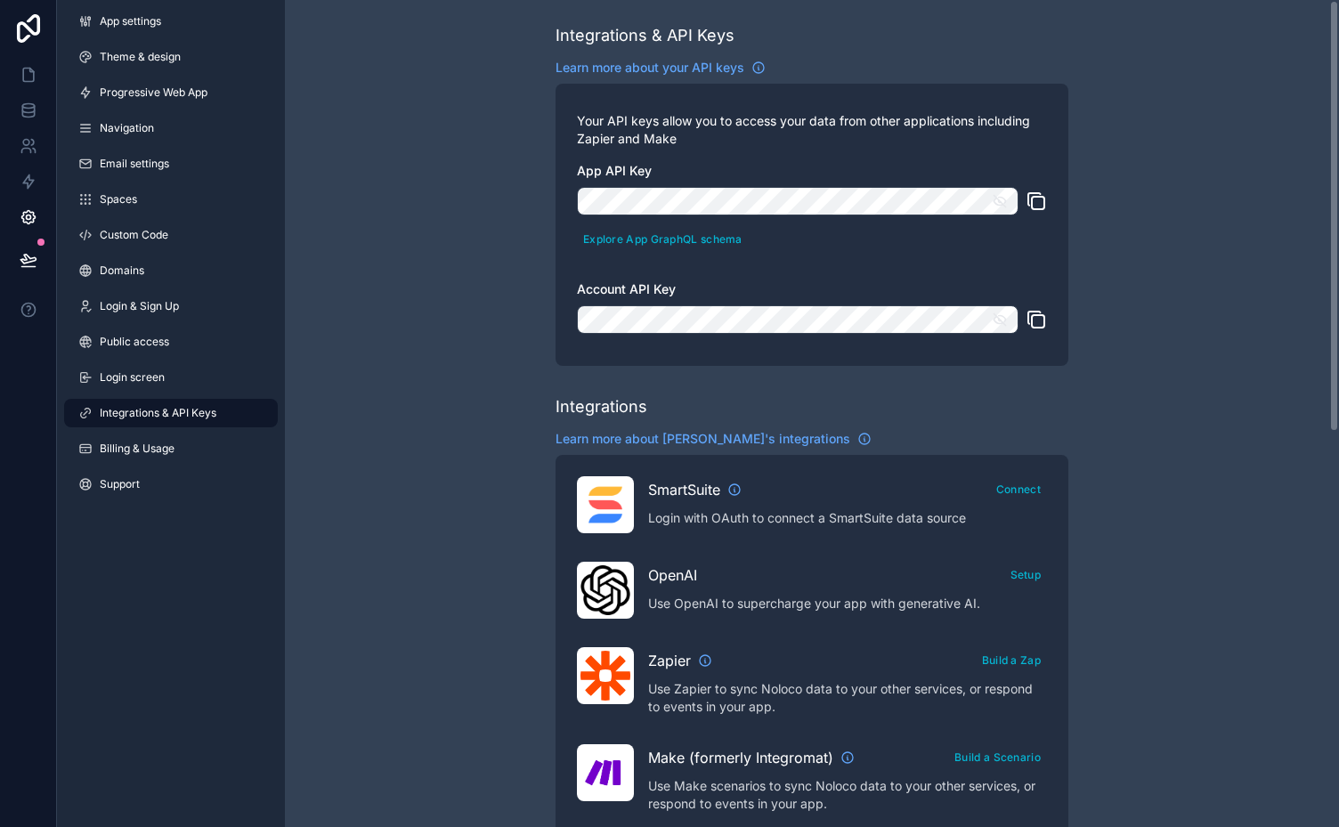
scroll to position [0, 0]
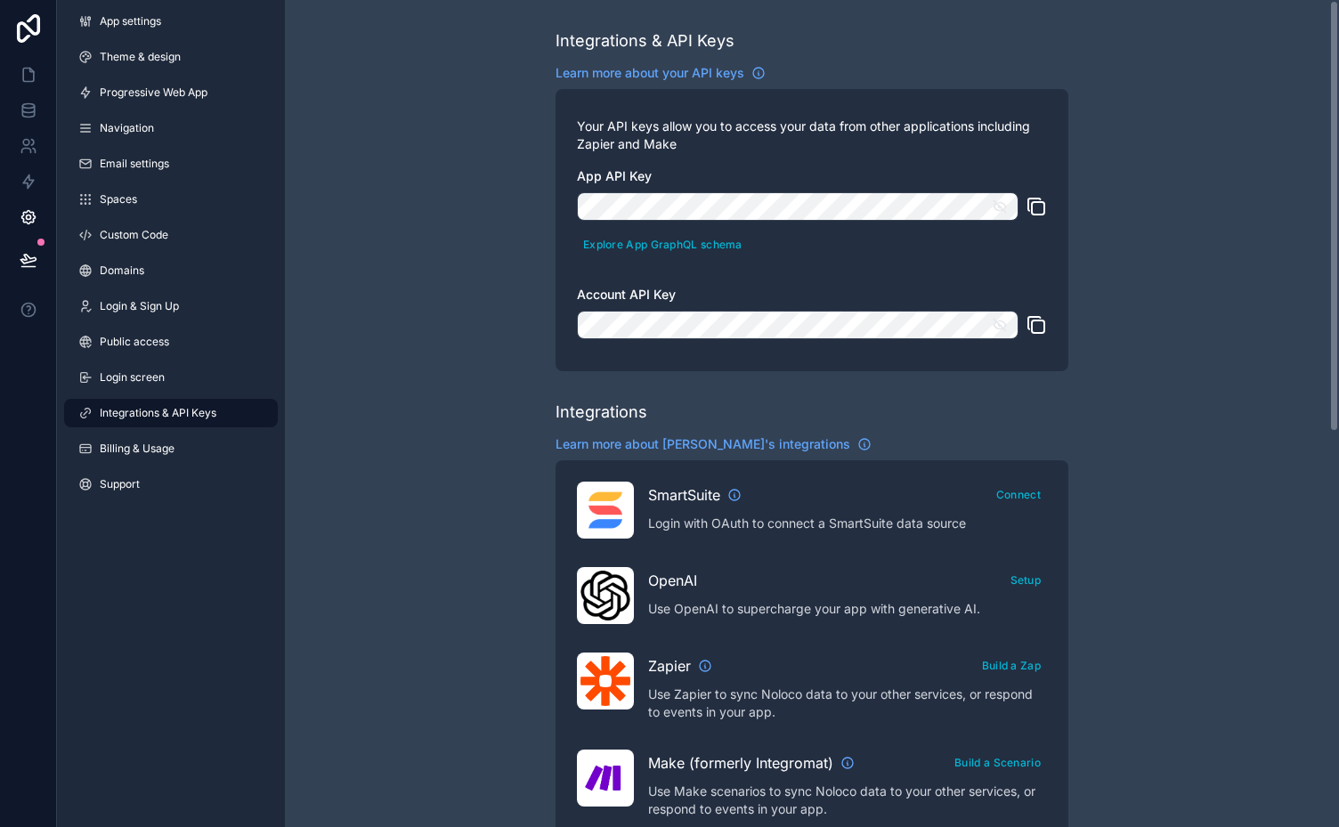
drag, startPoint x: 1334, startPoint y: 222, endPoint x: 1338, endPoint y: 37, distance: 185.1
click at [1338, 37] on div "Integrations & API Keys Learn more about your API keys Your API keys allow you …" at bounding box center [812, 413] width 1054 height 827
click at [20, 75] on icon at bounding box center [29, 75] width 18 height 18
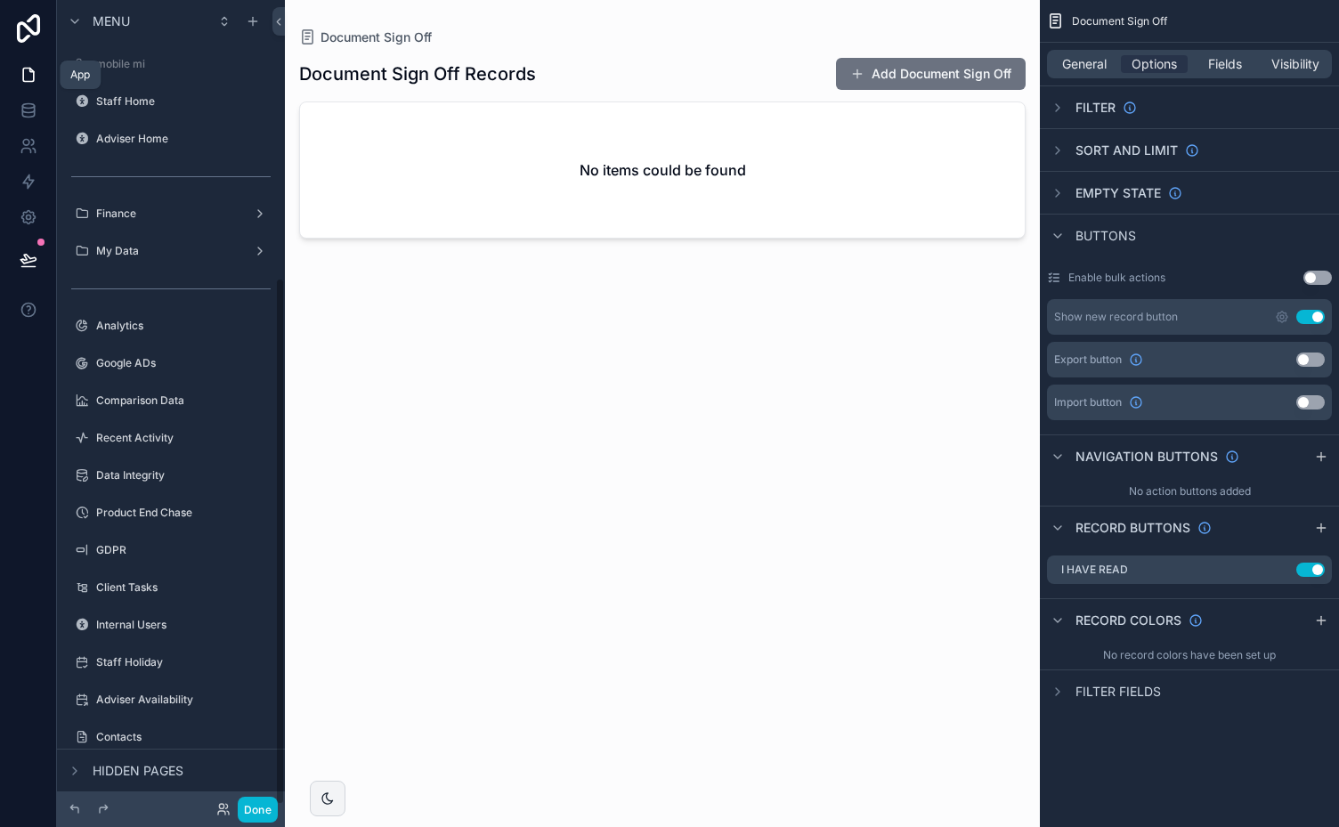
scroll to position [424, 0]
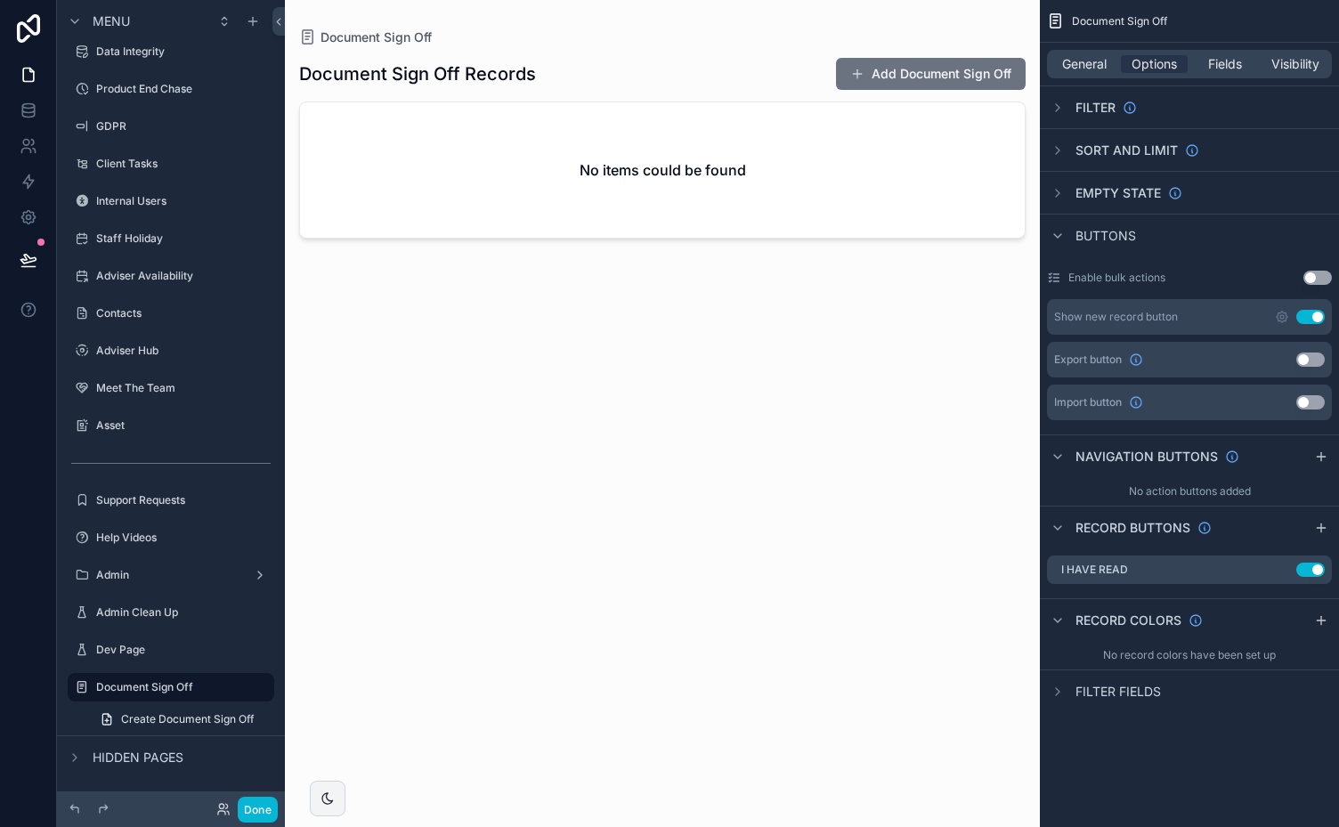
click at [893, 65] on div "scrollable content" at bounding box center [662, 402] width 755 height 805
click at [898, 72] on button "Add Document Sign Off" at bounding box center [931, 74] width 190 height 32
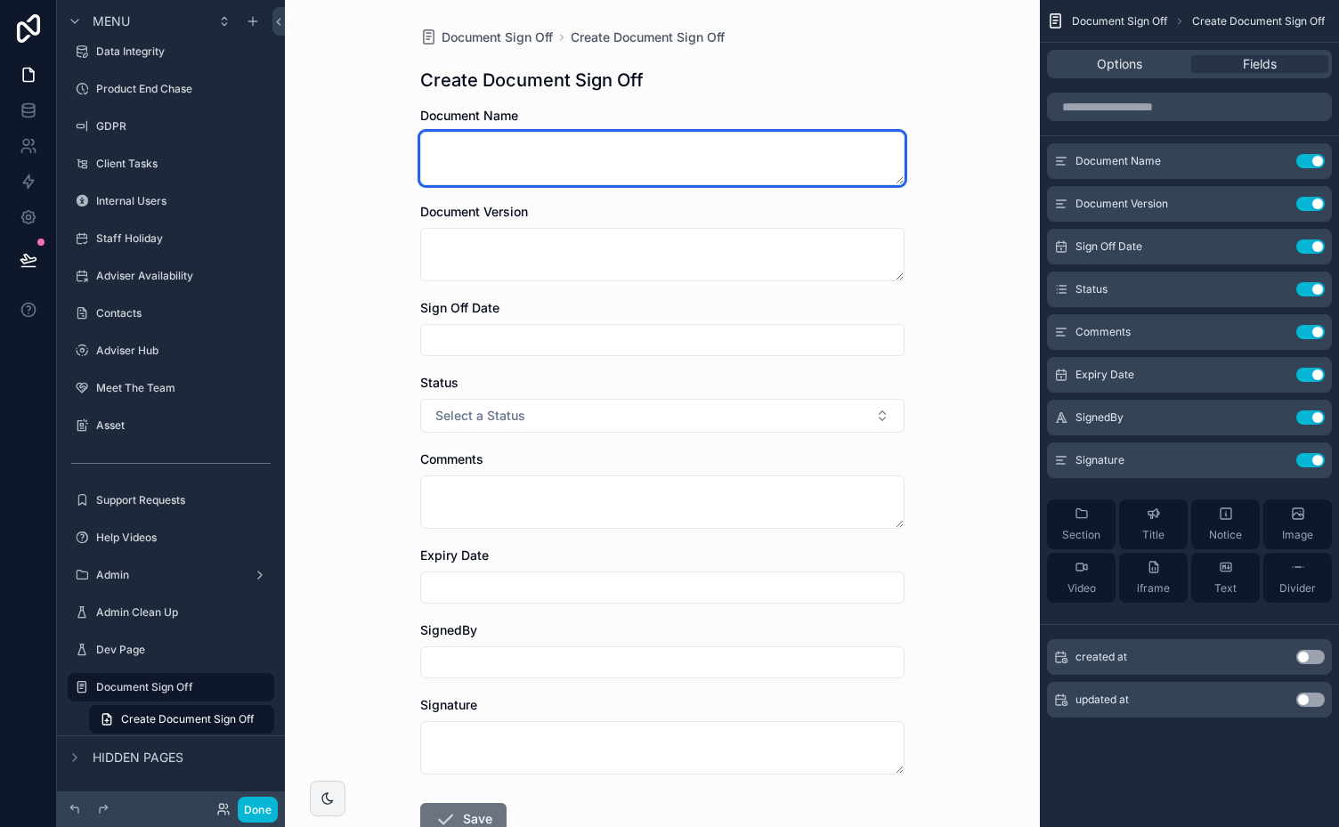
click at [641, 173] on textarea "scrollable content" at bounding box center [662, 158] width 484 height 53
type textarea "**********"
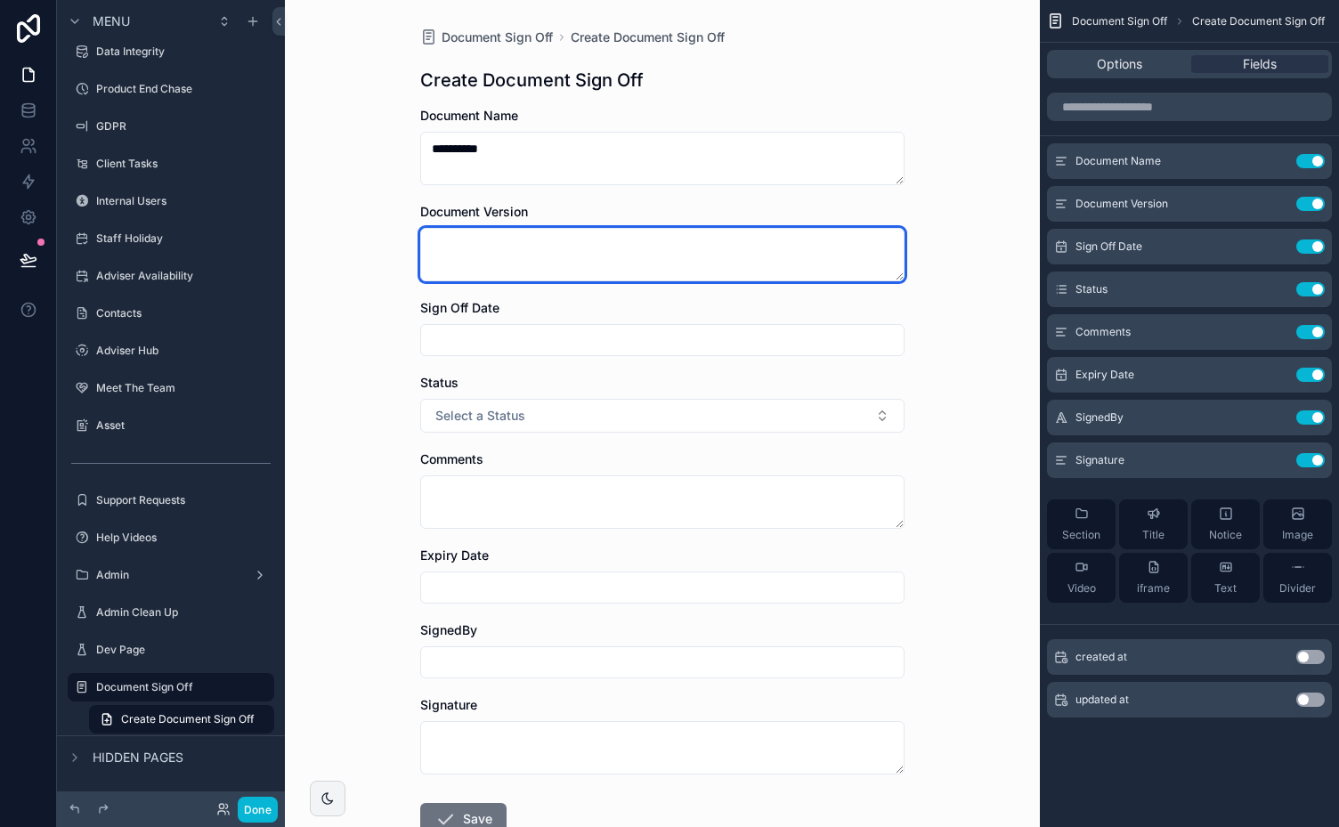
click at [537, 265] on textarea "scrollable content" at bounding box center [662, 254] width 484 height 53
type textarea "*"
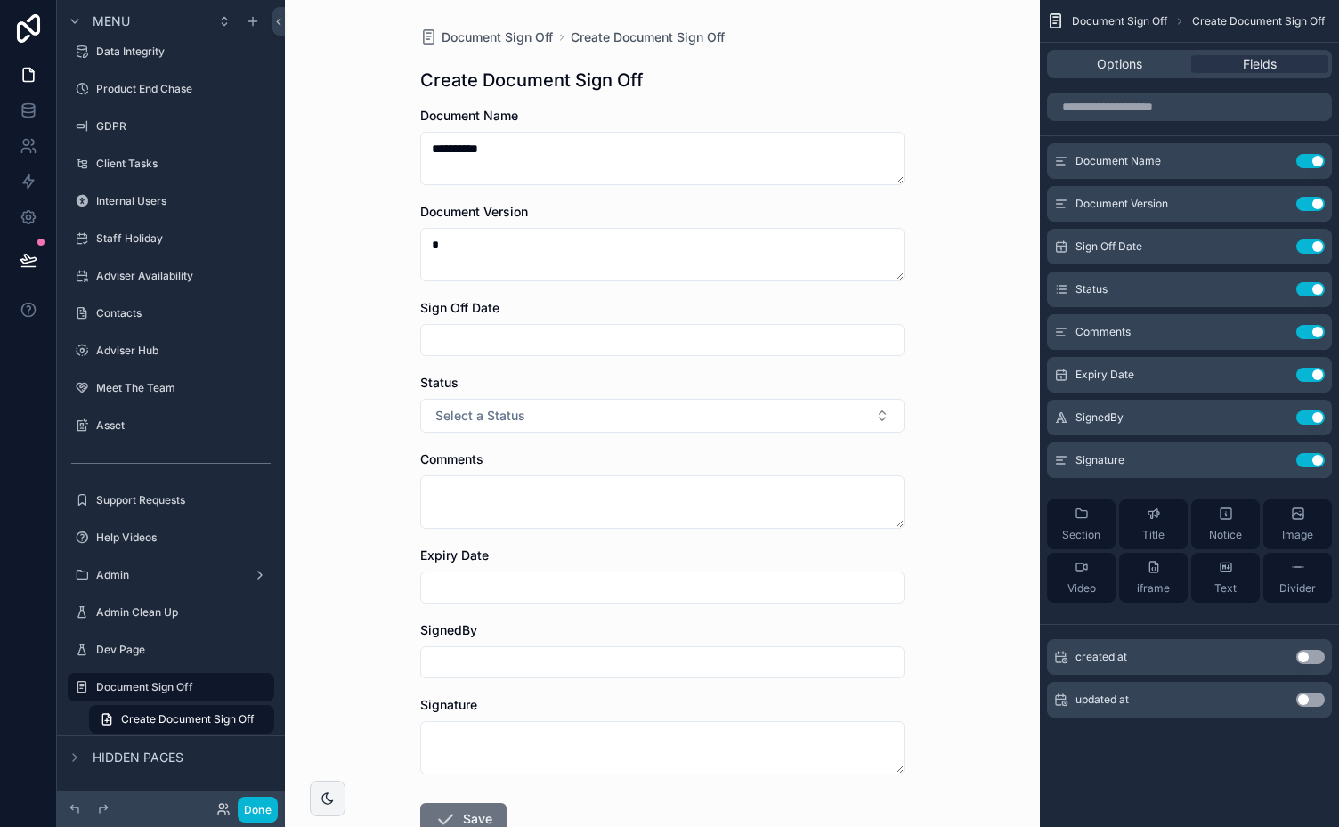
click at [521, 334] on input "scrollable content" at bounding box center [662, 340] width 482 height 25
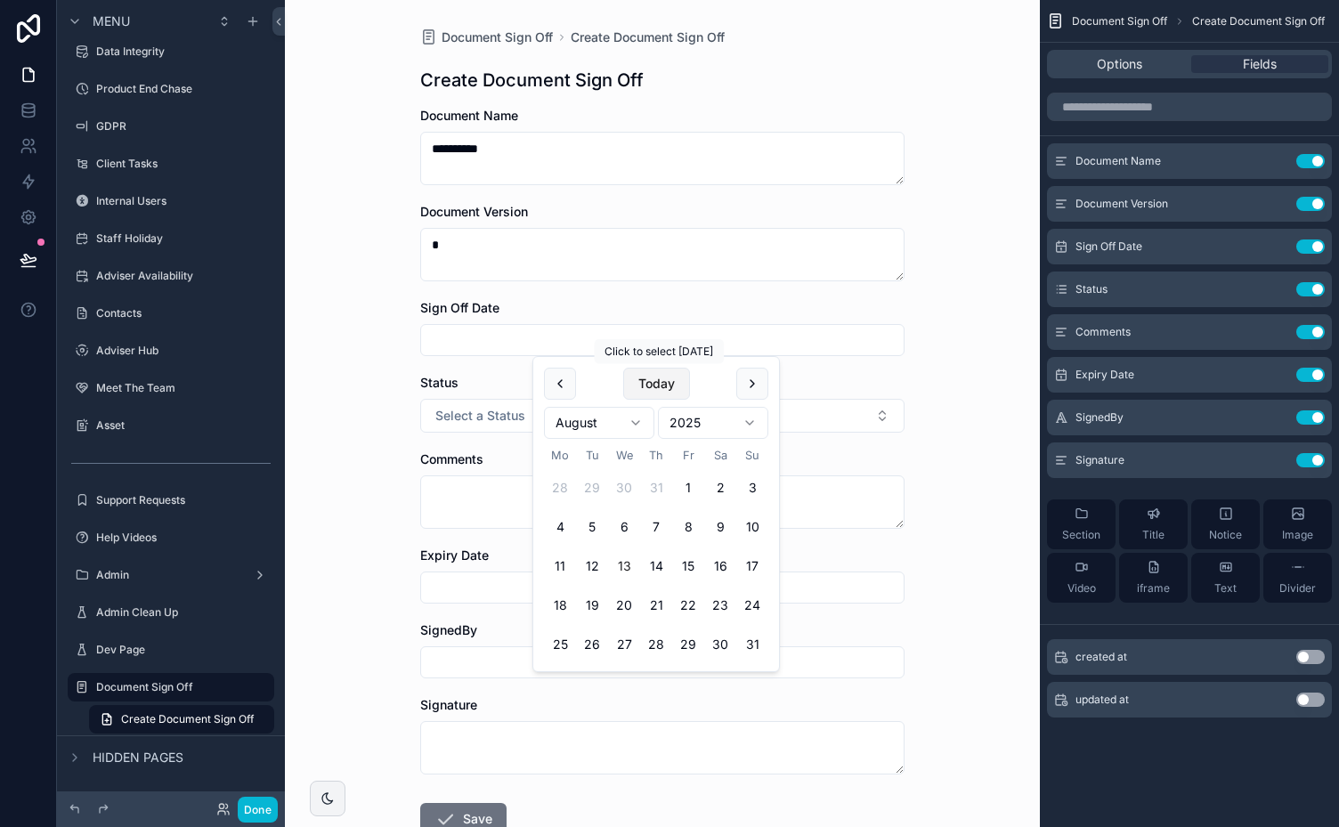
click at [660, 386] on button "Today" at bounding box center [656, 384] width 67 height 32
type input "**********"
click at [481, 415] on span "Select a Status" at bounding box center [480, 416] width 90 height 18
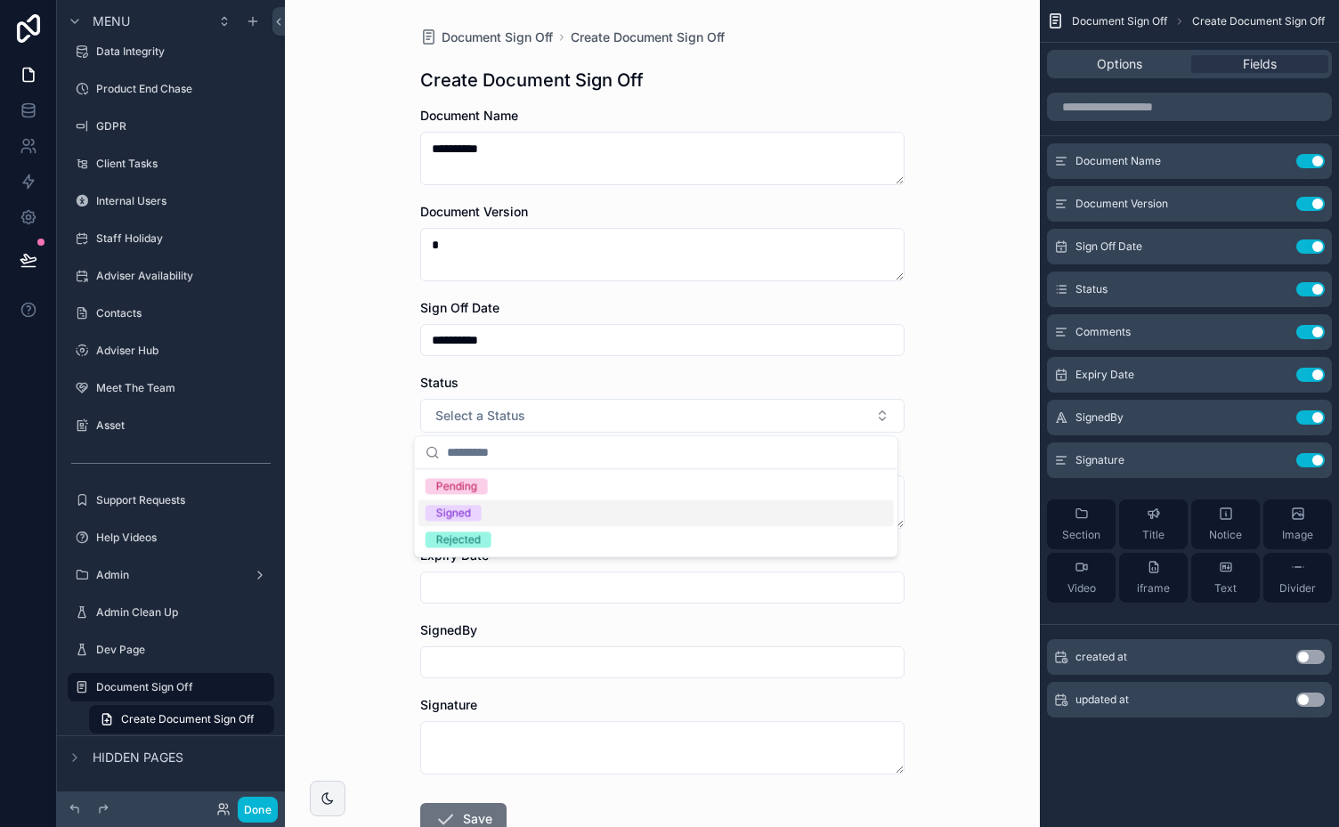
click at [456, 511] on div "Signed" at bounding box center [453, 513] width 35 height 16
click at [504, 661] on input "scrollable content" at bounding box center [662, 662] width 482 height 25
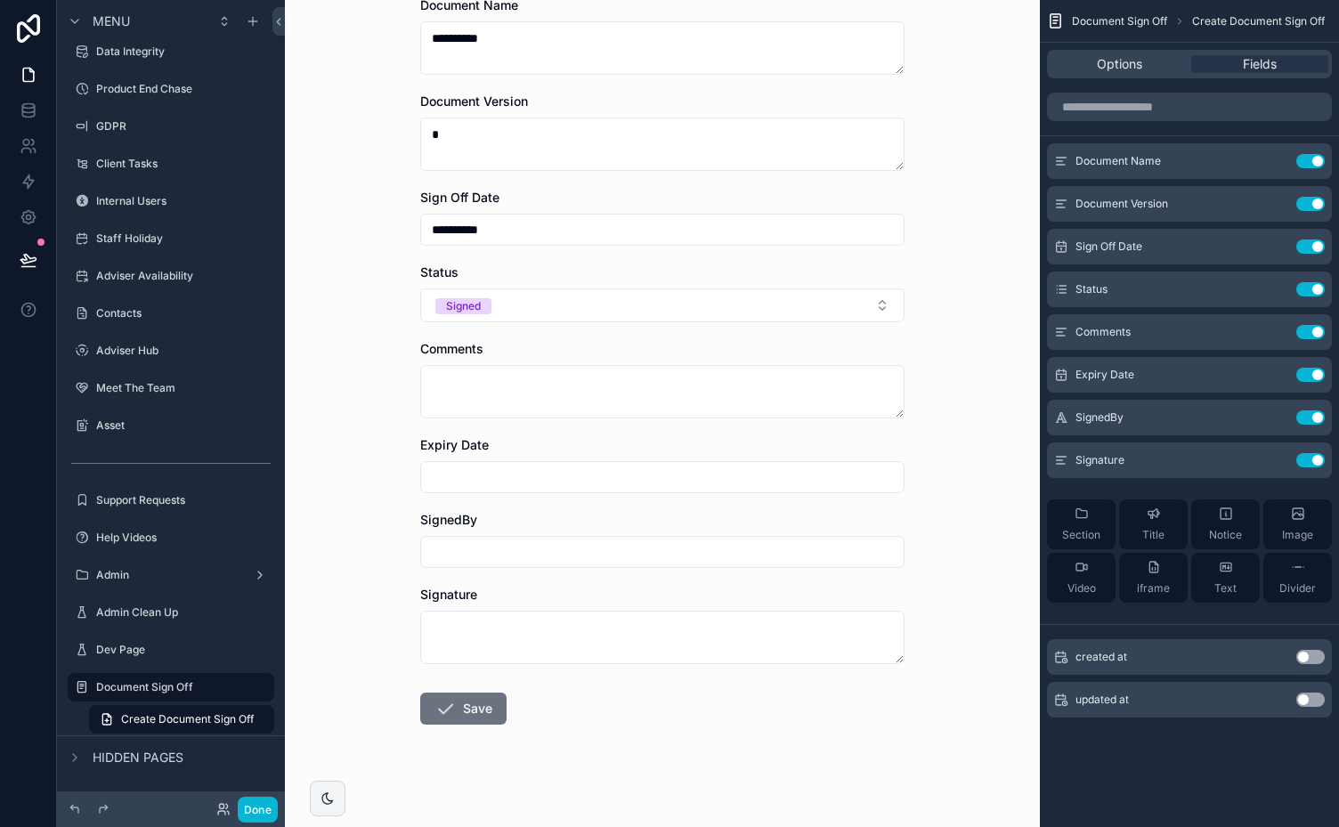
scroll to position [121, 0]
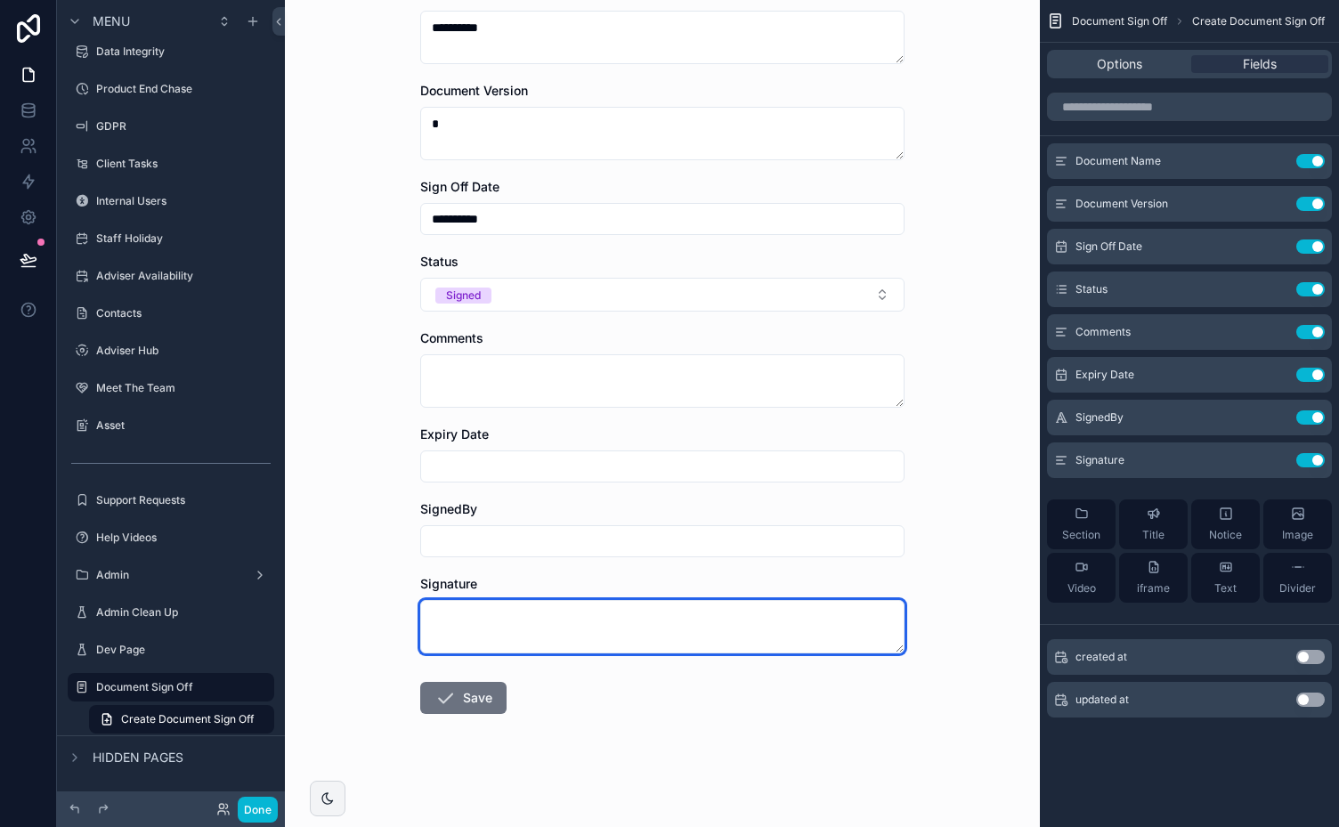
click at [561, 624] on textarea "scrollable content" at bounding box center [662, 626] width 484 height 53
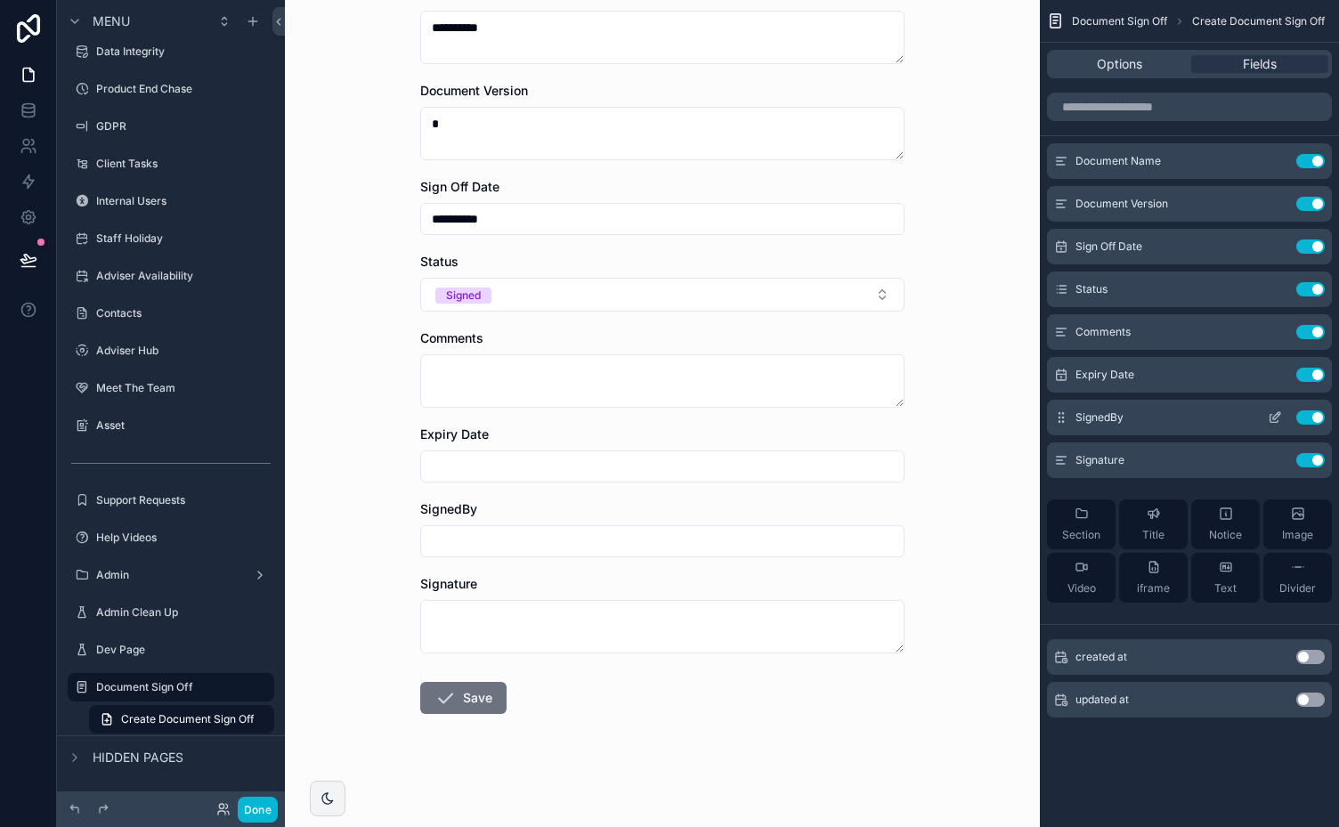
click at [1276, 417] on icon "scrollable content" at bounding box center [1276, 415] width 7 height 7
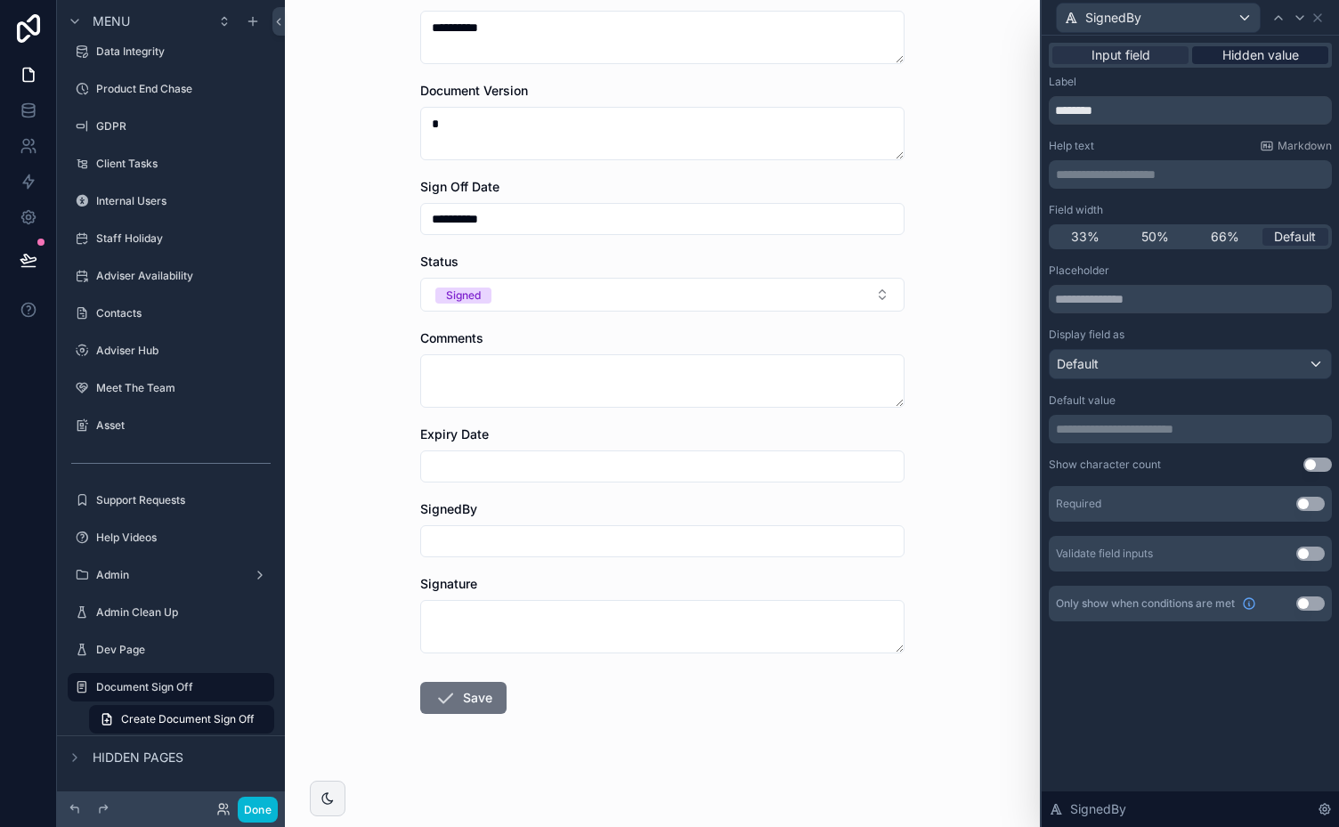
click at [1269, 56] on span "Hidden value" at bounding box center [1260, 55] width 77 height 18
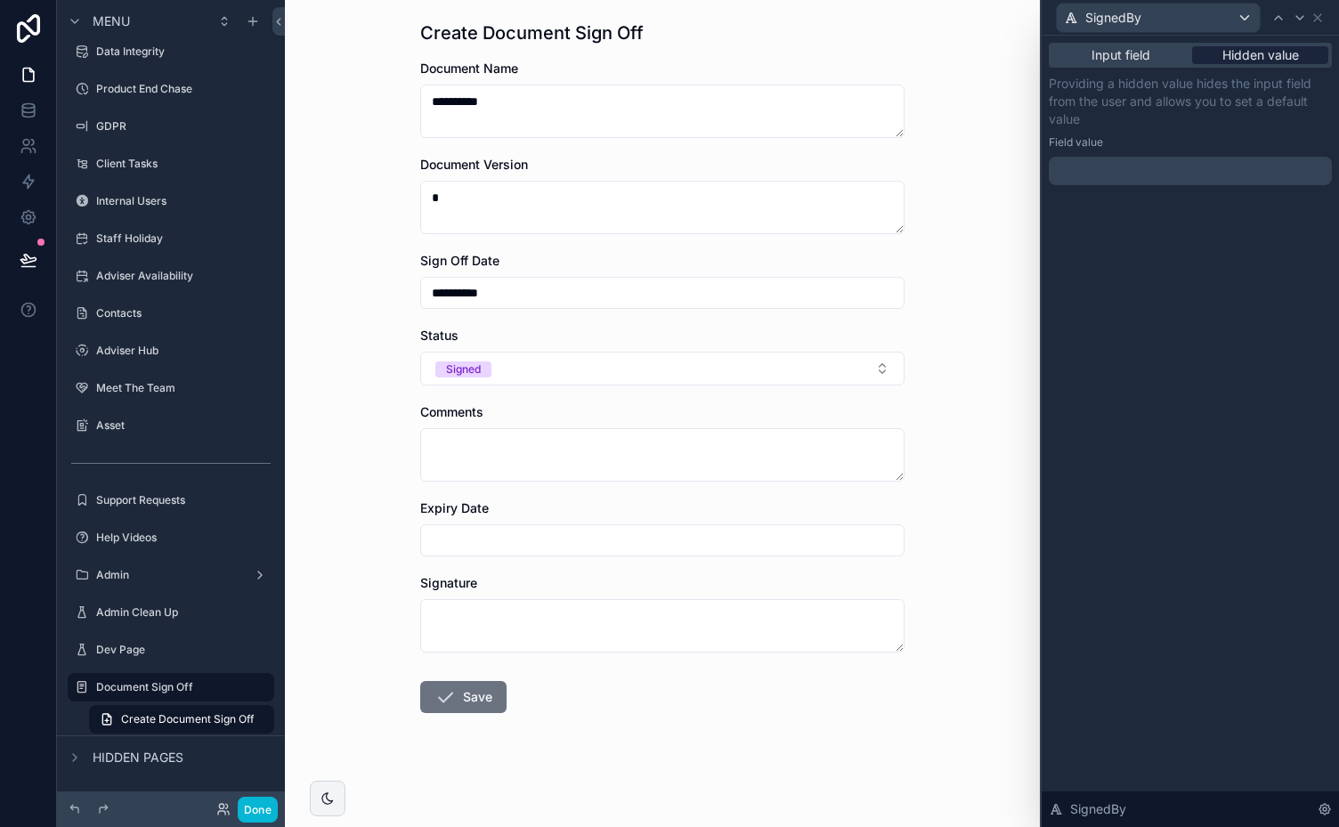
scroll to position [0, 0]
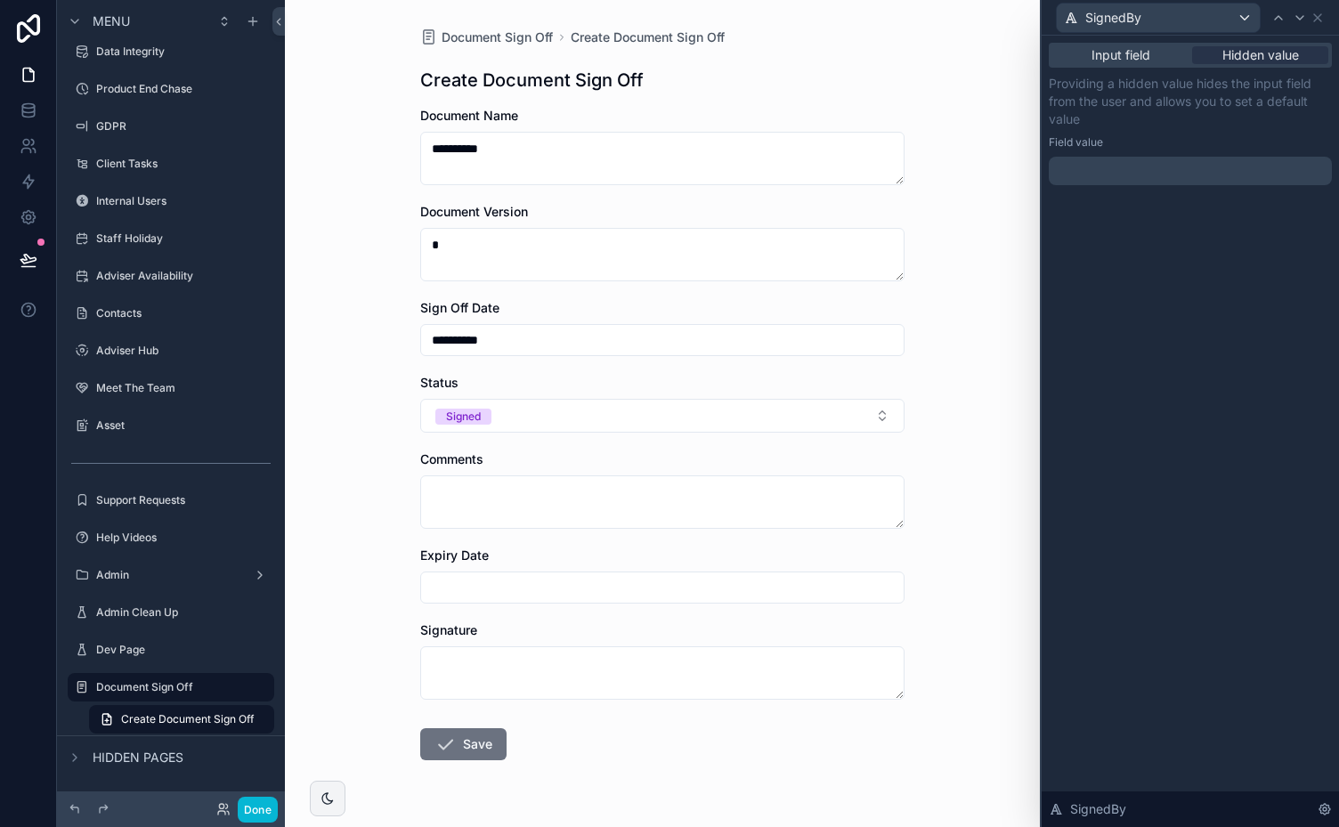
click at [1168, 178] on p "﻿" at bounding box center [1191, 171] width 272 height 18
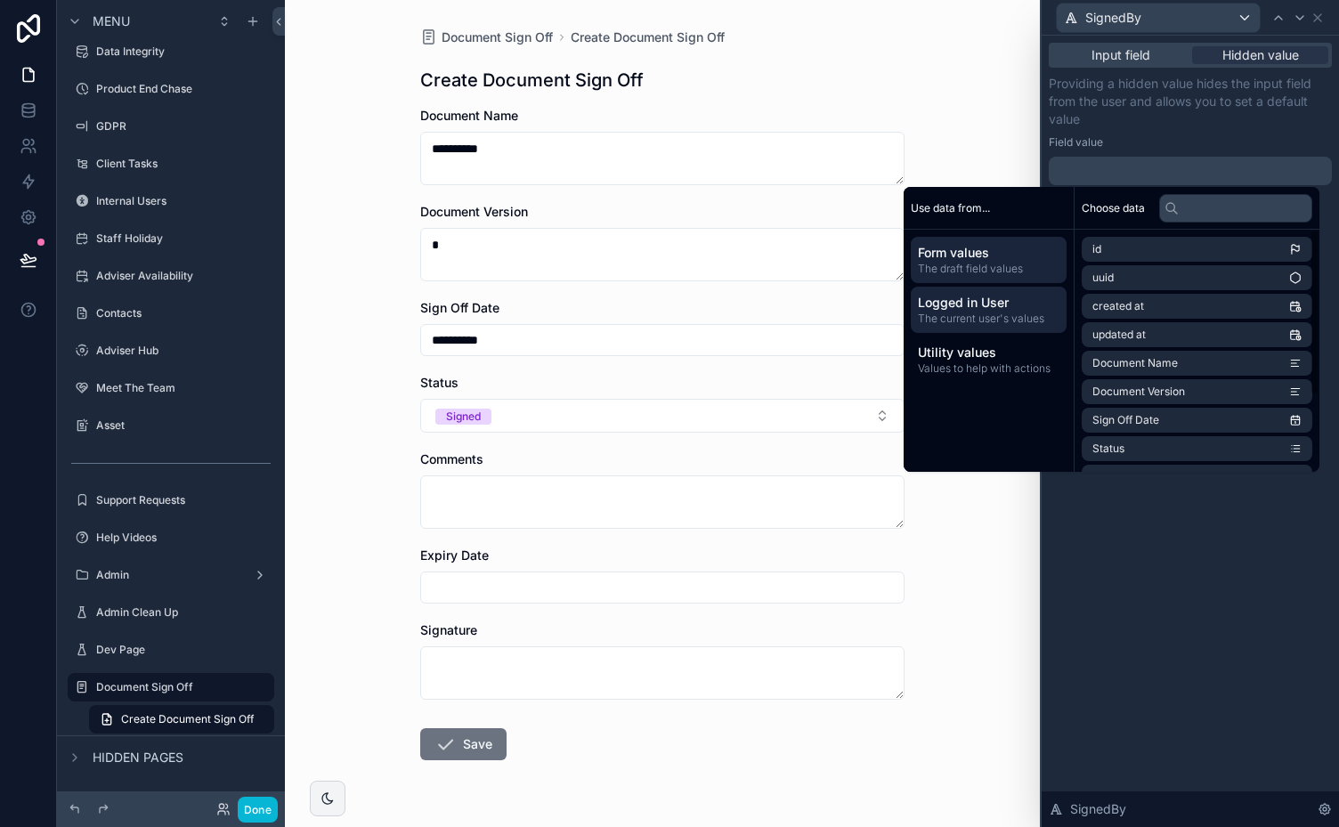
click at [949, 306] on span "Logged in User" at bounding box center [989, 303] width 142 height 18
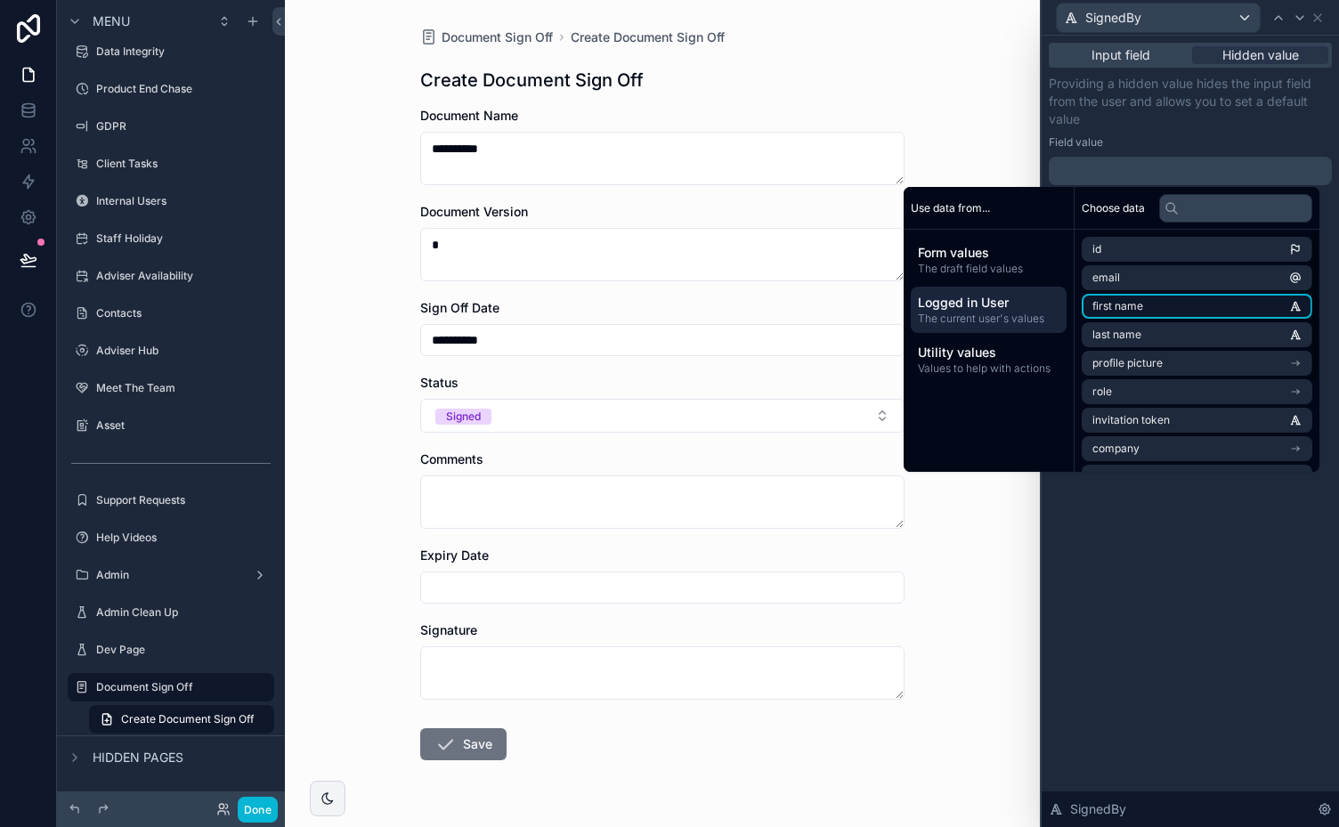
click at [1225, 306] on li "first name" at bounding box center [1196, 306] width 231 height 25
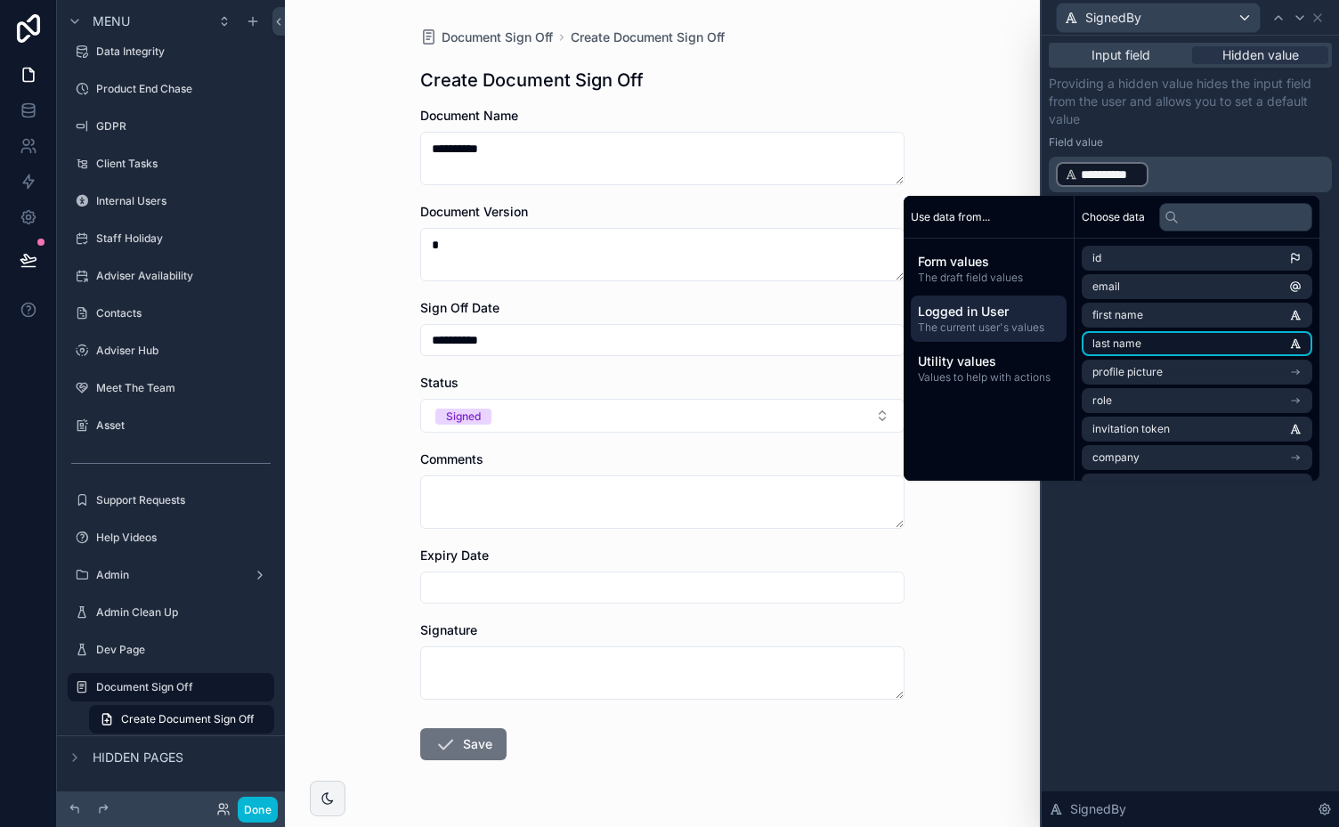
click at [1218, 340] on li "last name" at bounding box center [1196, 343] width 231 height 25
click at [1198, 314] on li "first name" at bounding box center [1196, 315] width 231 height 25
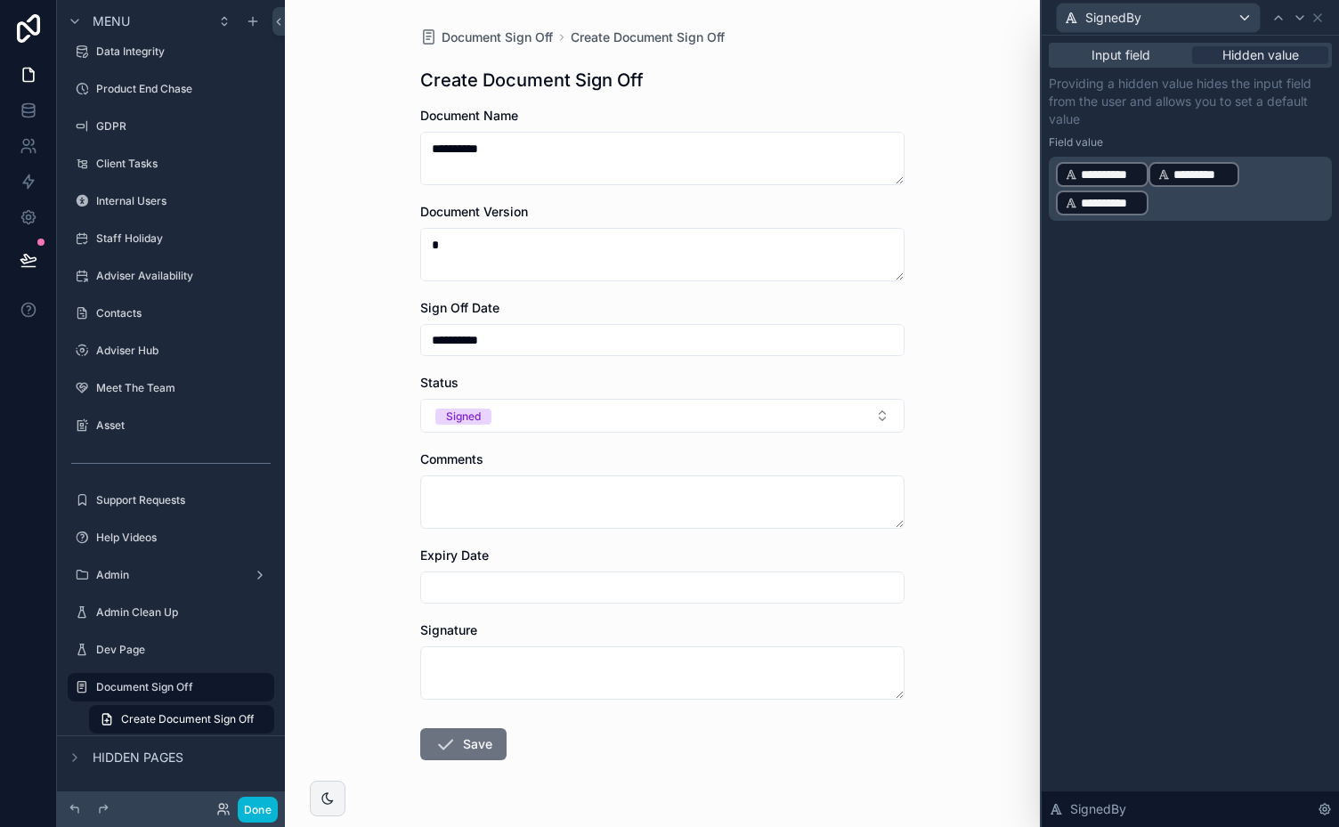
click at [1112, 198] on span "**********" at bounding box center [1109, 203] width 59 height 18
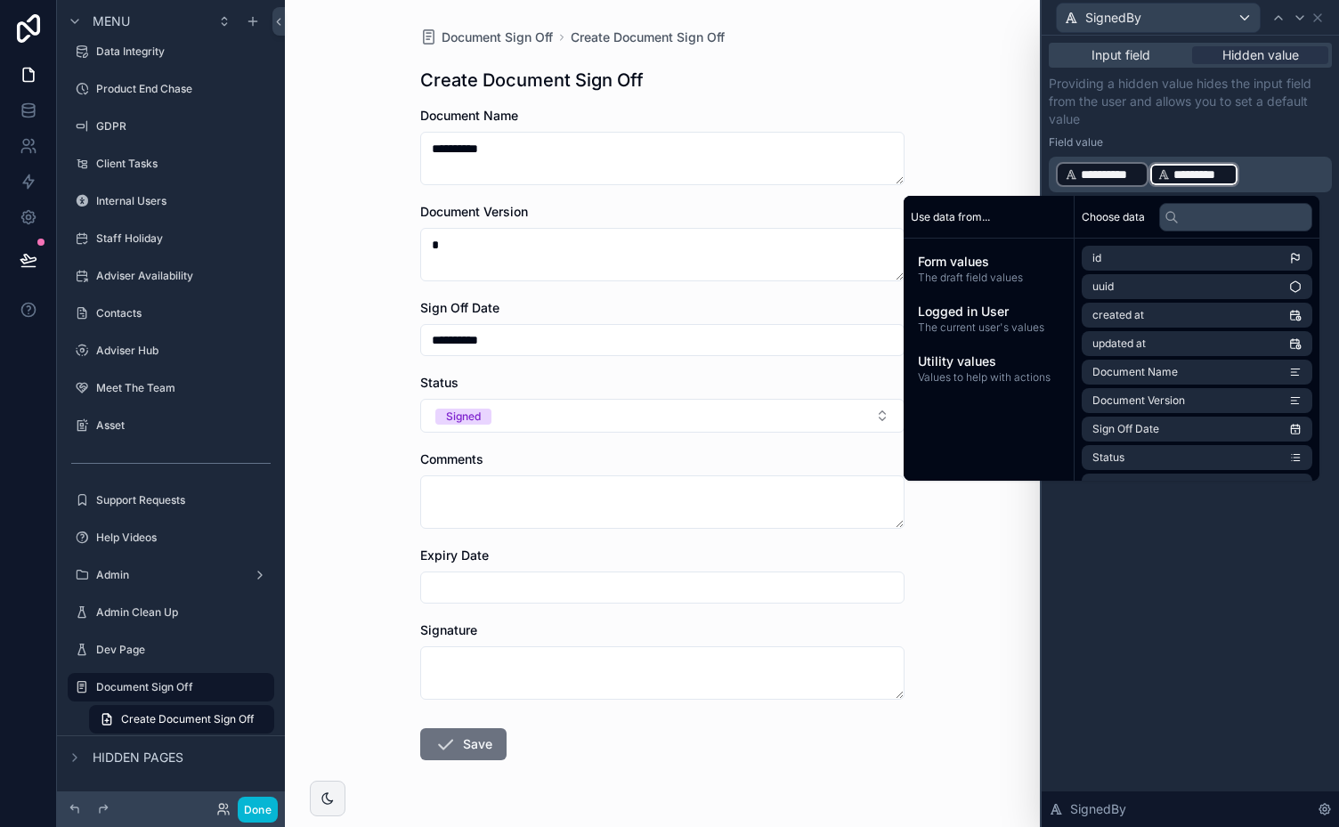
click at [1249, 169] on p "**********" at bounding box center [1191, 174] width 272 height 28
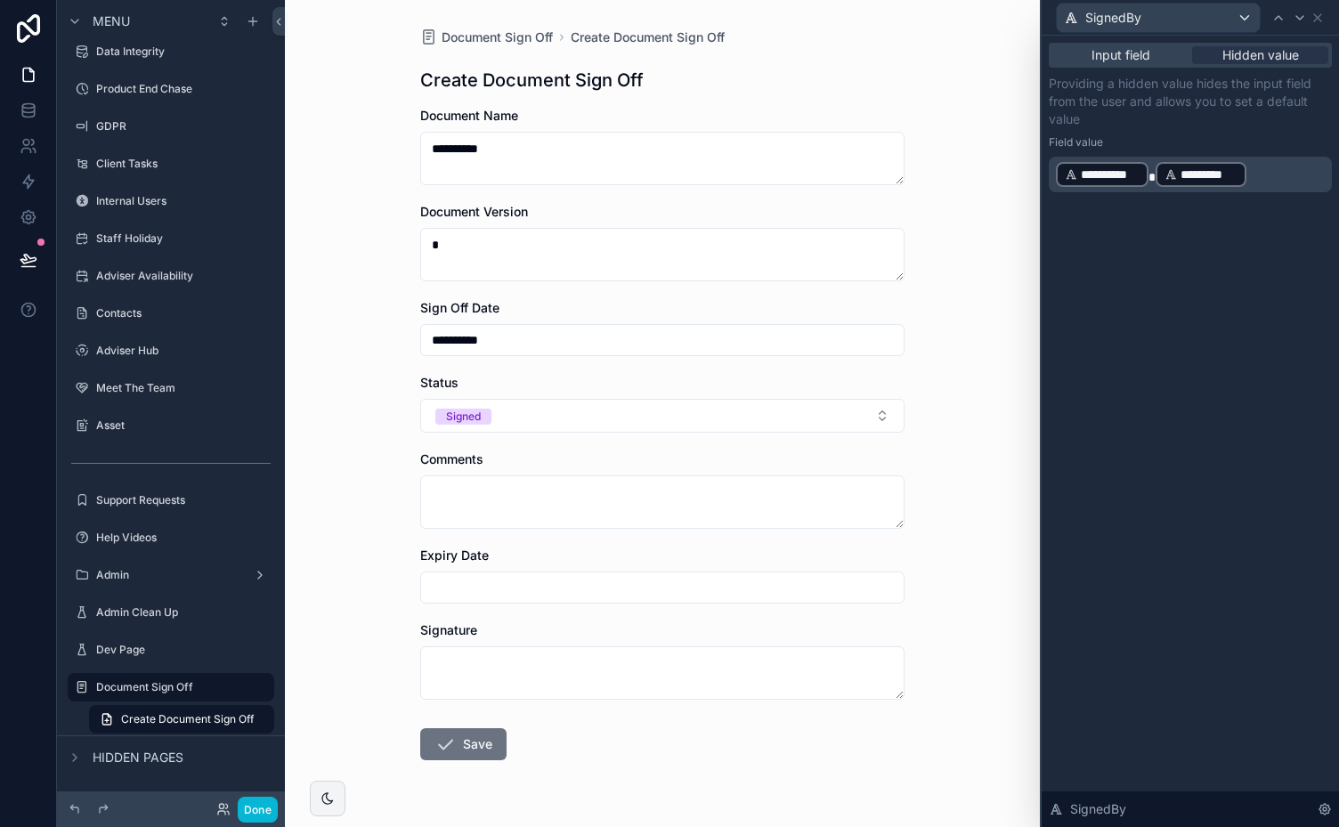
click at [1239, 127] on p "Providing a hidden value hides the input field from the user and allows you to …" at bounding box center [1189, 101] width 283 height 53
click at [247, 810] on button "Done" at bounding box center [258, 810] width 40 height 26
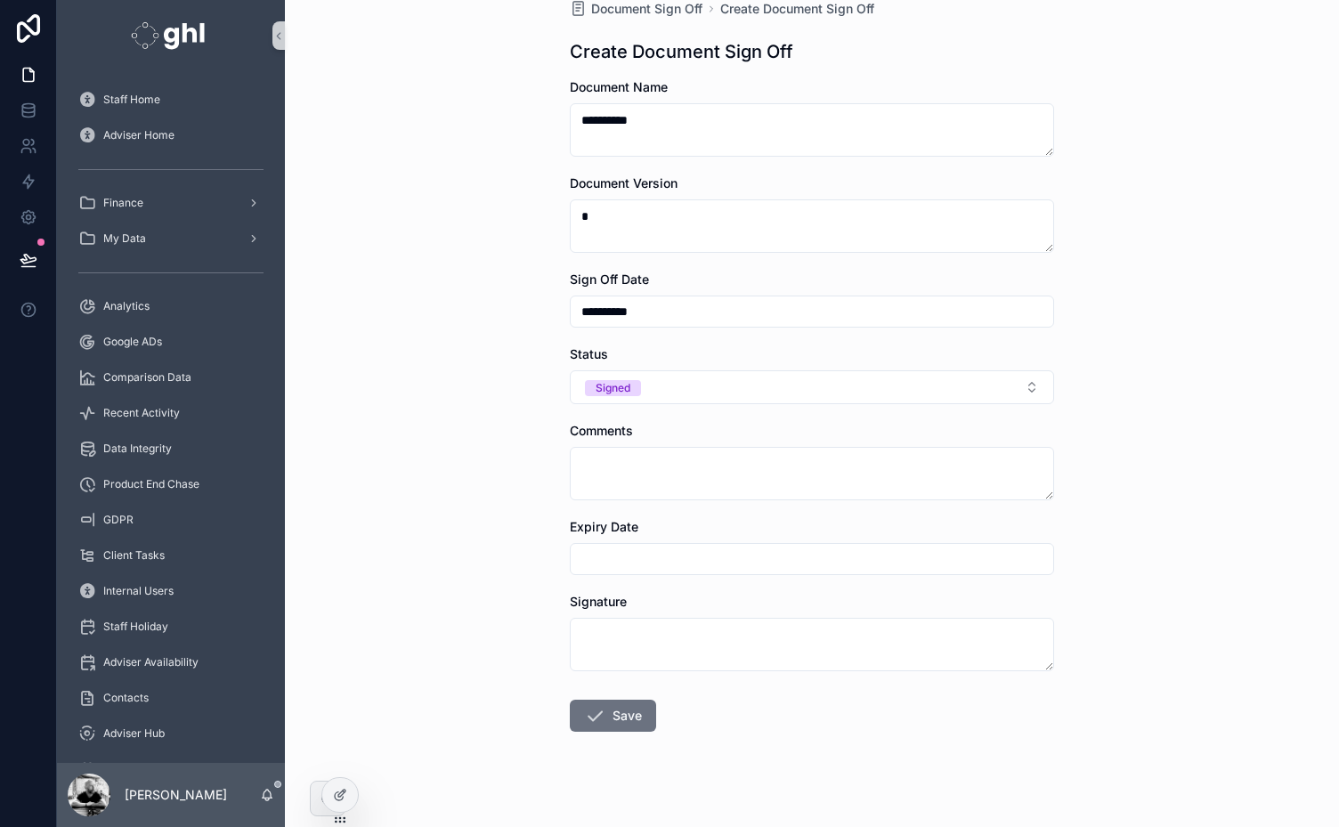
scroll to position [29, 0]
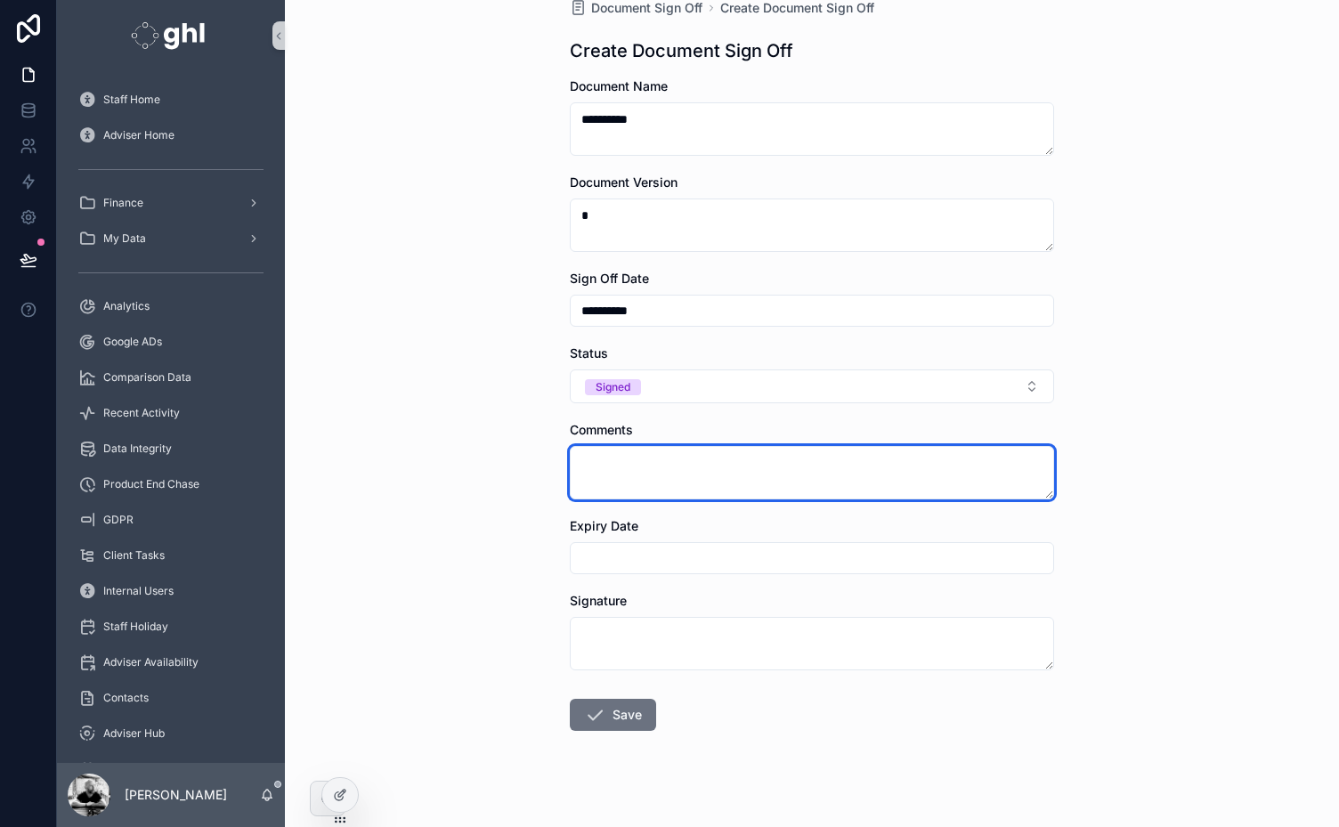
click at [813, 470] on textarea "scrollable content" at bounding box center [812, 472] width 484 height 53
type textarea "*******"
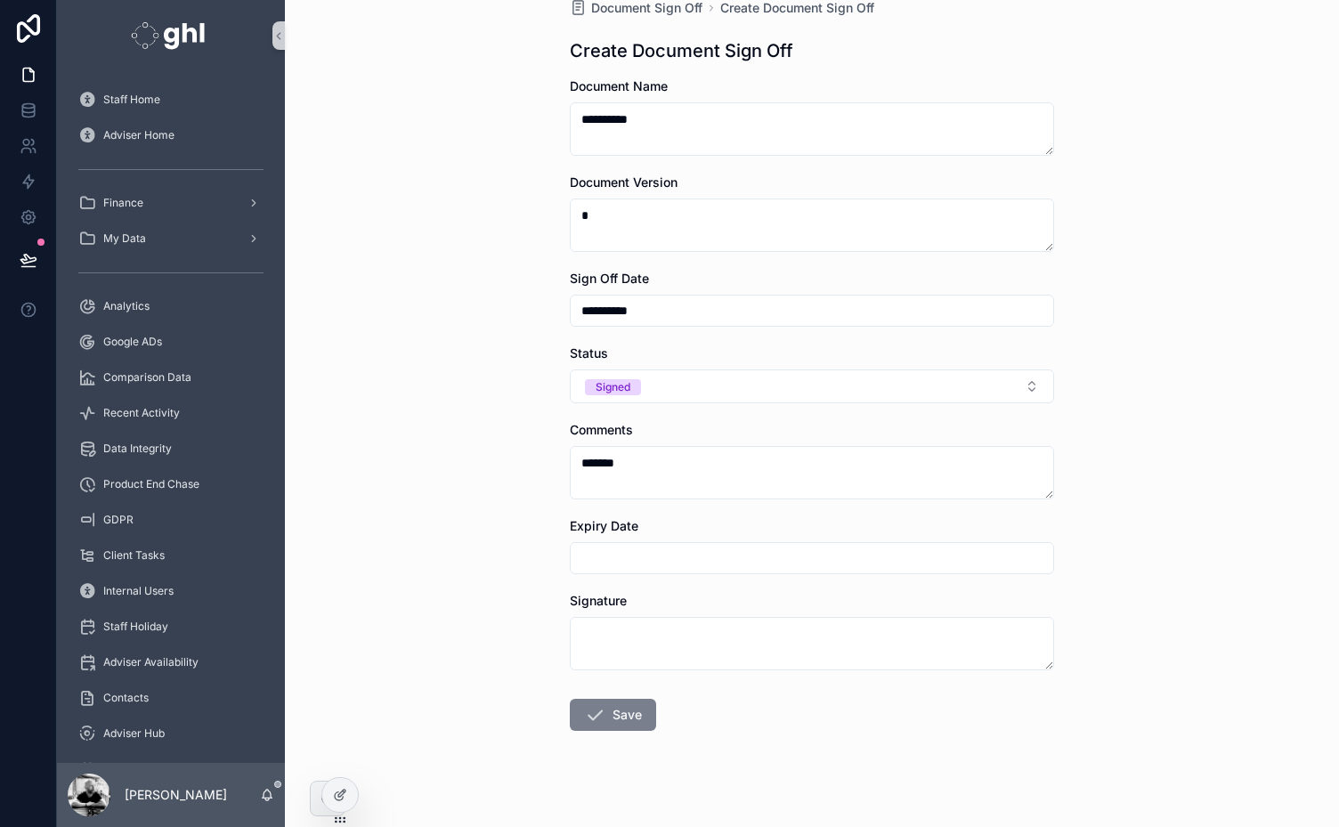
click at [607, 710] on button "Save" at bounding box center [613, 715] width 86 height 32
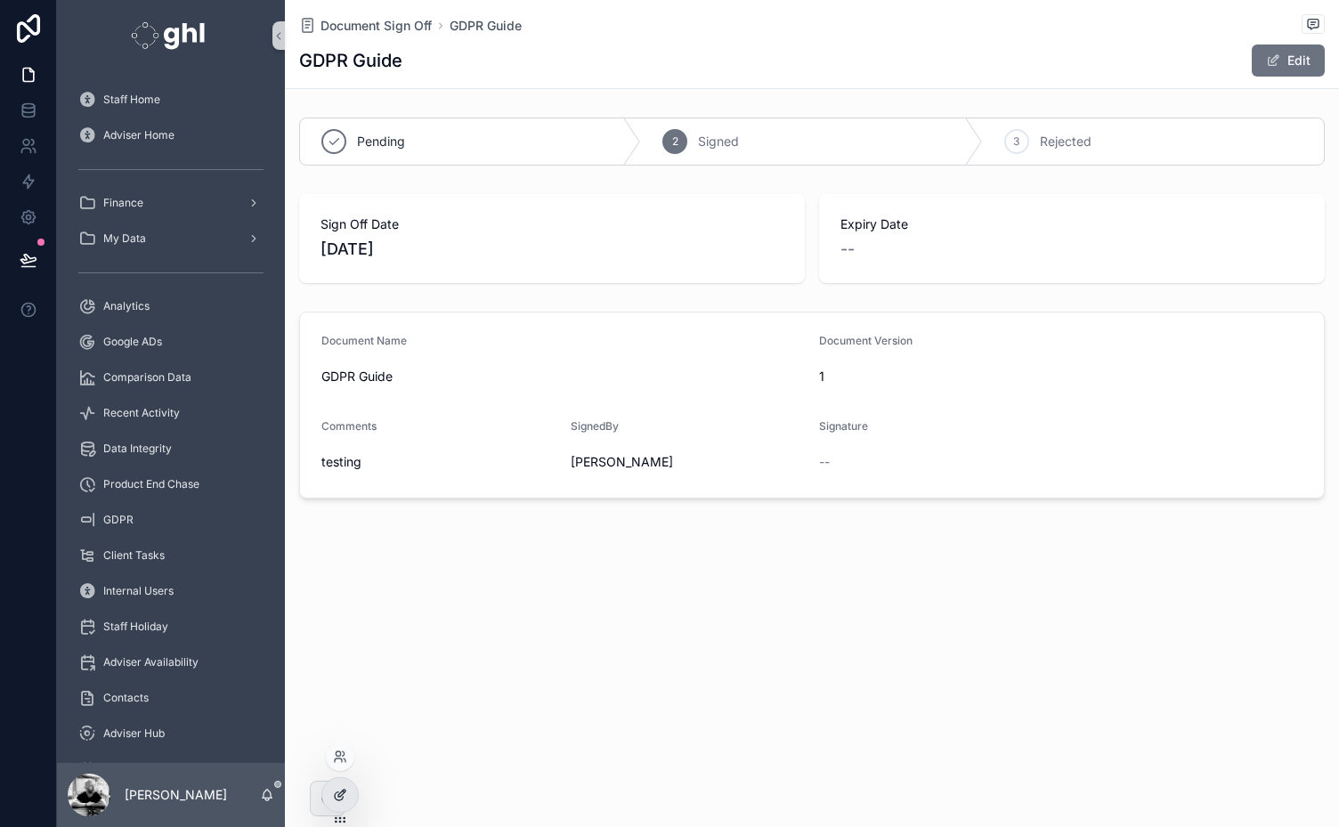
click at [335, 795] on icon at bounding box center [339, 796] width 8 height 8
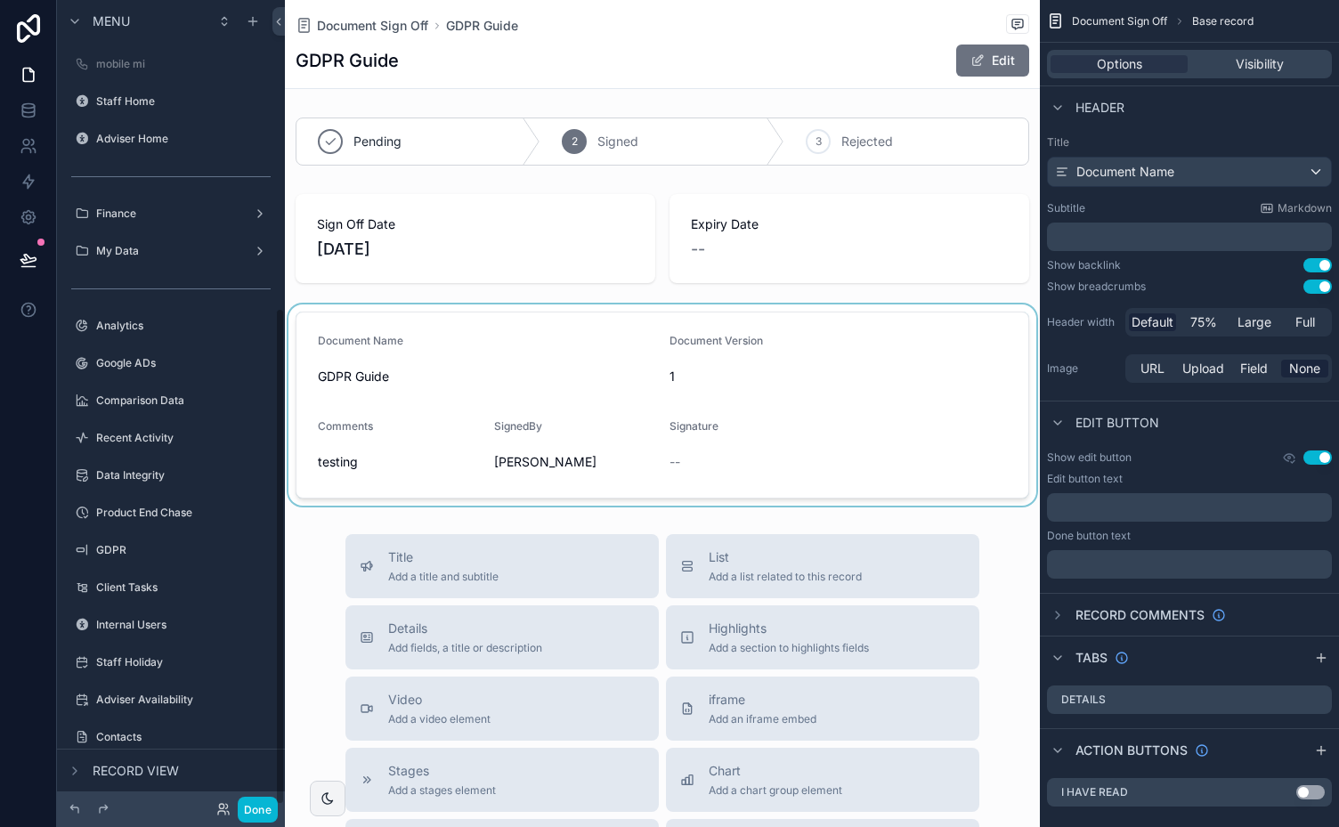
scroll to position [498, 0]
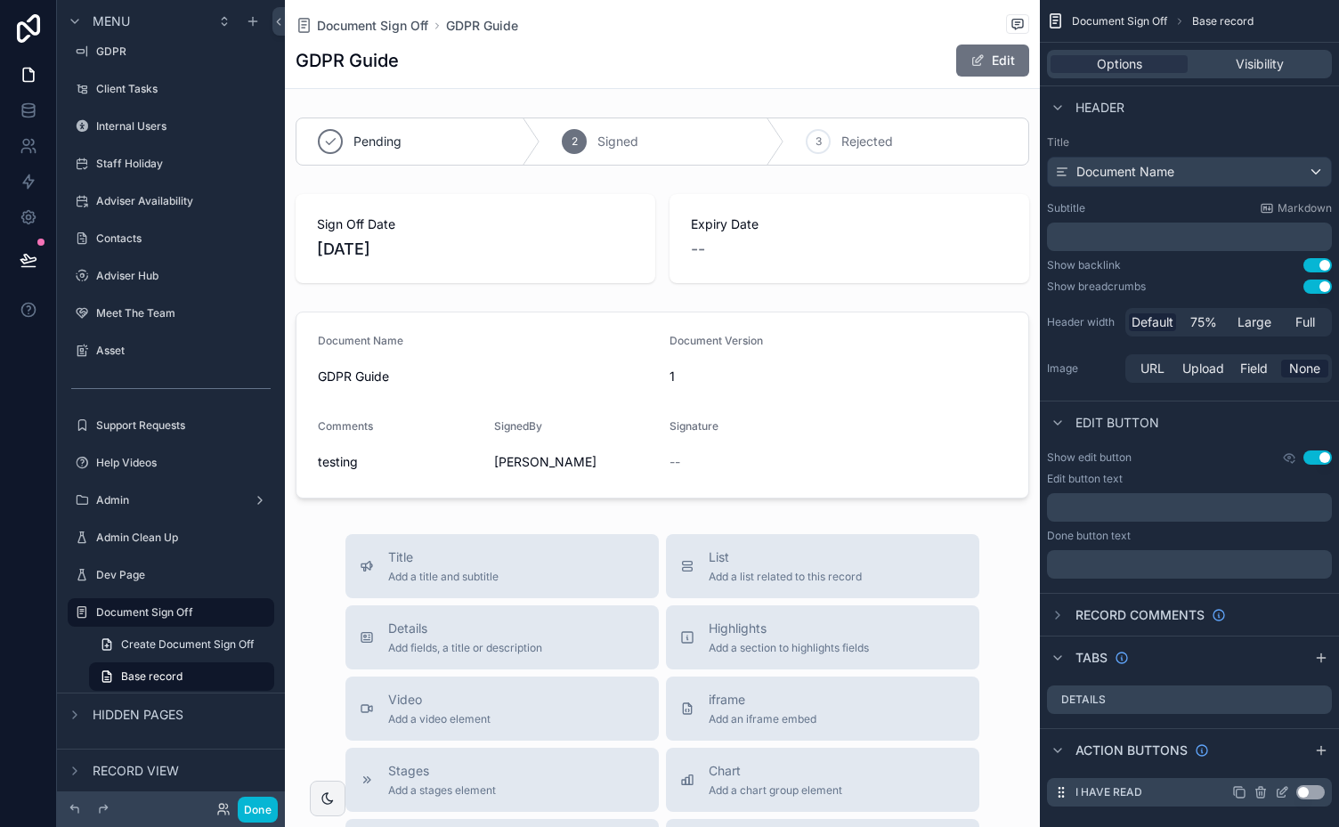
click at [1315, 787] on button "Use setting" at bounding box center [1310, 792] width 28 height 14
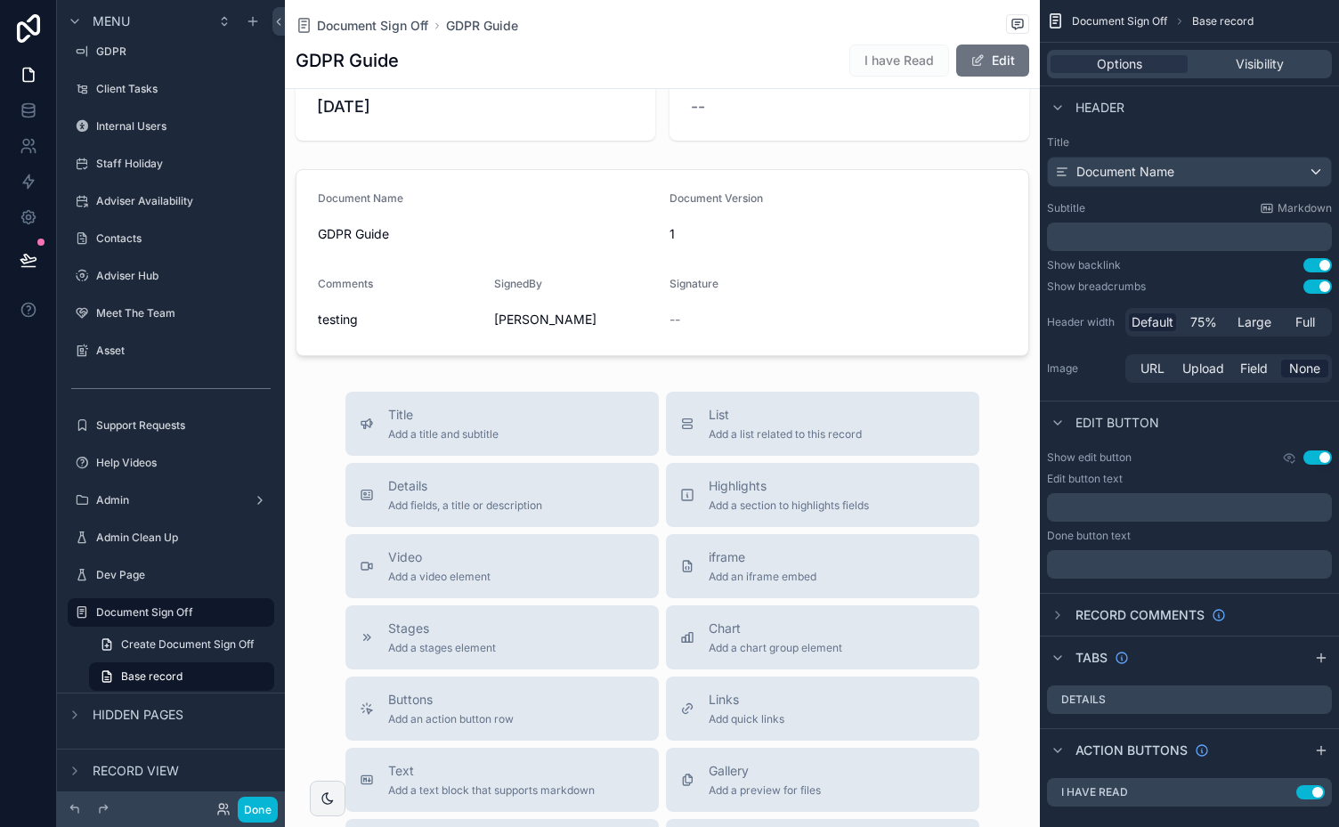
scroll to position [145, 0]
click at [1280, 794] on icon "scrollable content" at bounding box center [1283, 790] width 7 height 7
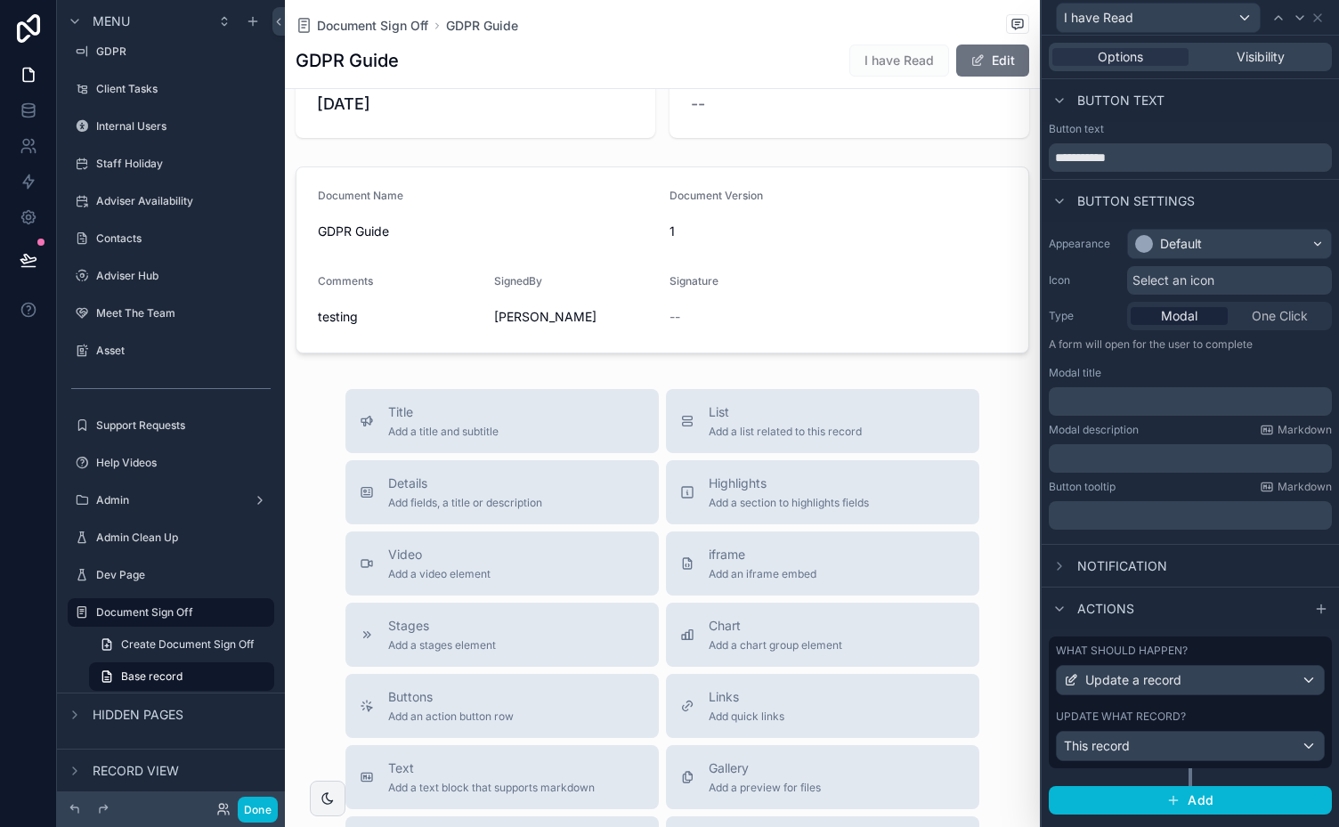
click at [1259, 651] on div "What should happen?" at bounding box center [1189, 650] width 269 height 14
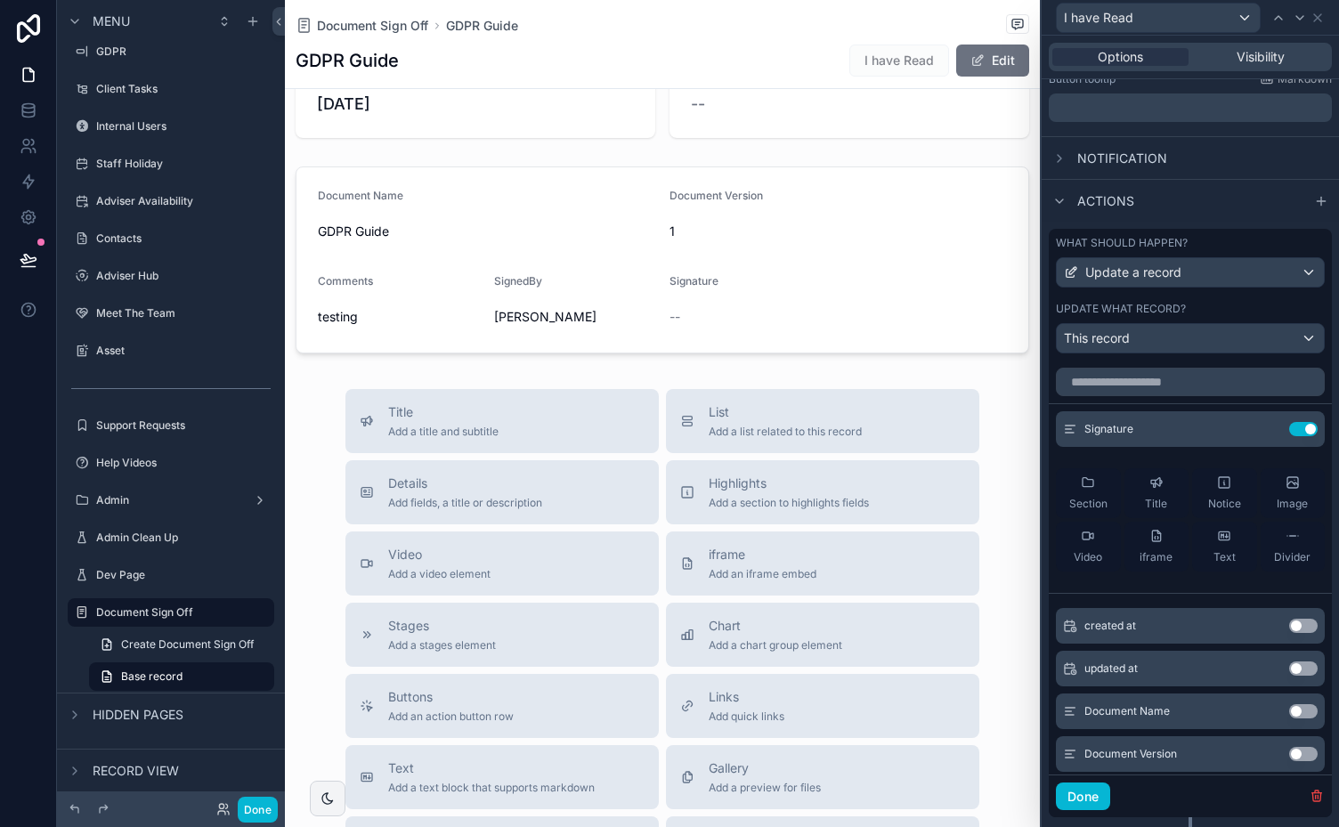
scroll to position [408, 0]
click at [1266, 424] on icon at bounding box center [1269, 427] width 7 height 7
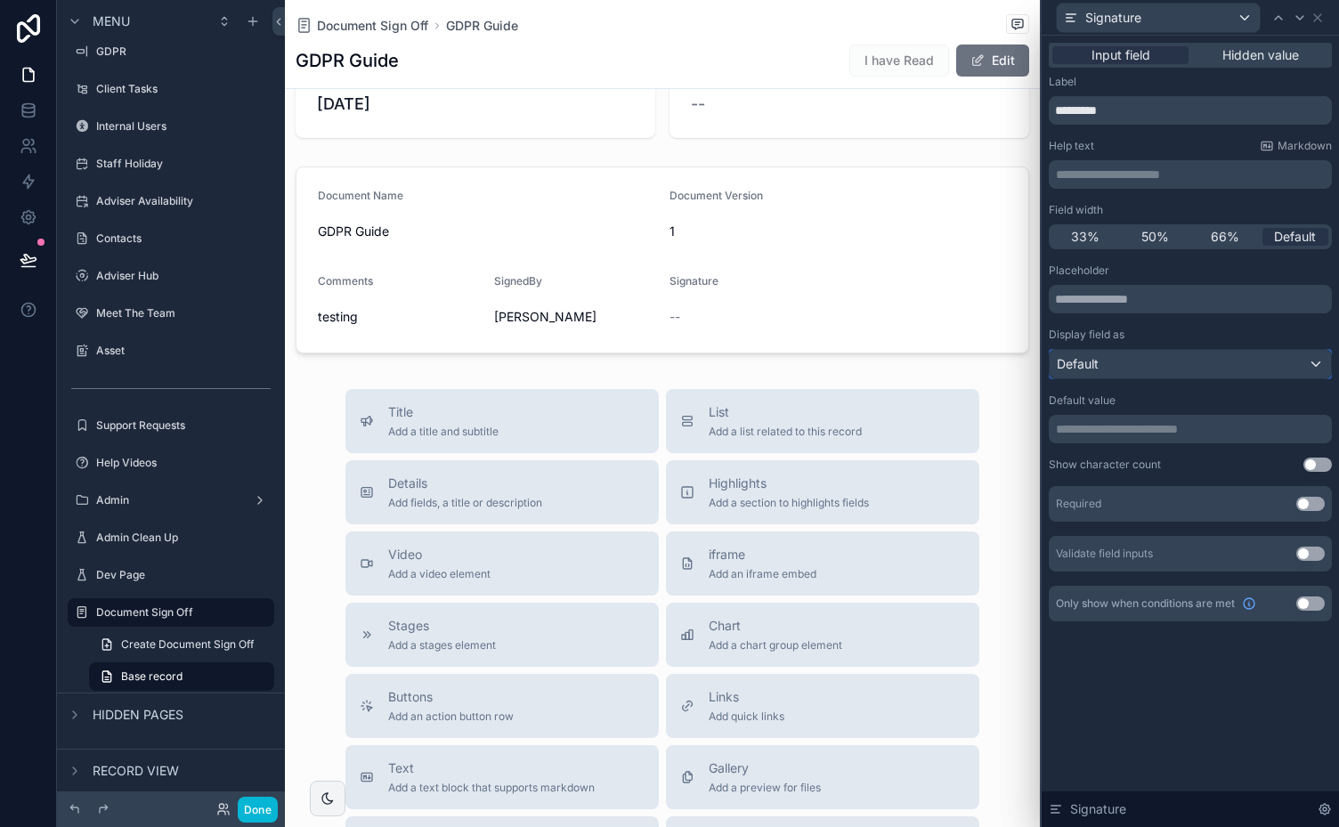
click at [1313, 368] on div "Default" at bounding box center [1189, 364] width 281 height 28
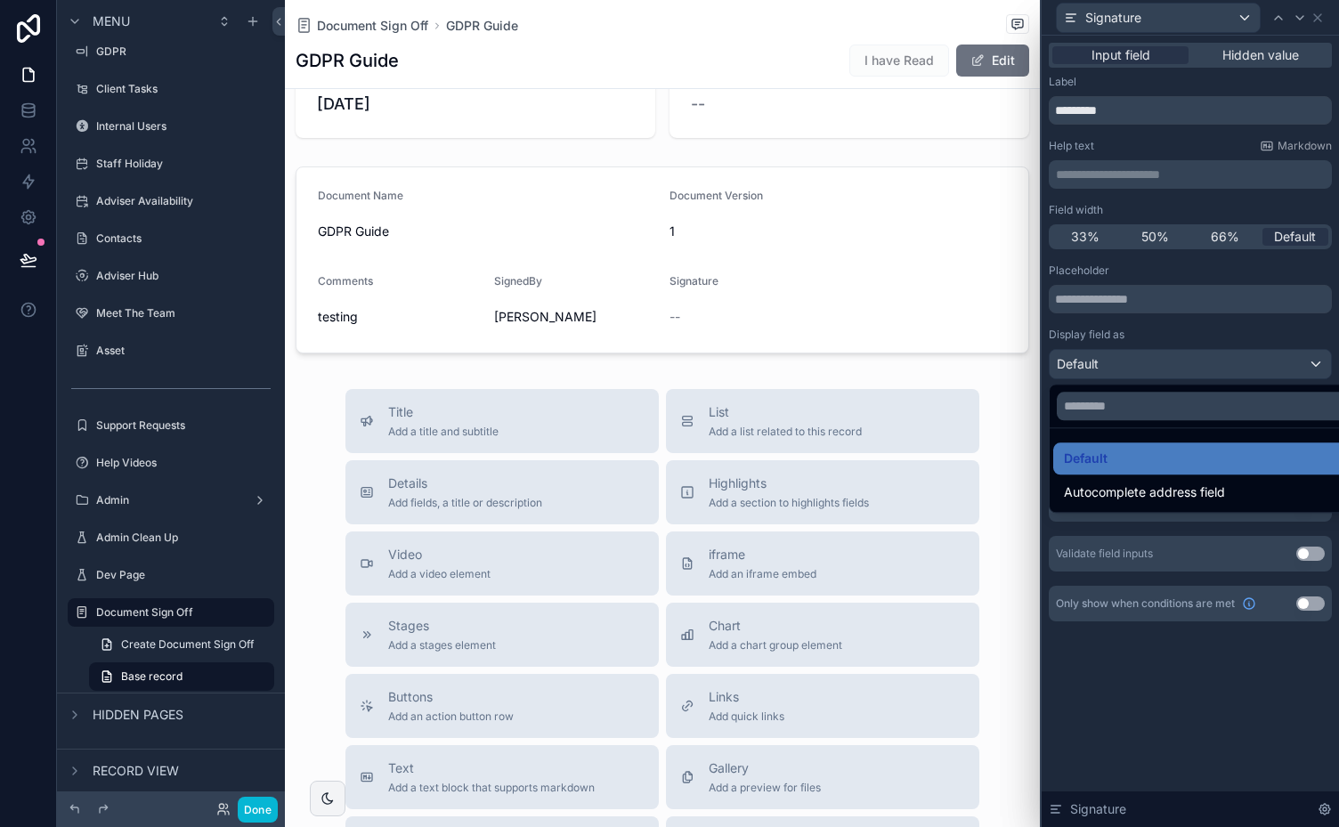
click at [1313, 368] on div at bounding box center [1189, 413] width 297 height 827
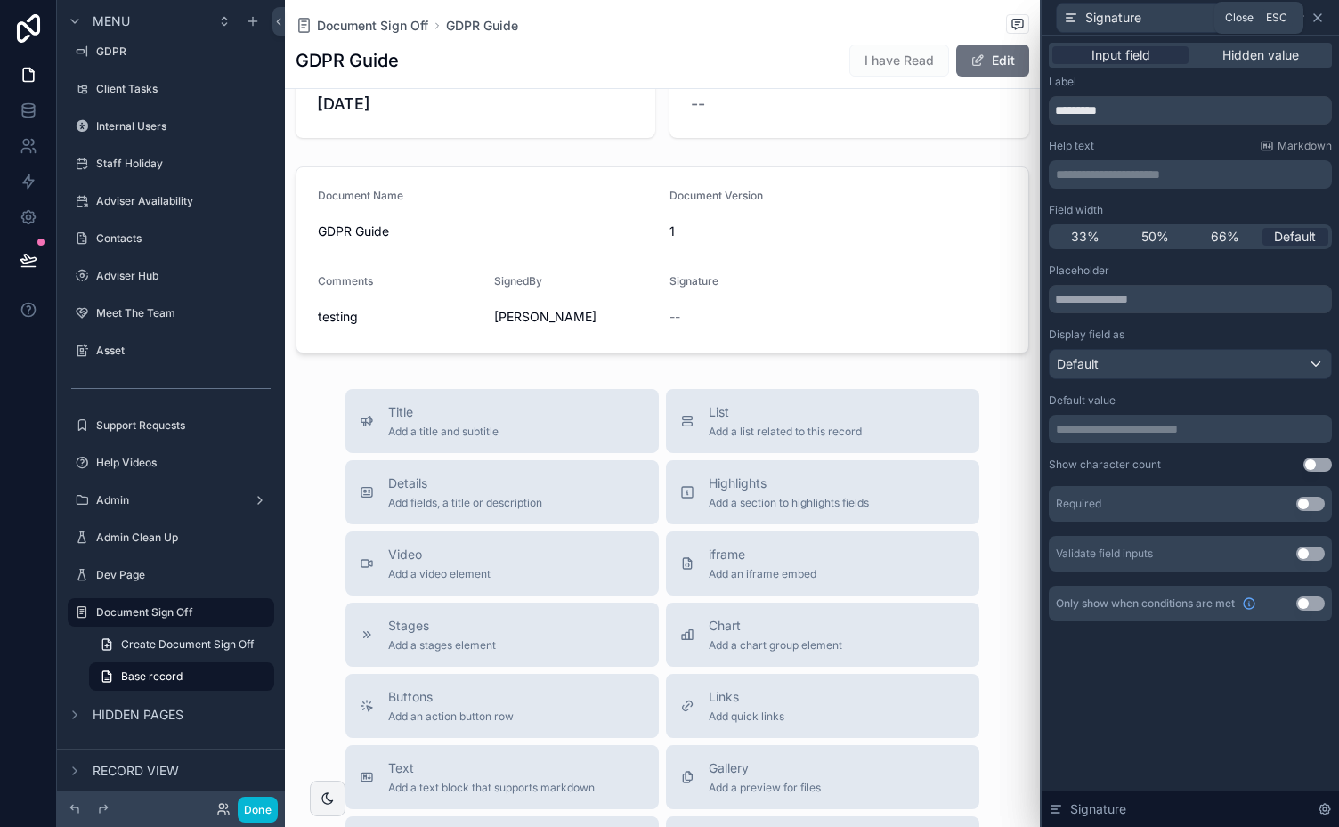
click at [1319, 14] on icon at bounding box center [1317, 18] width 14 height 14
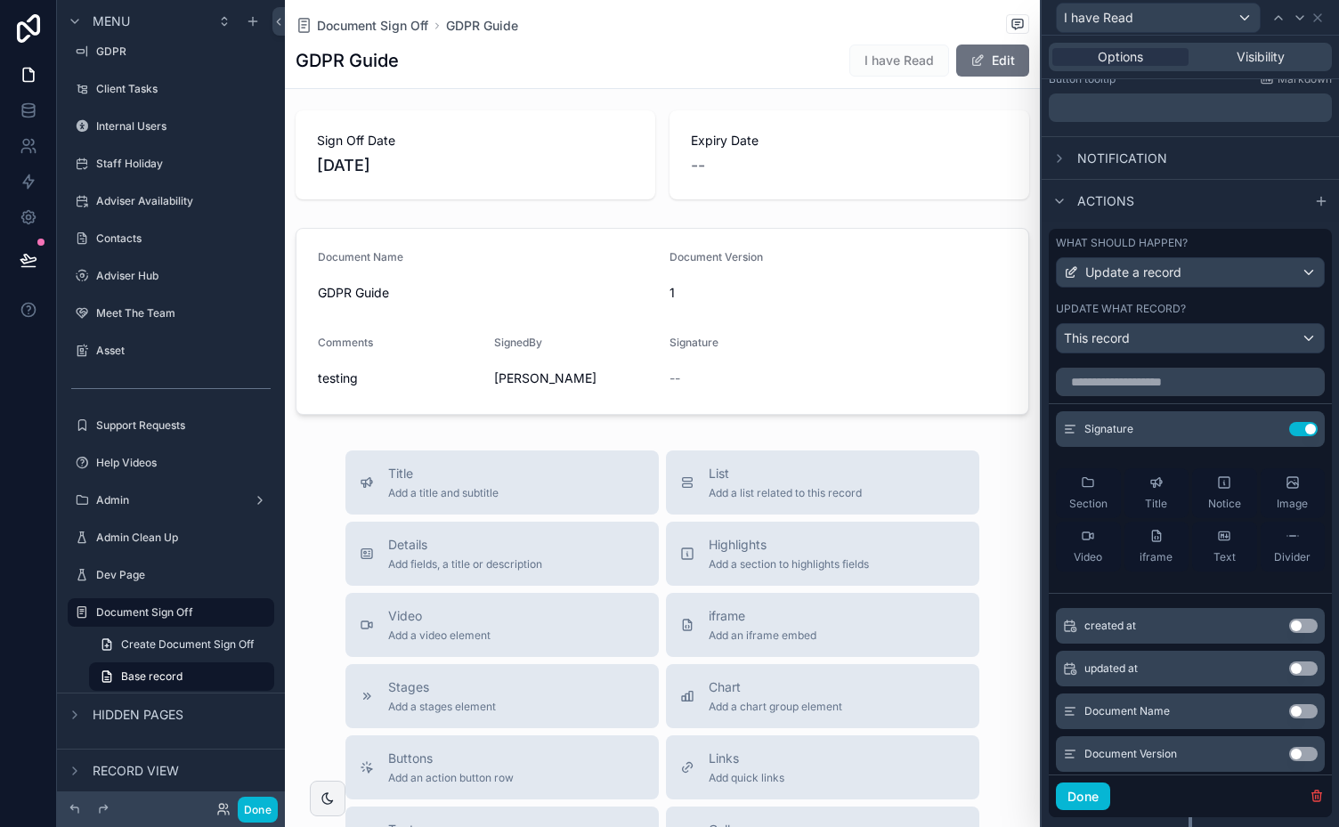
scroll to position [0, 0]
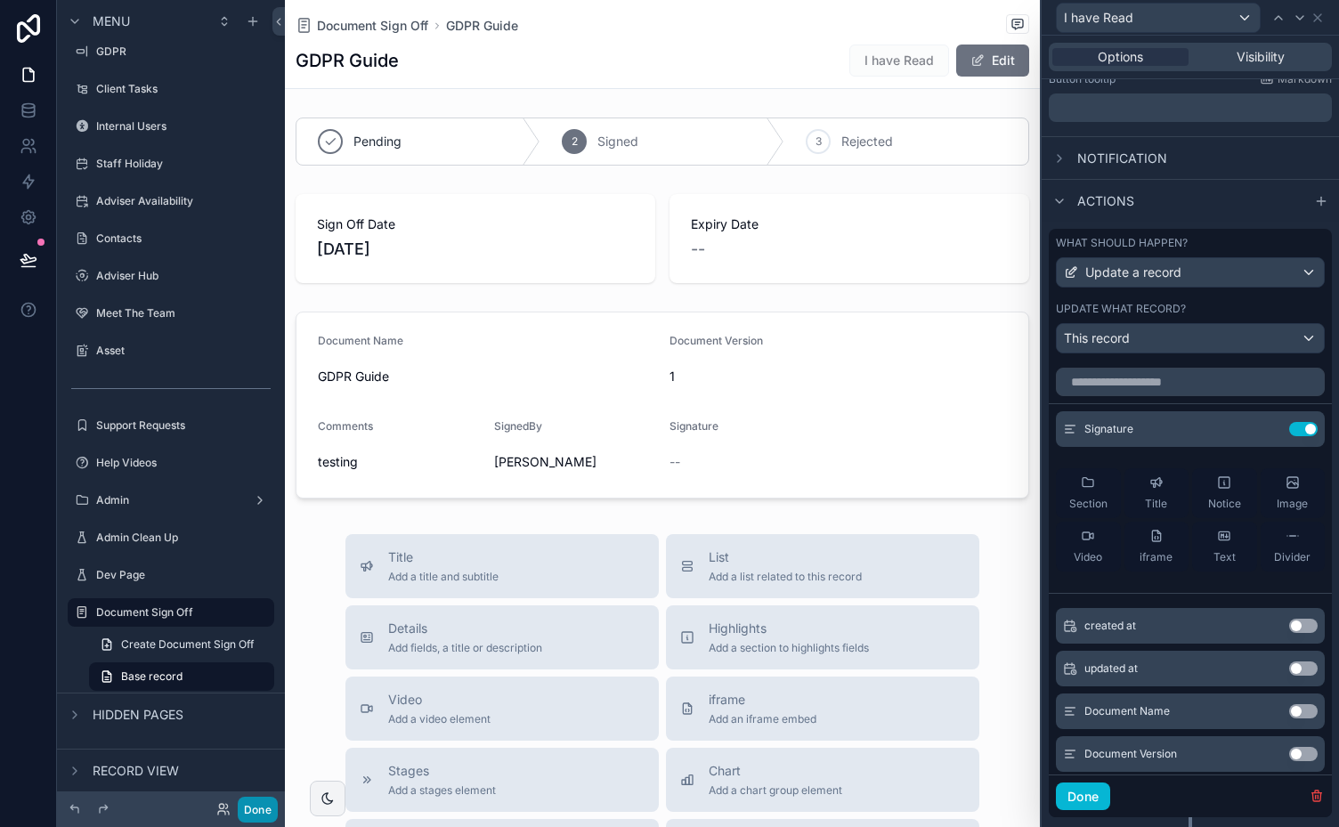
click at [244, 809] on button "Done" at bounding box center [258, 810] width 40 height 26
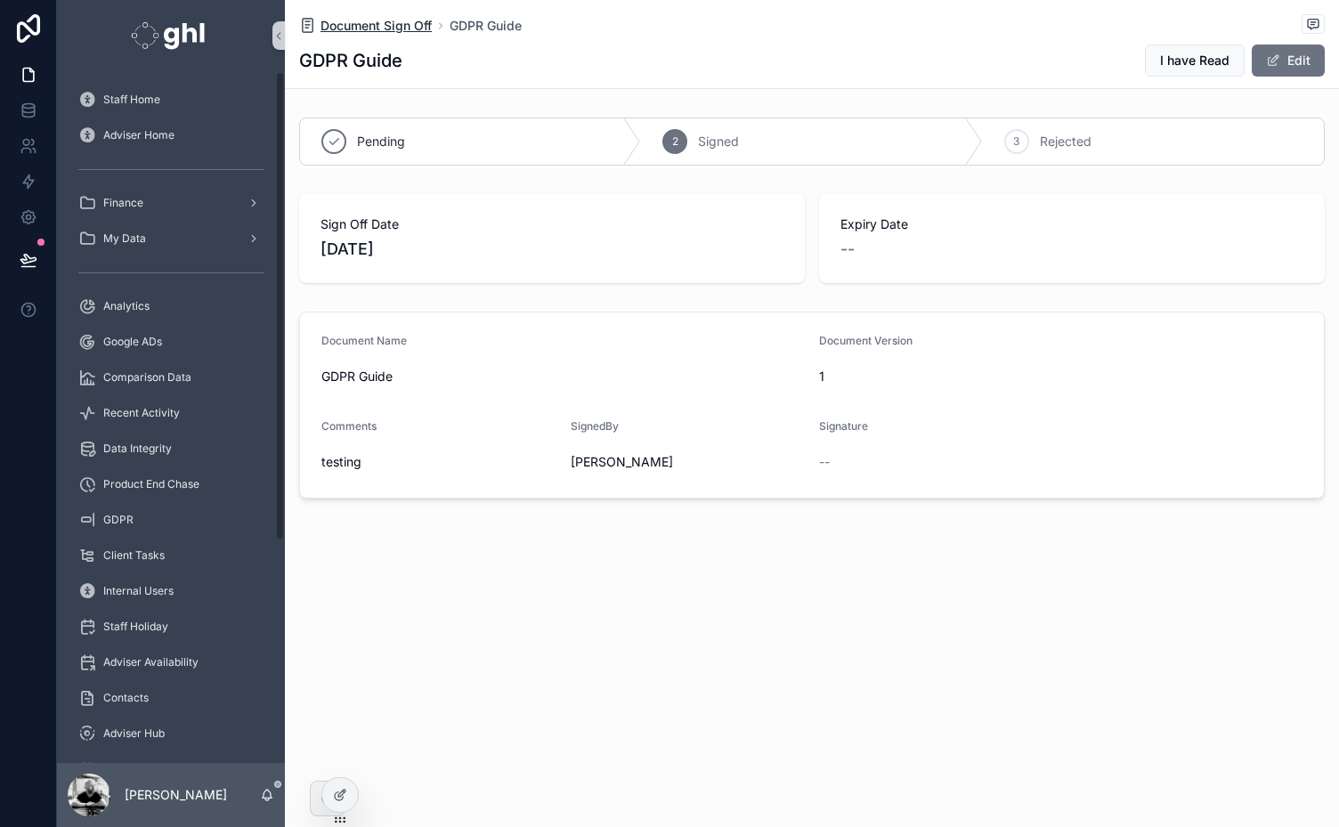
click at [412, 16] on div "Document Sign Off GDPR Guide" at bounding box center [811, 25] width 1025 height 22
click at [406, 20] on span "Document Sign Off" at bounding box center [375, 26] width 111 height 18
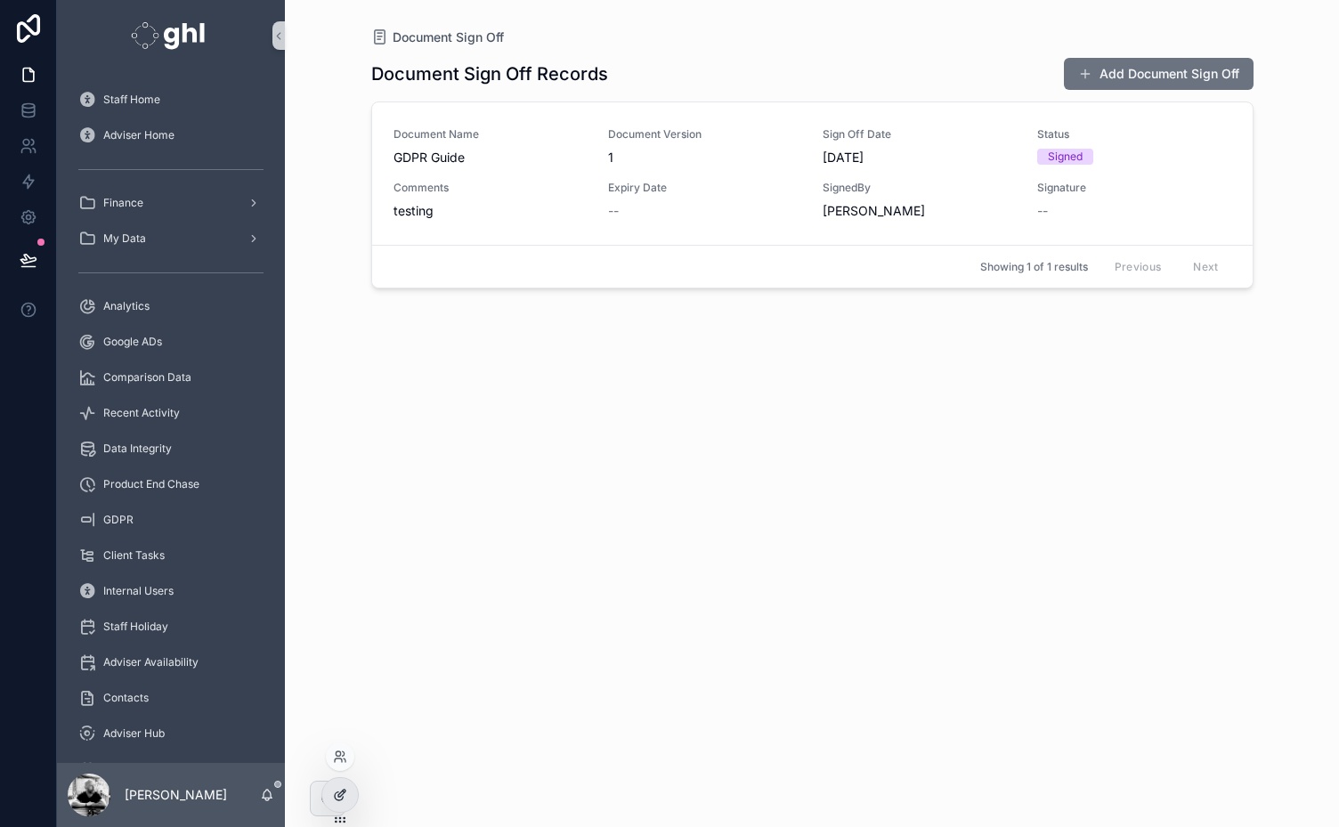
click at [333, 799] on icon at bounding box center [340, 795] width 14 height 14
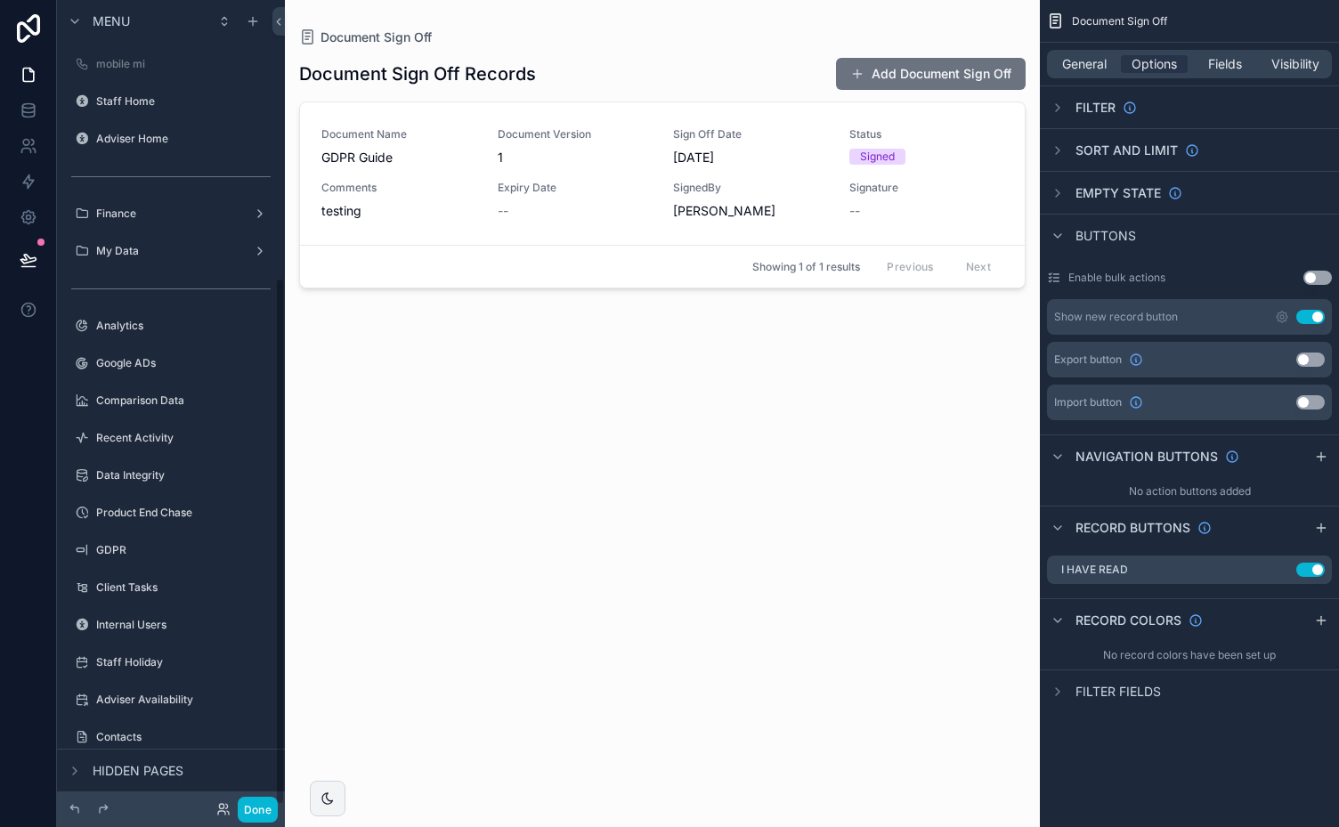
scroll to position [424, 0]
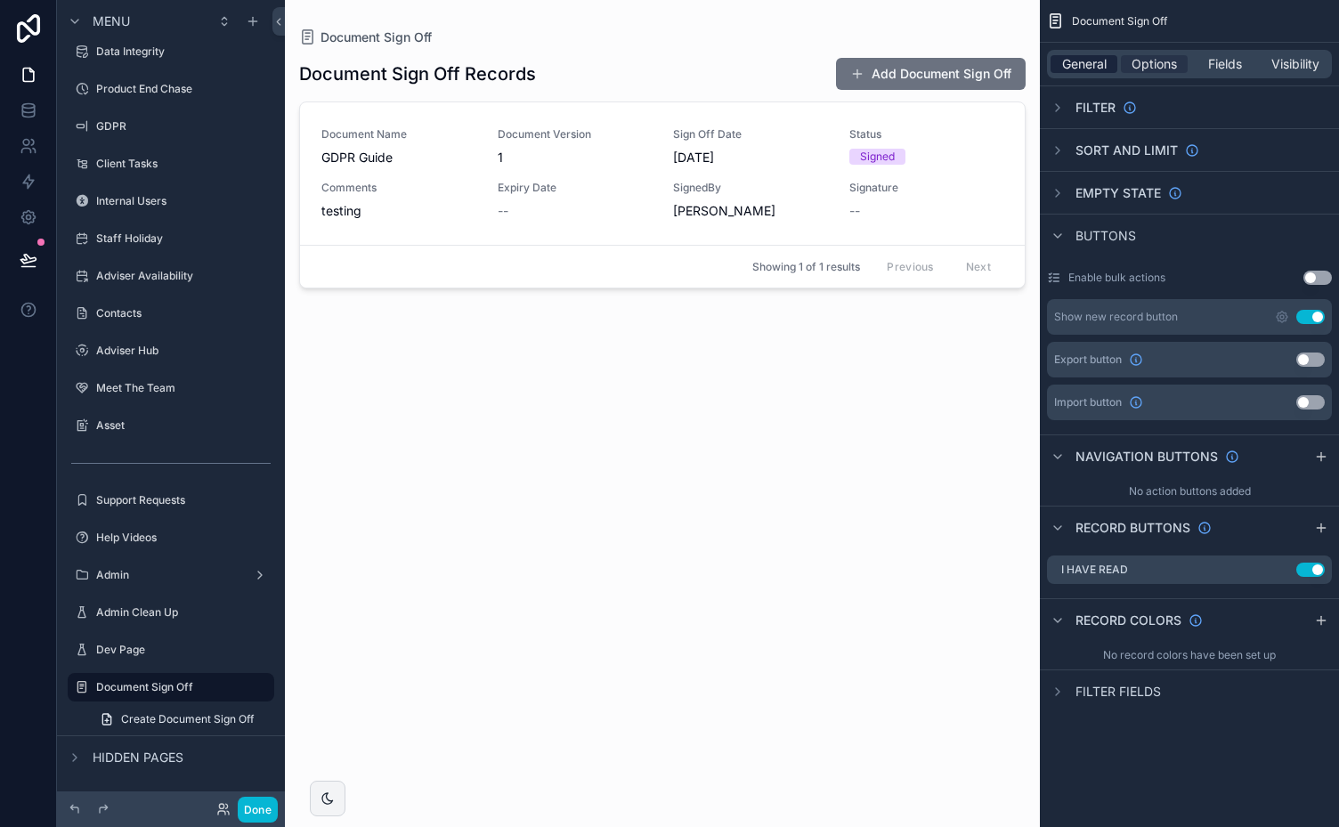
click at [1086, 66] on span "General" at bounding box center [1084, 64] width 44 height 18
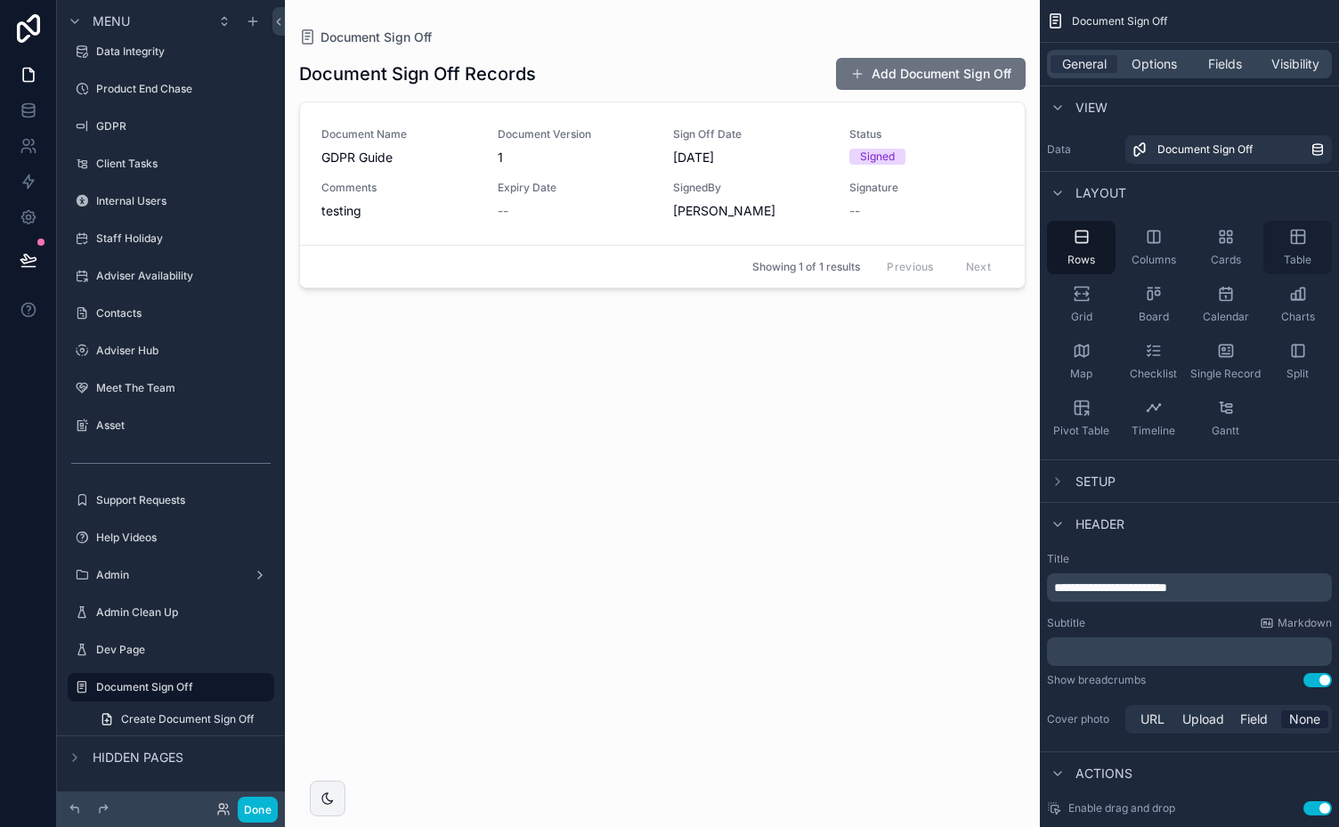
click at [1304, 255] on span "Table" at bounding box center [1297, 260] width 28 height 14
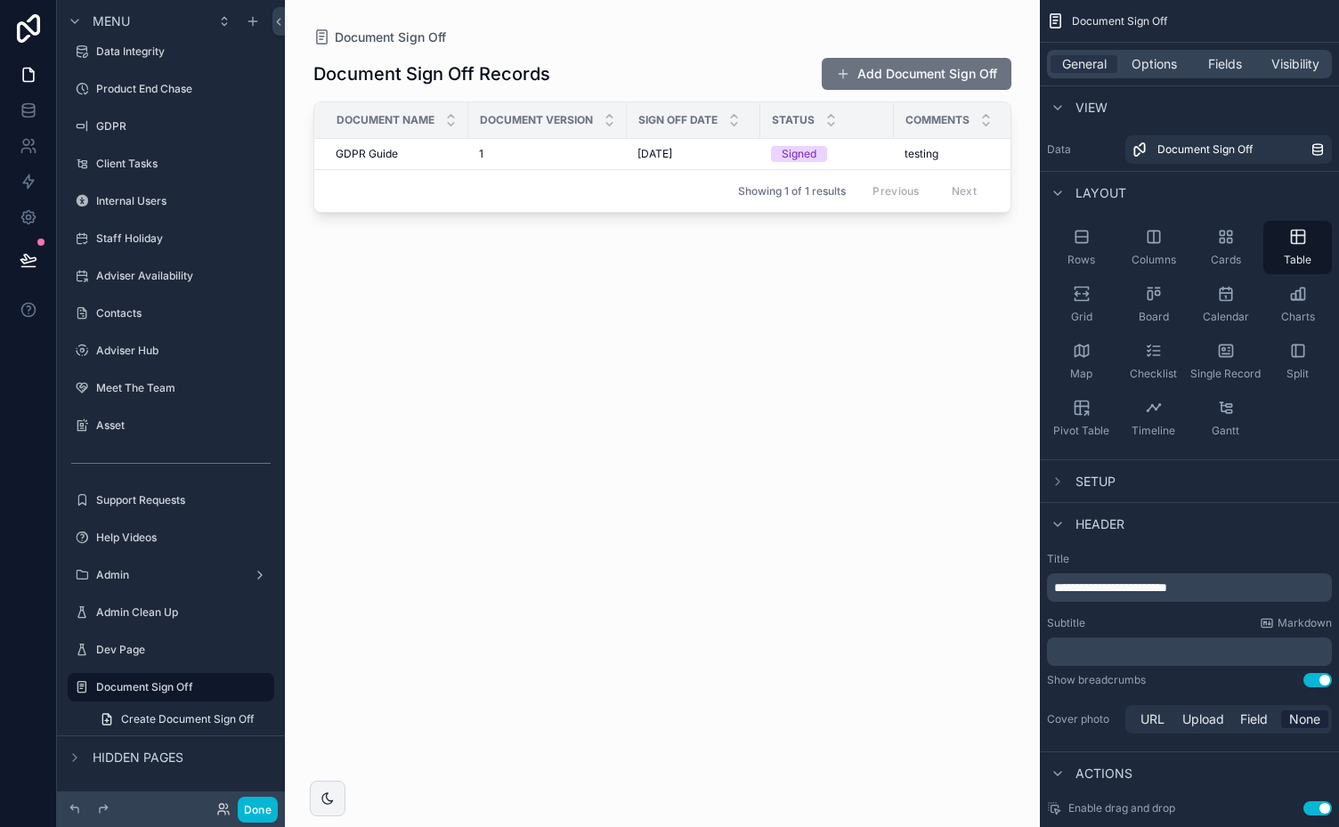
drag, startPoint x: 633, startPoint y: 219, endPoint x: 931, endPoint y: 218, distance: 298.1
click at [931, 218] on div "scrollable content" at bounding box center [662, 402] width 755 height 805
click at [772, 206] on div "Showing 1 of 1 results Previous Next" at bounding box center [662, 190] width 696 height 43
click at [1157, 61] on span "Options" at bounding box center [1153, 64] width 45 height 18
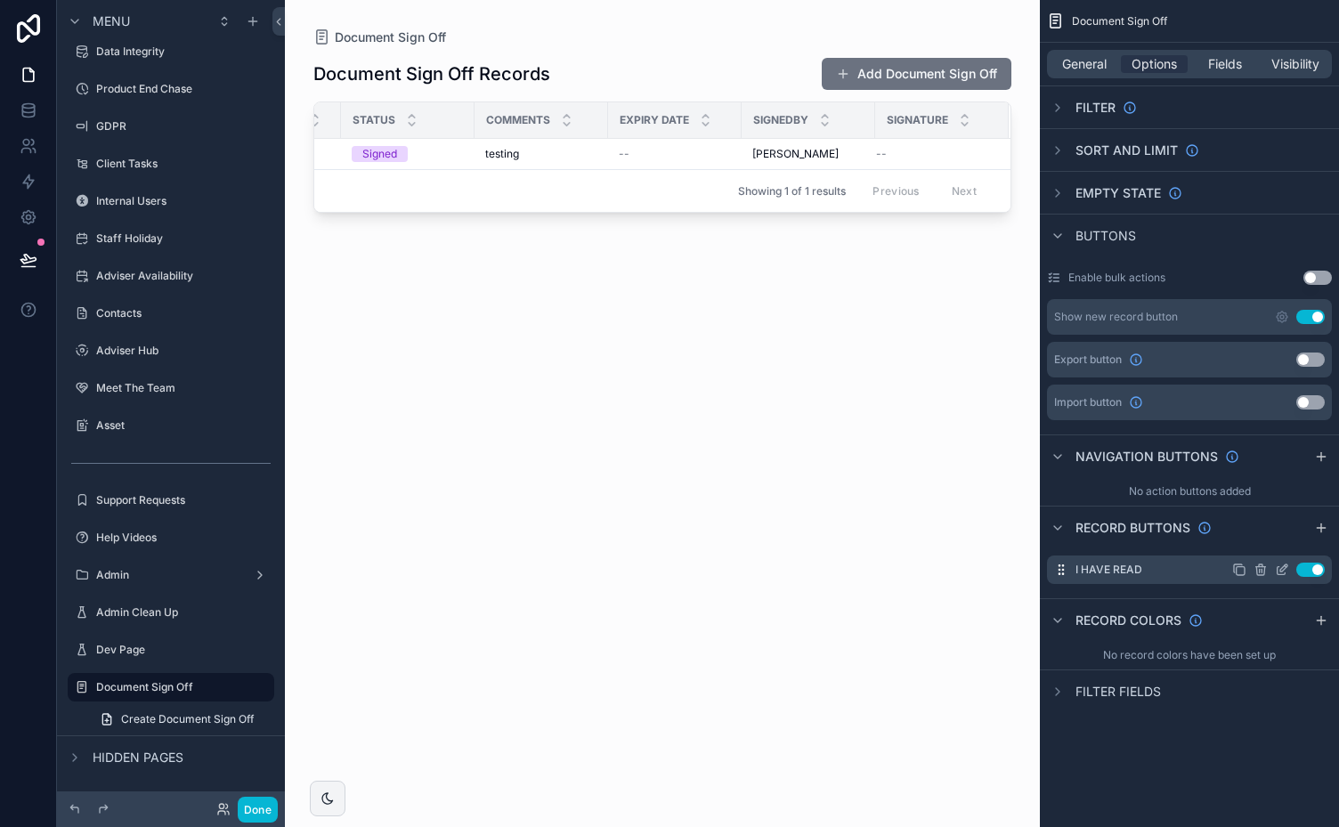
click at [1277, 564] on icon "scrollable content" at bounding box center [1281, 569] width 14 height 14
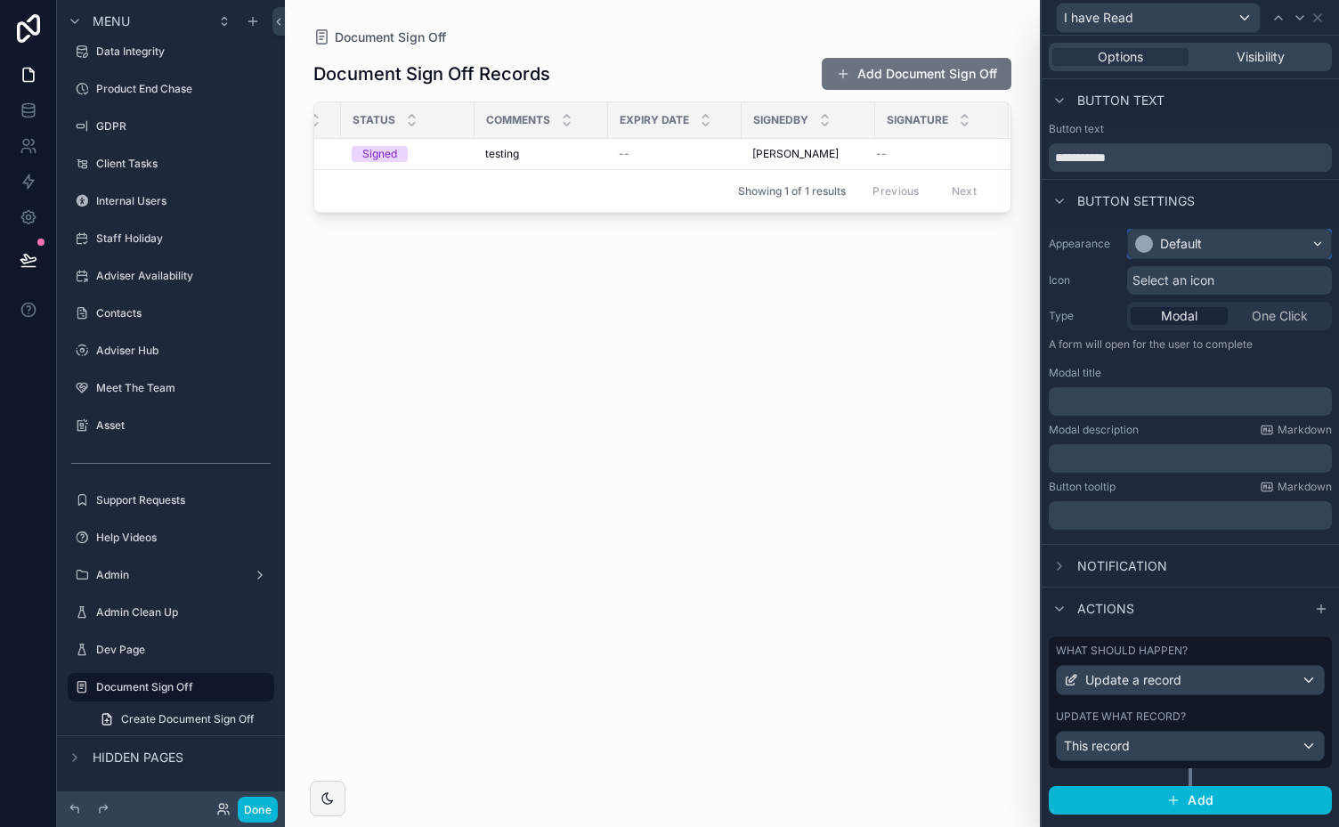
click at [1279, 250] on div "Default" at bounding box center [1229, 244] width 203 height 28
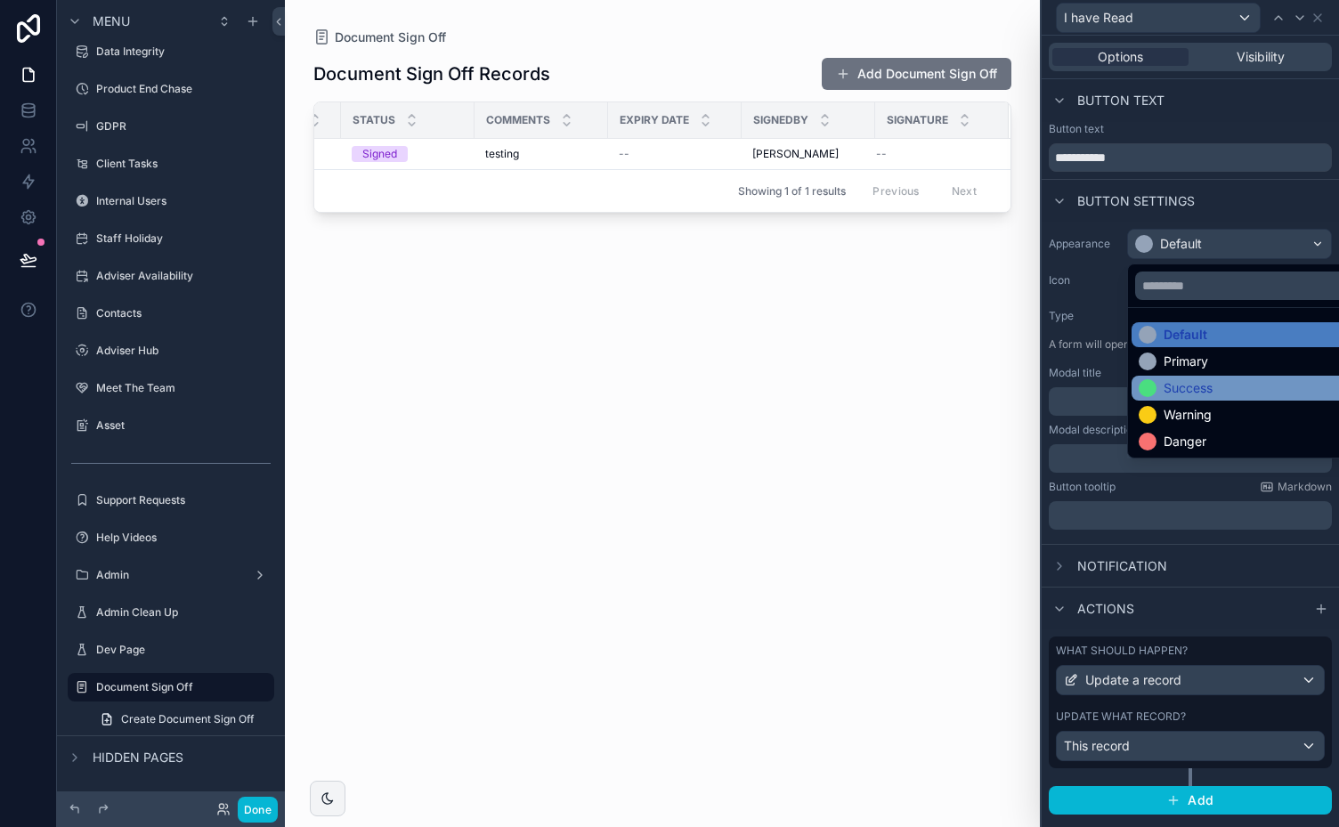
click at [1198, 379] on div "Success" at bounding box center [1187, 388] width 49 height 18
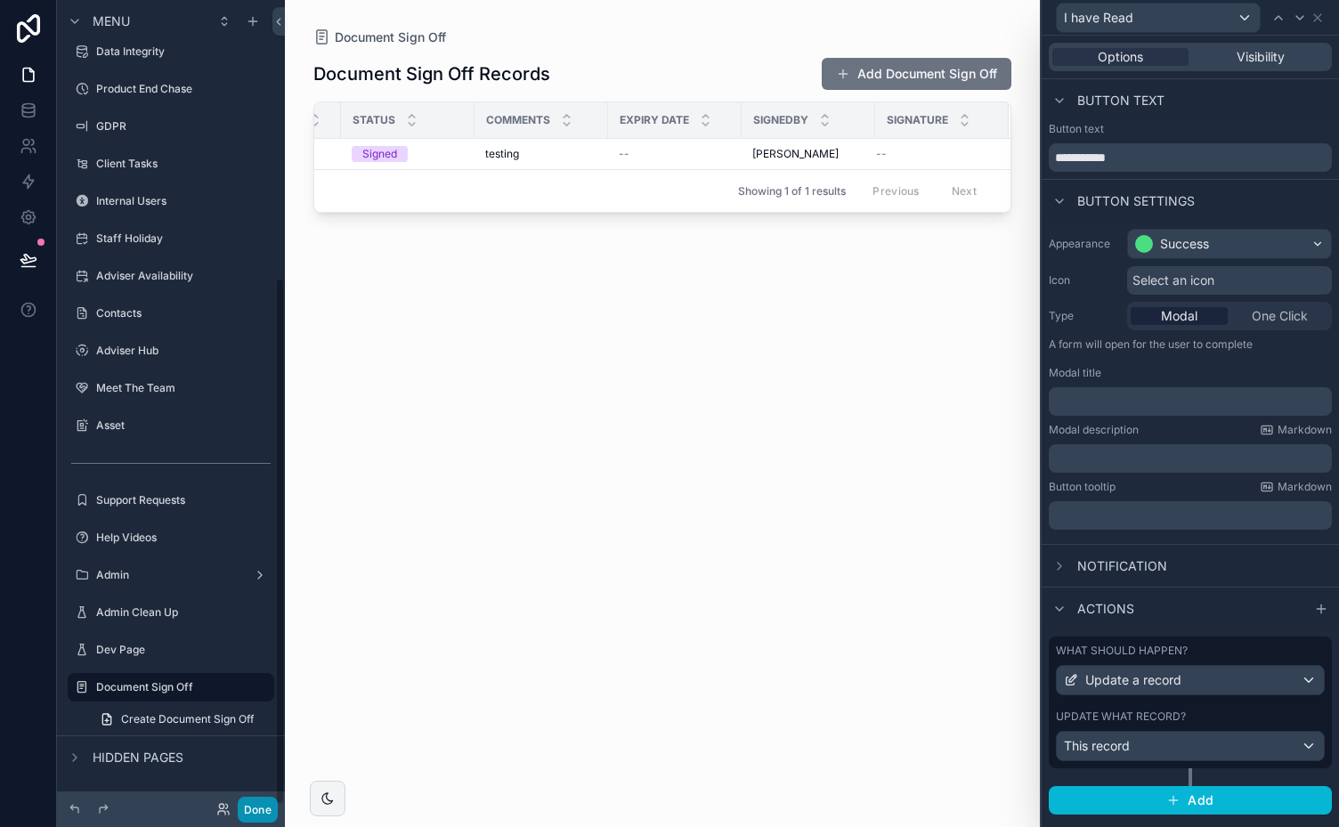
click at [256, 811] on button "Done" at bounding box center [258, 810] width 40 height 26
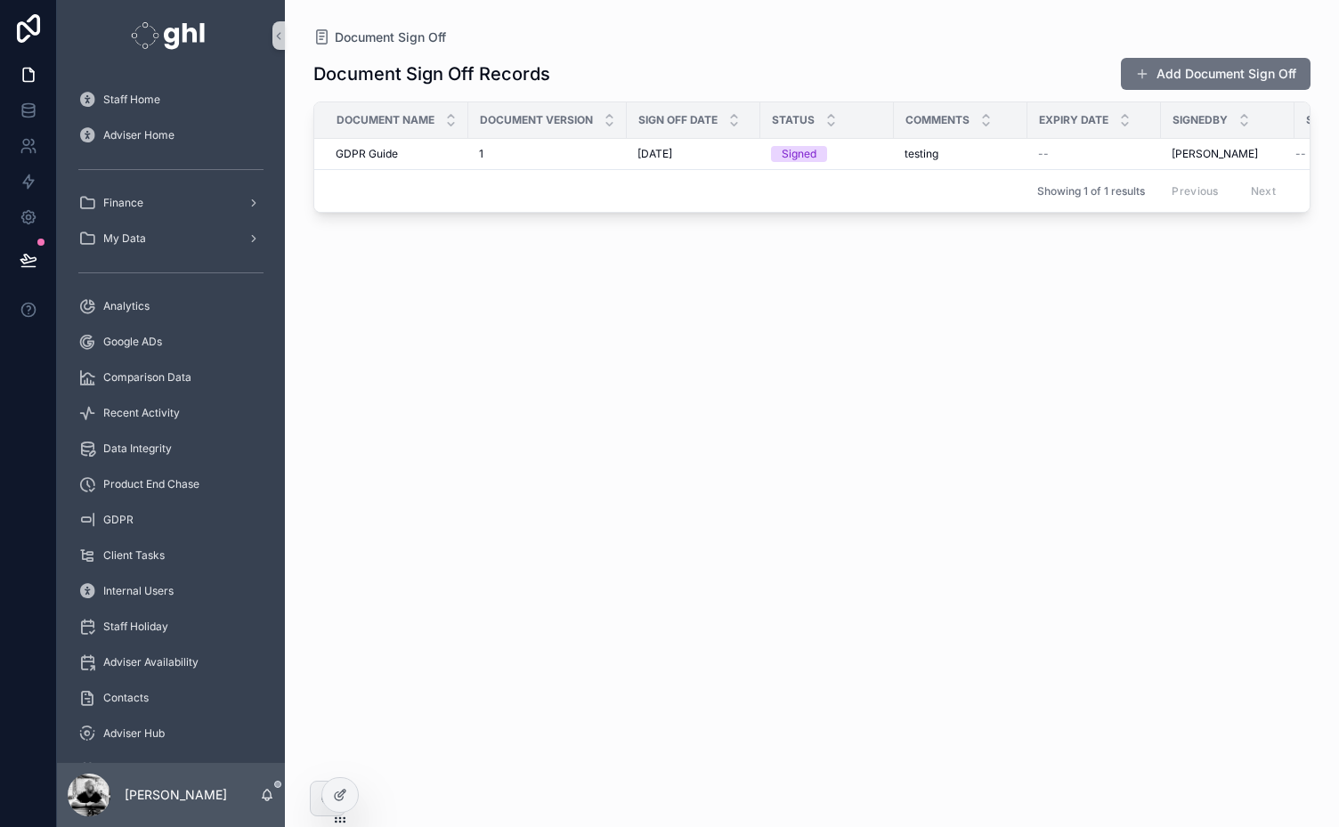
scroll to position [0, 121]
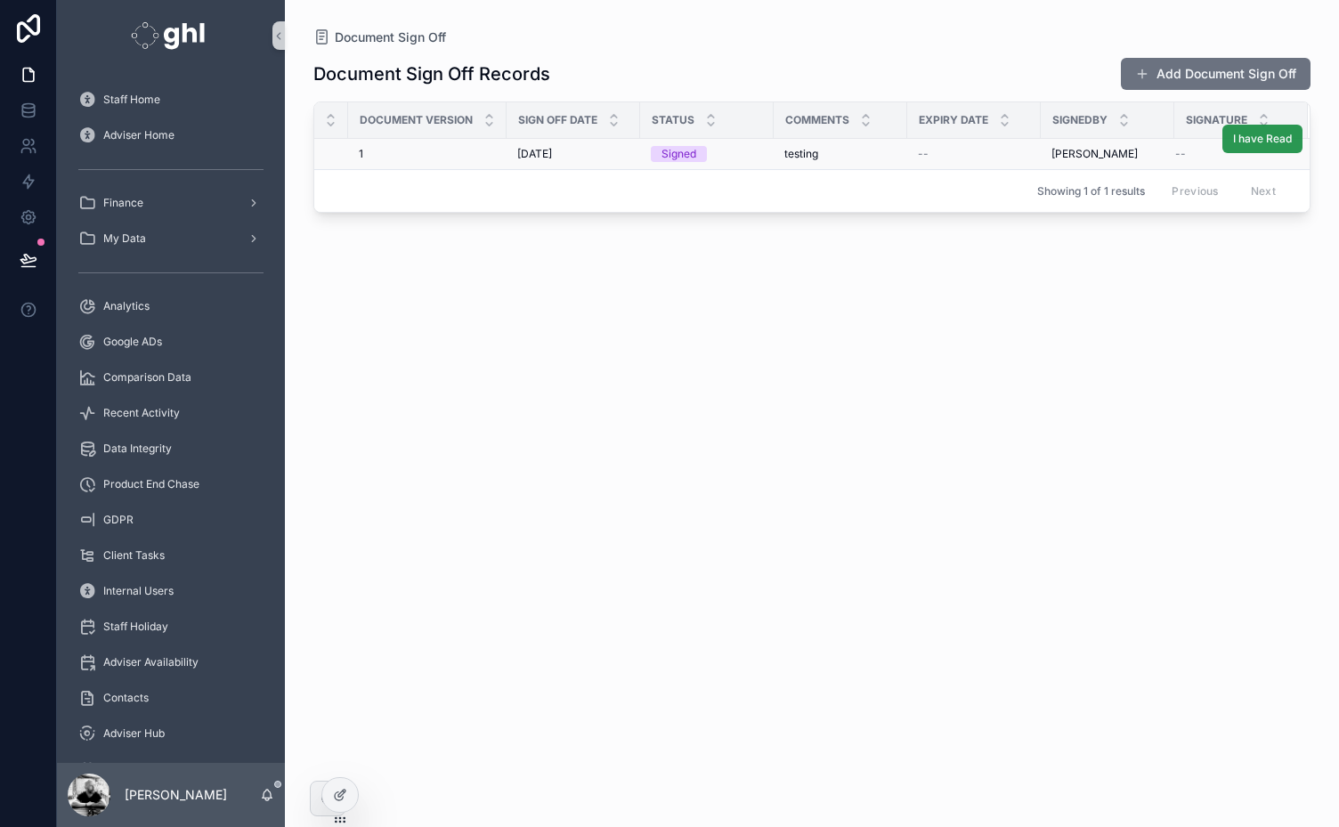
click at [1263, 141] on span "I have Read" at bounding box center [1262, 139] width 59 height 14
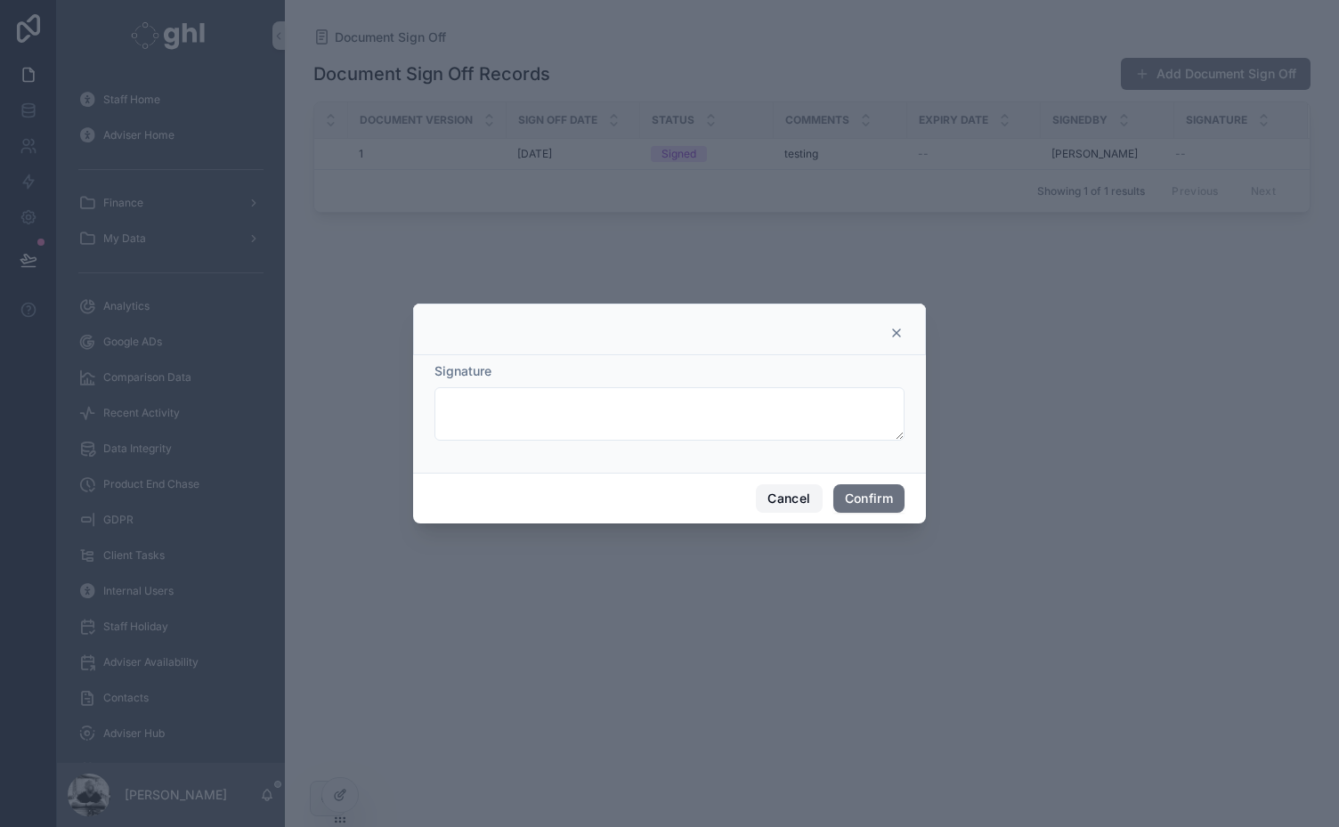
click at [794, 491] on button "Cancel" at bounding box center [789, 498] width 66 height 28
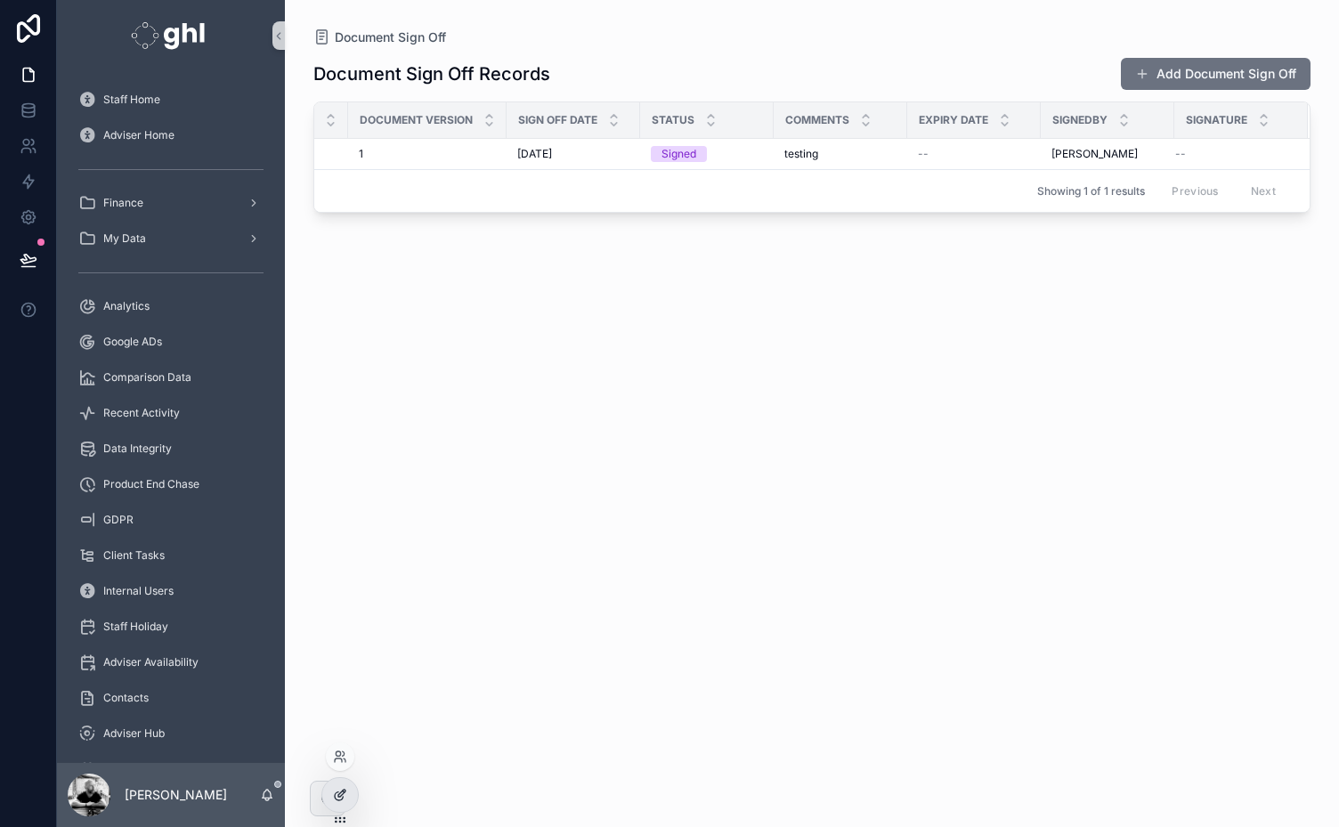
click at [339, 790] on icon at bounding box center [340, 795] width 14 height 14
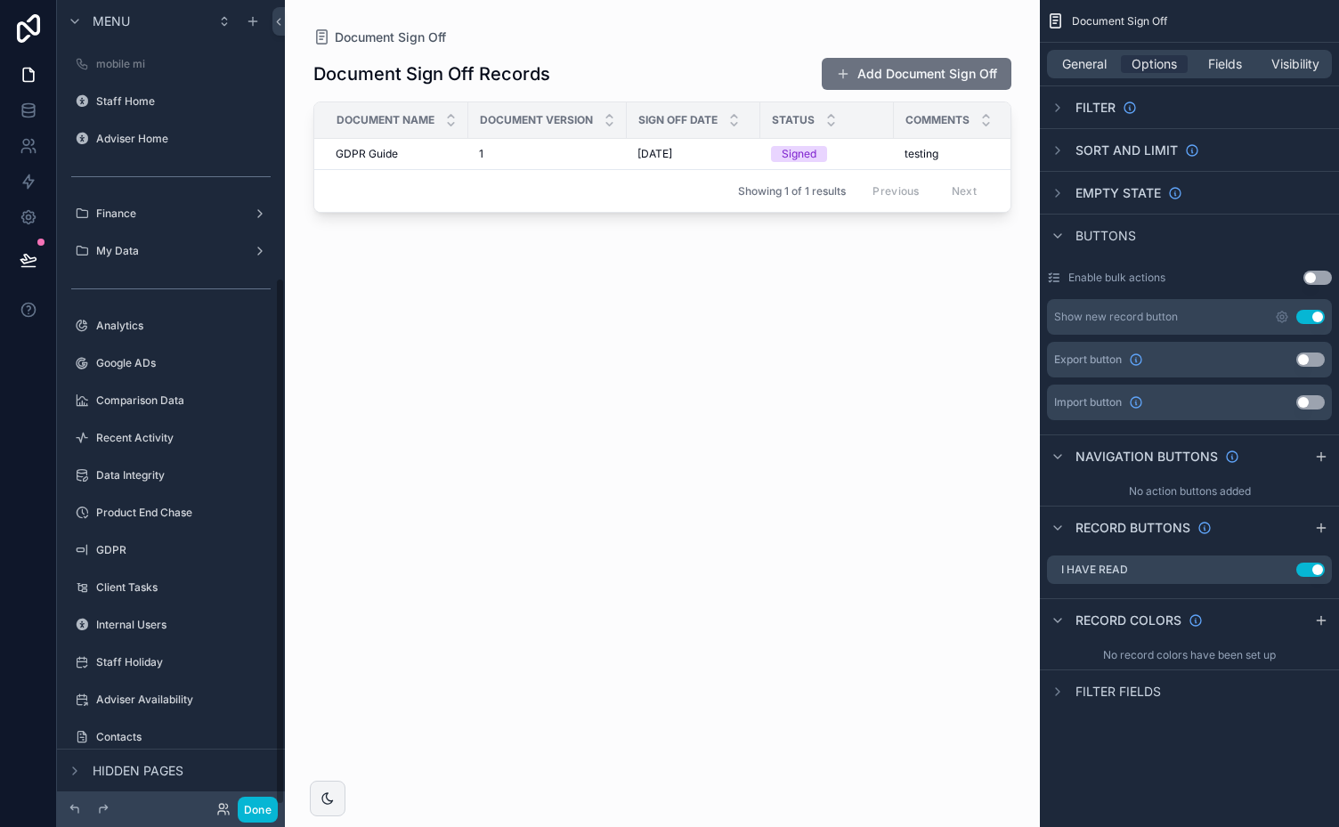
scroll to position [424, 0]
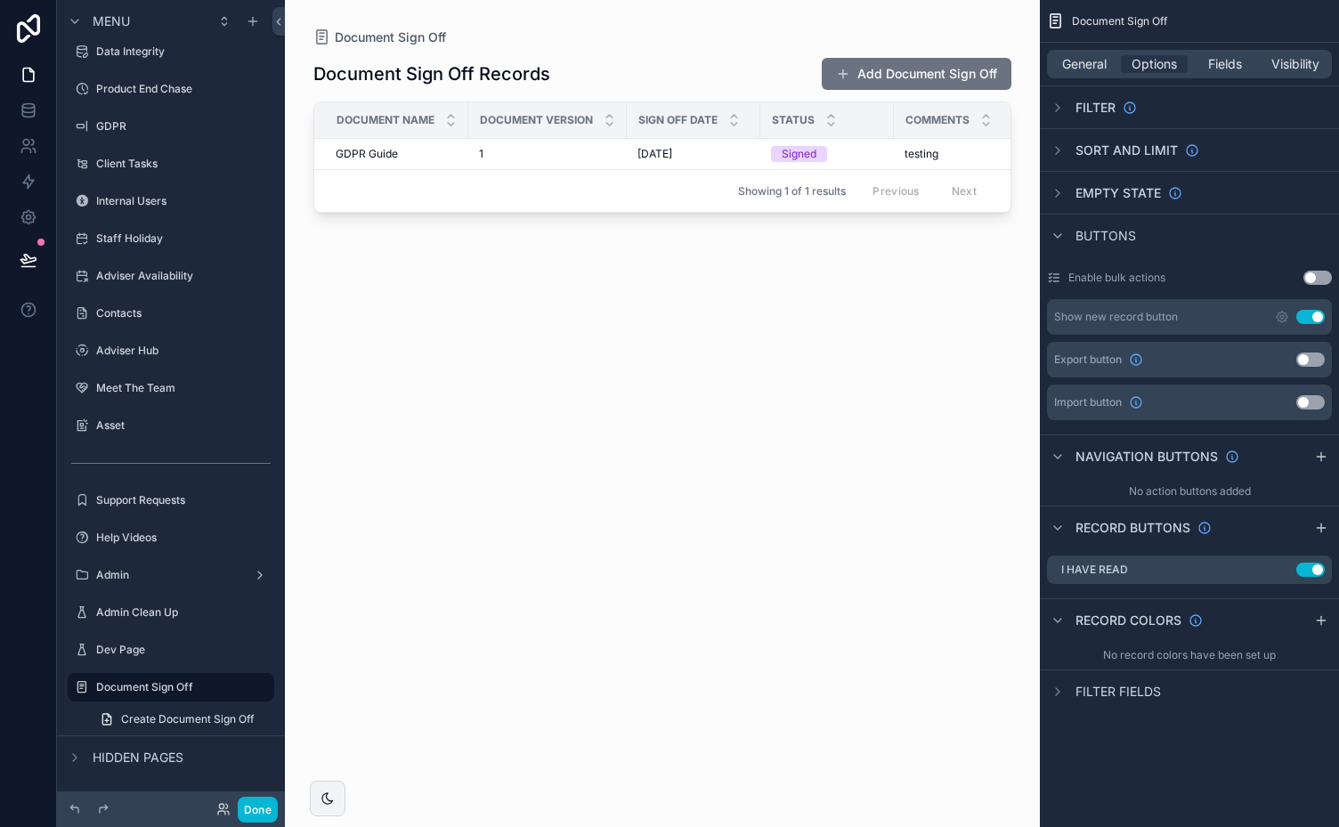
click at [911, 219] on div "scrollable content" at bounding box center [662, 402] width 755 height 805
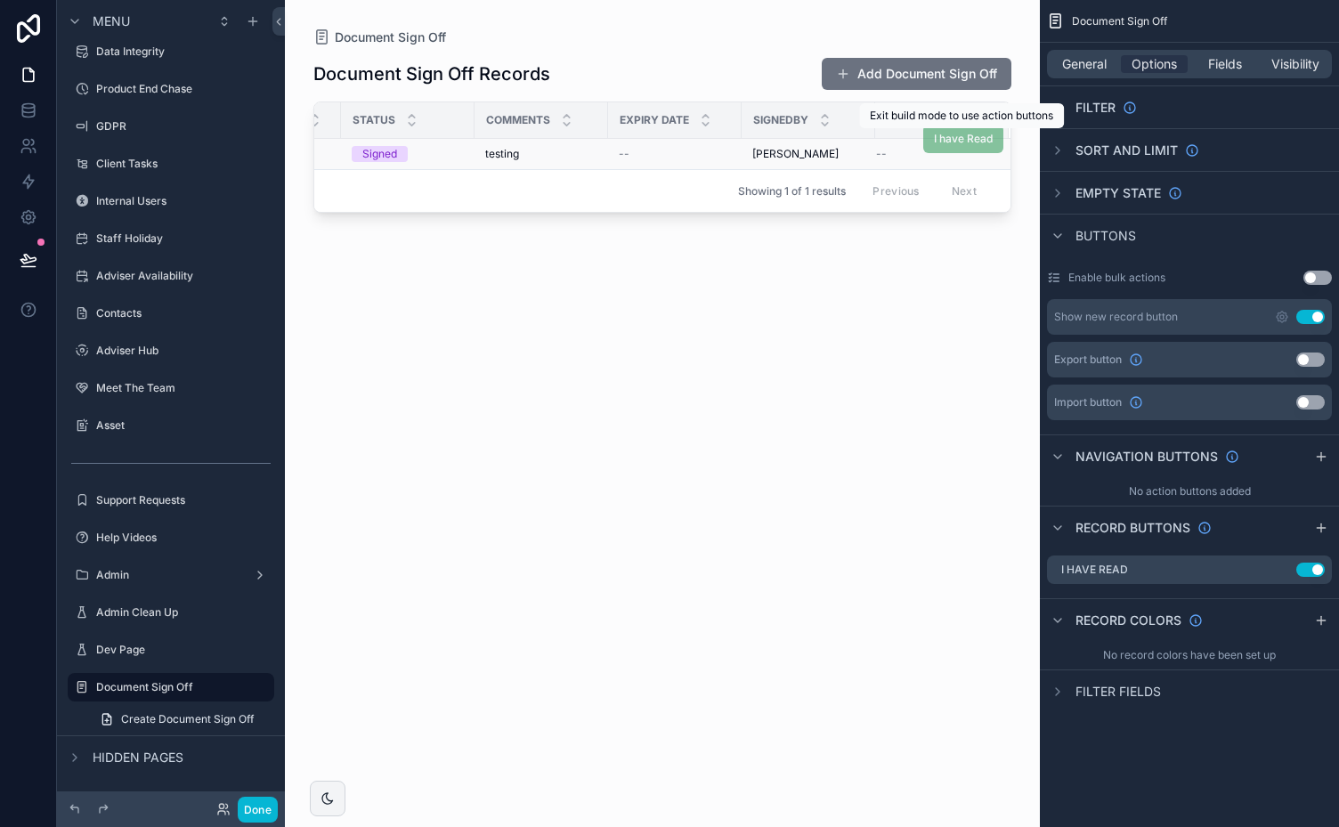
click at [950, 141] on span "I have Read" at bounding box center [963, 138] width 80 height 13
click at [957, 137] on th "Signature" at bounding box center [941, 120] width 133 height 36
click at [1283, 564] on icon "scrollable content" at bounding box center [1281, 569] width 14 height 14
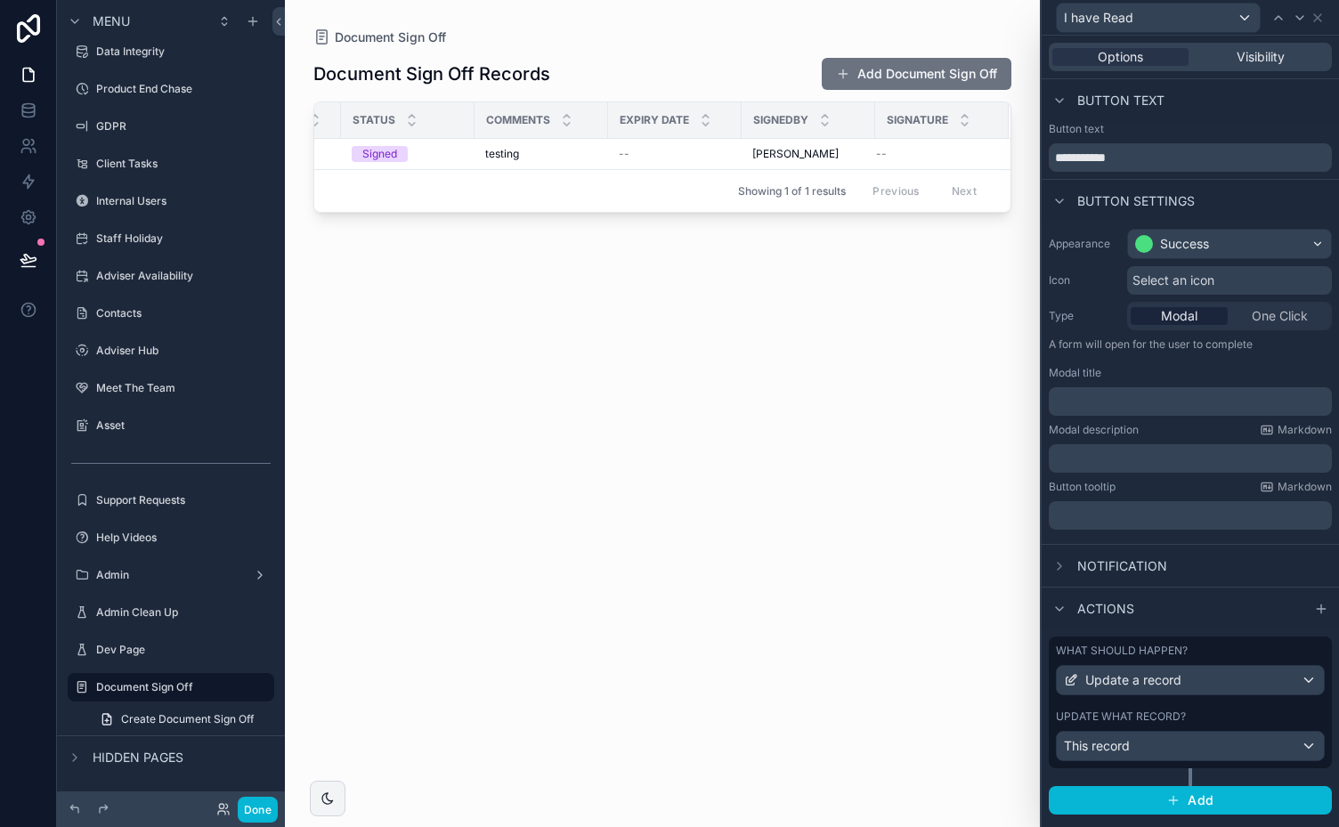
click at [1285, 643] on div "What should happen?" at bounding box center [1189, 650] width 269 height 14
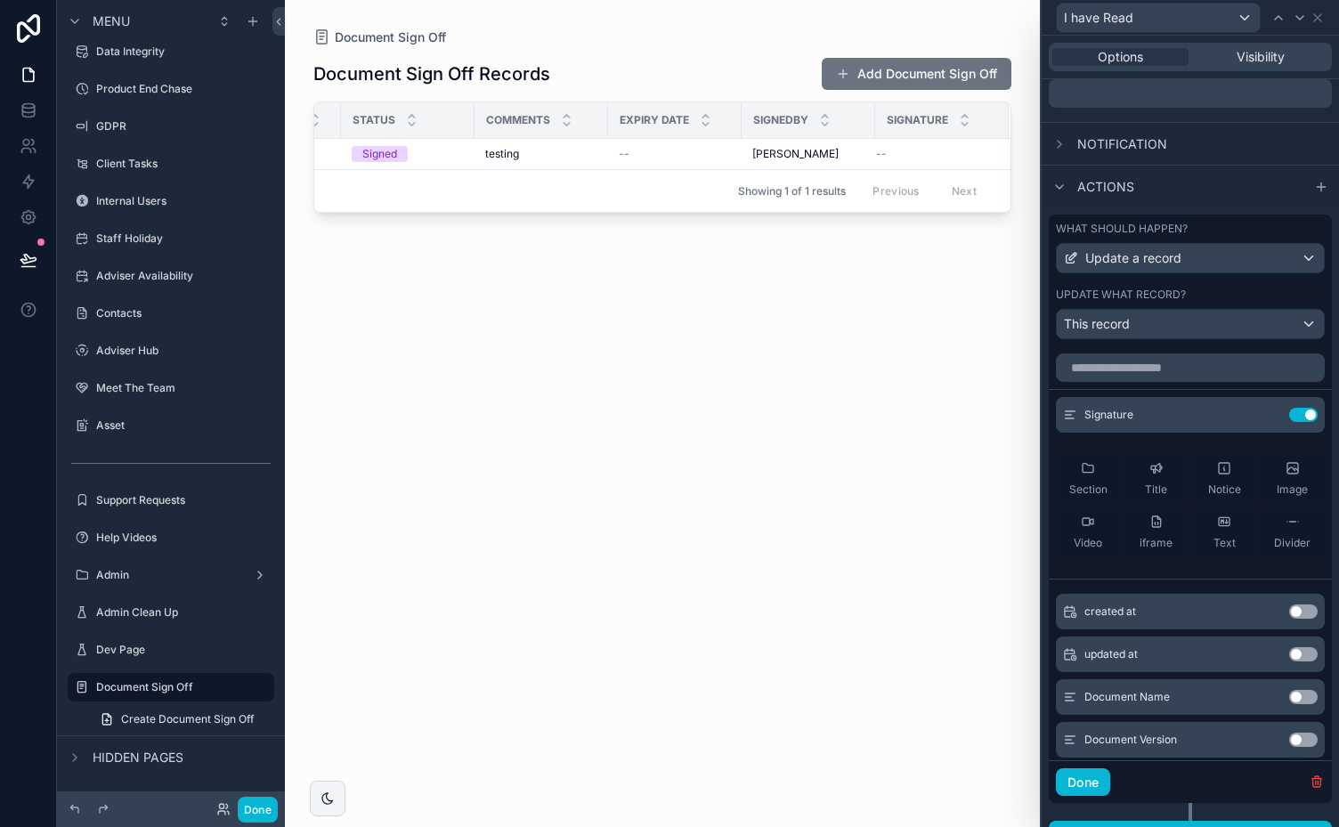
scroll to position [425, 0]
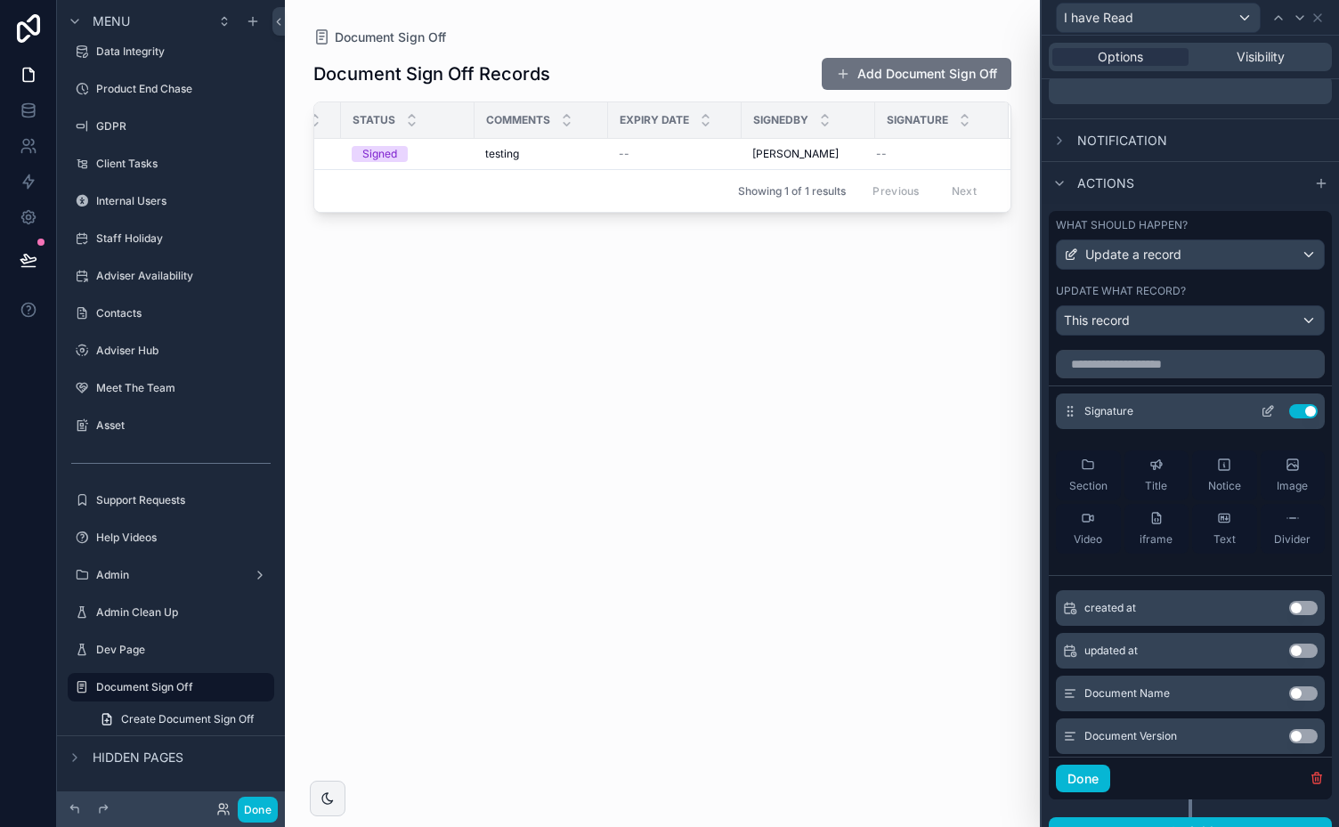
click at [1260, 407] on icon at bounding box center [1267, 411] width 14 height 14
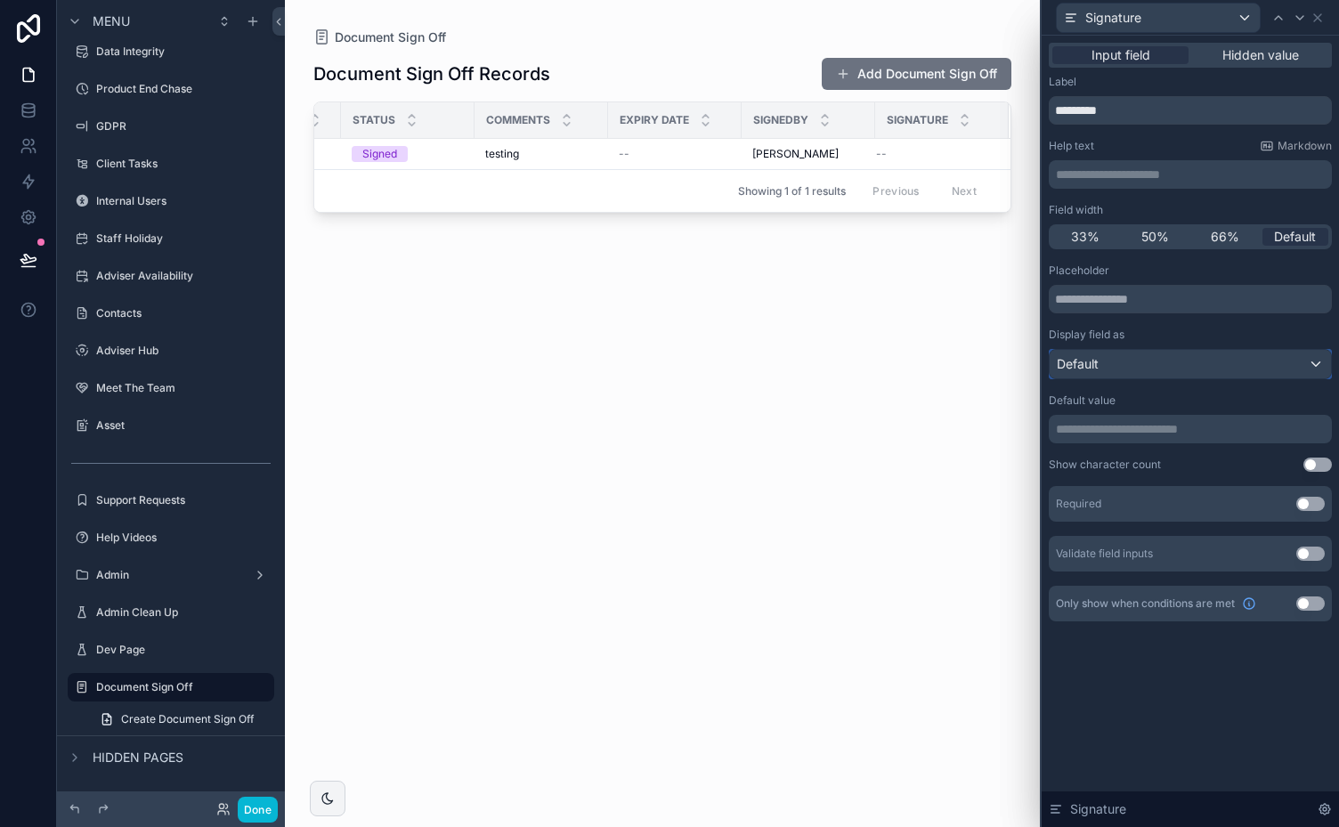
click at [1315, 360] on div "Default" at bounding box center [1189, 364] width 281 height 28
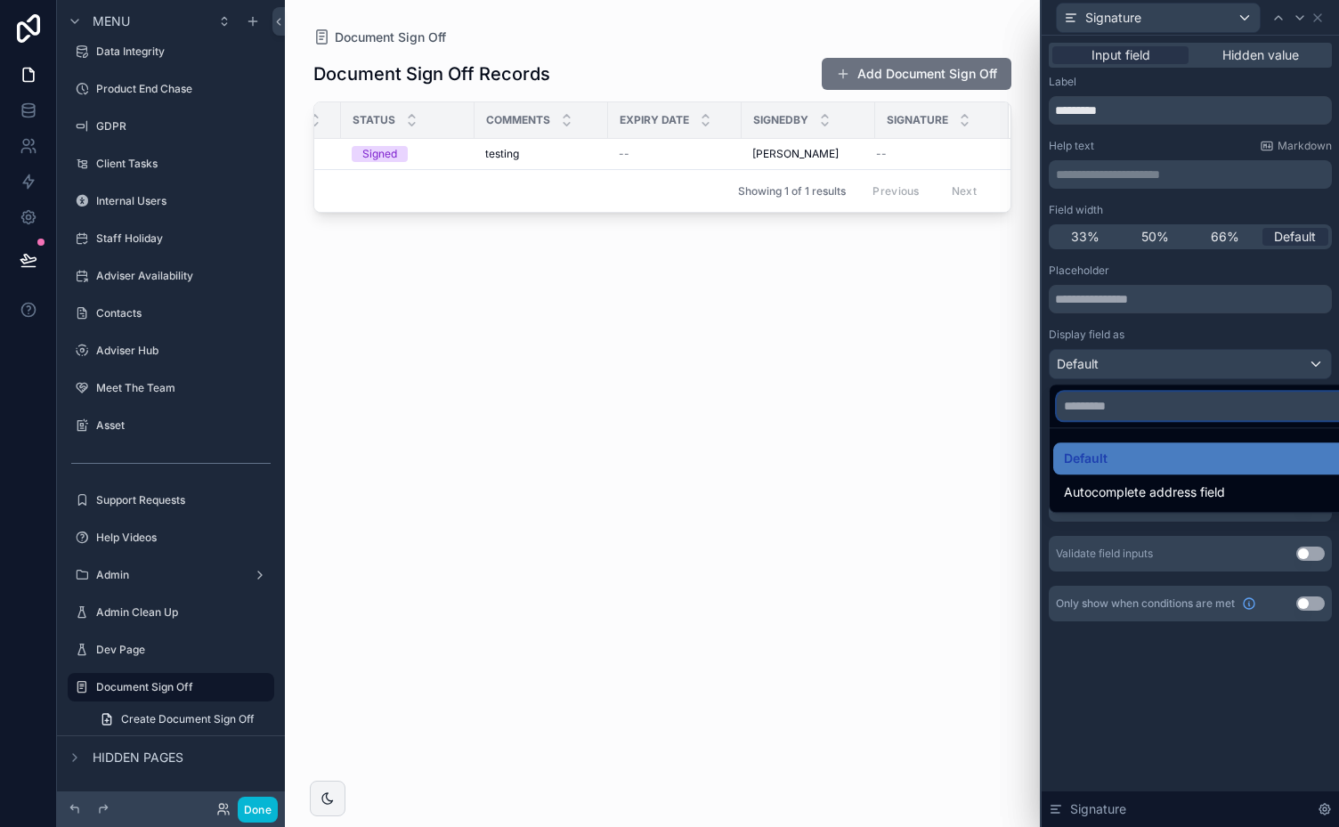
click at [1230, 406] on input "text" at bounding box center [1210, 406] width 309 height 28
type input "*"
click at [1228, 328] on div at bounding box center [1189, 413] width 297 height 827
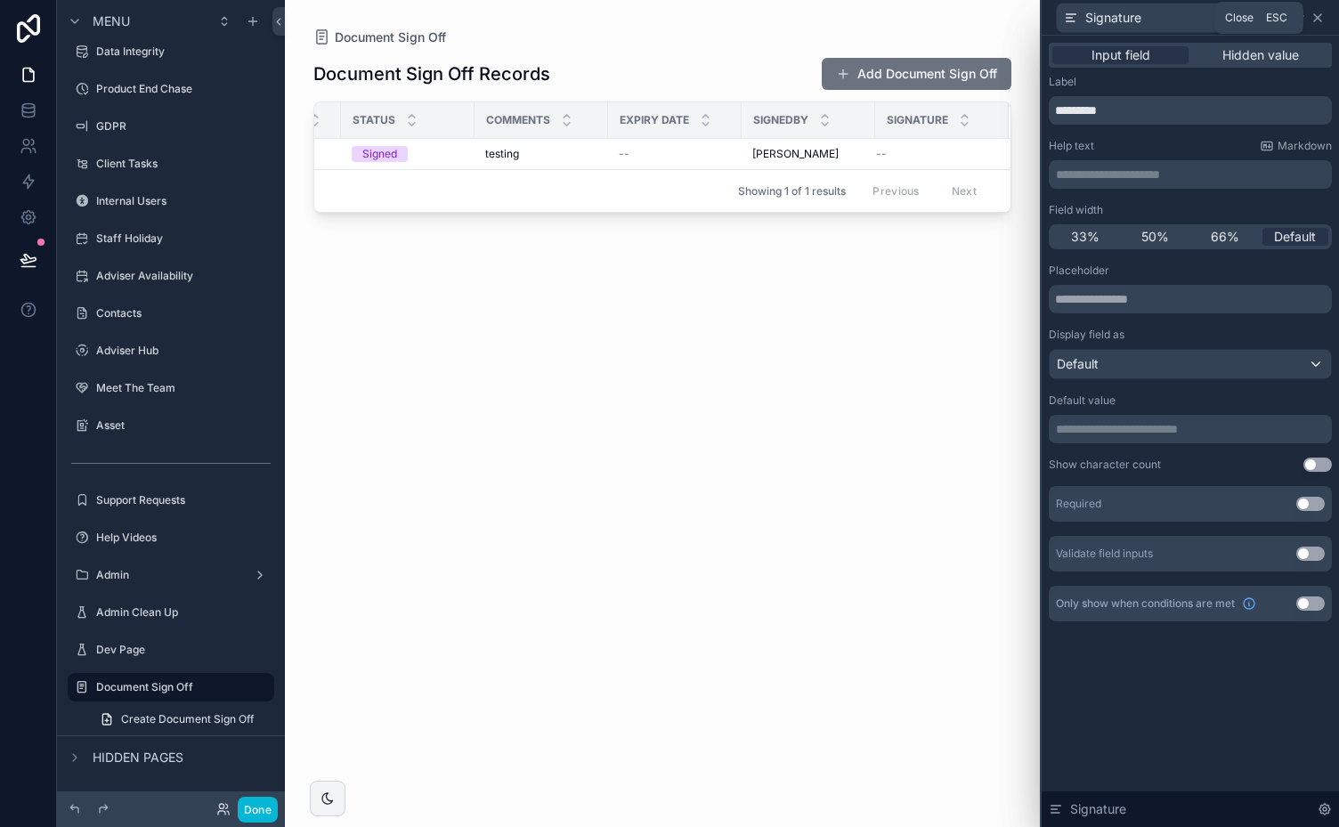
click at [1319, 17] on icon at bounding box center [1317, 18] width 14 height 14
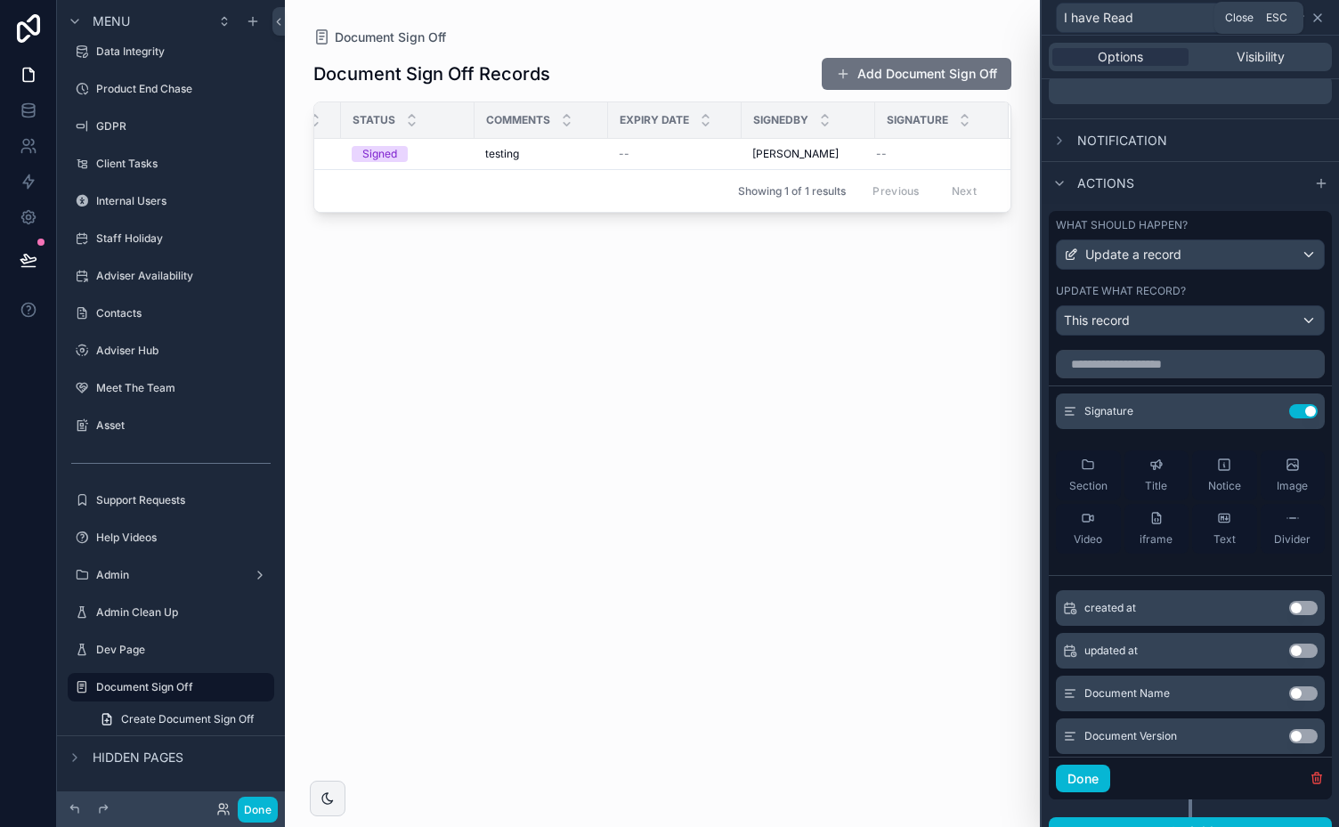
click at [1316, 18] on icon at bounding box center [1317, 17] width 7 height 7
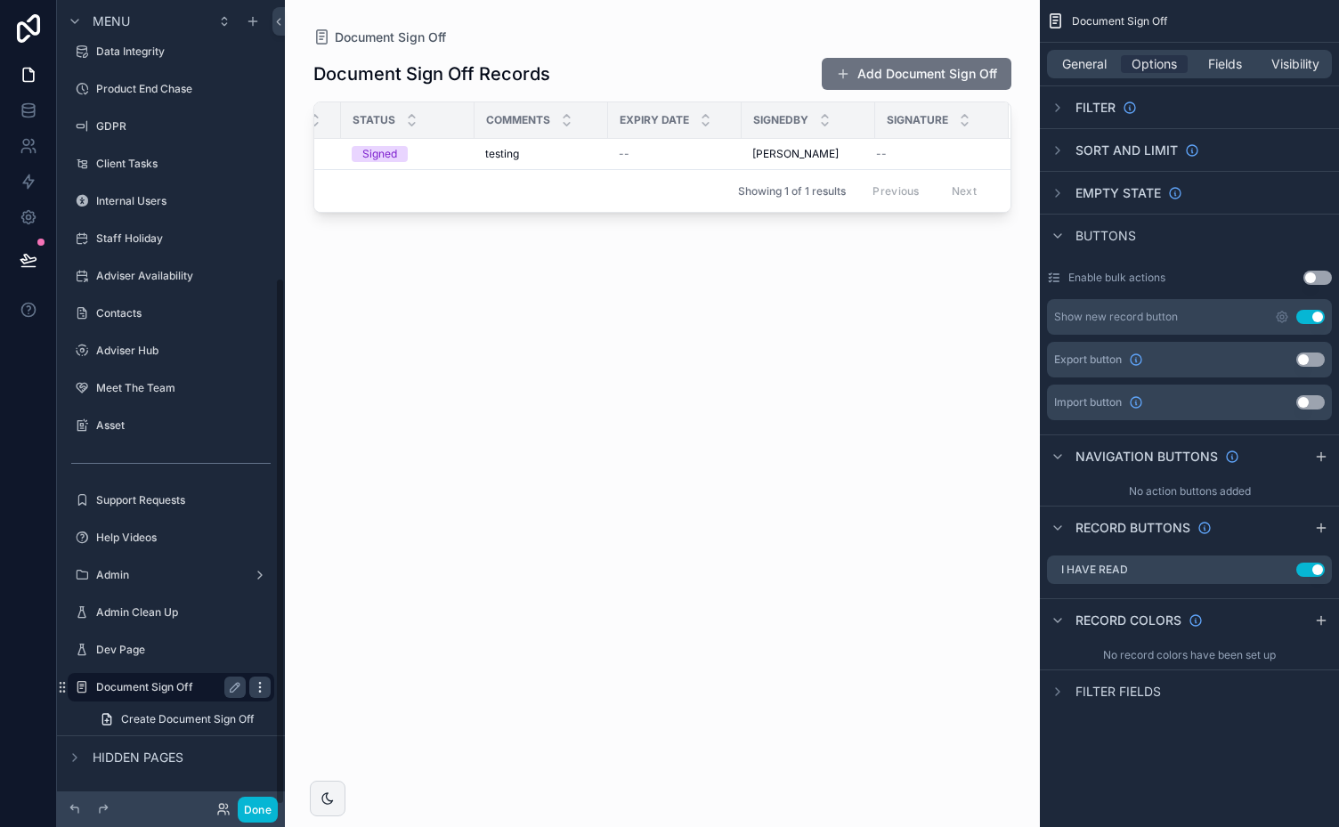
click at [260, 681] on icon "scrollable content" at bounding box center [260, 687] width 14 height 14
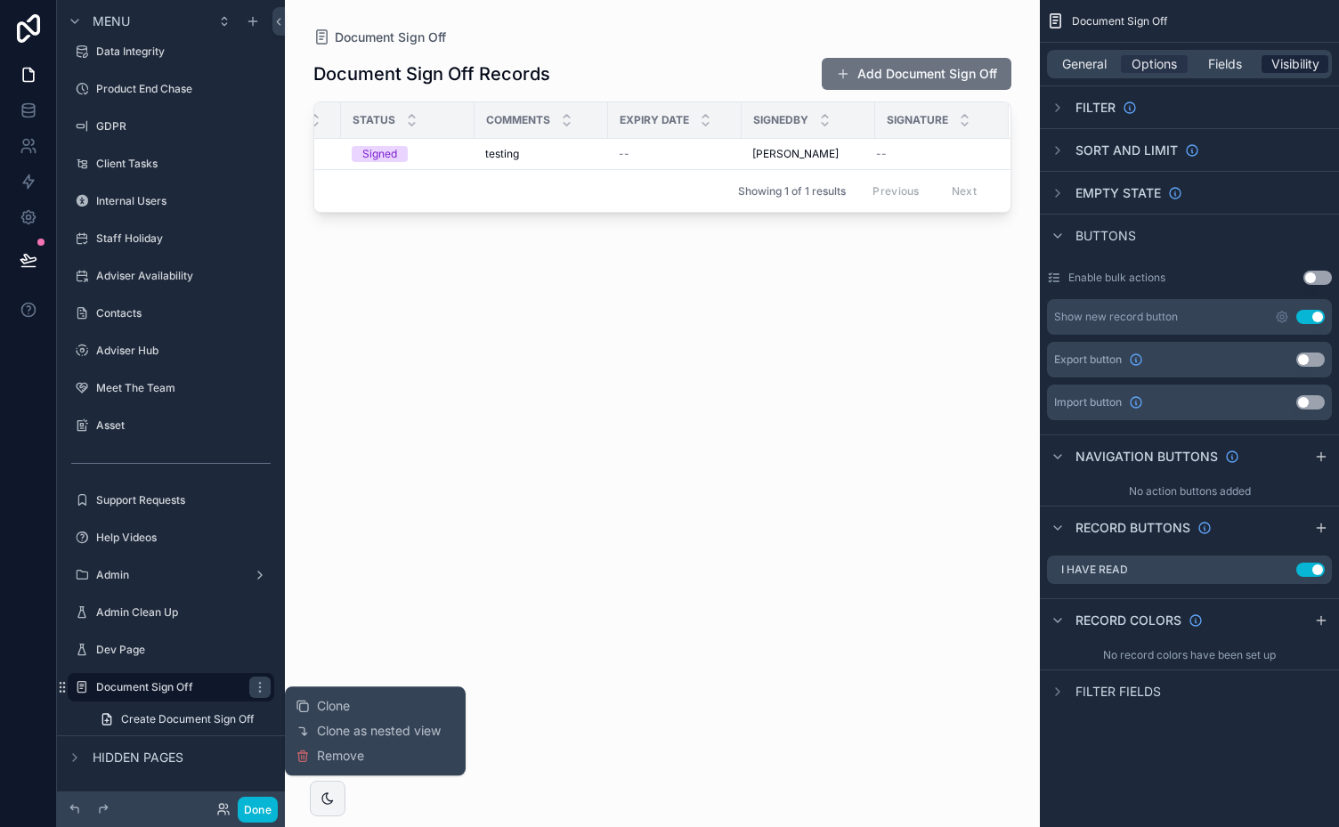
click at [1303, 60] on span "Visibility" at bounding box center [1295, 64] width 48 height 18
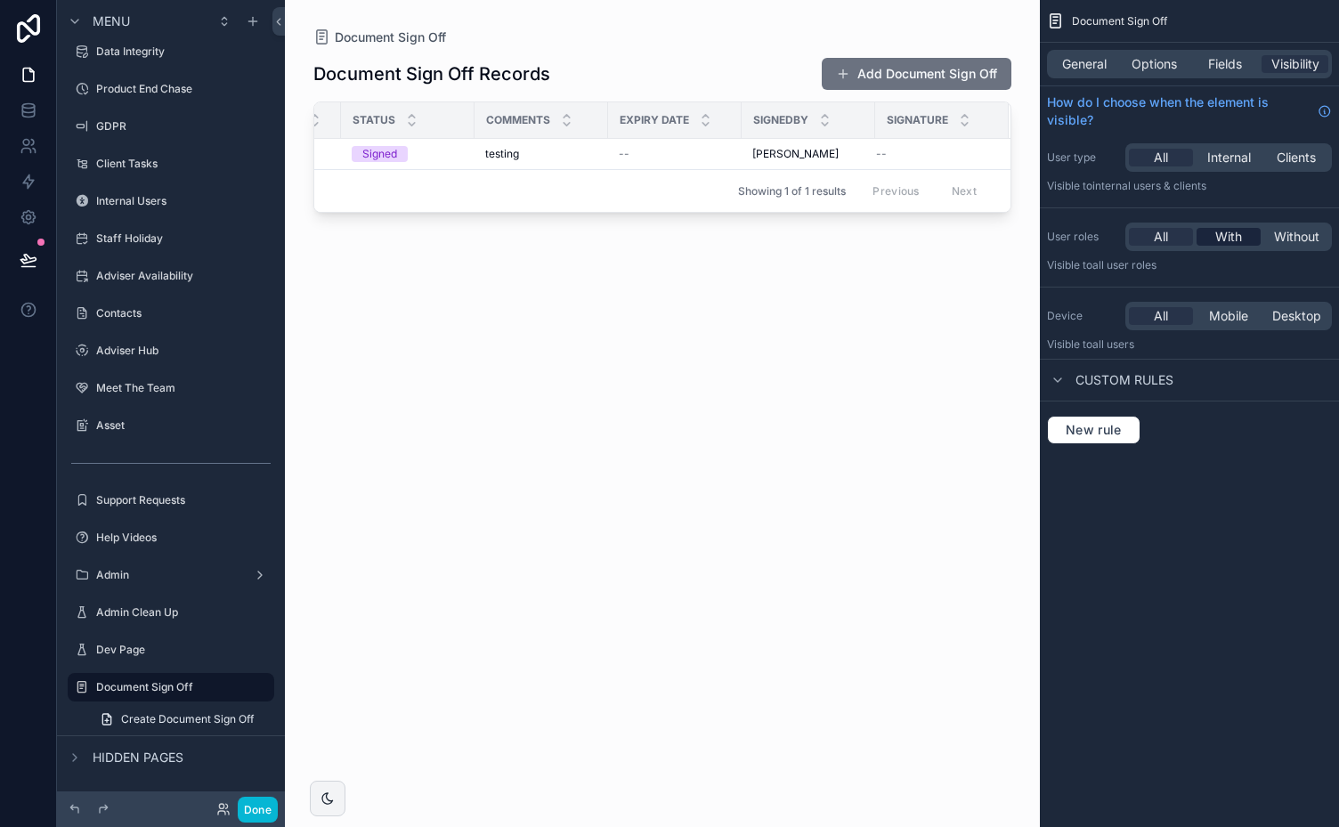
click at [1235, 236] on span "With" at bounding box center [1228, 237] width 27 height 18
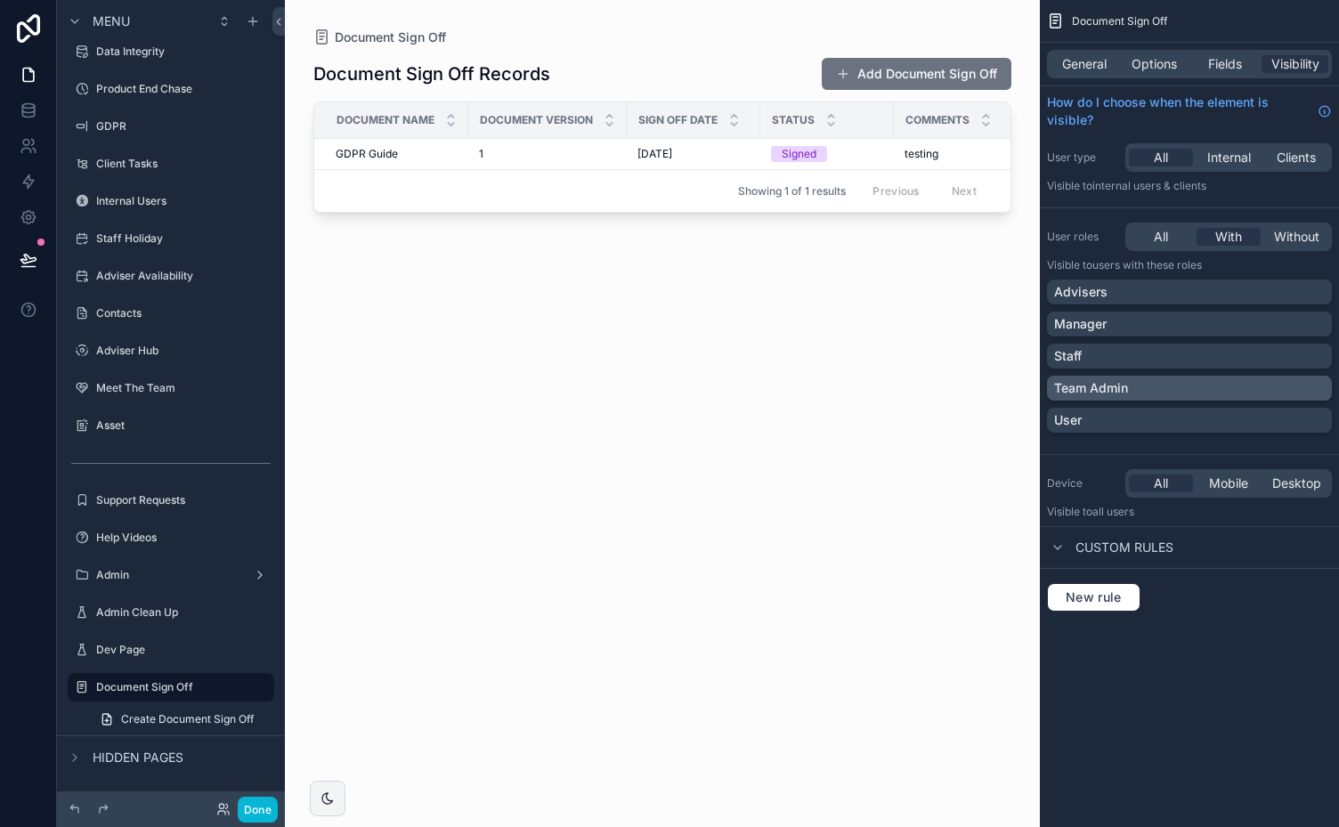
click at [1296, 384] on div "Team Admin" at bounding box center [1189, 388] width 271 height 18
click at [256, 816] on button "Done" at bounding box center [258, 810] width 40 height 26
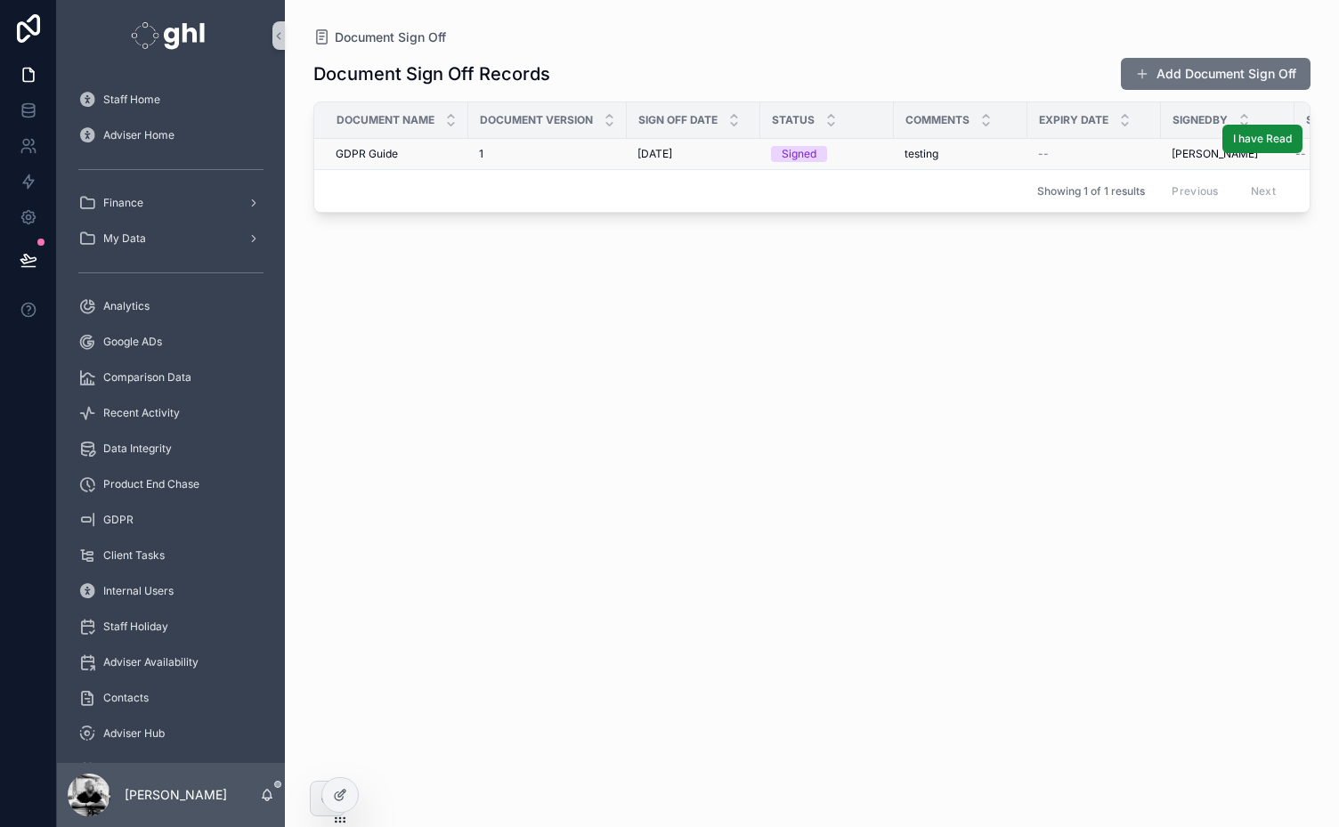
click at [911, 151] on span "testing" at bounding box center [921, 154] width 34 height 14
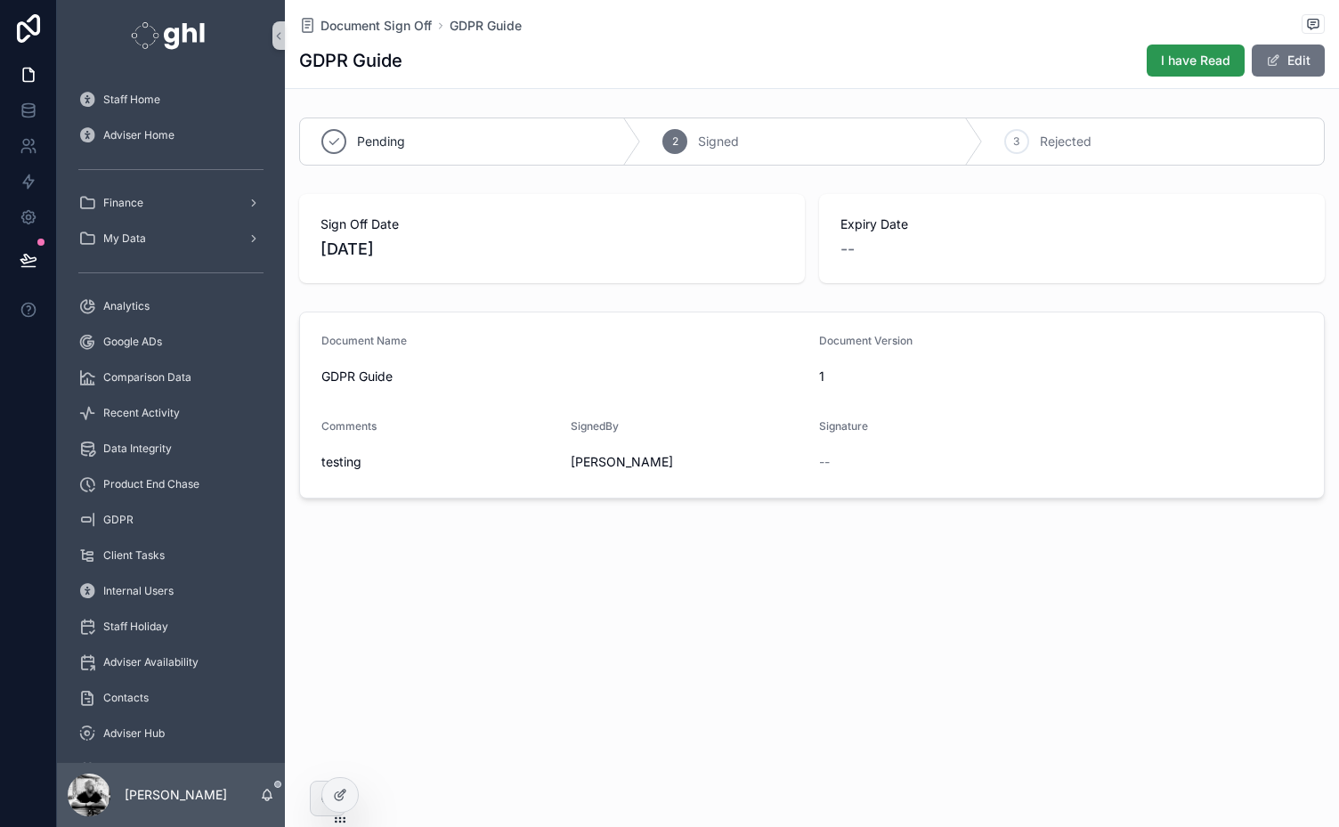
click at [1193, 60] on span "I have Read" at bounding box center [1195, 61] width 69 height 18
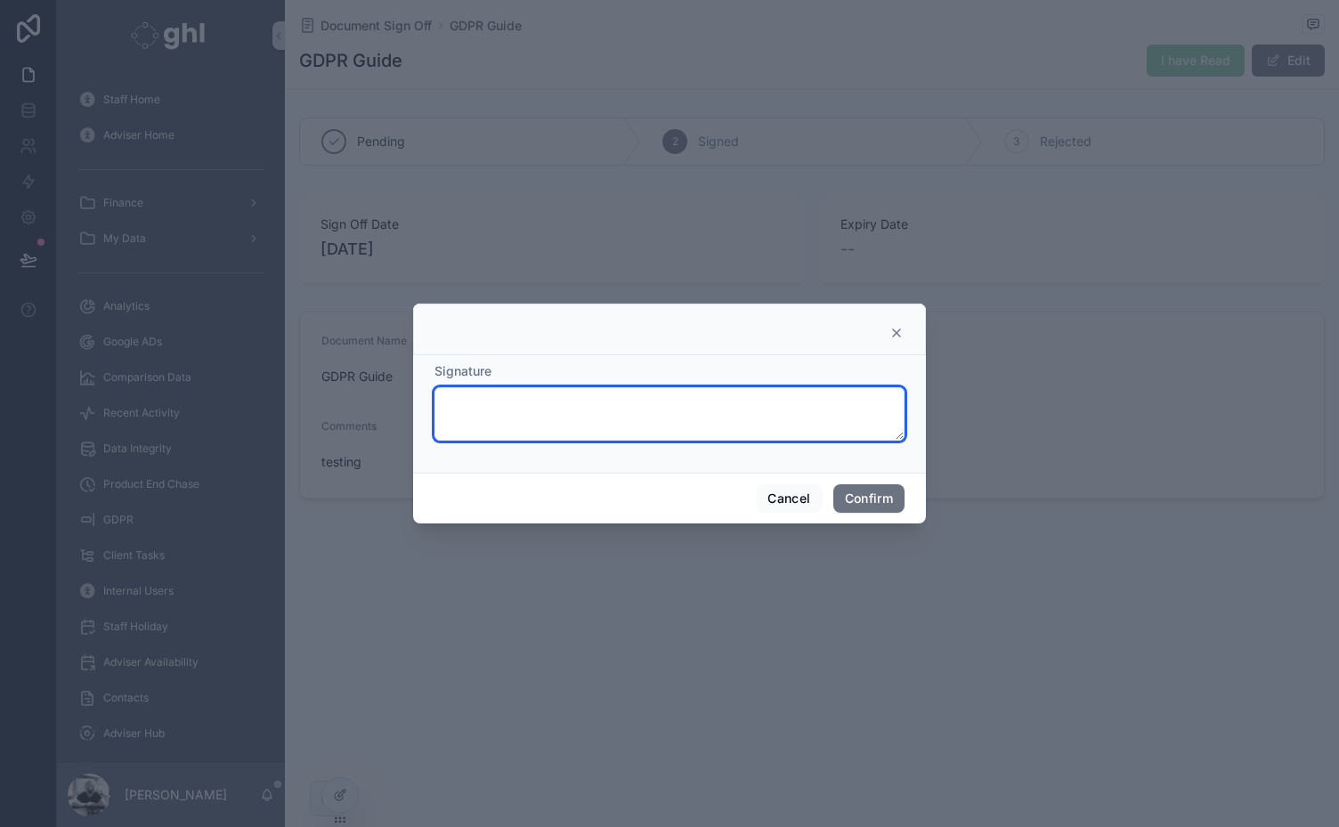
click at [676, 409] on textarea at bounding box center [669, 413] width 470 height 53
click at [898, 329] on icon at bounding box center [896, 333] width 14 height 14
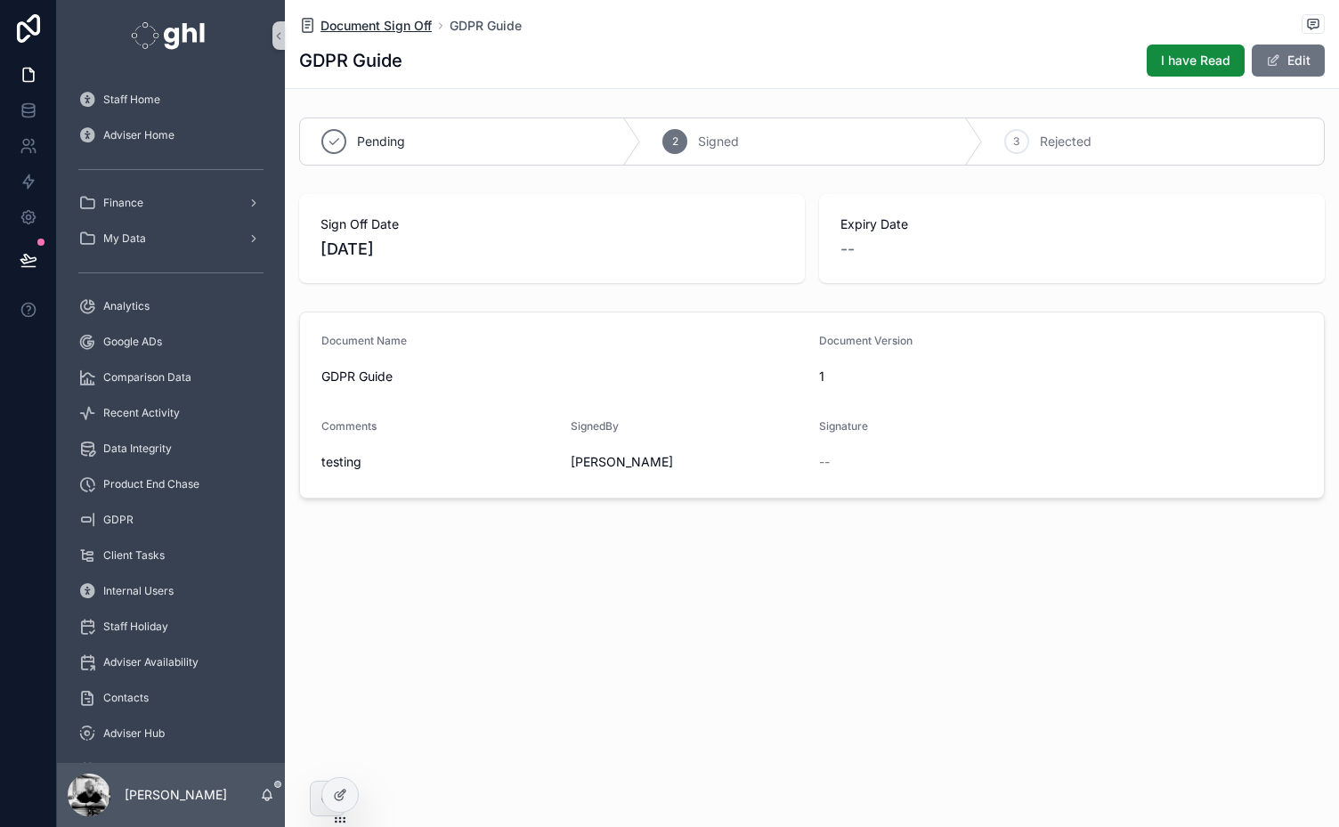
click at [367, 26] on span "Document Sign Off" at bounding box center [375, 26] width 111 height 18
